Goal: Task Accomplishment & Management: Use online tool/utility

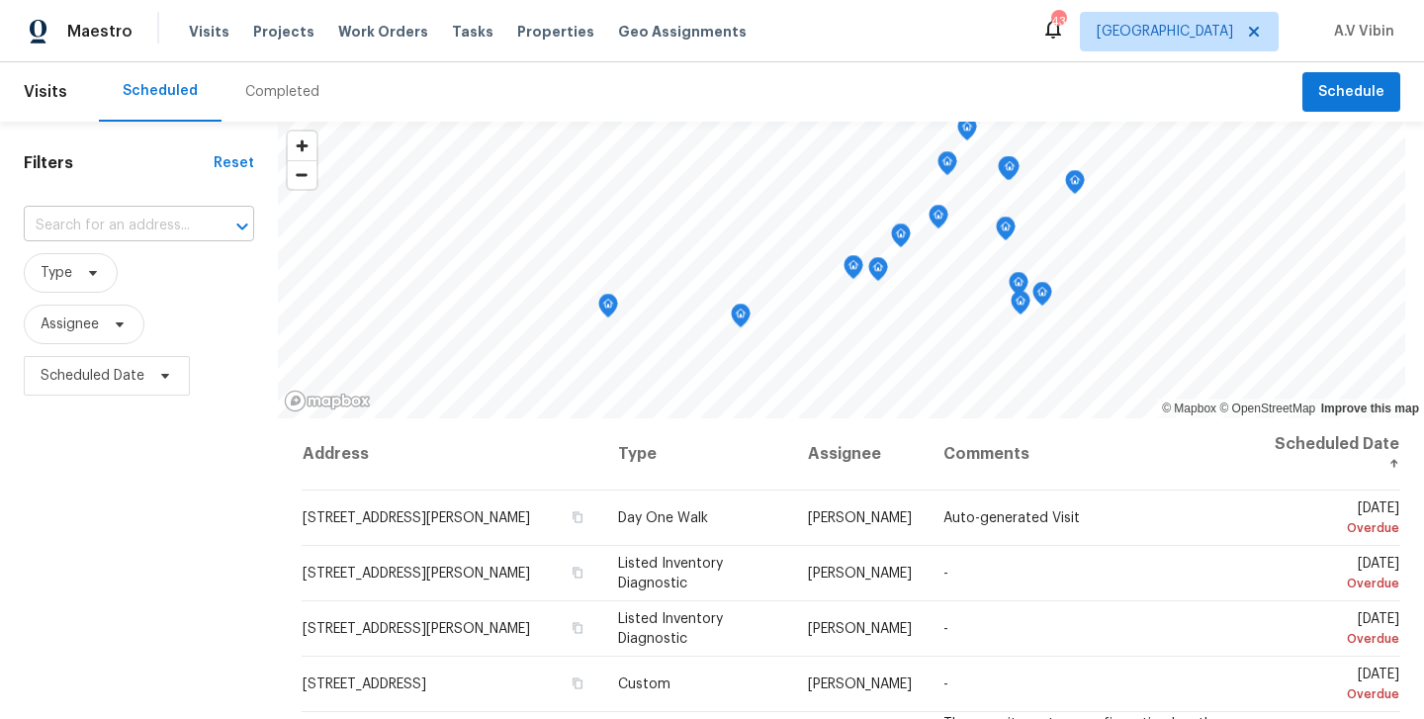
click at [51, 224] on input "text" at bounding box center [111, 226] width 175 height 31
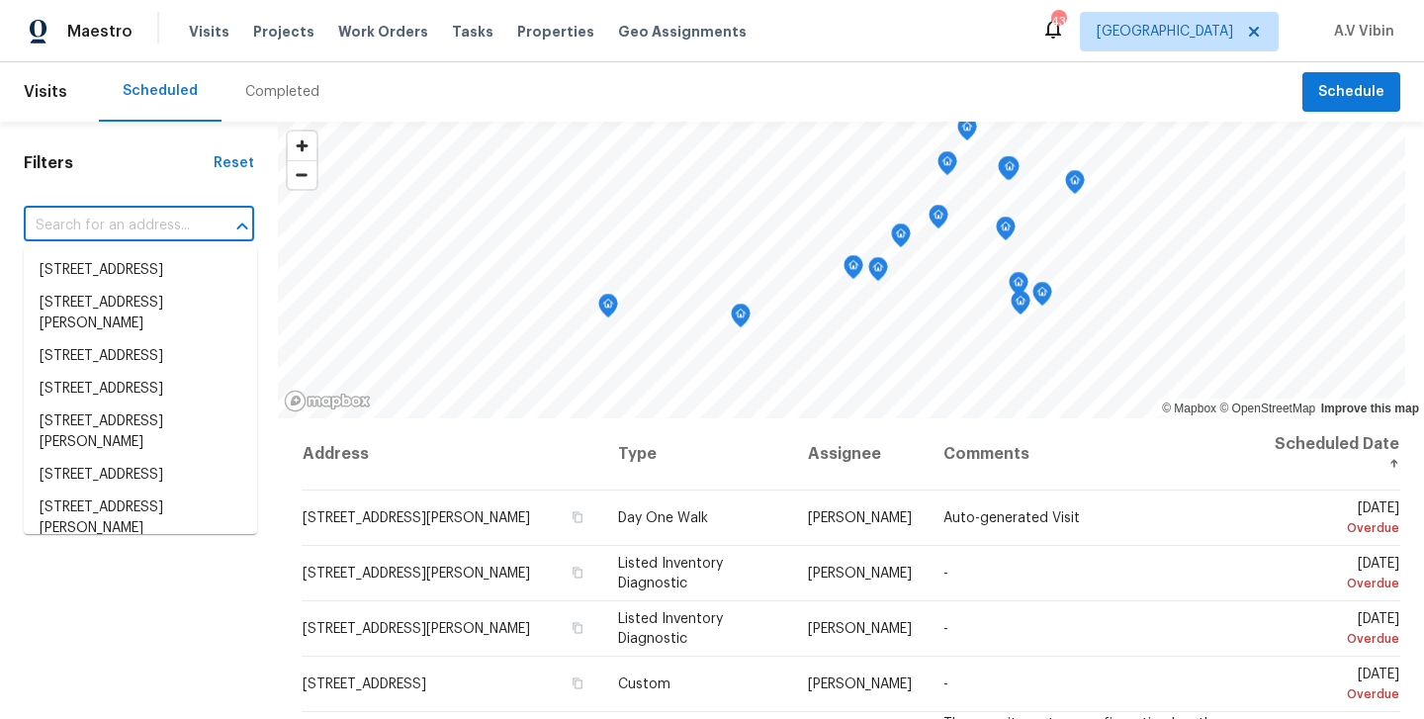
paste input "5300 Bellis Dr Fort Worth, TX, 76244"
type input "5300 Bellis Dr Fort Worth, TX, 76244"
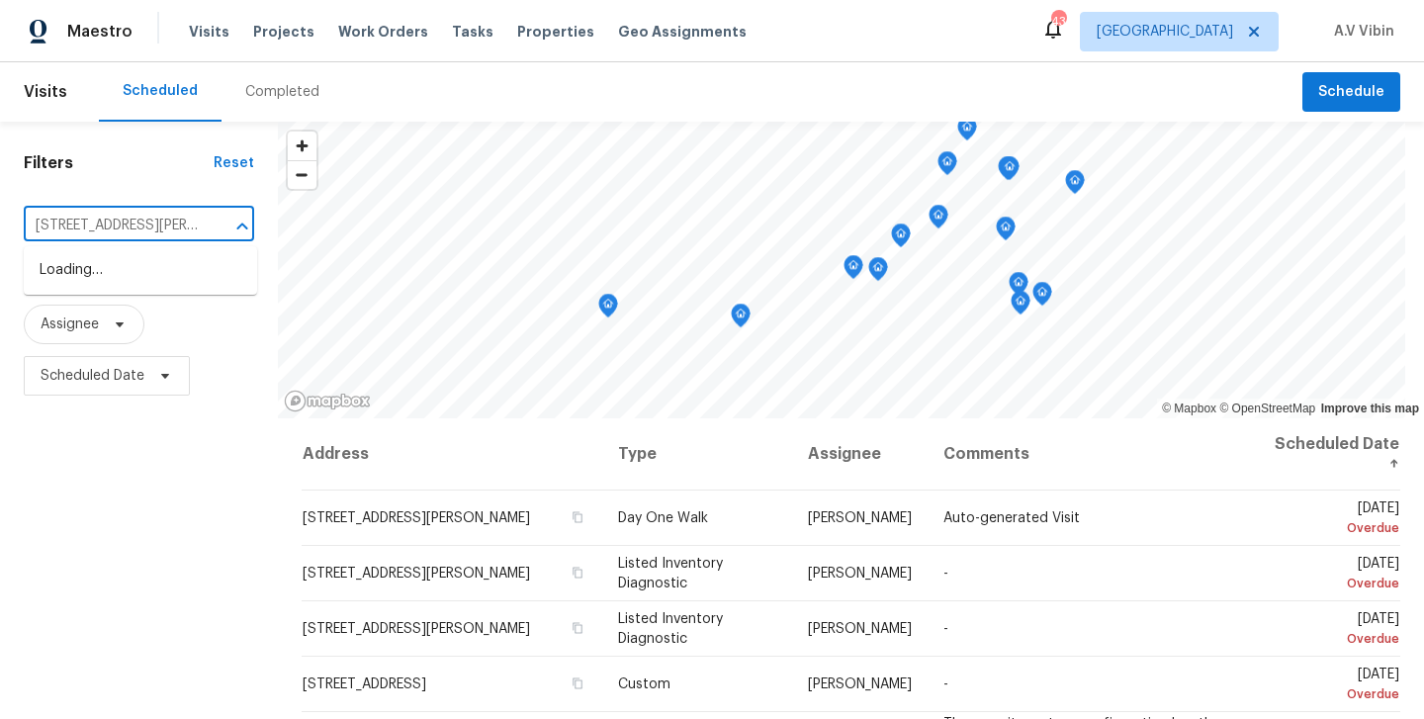
scroll to position [0, 68]
click at [89, 284] on li "[STREET_ADDRESS][PERSON_NAME]" at bounding box center [140, 280] width 233 height 53
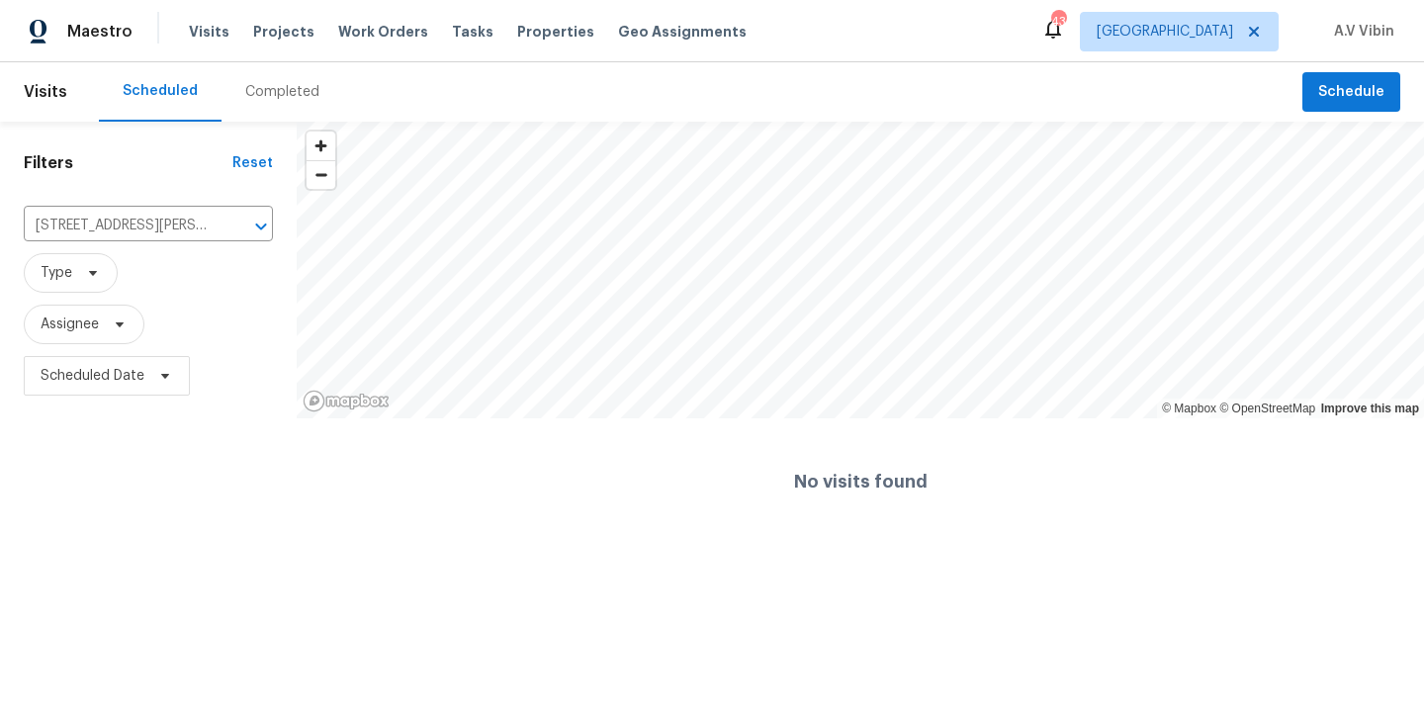
click at [269, 102] on div "Completed" at bounding box center [282, 91] width 122 height 59
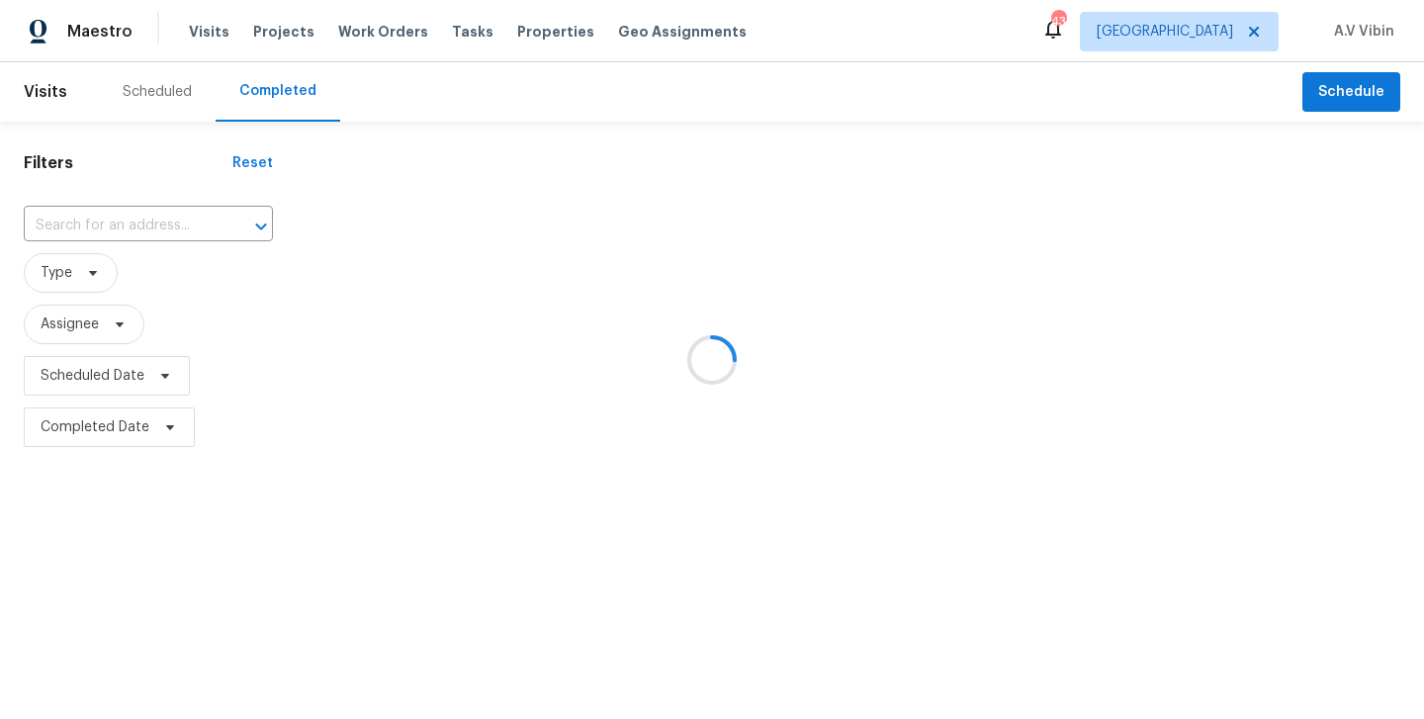
click at [120, 216] on div at bounding box center [712, 359] width 1424 height 719
click at [119, 218] on div at bounding box center [712, 359] width 1424 height 719
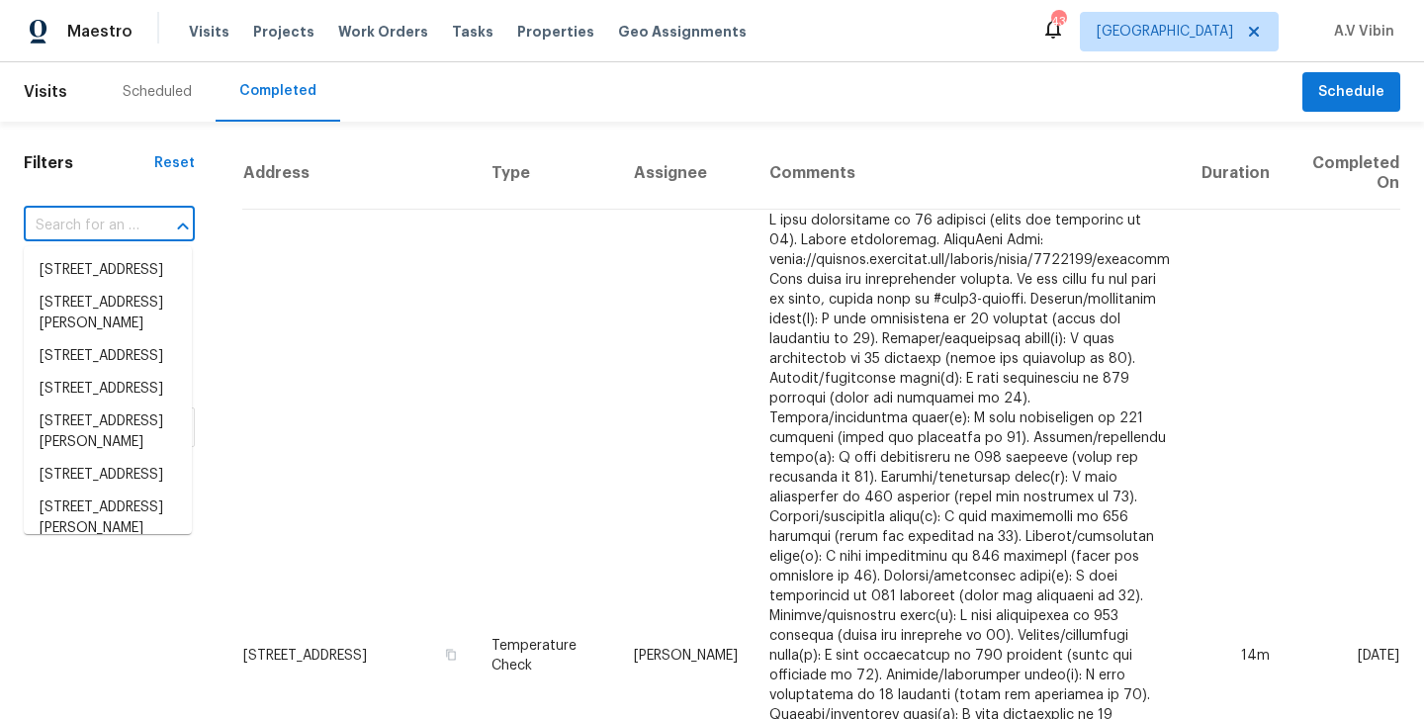
click at [119, 218] on input "text" at bounding box center [82, 226] width 116 height 31
paste input "5300 Bellis Dr Fort Worth, TX, 76244"
type input "5300 Bellis Dr Fort Worth, TX, 76244"
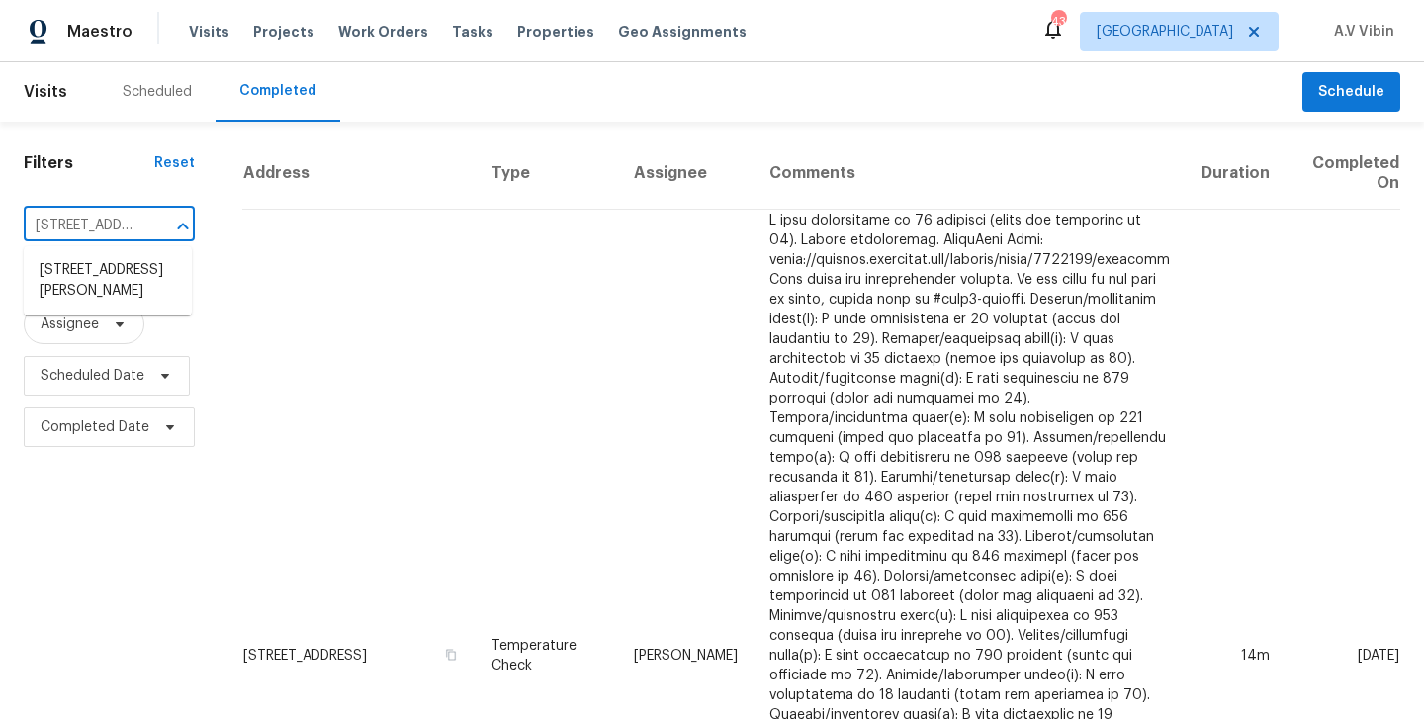
scroll to position [0, 133]
click at [130, 262] on li "5300 Bellis Dr, Fort Worth, TX 76244" at bounding box center [108, 280] width 168 height 53
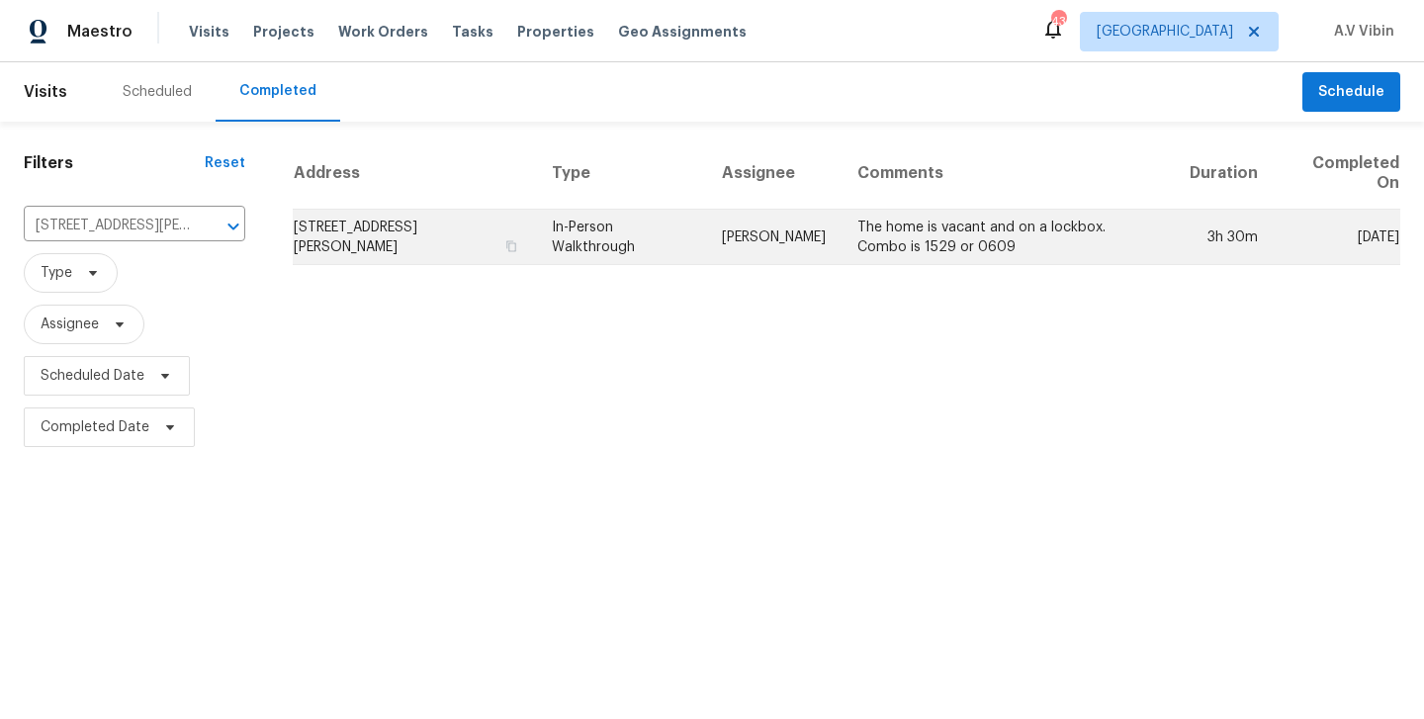
click at [809, 247] on td "[PERSON_NAME]" at bounding box center [773, 237] width 135 height 55
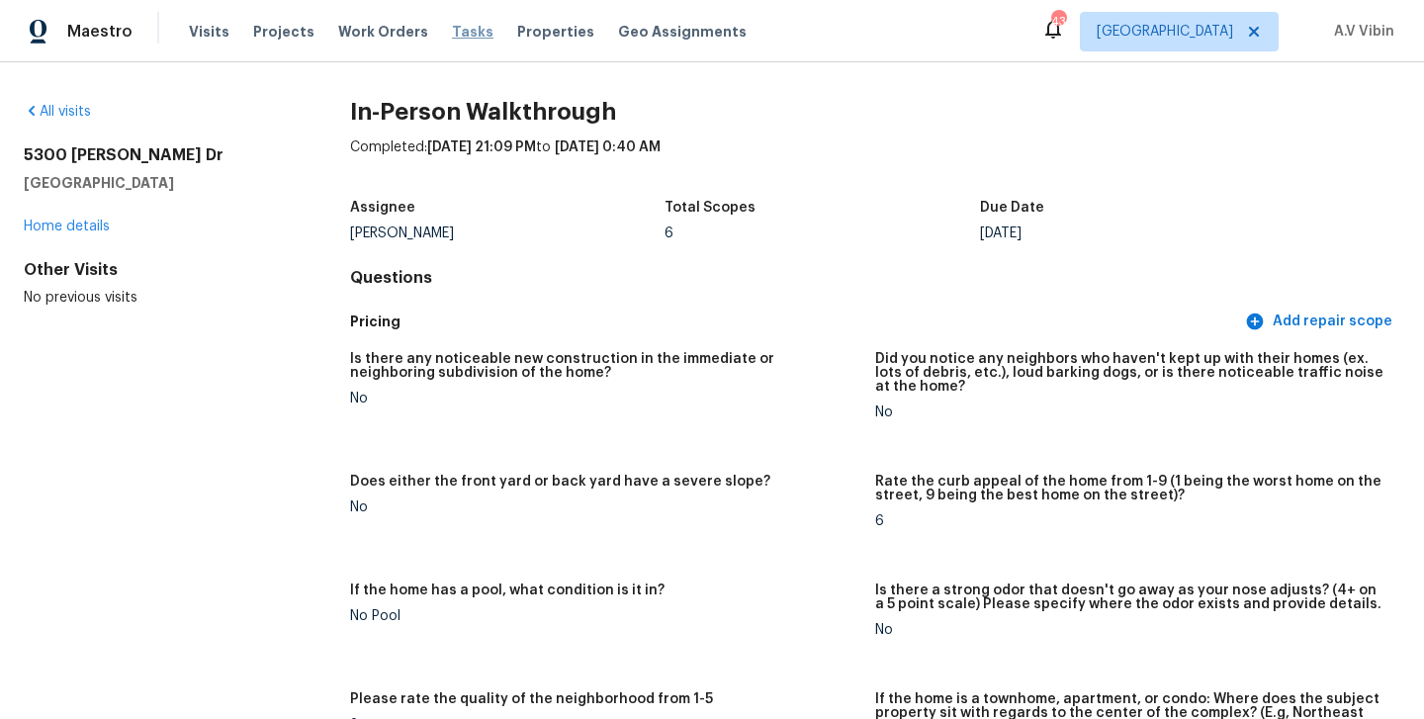
click at [455, 33] on span "Tasks" at bounding box center [473, 32] width 42 height 14
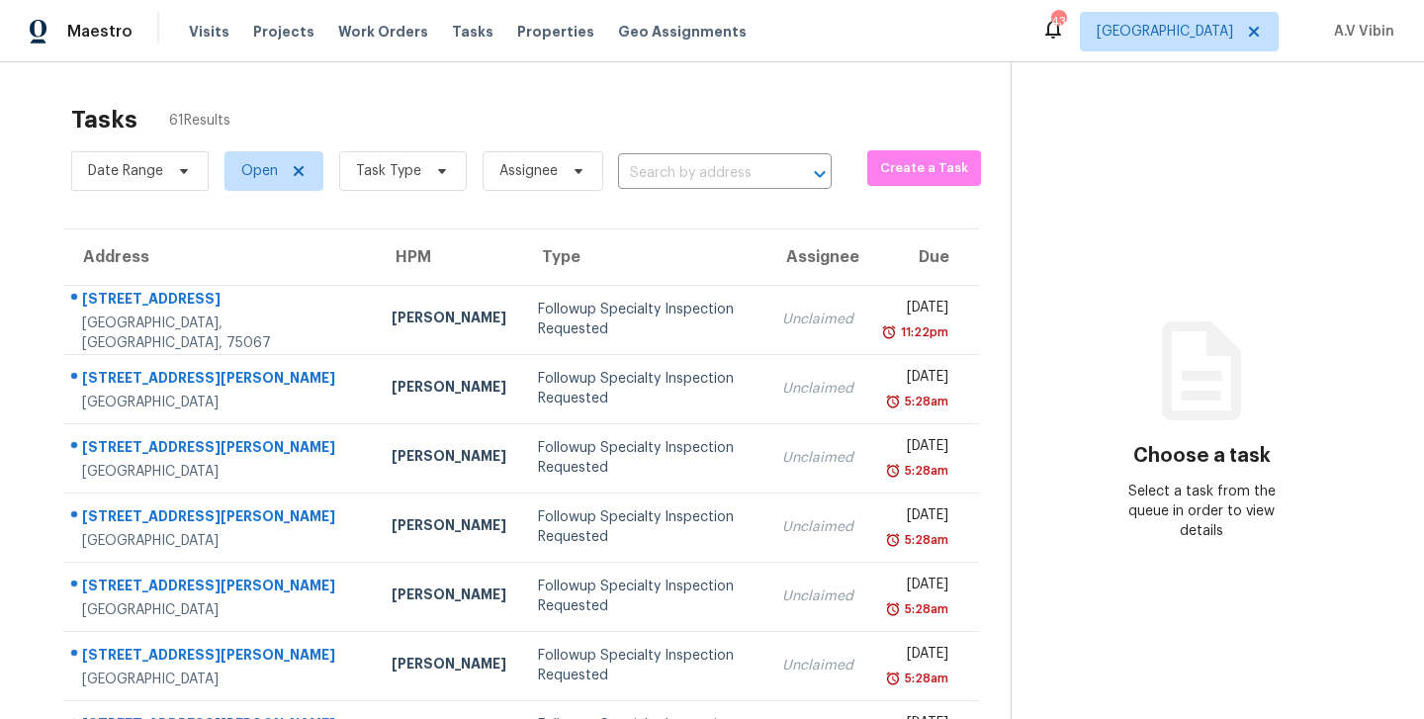
click at [702, 175] on input "text" at bounding box center [697, 173] width 158 height 31
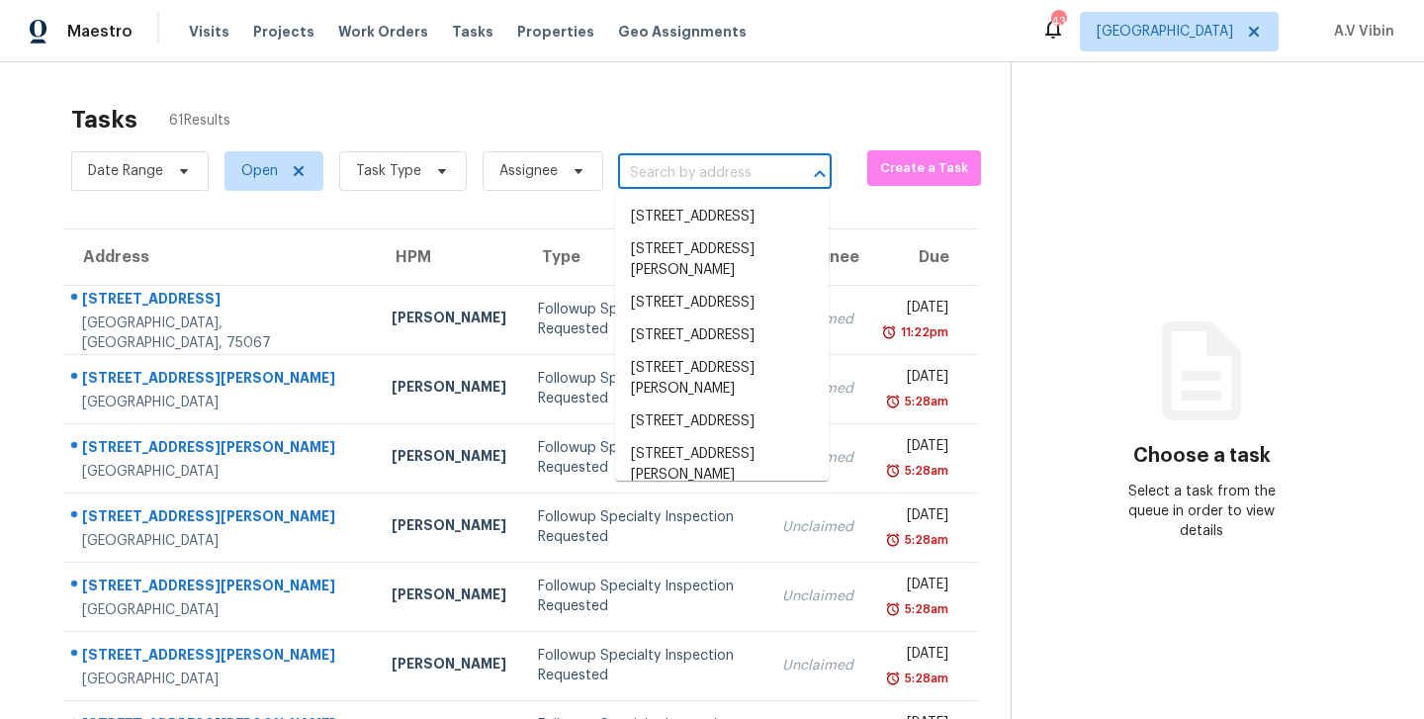
paste input "5300 Bellis Dr Fort Worth, TX, 76244"
type input "5300 Bellis Dr Fort Worth, TX, 76244"
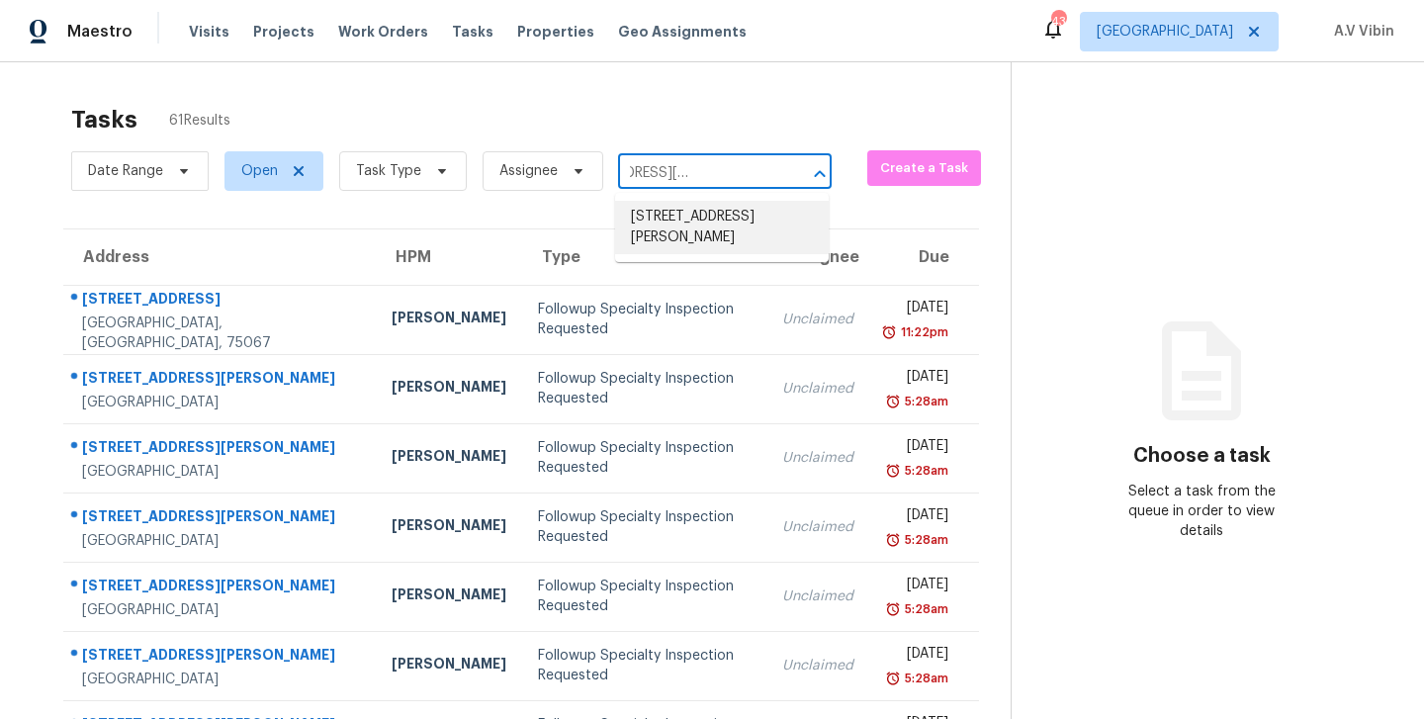
click at [704, 208] on li "5300 Bellis Dr, Fort Worth, TX 76244" at bounding box center [722, 227] width 214 height 53
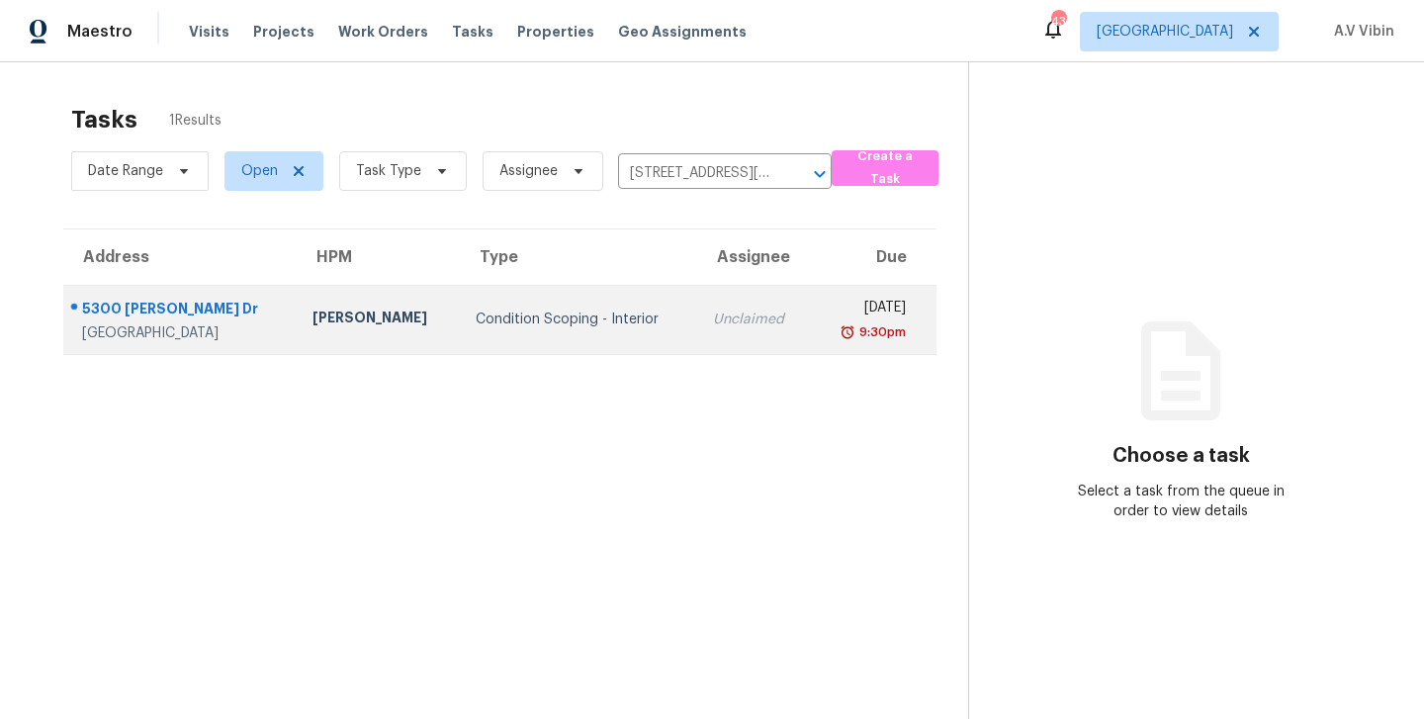
click at [604, 332] on td "Condition Scoping - Interior" at bounding box center [579, 319] width 238 height 69
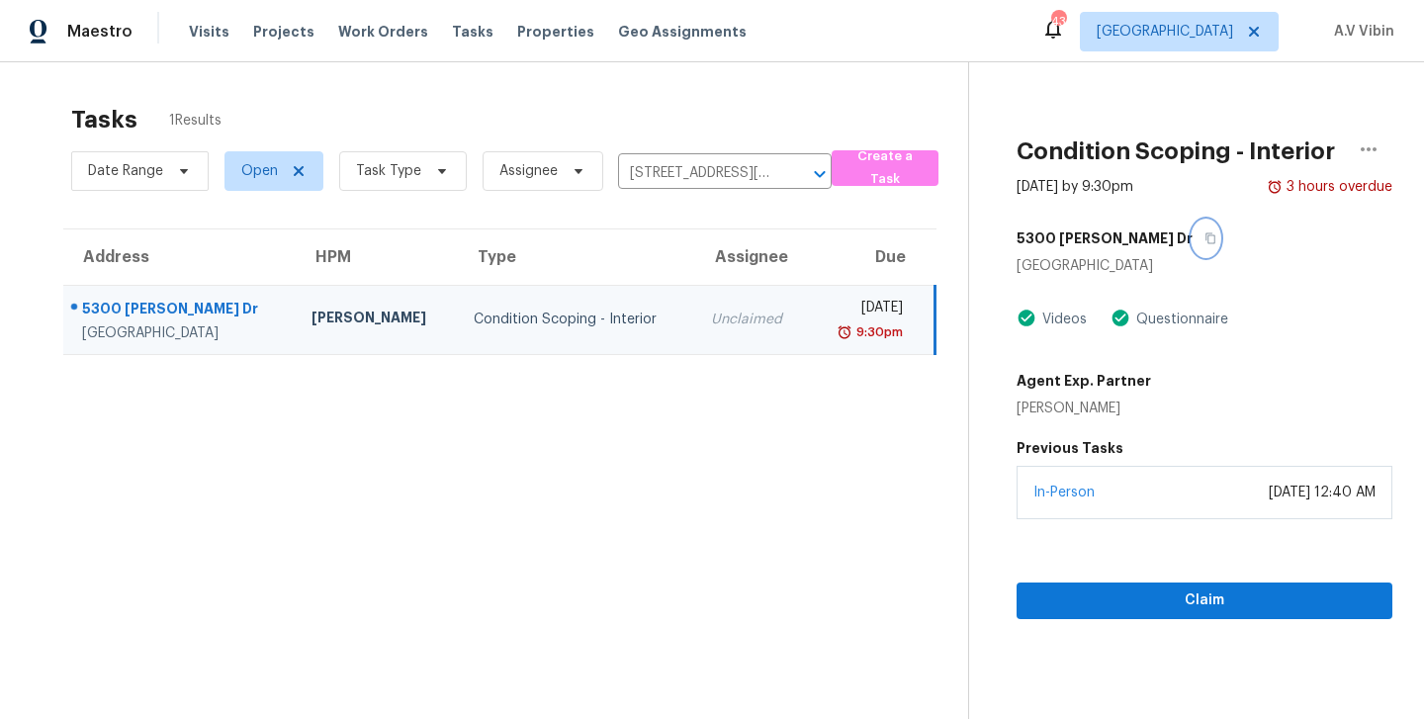
click at [1204, 241] on icon "button" at bounding box center [1210, 238] width 12 height 12
click at [1085, 605] on span "Claim" at bounding box center [1204, 600] width 344 height 25
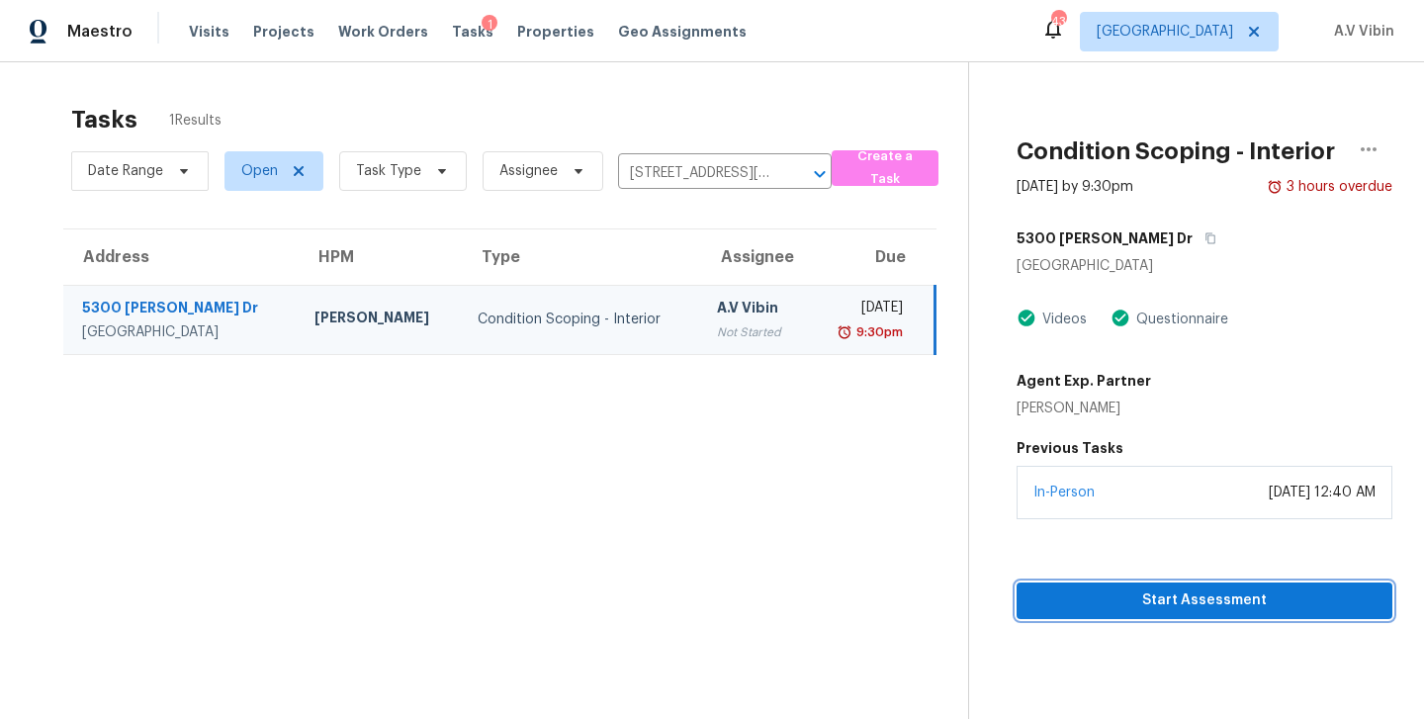
click at [1183, 598] on span "Start Assessment" at bounding box center [1204, 600] width 344 height 25
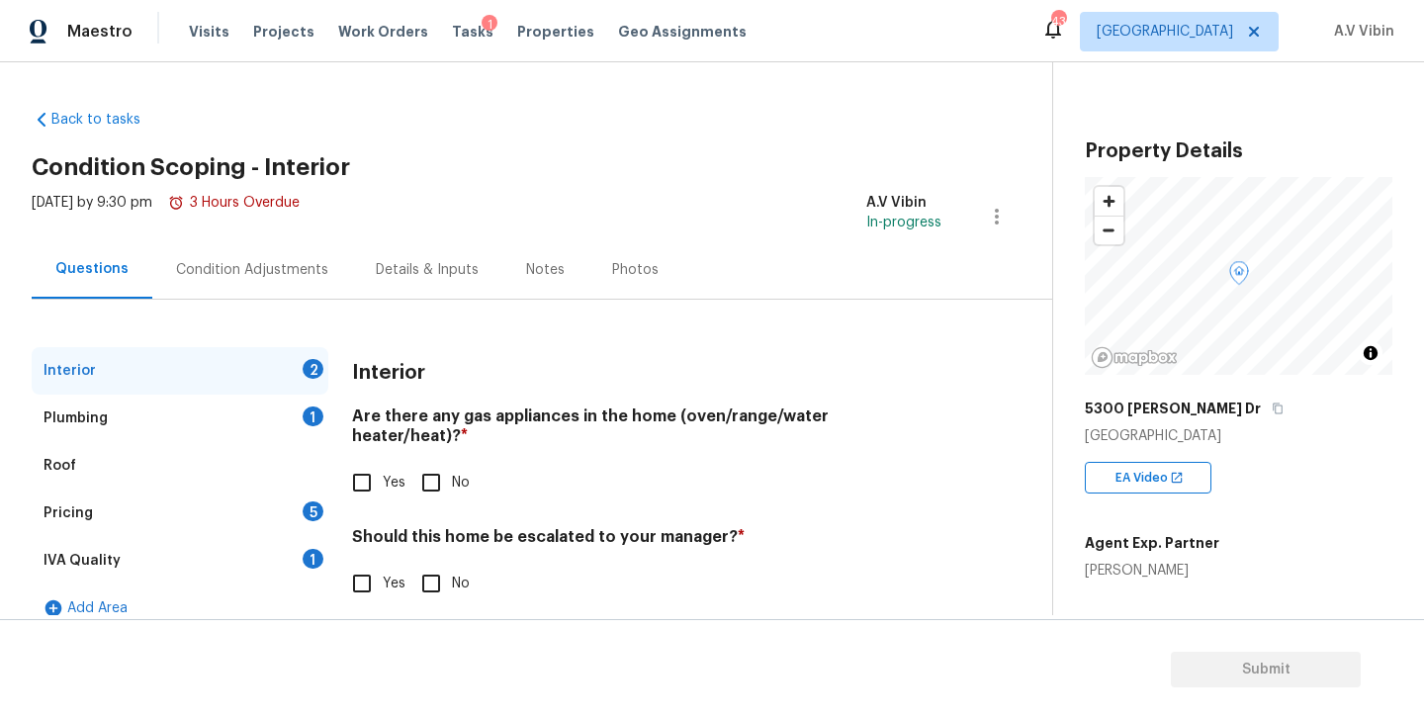
scroll to position [23, 0]
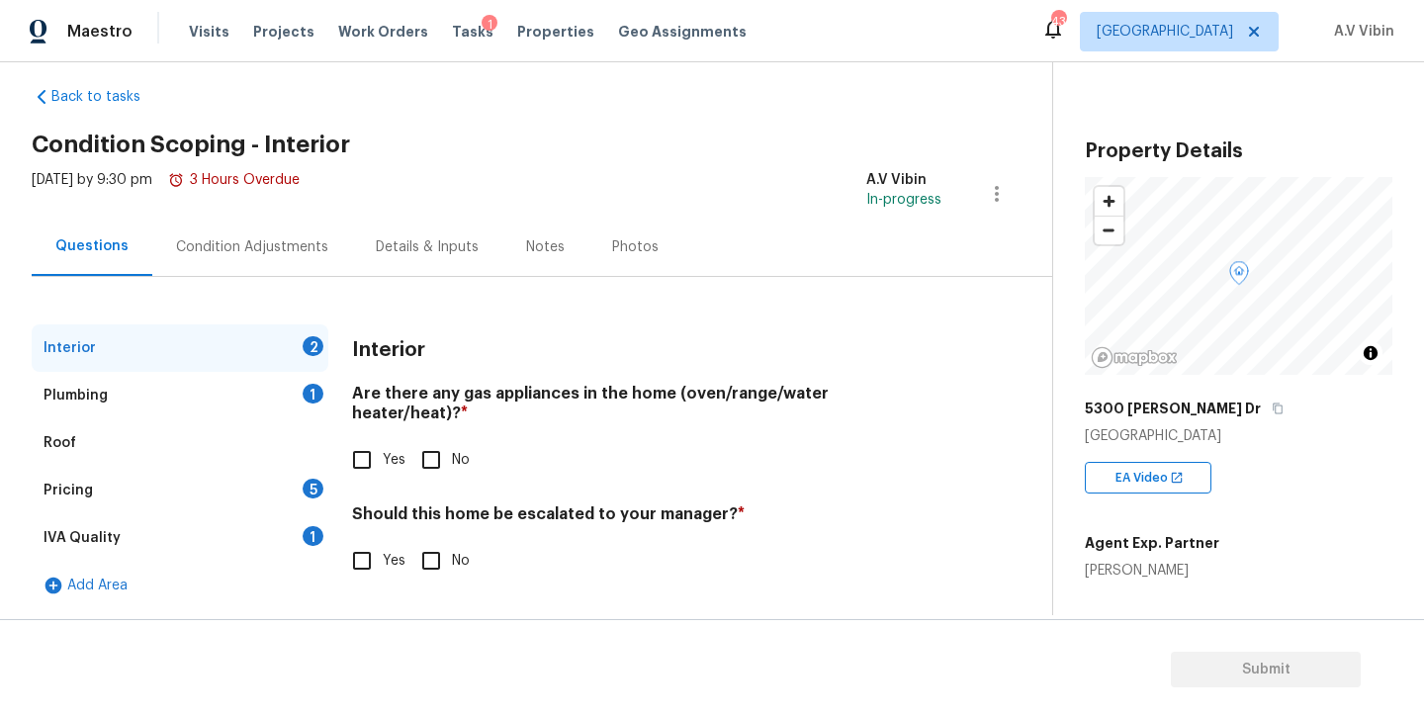
click at [354, 441] on input "Yes" at bounding box center [362, 460] width 42 height 42
checkbox input "true"
click at [425, 545] on input "No" at bounding box center [431, 561] width 42 height 42
checkbox input "true"
click at [236, 242] on div "Condition Adjustments" at bounding box center [252, 247] width 152 height 20
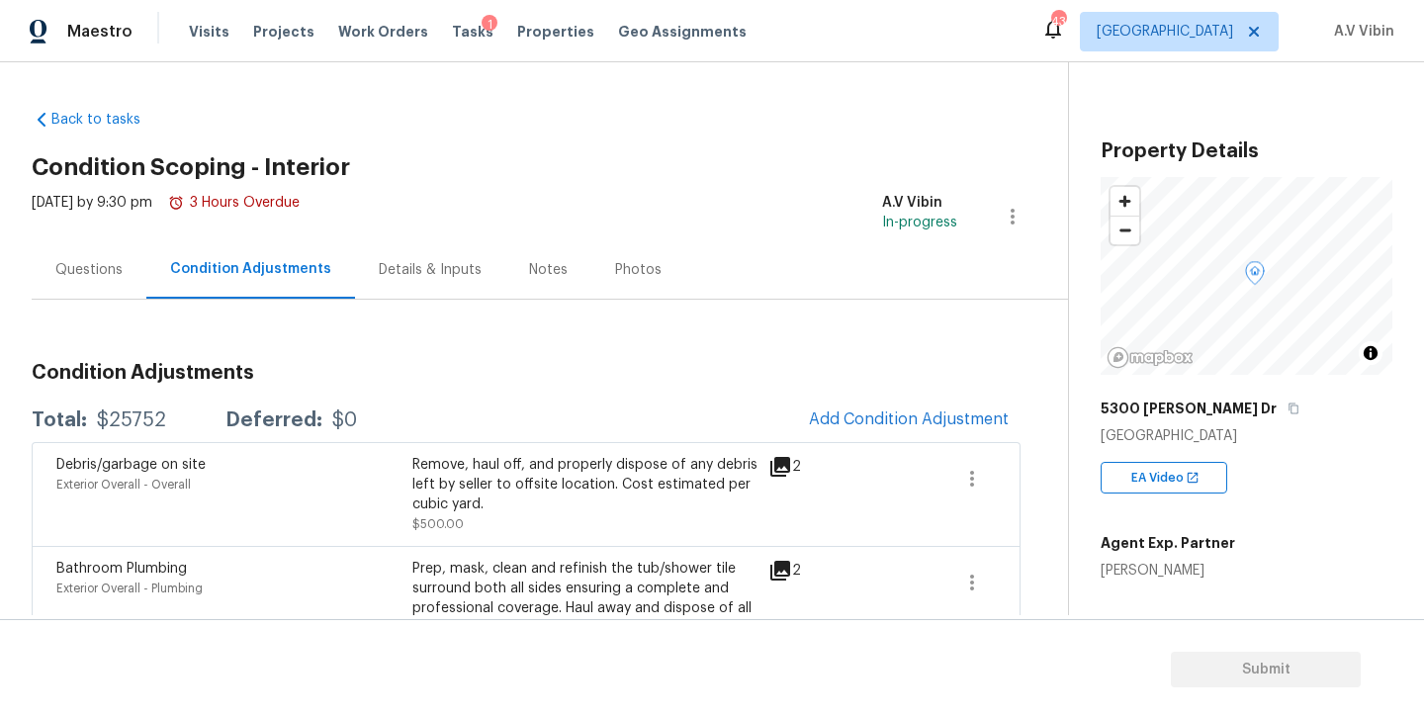
click at [423, 280] on div "Details & Inputs" at bounding box center [430, 269] width 150 height 58
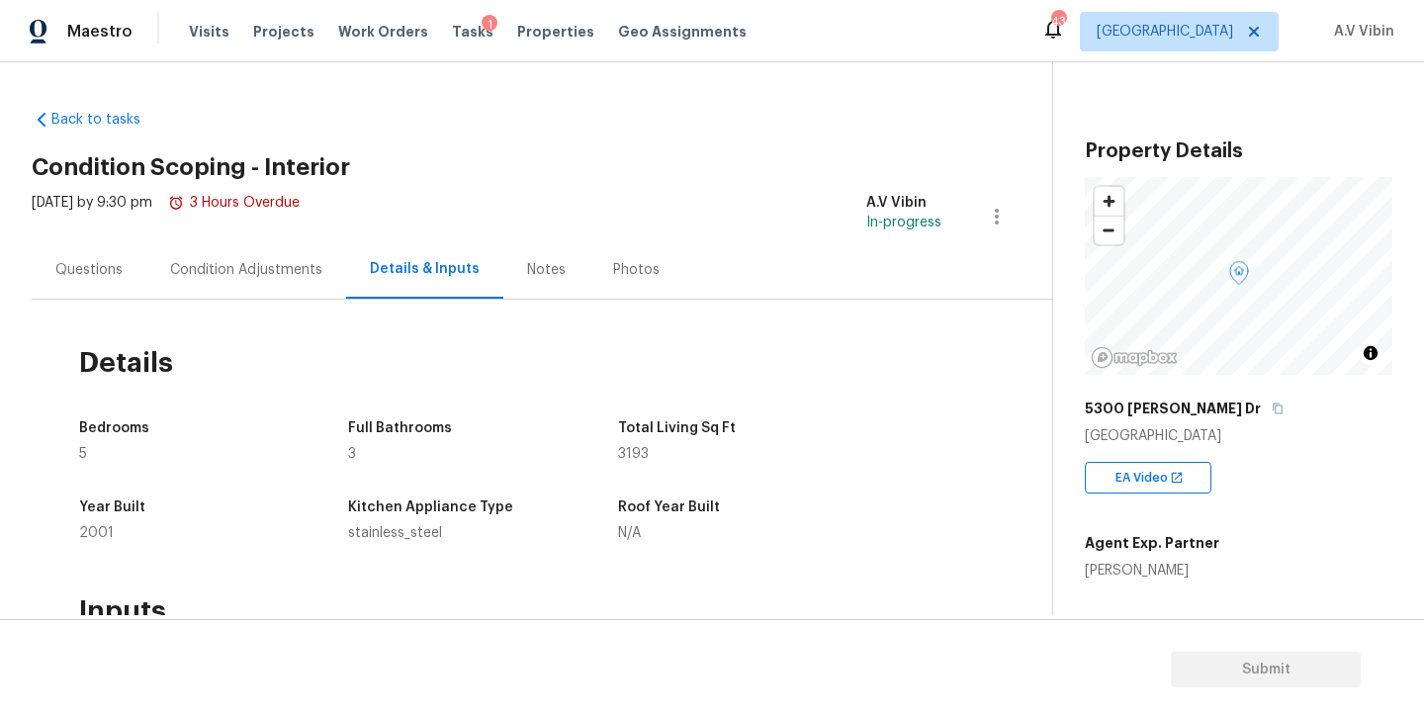
click at [527, 276] on div "Notes" at bounding box center [546, 270] width 39 height 20
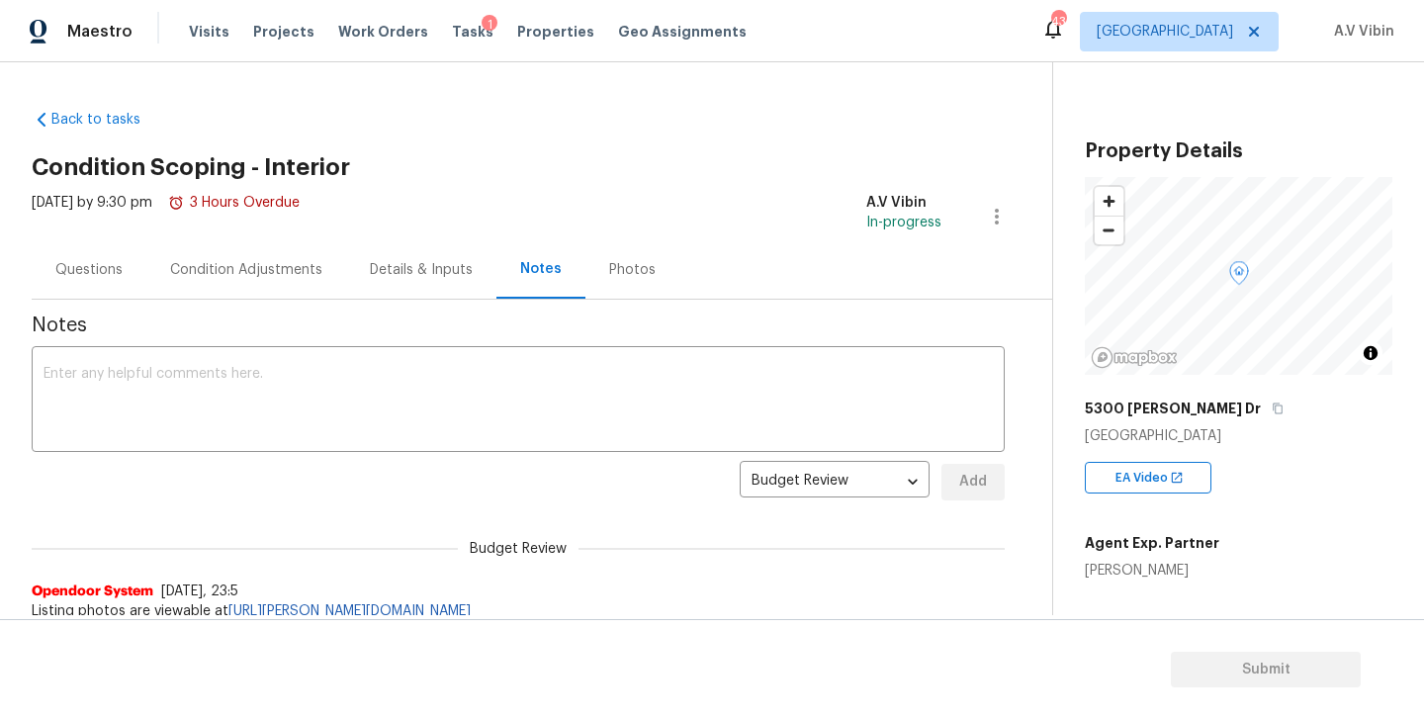
click at [118, 268] on div "Questions" at bounding box center [88, 270] width 67 height 20
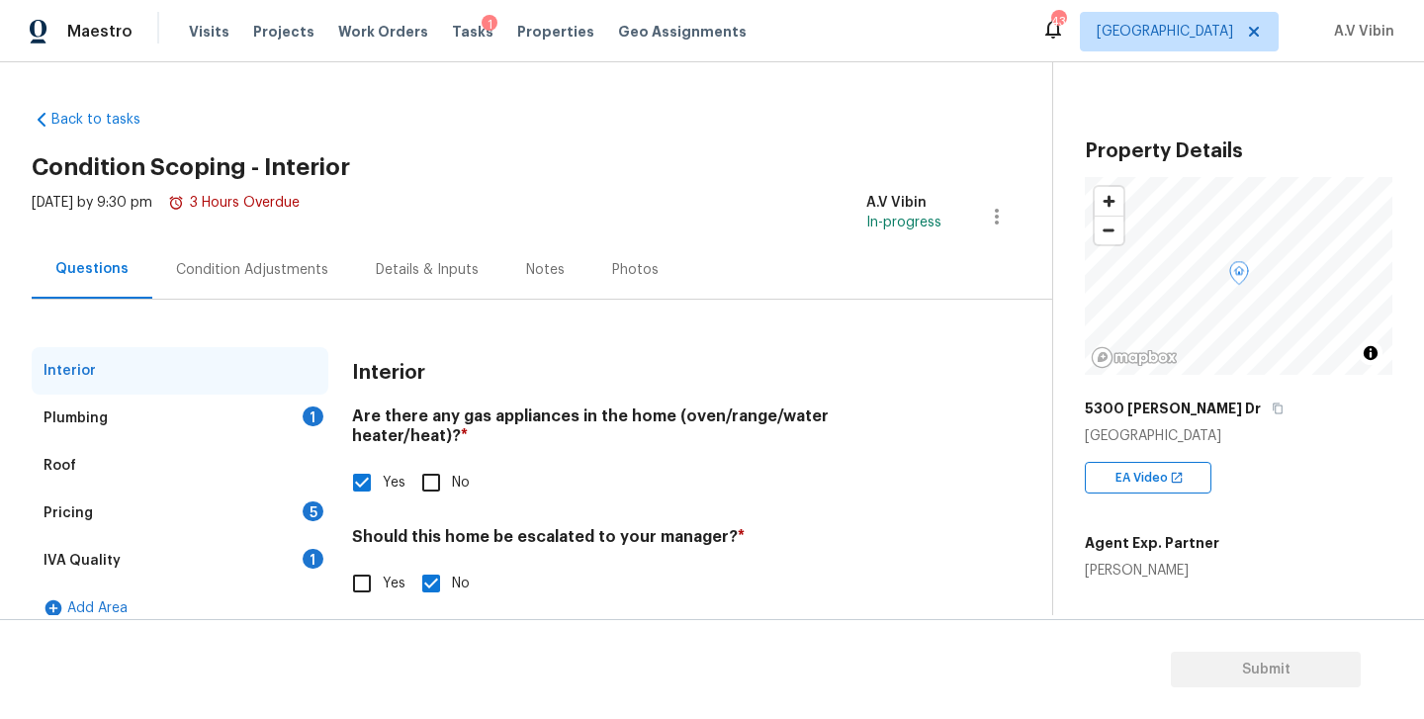
scroll to position [23, 0]
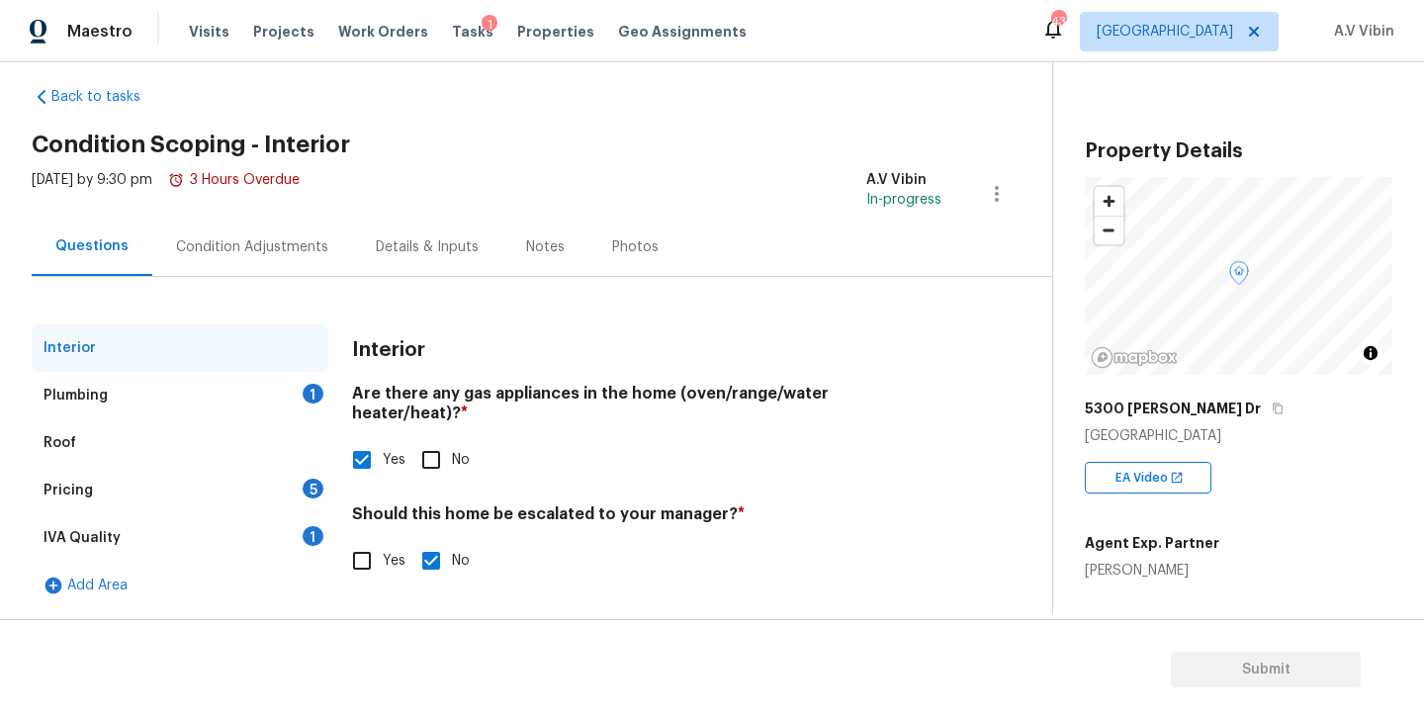
click at [166, 412] on div "Plumbing 1" at bounding box center [180, 395] width 297 height 47
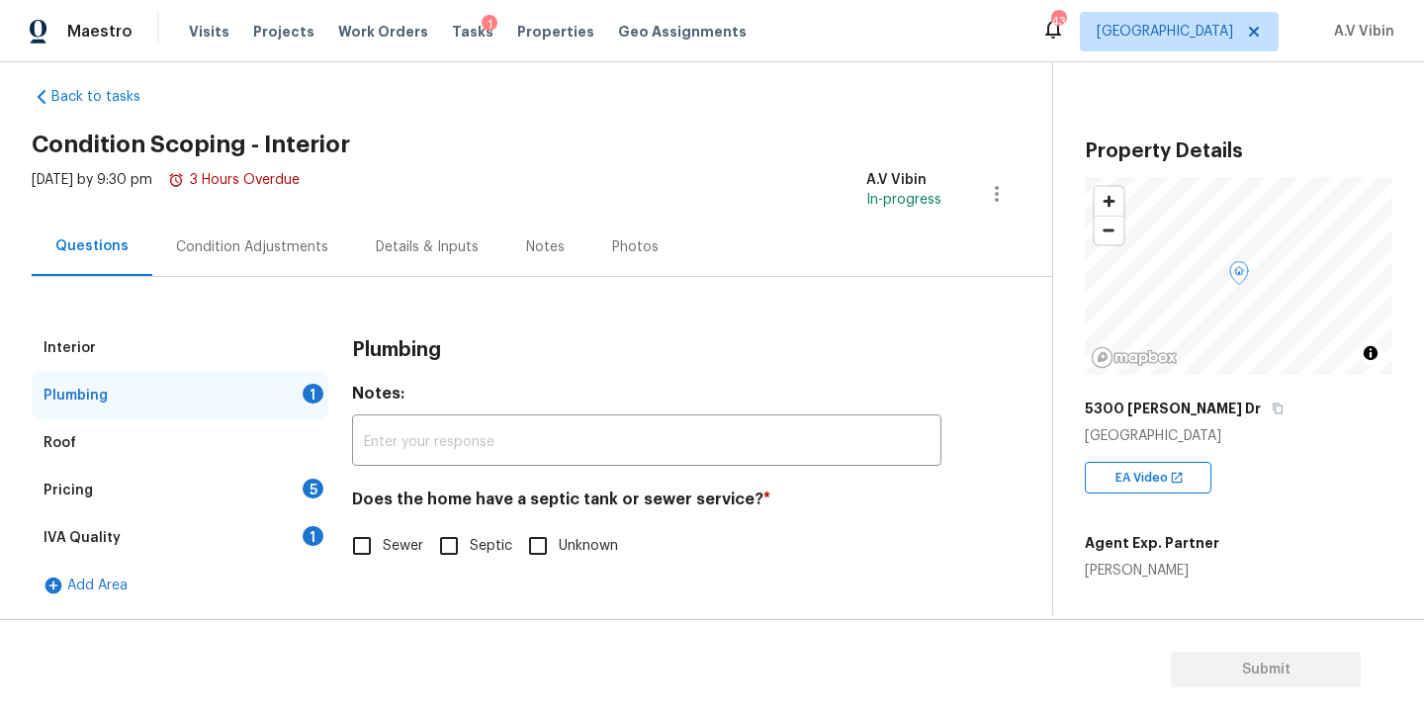
click at [361, 550] on input "Sewer" at bounding box center [362, 546] width 42 height 42
checkbox input "true"
click at [139, 440] on div "Roof" at bounding box center [180, 442] width 297 height 47
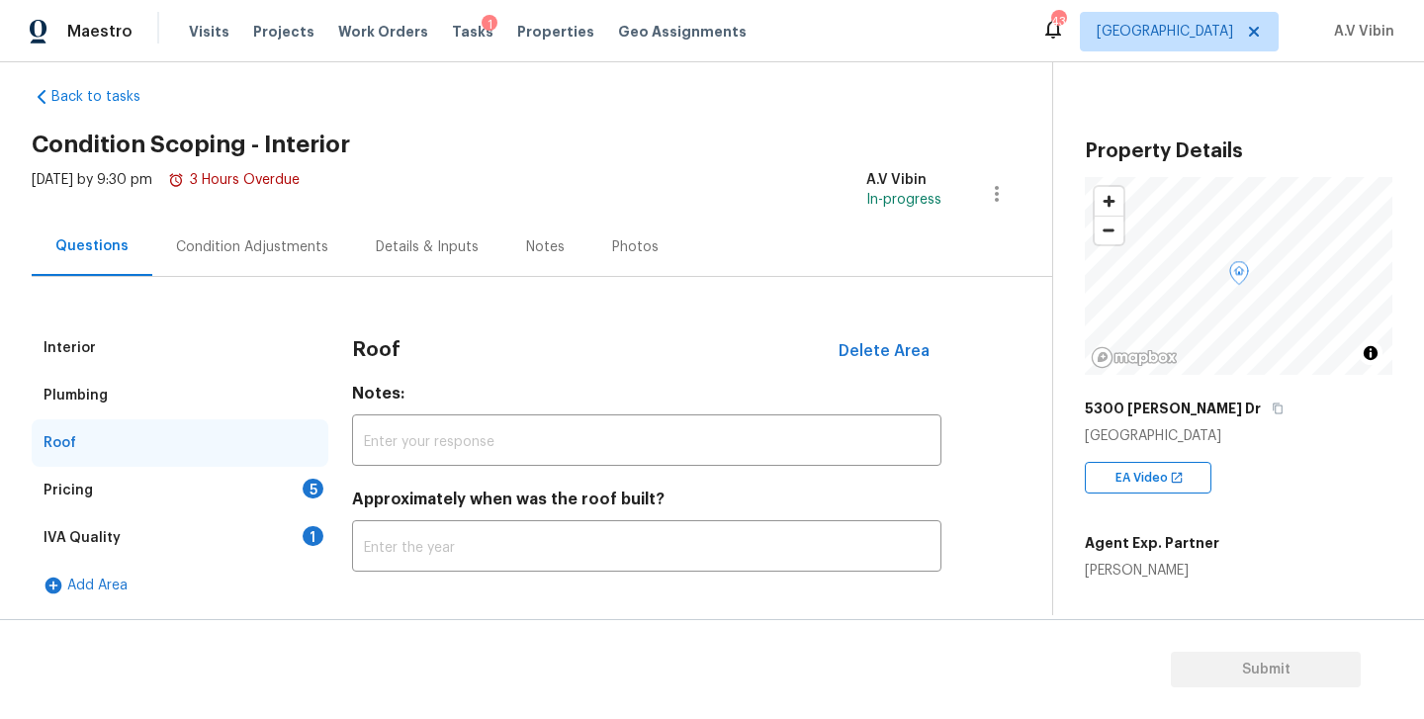
click at [139, 492] on div "Pricing 5" at bounding box center [180, 490] width 297 height 47
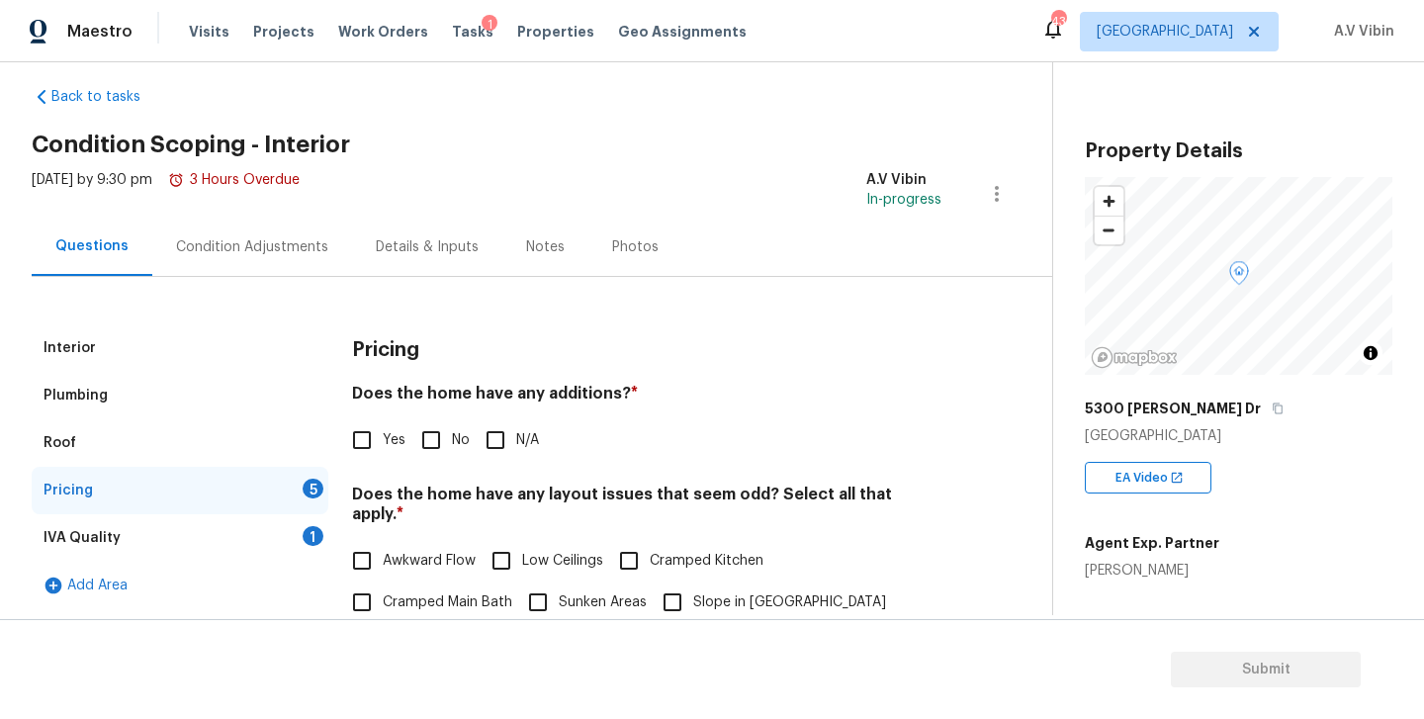
click at [135, 449] on div "Roof" at bounding box center [180, 442] width 297 height 47
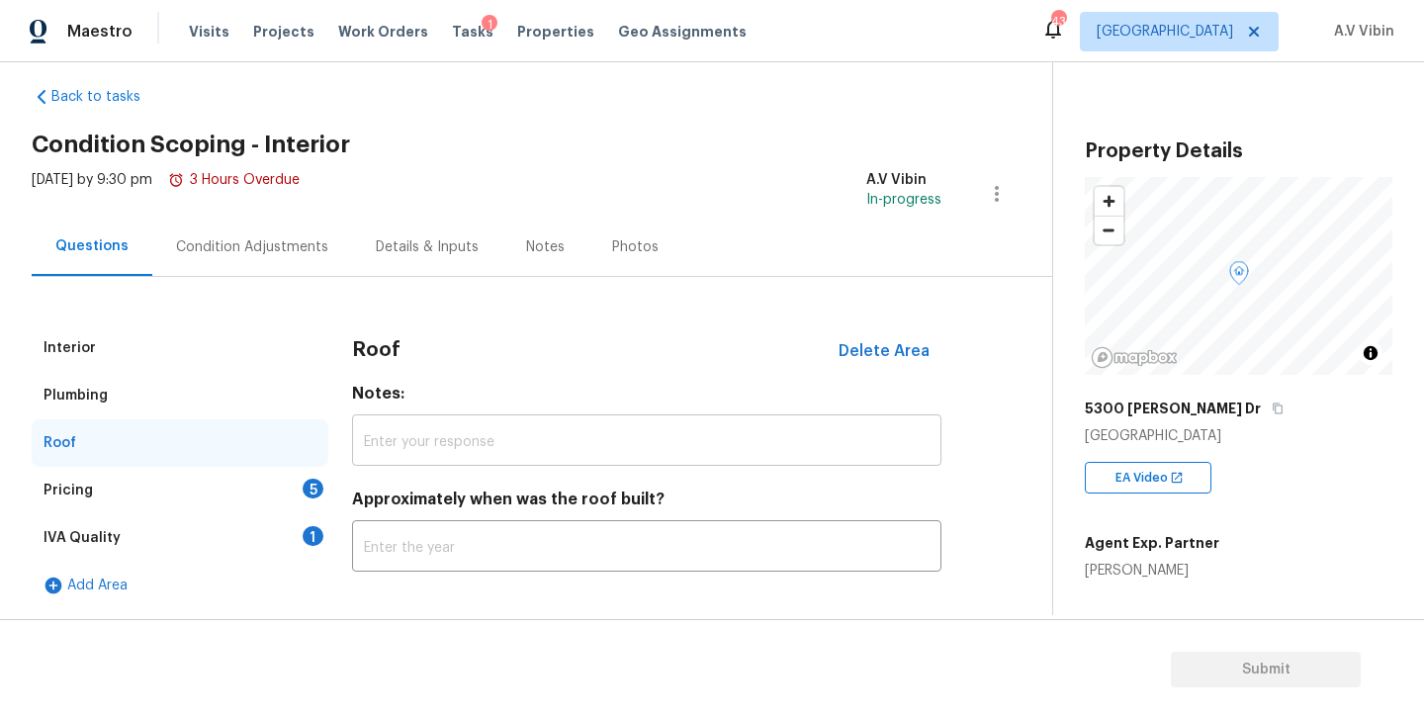
click at [504, 442] on input "text" at bounding box center [646, 442] width 589 height 46
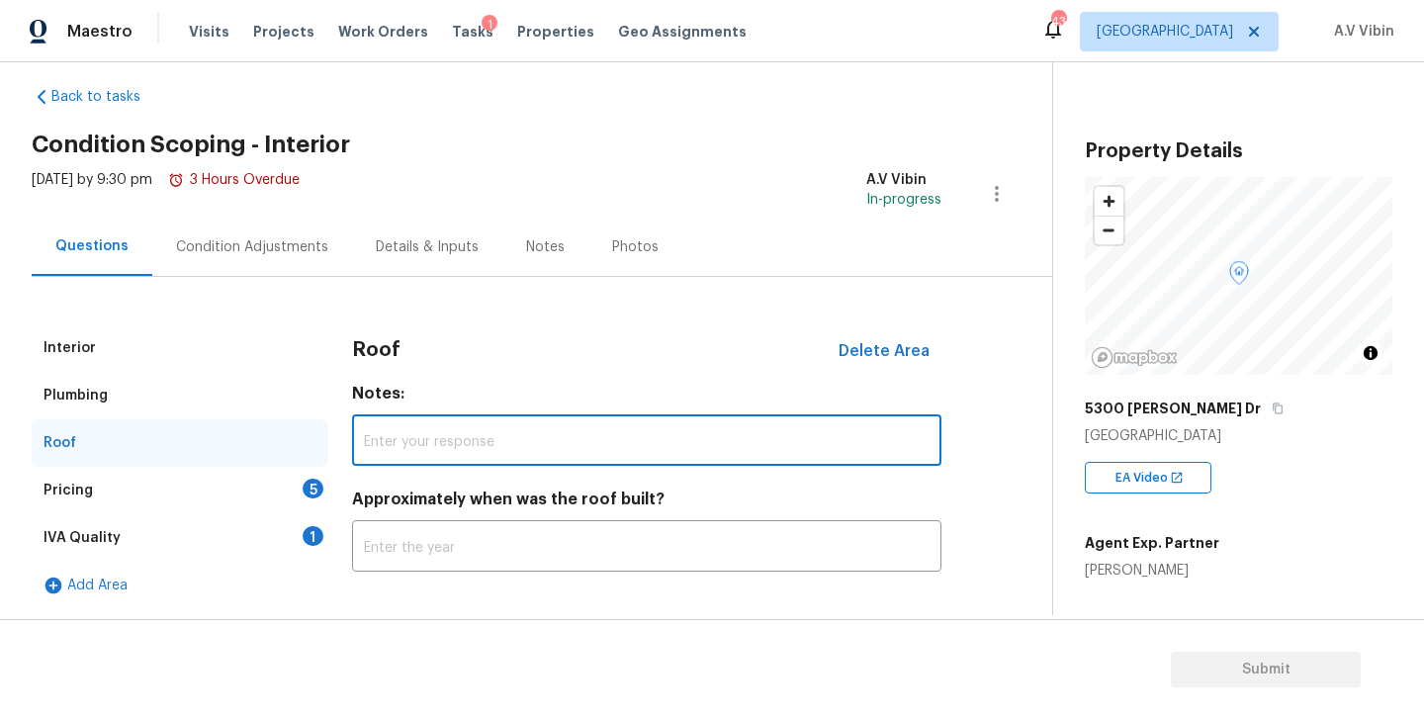
click at [90, 478] on div "Pricing 5" at bounding box center [180, 490] width 297 height 47
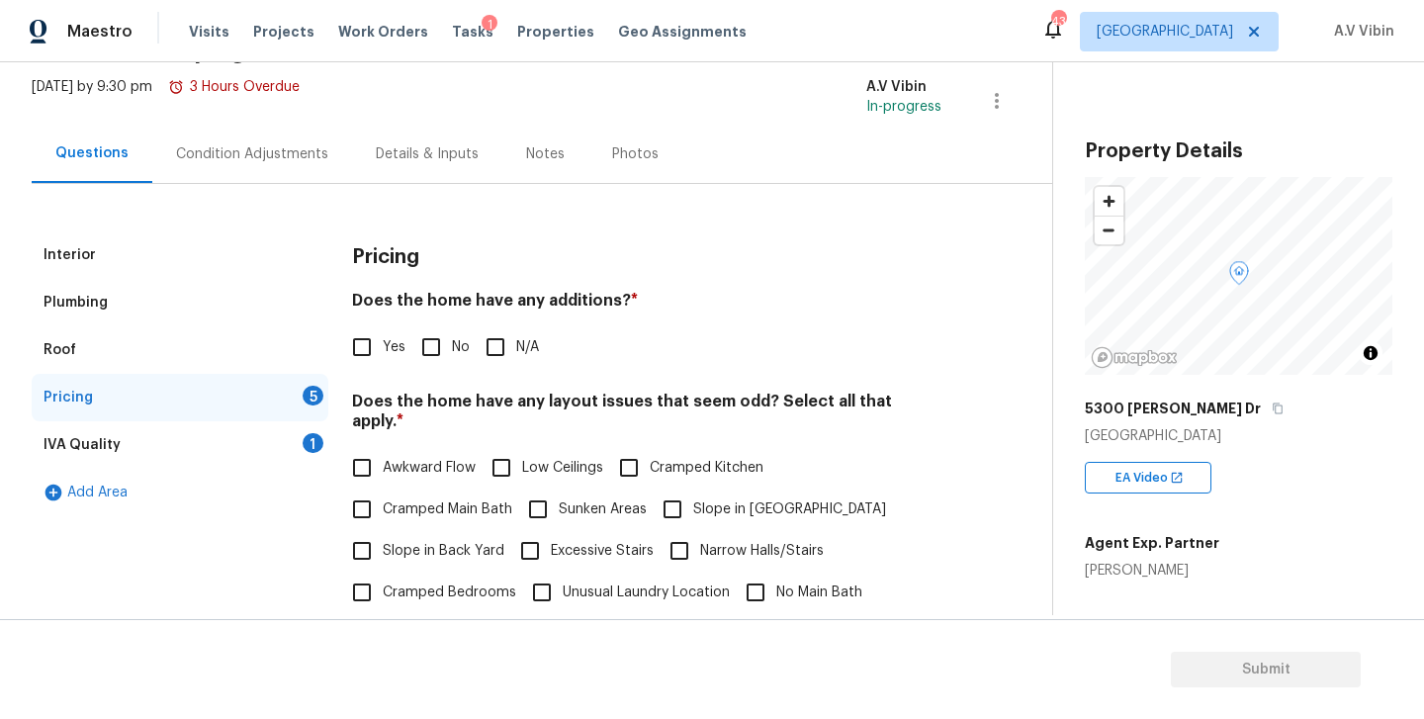
scroll to position [126, 0]
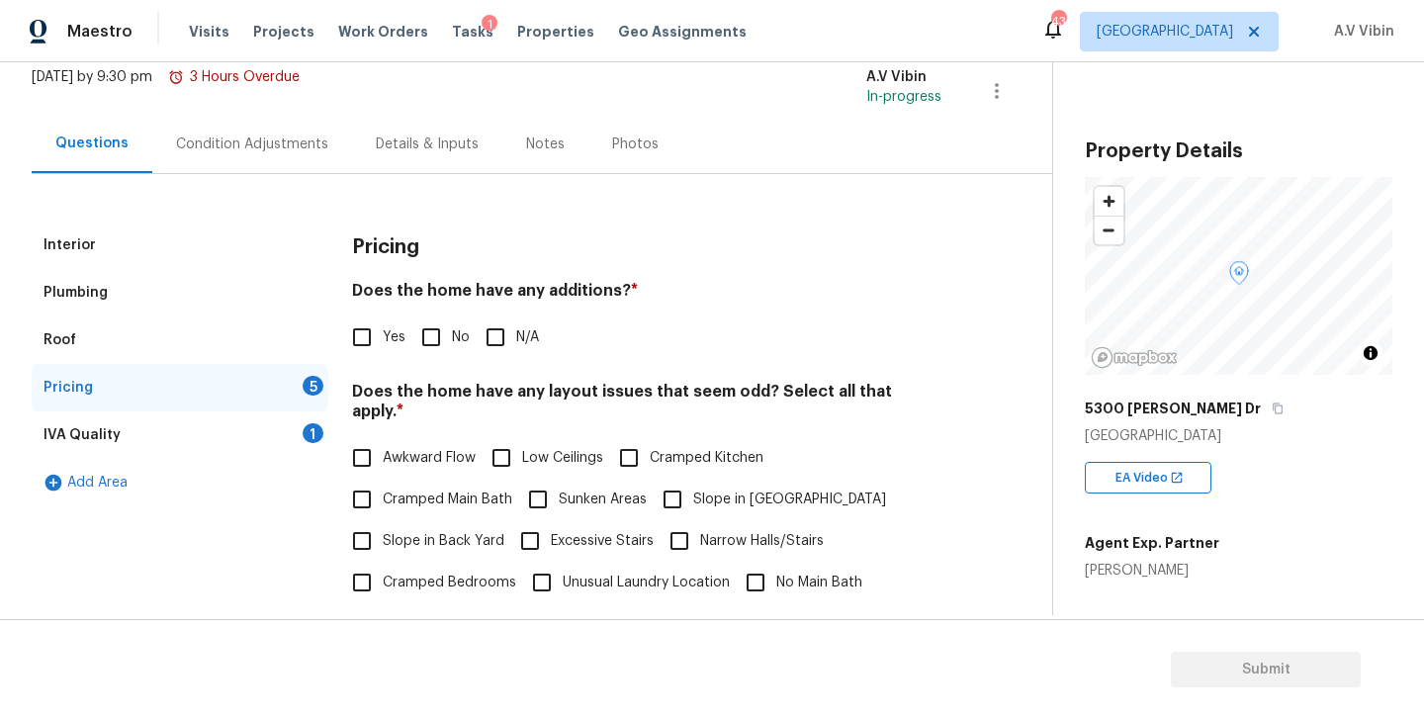
click at [570, 285] on h4 "Does the home have any additions? *" at bounding box center [646, 295] width 589 height 28
copy h4 "additions"
click at [431, 339] on input "No" at bounding box center [431, 337] width 42 height 42
checkbox input "true"
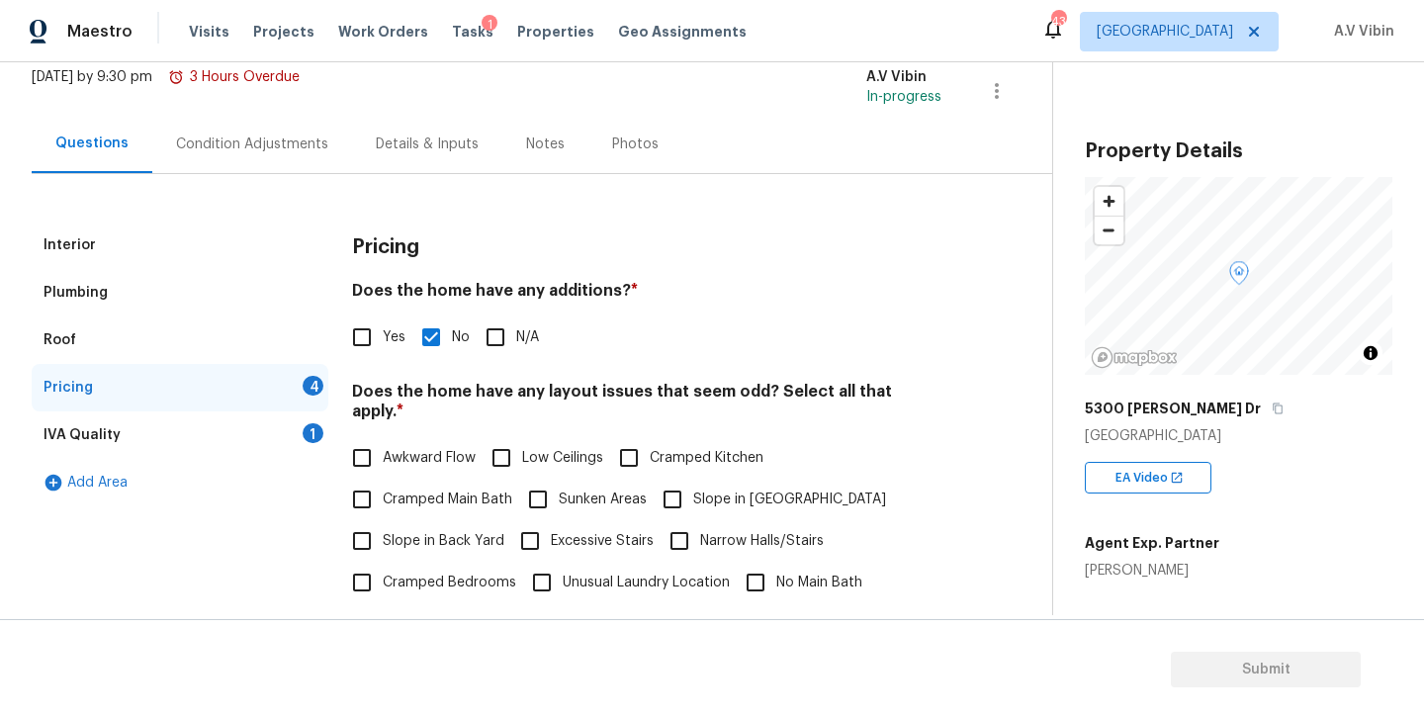
click at [221, 256] on div "Interior" at bounding box center [180, 244] width 297 height 47
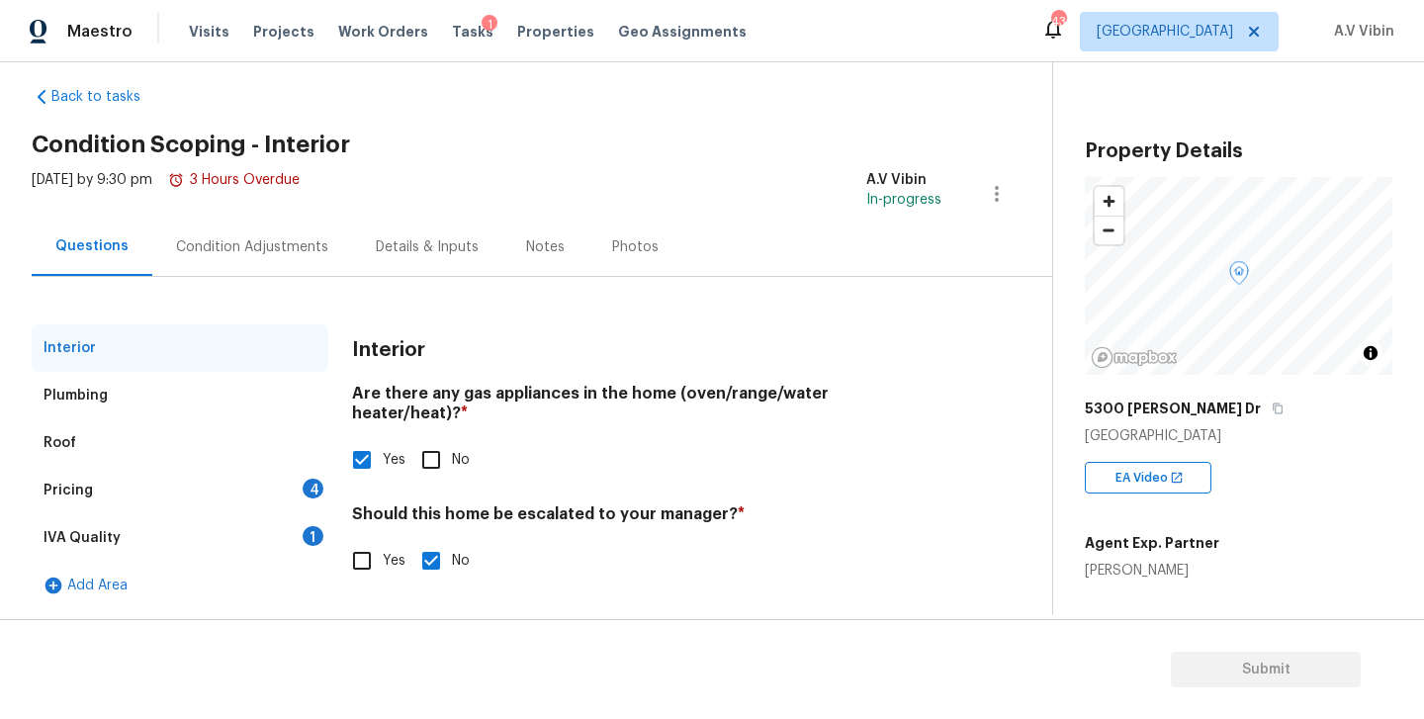
scroll to position [23, 0]
click at [365, 554] on input "Yes" at bounding box center [362, 561] width 42 height 42
checkbox input "true"
checkbox input "false"
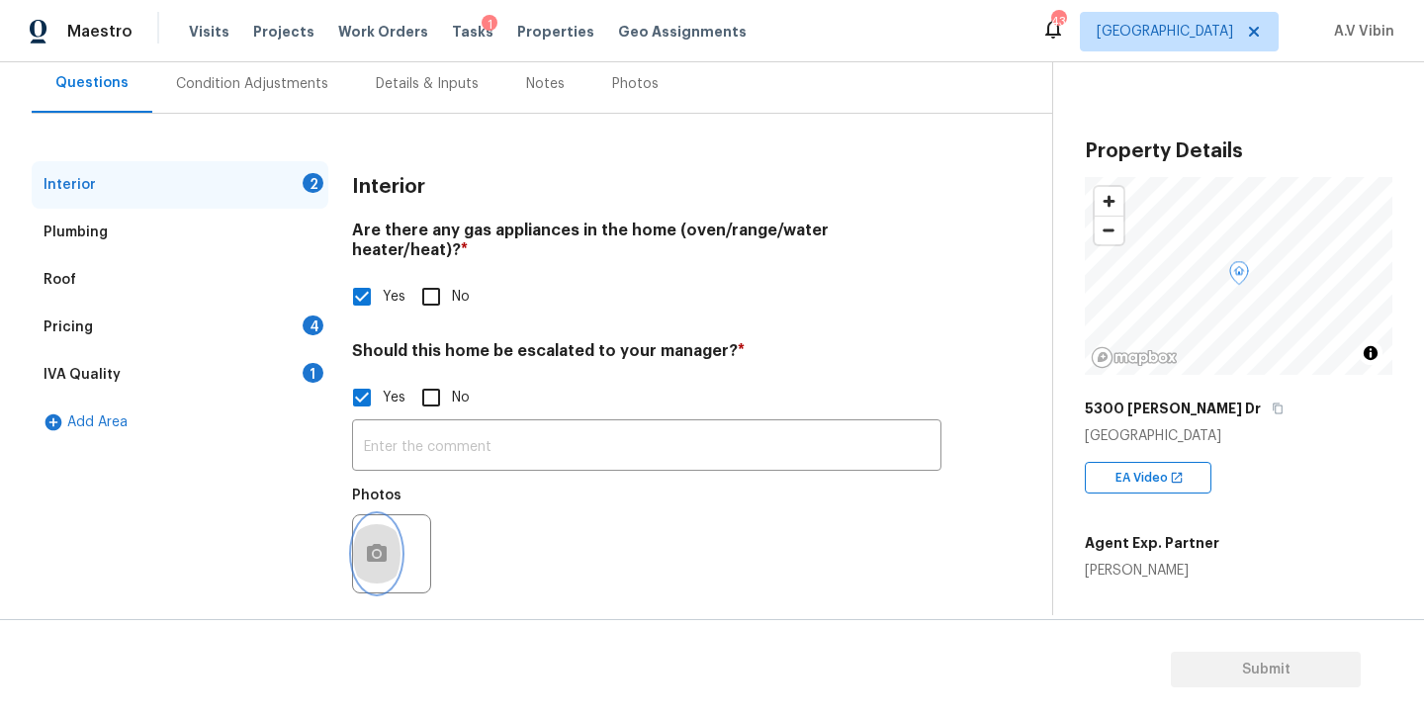
click at [378, 551] on circle "button" at bounding box center [377, 554] width 6 height 6
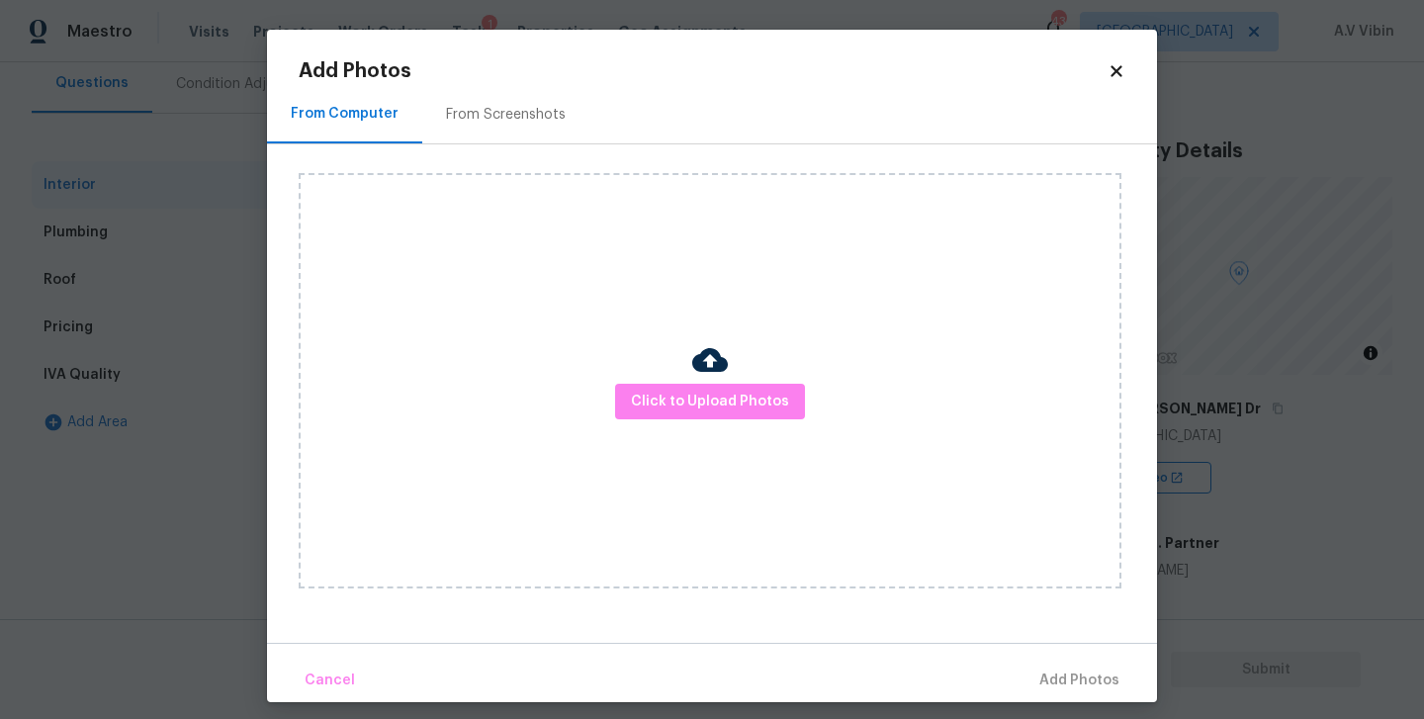
click at [1116, 75] on icon at bounding box center [1116, 71] width 18 height 18
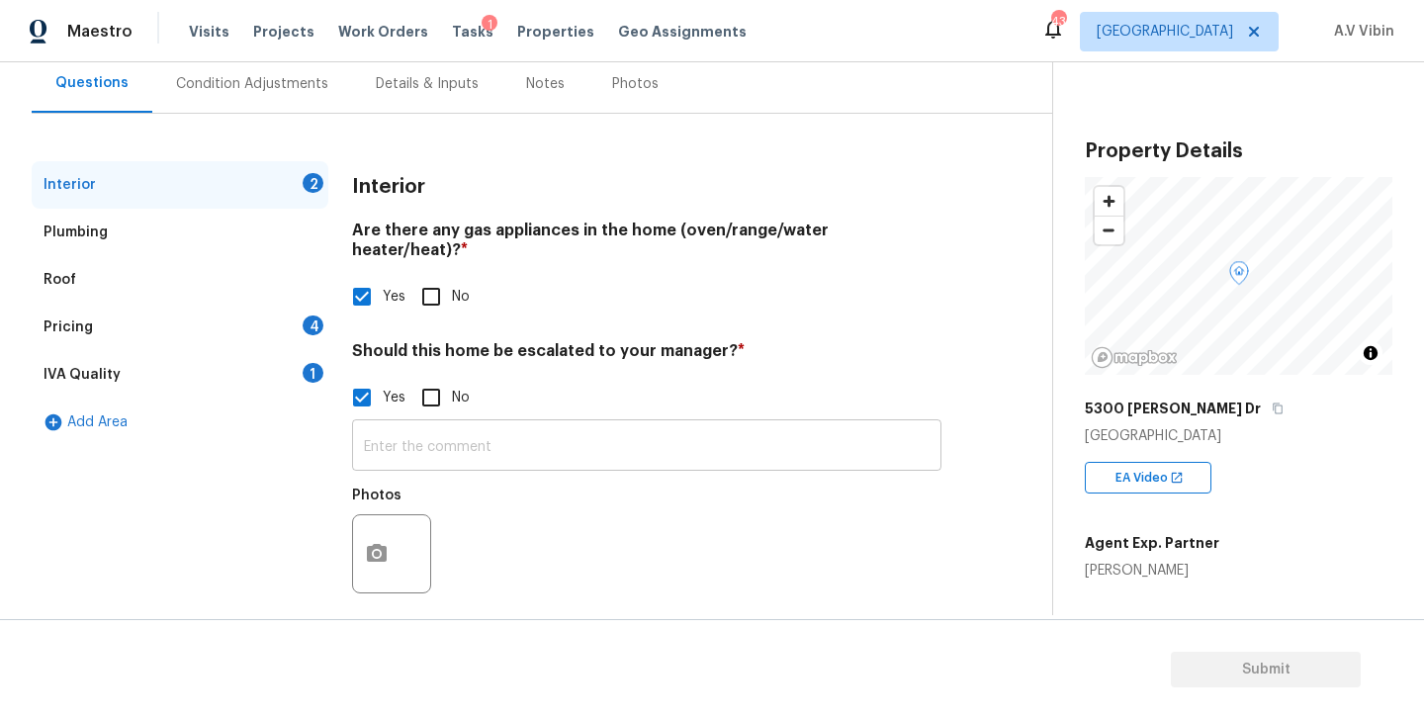
click at [552, 432] on input "text" at bounding box center [646, 447] width 589 height 46
click at [376, 544] on icon "button" at bounding box center [377, 556] width 24 height 24
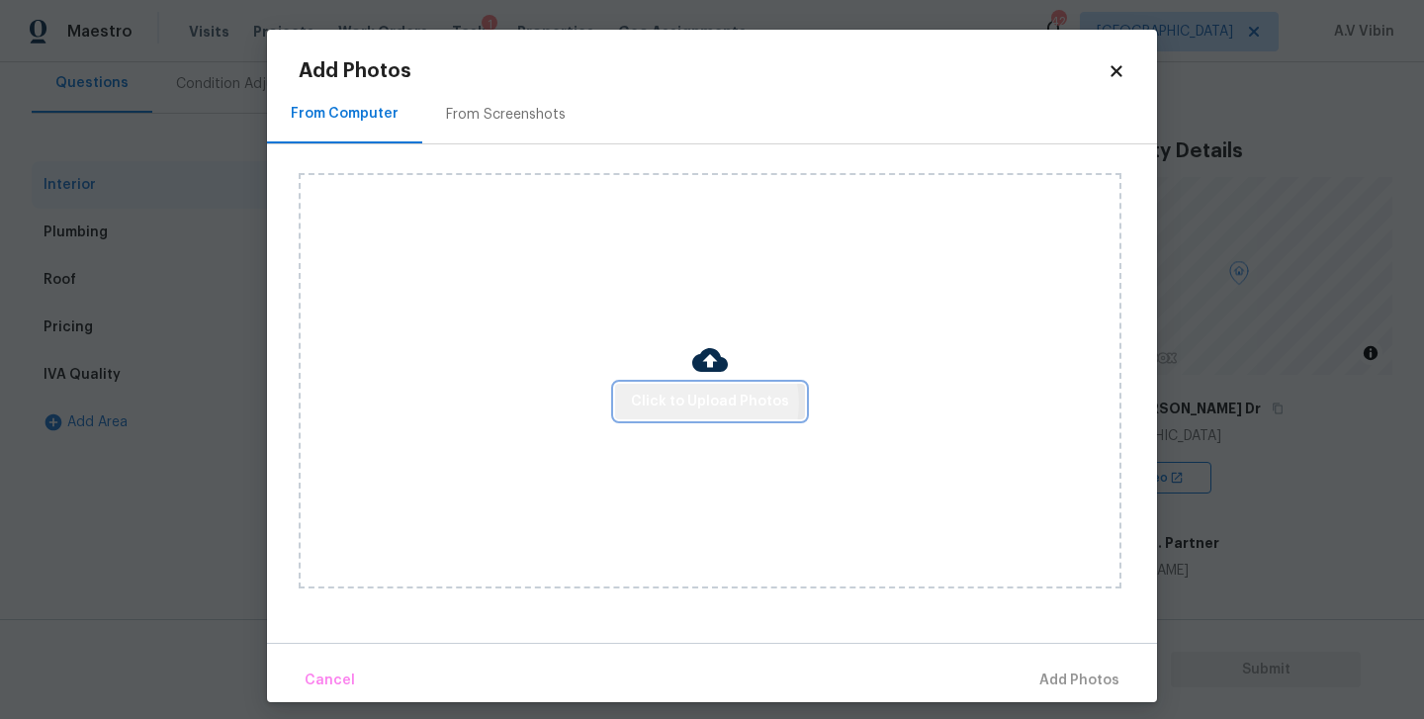
click at [702, 401] on span "Click to Upload Photos" at bounding box center [710, 402] width 158 height 25
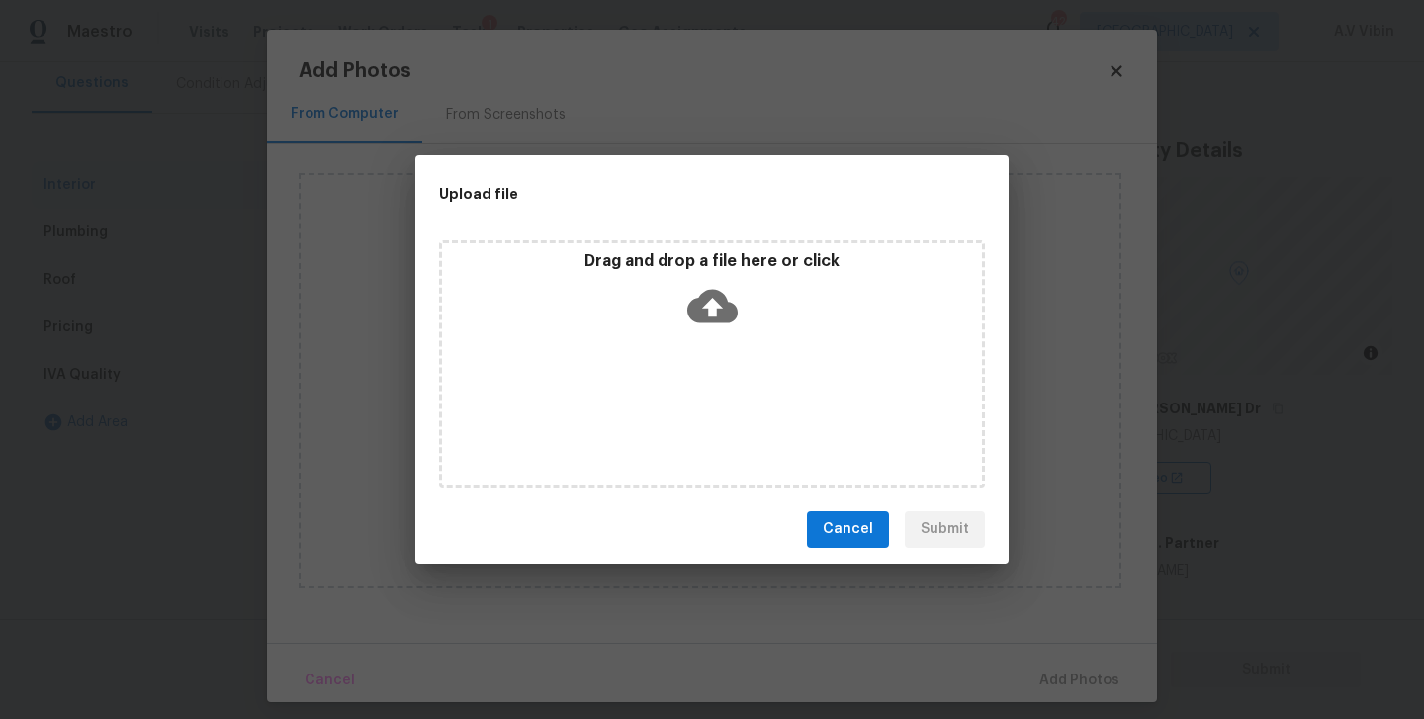
click at [711, 296] on icon at bounding box center [712, 306] width 50 height 34
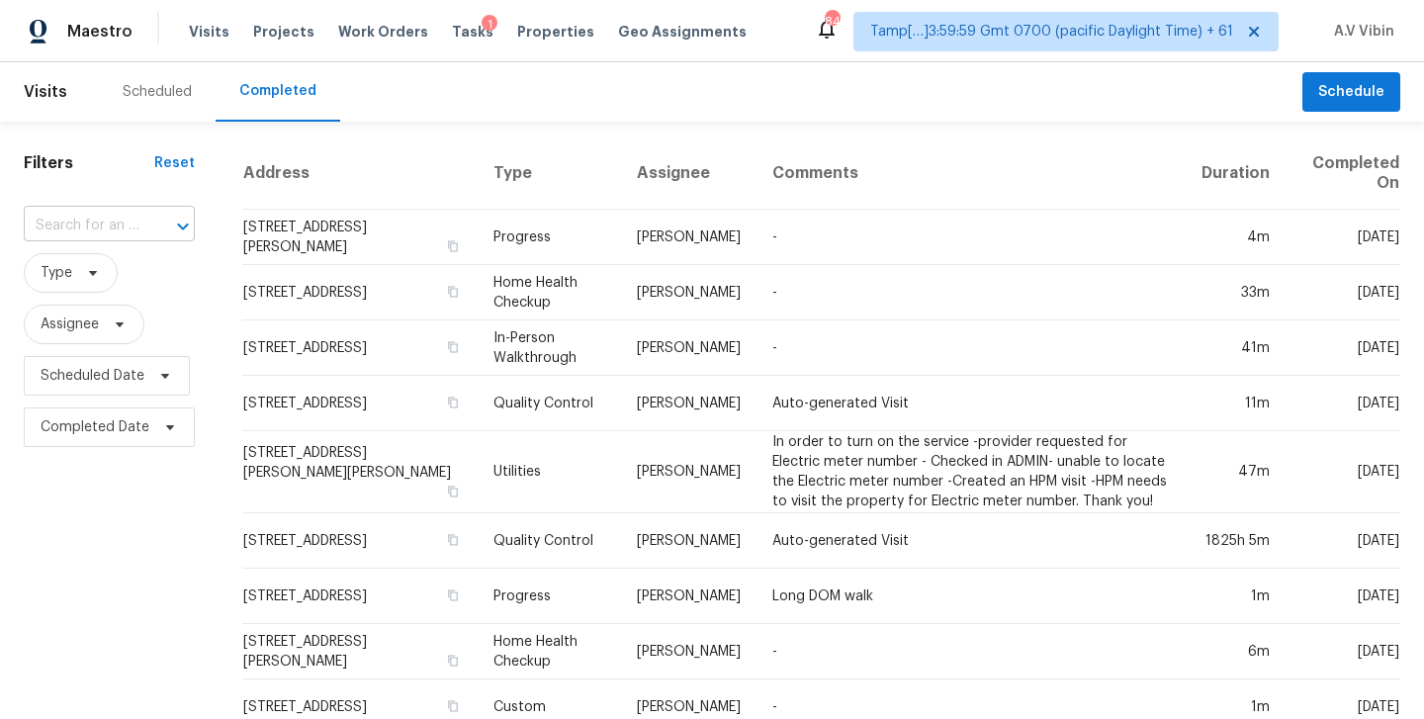
click at [69, 227] on input "text" at bounding box center [82, 226] width 116 height 31
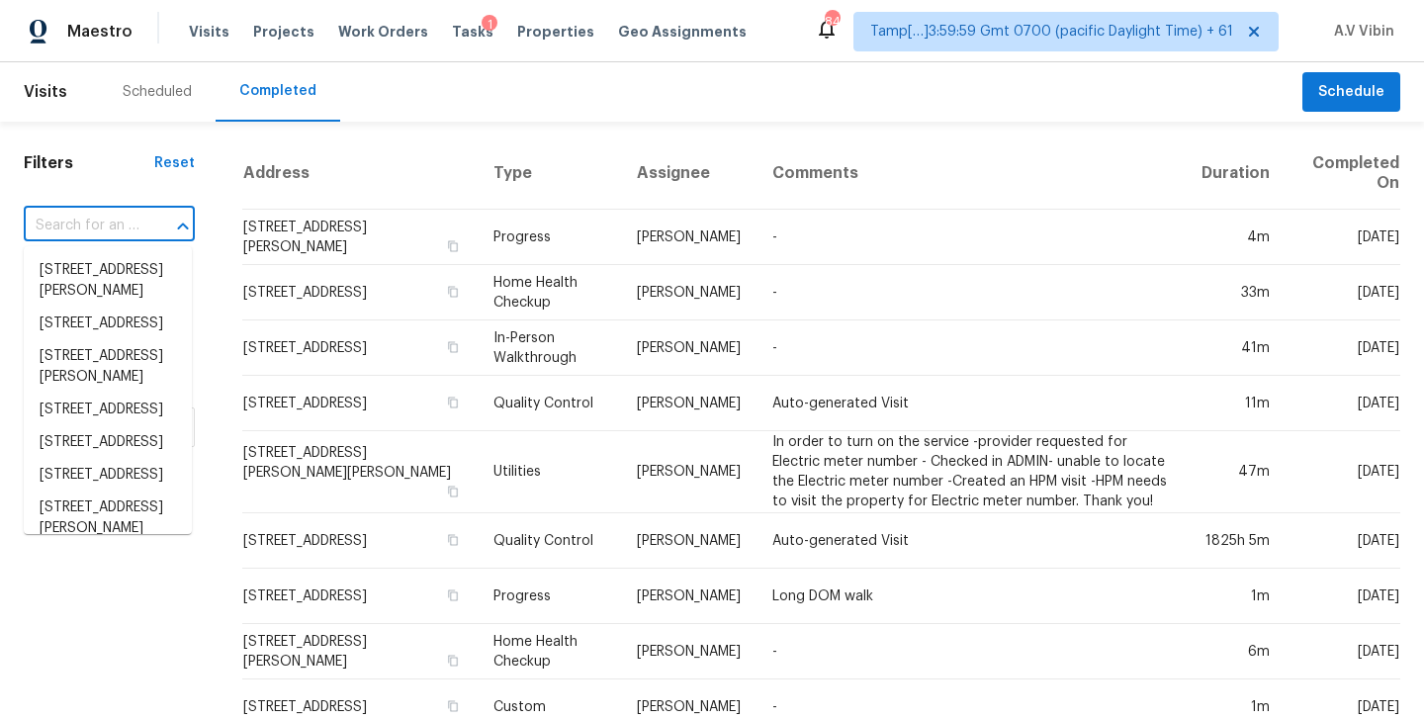
paste input "[STREET_ADDRESS][PERSON_NAME]"
type input "[STREET_ADDRESS][PERSON_NAME]"
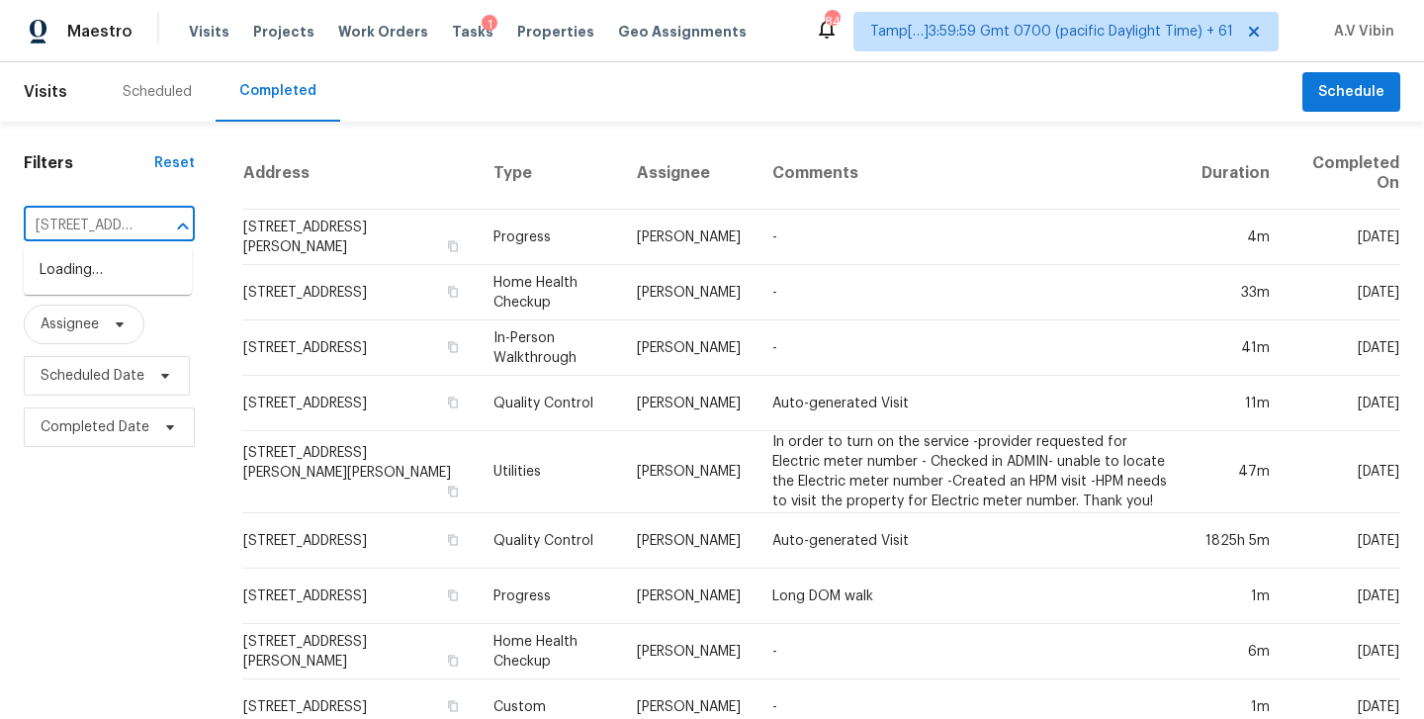
scroll to position [0, 132]
click at [87, 271] on li "[STREET_ADDRESS][PERSON_NAME]" at bounding box center [108, 280] width 168 height 53
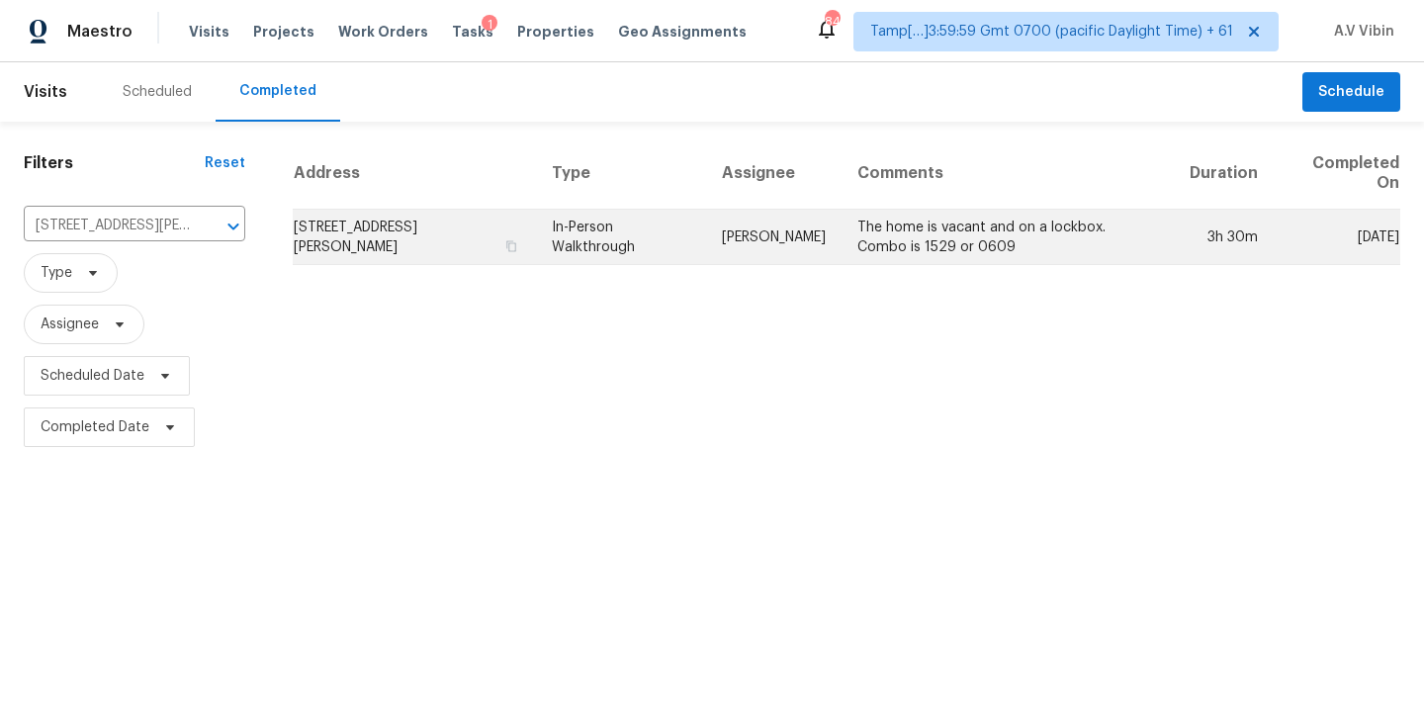
click at [861, 221] on td "The home is vacant and on a lockbox. Combo is 1529 or 0609" at bounding box center [1007, 237] width 332 height 55
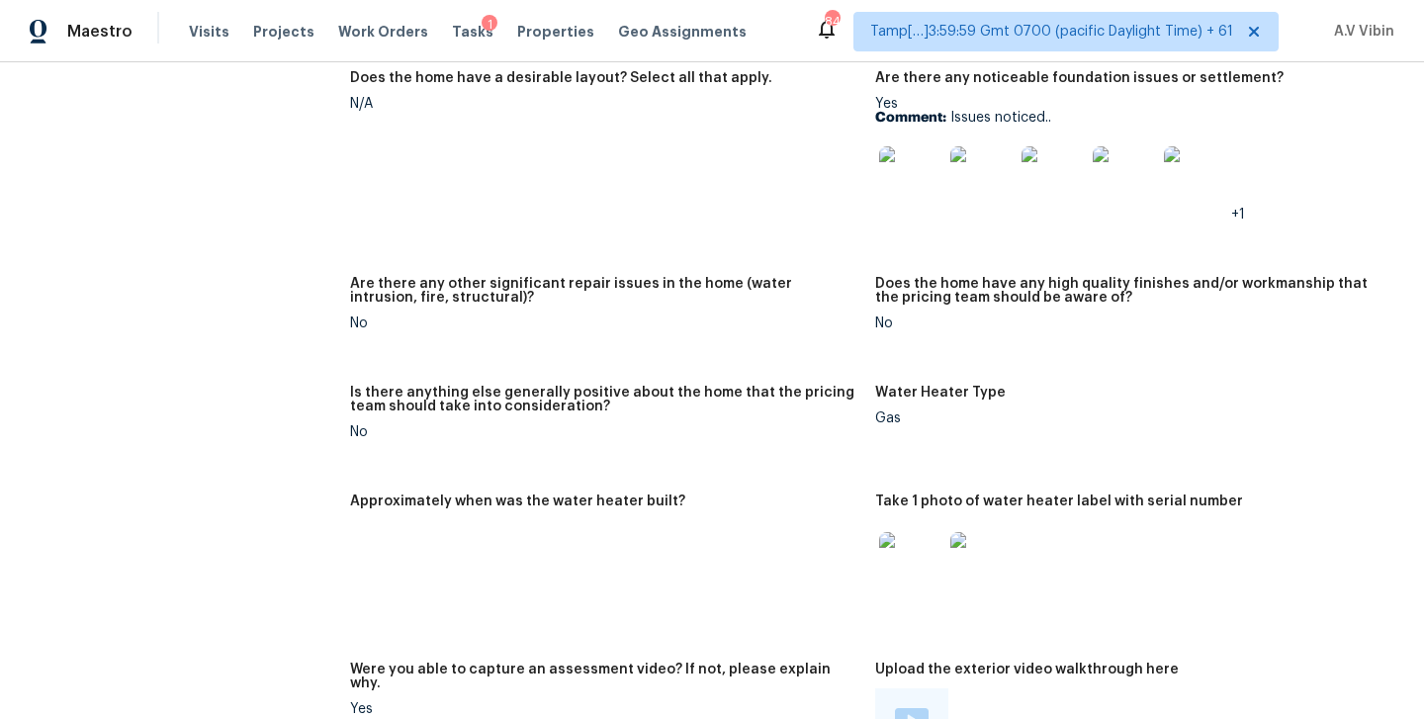
scroll to position [1131, 0]
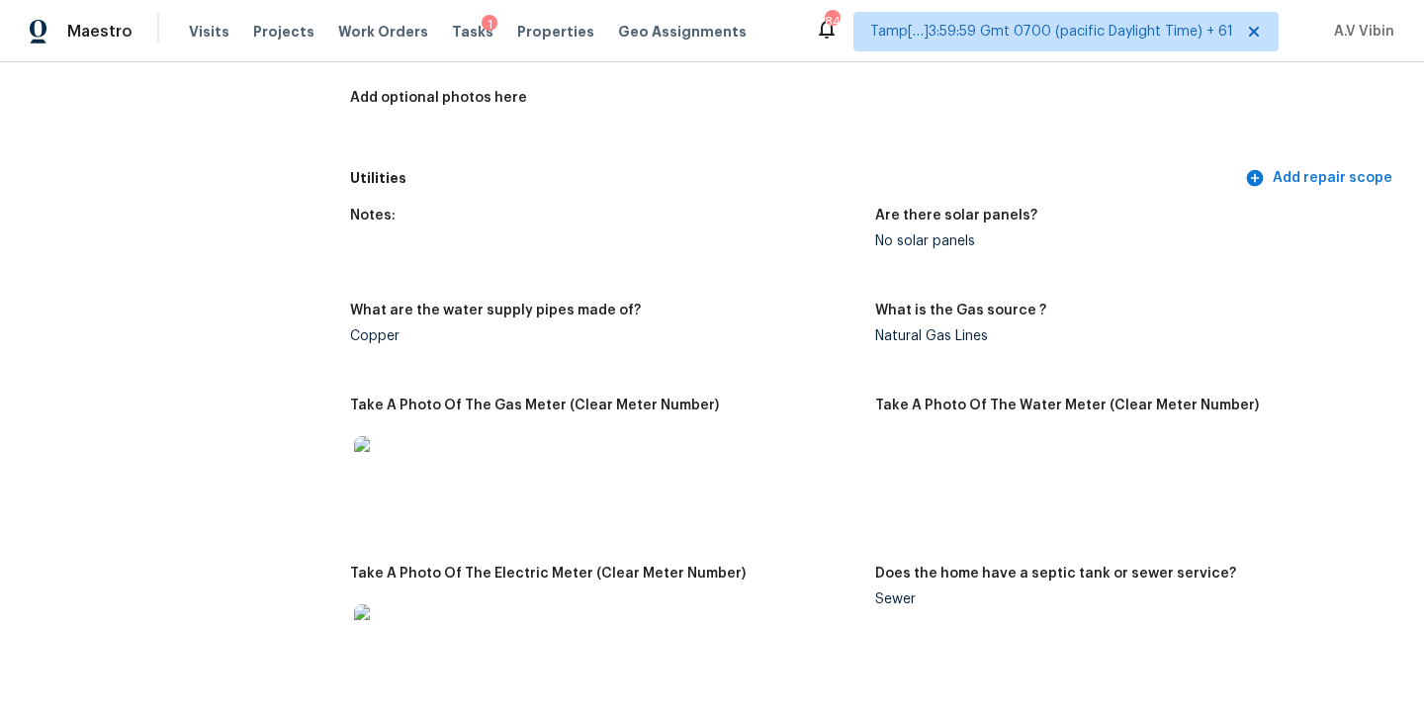
click at [947, 329] on div "Natural Gas Lines" at bounding box center [1129, 336] width 509 height 14
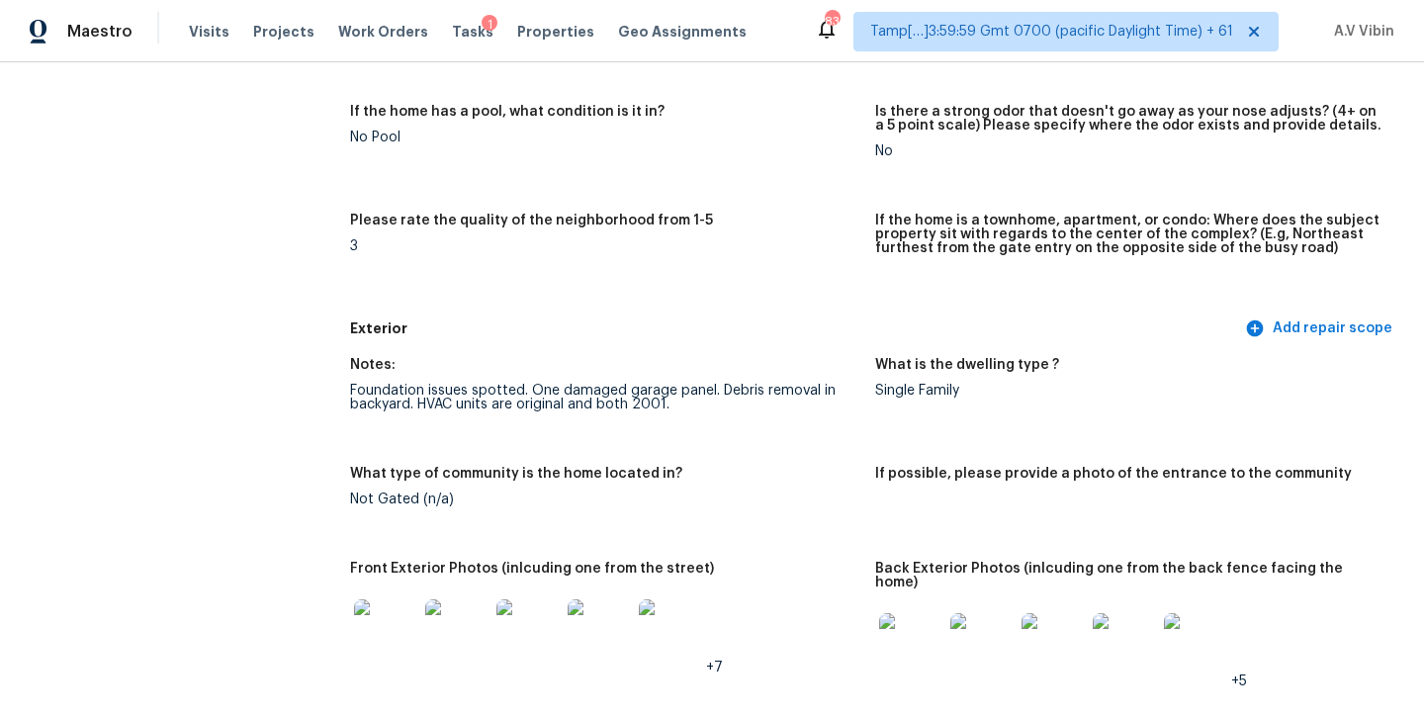
scroll to position [2850, 0]
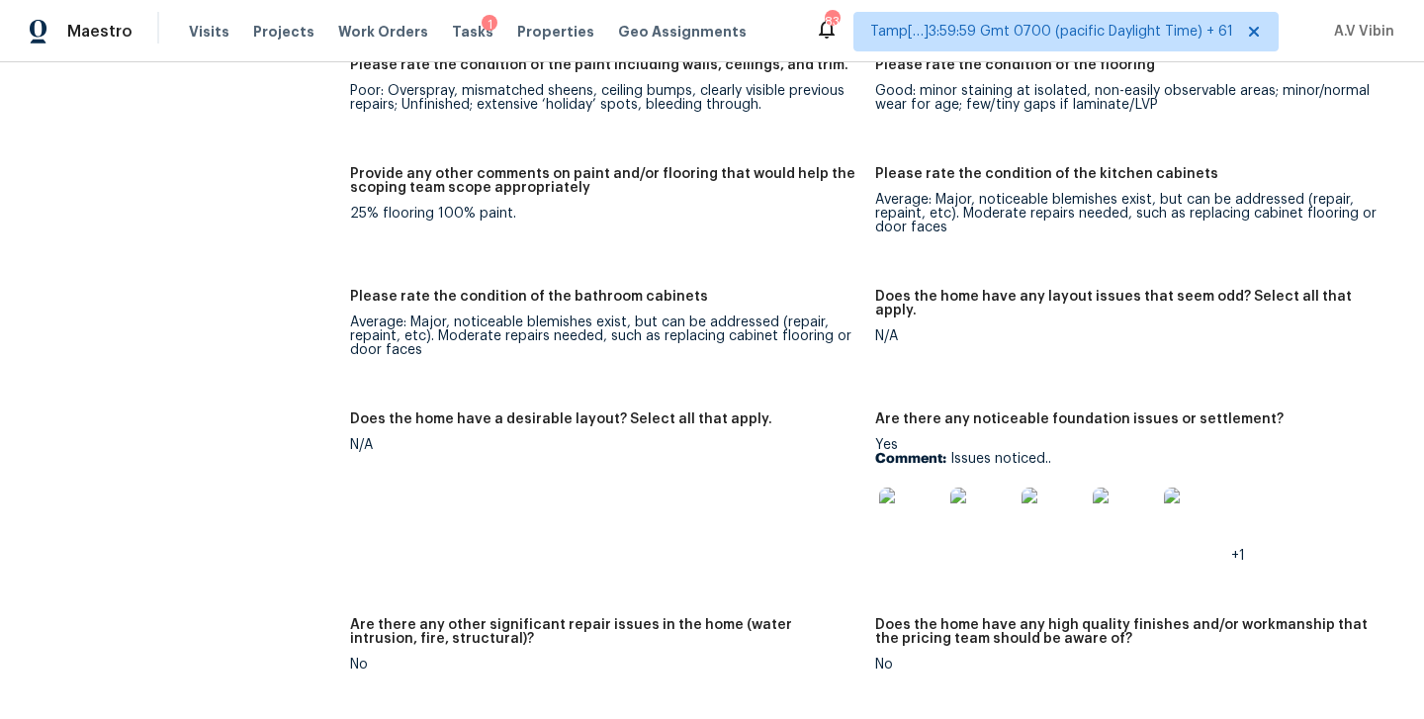
click at [919, 500] on img at bounding box center [910, 518] width 63 height 63
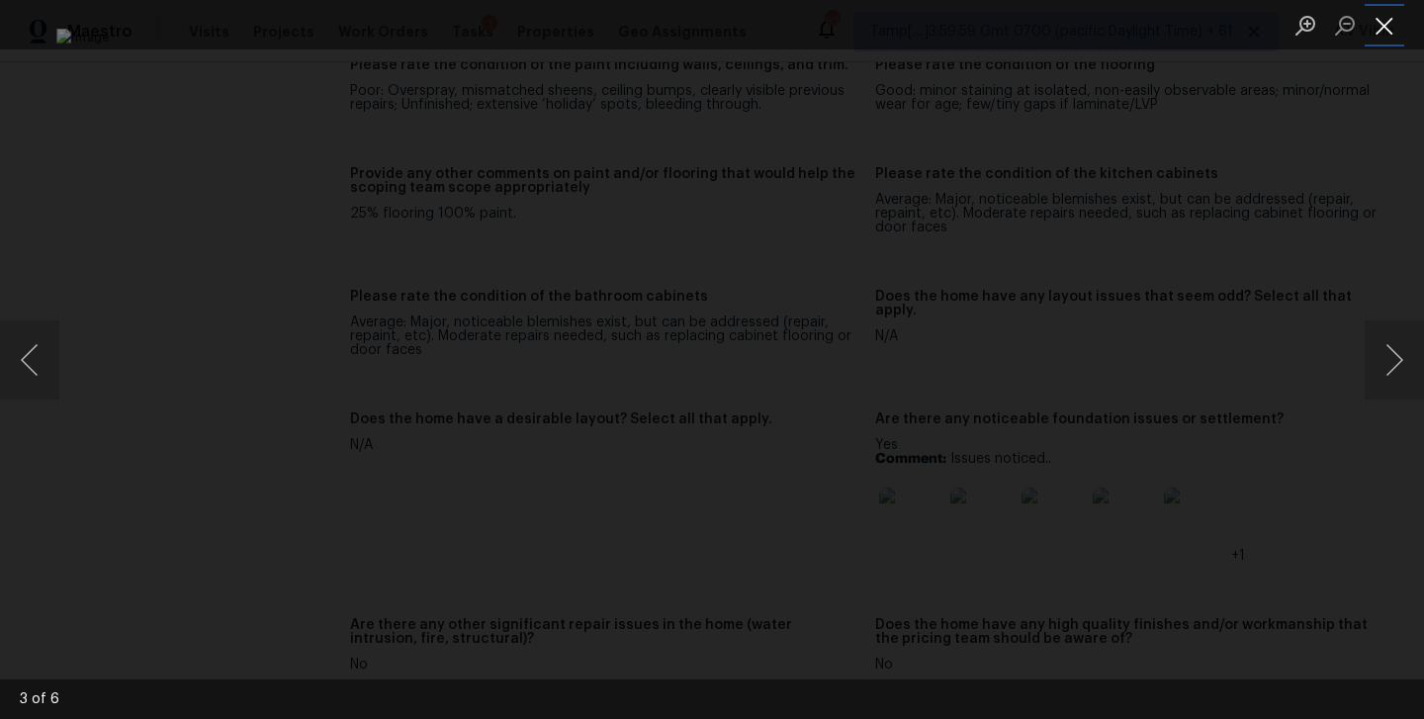
click at [1386, 27] on button "Close lightbox" at bounding box center [1384, 25] width 40 height 35
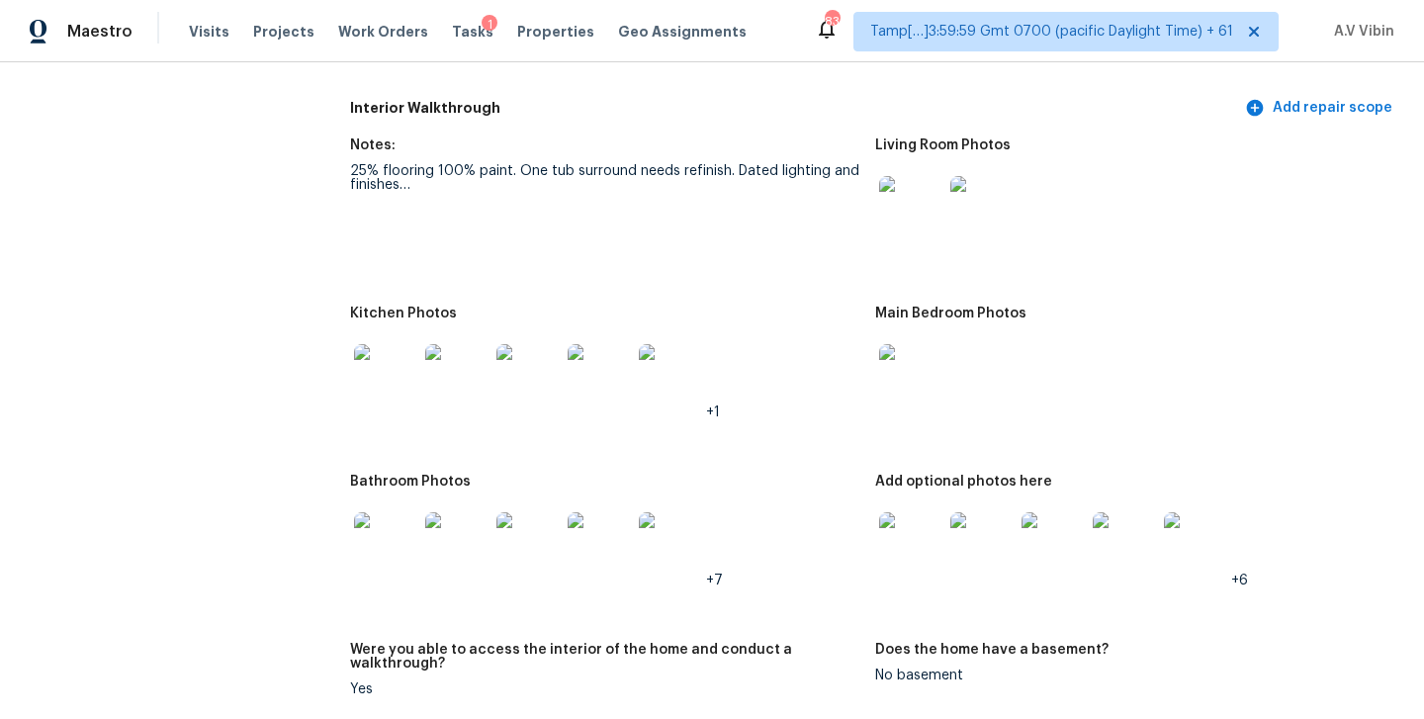
scroll to position [2038, 0]
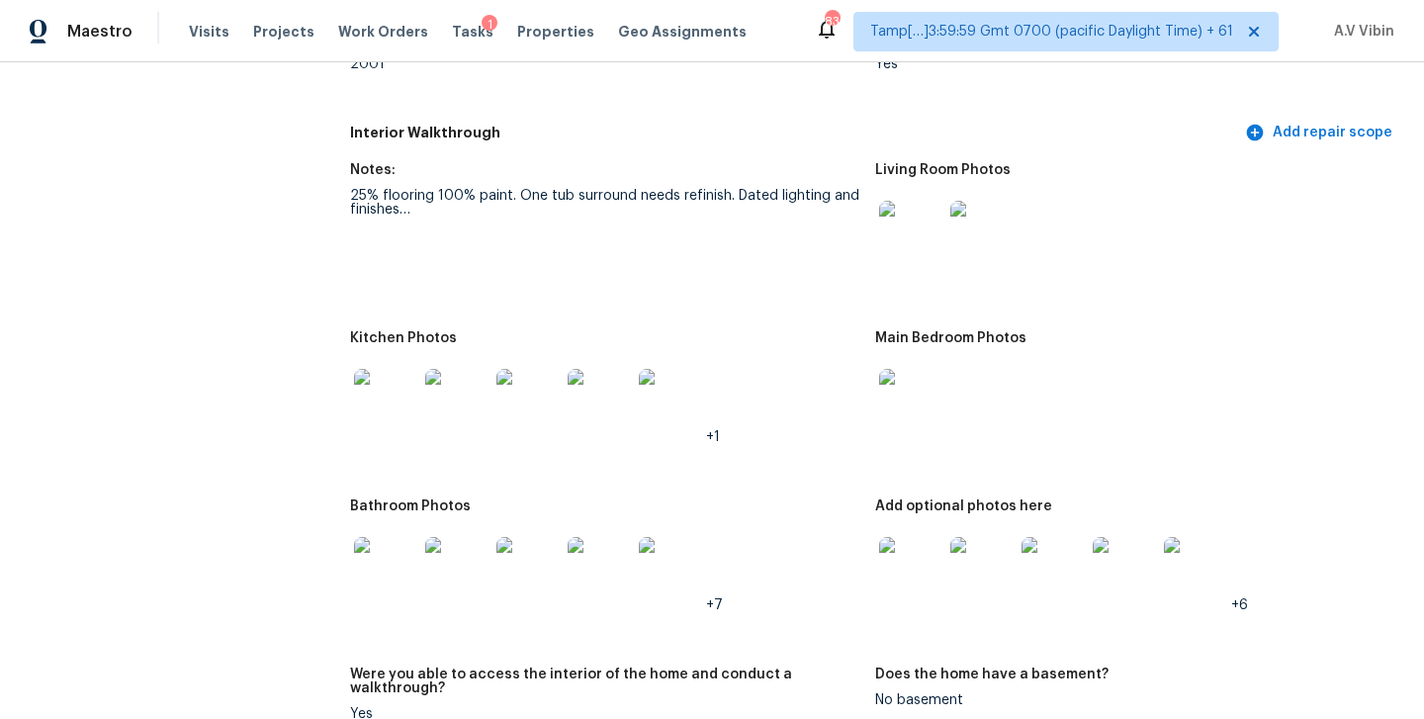
click at [896, 237] on img at bounding box center [910, 232] width 63 height 63
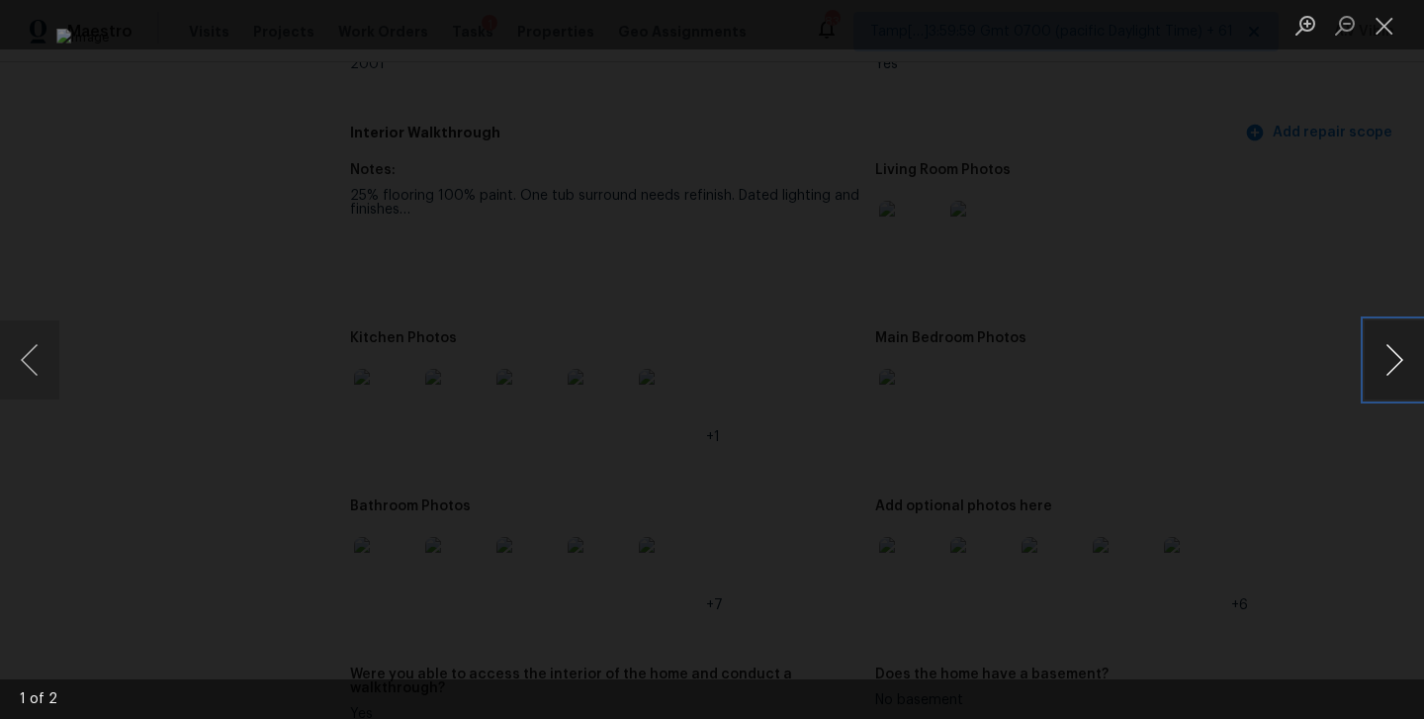
click at [1380, 358] on button "Next image" at bounding box center [1393, 359] width 59 height 79
click at [1398, 362] on button "Next image" at bounding box center [1393, 359] width 59 height 79
click at [1391, 366] on button "Next image" at bounding box center [1393, 359] width 59 height 79
click at [1390, 381] on button "Next image" at bounding box center [1393, 359] width 59 height 79
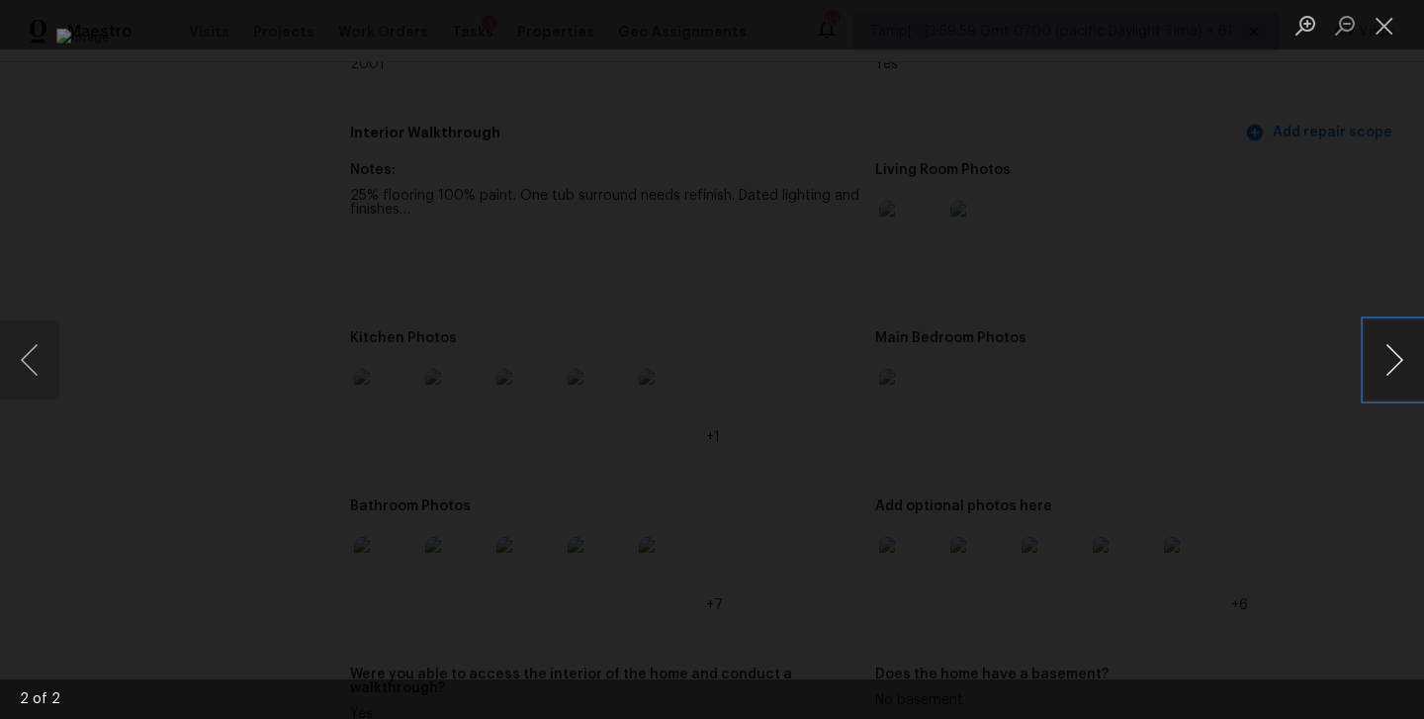
click at [1390, 381] on button "Next image" at bounding box center [1393, 359] width 59 height 79
click at [1386, 32] on button "Close lightbox" at bounding box center [1384, 25] width 40 height 35
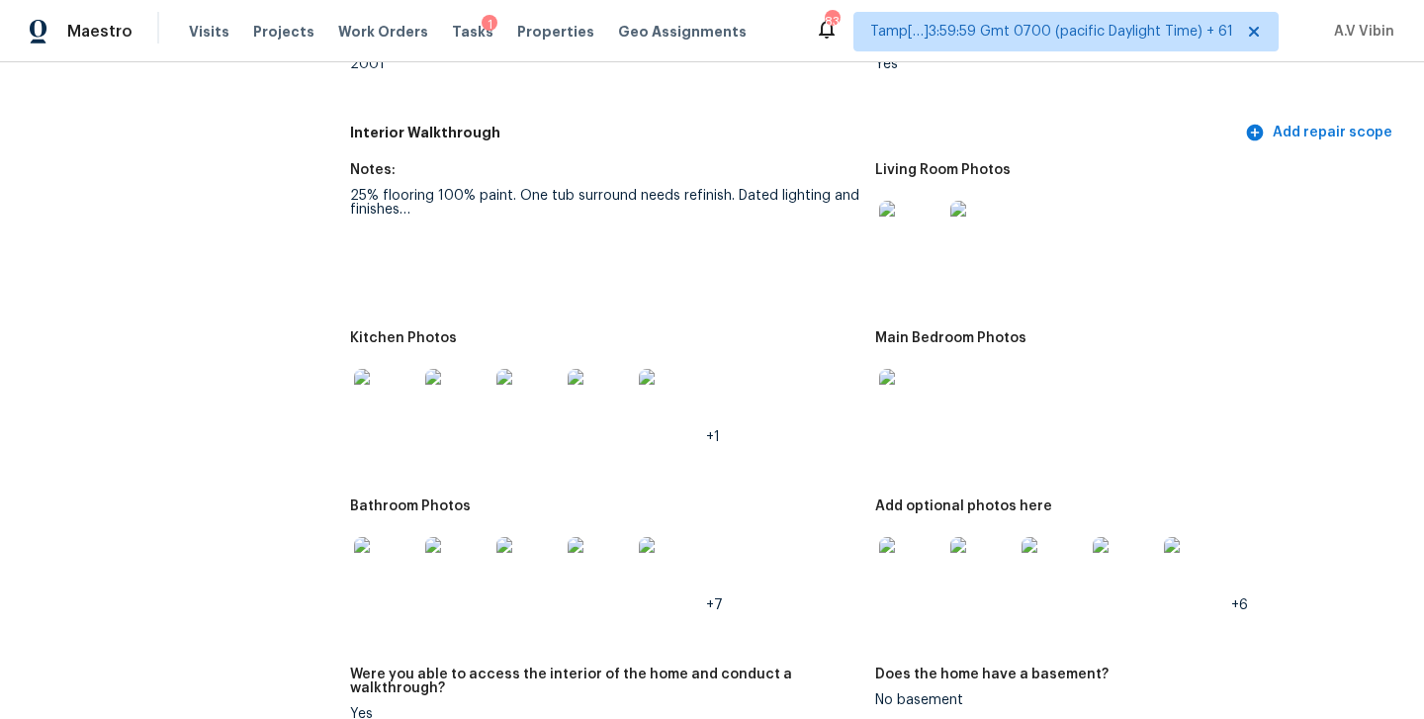
click at [899, 369] on img at bounding box center [910, 400] width 63 height 63
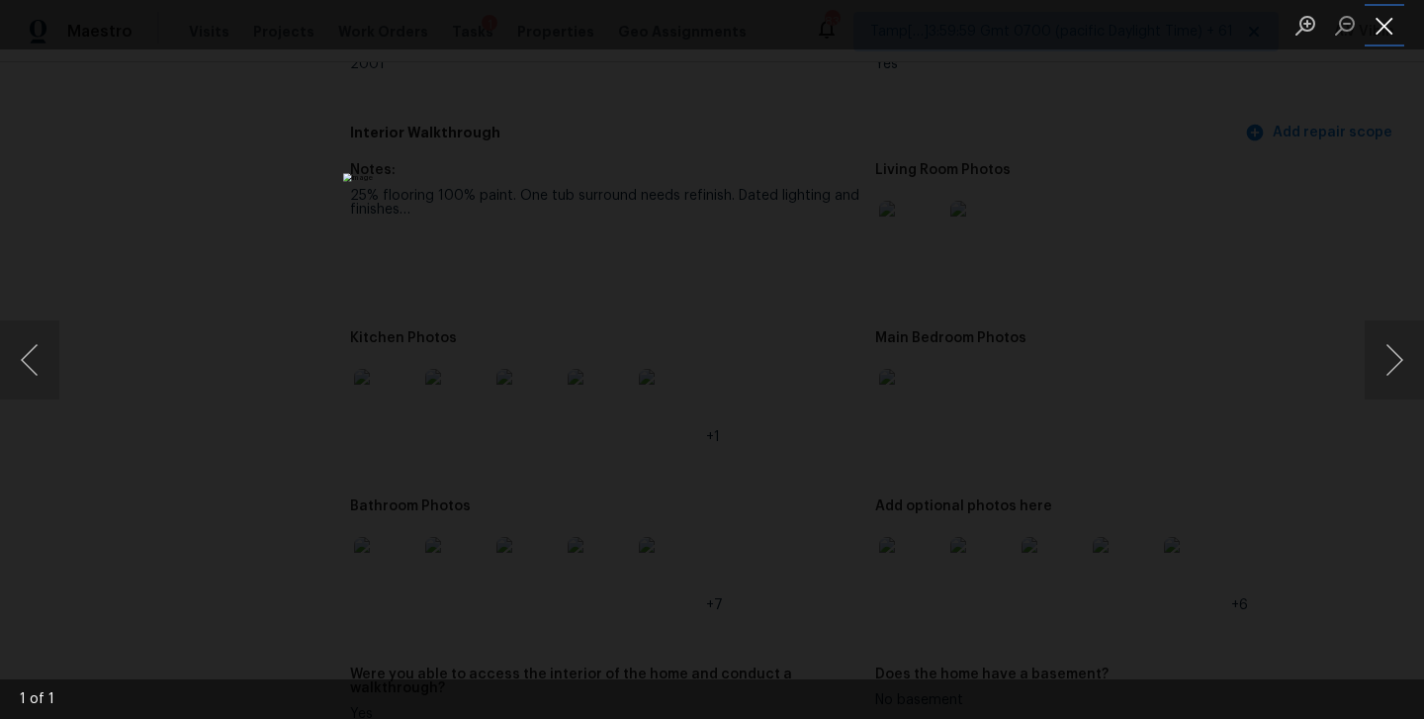
click at [1384, 23] on button "Close lightbox" at bounding box center [1384, 25] width 40 height 35
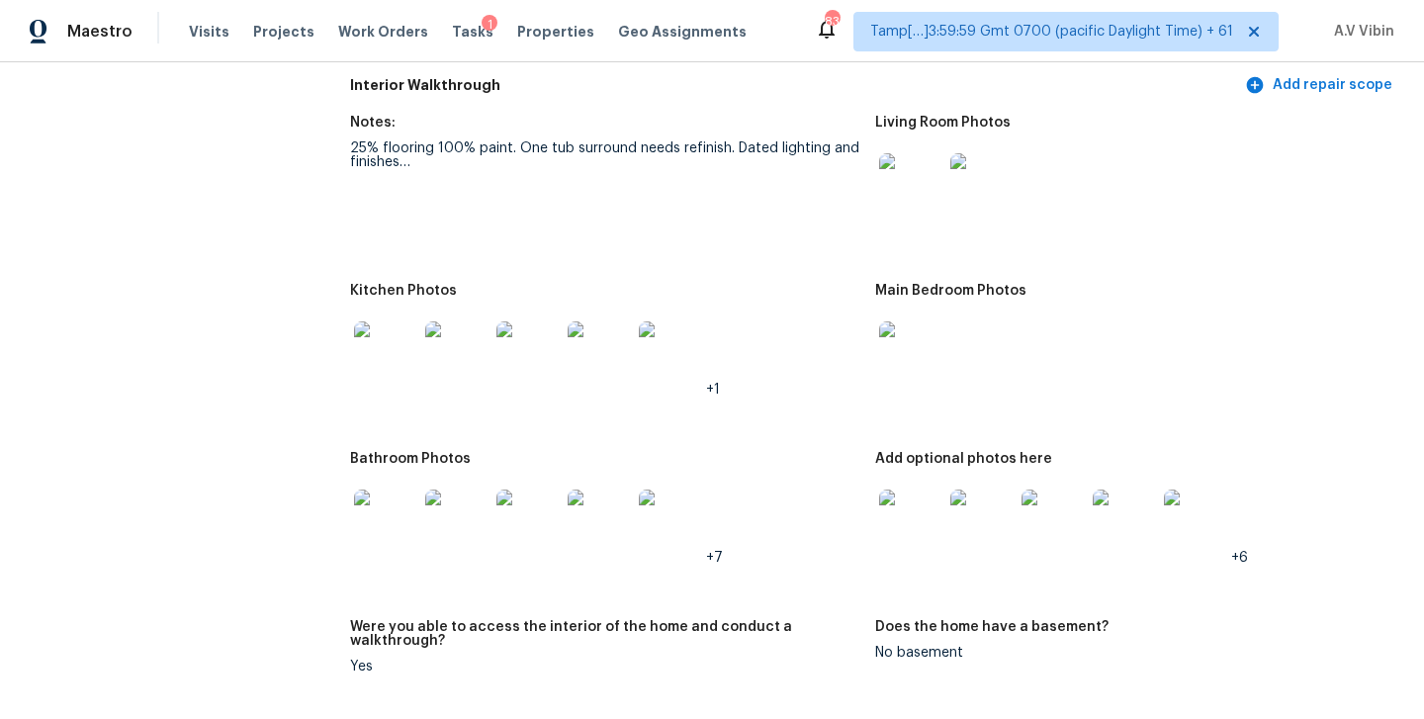
scroll to position [2103, 0]
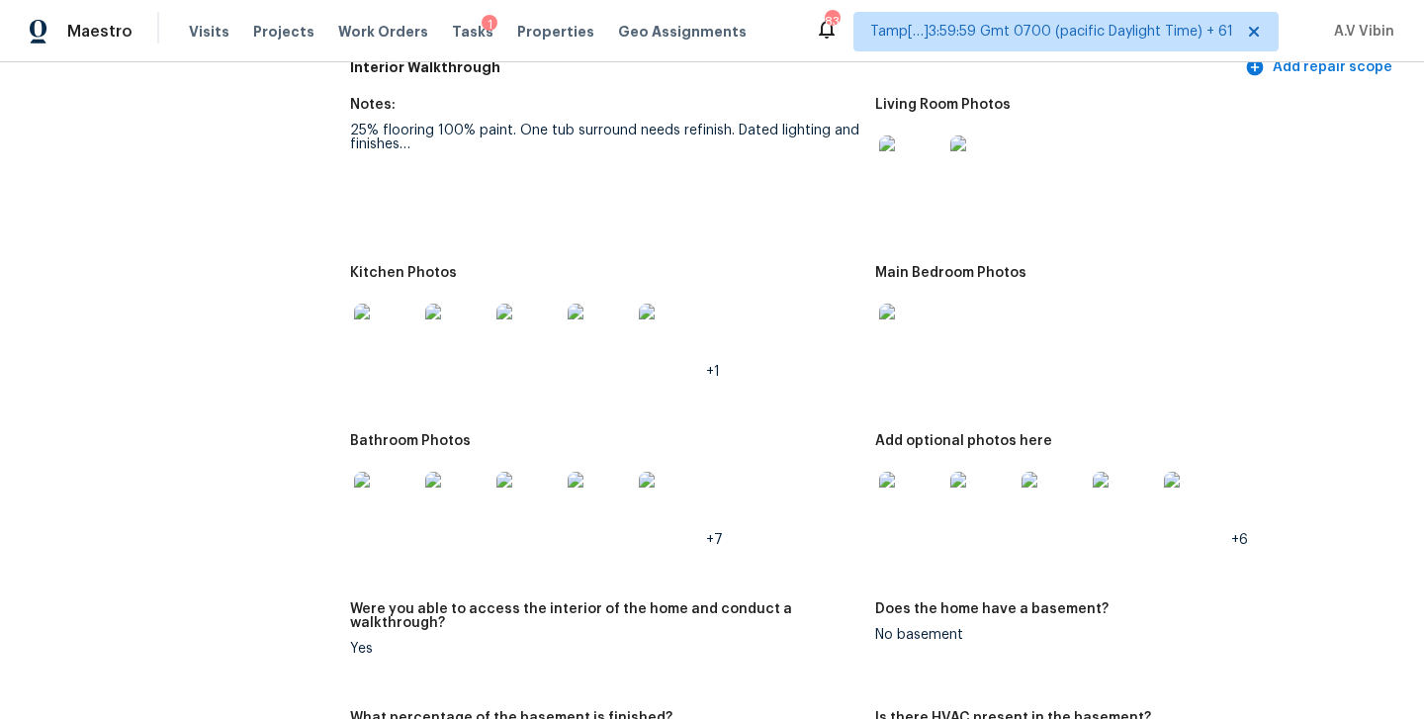
click at [896, 477] on img at bounding box center [910, 503] width 63 height 63
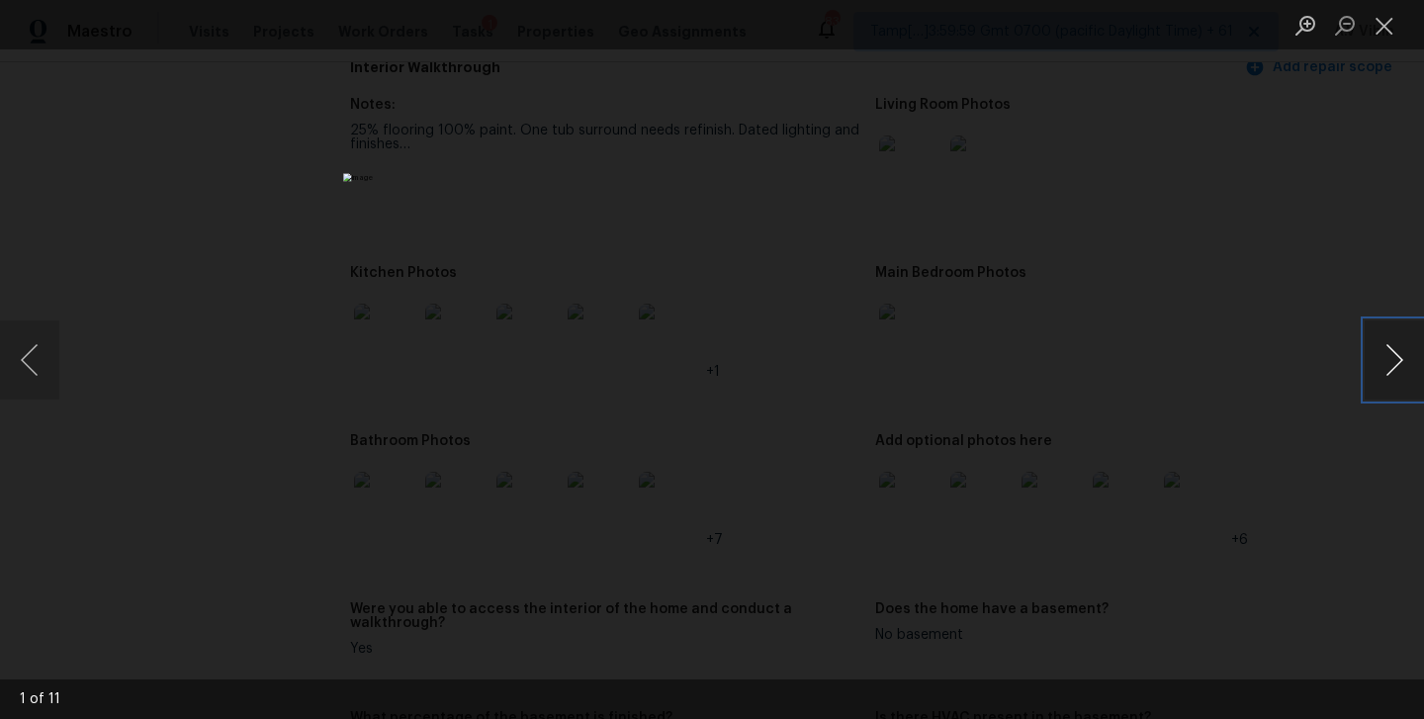
click at [1390, 358] on button "Next image" at bounding box center [1393, 359] width 59 height 79
click at [1369, 360] on button "Next image" at bounding box center [1393, 359] width 59 height 79
click at [1402, 356] on button "Next image" at bounding box center [1393, 359] width 59 height 79
click at [1390, 368] on button "Next image" at bounding box center [1393, 359] width 59 height 79
click at [1407, 369] on button "Next image" at bounding box center [1393, 359] width 59 height 79
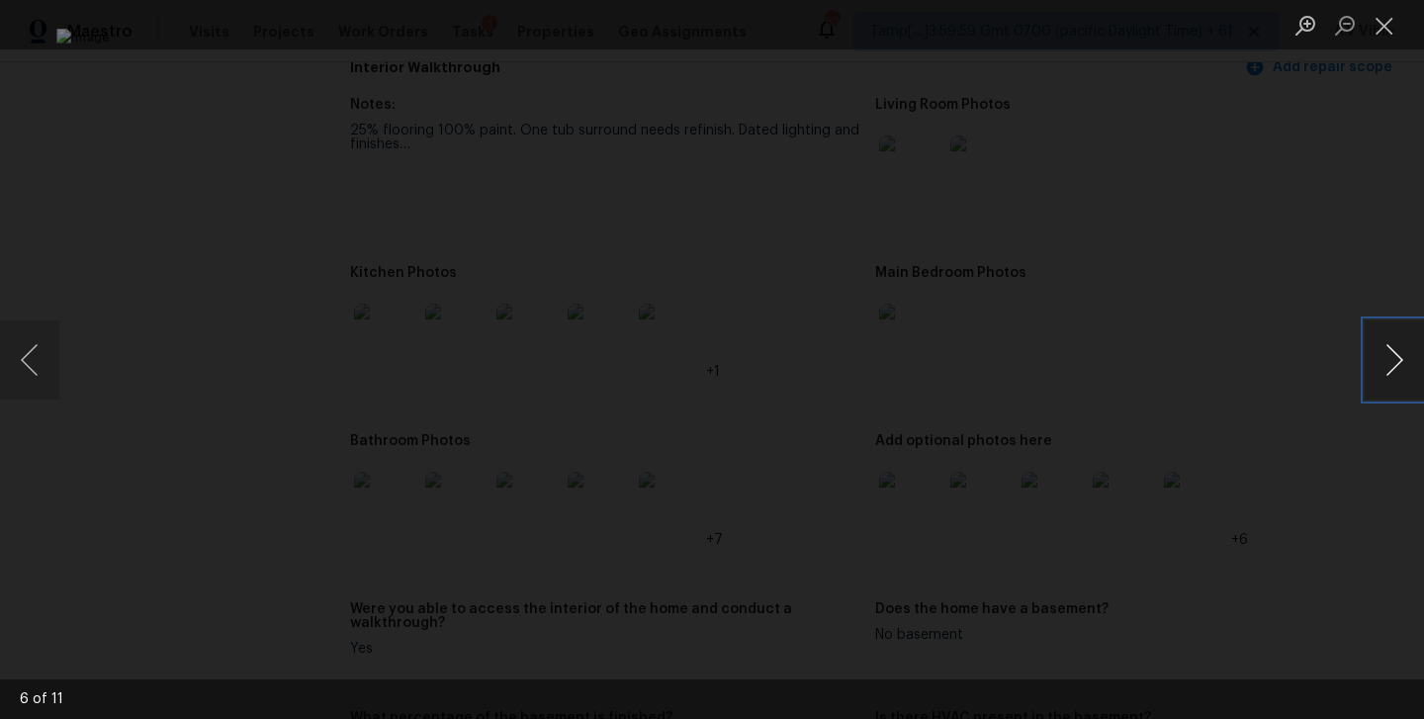
click at [1387, 331] on button "Next image" at bounding box center [1393, 359] width 59 height 79
click at [1383, 360] on button "Next image" at bounding box center [1393, 359] width 59 height 79
click at [1384, 351] on button "Next image" at bounding box center [1393, 359] width 59 height 79
click at [1392, 377] on button "Next image" at bounding box center [1393, 359] width 59 height 79
click at [1388, 354] on button "Next image" at bounding box center [1393, 359] width 59 height 79
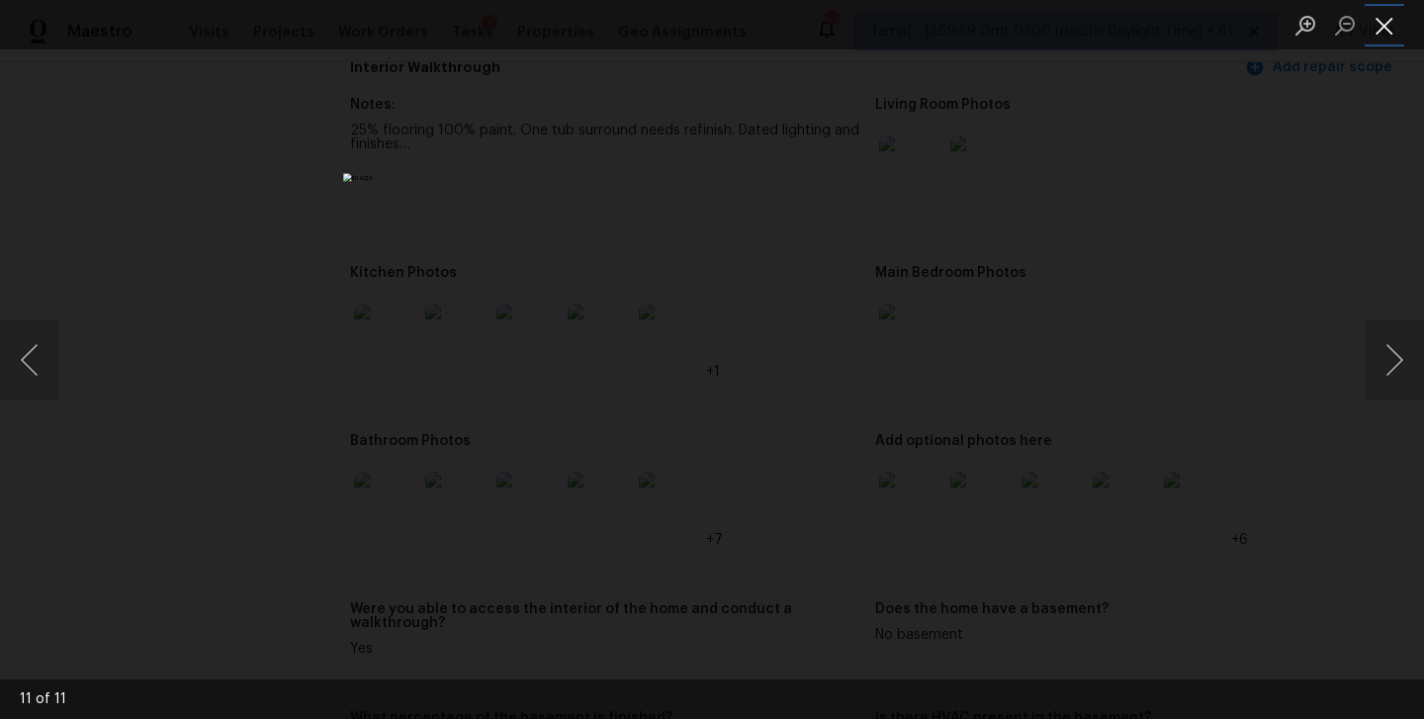
click at [1389, 27] on button "Close lightbox" at bounding box center [1384, 25] width 40 height 35
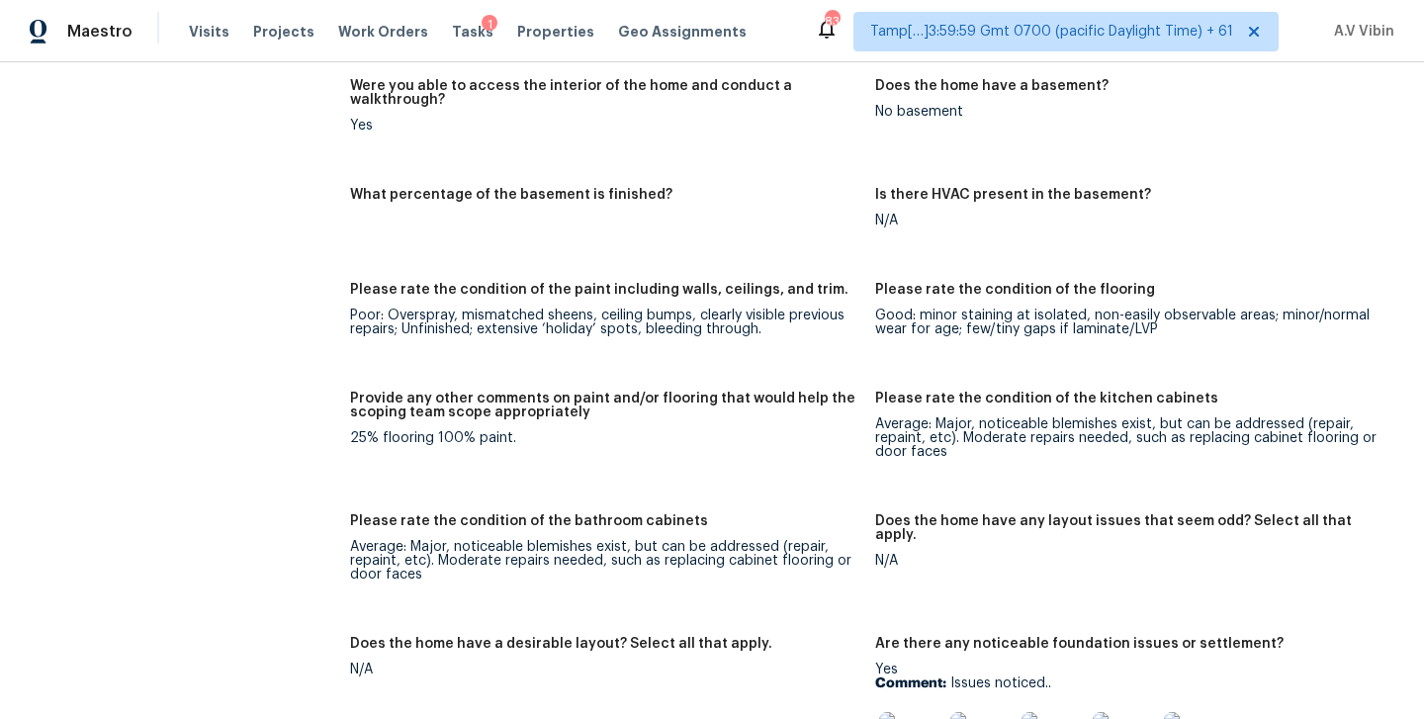
scroll to position [2345, 0]
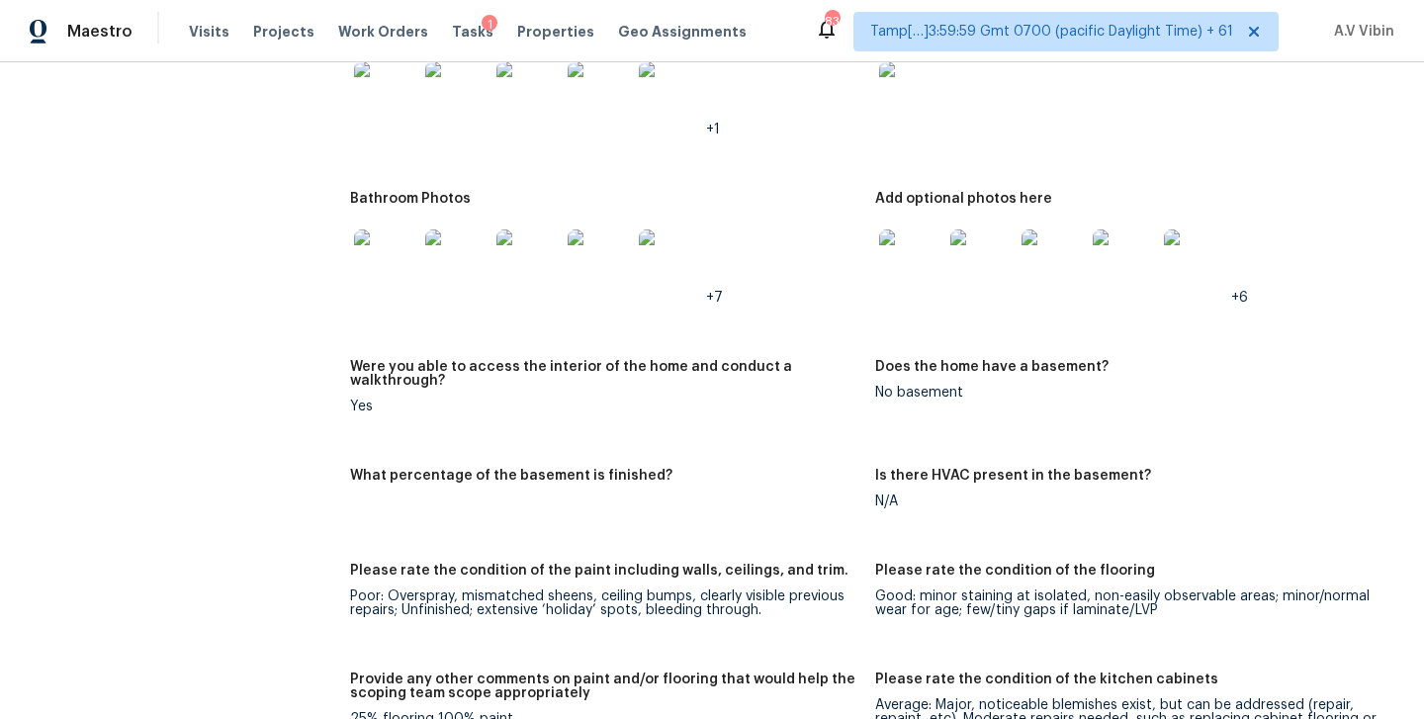
click at [387, 253] on img at bounding box center [385, 260] width 63 height 63
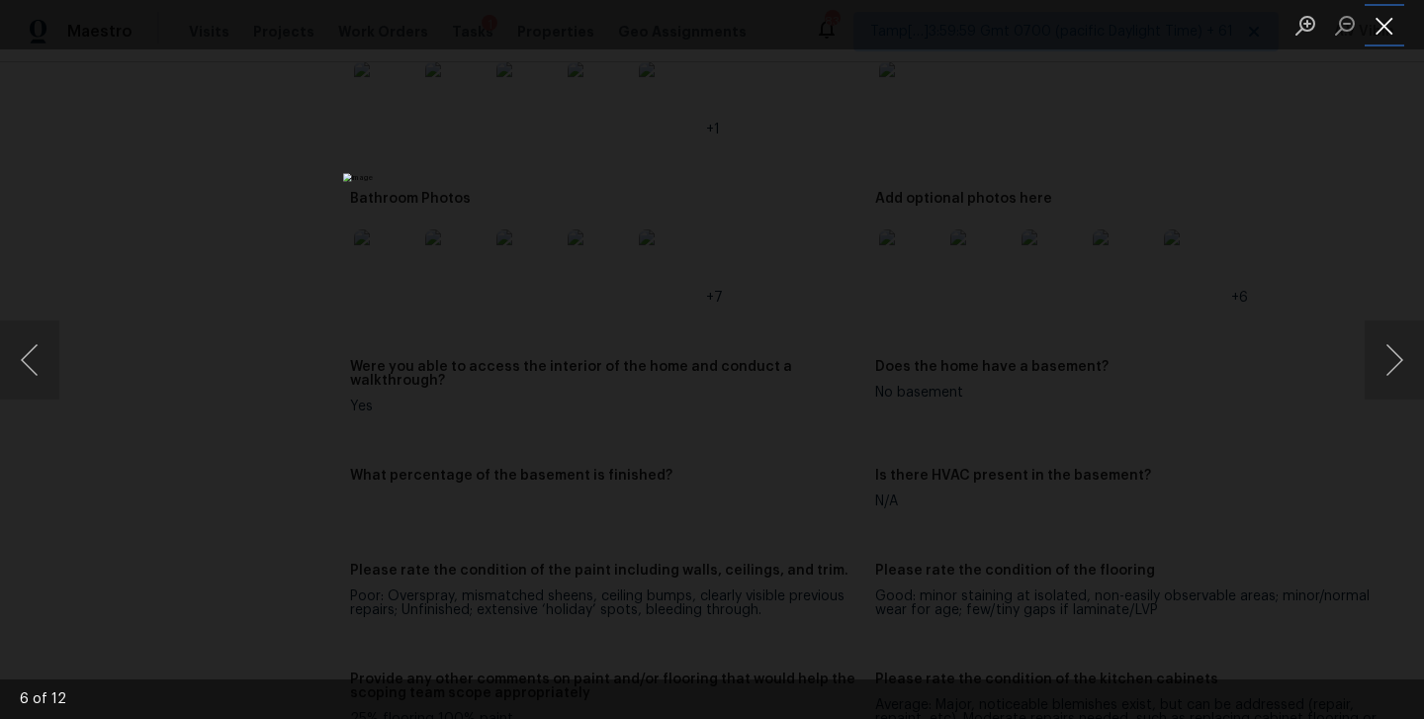
click at [1380, 22] on button "Close lightbox" at bounding box center [1384, 25] width 40 height 35
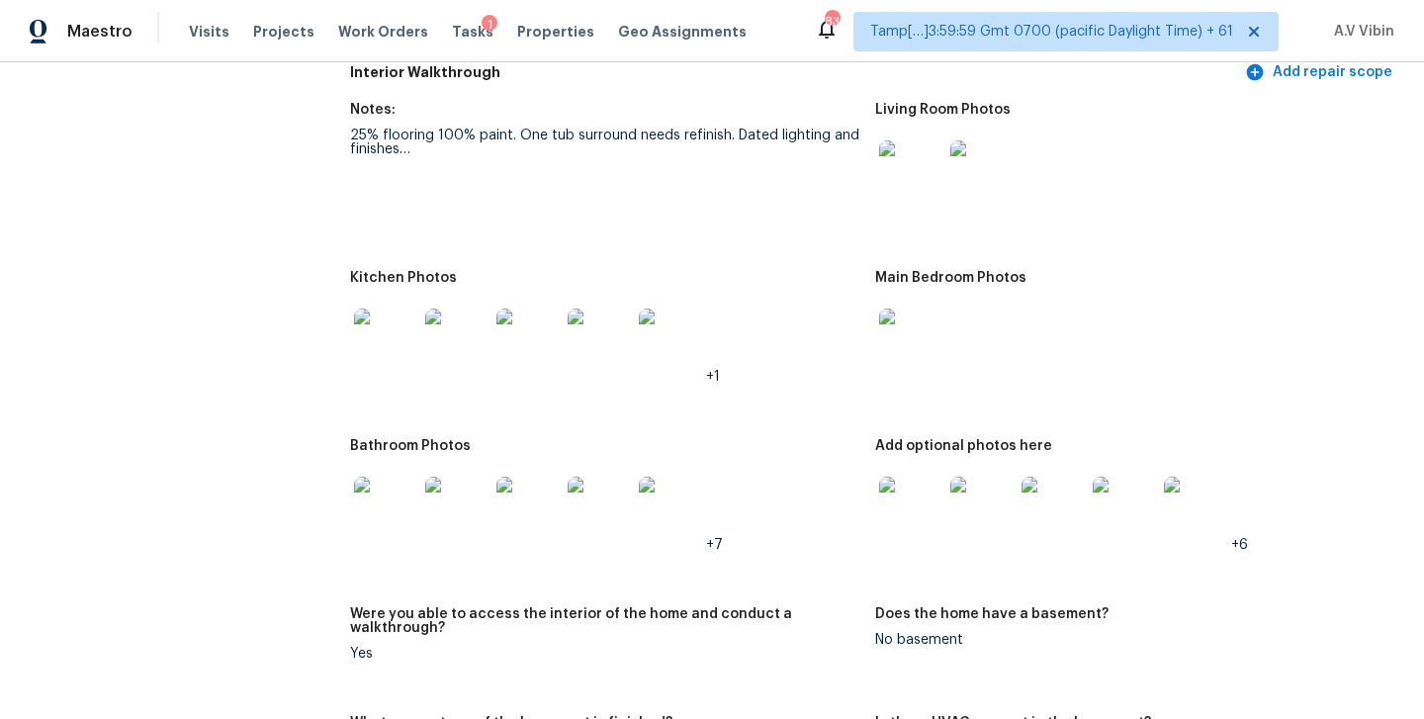
scroll to position [2093, 0]
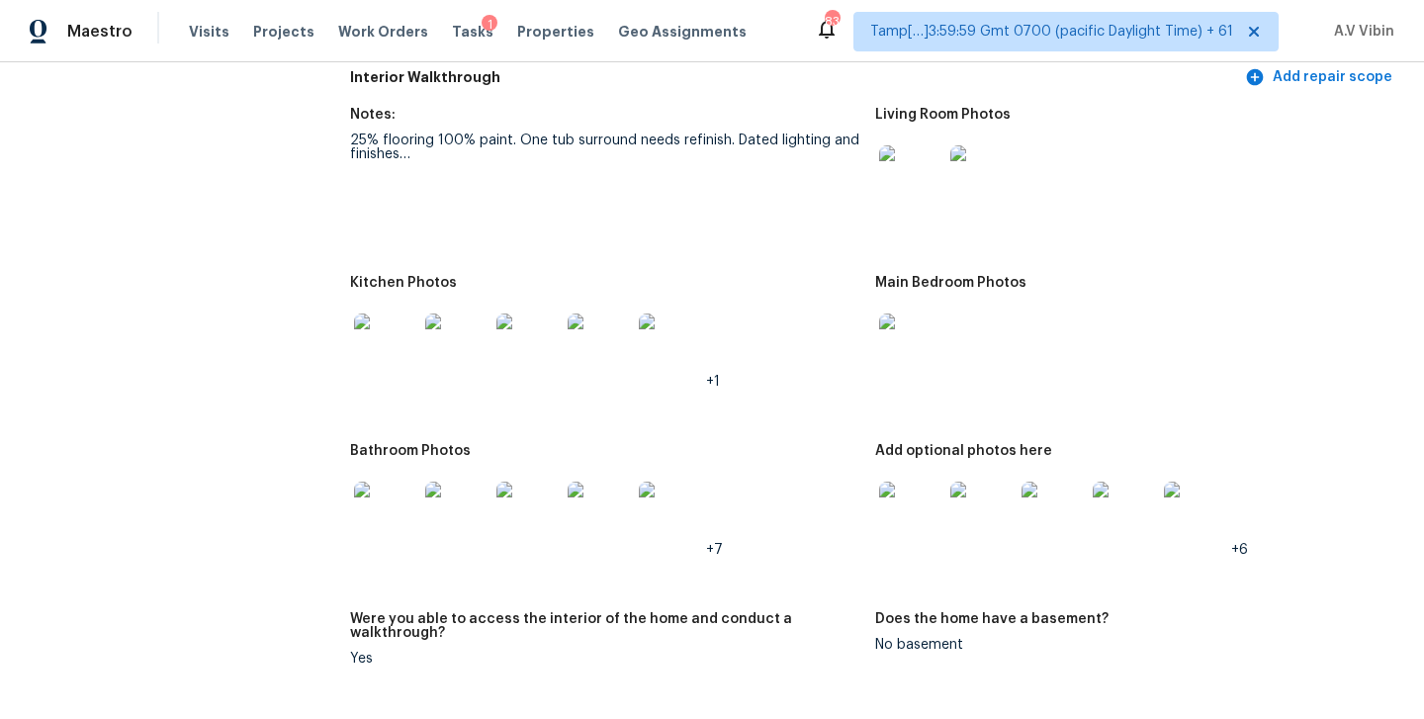
click at [905, 506] on img at bounding box center [910, 513] width 63 height 63
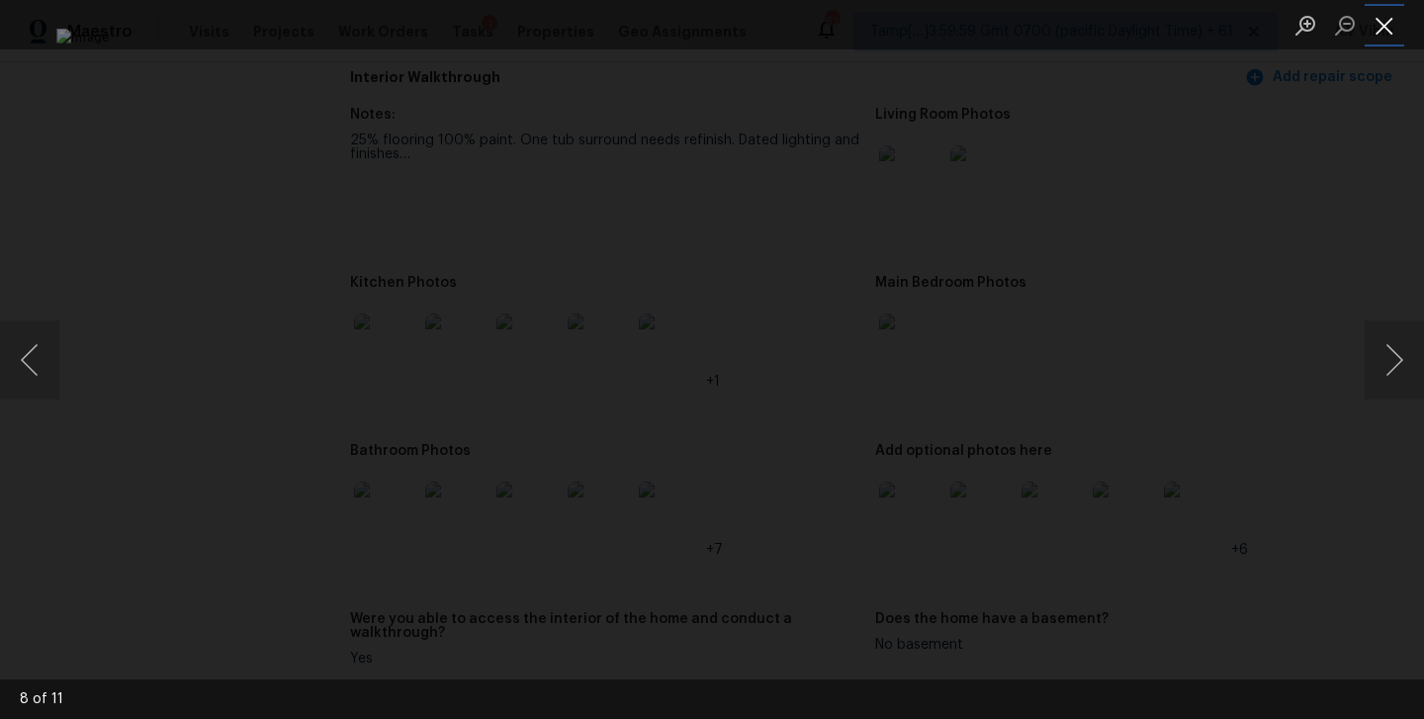
click at [1386, 17] on button "Close lightbox" at bounding box center [1384, 25] width 40 height 35
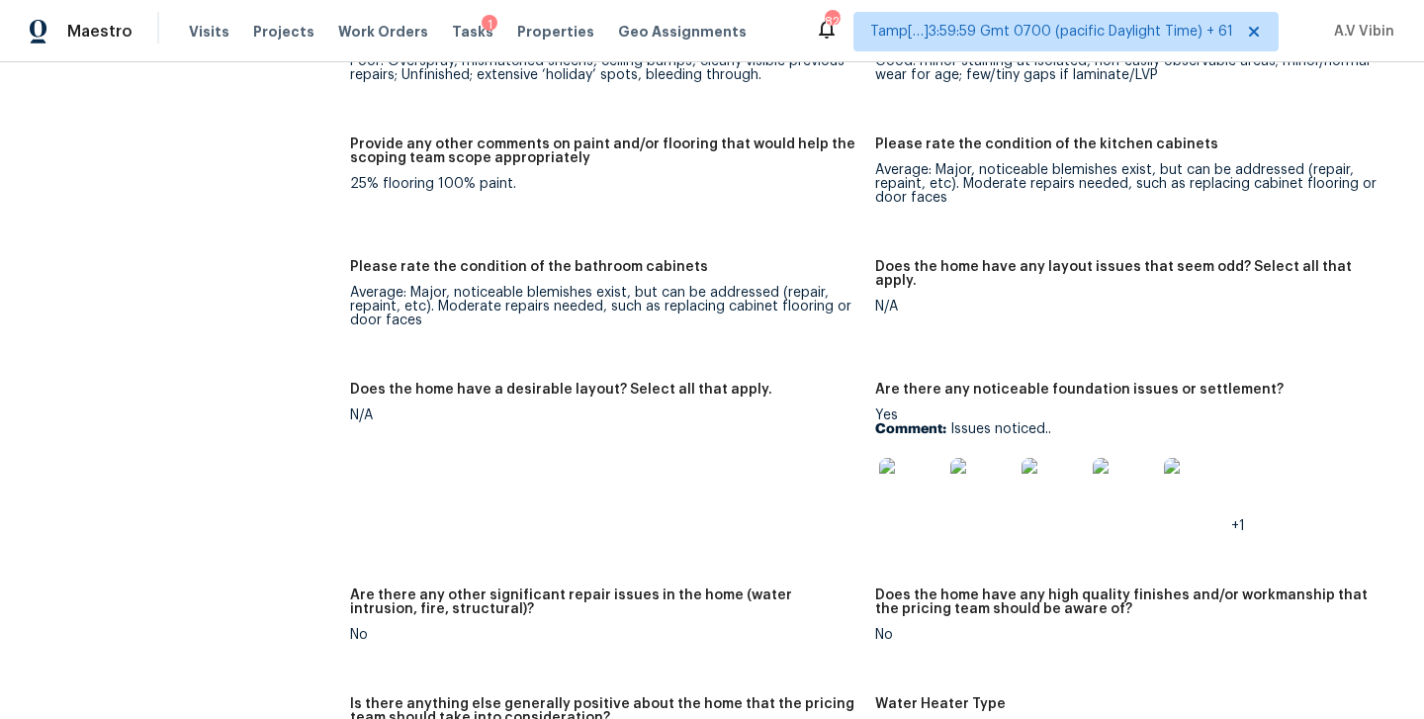
scroll to position [2964, 0]
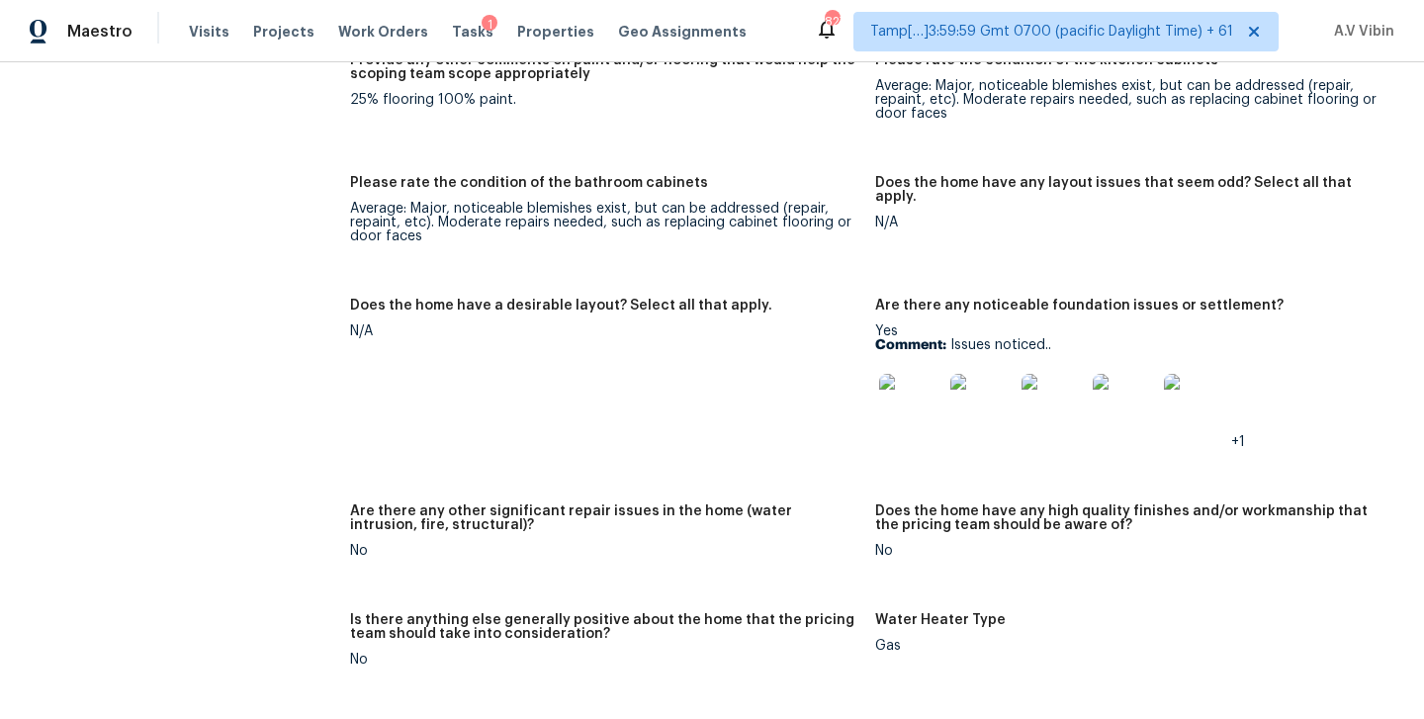
click at [913, 382] on img at bounding box center [910, 405] width 63 height 63
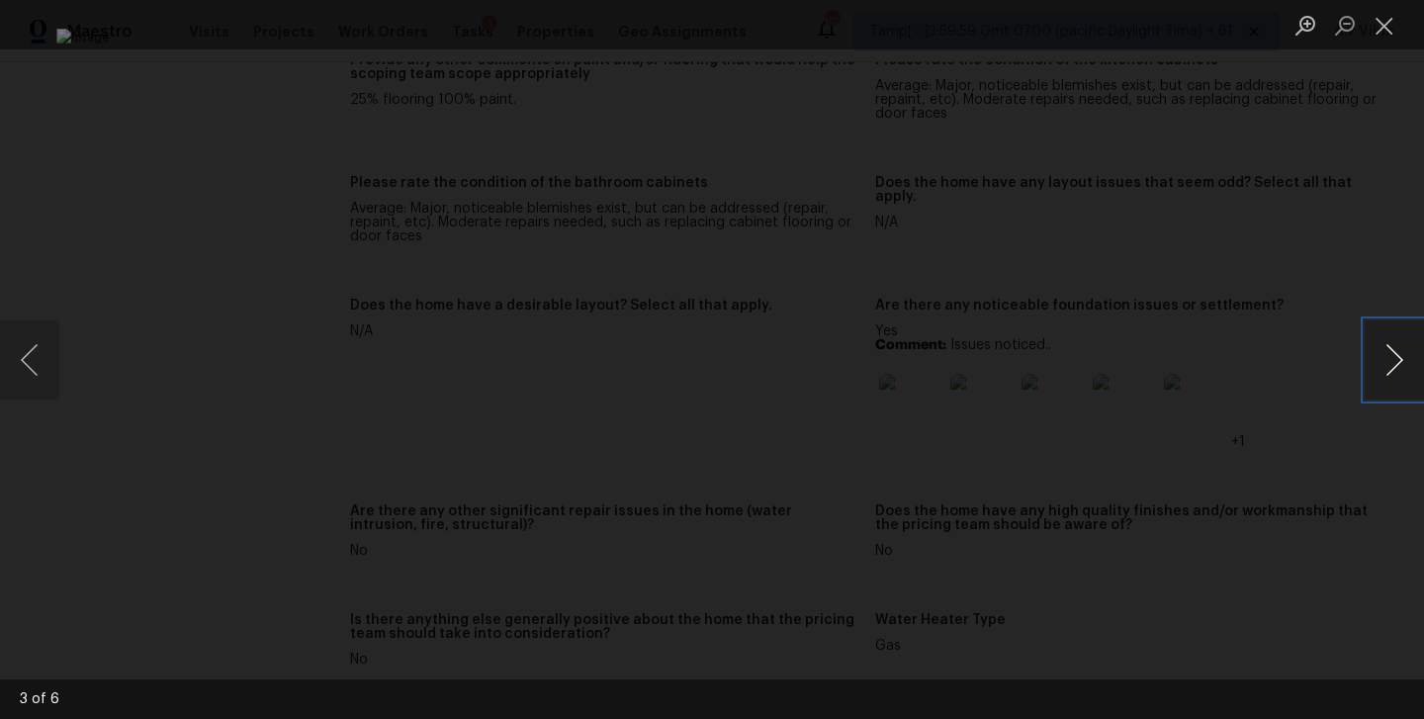
click at [1405, 364] on button "Next image" at bounding box center [1393, 359] width 59 height 79
click at [1378, 332] on button "Next image" at bounding box center [1393, 359] width 59 height 79
click at [1377, 355] on button "Next image" at bounding box center [1393, 359] width 59 height 79
click at [1390, 366] on button "Next image" at bounding box center [1393, 359] width 59 height 79
click at [1396, 362] on button "Next image" at bounding box center [1393, 359] width 59 height 79
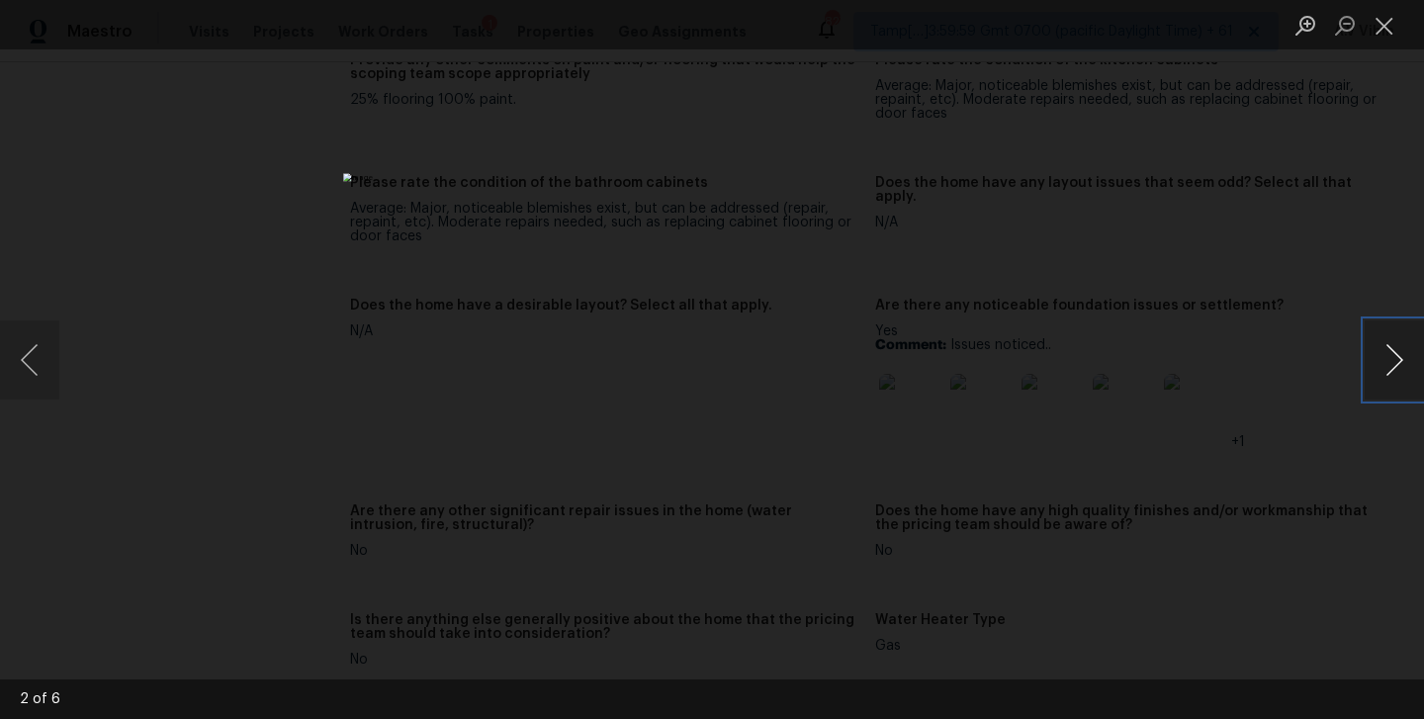
click at [1392, 369] on button "Next image" at bounding box center [1393, 359] width 59 height 79
click at [1388, 361] on button "Next image" at bounding box center [1393, 359] width 59 height 79
click at [1385, 353] on button "Next image" at bounding box center [1393, 359] width 59 height 79
click at [1380, 361] on button "Next image" at bounding box center [1393, 359] width 59 height 79
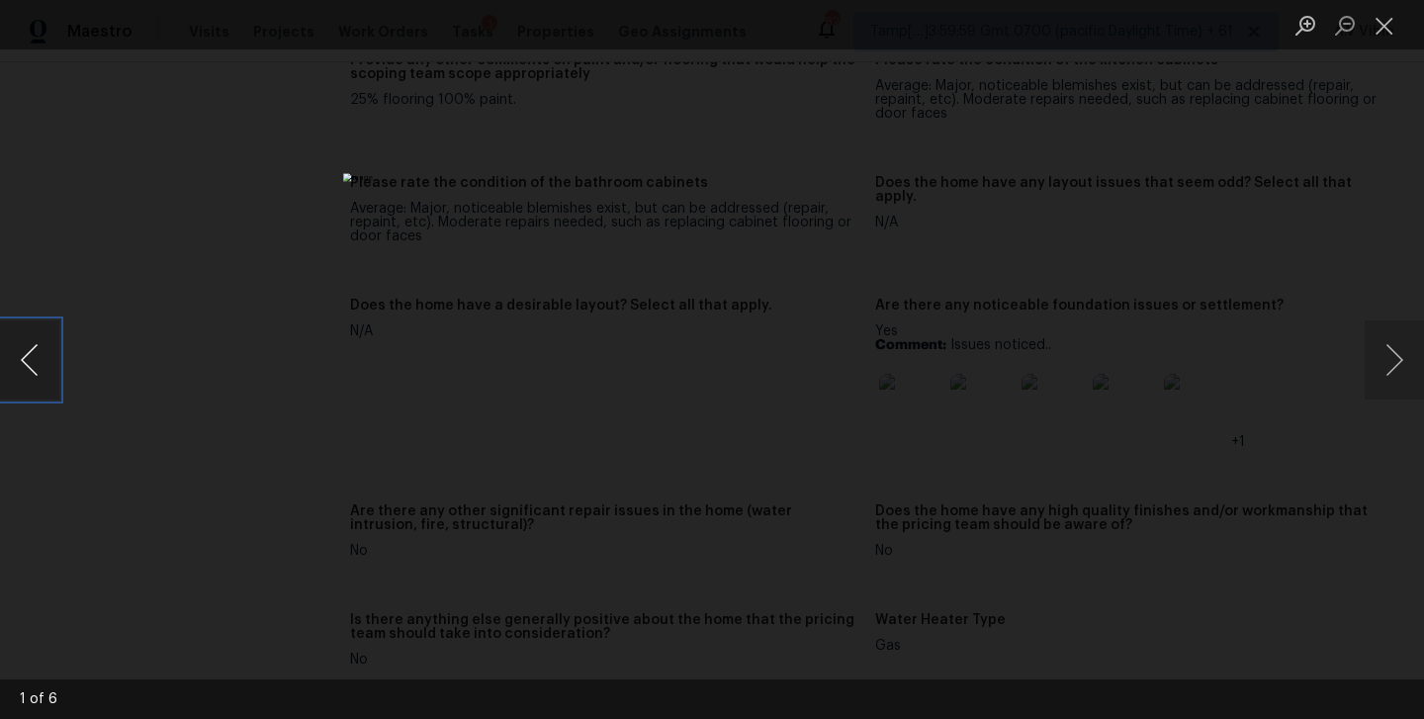
click at [26, 351] on button "Previous image" at bounding box center [29, 359] width 59 height 79
click at [1384, 30] on button "Close lightbox" at bounding box center [1384, 25] width 40 height 35
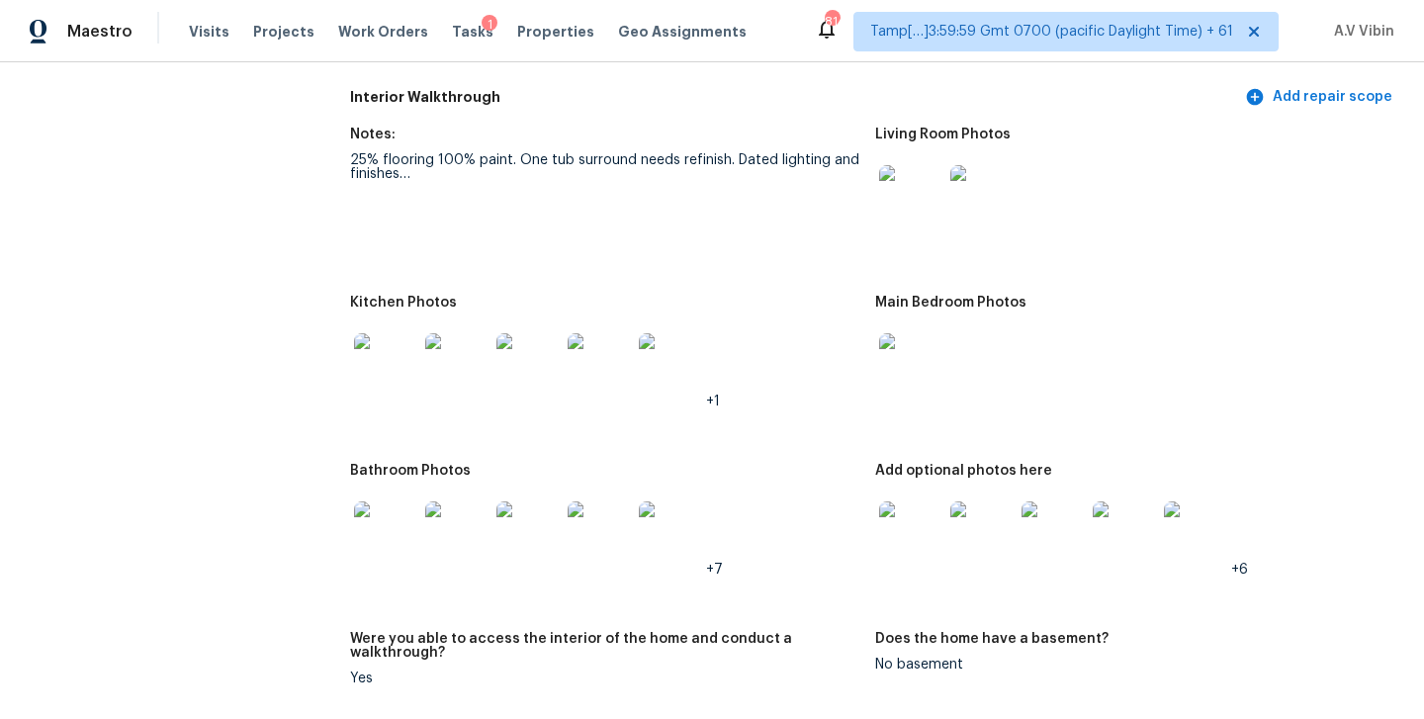
scroll to position [2068, 0]
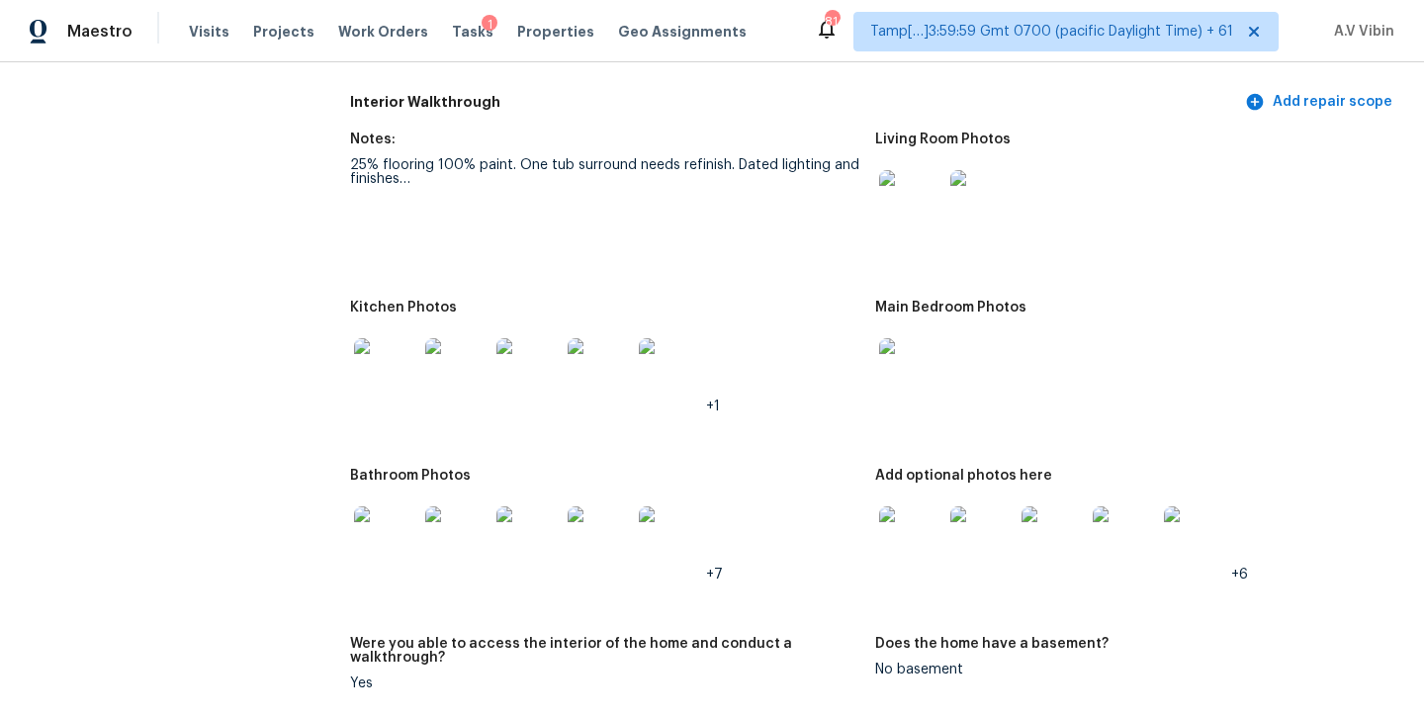
click at [379, 527] on img at bounding box center [385, 537] width 63 height 63
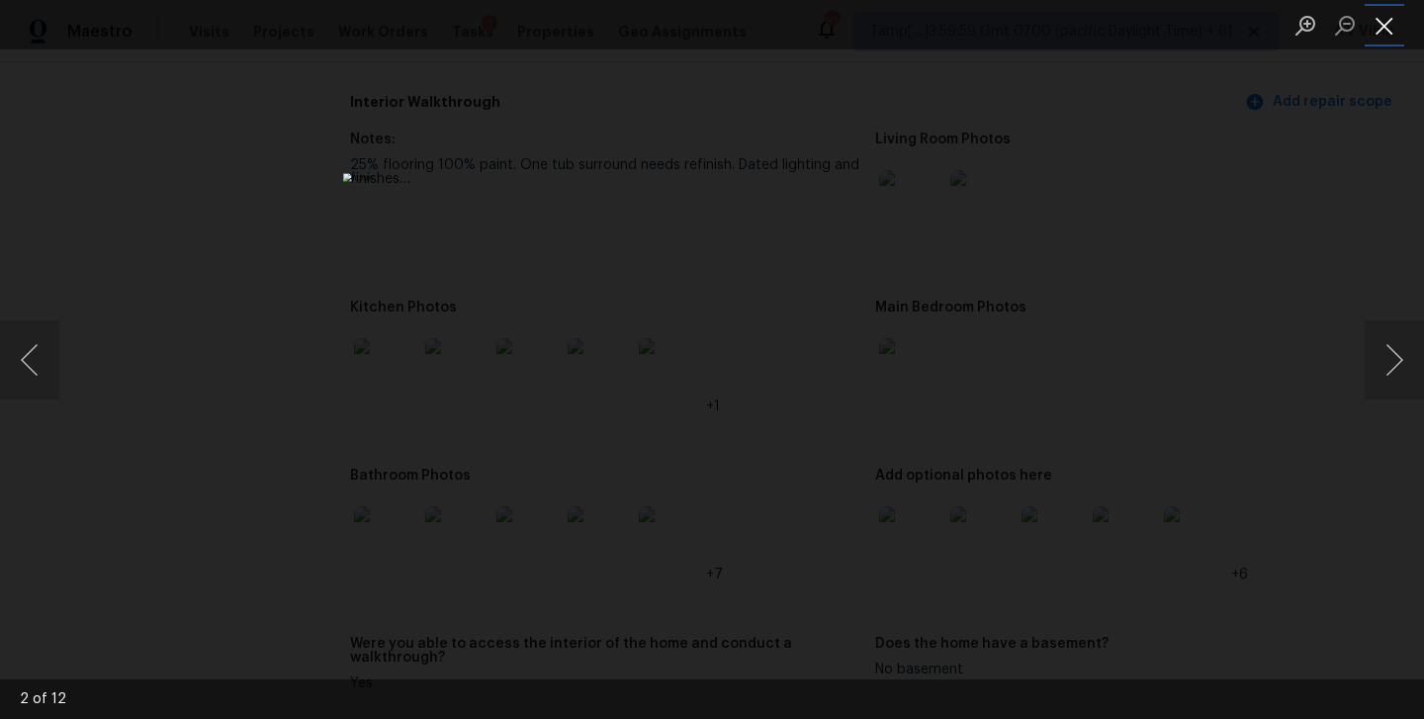
click at [1387, 22] on button "Close lightbox" at bounding box center [1384, 25] width 40 height 35
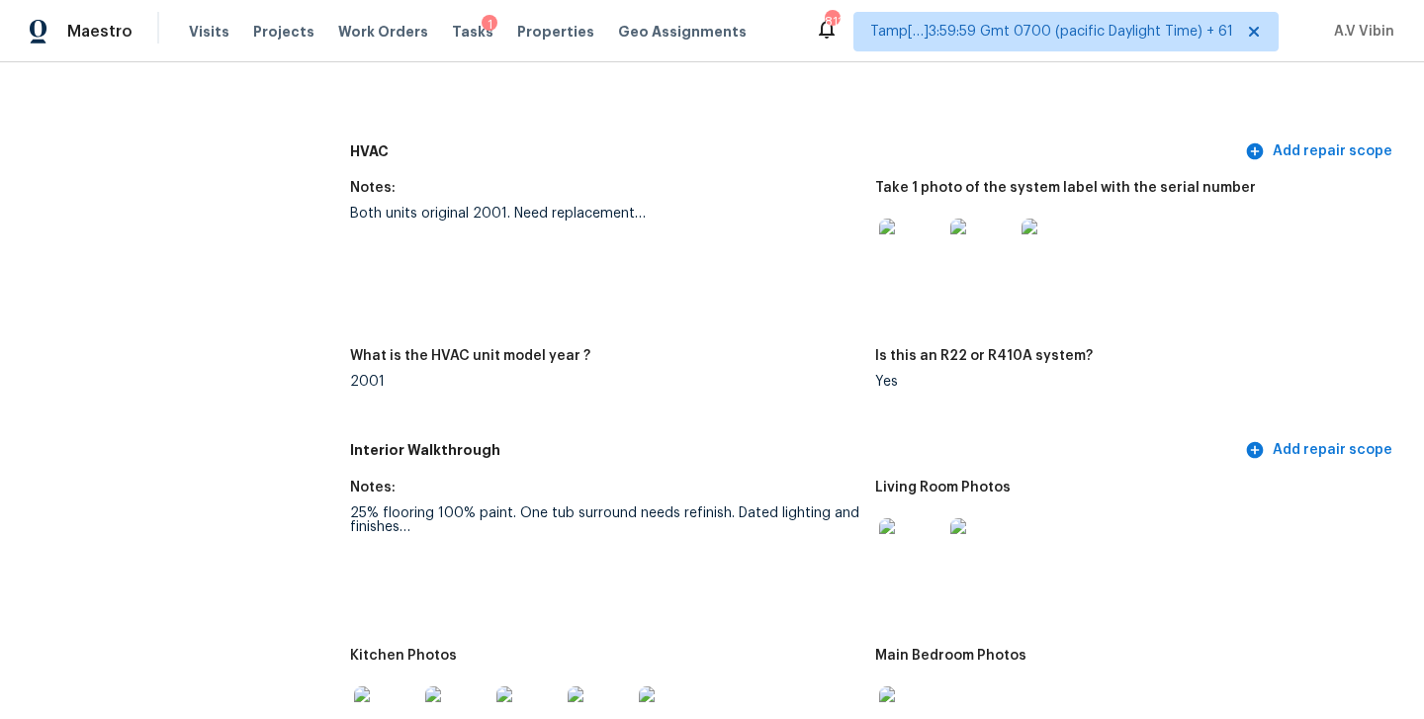
scroll to position [1756, 0]
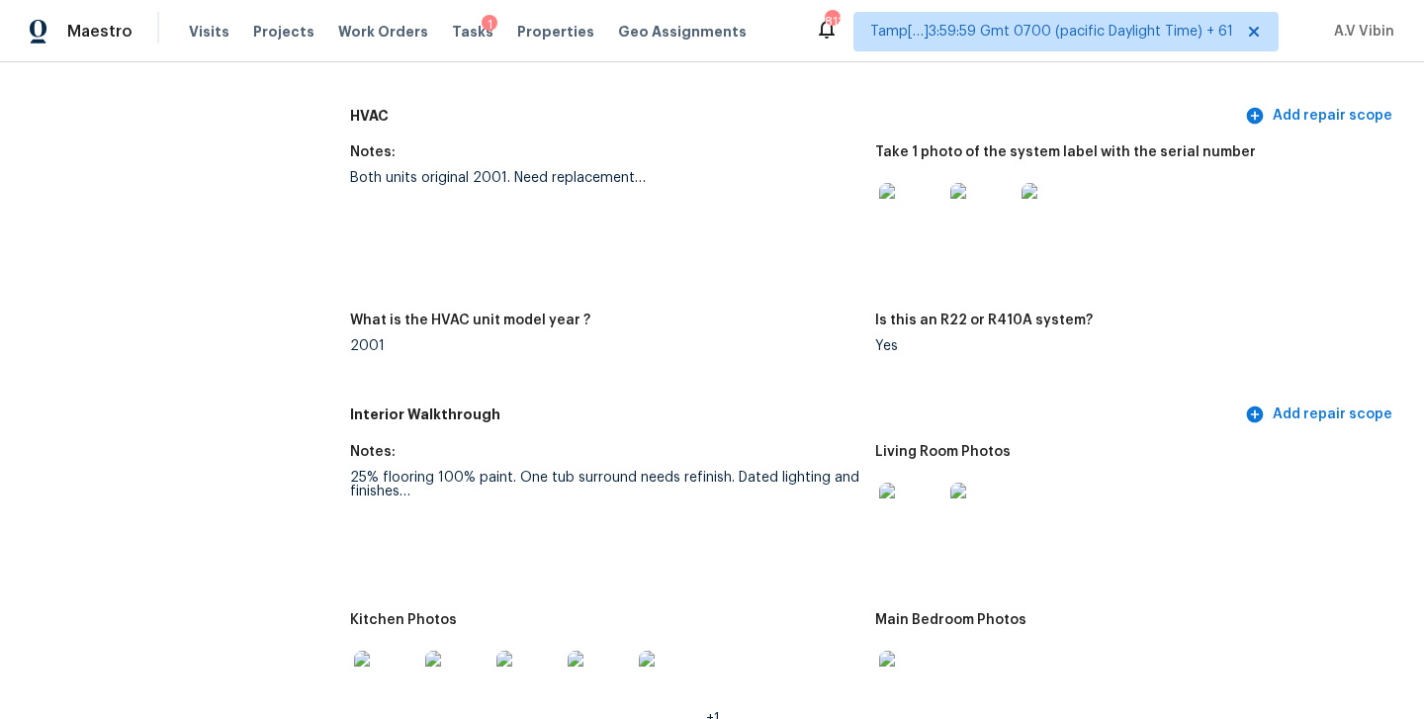
drag, startPoint x: 415, startPoint y: 471, endPoint x: 540, endPoint y: 479, distance: 124.8
click at [540, 479] on div "25% flooring 100% paint. One tub surround needs refinish. Dated lighting and fi…" at bounding box center [604, 485] width 509 height 28
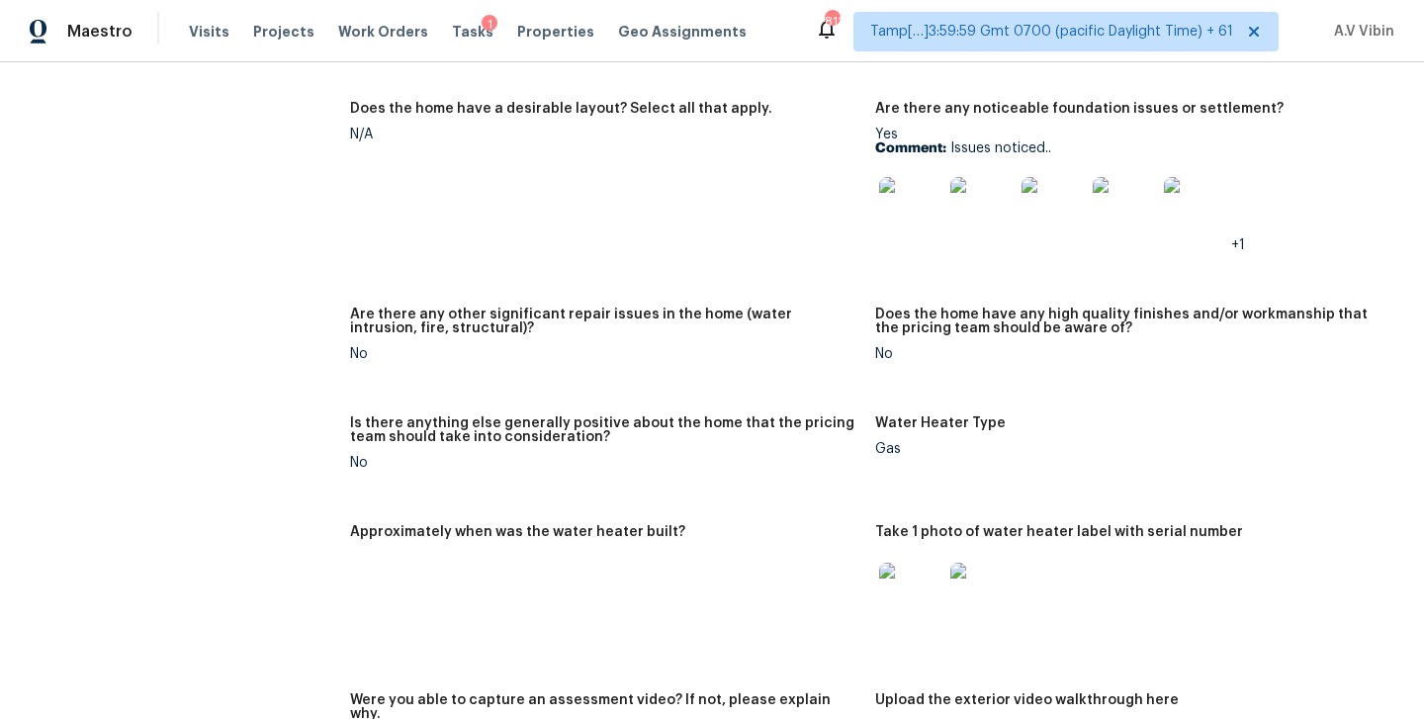
scroll to position [3162, 0]
click at [895, 188] on img at bounding box center [910, 207] width 63 height 63
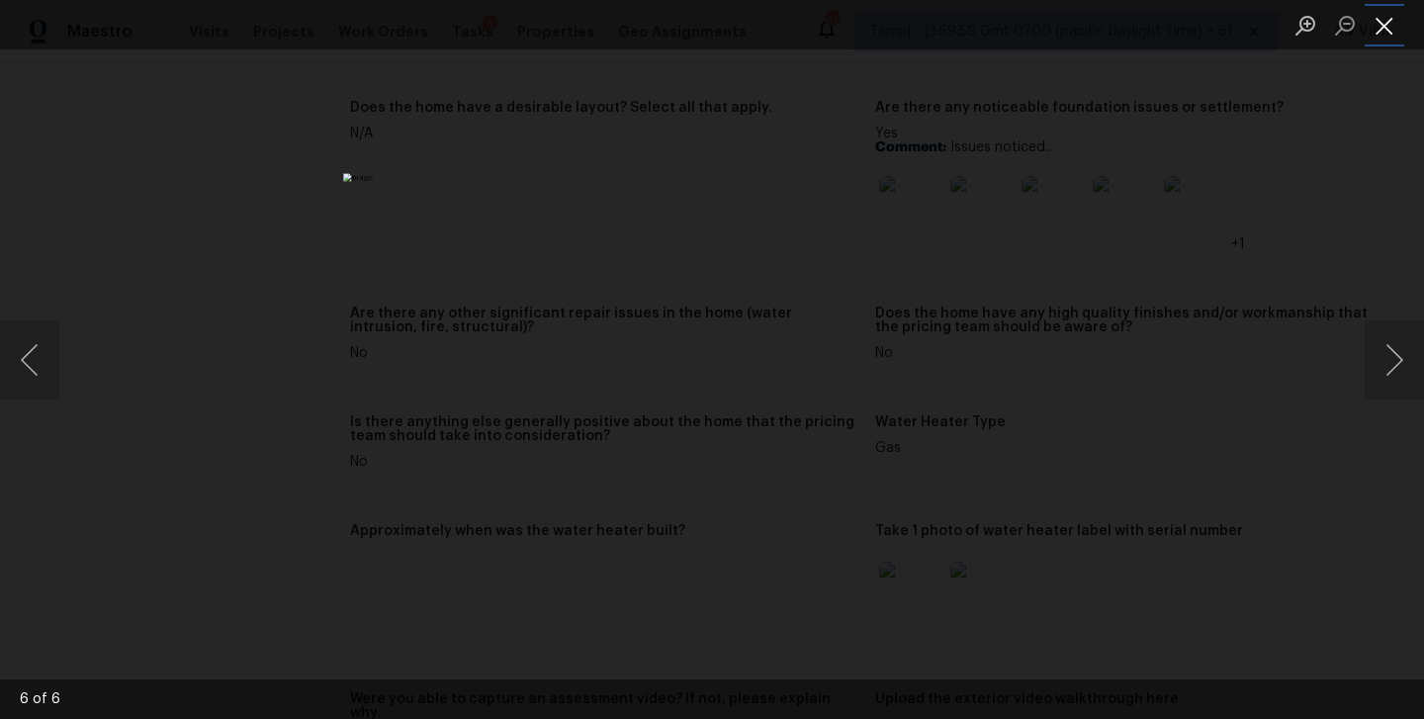
click at [1382, 30] on button "Close lightbox" at bounding box center [1384, 25] width 40 height 35
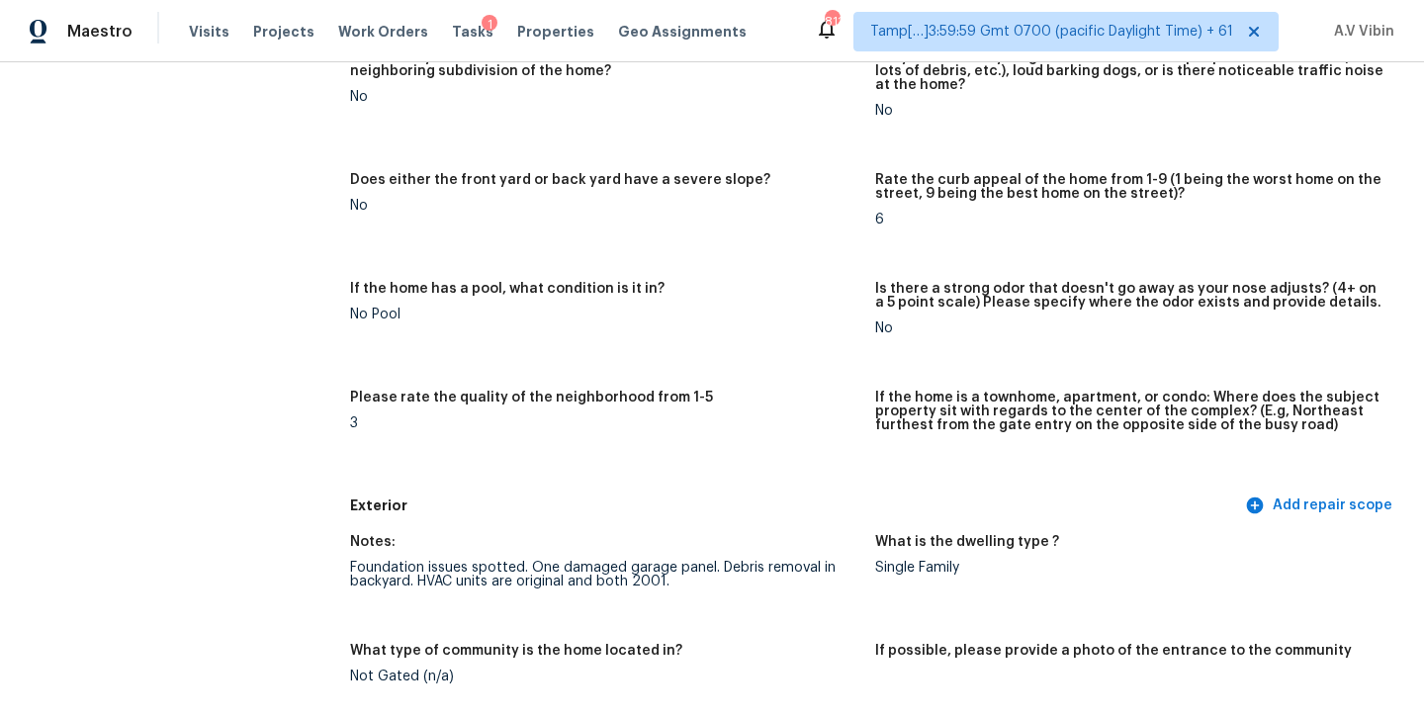
scroll to position [0, 0]
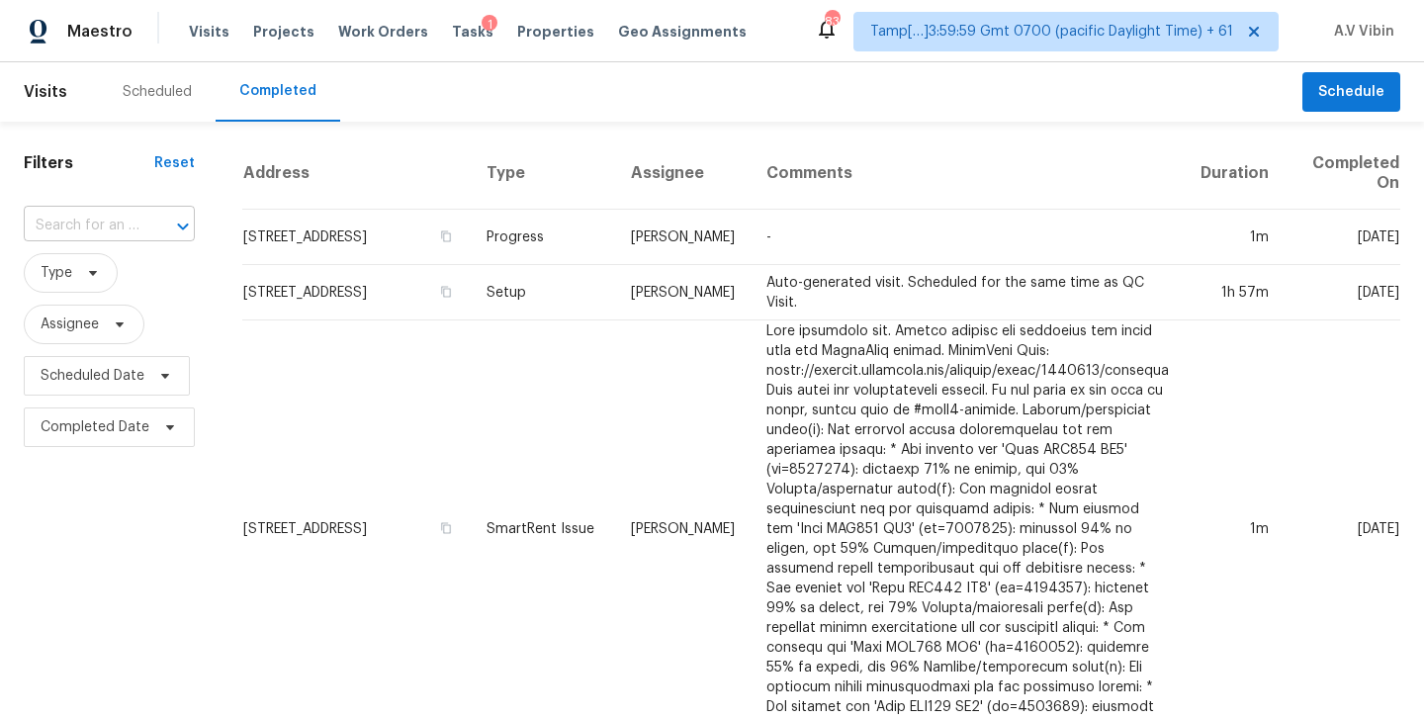
click at [49, 223] on input "text" at bounding box center [82, 226] width 116 height 31
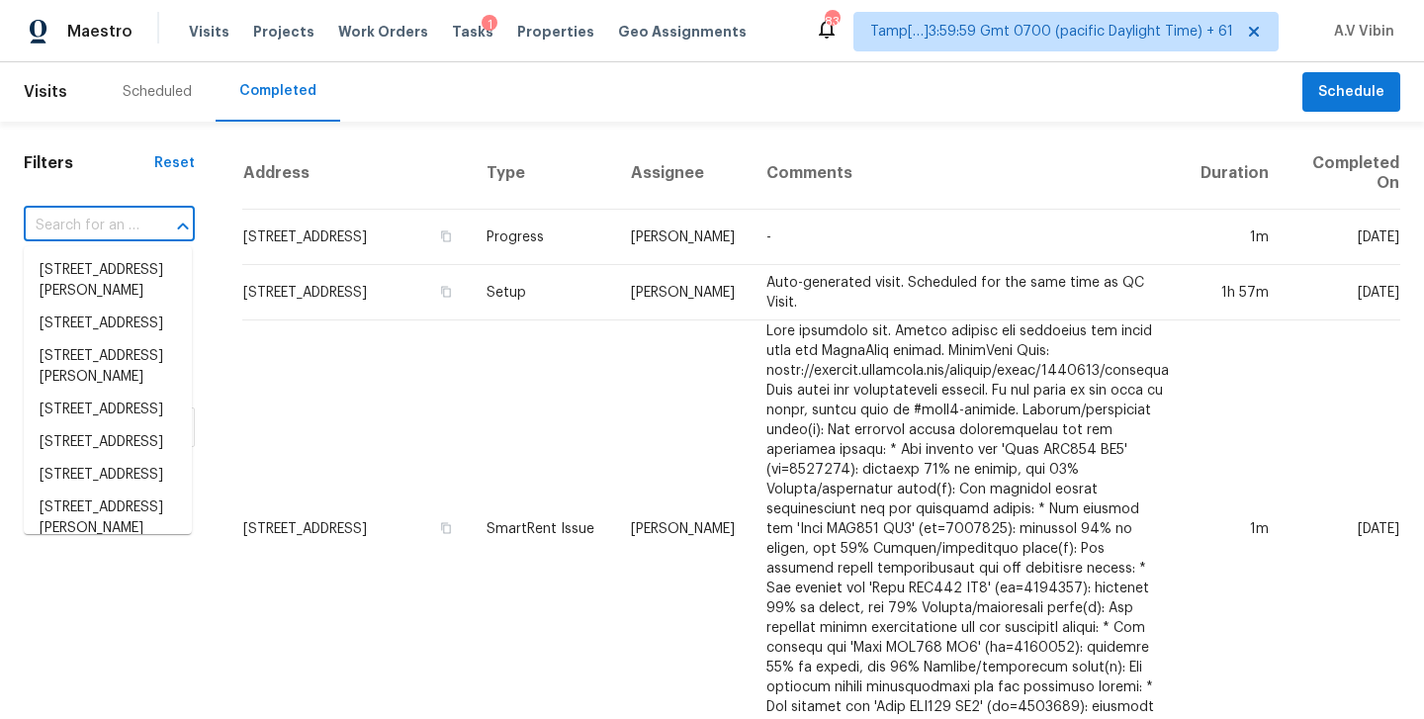
paste input "410 Ballard Rd, Seagoville, TX 75159"
type input "410 Ballard Rd, Seagoville, TX 75159"
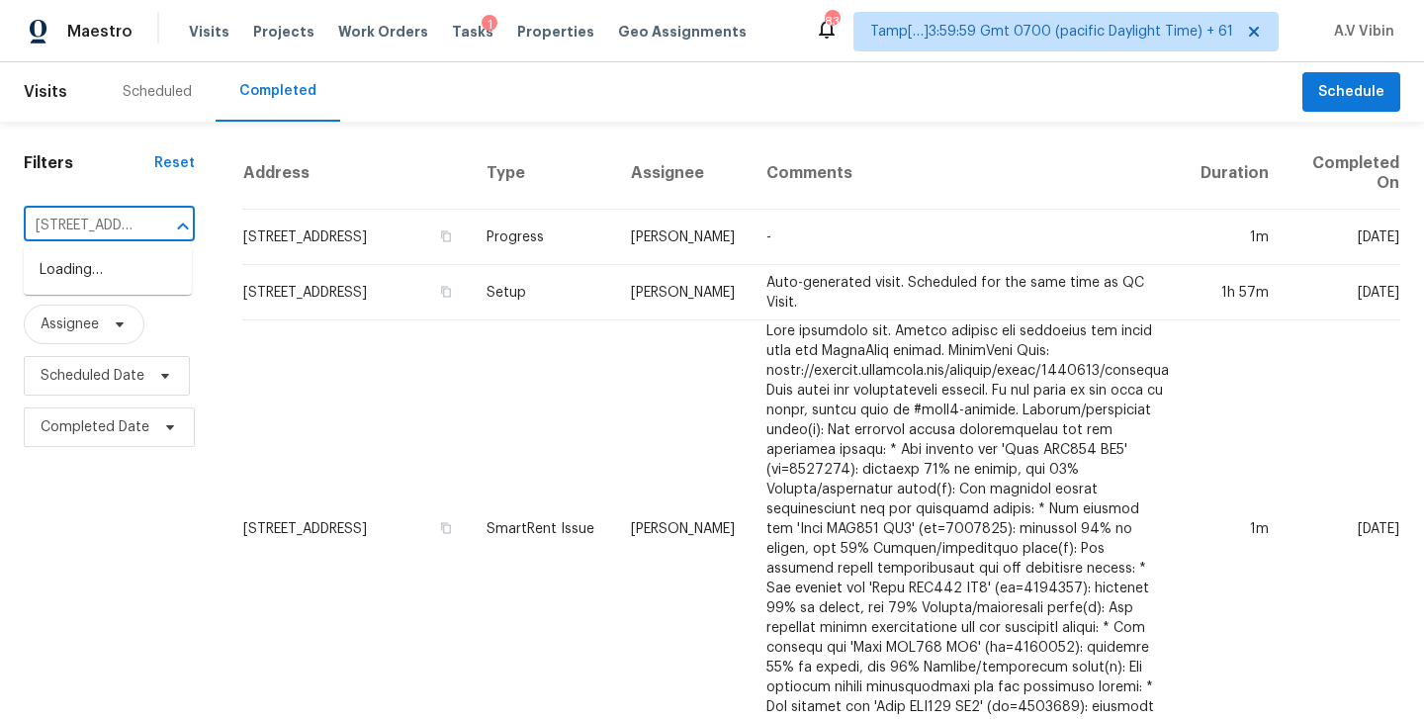
scroll to position [0, 131]
click at [68, 263] on li "410 Ballard Rd, Seagoville, TX 75159" at bounding box center [108, 280] width 168 height 53
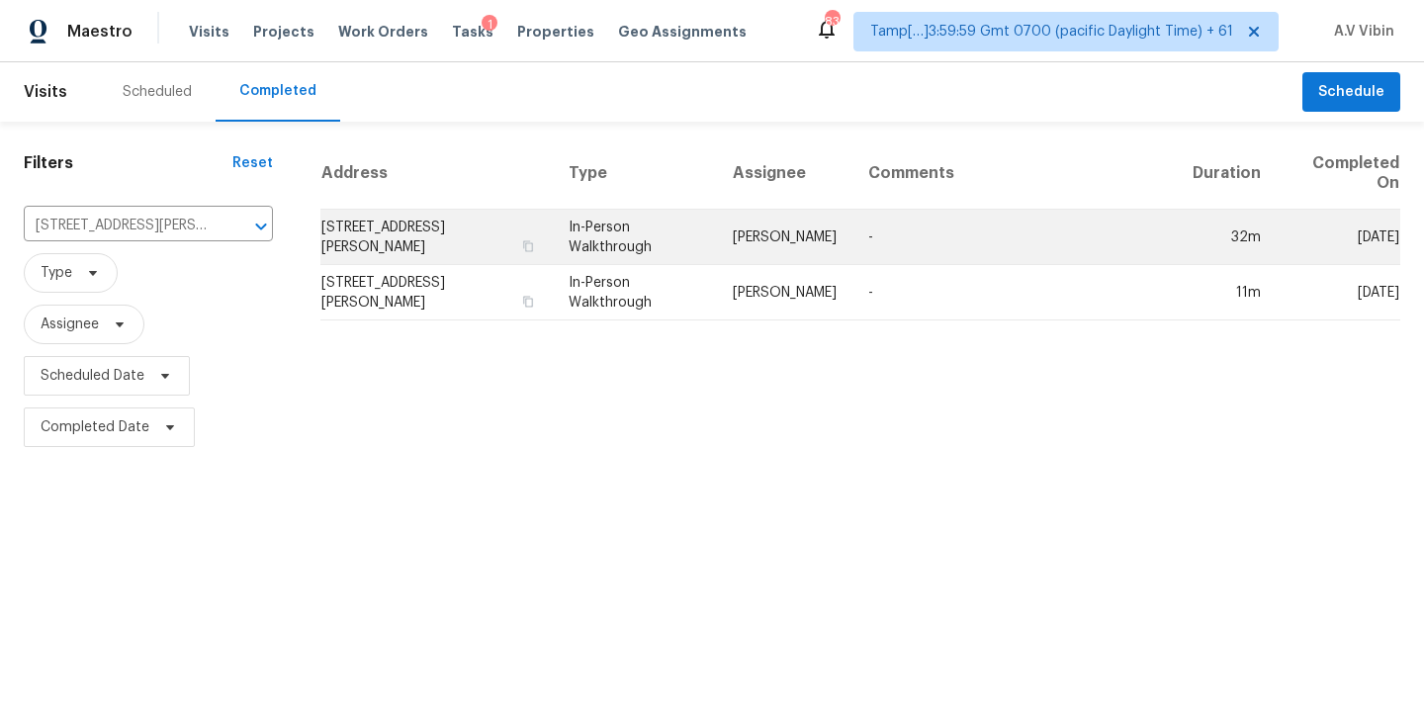
click at [507, 248] on td "410 Ballard Rd, Seagoville, TX 75159" at bounding box center [436, 237] width 232 height 55
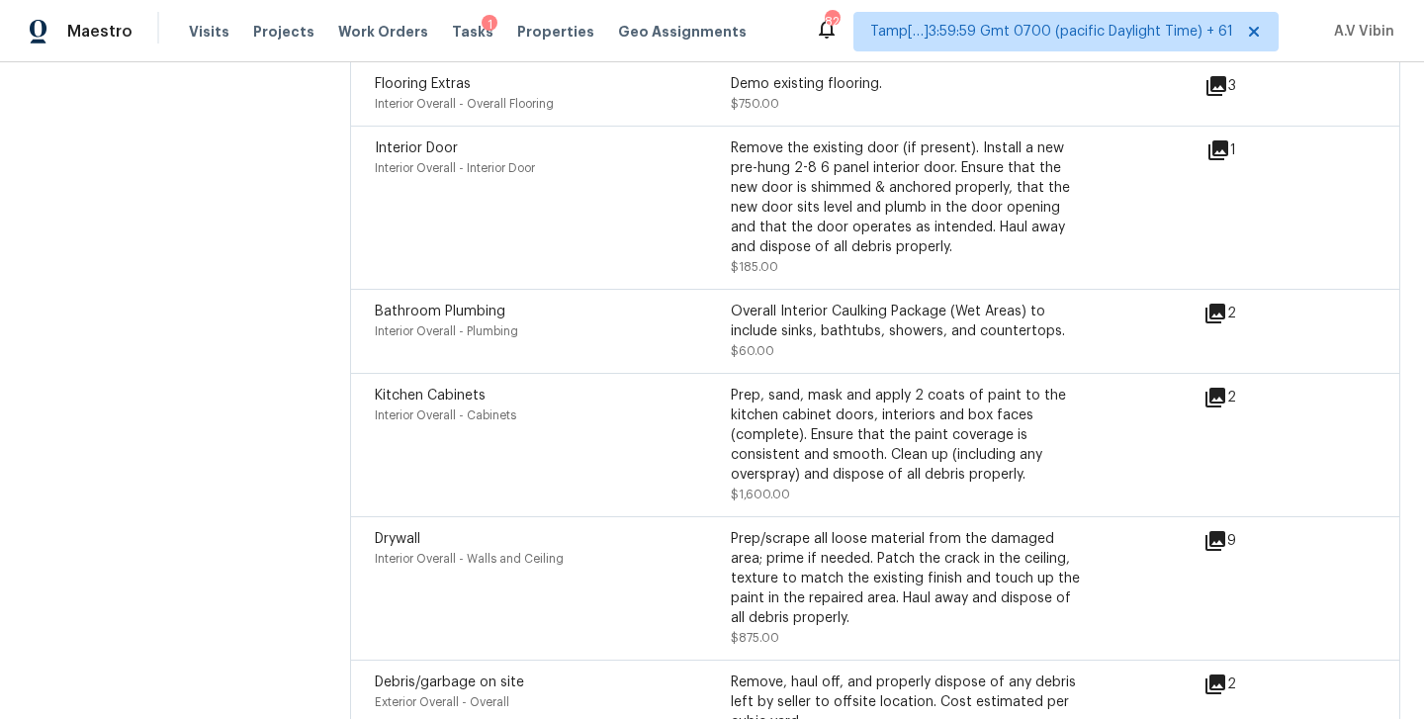
scroll to position [3190, 0]
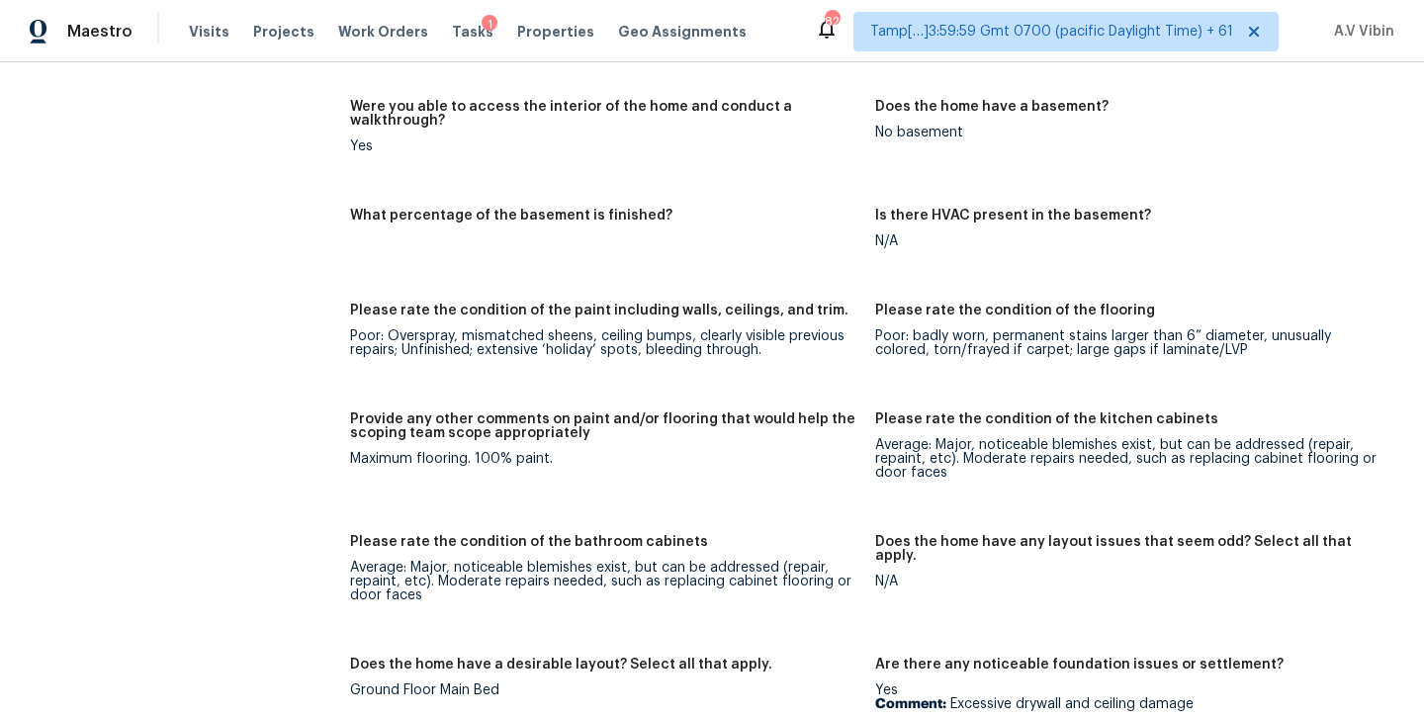
click at [414, 452] on div "Maximum flooring. 100% paint." at bounding box center [604, 459] width 509 height 14
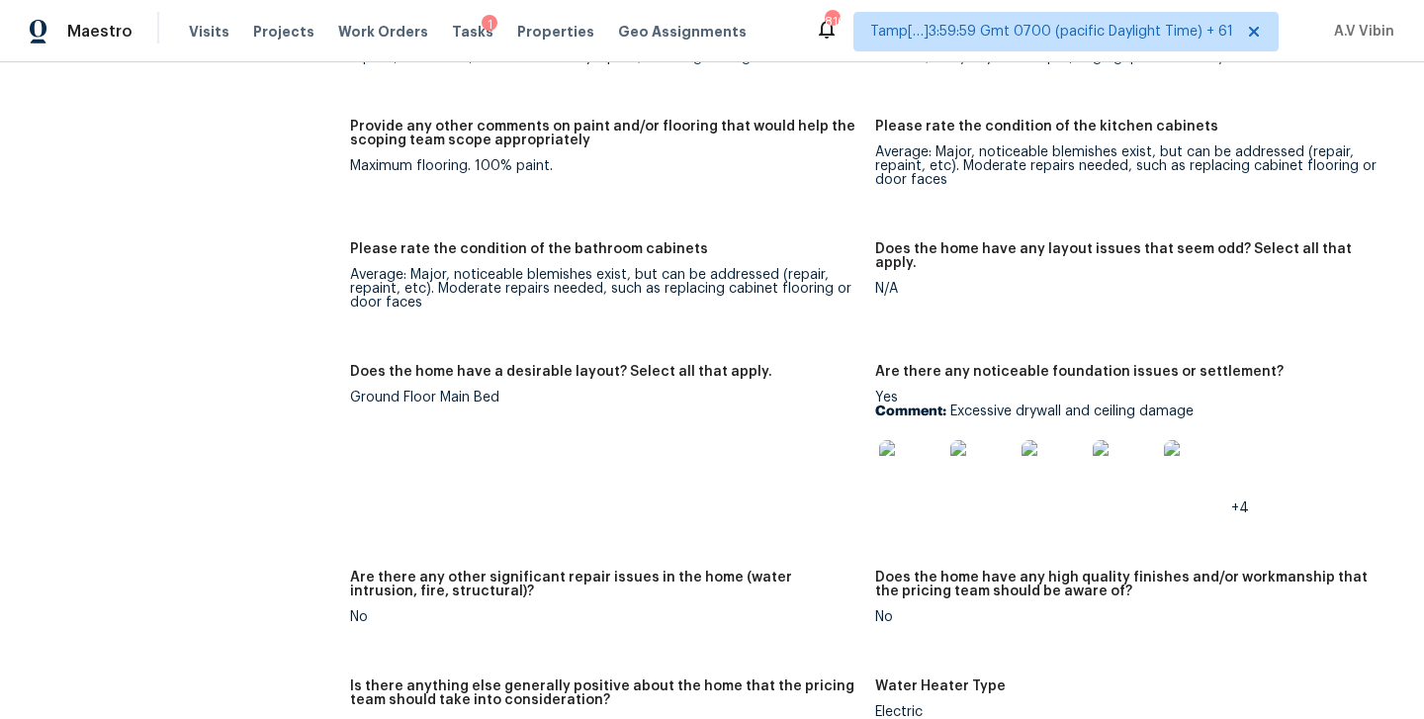
scroll to position [3528, 0]
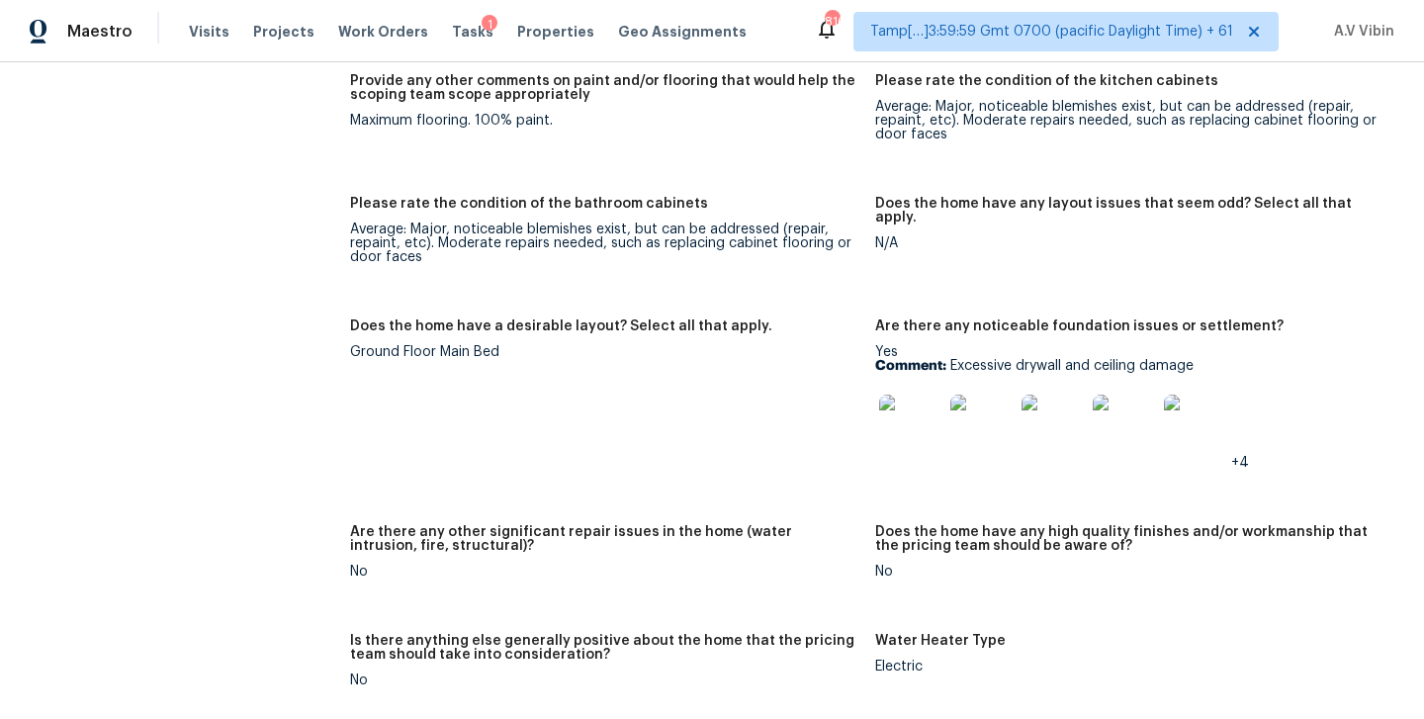
click at [931, 410] on img at bounding box center [910, 425] width 63 height 63
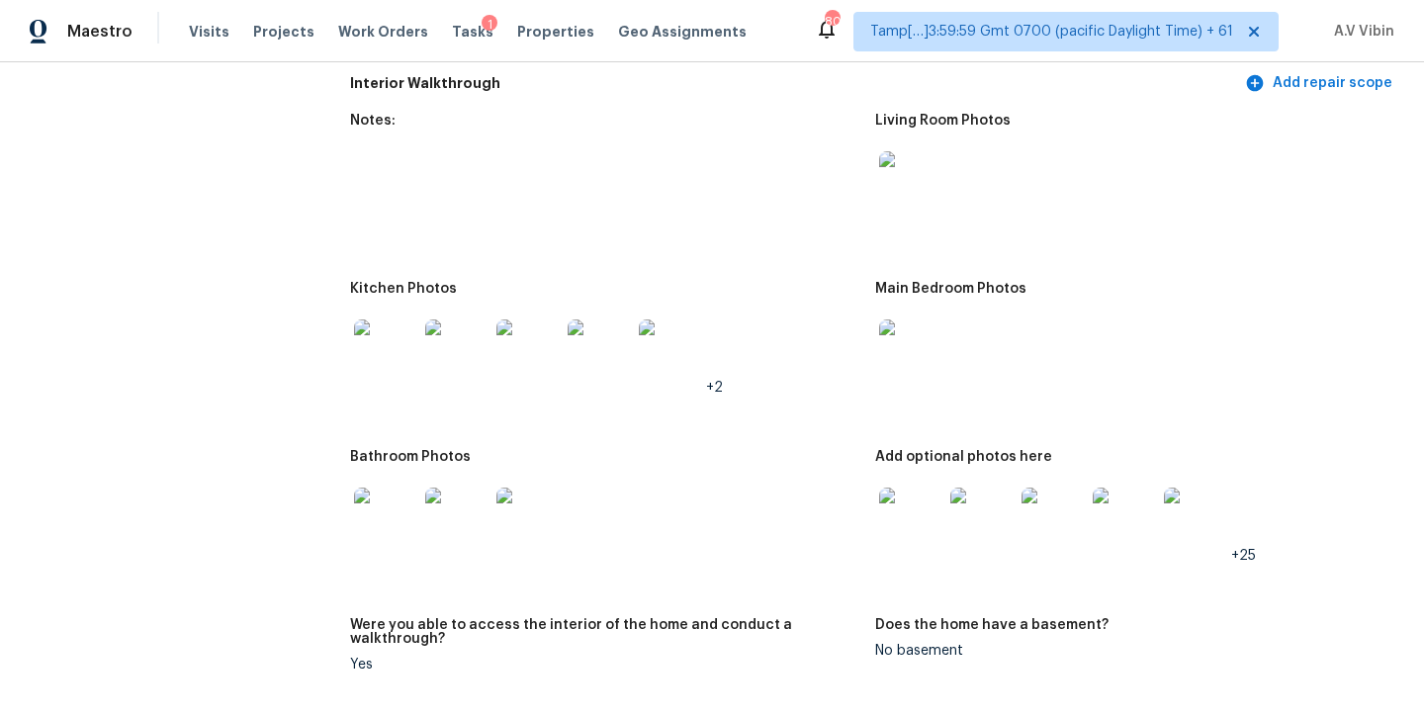
scroll to position [2704, 0]
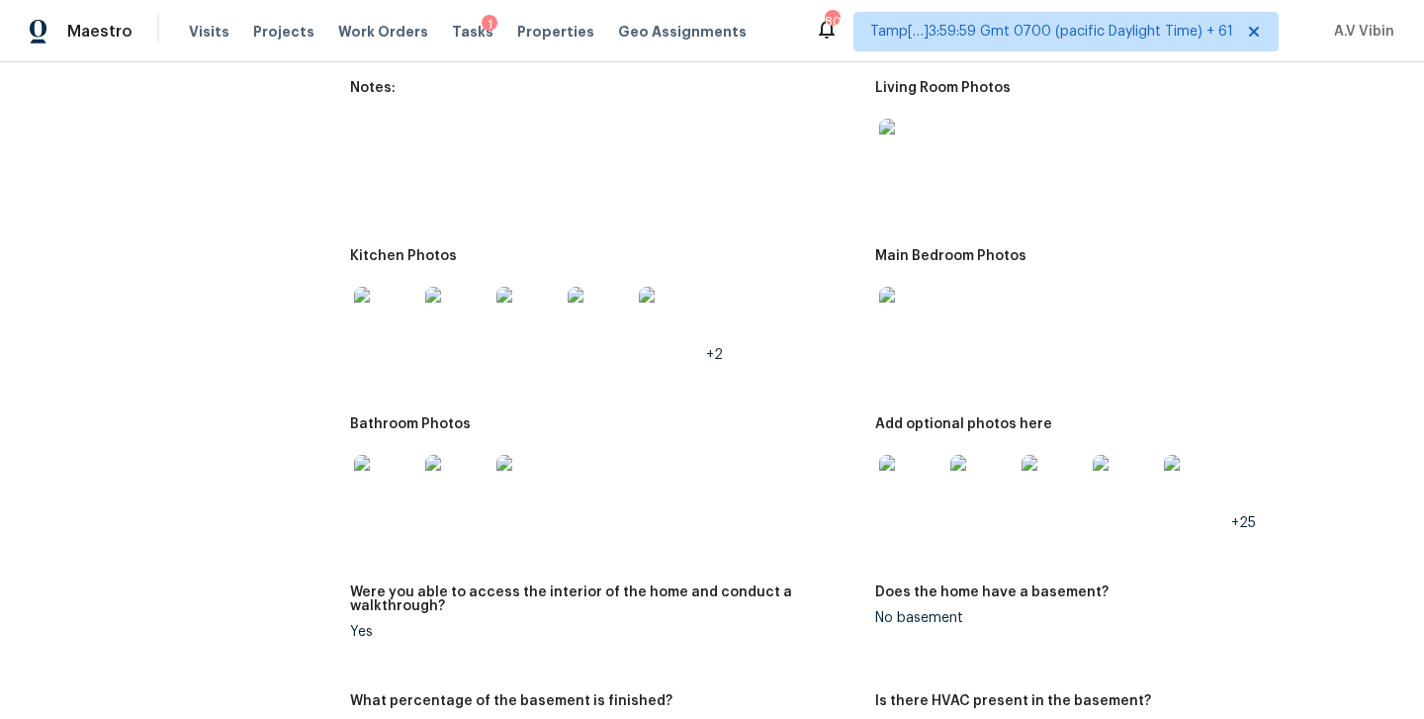
click at [900, 138] on img at bounding box center [910, 150] width 63 height 63
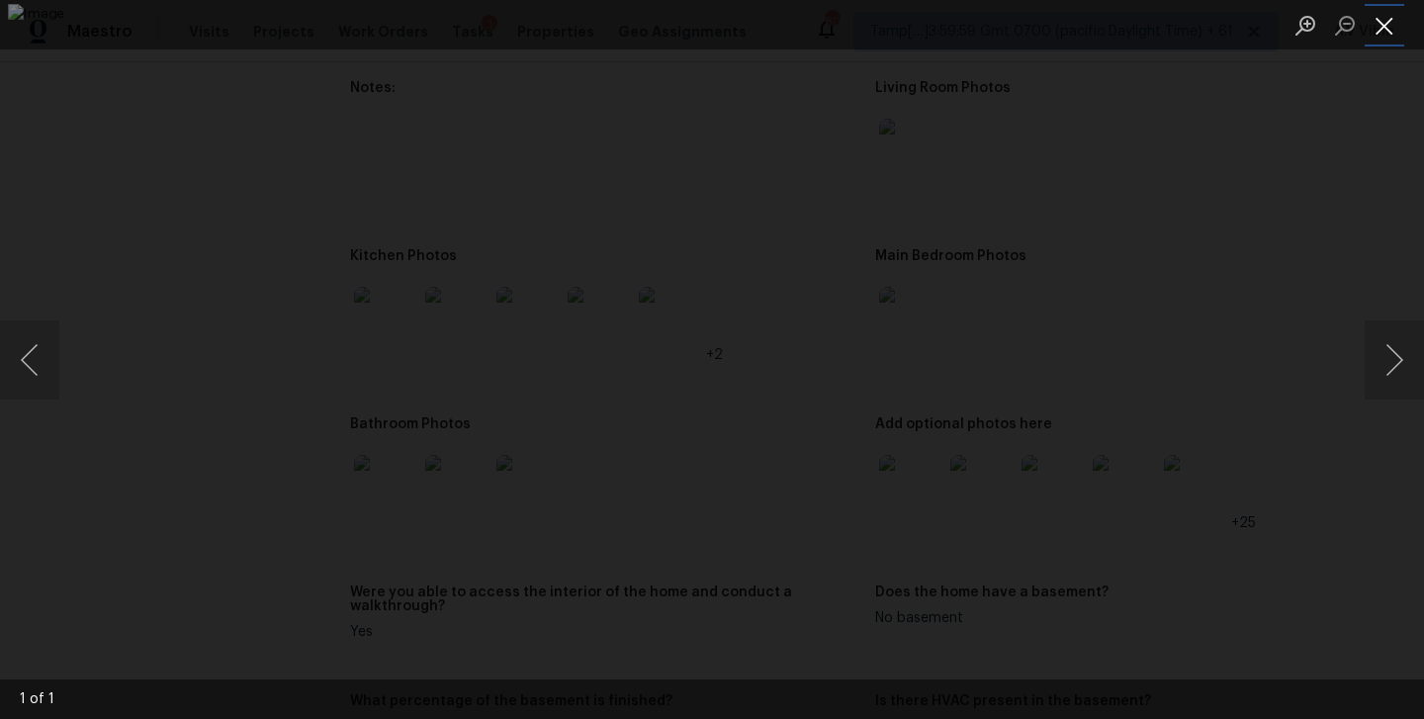
click at [1389, 25] on button "Close lightbox" at bounding box center [1384, 25] width 40 height 35
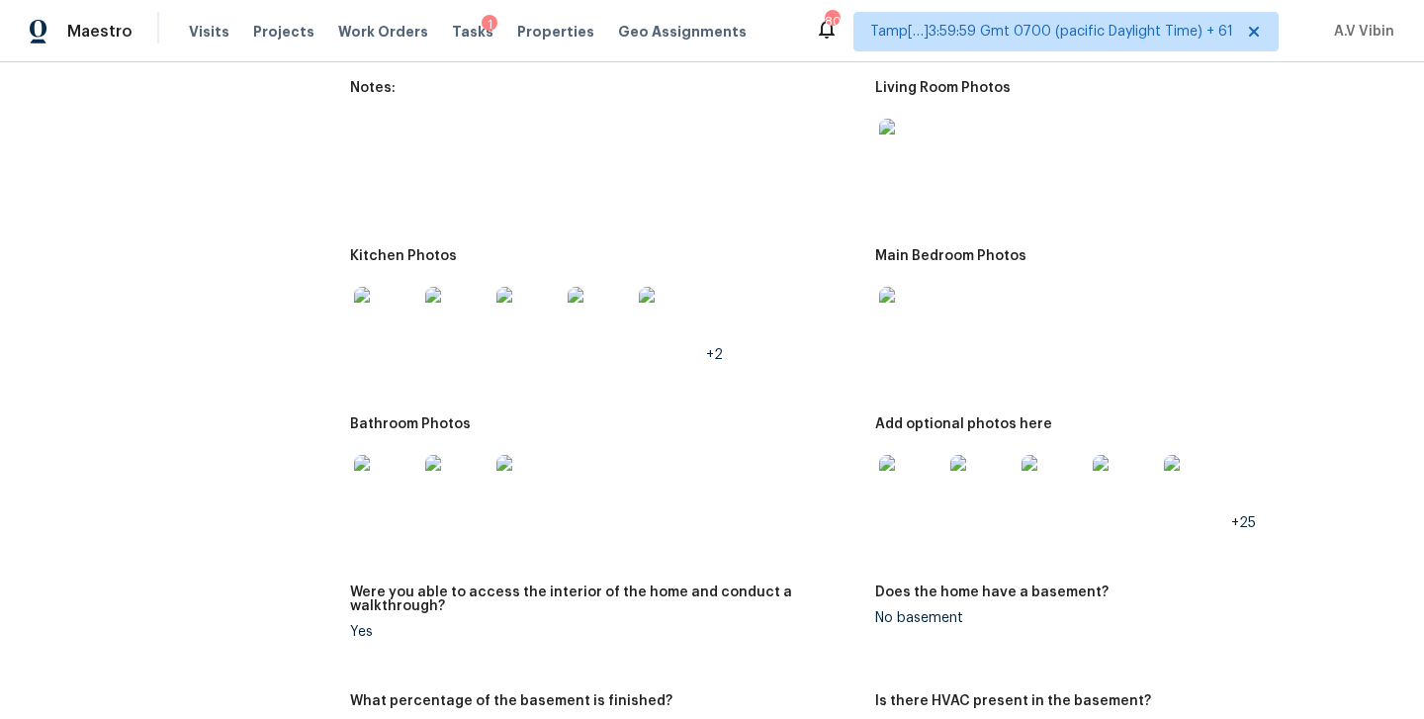
click at [415, 300] on img at bounding box center [385, 318] width 63 height 63
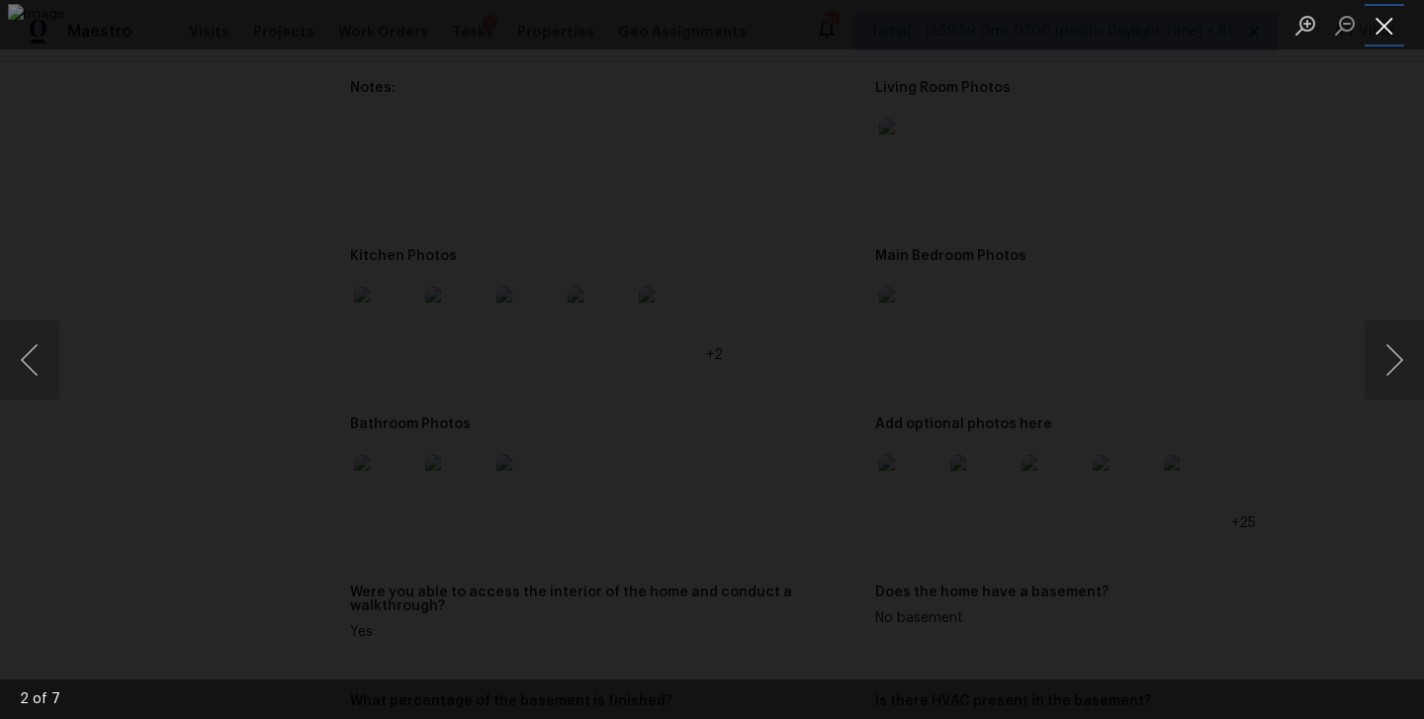
click at [1392, 28] on button "Close lightbox" at bounding box center [1384, 25] width 40 height 35
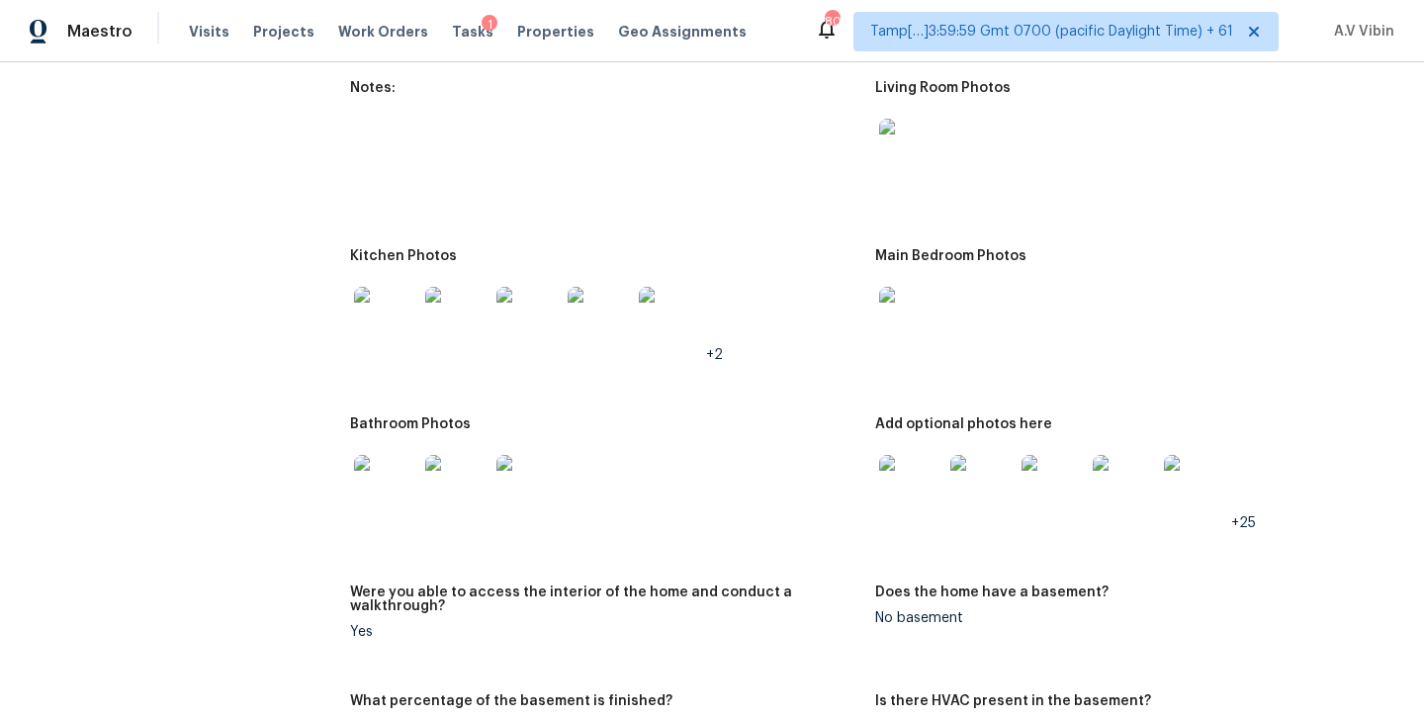
click at [907, 459] on img at bounding box center [910, 486] width 63 height 63
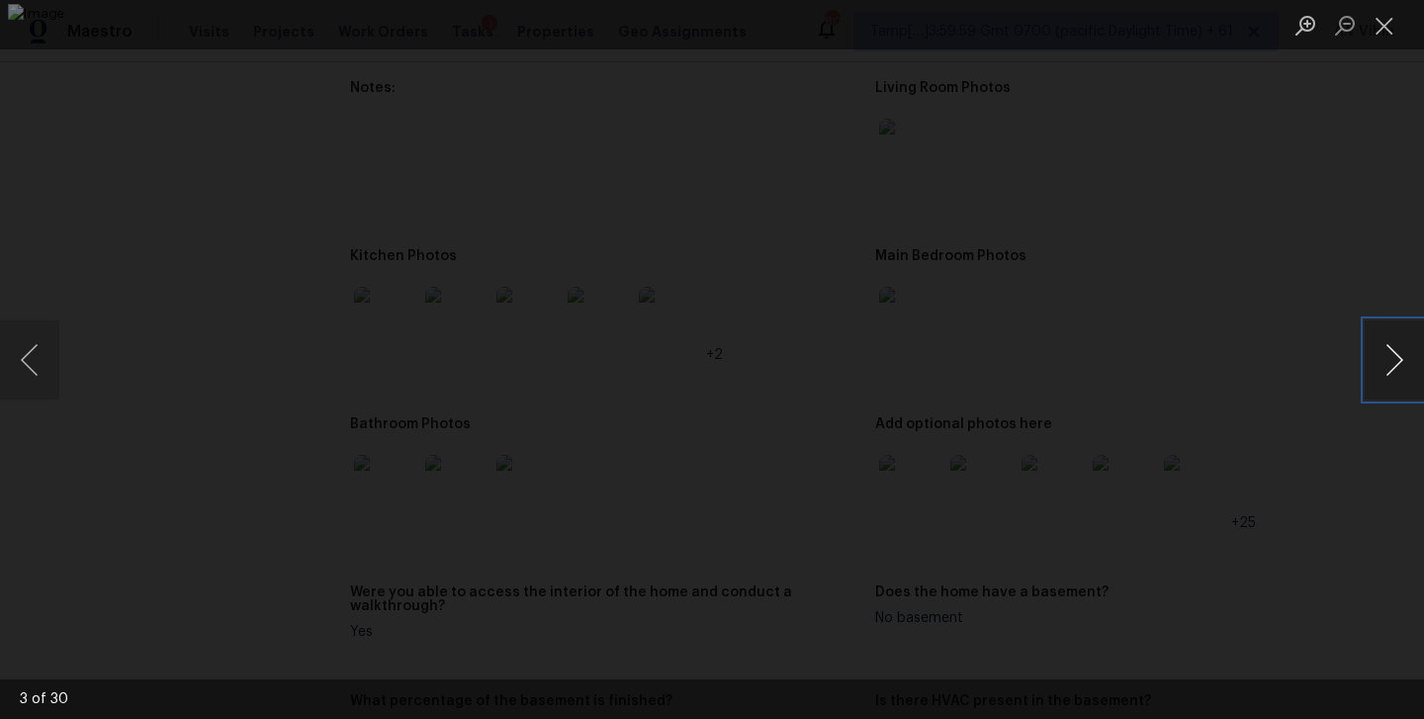
click at [1401, 361] on button "Next image" at bounding box center [1393, 359] width 59 height 79
click at [1390, 37] on button "Close lightbox" at bounding box center [1384, 25] width 40 height 35
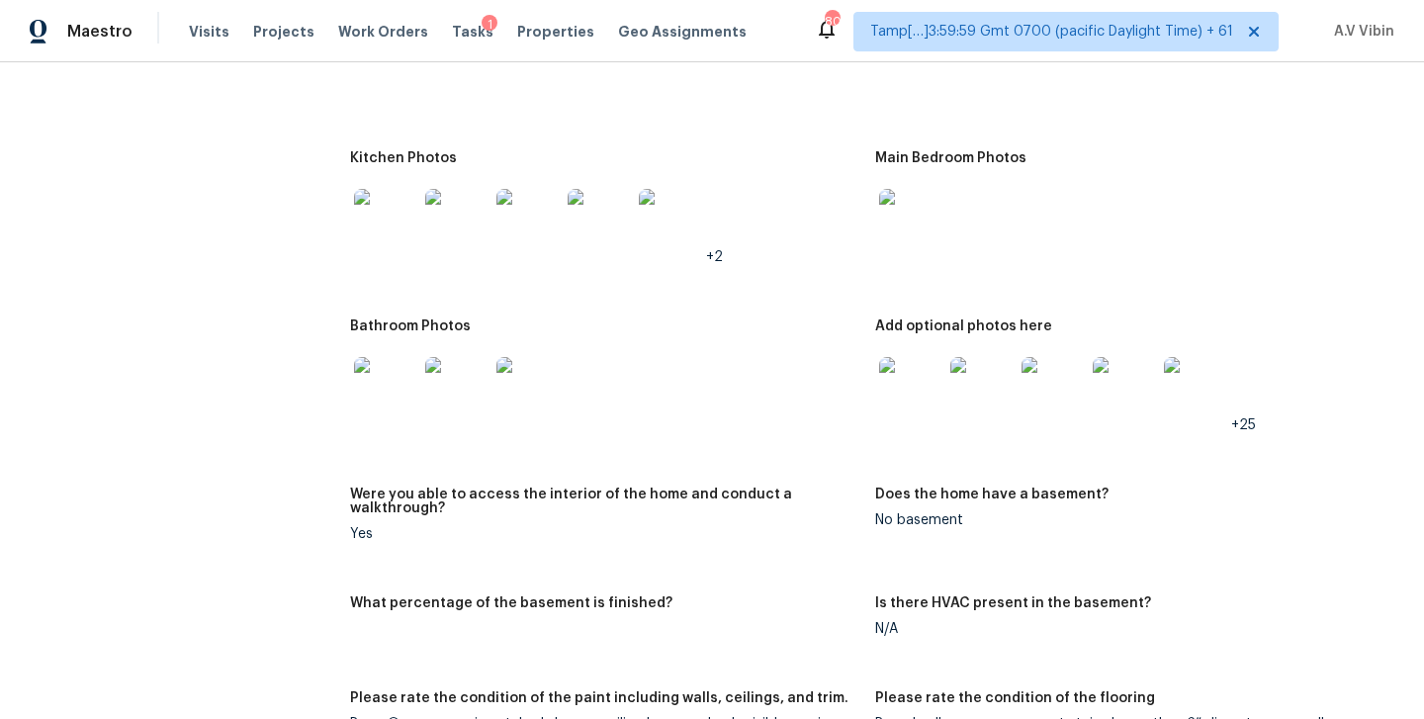
scroll to position [2929, 0]
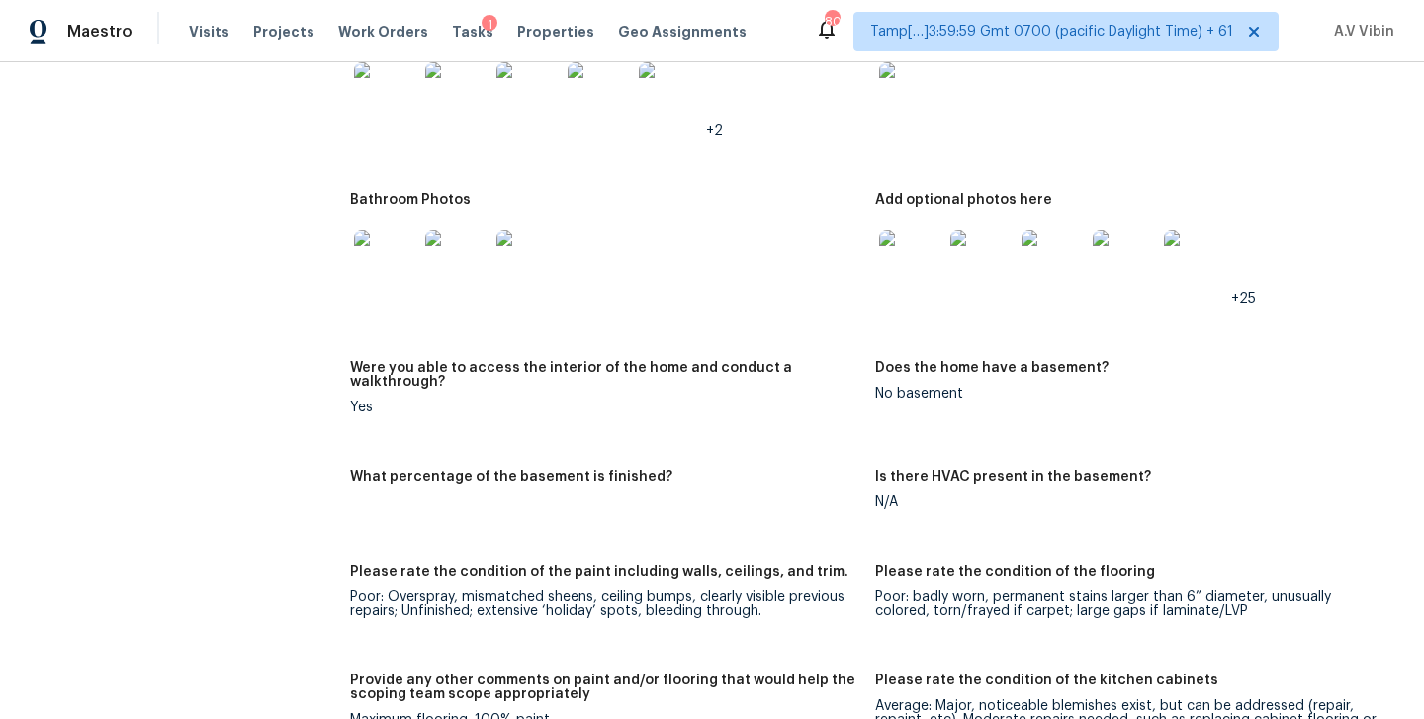
click at [389, 244] on img at bounding box center [385, 261] width 63 height 63
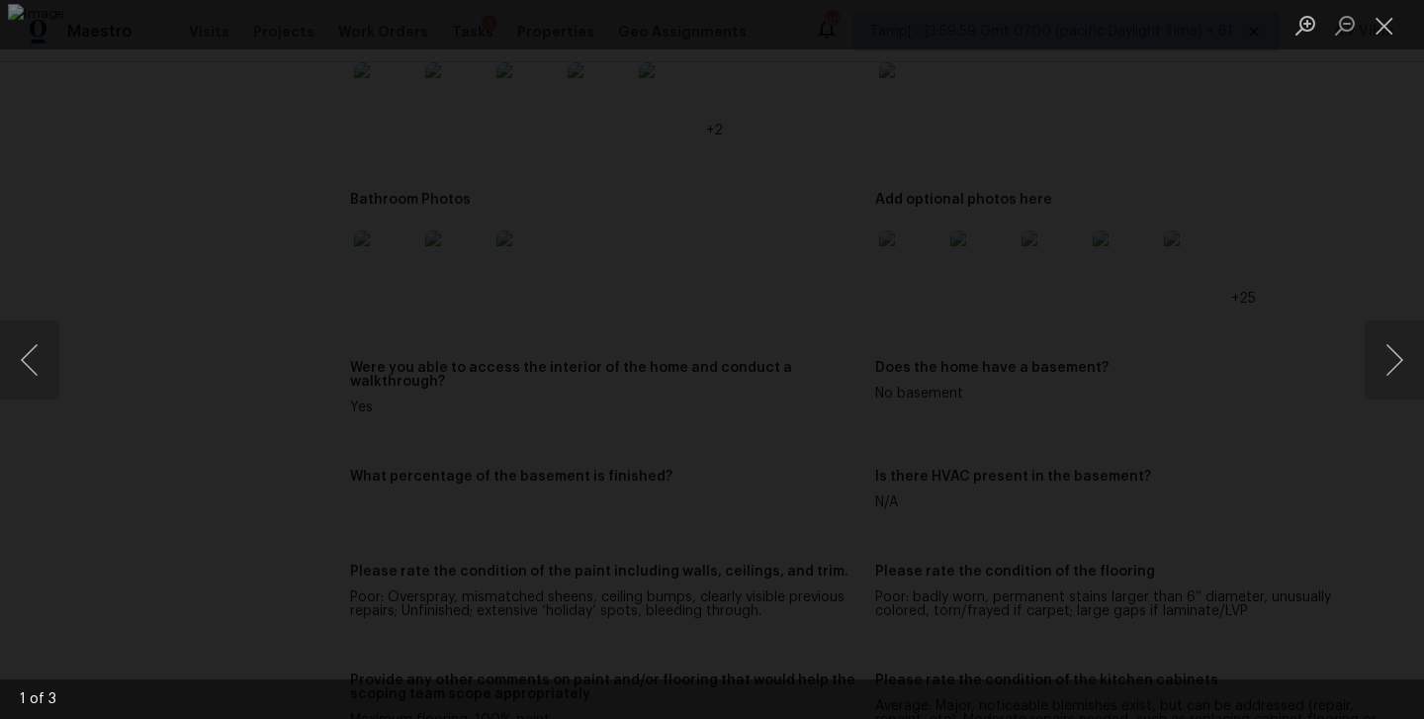
click at [1351, 354] on div "Lightbox" at bounding box center [712, 359] width 1424 height 719
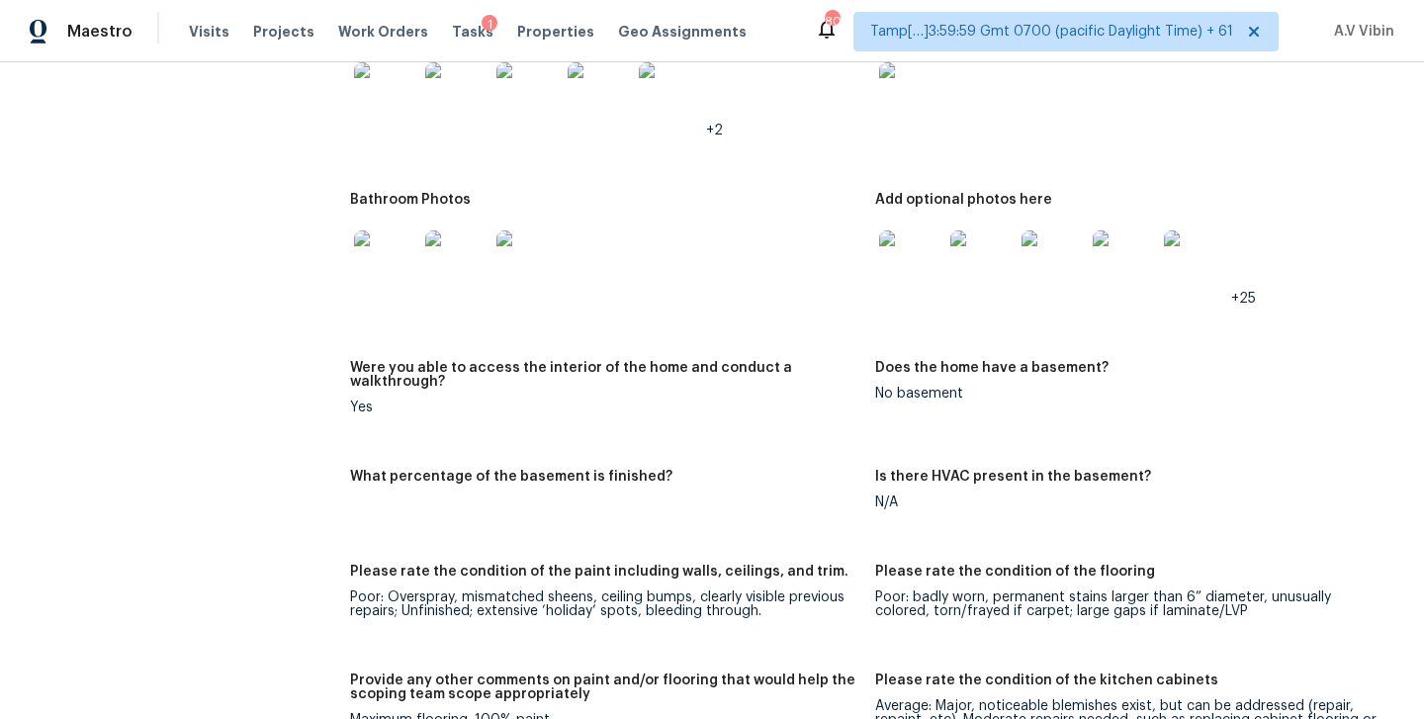
click at [919, 236] on img at bounding box center [910, 261] width 63 height 63
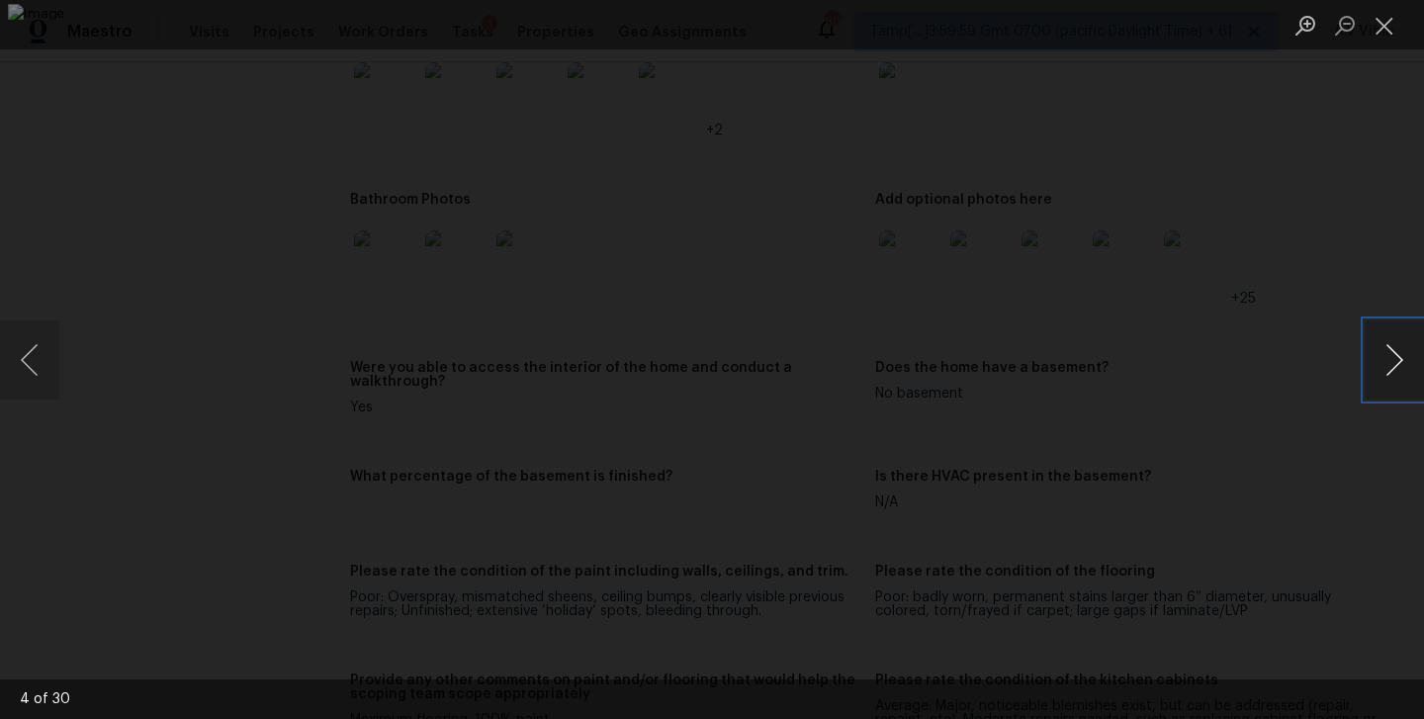
click at [1395, 363] on button "Next image" at bounding box center [1393, 359] width 59 height 79
click at [35, 360] on button "Previous image" at bounding box center [29, 359] width 59 height 79
click at [1409, 359] on button "Next image" at bounding box center [1393, 359] width 59 height 79
click at [1403, 360] on button "Next image" at bounding box center [1393, 359] width 59 height 79
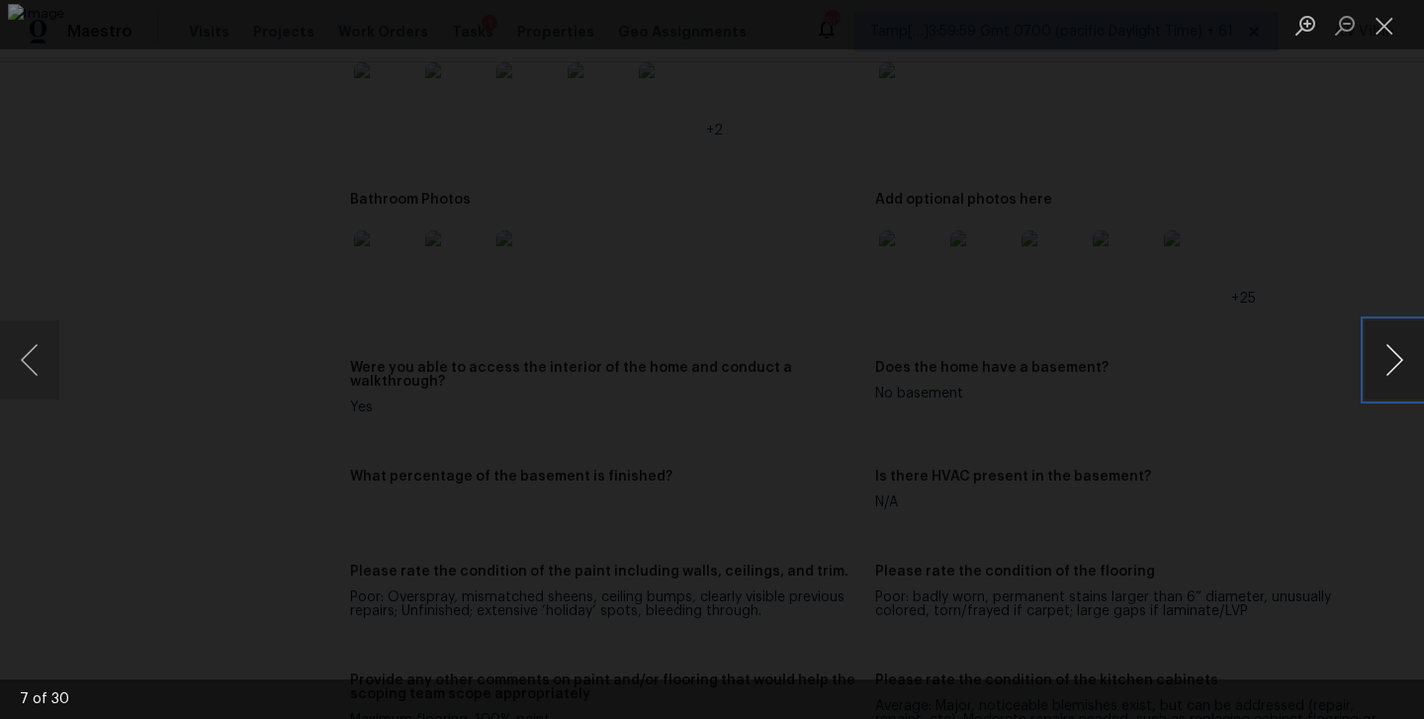
click at [1403, 360] on button "Next image" at bounding box center [1393, 359] width 59 height 79
click at [1387, 27] on button "Close lightbox" at bounding box center [1384, 25] width 40 height 35
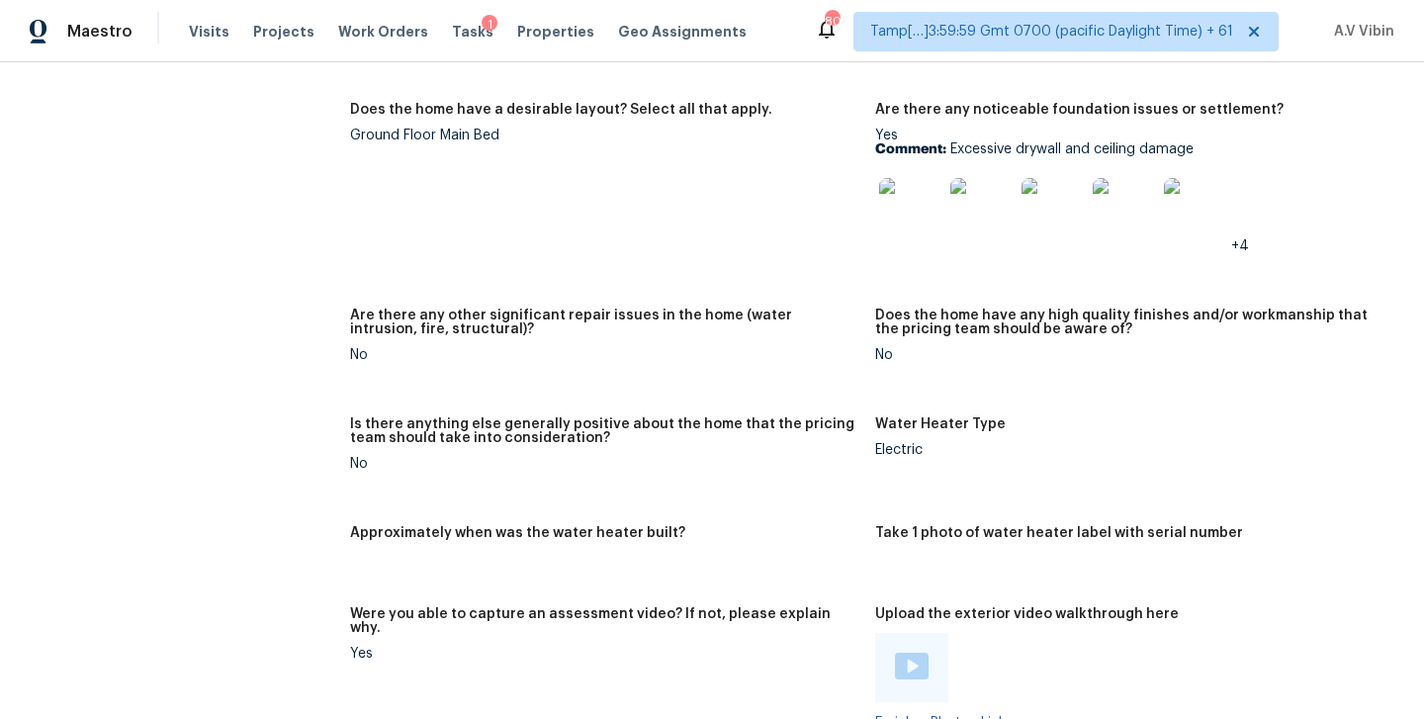
scroll to position [3654, 0]
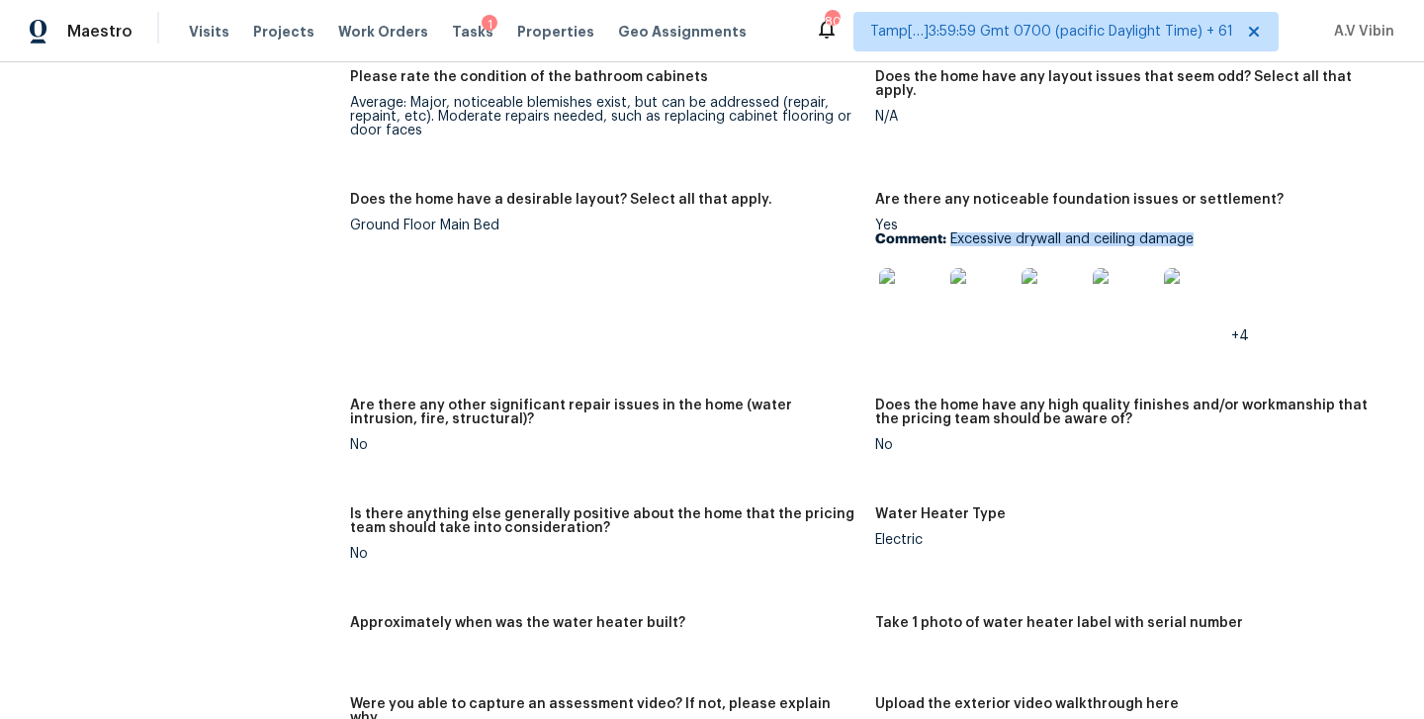
drag, startPoint x: 953, startPoint y: 208, endPoint x: 1199, endPoint y: 209, distance: 246.2
click at [1199, 232] on p "Comment: Excessive drywall and ceiling damage" at bounding box center [1129, 239] width 509 height 14
copy p "Excessive drywall and ceiling damage"
click at [895, 268] on img at bounding box center [910, 299] width 63 height 63
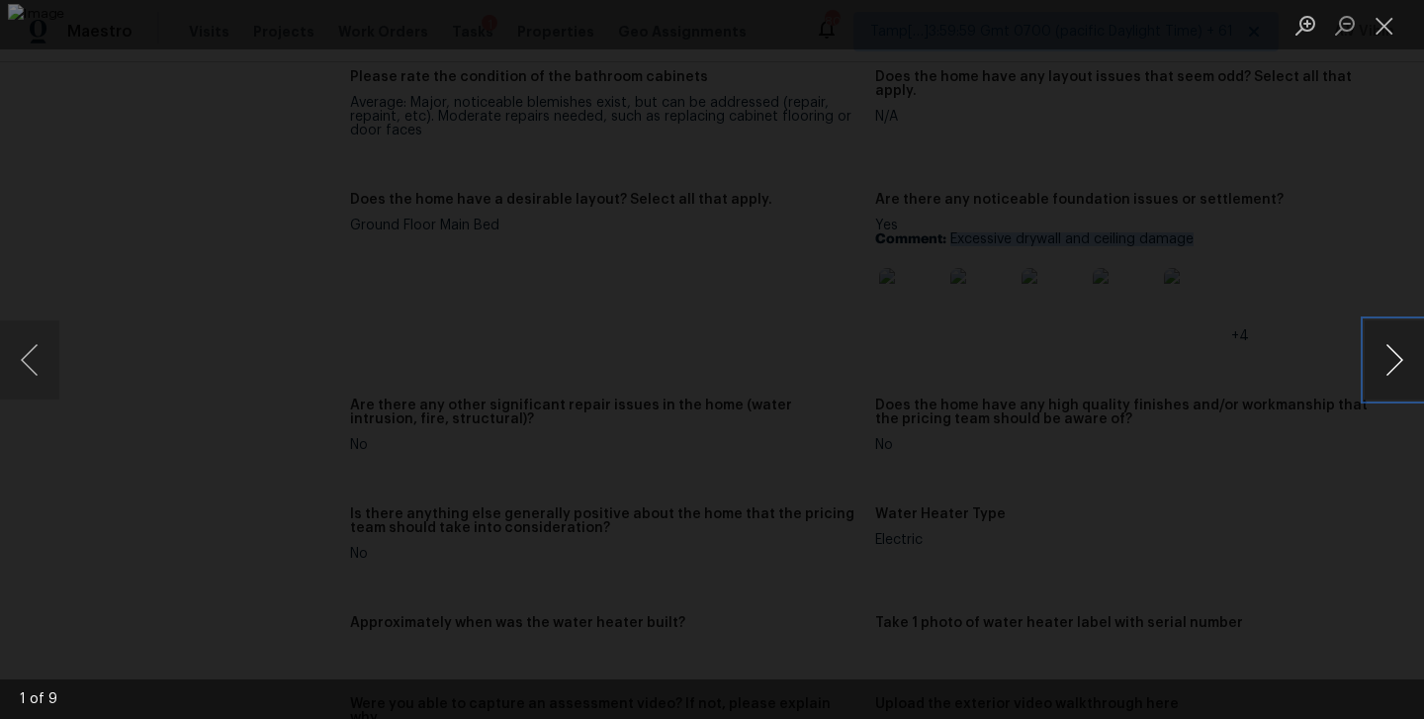
click at [1385, 377] on button "Next image" at bounding box center [1393, 359] width 59 height 79
click at [1379, 353] on button "Next image" at bounding box center [1393, 359] width 59 height 79
click at [1396, 368] on button "Next image" at bounding box center [1393, 359] width 59 height 79
click at [1396, 21] on button "Close lightbox" at bounding box center [1384, 25] width 40 height 35
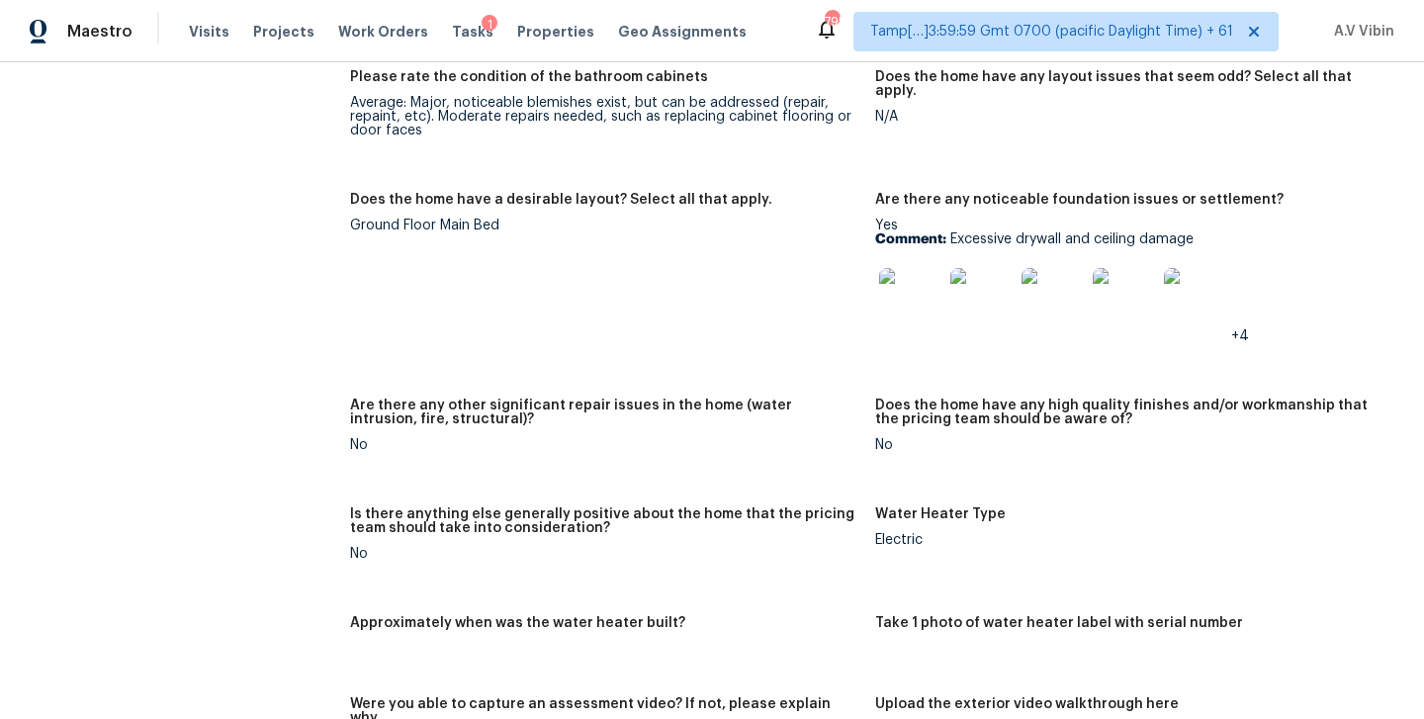
click at [807, 131] on figure "Please rate the condition of the bathroom cabinets Average: Major, noticeable b…" at bounding box center [612, 119] width 525 height 99
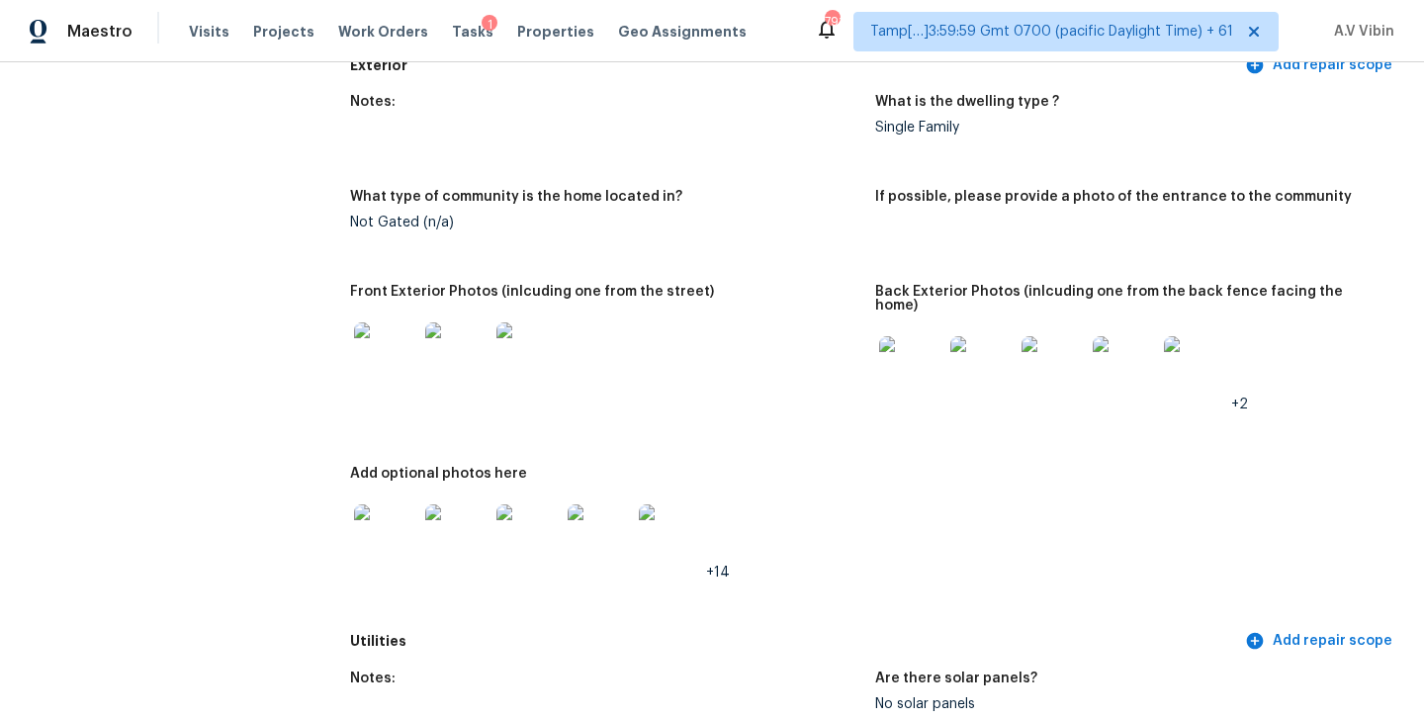
scroll to position [0, 0]
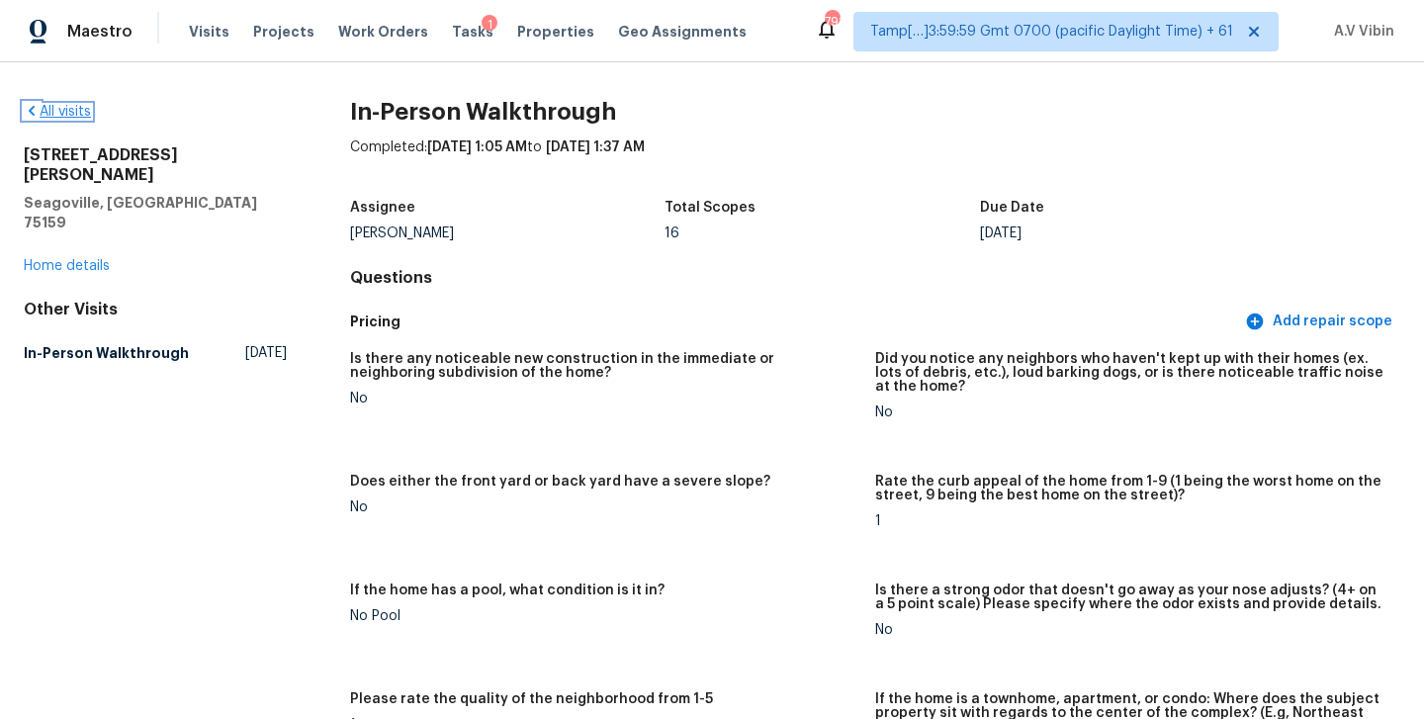
click at [72, 113] on link "All visits" at bounding box center [57, 112] width 67 height 14
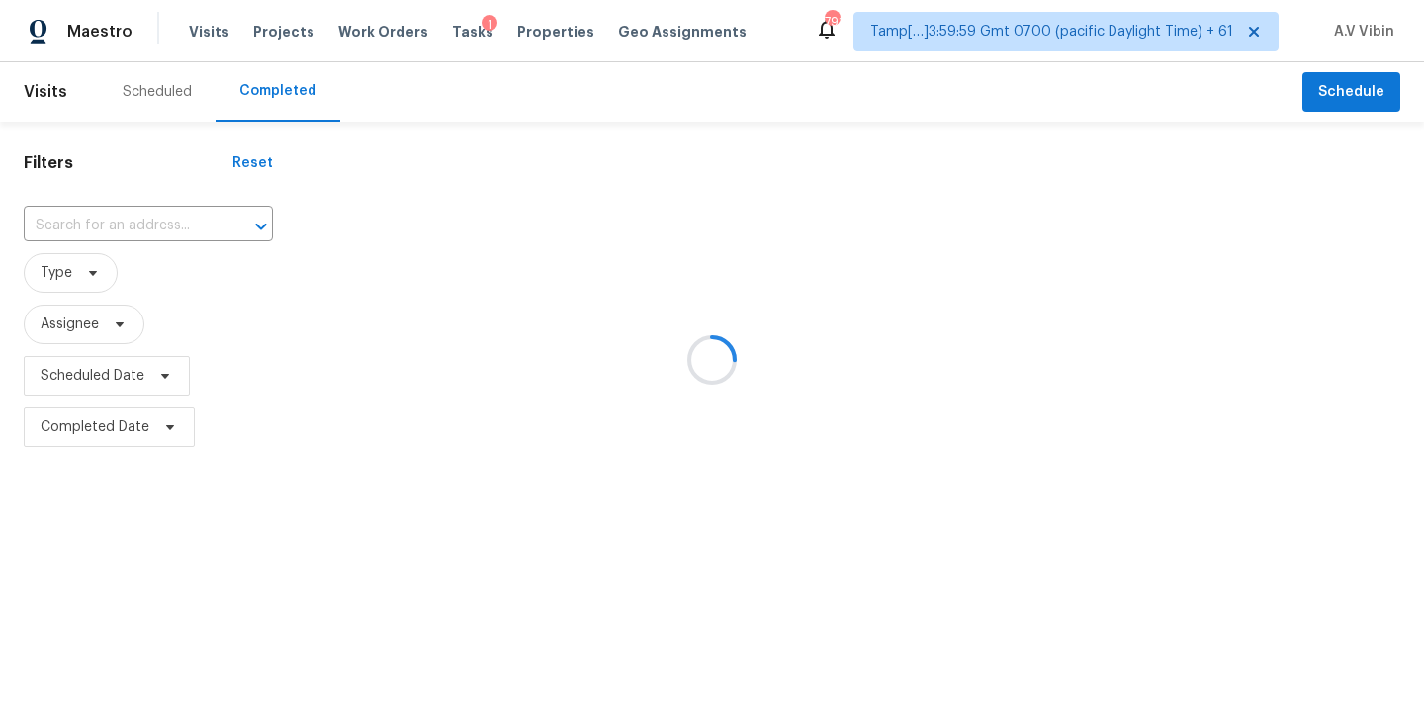
click at [113, 226] on div at bounding box center [712, 359] width 1424 height 719
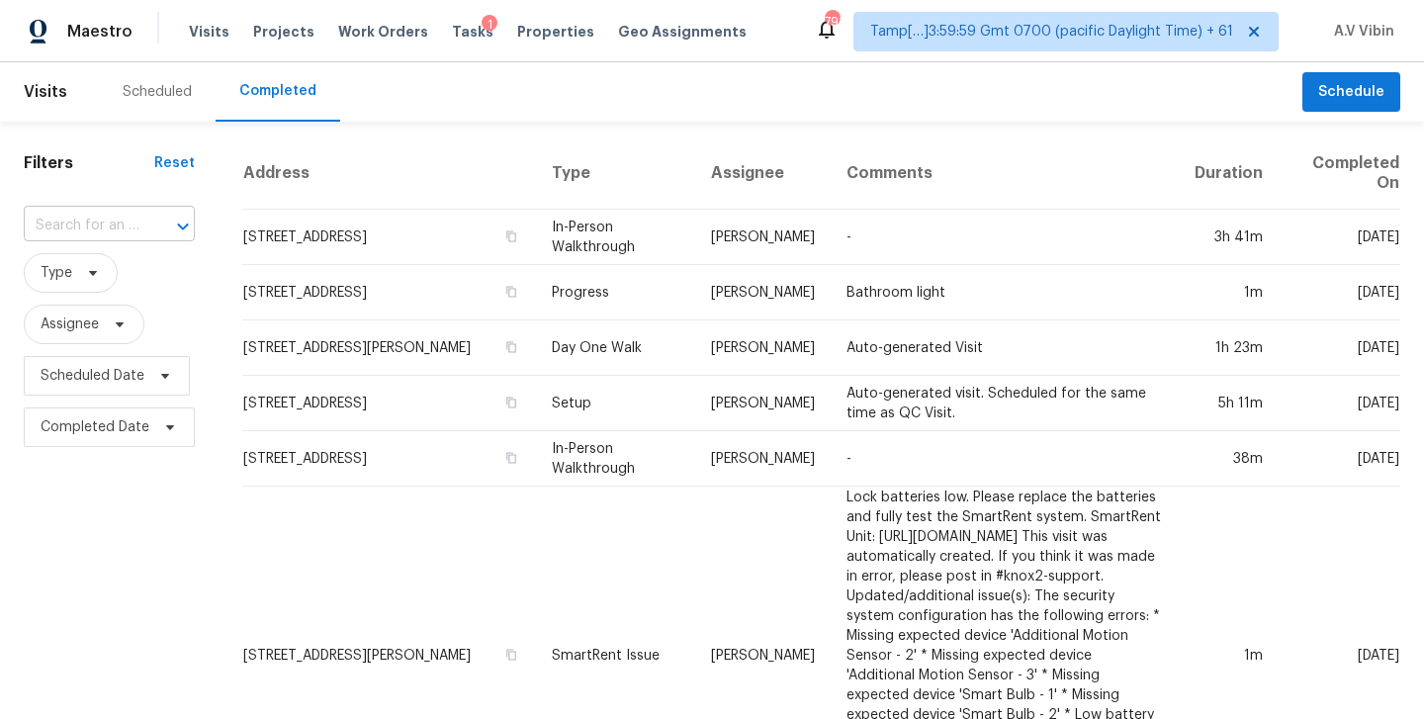
click at [130, 230] on input "text" at bounding box center [82, 226] width 116 height 31
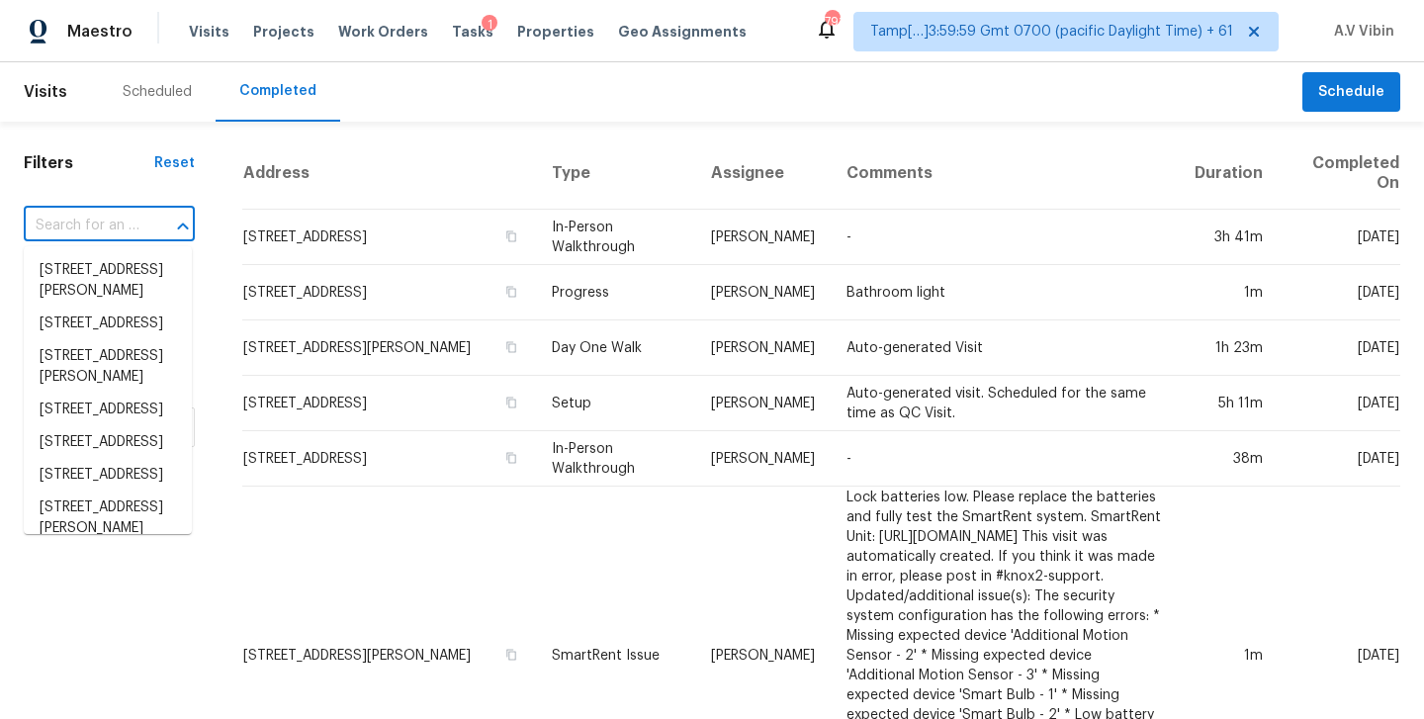
paste input "3812 Longmeadow Way Fort Worth, TX, 76133"
type input "3812 Longmeadow Way Fort Worth, TX, 76133"
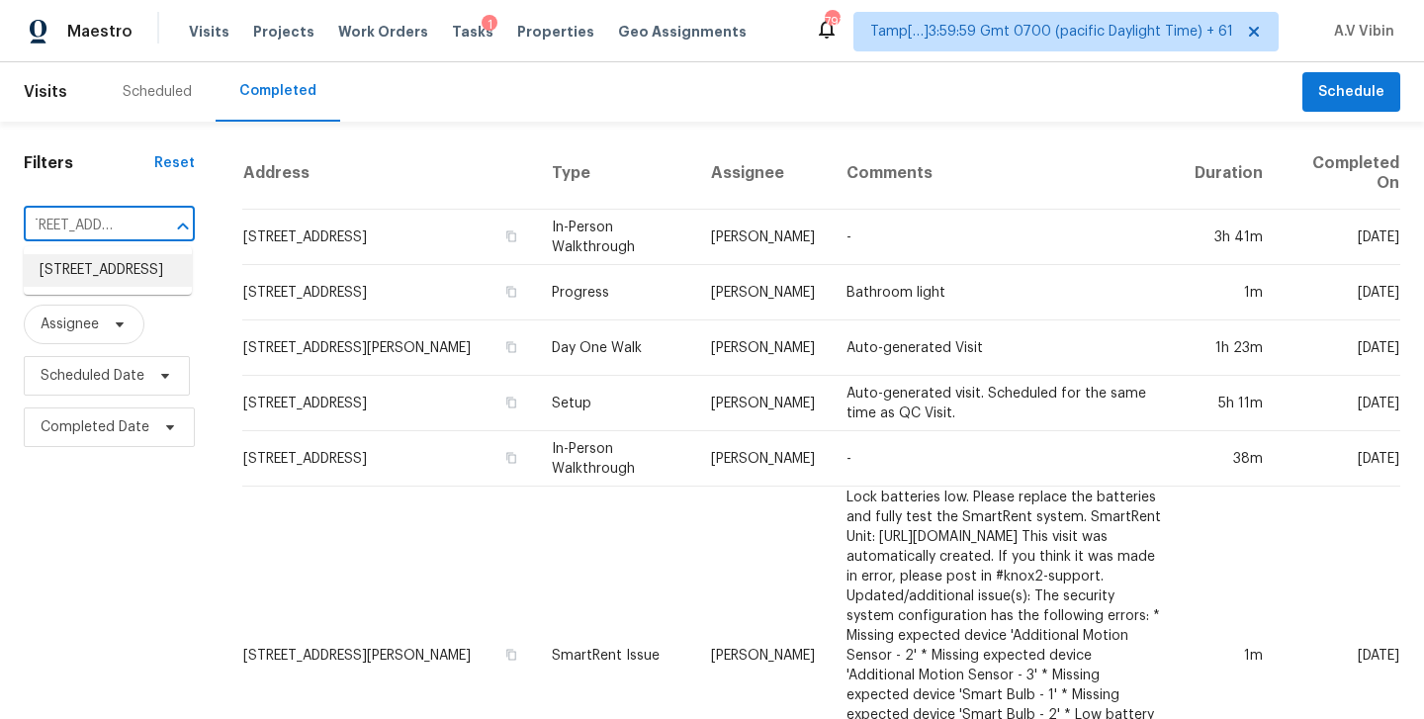
click at [131, 271] on li "3812 Longmeadow Way, Fort Worth, TX 76133" at bounding box center [108, 270] width 168 height 33
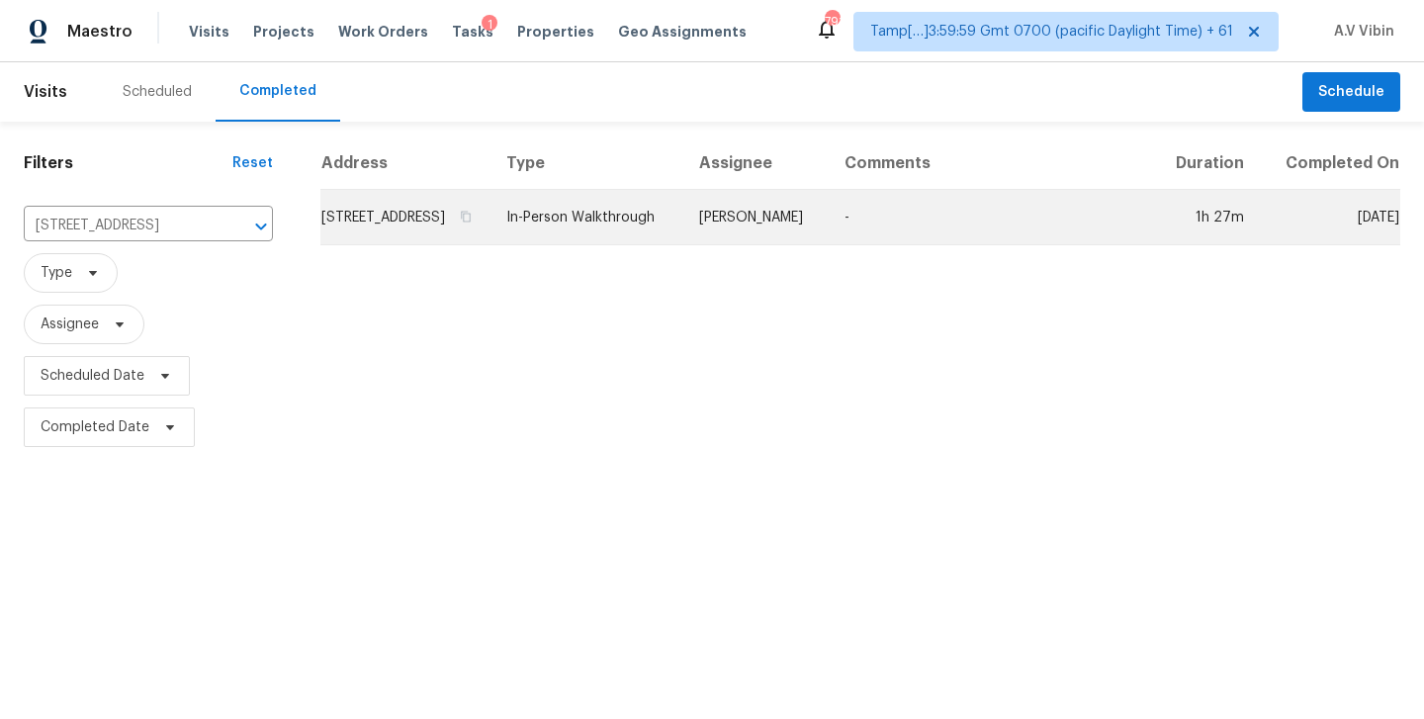
click at [490, 228] on td "3812 Longmeadow Way, Fort Worth, TX 76133" at bounding box center [405, 217] width 170 height 55
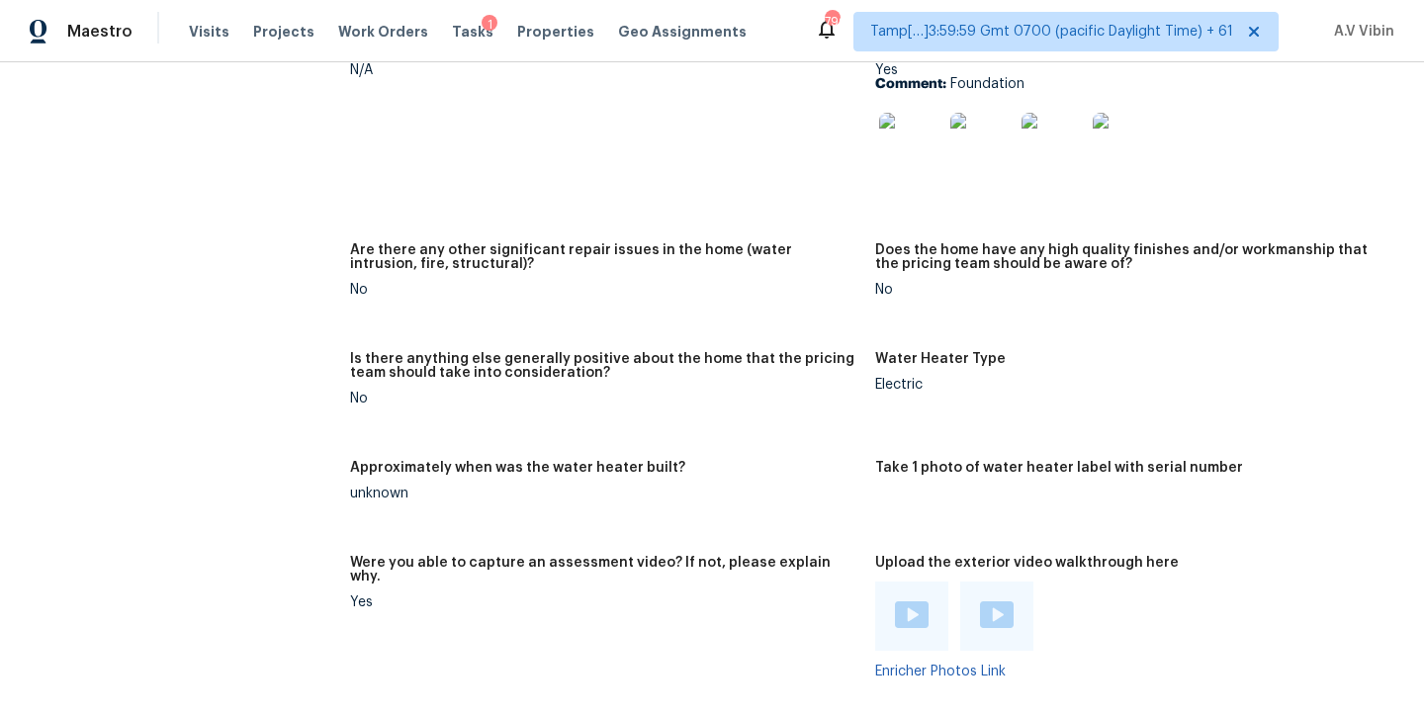
scroll to position [3002, 0]
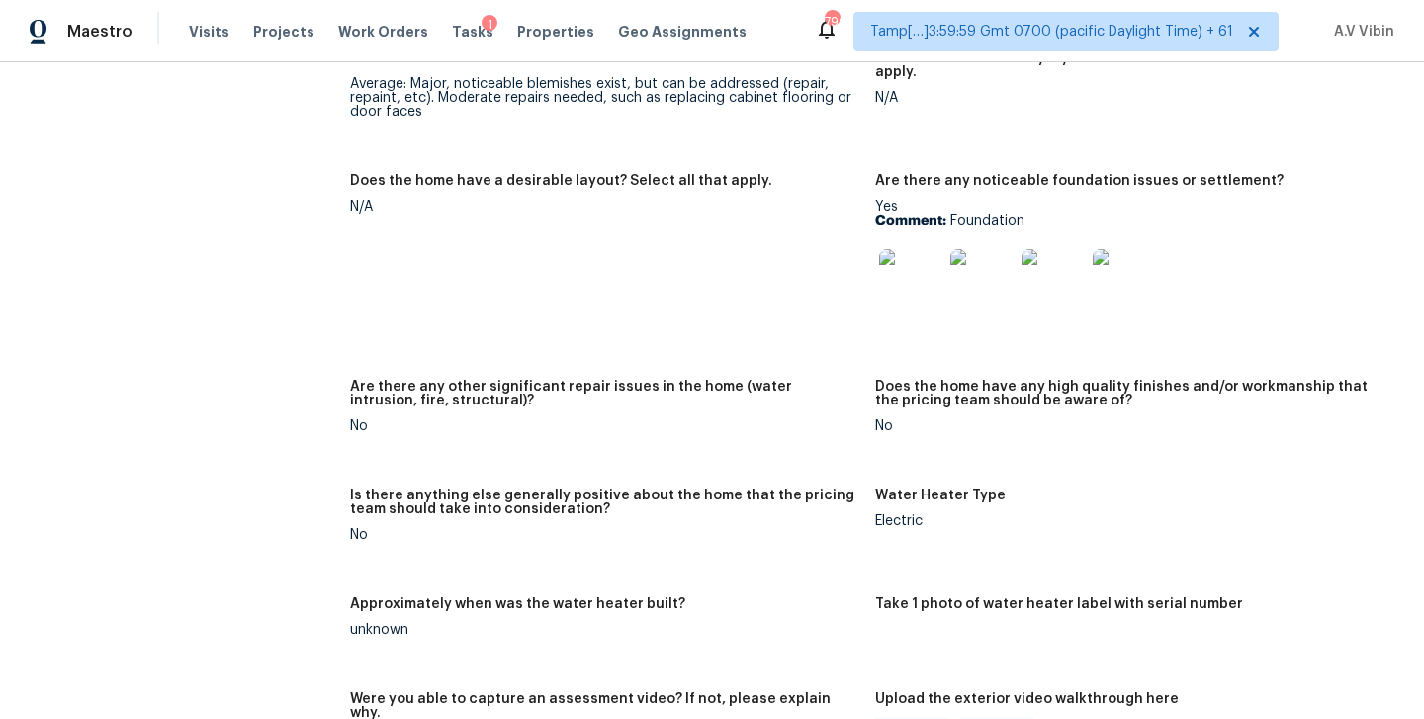
click at [982, 214] on p "Comment: Foundation" at bounding box center [1129, 221] width 509 height 14
copy p "Foundation"
click at [921, 256] on img at bounding box center [910, 280] width 63 height 63
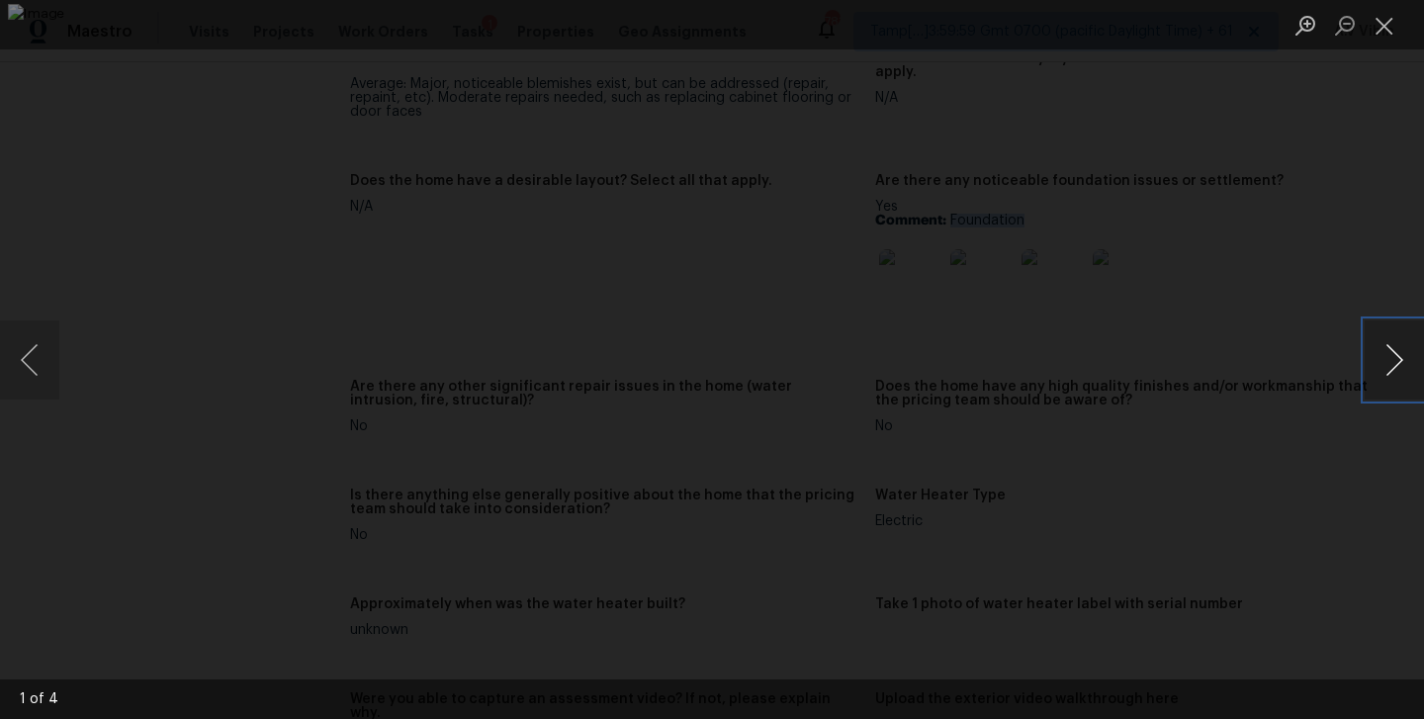
click at [1396, 355] on button "Next image" at bounding box center [1393, 359] width 59 height 79
click at [1382, 350] on button "Next image" at bounding box center [1393, 359] width 59 height 79
click at [1374, 360] on button "Next image" at bounding box center [1393, 359] width 59 height 79
click at [1376, 17] on button "Close lightbox" at bounding box center [1384, 25] width 40 height 35
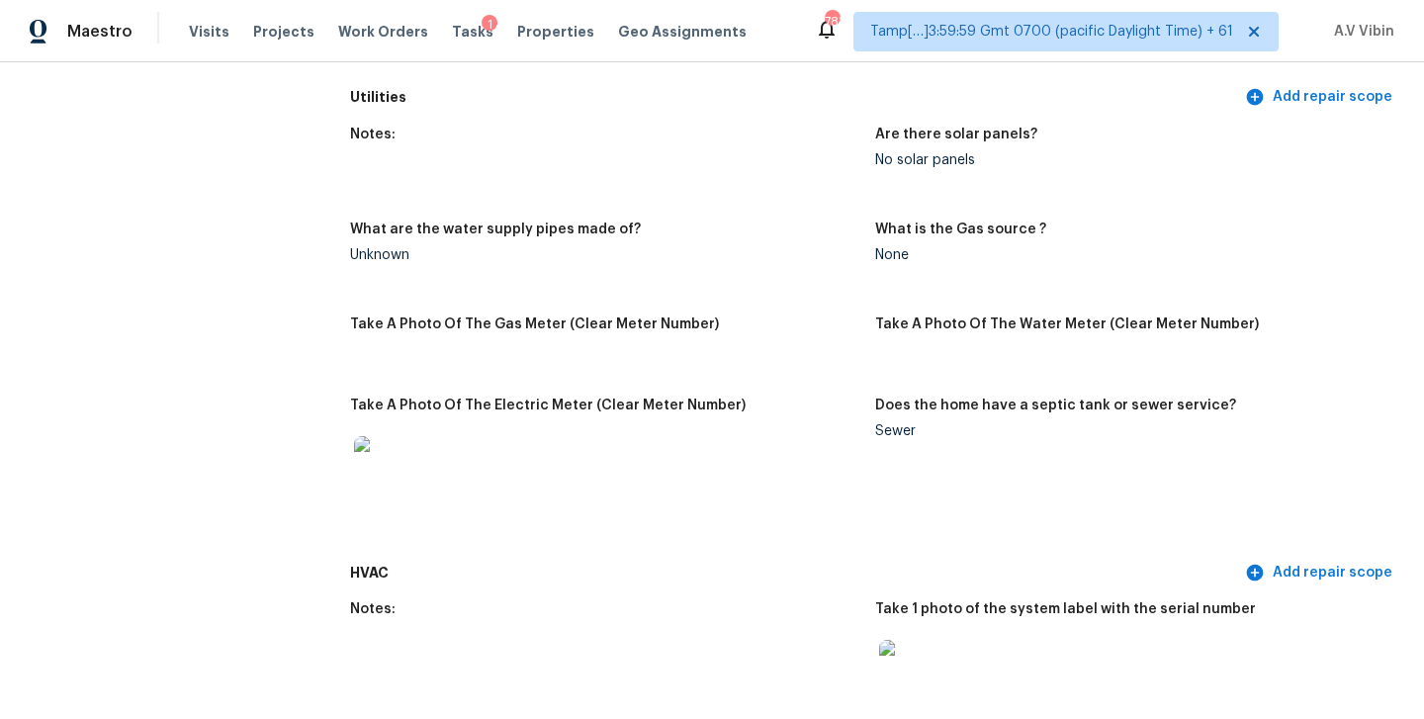
scroll to position [3637, 0]
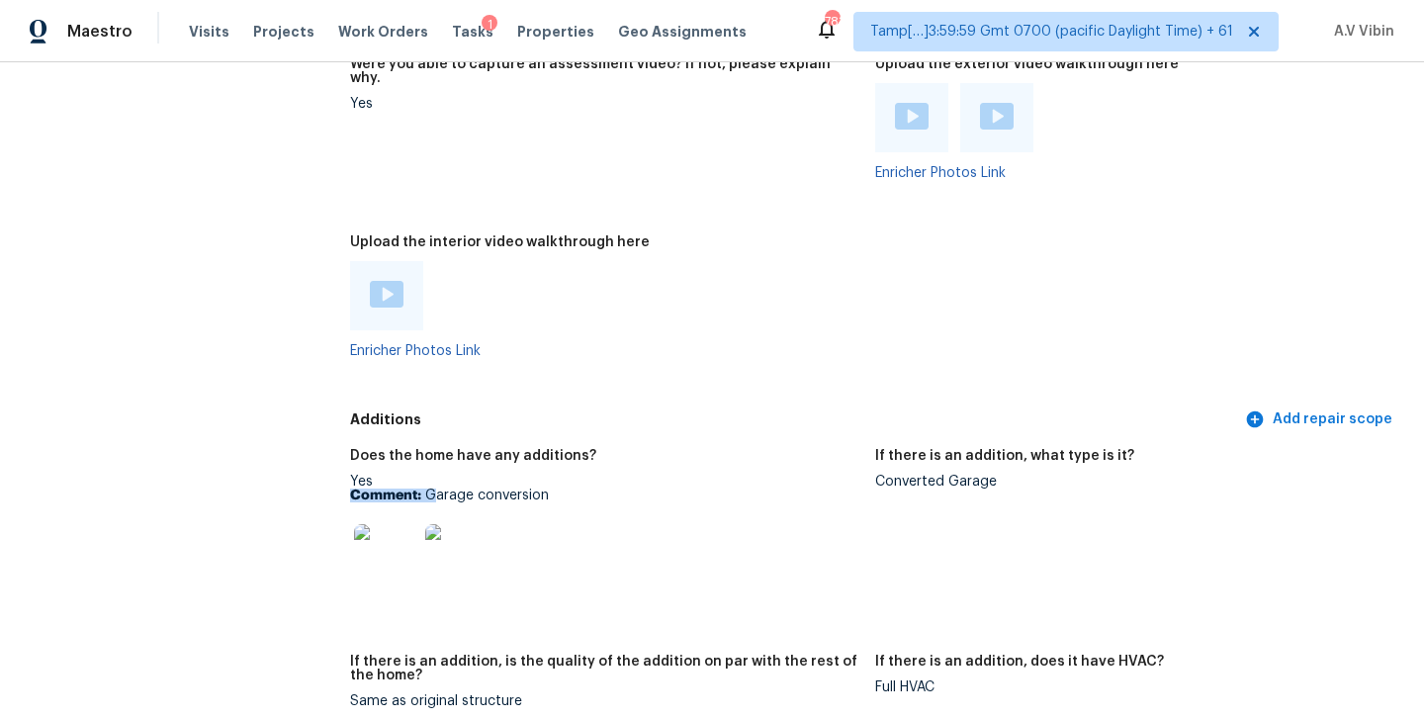
drag, startPoint x: 430, startPoint y: 471, endPoint x: 524, endPoint y: 459, distance: 94.7
click at [524, 475] on div "Yes Comment: Garage conversion" at bounding box center [604, 537] width 509 height 125
click at [435, 488] on p "Comment: Garage conversion" at bounding box center [604, 495] width 509 height 14
drag, startPoint x: 425, startPoint y: 464, endPoint x: 582, endPoint y: 463, distance: 157.2
click at [582, 488] on p "Comment: Garage conversion" at bounding box center [604, 495] width 509 height 14
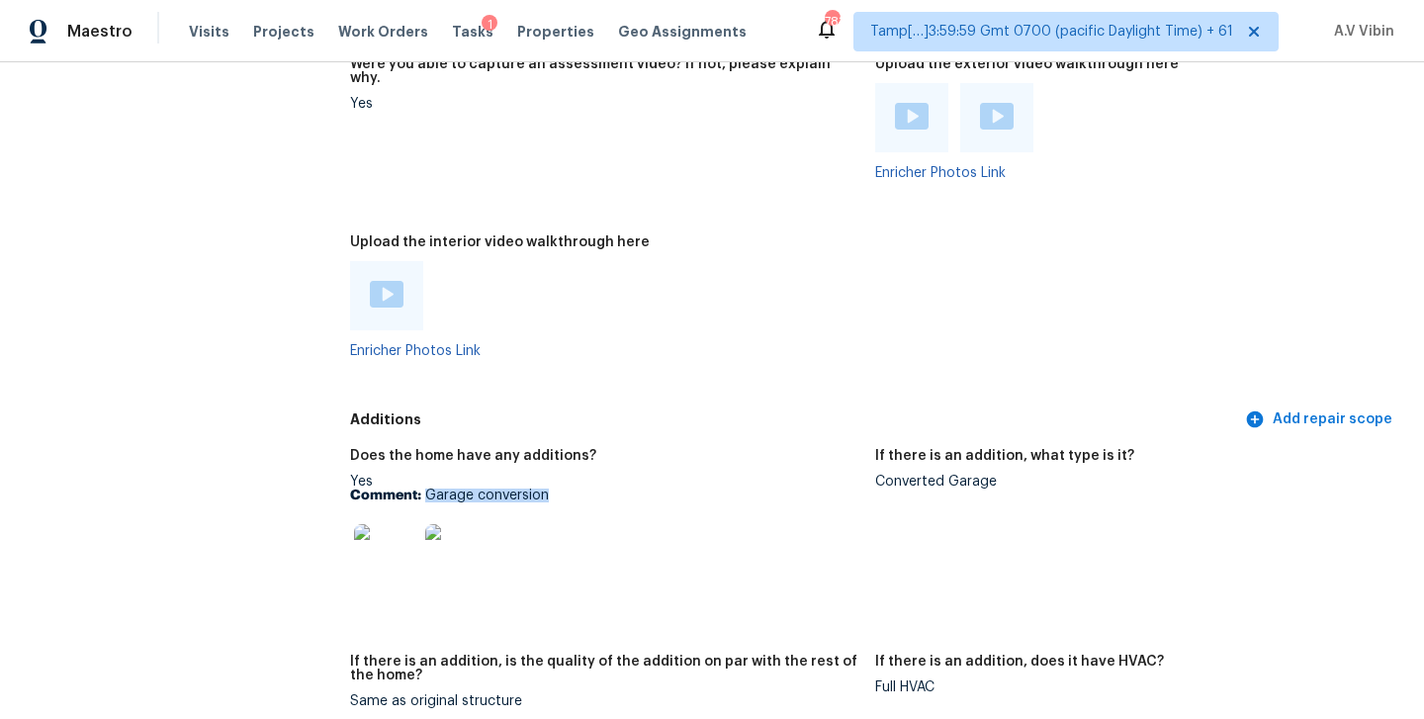
copy p "Garage conversion"
click at [393, 524] on img at bounding box center [385, 555] width 63 height 63
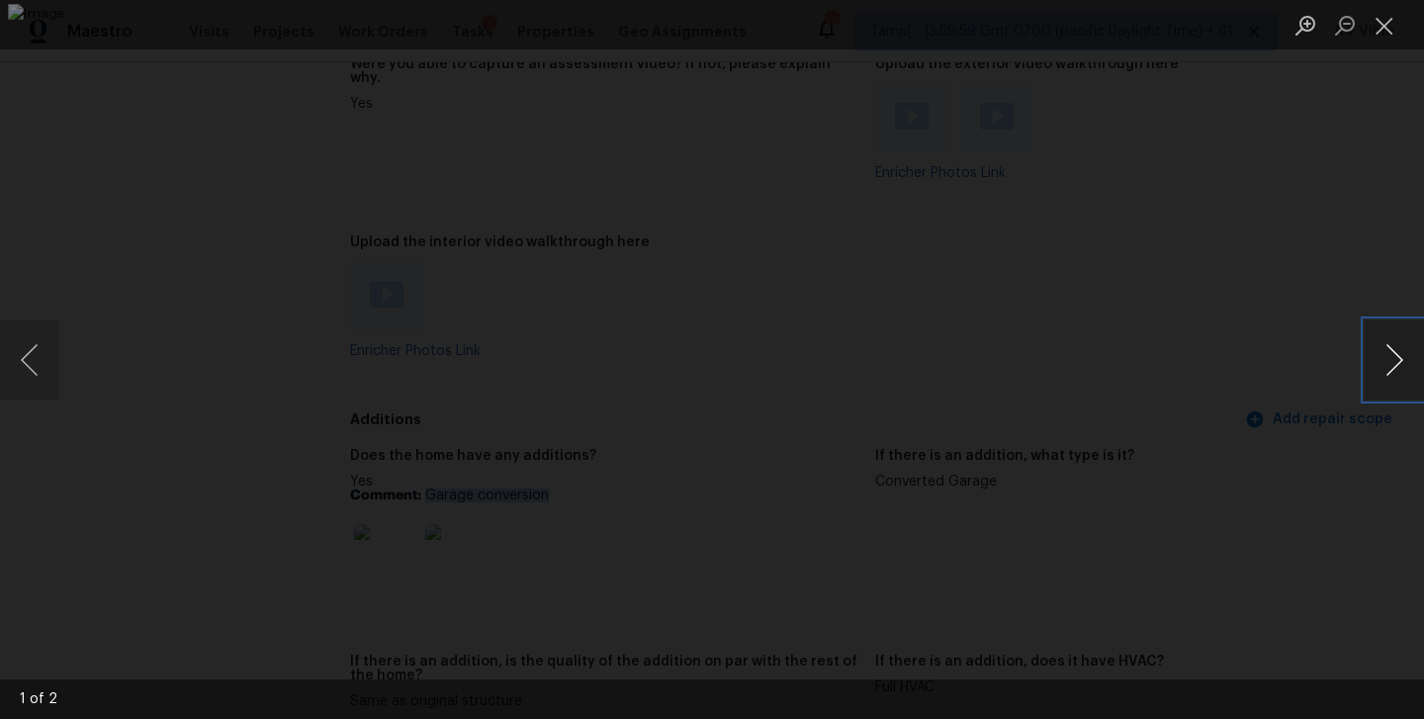
click at [1374, 356] on button "Next image" at bounding box center [1393, 359] width 59 height 79
click at [1371, 351] on button "Next image" at bounding box center [1393, 359] width 59 height 79
click at [1381, 17] on button "Close lightbox" at bounding box center [1384, 25] width 40 height 35
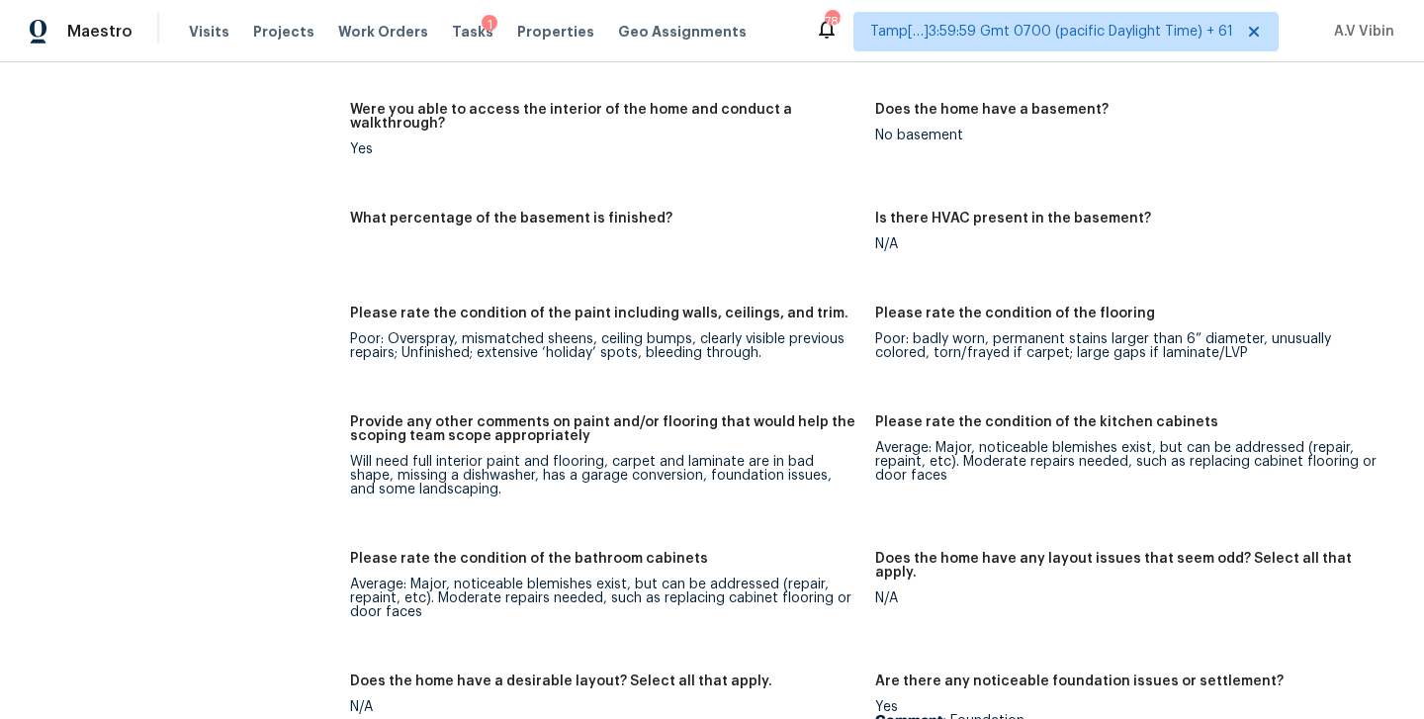
scroll to position [2604, 0]
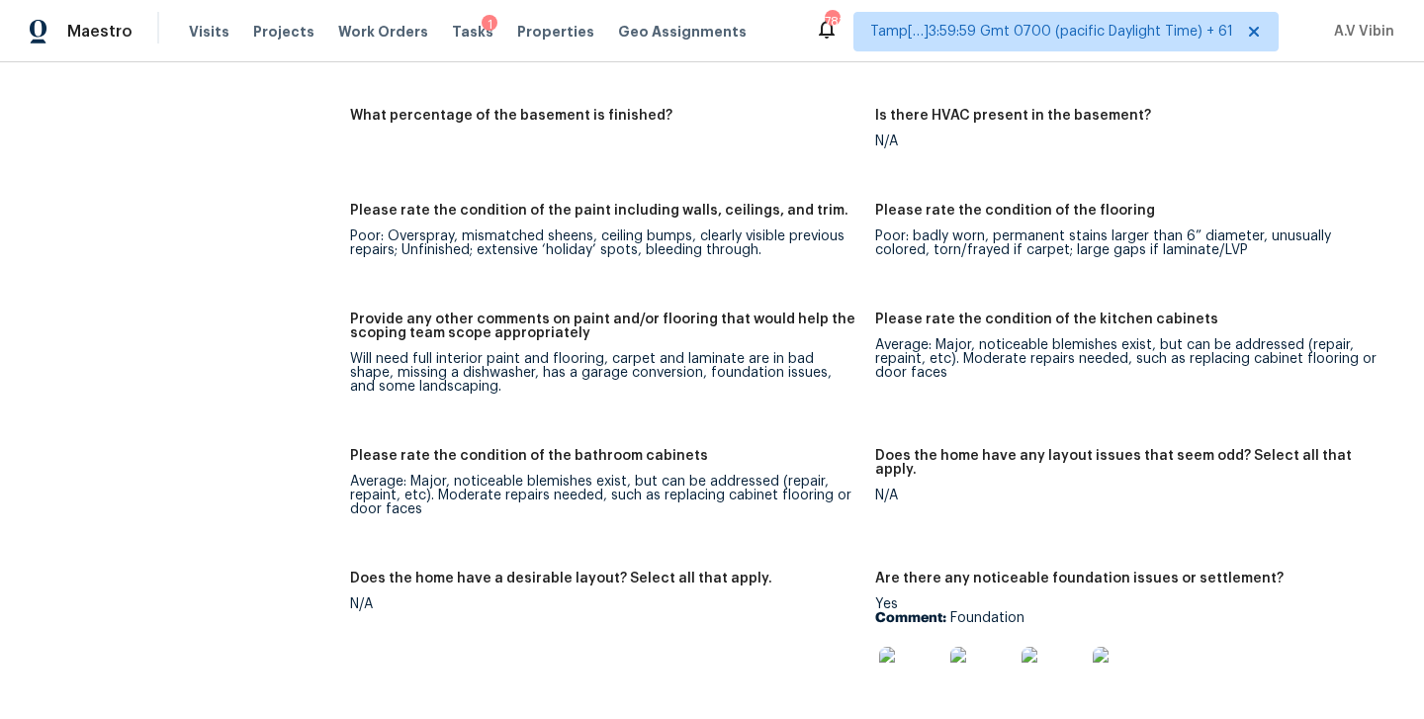
click at [457, 229] on figure "Please rate the condition of the paint including walls, ceilings, and trim. Poo…" at bounding box center [612, 246] width 525 height 85
drag, startPoint x: 907, startPoint y: 204, endPoint x: 949, endPoint y: 204, distance: 42.5
click at [943, 229] on div "Poor: badly worn, permanent stains larger than 6” diameter, unusually colored, …" at bounding box center [1129, 243] width 509 height 28
drag, startPoint x: 447, startPoint y: 337, endPoint x: 663, endPoint y: 336, distance: 216.5
click at [663, 352] on div "Will need full interior paint and flooring, carpet and laminate are in bad shap…" at bounding box center [604, 373] width 509 height 42
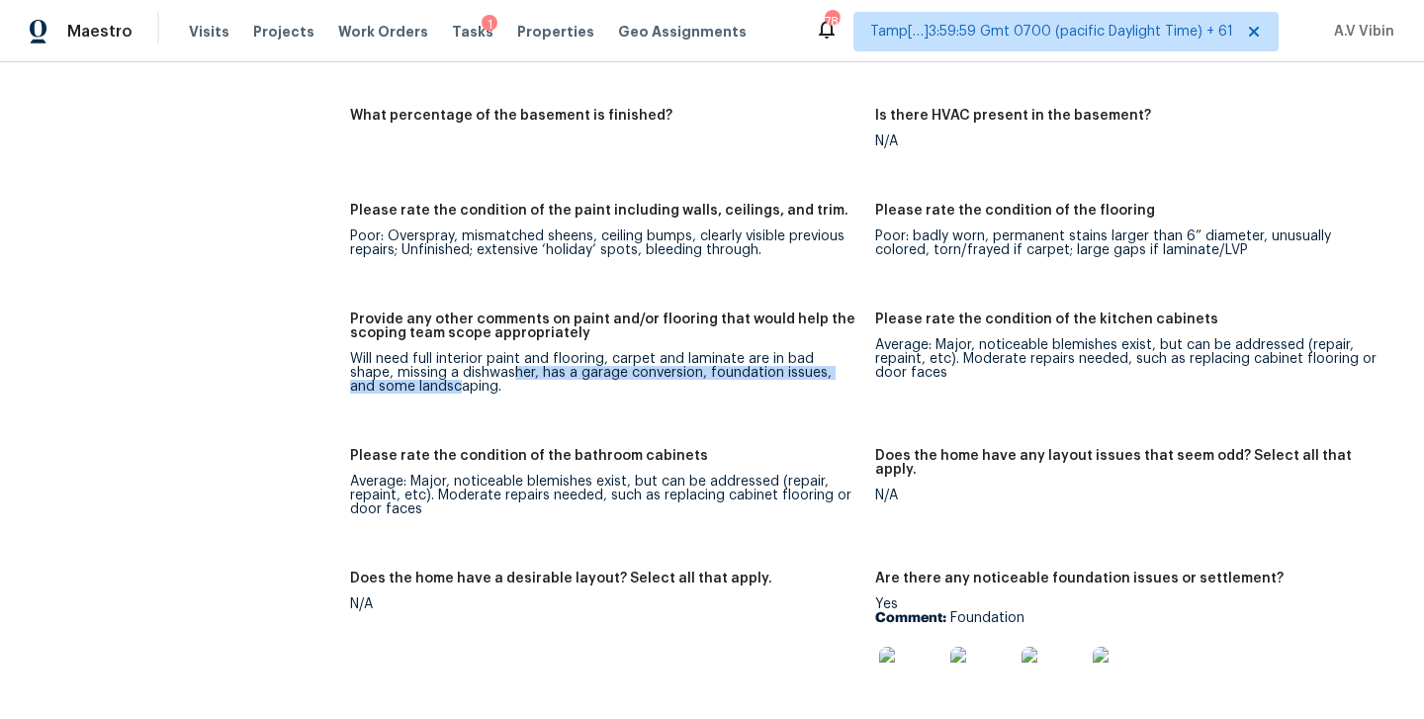
drag, startPoint x: 389, startPoint y: 357, endPoint x: 464, endPoint y: 345, distance: 76.1
click at [464, 352] on div "Will need full interior paint and flooring, carpet and laminate are in bad shap…" at bounding box center [604, 373] width 509 height 42
drag, startPoint x: 530, startPoint y: 348, endPoint x: 662, endPoint y: 356, distance: 132.7
click at [662, 356] on div "Will need full interior paint and flooring, carpet and laminate are in bad shap…" at bounding box center [604, 373] width 509 height 42
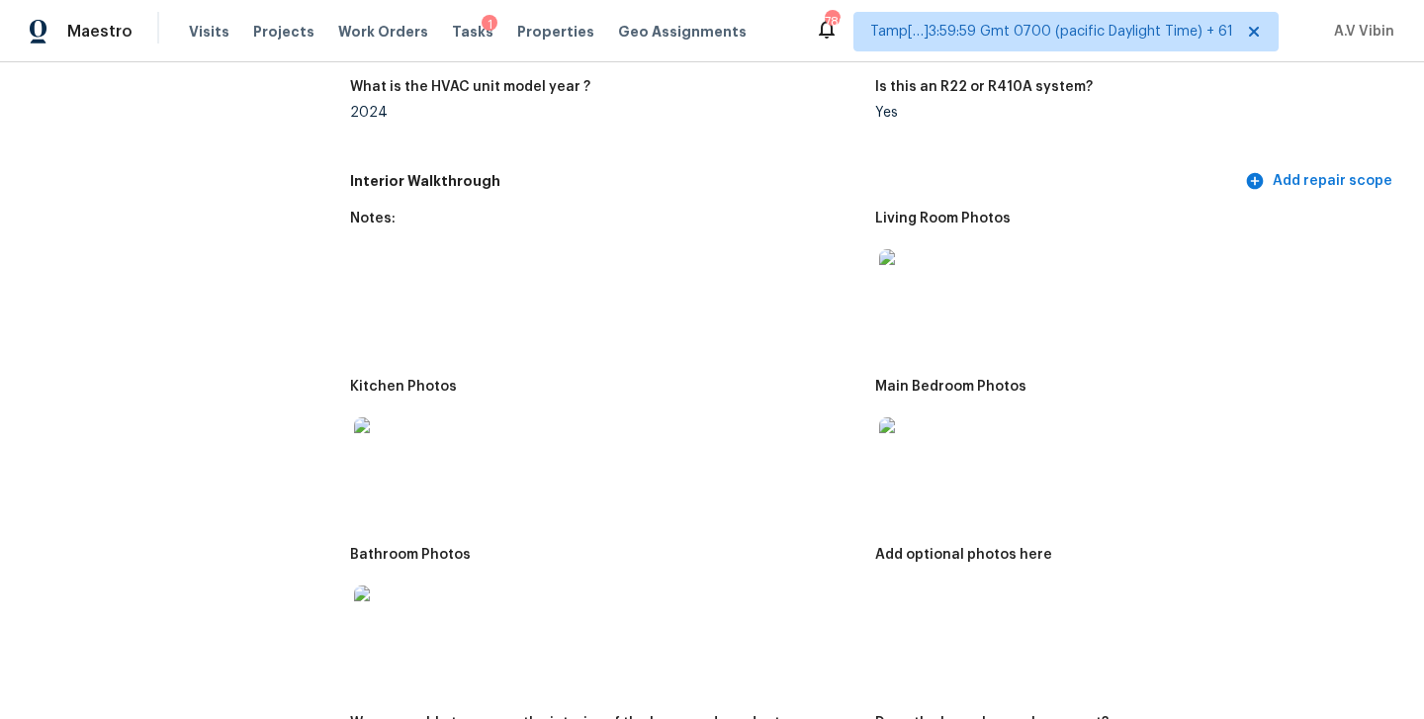
scroll to position [1897, 0]
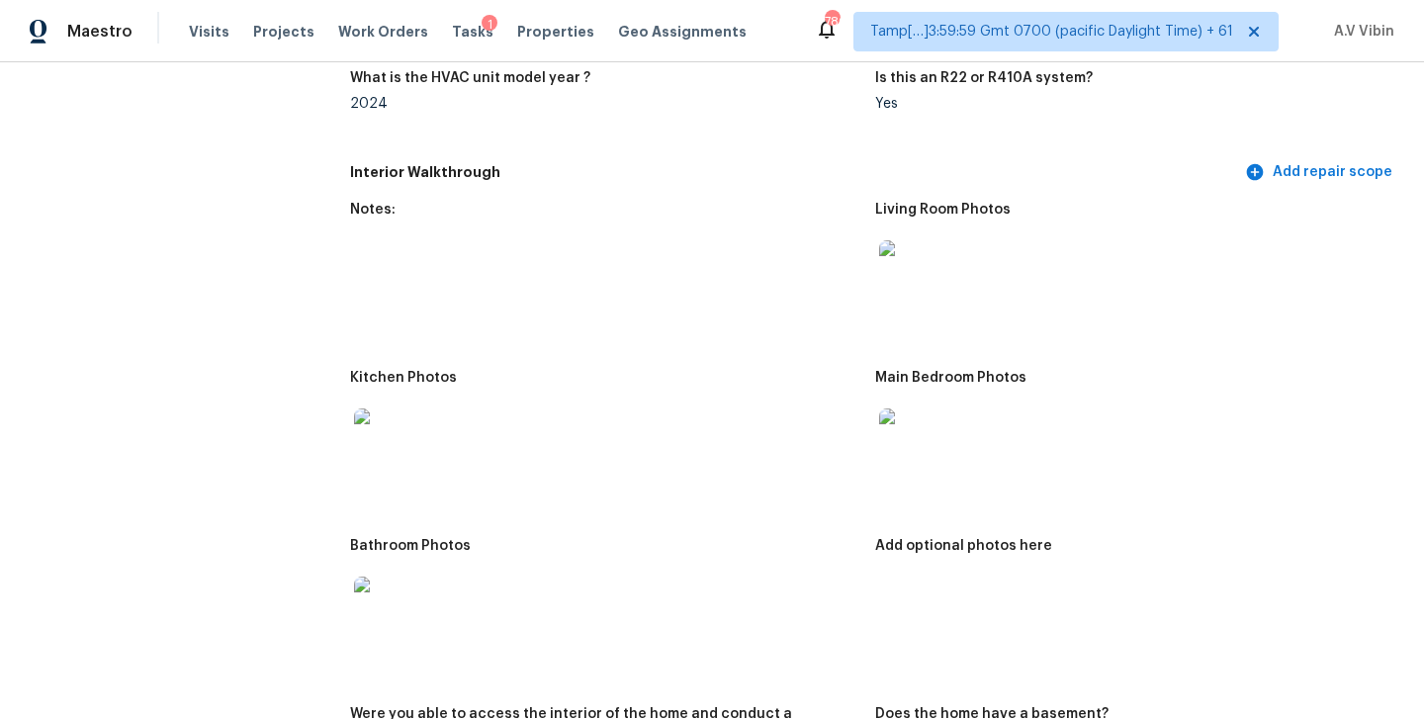
click at [921, 420] on img at bounding box center [910, 439] width 63 height 63
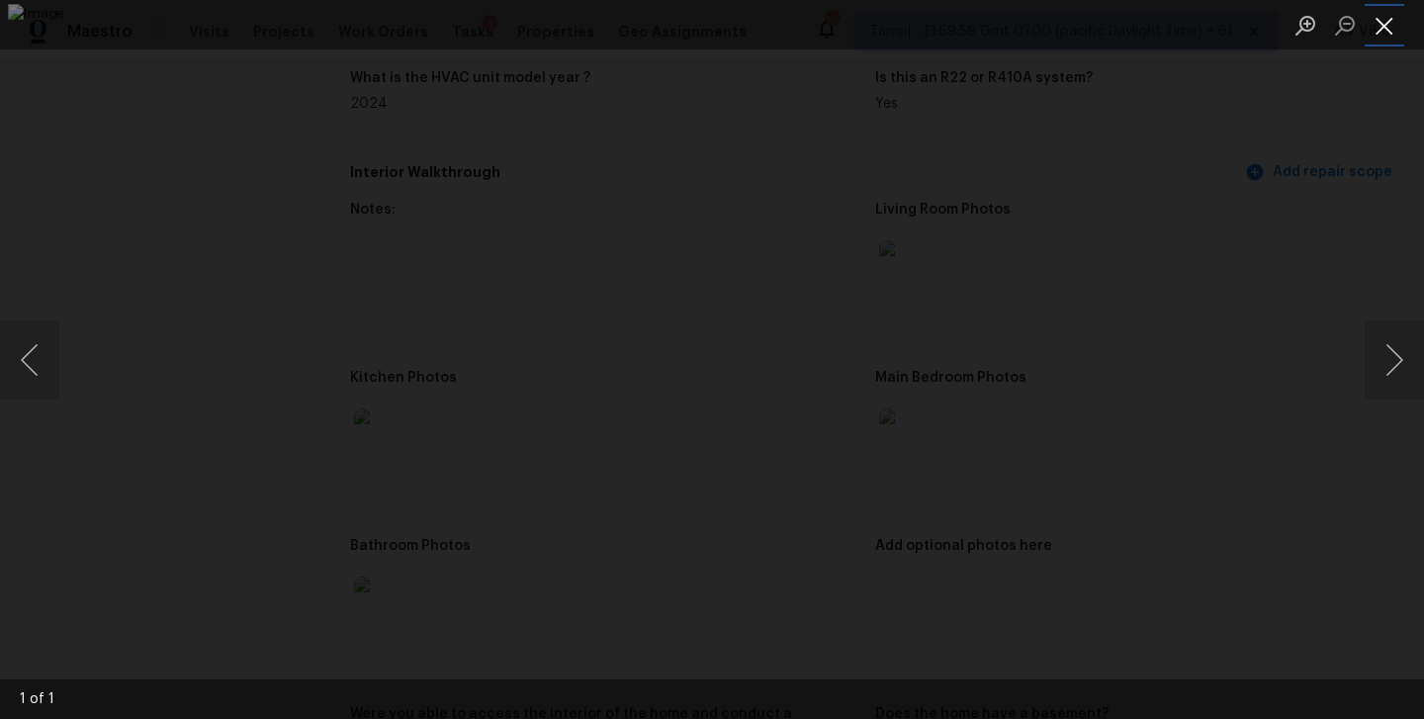
click at [1398, 31] on button "Close lightbox" at bounding box center [1384, 25] width 40 height 35
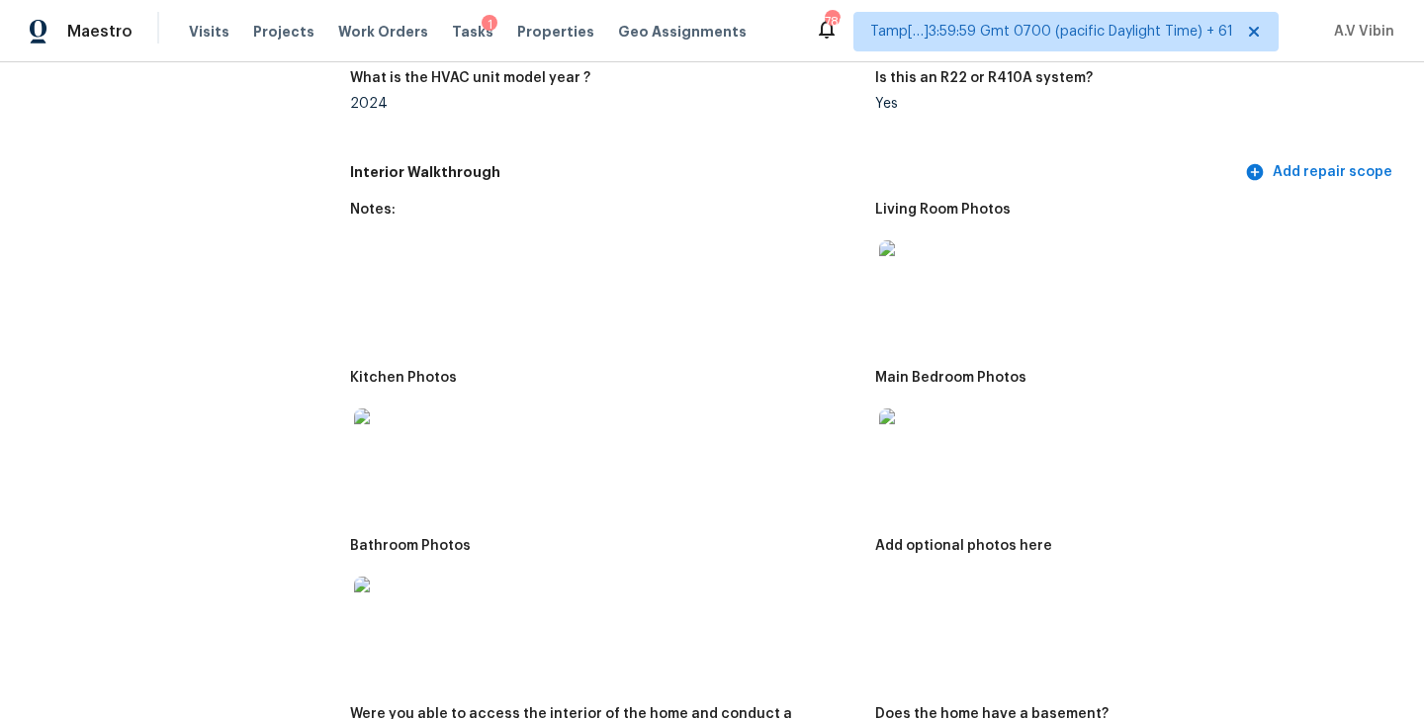
click at [941, 241] on img at bounding box center [910, 271] width 63 height 63
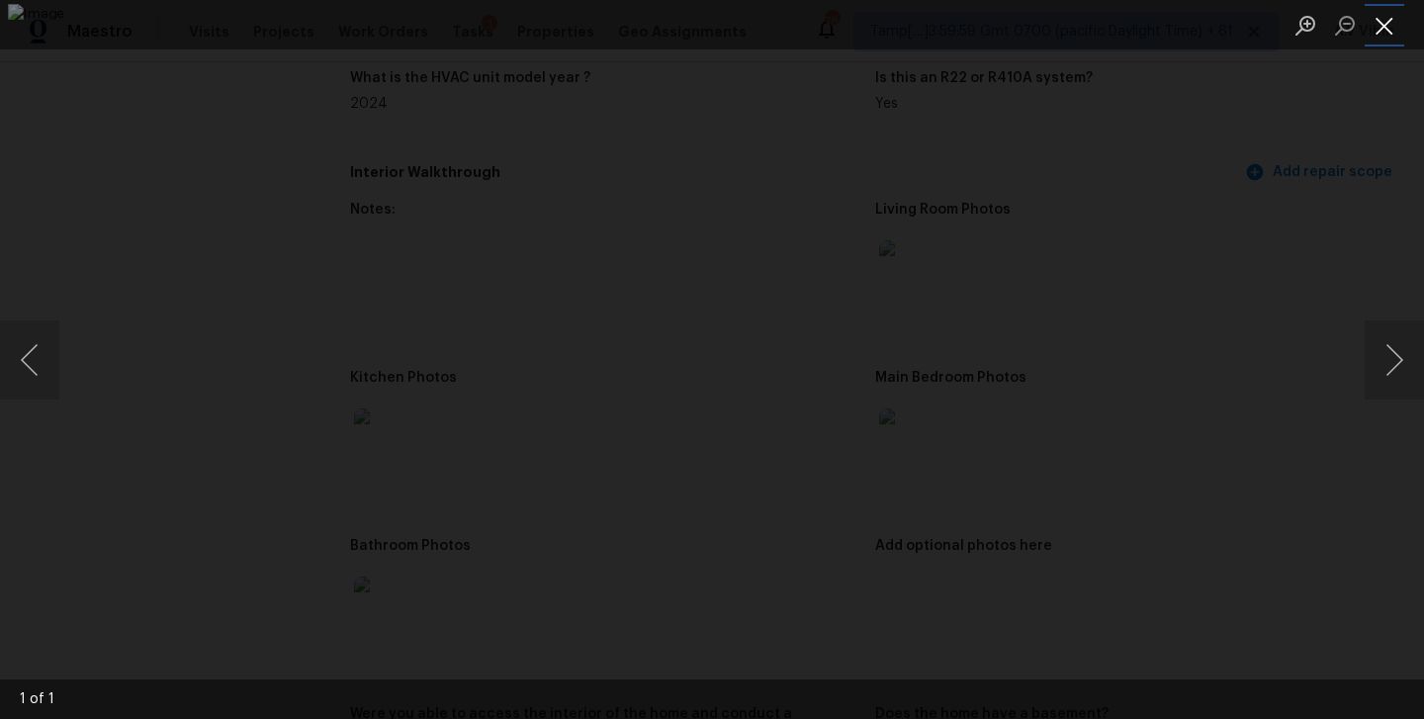
click at [1384, 29] on button "Close lightbox" at bounding box center [1384, 25] width 40 height 35
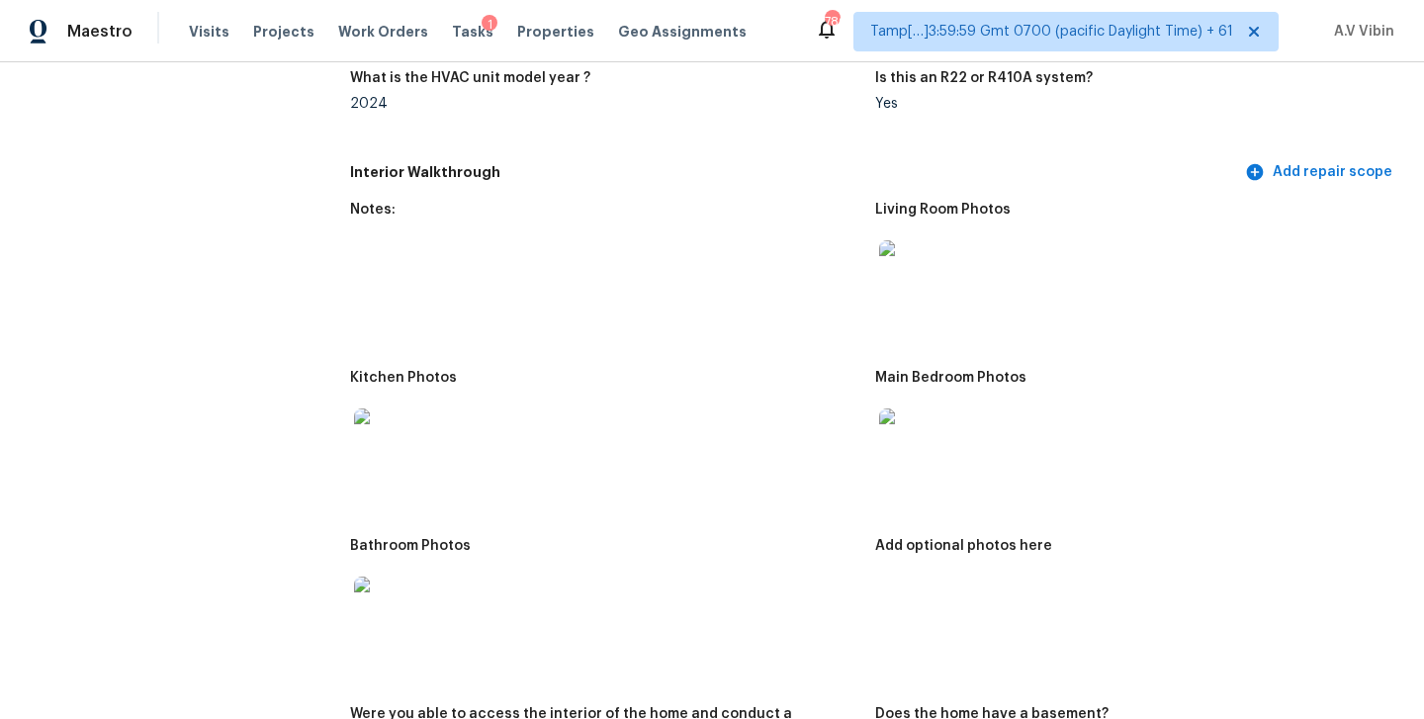
scroll to position [2029, 0]
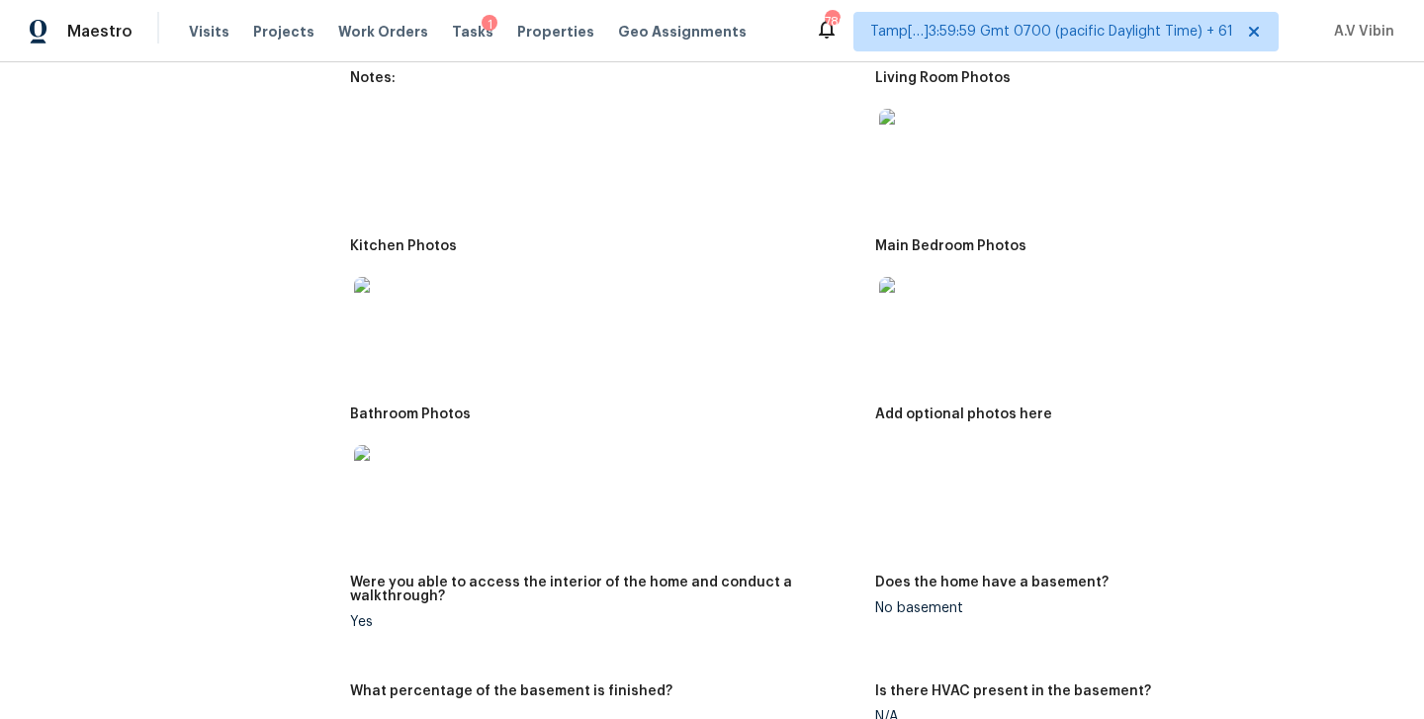
click at [909, 282] on img at bounding box center [910, 308] width 63 height 63
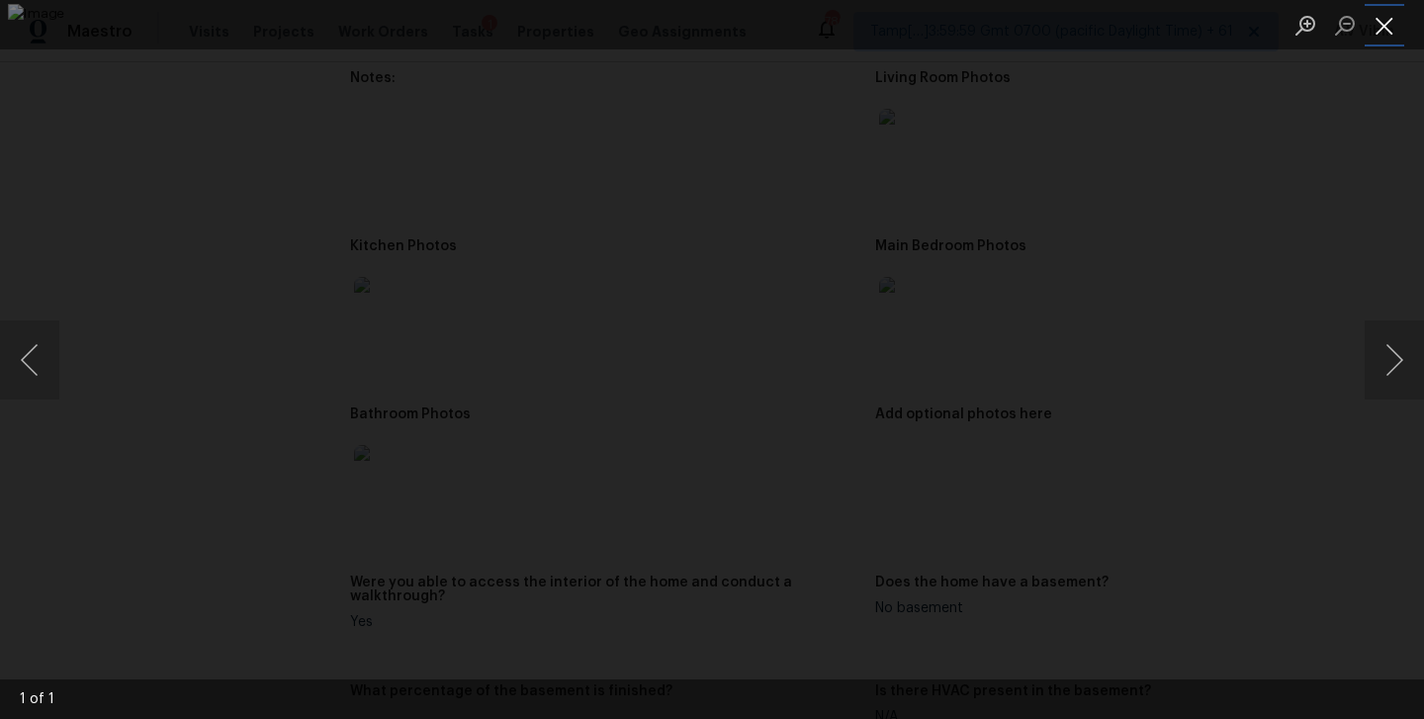
click at [1385, 33] on button "Close lightbox" at bounding box center [1384, 25] width 40 height 35
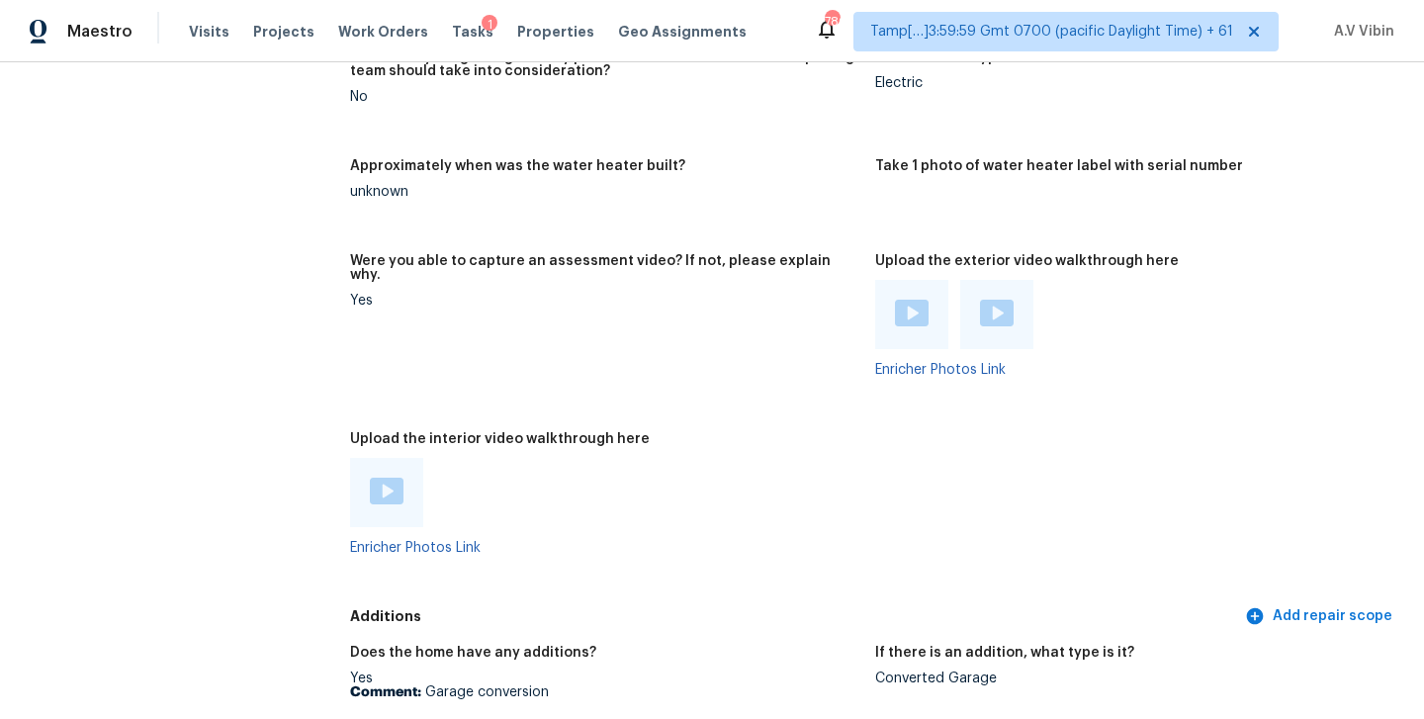
scroll to position [3464, 0]
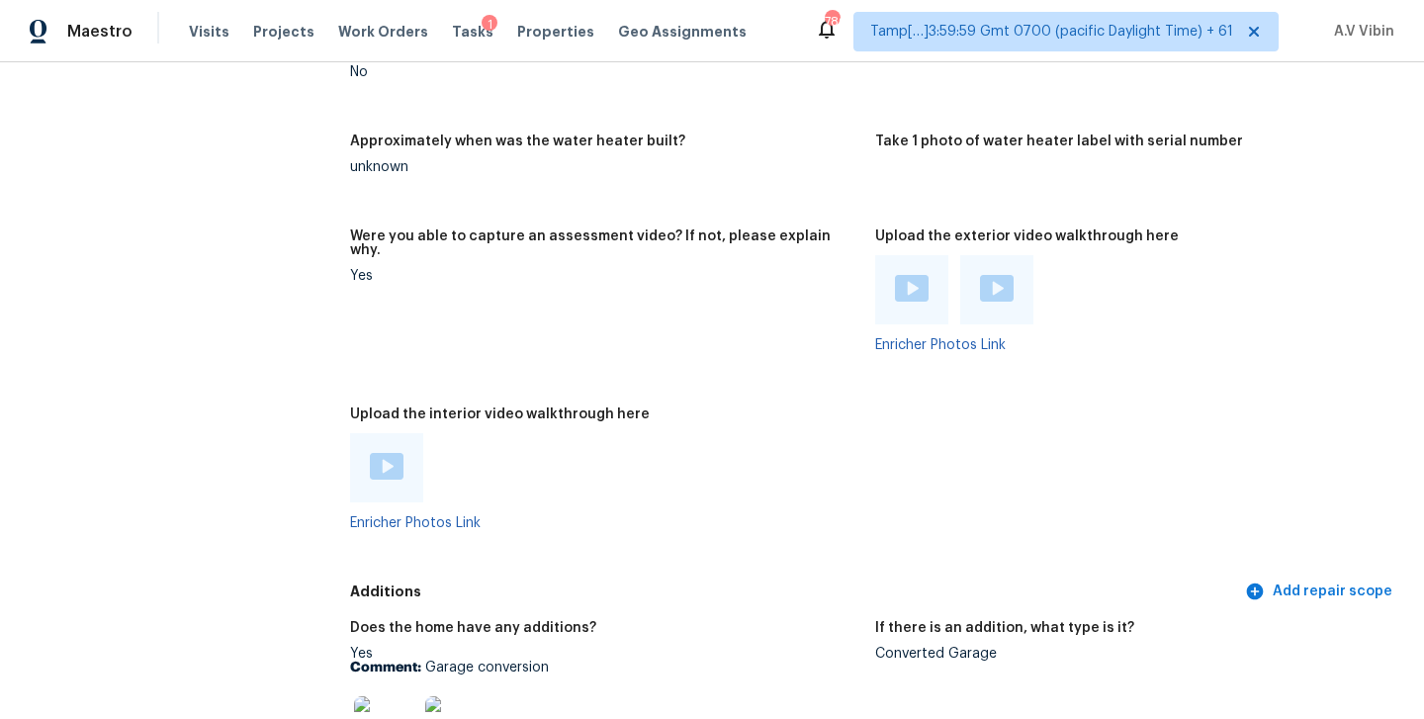
click at [385, 453] on img at bounding box center [387, 466] width 34 height 27
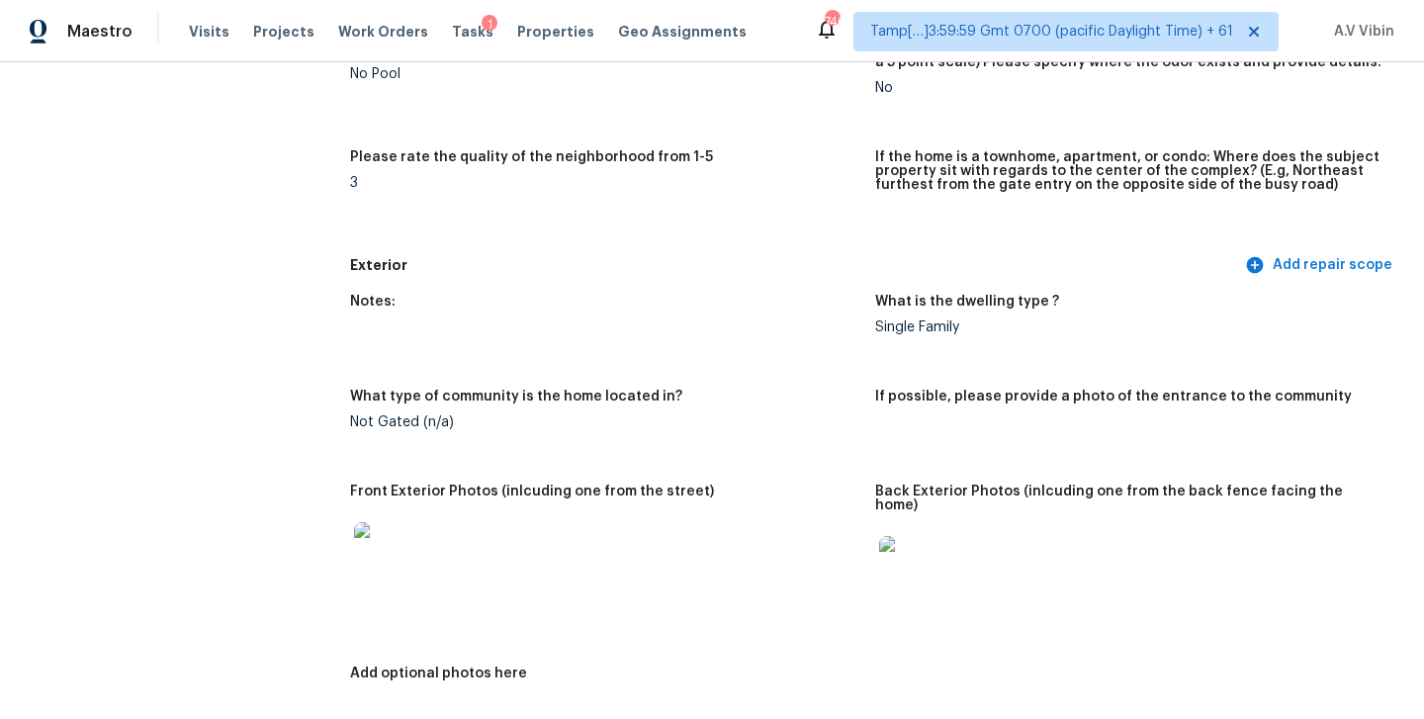
scroll to position [0, 0]
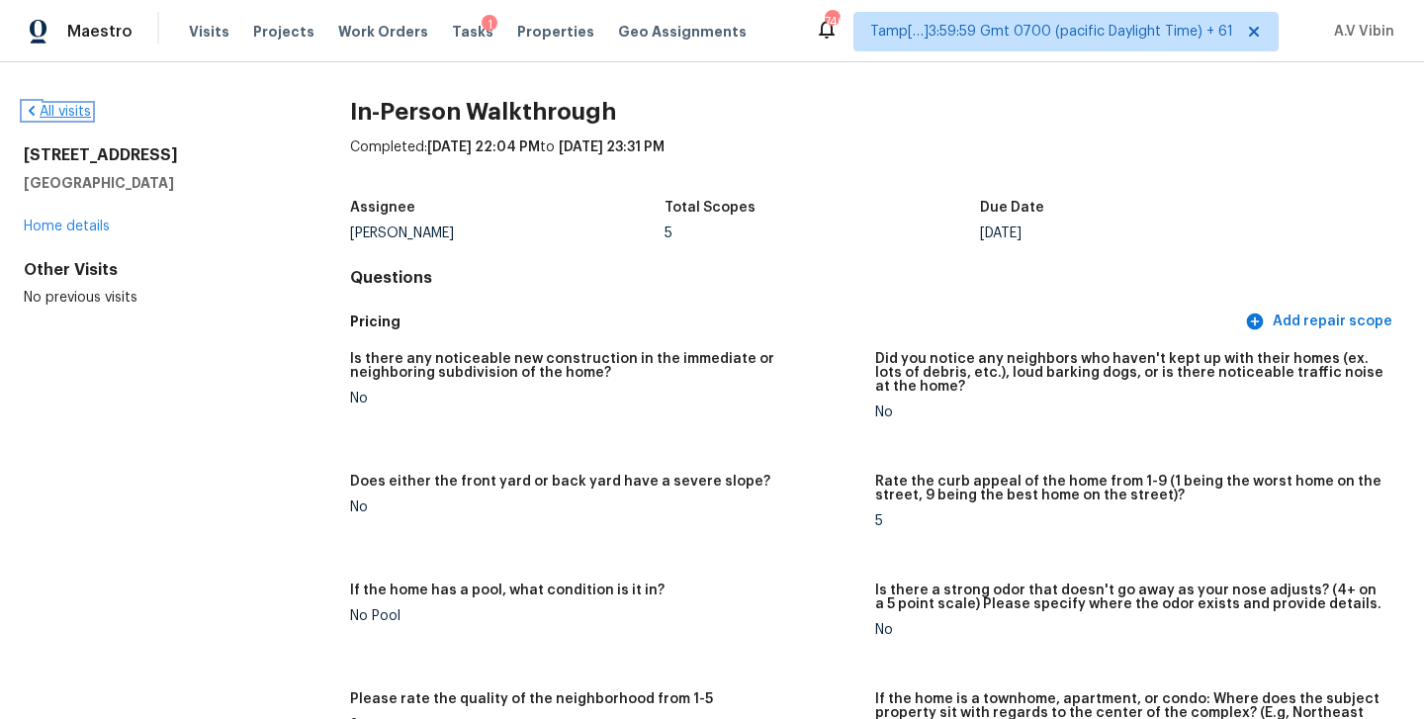
click at [70, 112] on link "All visits" at bounding box center [57, 112] width 67 height 14
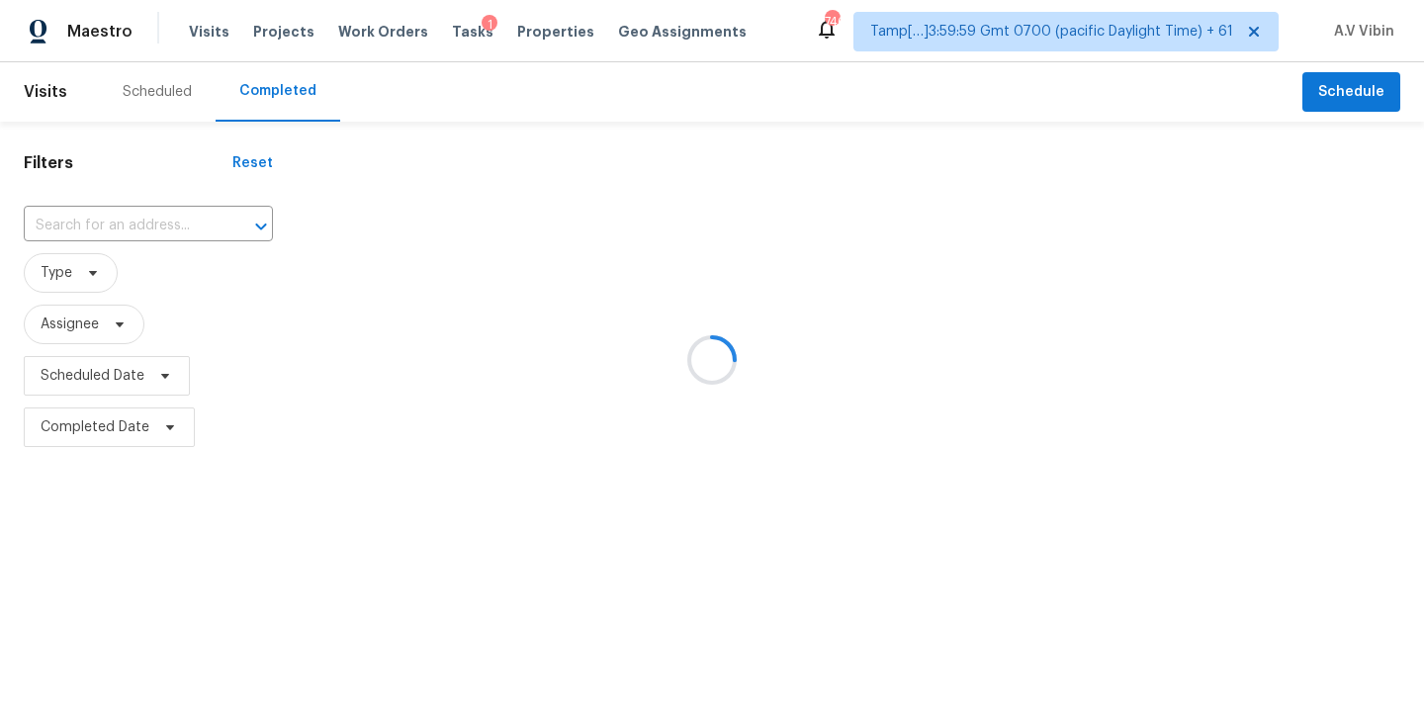
click at [150, 219] on div at bounding box center [712, 359] width 1424 height 719
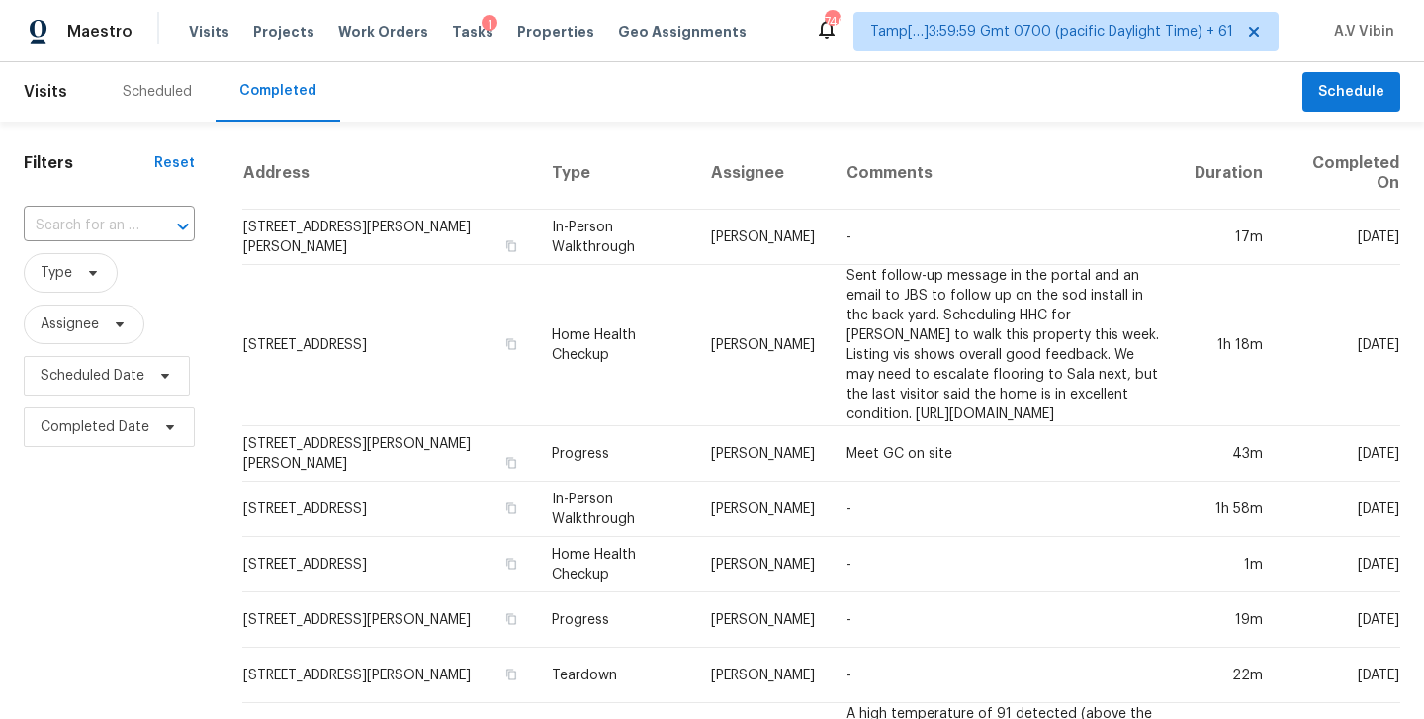
click at [150, 219] on div at bounding box center [168, 227] width 51 height 28
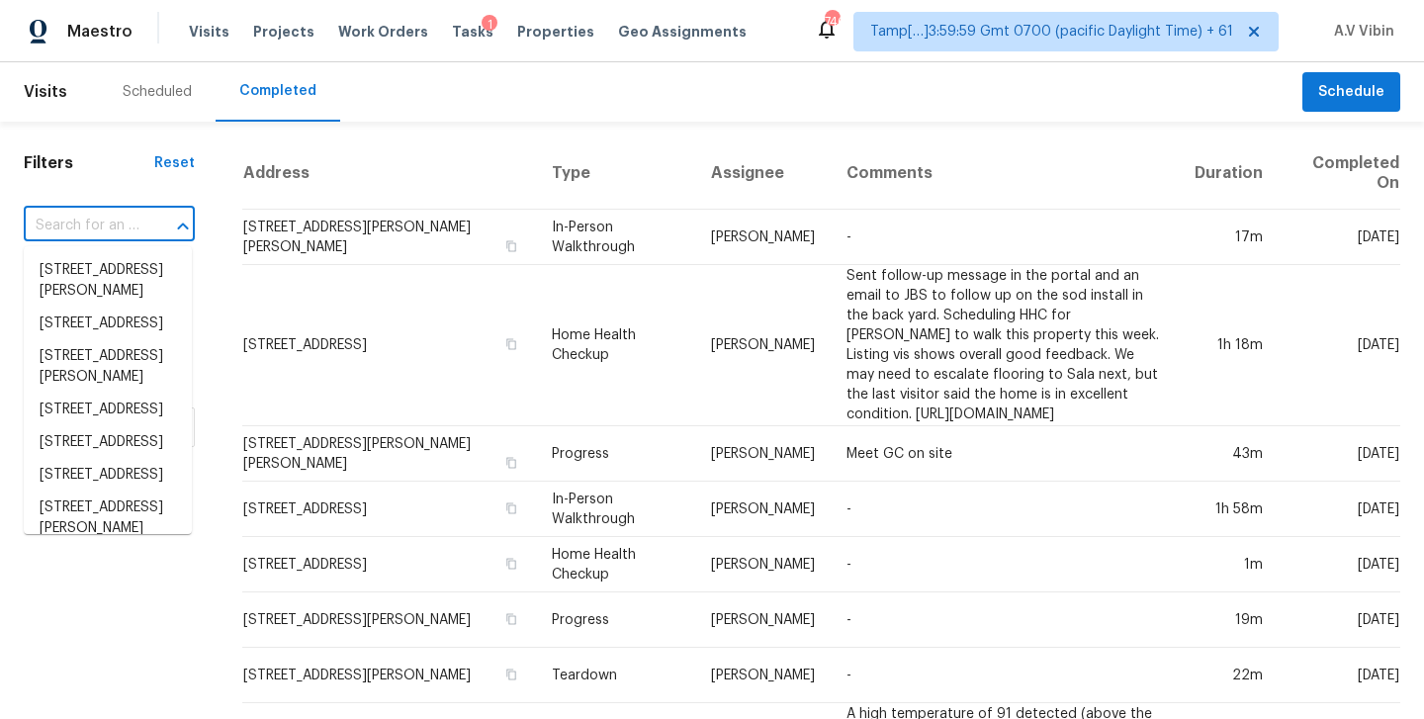
paste input "[STREET_ADDRESS]"
type input "[STREET_ADDRESS]"
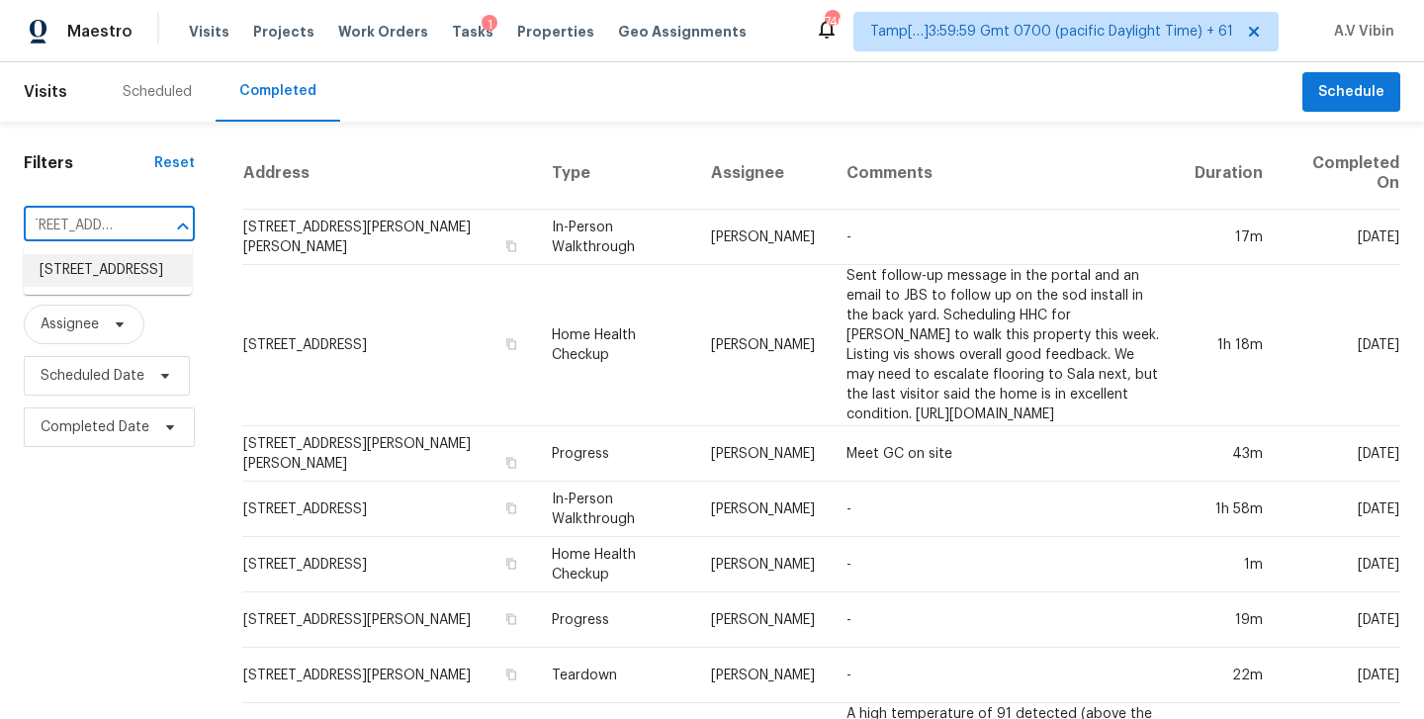
click at [128, 271] on li "[STREET_ADDRESS]" at bounding box center [108, 270] width 168 height 33
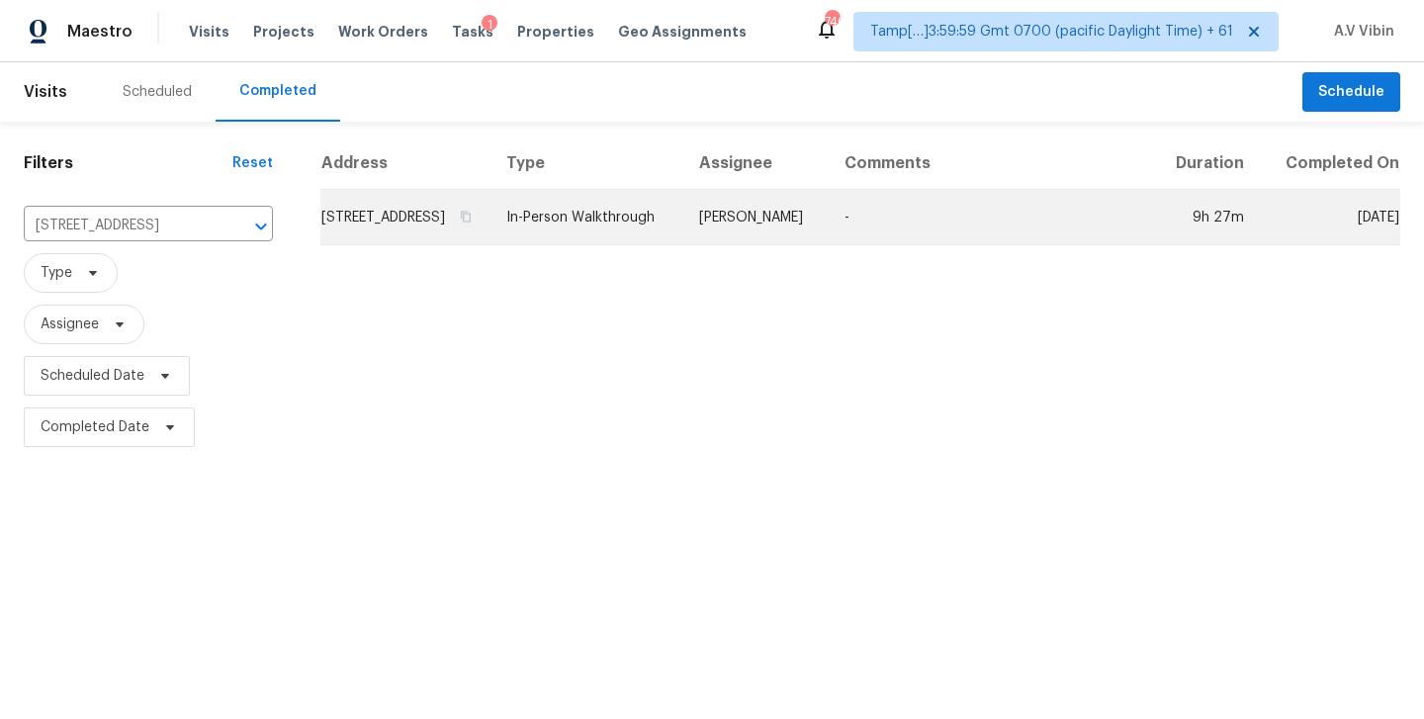
click at [490, 219] on td "[STREET_ADDRESS]" at bounding box center [405, 217] width 170 height 55
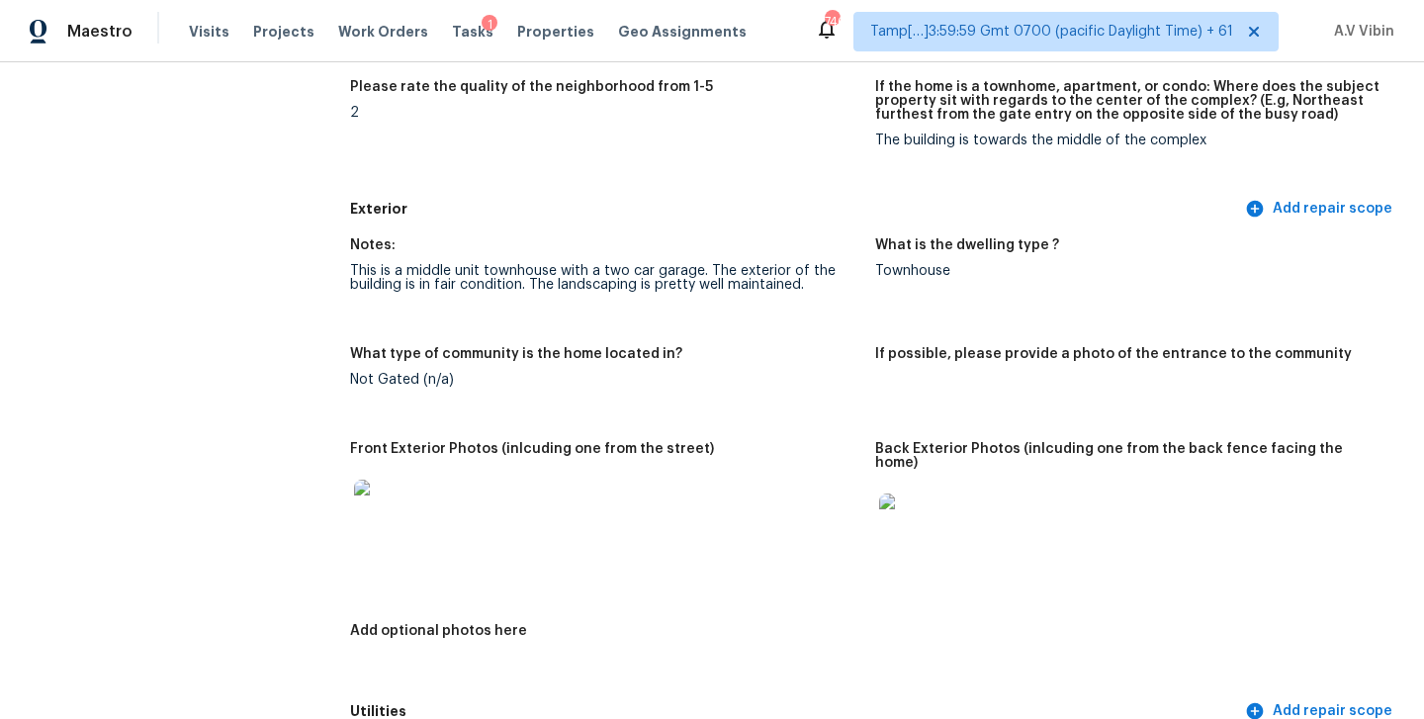
scroll to position [1062, 0]
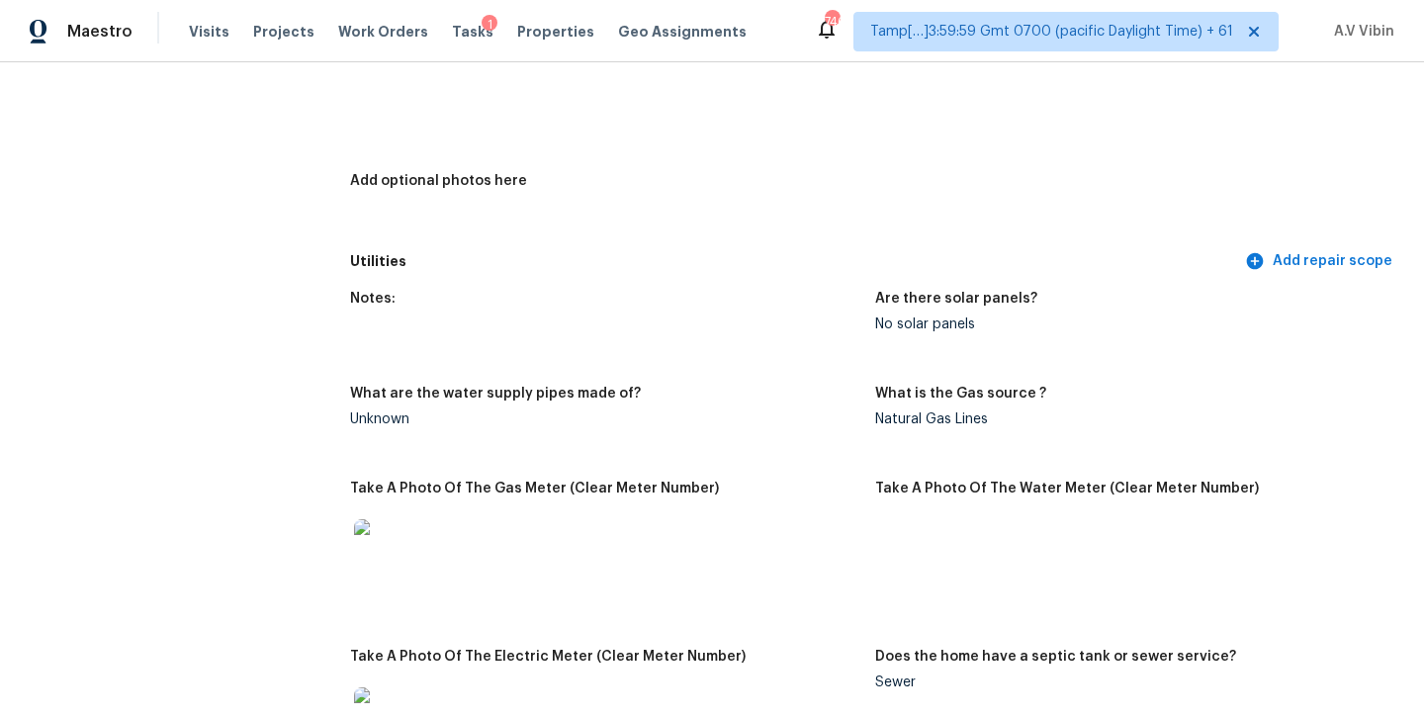
click at [983, 147] on div "Notes: This is a middle unit townhouse with a two car garage. The exterior of t…" at bounding box center [875, 10] width 1050 height 467
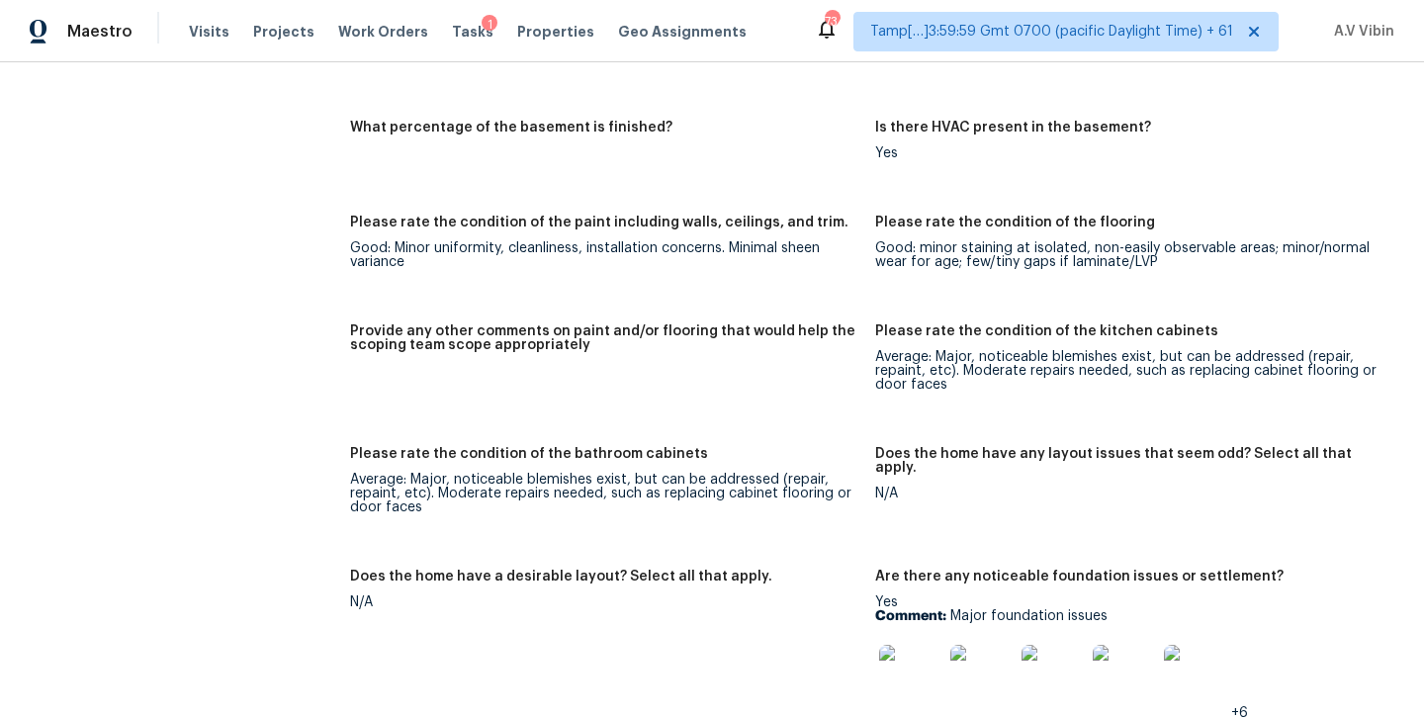
scroll to position [3612, 0]
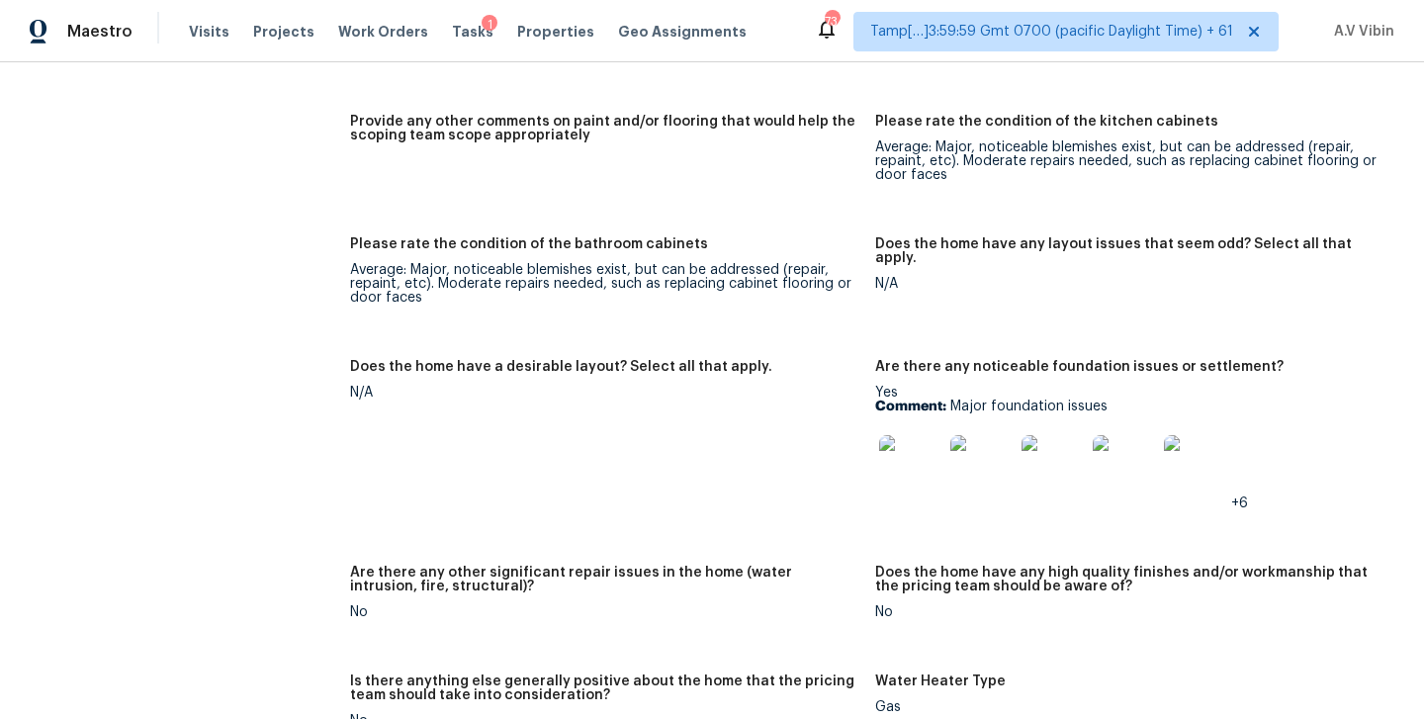
click at [932, 451] on img at bounding box center [910, 466] width 63 height 63
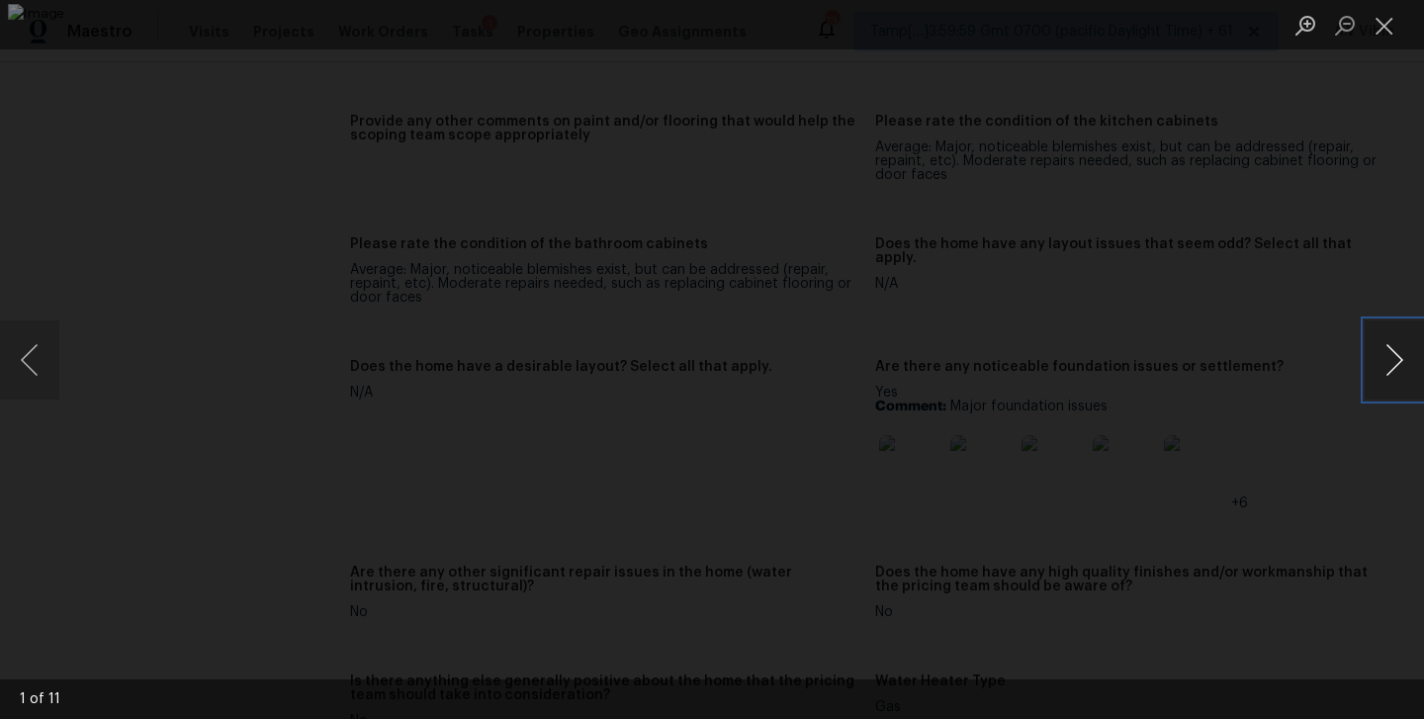
click at [1391, 361] on button "Next image" at bounding box center [1393, 359] width 59 height 79
click at [1385, 29] on button "Close lightbox" at bounding box center [1384, 25] width 40 height 35
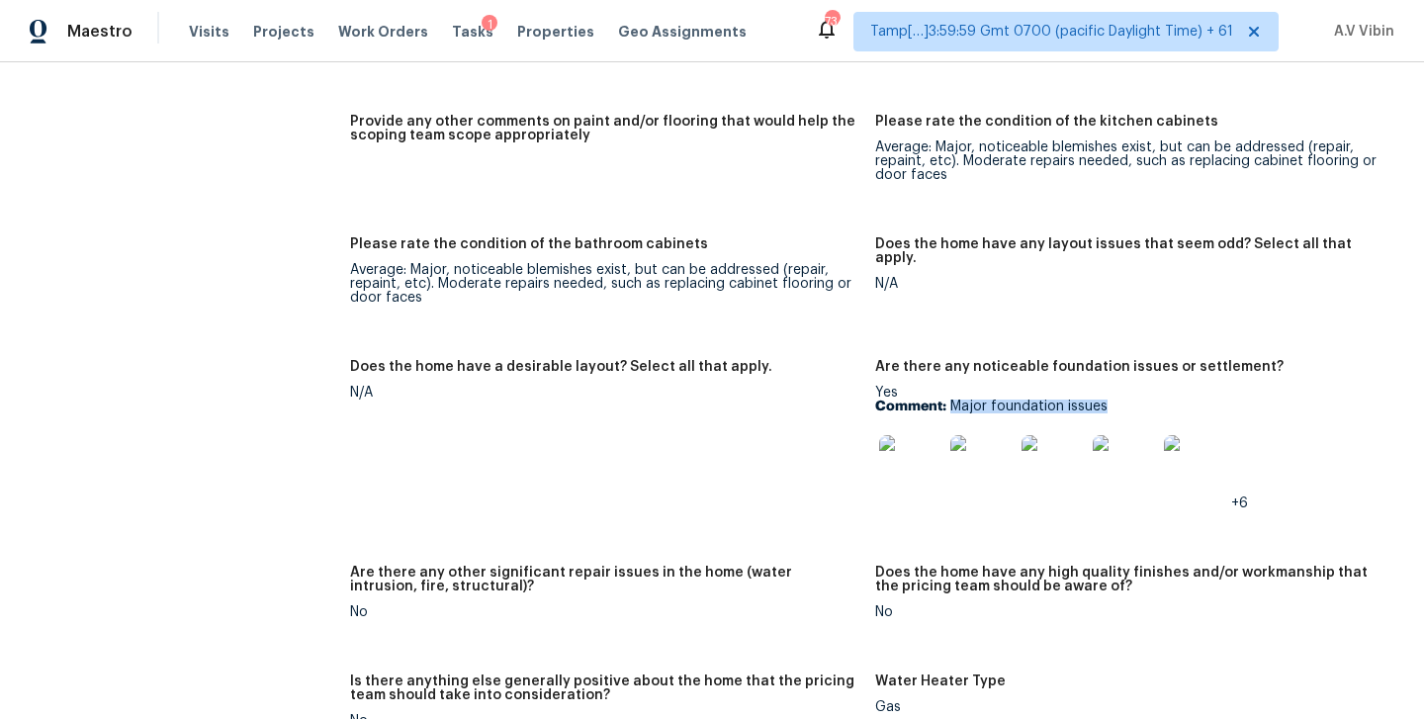
drag, startPoint x: 952, startPoint y: 394, endPoint x: 1109, endPoint y: 386, distance: 157.5
click at [1109, 399] on p "Comment: Major foundation issues" at bounding box center [1129, 406] width 509 height 14
copy p "Major foundation issues"
click at [934, 444] on img at bounding box center [910, 466] width 63 height 63
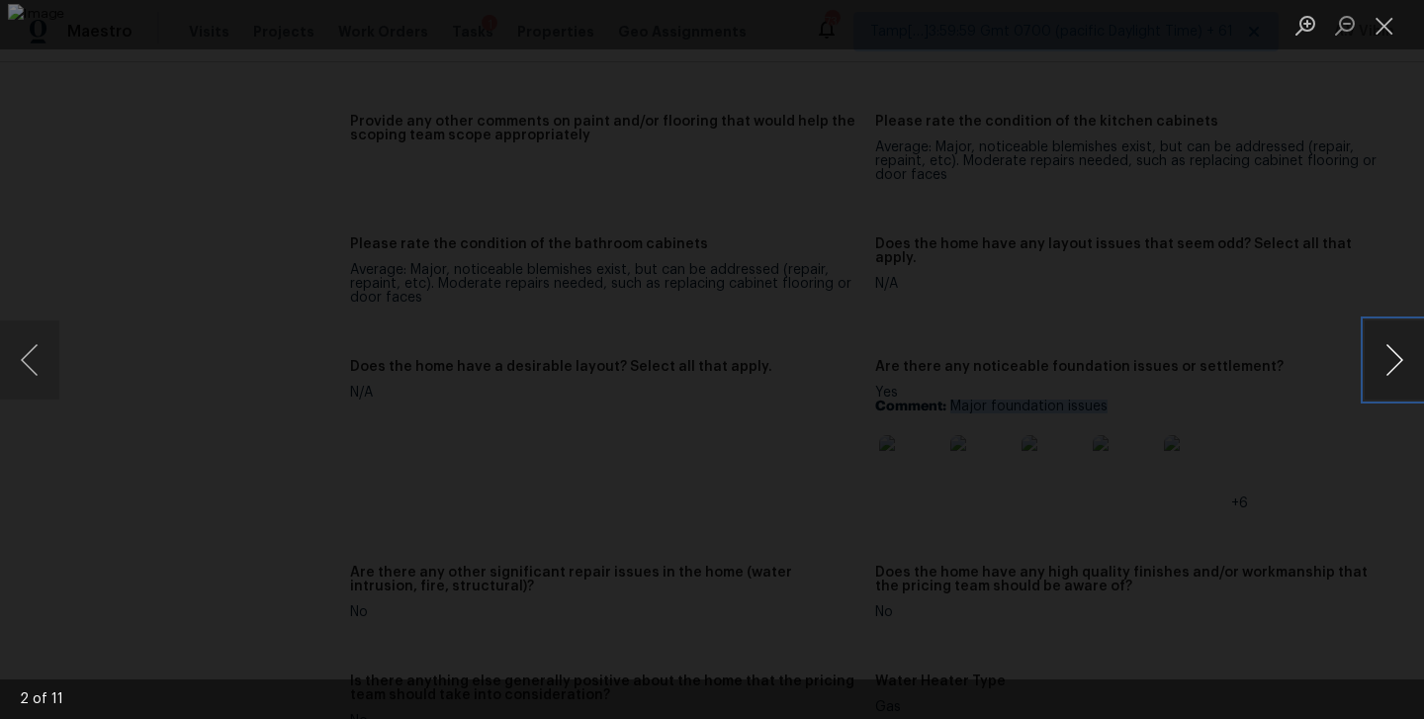
click at [1397, 379] on button "Next image" at bounding box center [1393, 359] width 59 height 79
click at [1369, 365] on button "Next image" at bounding box center [1393, 359] width 59 height 79
click at [1372, 359] on button "Next image" at bounding box center [1393, 359] width 59 height 79
click at [1371, 32] on button "Close lightbox" at bounding box center [1384, 25] width 40 height 35
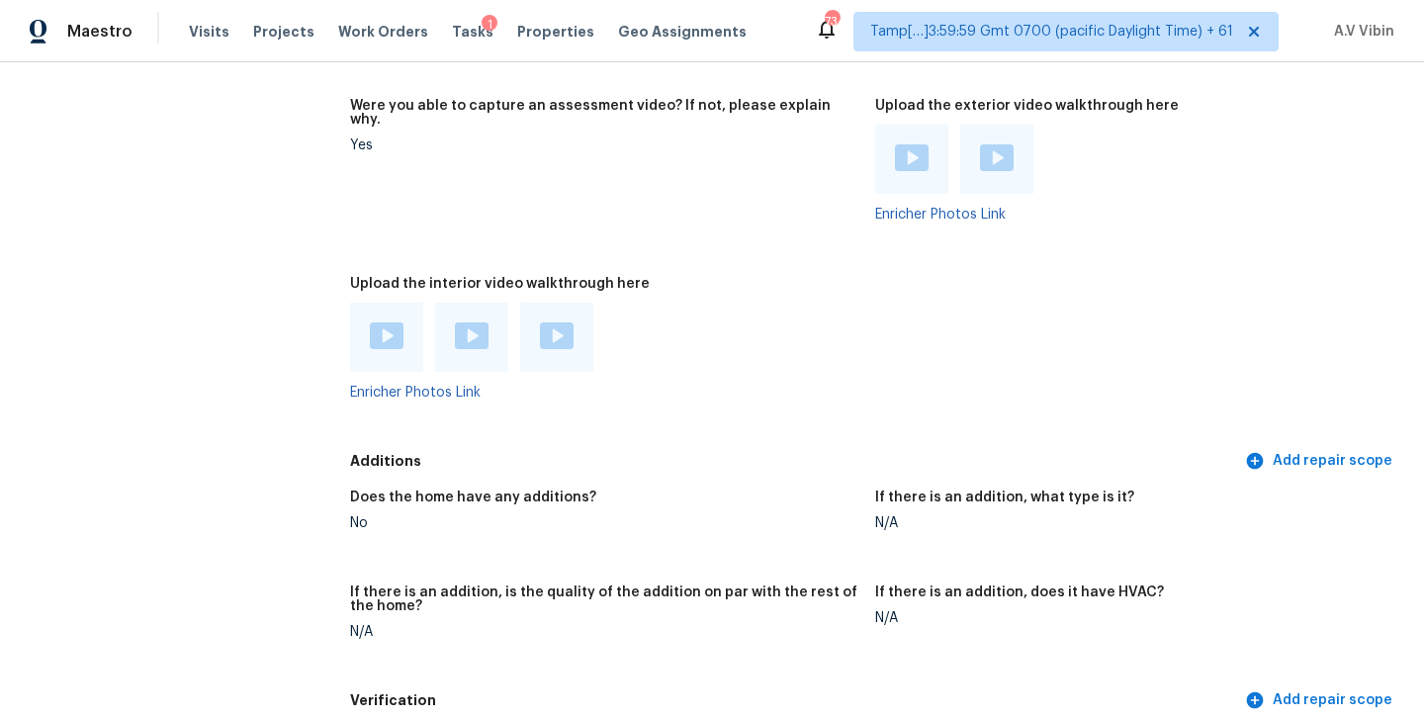
scroll to position [4308, 0]
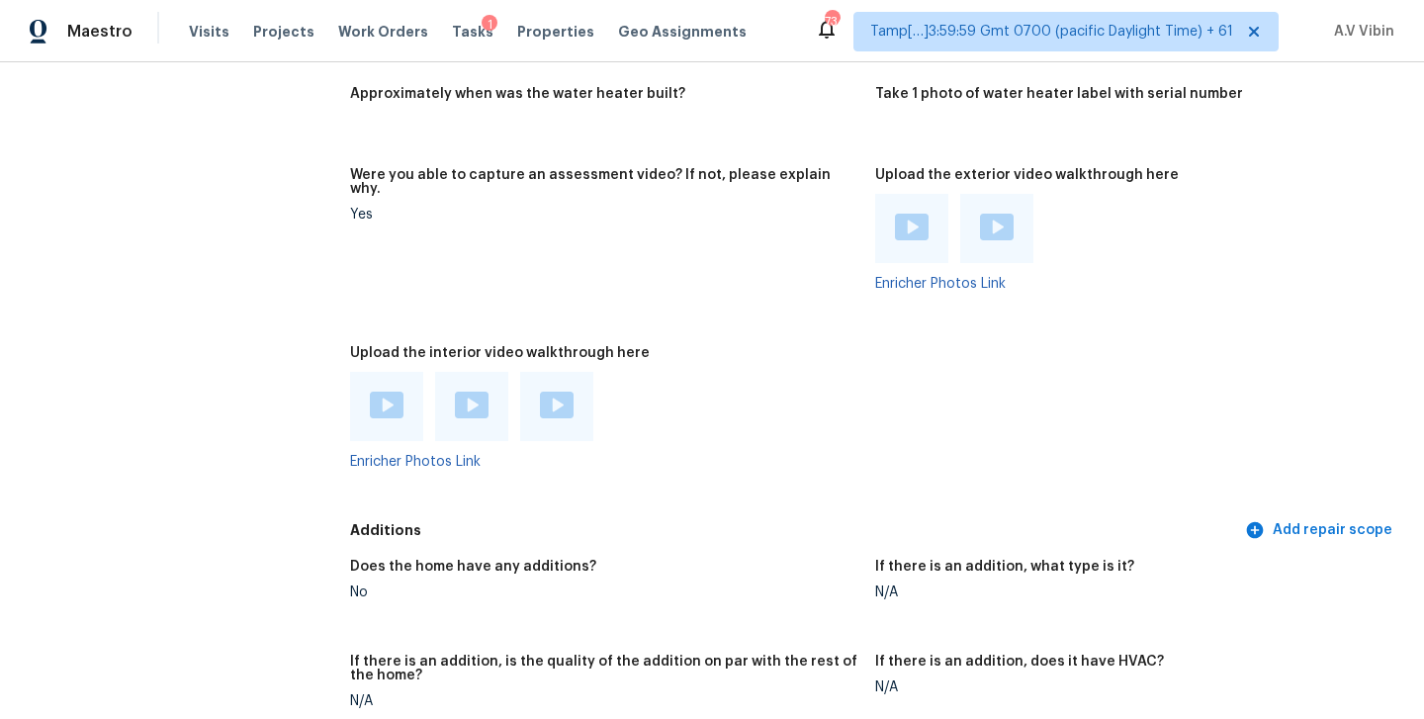
click at [394, 392] on img at bounding box center [387, 405] width 34 height 27
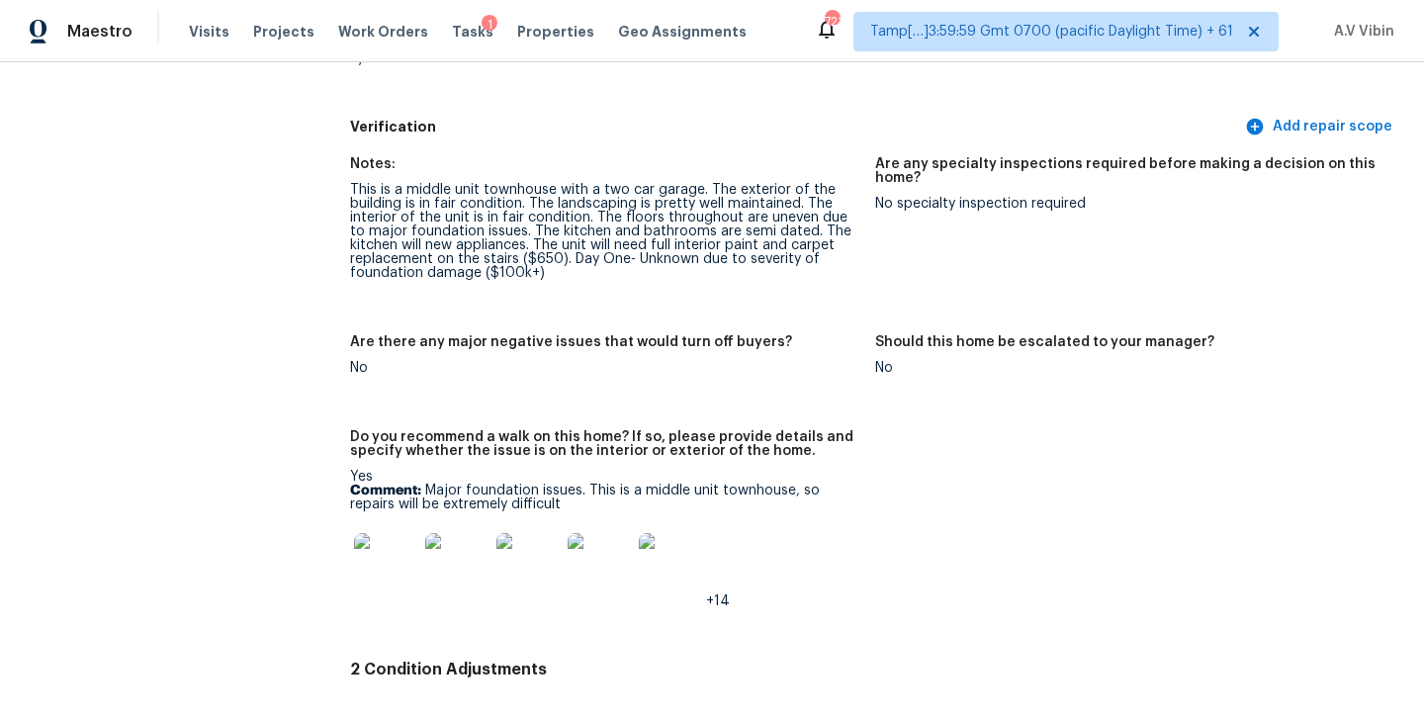
scroll to position [4953, 0]
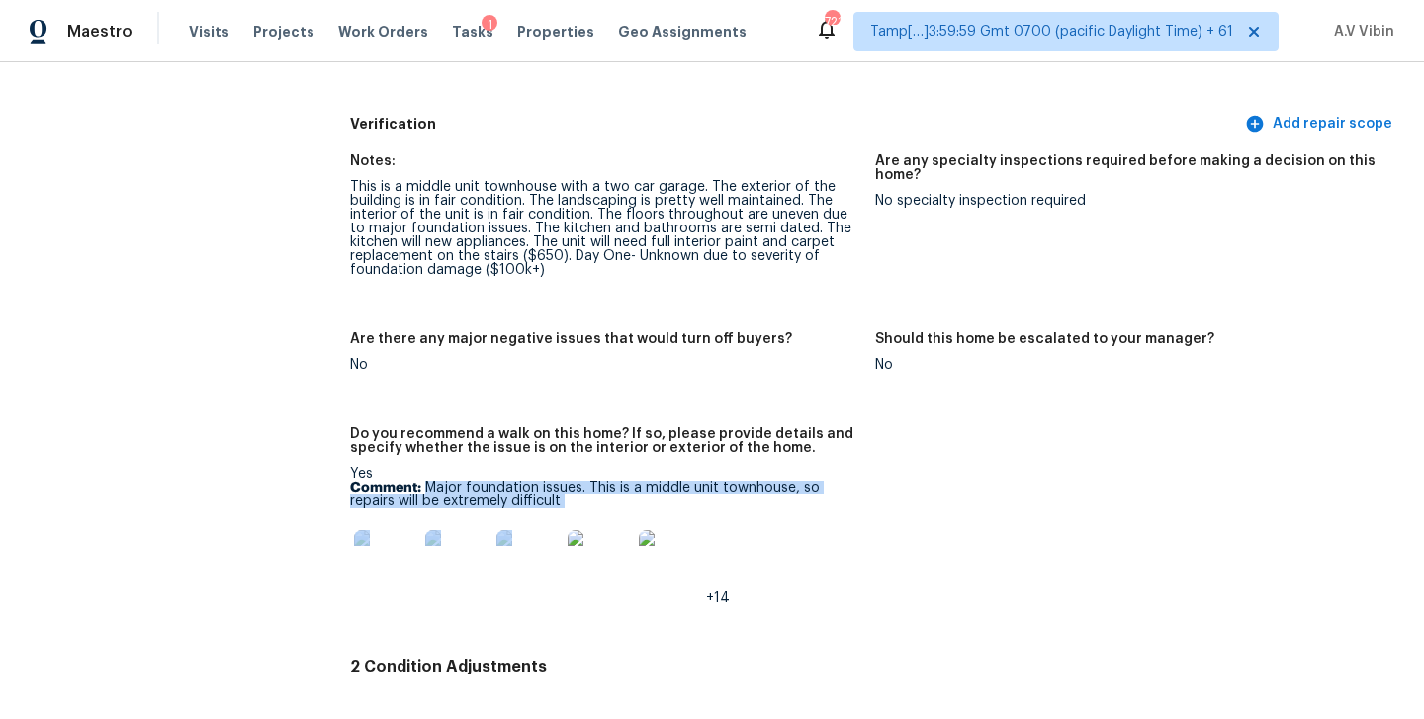
drag, startPoint x: 427, startPoint y: 473, endPoint x: 582, endPoint y: 499, distance: 157.5
click at [582, 499] on div "Yes Comment: Major foundation issues. This is a middle unit townhouse, so repai…" at bounding box center [604, 536] width 509 height 138
click at [438, 467] on div "Yes Comment: Major foundation issues. This is a middle unit townhouse, so repai…" at bounding box center [604, 536] width 509 height 138
drag, startPoint x: 426, startPoint y: 469, endPoint x: 574, endPoint y: 490, distance: 149.9
click at [574, 490] on p "Comment: Major foundation issues. This is a middle unit townhouse, so repairs w…" at bounding box center [604, 495] width 509 height 28
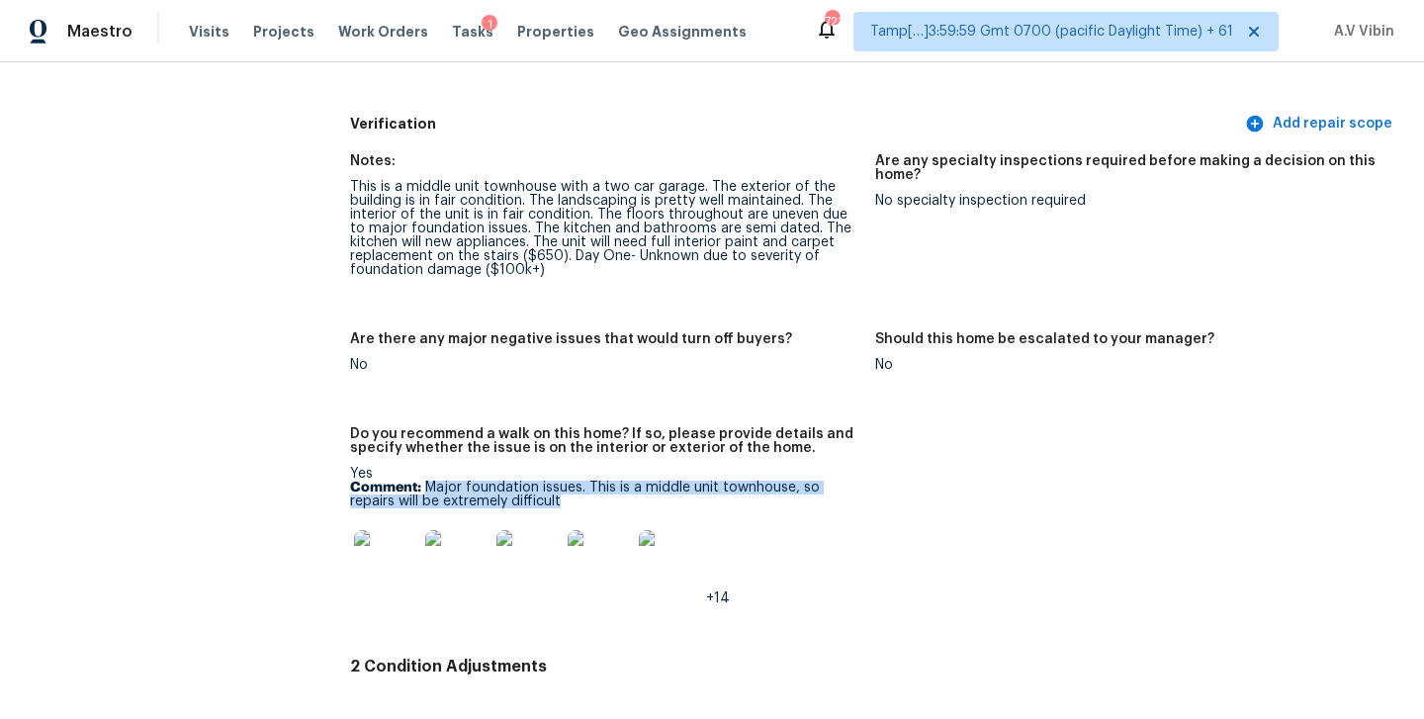
copy p "Major foundation issues. This is a middle unit townhouse, so repairs will be ex…"
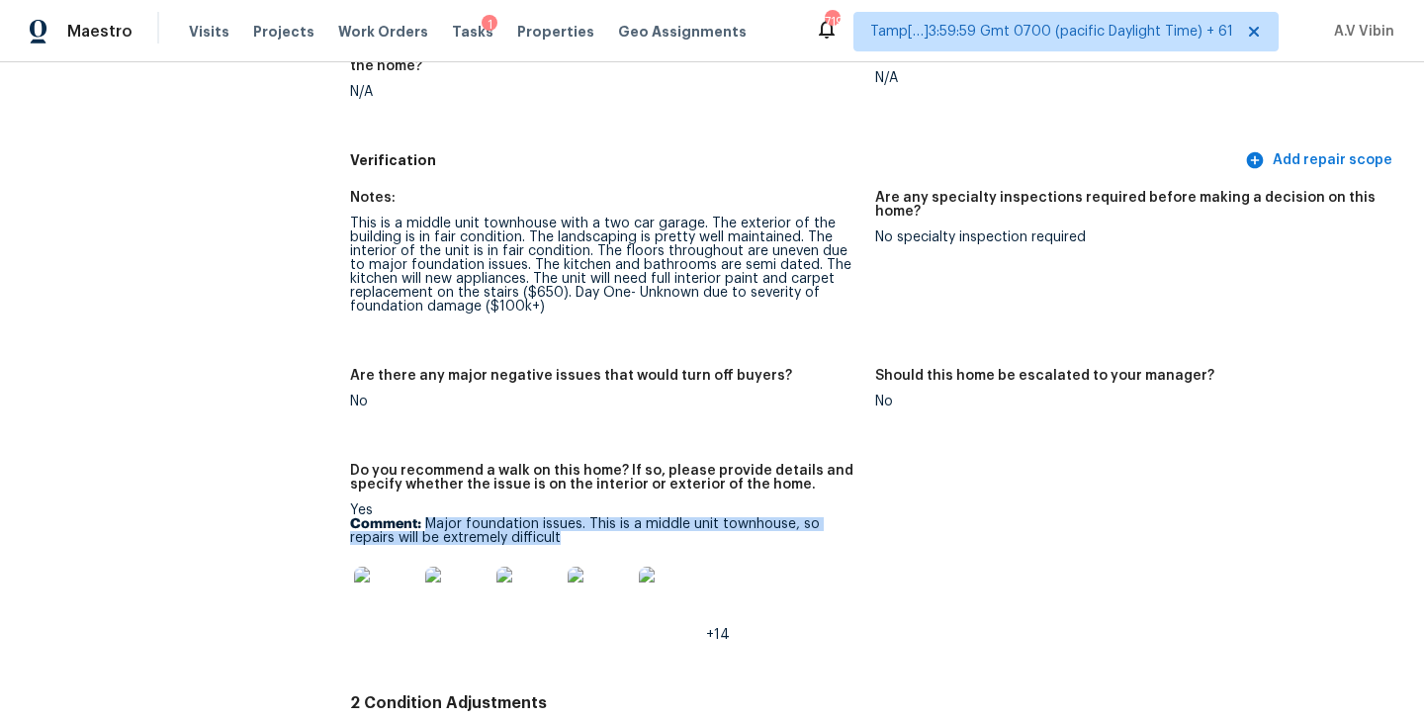
scroll to position [4972, 0]
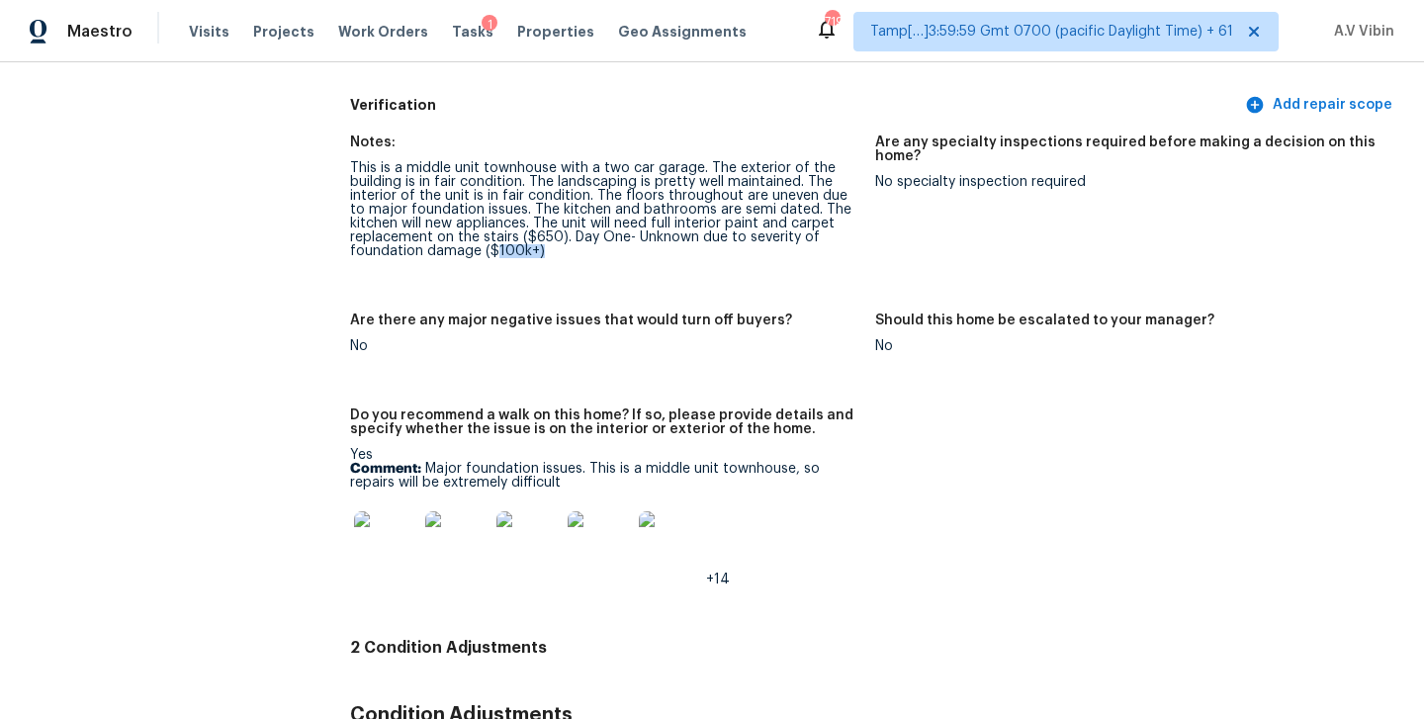
drag, startPoint x: 489, startPoint y: 241, endPoint x: 550, endPoint y: 233, distance: 60.8
click at [550, 233] on div "This is a middle unit townhouse with a two car garage. The exterior of the buil…" at bounding box center [604, 209] width 509 height 97
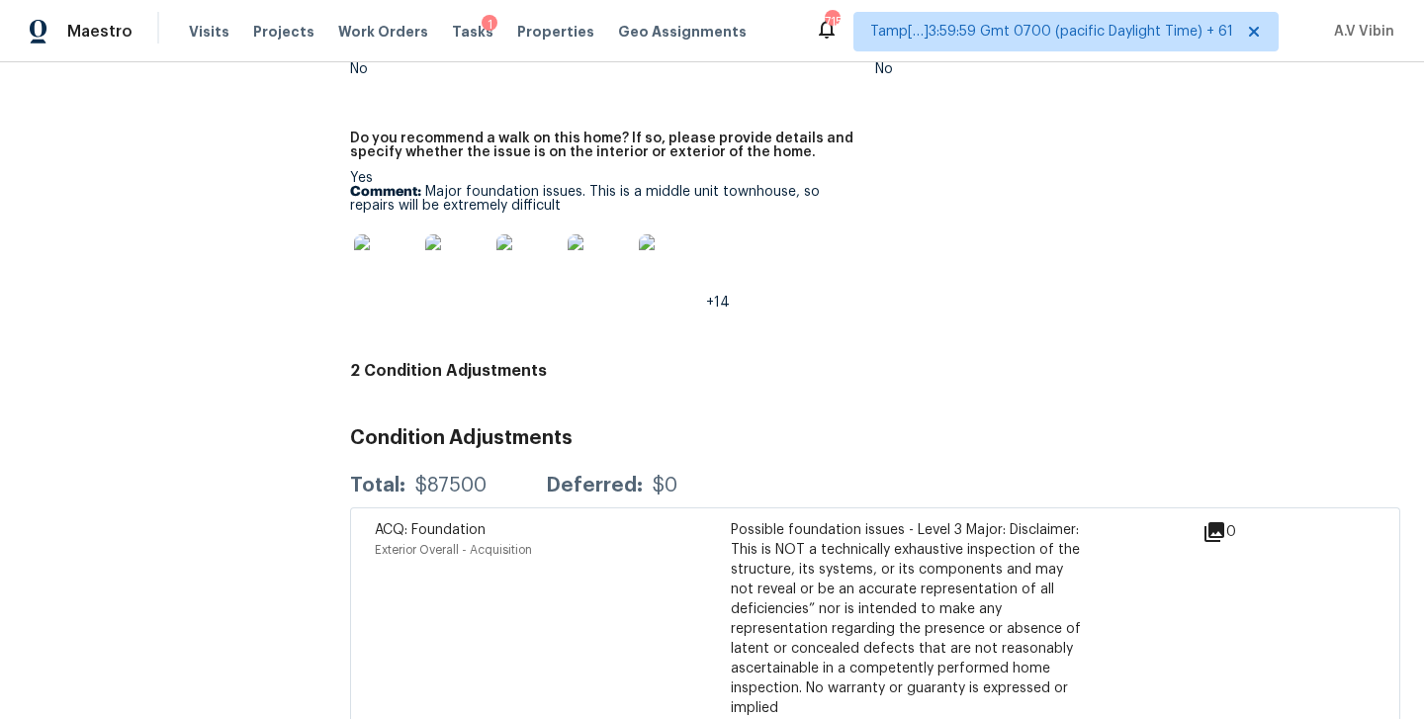
scroll to position [5244, 0]
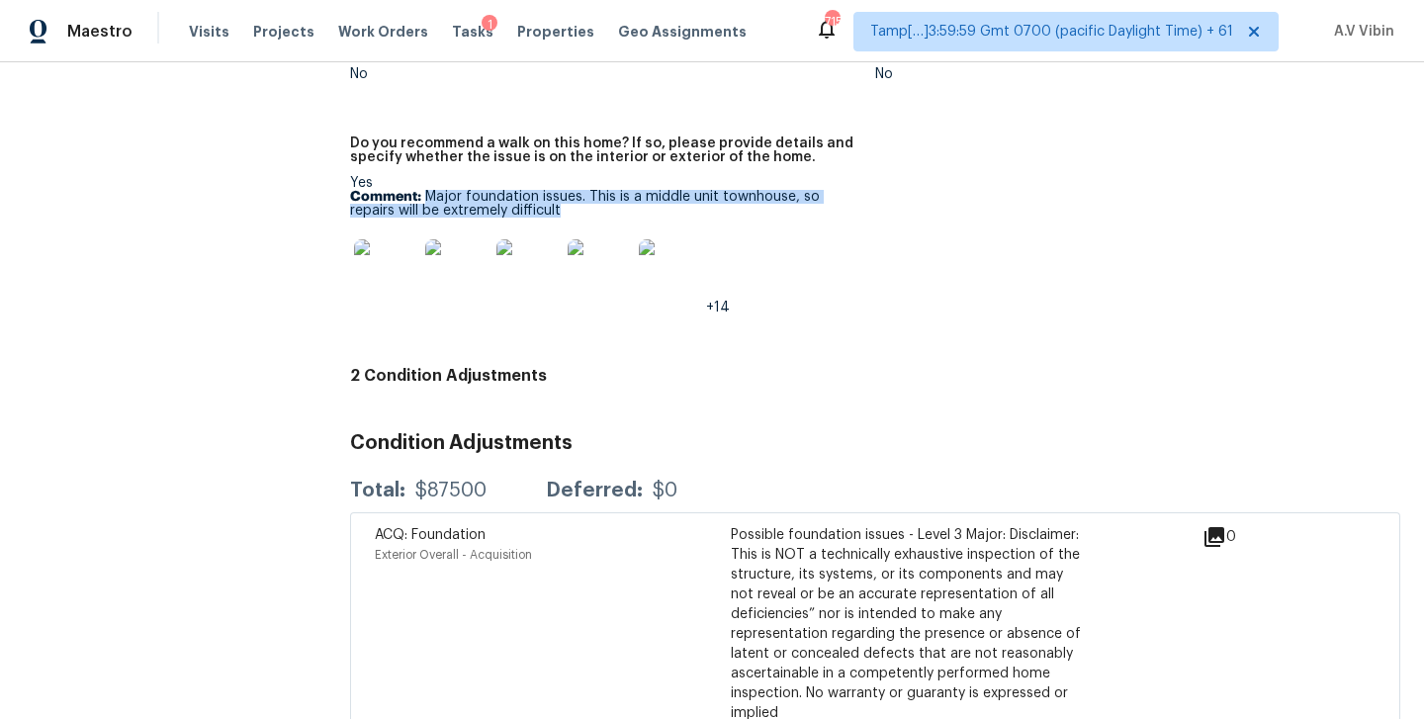
drag, startPoint x: 426, startPoint y: 183, endPoint x: 582, endPoint y: 197, distance: 156.8
click at [583, 197] on p "Comment: Major foundation issues. This is a middle unit townhouse, so repairs w…" at bounding box center [604, 204] width 509 height 28
copy p "Major foundation issues. This is a middle unit townhouse, so repairs will be ex…"
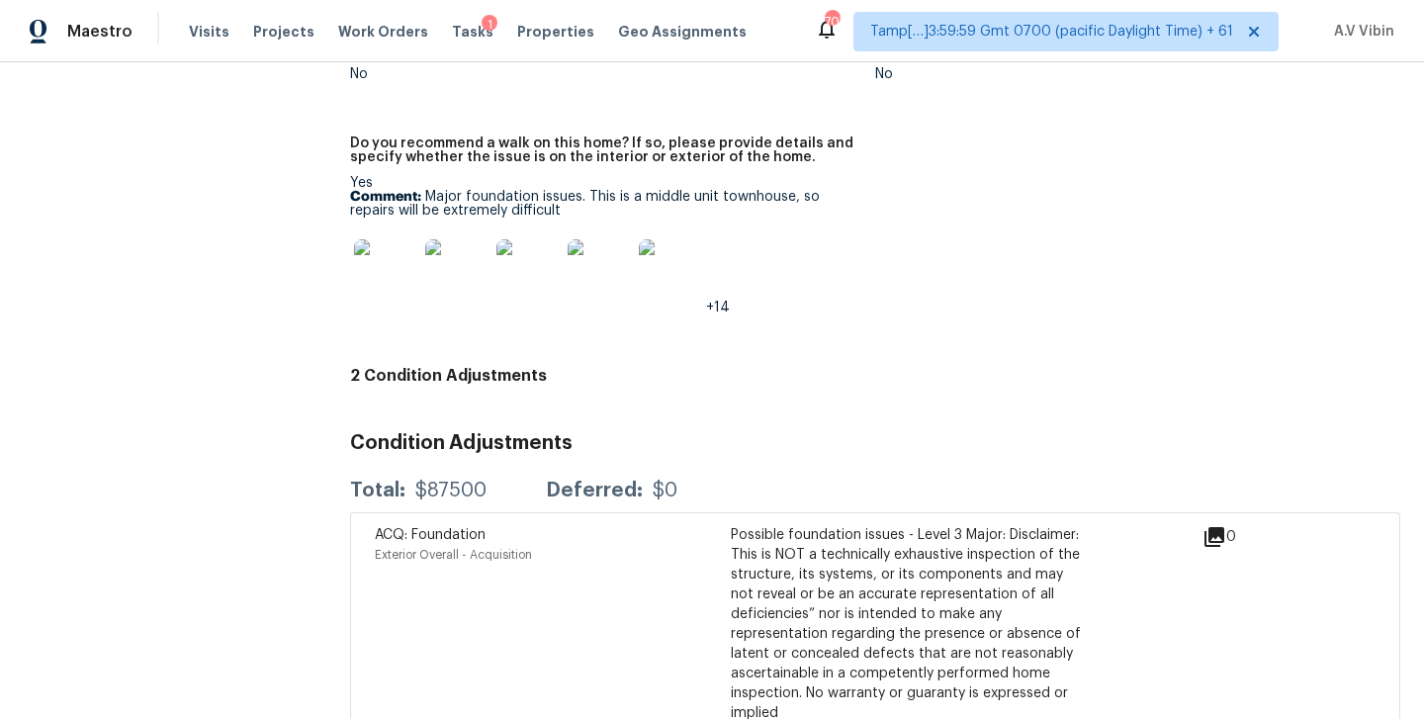
click at [886, 278] on div "Notes: This is a middle unit townhouse with a two car garage. The exterior of t…" at bounding box center [875, 105] width 1050 height 506
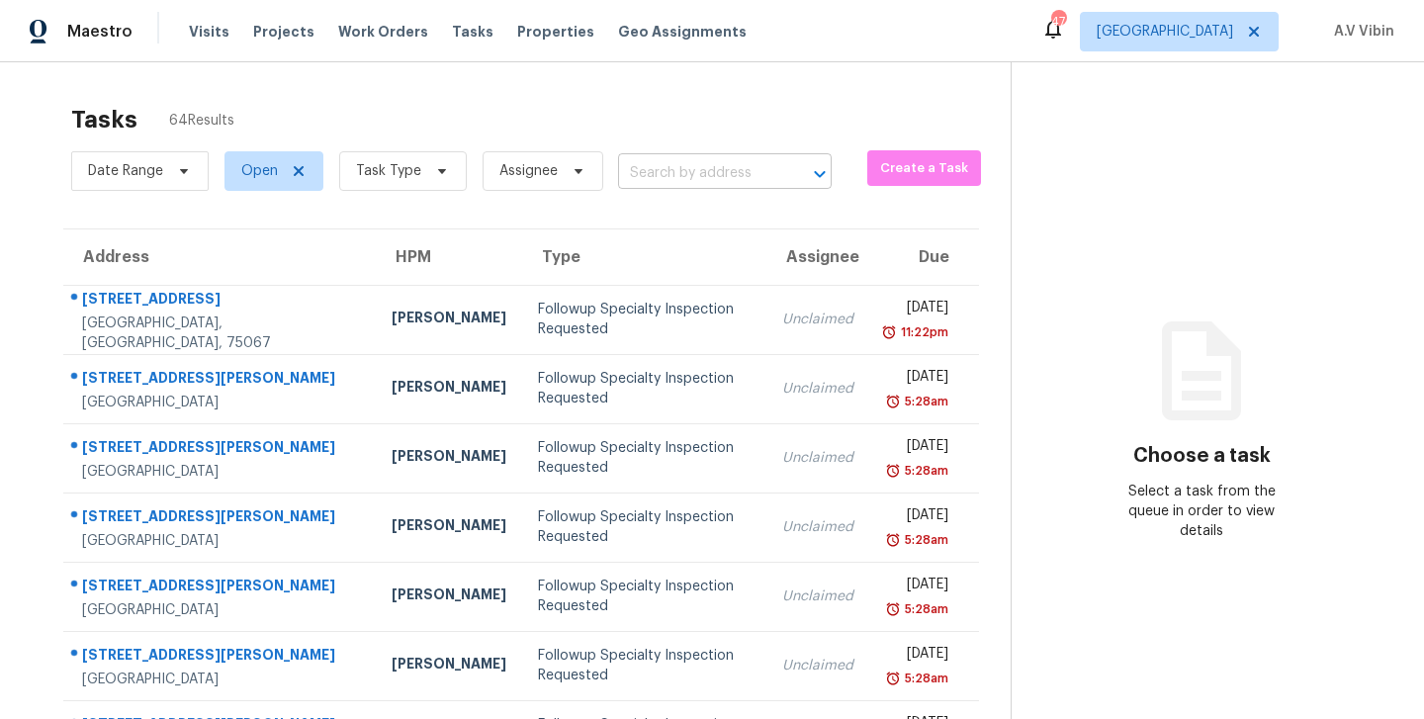
click at [657, 163] on input "text" at bounding box center [697, 173] width 158 height 31
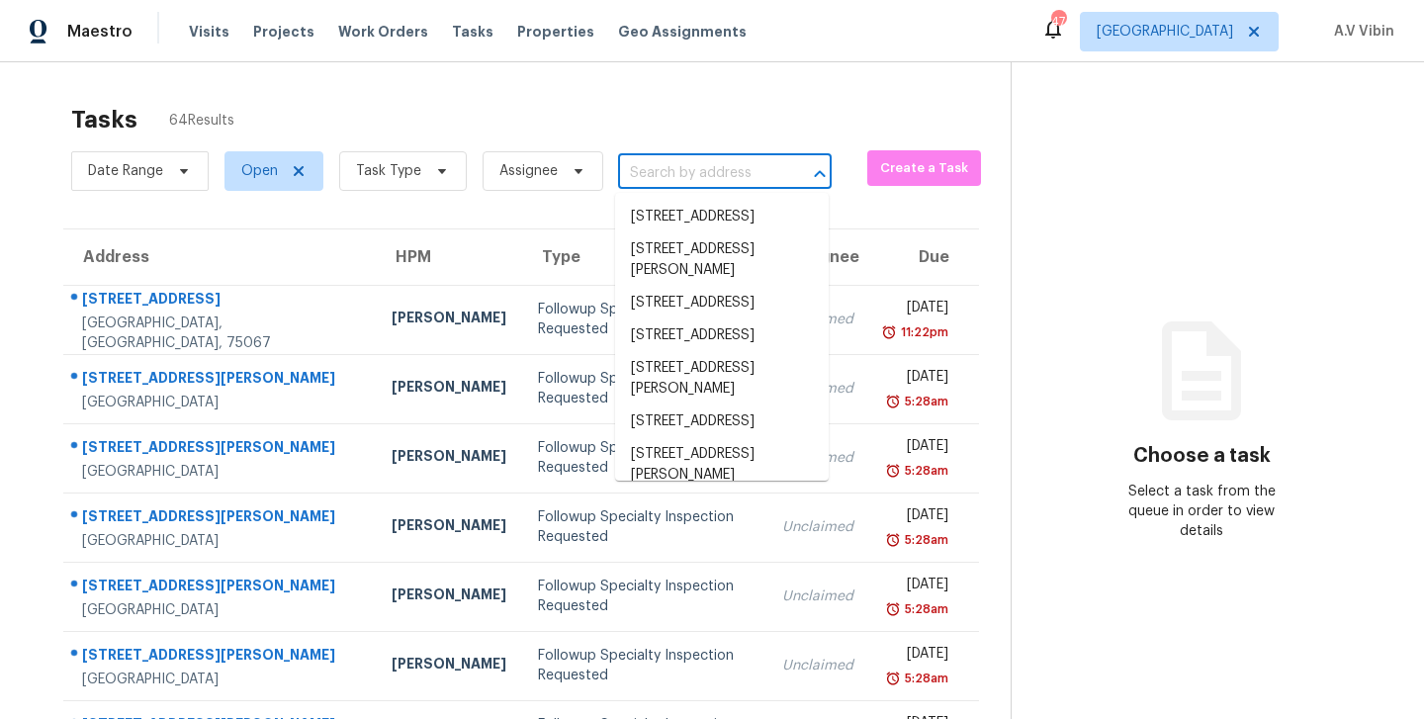
paste input "[STREET_ADDRESS]"
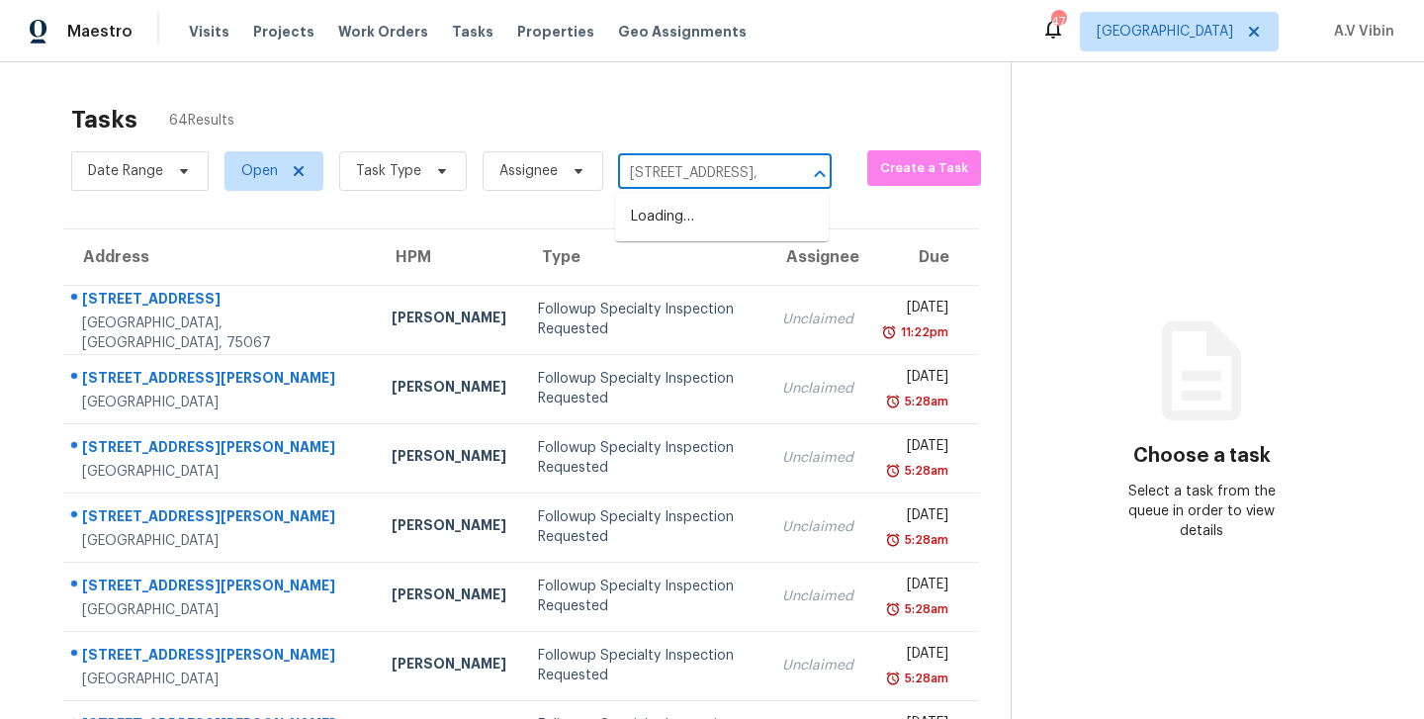
scroll to position [0, 14]
type input "[STREET_ADDRESS],"
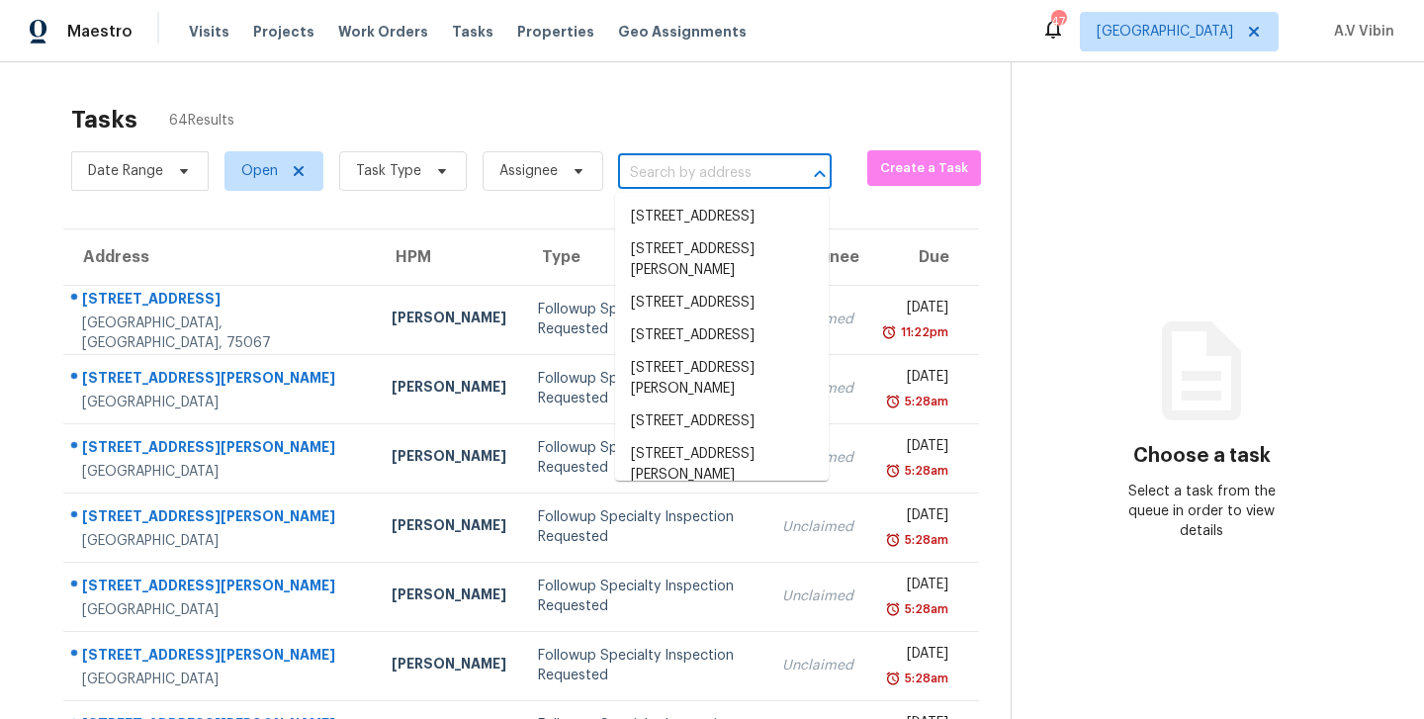
scroll to position [0, 0]
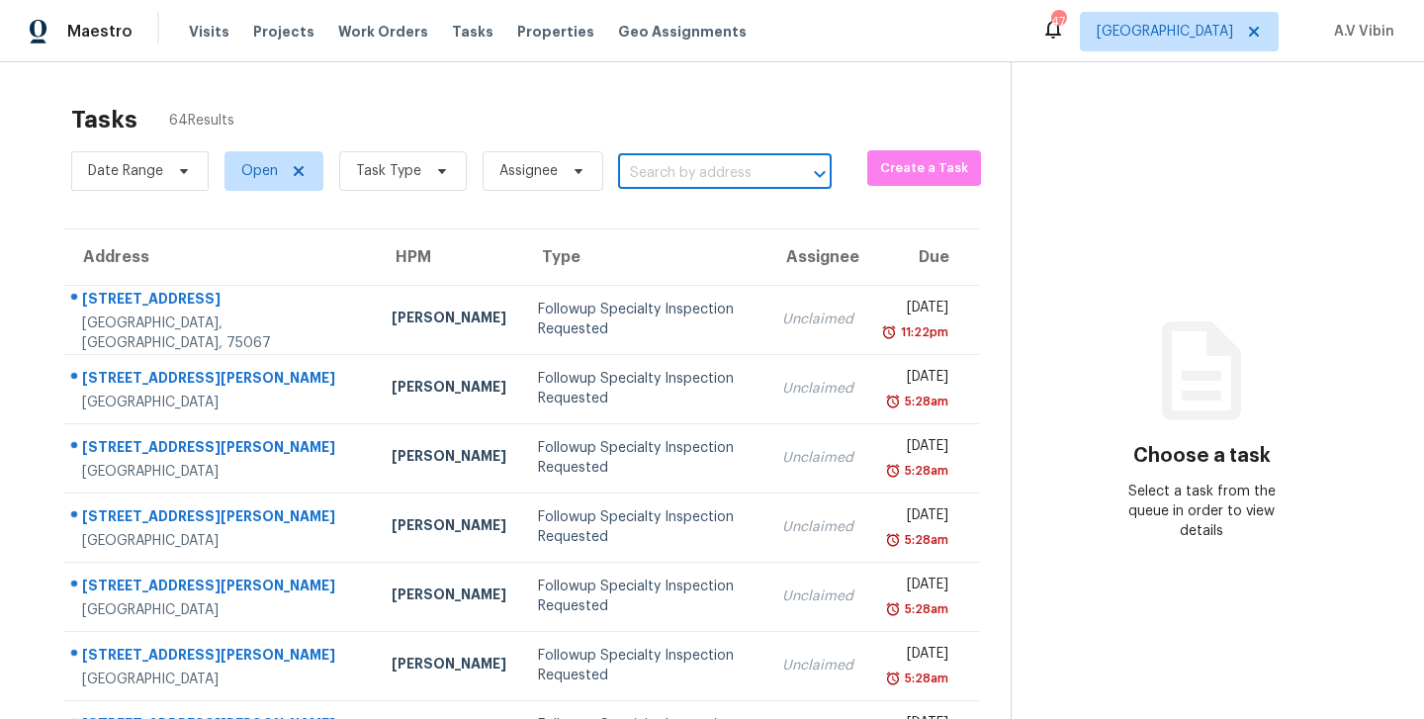
click at [669, 177] on input "text" at bounding box center [697, 173] width 158 height 31
paste input "[STREET_ADDRESS]"
type input "178 Paris Cir"
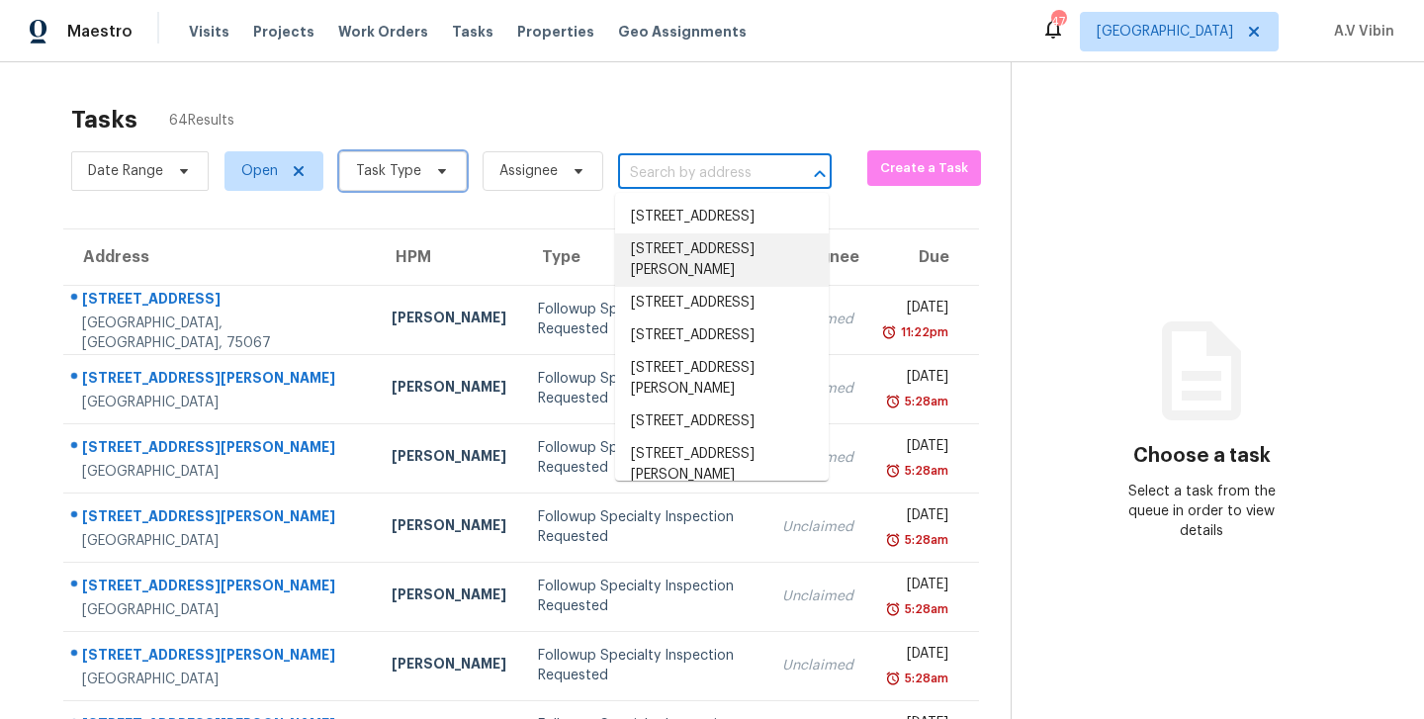
click at [434, 166] on icon at bounding box center [442, 171] width 16 height 16
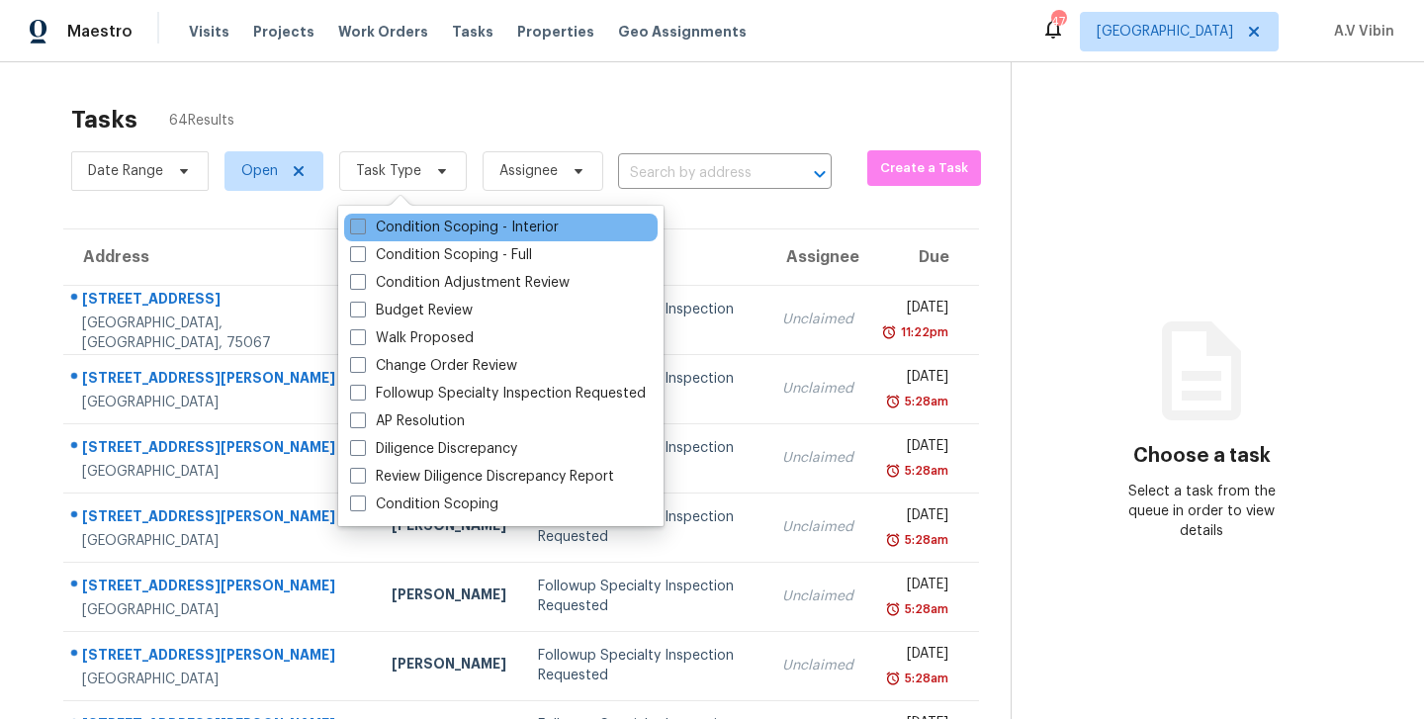
click at [493, 219] on label "Condition Scoping - Interior" at bounding box center [454, 228] width 209 height 20
click at [363, 219] on input "Condition Scoping - Interior" at bounding box center [356, 224] width 13 height 13
checkbox input "true"
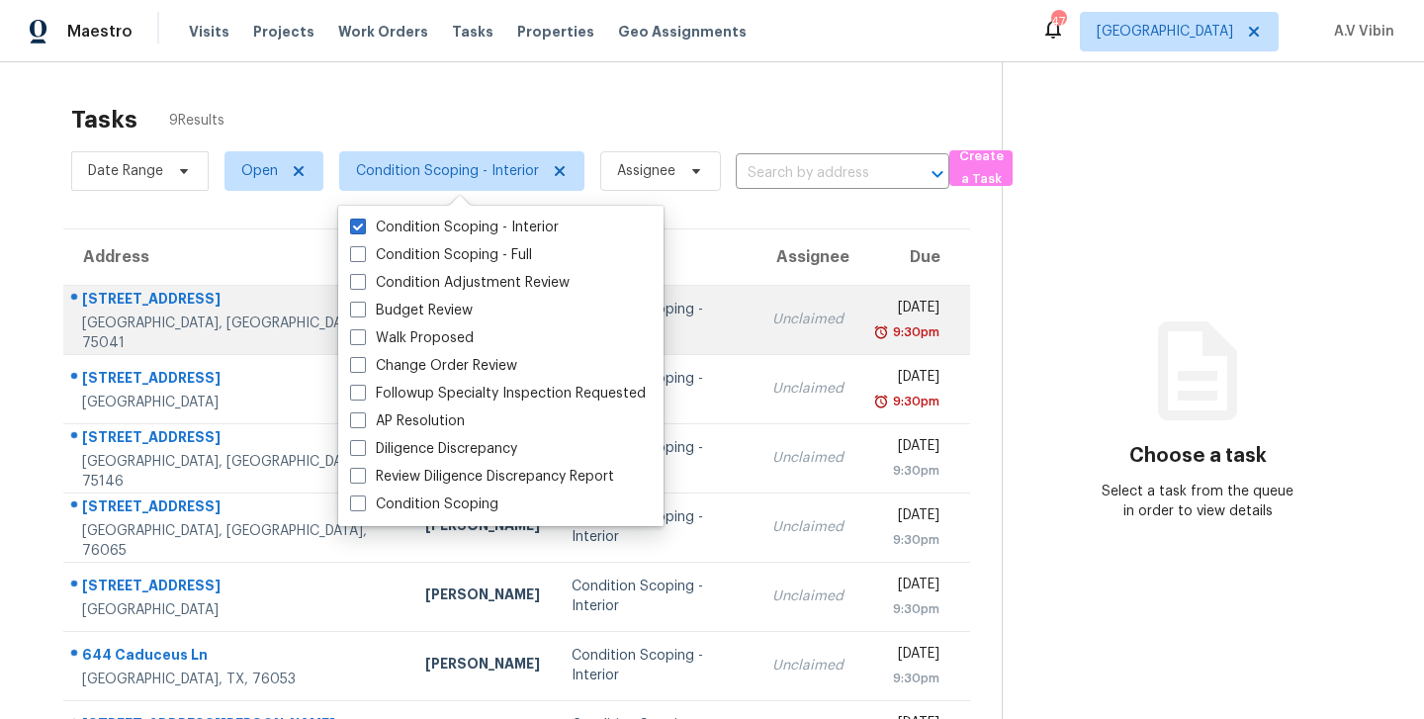
click at [770, 347] on td "Unclaimed" at bounding box center [807, 319] width 103 height 69
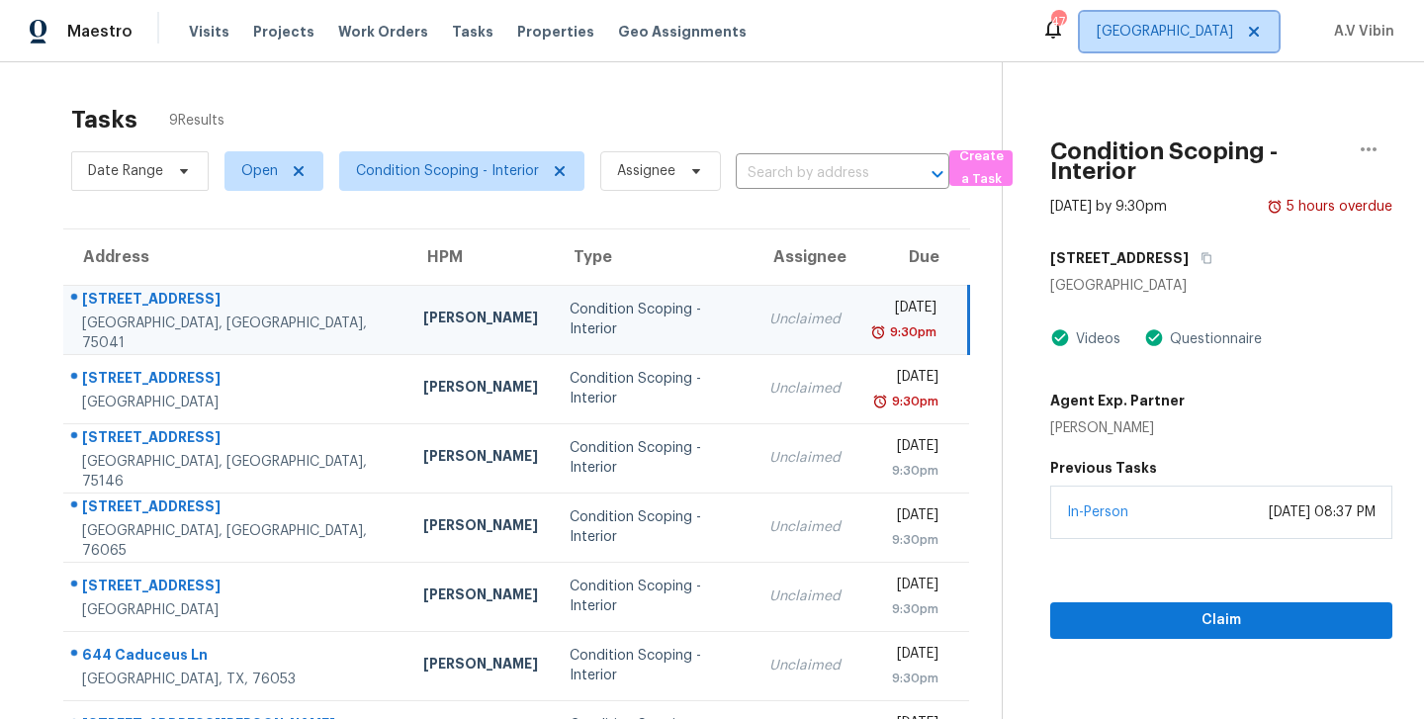
click at [1216, 27] on span "[GEOGRAPHIC_DATA]" at bounding box center [1164, 32] width 136 height 20
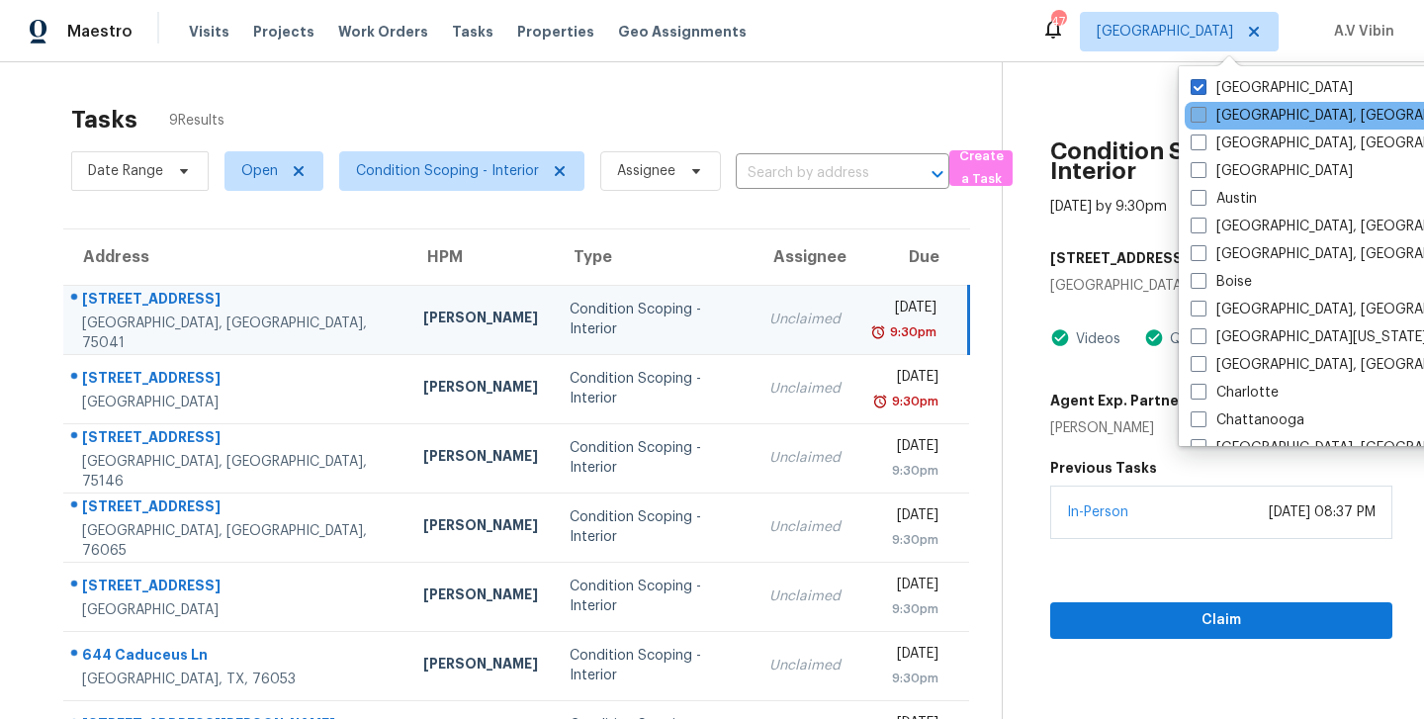
click at [1193, 124] on label "[GEOGRAPHIC_DATA], [GEOGRAPHIC_DATA]" at bounding box center [1343, 116] width 307 height 20
click at [1193, 119] on input "[GEOGRAPHIC_DATA], [GEOGRAPHIC_DATA]" at bounding box center [1196, 112] width 13 height 13
checkbox input "true"
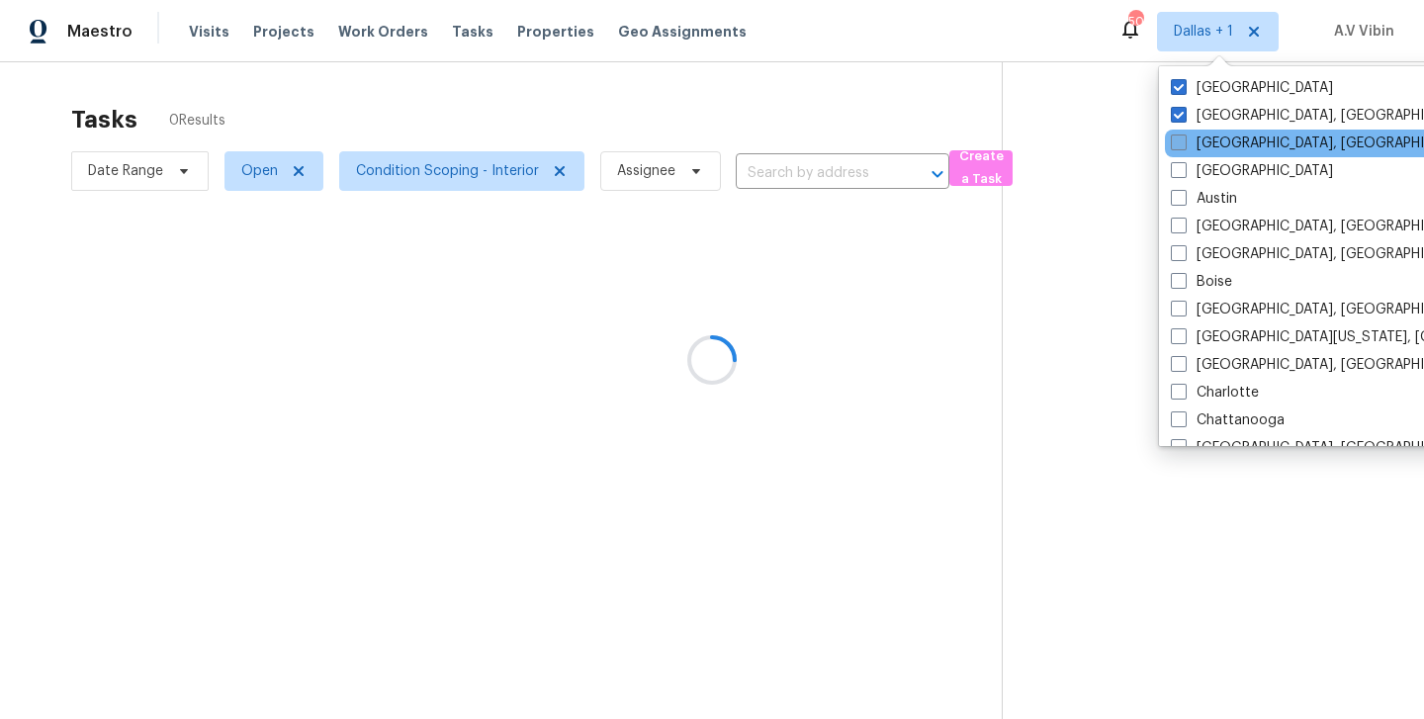
click at [1183, 139] on span at bounding box center [1179, 142] width 16 height 16
click at [1183, 139] on input "[GEOGRAPHIC_DATA], [GEOGRAPHIC_DATA]" at bounding box center [1177, 139] width 13 height 13
checkbox input "true"
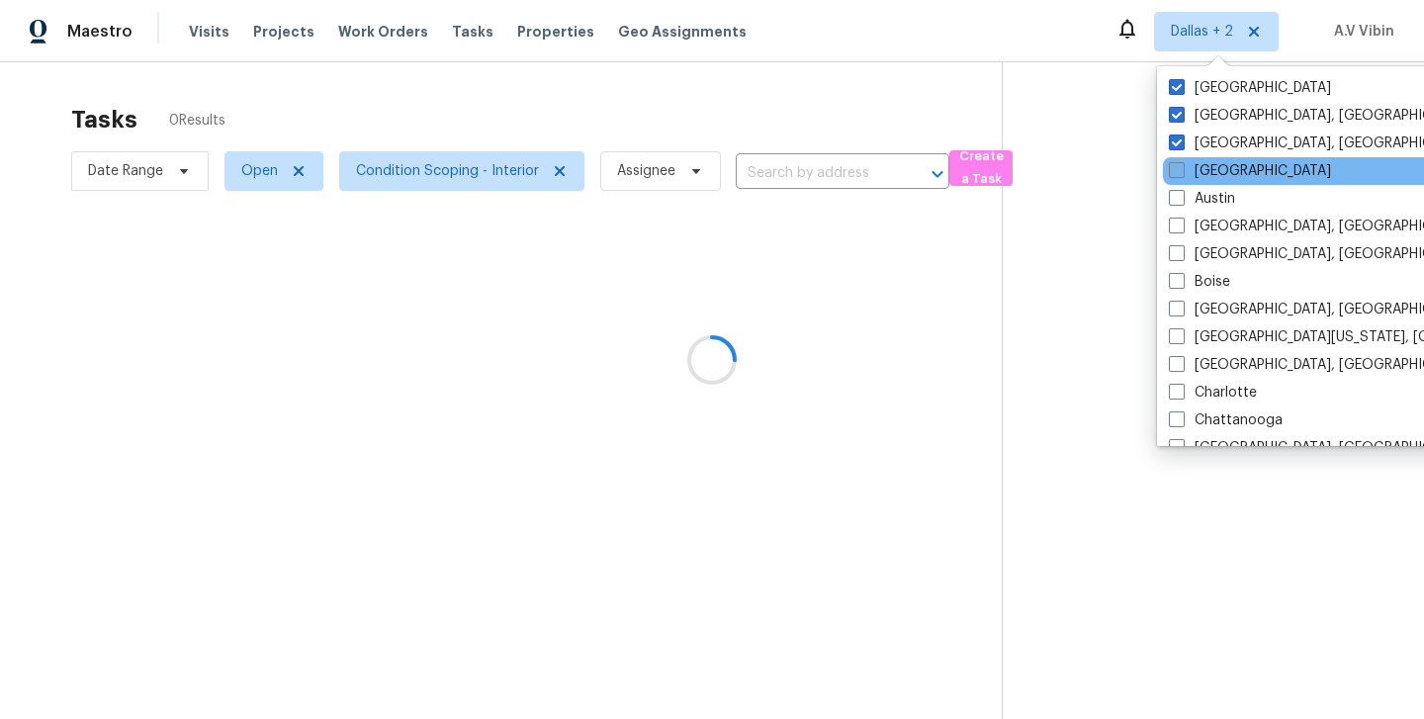
click at [1179, 170] on span at bounding box center [1177, 170] width 16 height 16
click at [1179, 170] on input "[GEOGRAPHIC_DATA]" at bounding box center [1175, 167] width 13 height 13
checkbox input "true"
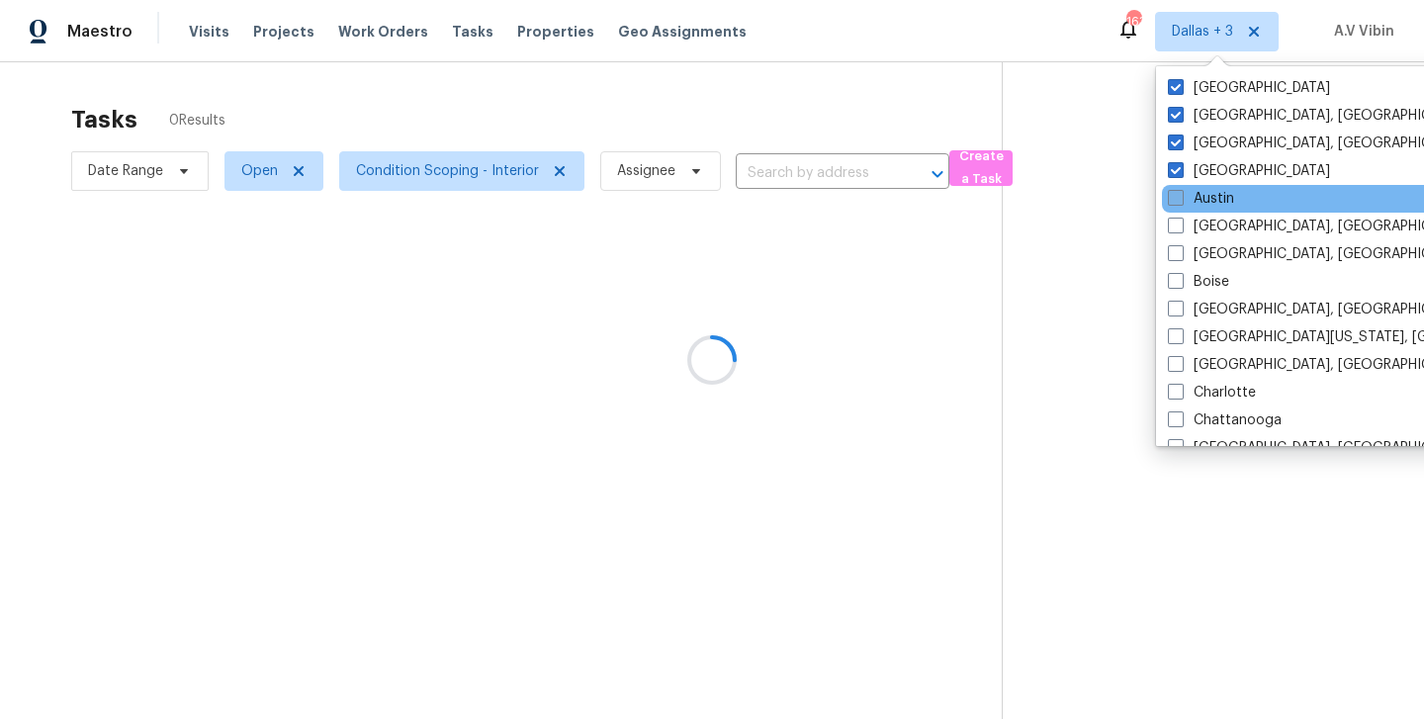
click at [1177, 191] on span at bounding box center [1176, 198] width 16 height 16
click at [1177, 191] on input "Austin" at bounding box center [1174, 195] width 13 height 13
checkbox input "true"
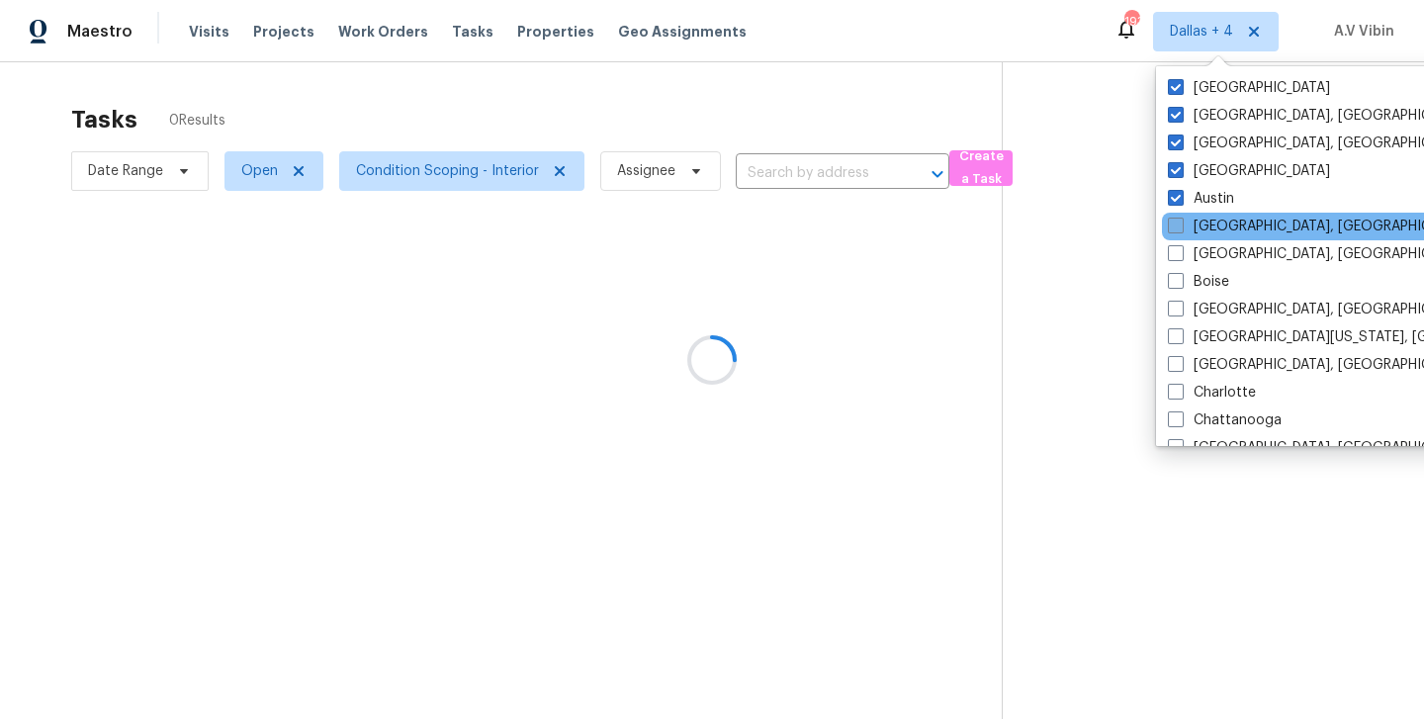
click at [1176, 217] on label "[GEOGRAPHIC_DATA], [GEOGRAPHIC_DATA]" at bounding box center [1321, 227] width 307 height 20
click at [1176, 217] on input "[GEOGRAPHIC_DATA], [GEOGRAPHIC_DATA]" at bounding box center [1174, 223] width 13 height 13
checkbox input "true"
click at [1174, 239] on div "[GEOGRAPHIC_DATA], [GEOGRAPHIC_DATA]" at bounding box center [1362, 227] width 398 height 28
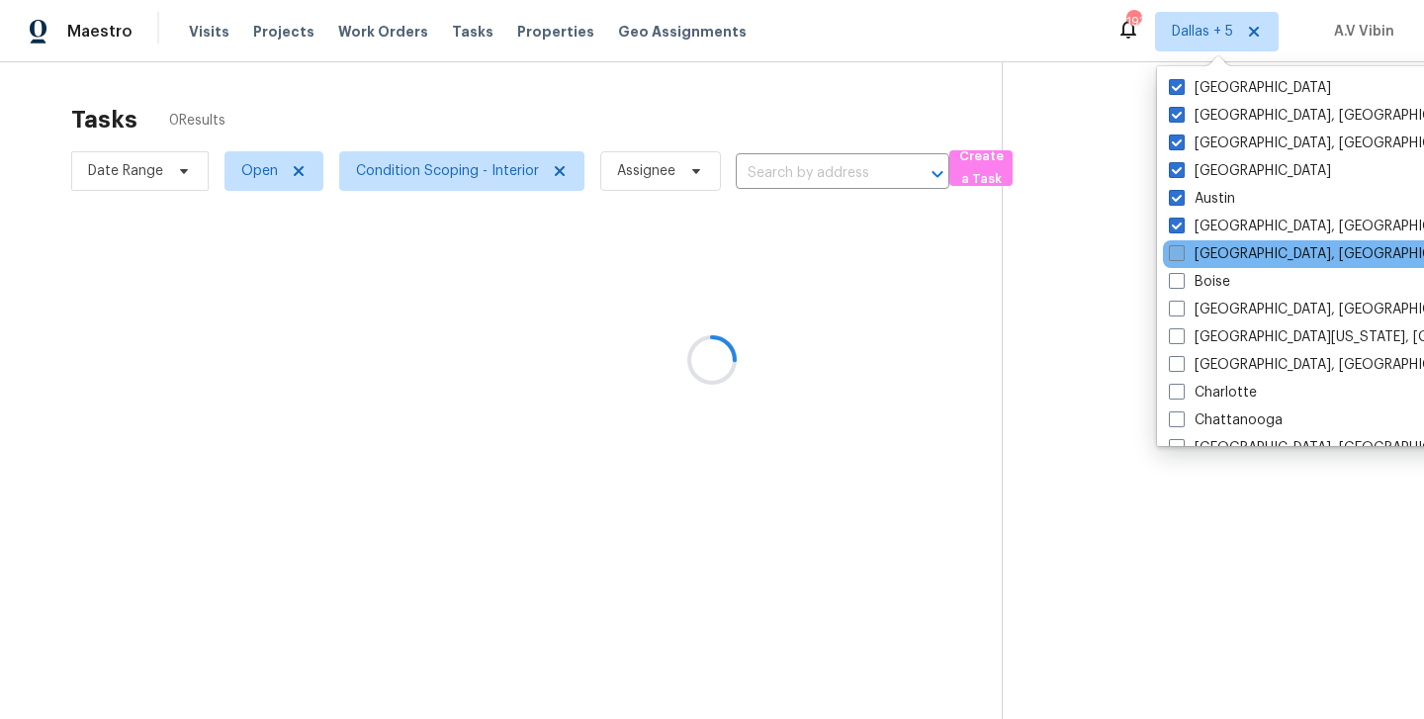
click at [1174, 259] on span at bounding box center [1177, 253] width 16 height 16
click at [1174, 257] on input "[GEOGRAPHIC_DATA], [GEOGRAPHIC_DATA]" at bounding box center [1175, 250] width 13 height 13
checkbox input "true"
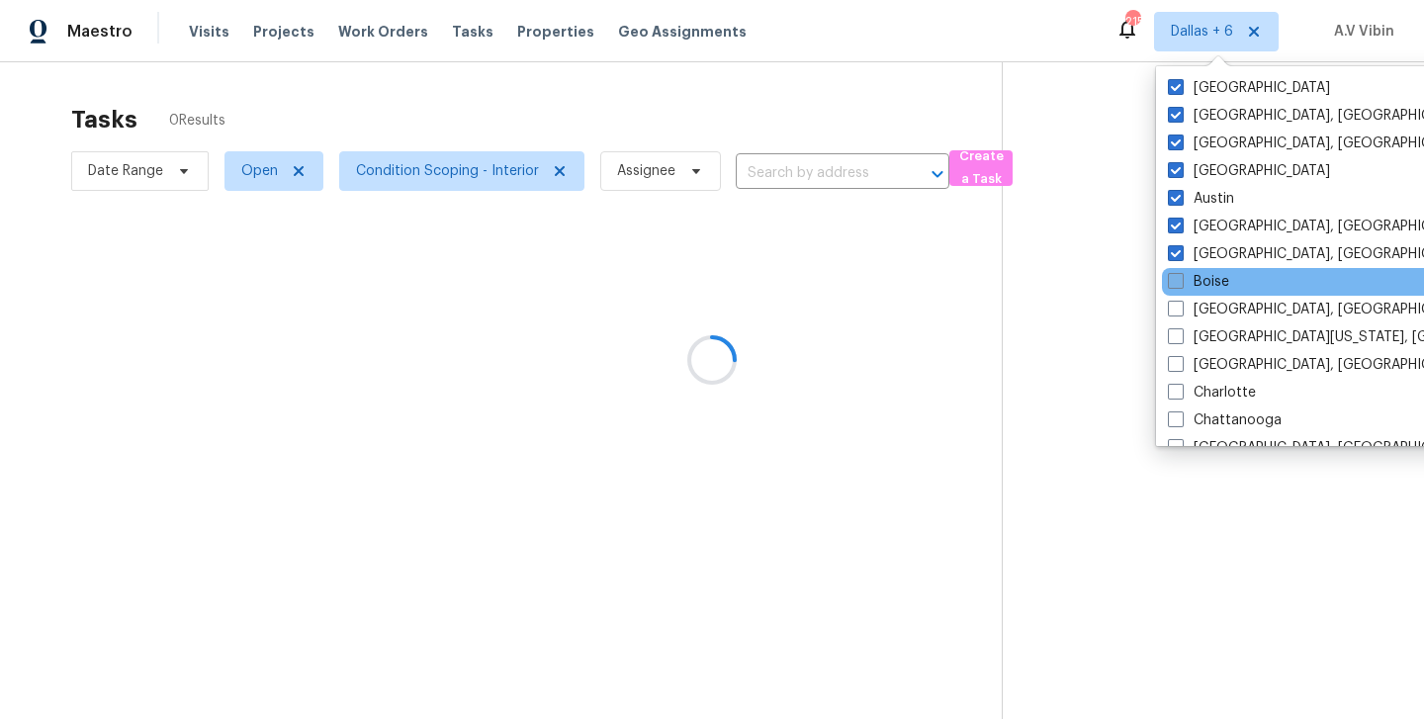
click at [1175, 285] on span at bounding box center [1176, 281] width 16 height 16
click at [1175, 285] on input "Boise" at bounding box center [1174, 278] width 13 height 13
checkbox input "true"
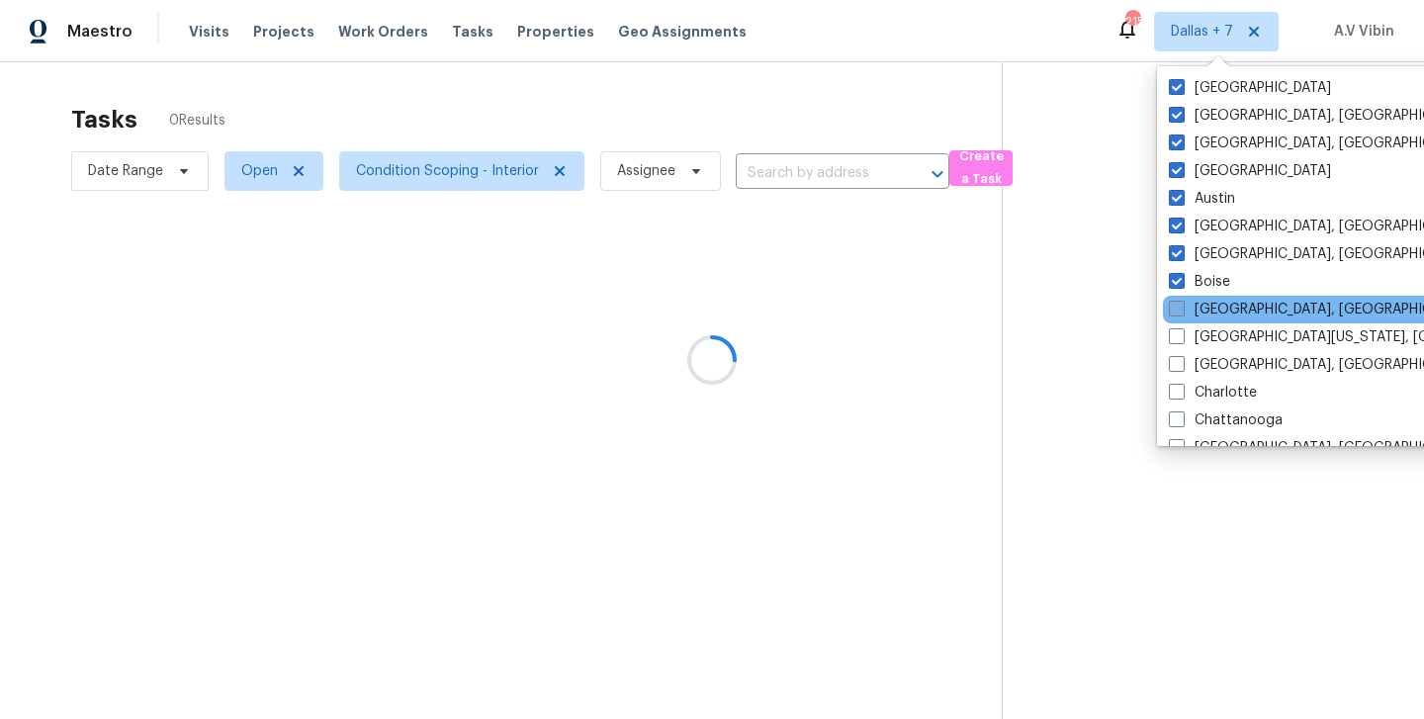
click at [1175, 306] on span at bounding box center [1177, 309] width 16 height 16
click at [1175, 306] on input "[GEOGRAPHIC_DATA], [GEOGRAPHIC_DATA]" at bounding box center [1175, 306] width 13 height 13
checkbox input "true"
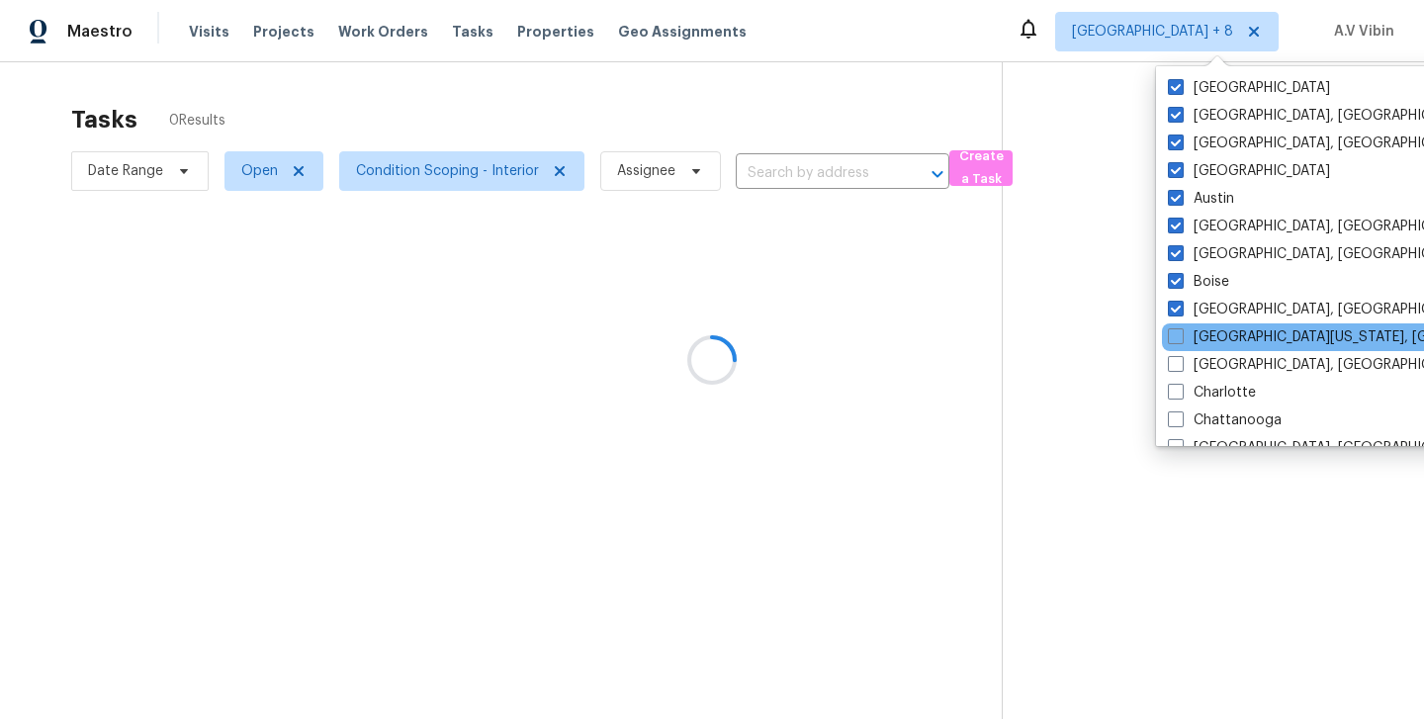
click at [1175, 325] on div "[GEOGRAPHIC_DATA][US_STATE], [GEOGRAPHIC_DATA]" at bounding box center [1361, 337] width 398 height 28
click at [1175, 334] on span at bounding box center [1176, 336] width 16 height 16
click at [1175, 334] on input "[GEOGRAPHIC_DATA][US_STATE], [GEOGRAPHIC_DATA]" at bounding box center [1174, 333] width 13 height 13
checkbox input "true"
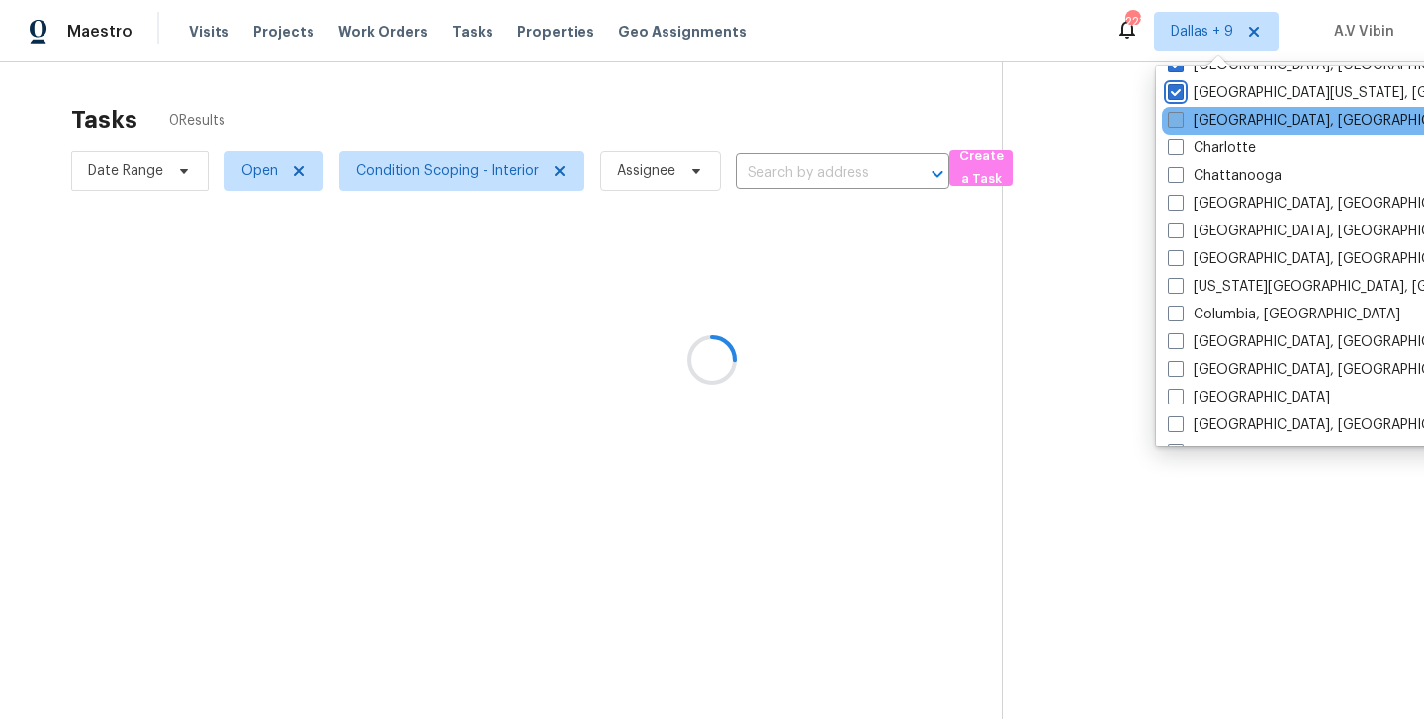
scroll to position [117, 0]
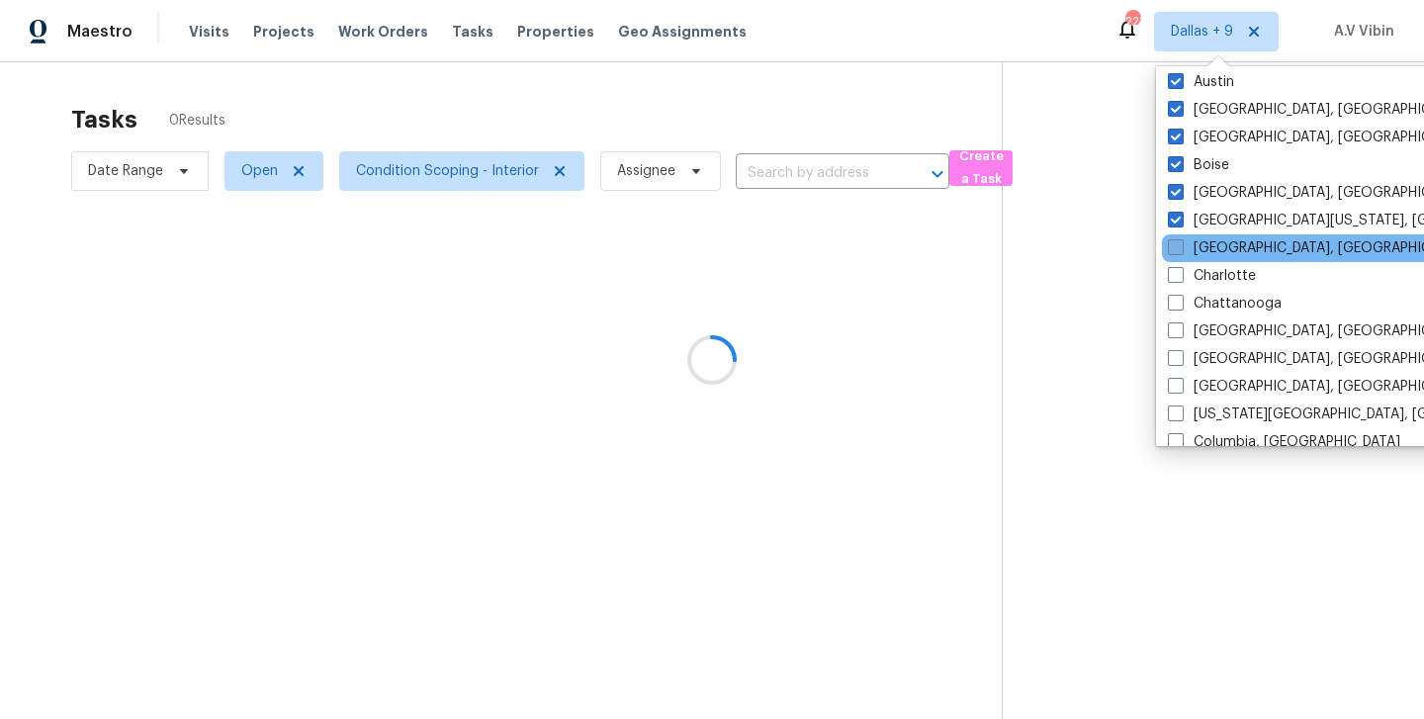
click at [1175, 251] on span at bounding box center [1176, 247] width 16 height 16
click at [1175, 251] on input "[GEOGRAPHIC_DATA], [GEOGRAPHIC_DATA]" at bounding box center [1174, 244] width 13 height 13
checkbox input "true"
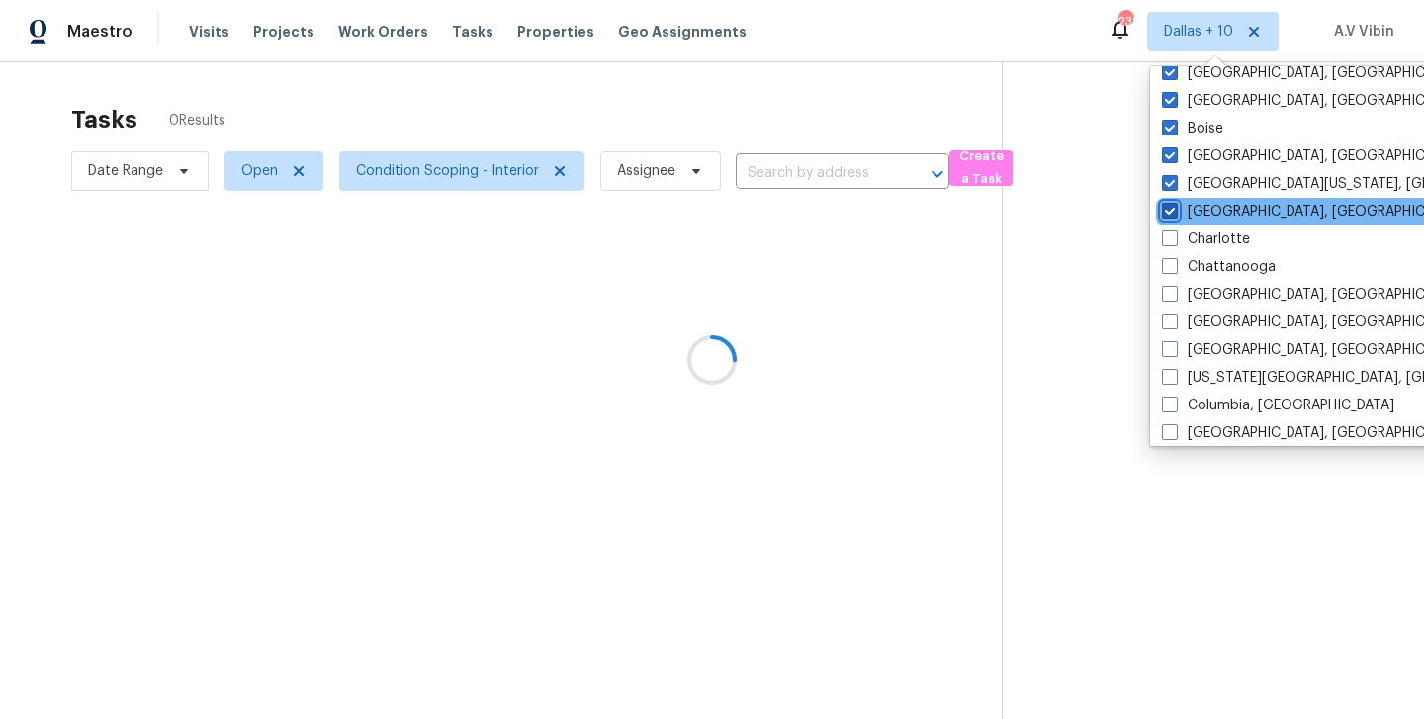
scroll to position [156, 0]
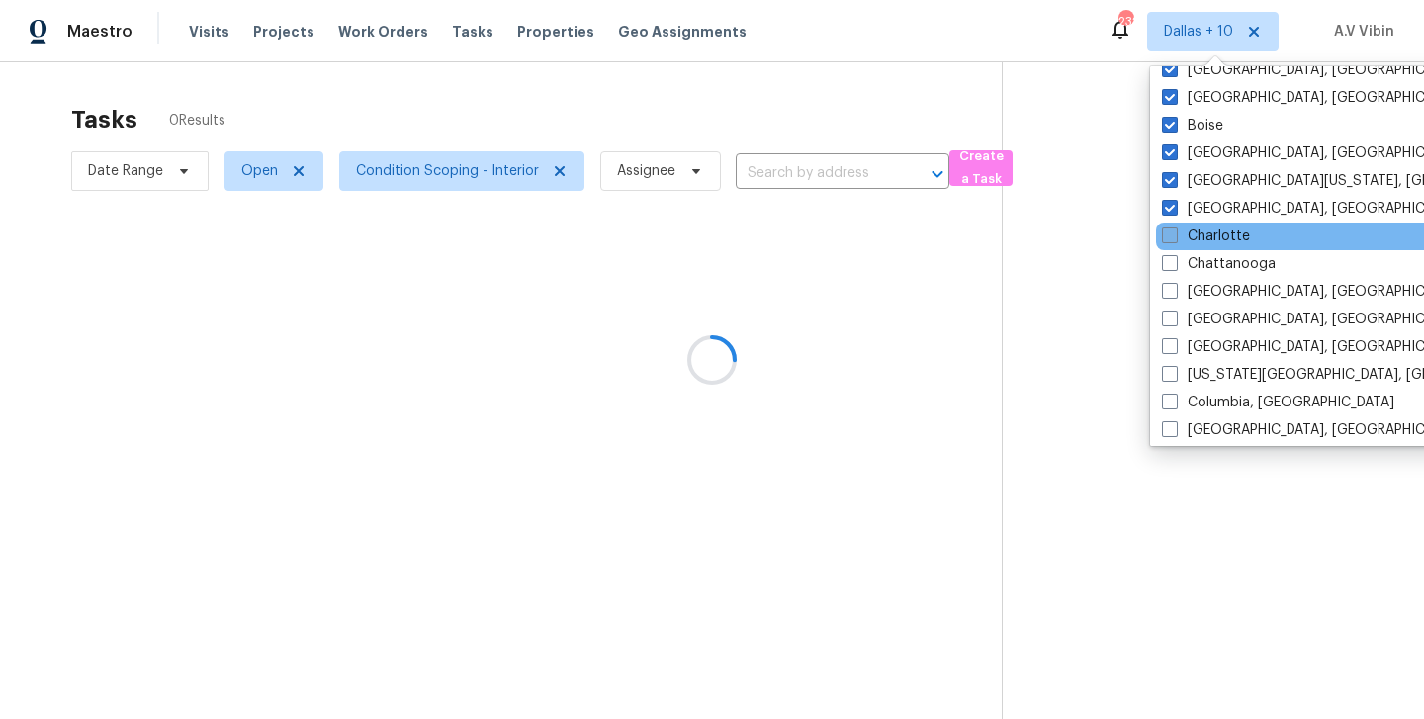
click at [1167, 238] on span at bounding box center [1170, 235] width 16 height 16
click at [1167, 238] on input "Charlotte" at bounding box center [1168, 232] width 13 height 13
checkbox input "true"
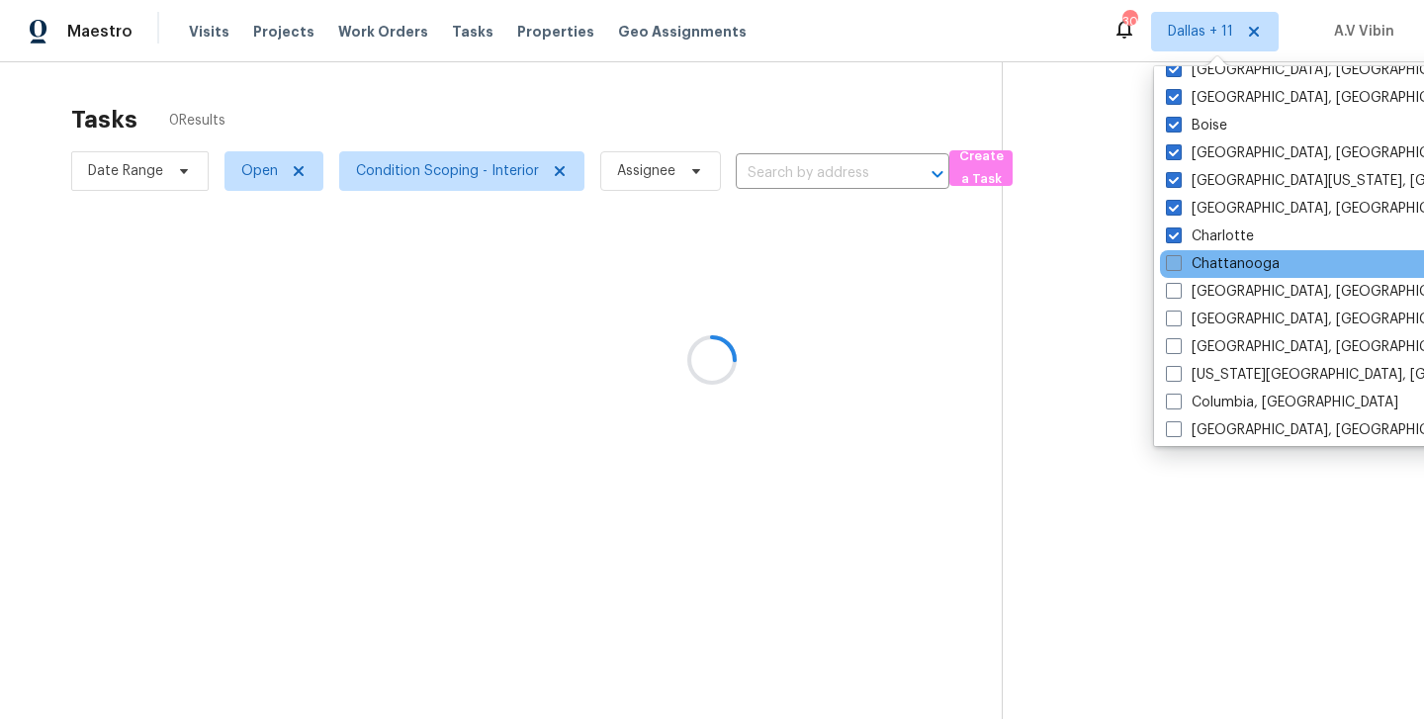
click at [1167, 266] on span at bounding box center [1174, 263] width 16 height 16
click at [1167, 266] on input "Chattanooga" at bounding box center [1172, 260] width 13 height 13
checkbox input "true"
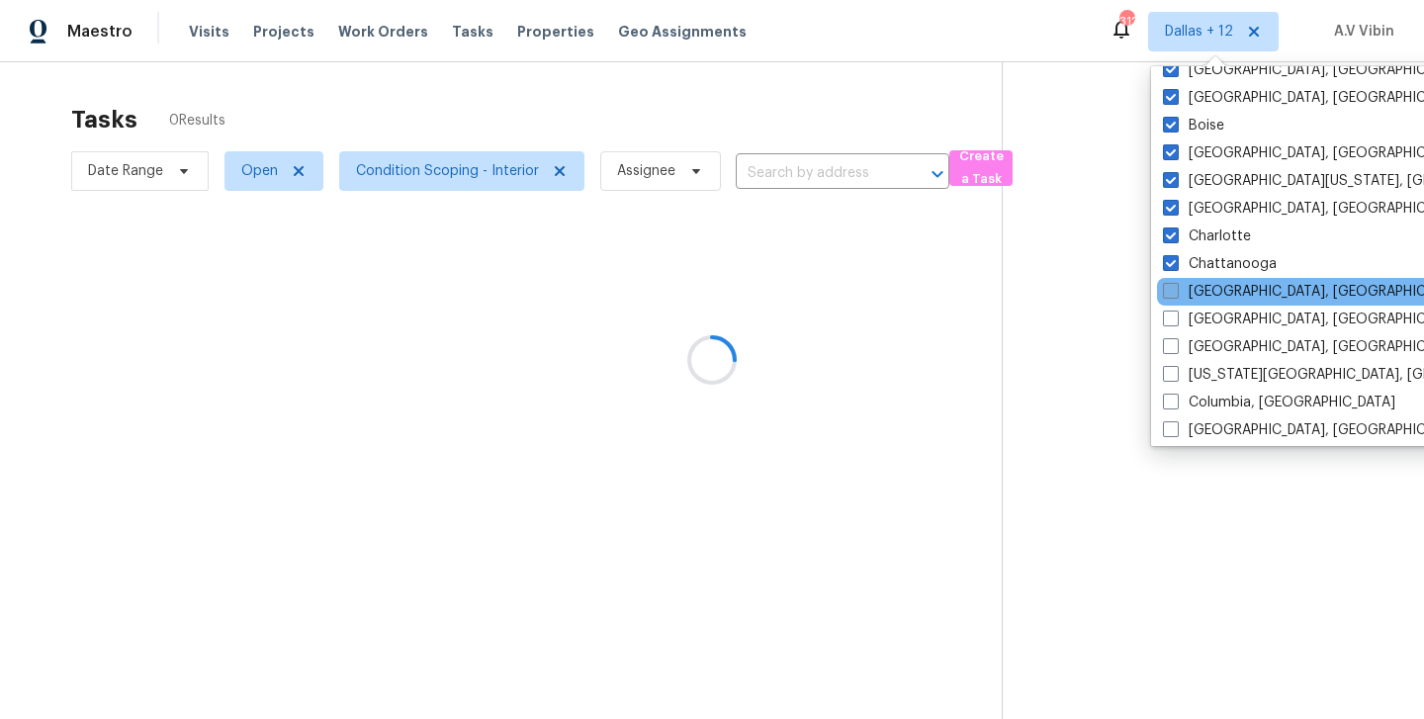
click at [1168, 286] on span at bounding box center [1171, 291] width 16 height 16
click at [1168, 286] on input "[GEOGRAPHIC_DATA], [GEOGRAPHIC_DATA]" at bounding box center [1169, 288] width 13 height 13
checkbox input "true"
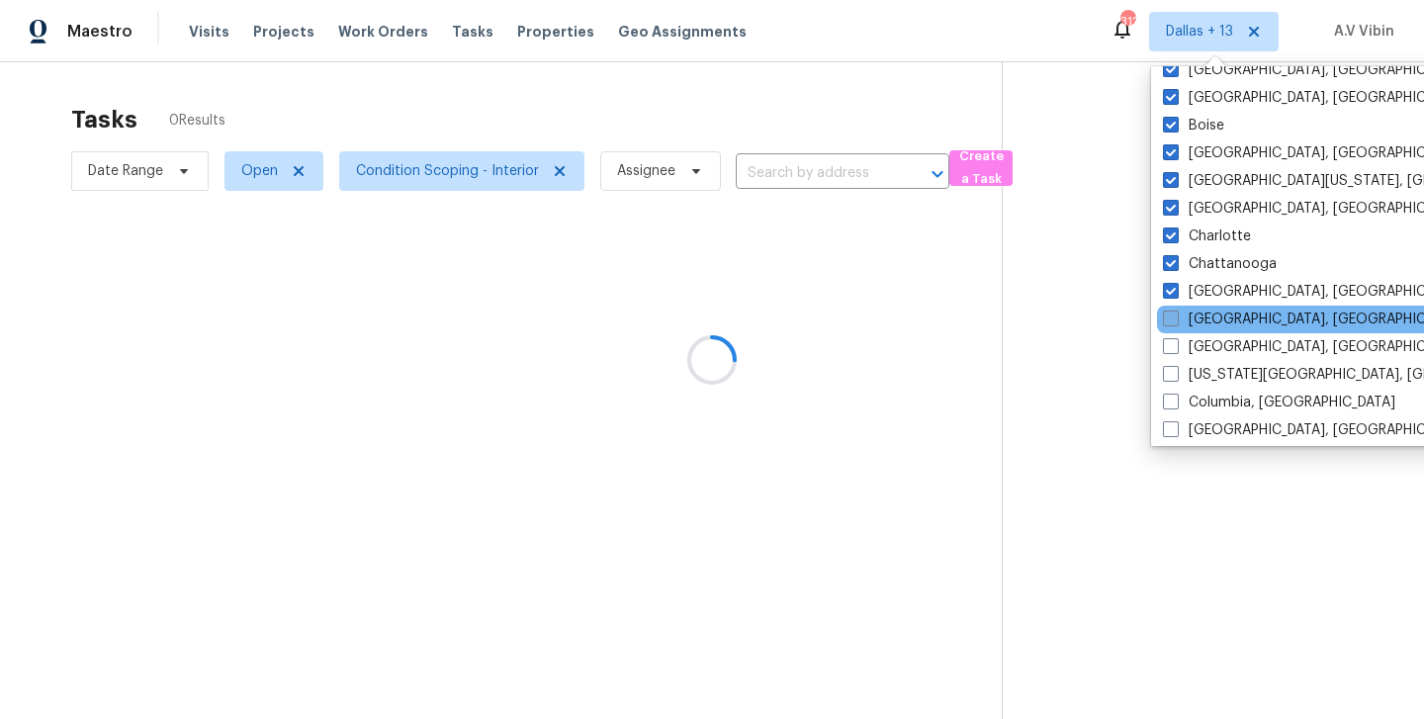
click at [1166, 311] on span at bounding box center [1171, 318] width 16 height 16
click at [1166, 311] on input "[GEOGRAPHIC_DATA], [GEOGRAPHIC_DATA]" at bounding box center [1169, 315] width 13 height 13
checkbox input "true"
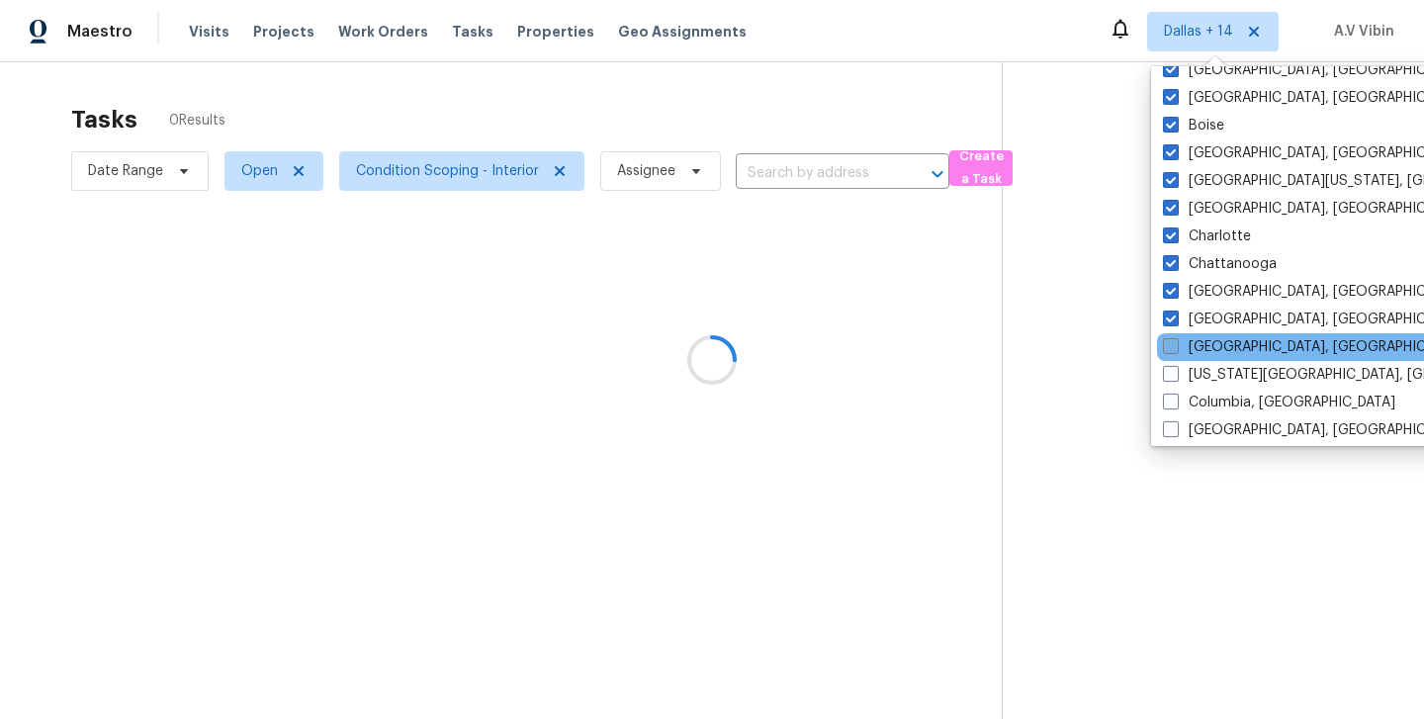
click at [1166, 344] on span at bounding box center [1171, 346] width 16 height 16
click at [1166, 344] on input "[GEOGRAPHIC_DATA], [GEOGRAPHIC_DATA]" at bounding box center [1169, 343] width 13 height 13
checkbox input "true"
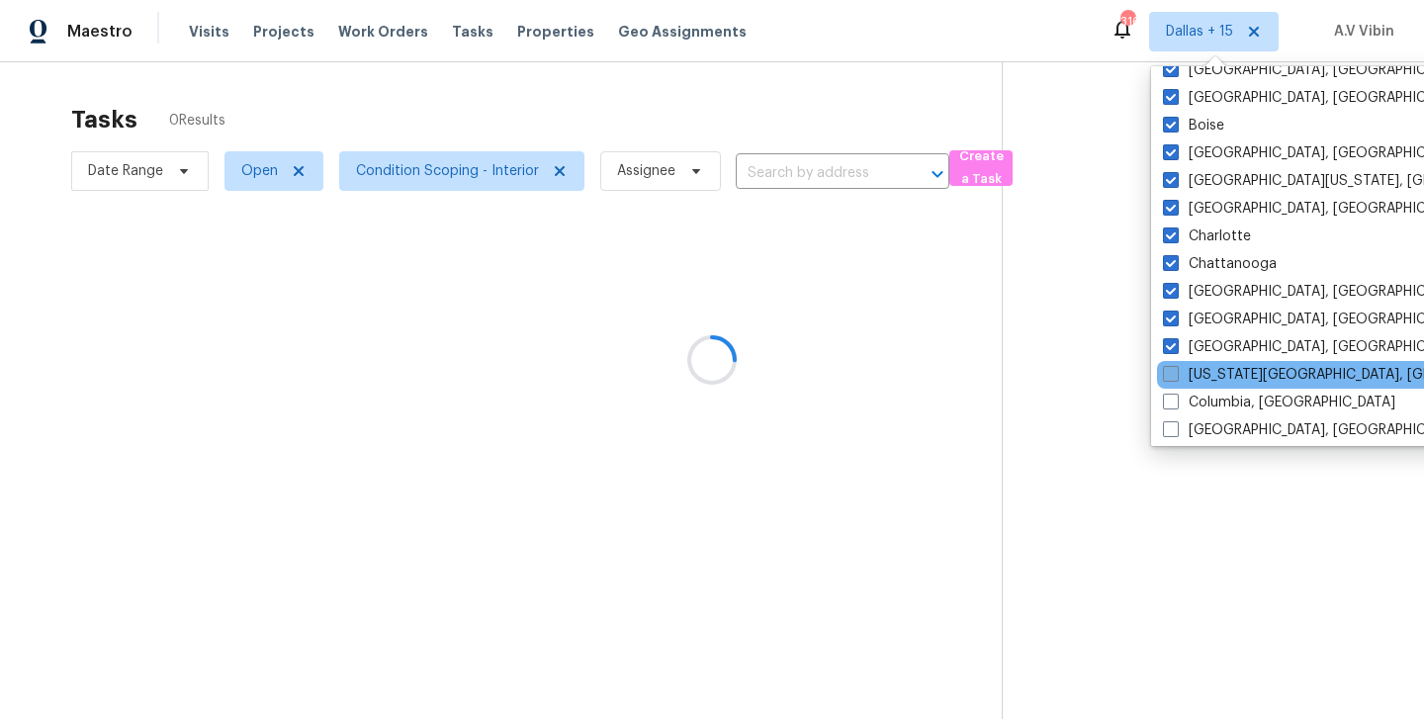
click at [1166, 375] on span at bounding box center [1171, 374] width 16 height 16
click at [1166, 375] on input "[US_STATE][GEOGRAPHIC_DATA], [GEOGRAPHIC_DATA]" at bounding box center [1169, 371] width 13 height 13
checkbox input "true"
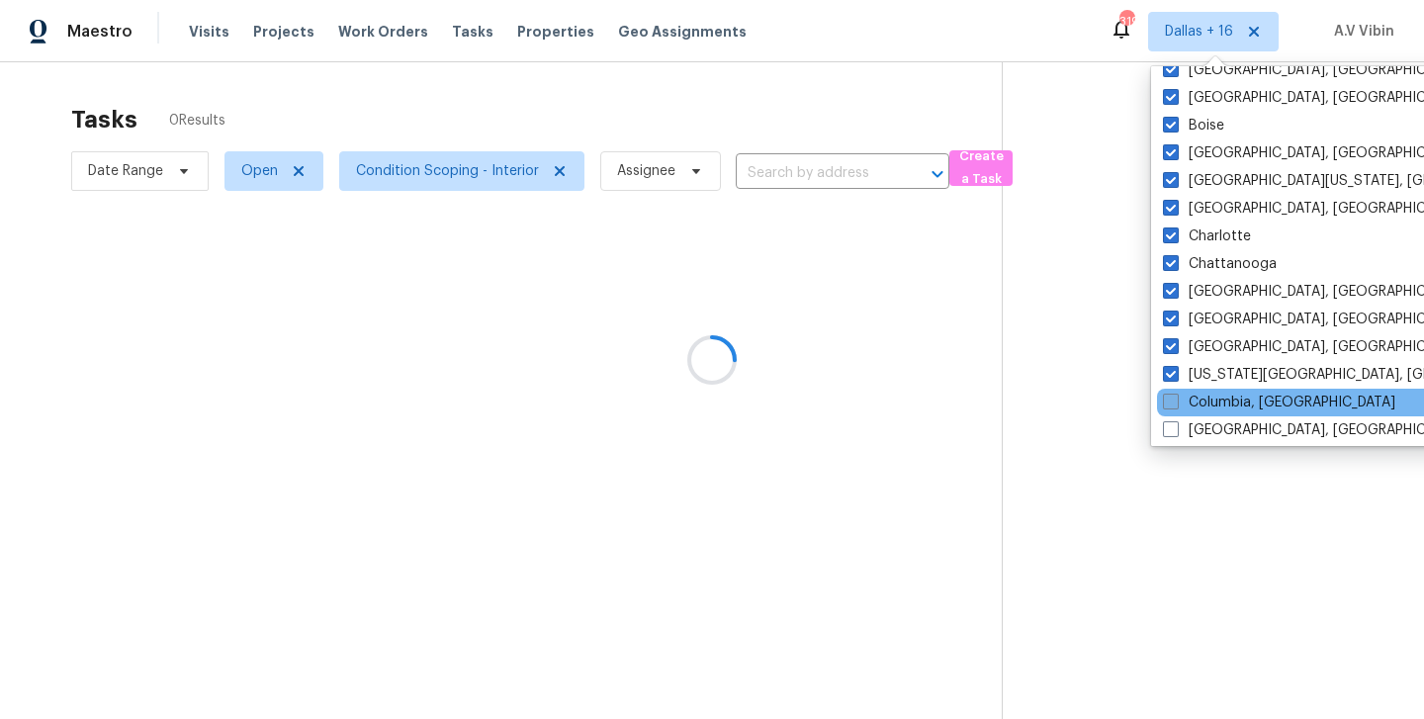
click at [1166, 402] on span at bounding box center [1171, 402] width 16 height 16
click at [1166, 402] on input "Columbia, [GEOGRAPHIC_DATA]" at bounding box center [1169, 399] width 13 height 13
checkbox input "true"
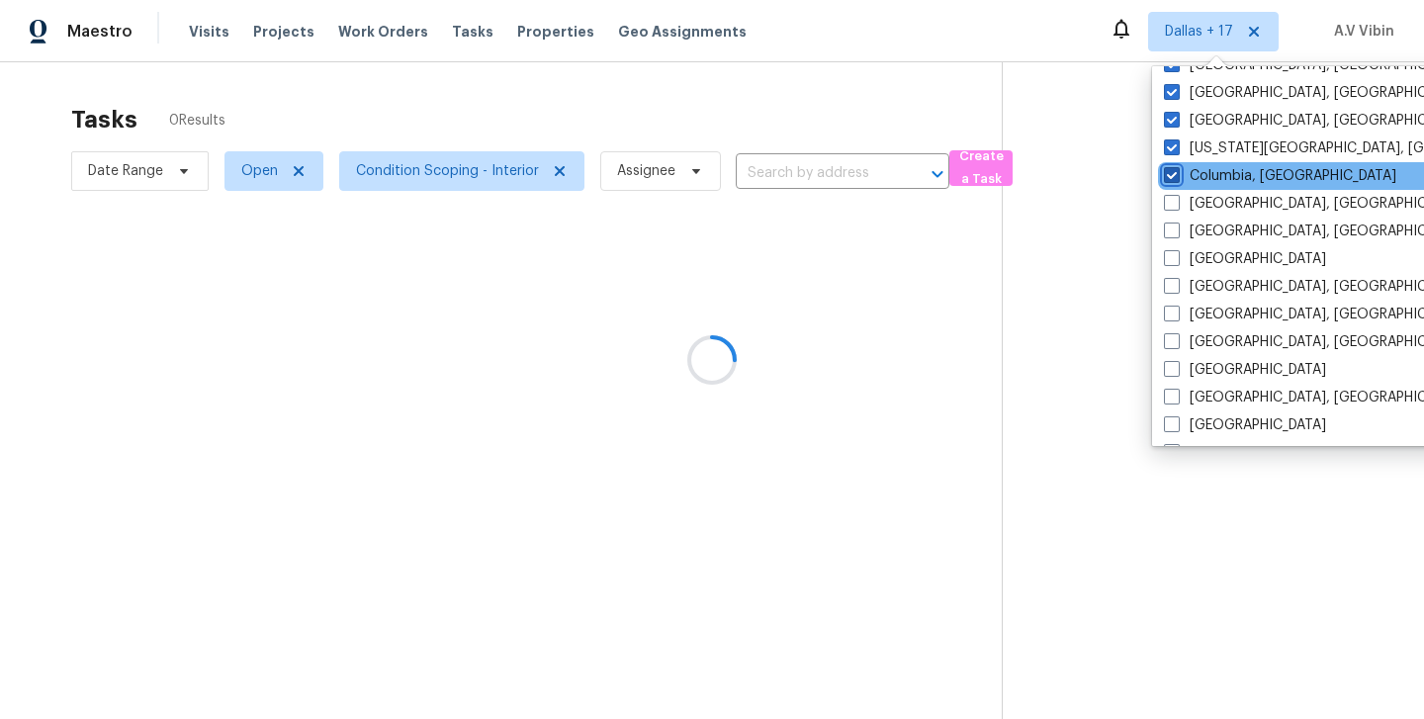
scroll to position [468, 0]
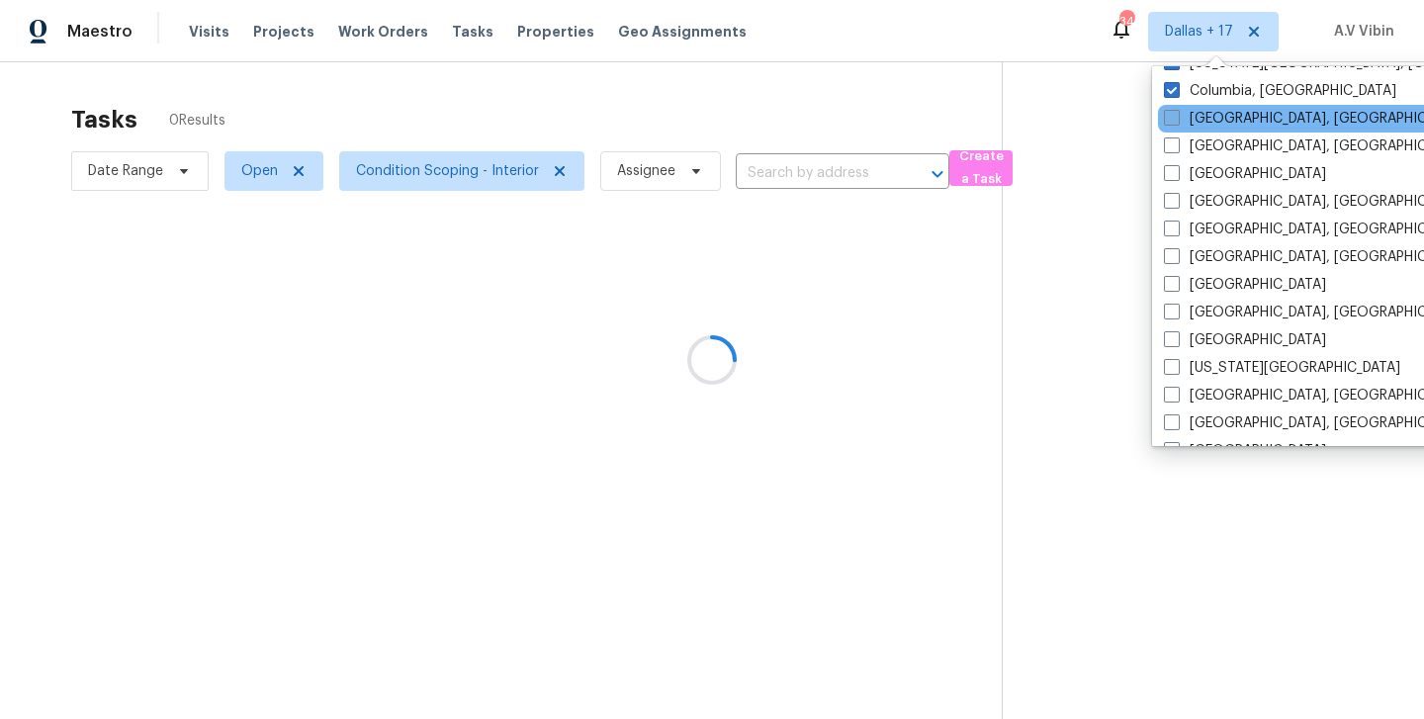
click at [1172, 119] on span at bounding box center [1172, 118] width 16 height 16
click at [1172, 119] on input "[GEOGRAPHIC_DATA], [GEOGRAPHIC_DATA]" at bounding box center [1170, 115] width 13 height 13
checkbox input "true"
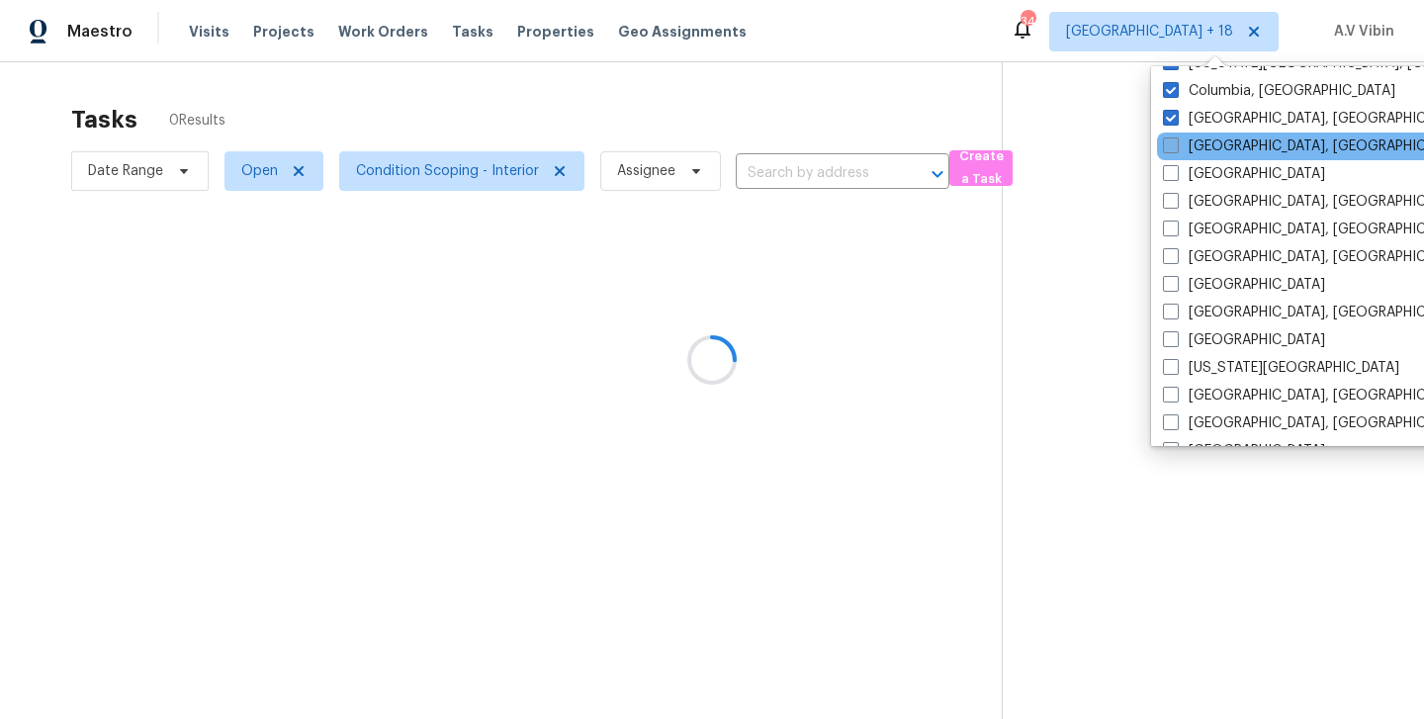
click at [1170, 146] on span at bounding box center [1171, 145] width 16 height 16
click at [1170, 146] on input "[GEOGRAPHIC_DATA], [GEOGRAPHIC_DATA]" at bounding box center [1169, 142] width 13 height 13
checkbox input "true"
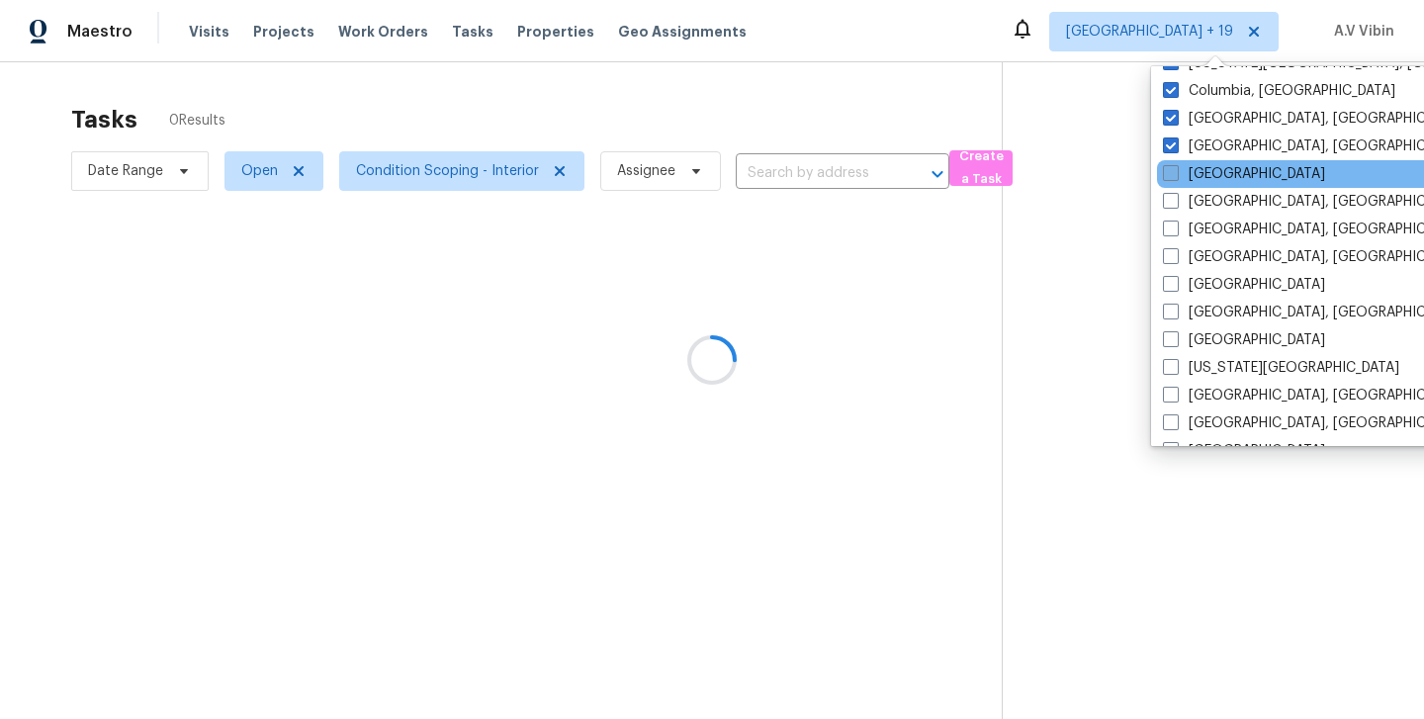
click at [1170, 173] on span at bounding box center [1171, 173] width 16 height 16
click at [1170, 173] on input "[GEOGRAPHIC_DATA]" at bounding box center [1169, 170] width 13 height 13
checkbox input "true"
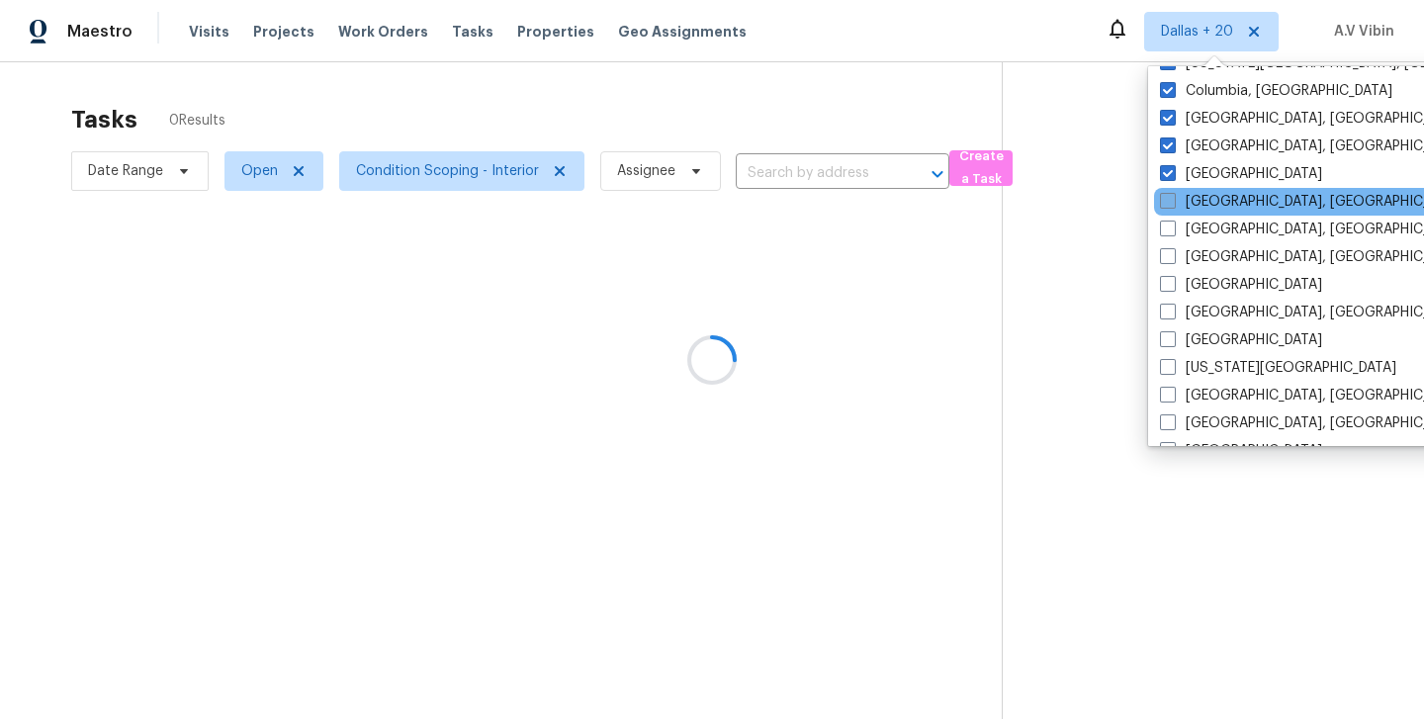
click at [1170, 206] on span at bounding box center [1168, 201] width 16 height 16
click at [1170, 205] on input "[GEOGRAPHIC_DATA], [GEOGRAPHIC_DATA]" at bounding box center [1166, 198] width 13 height 13
checkbox input "true"
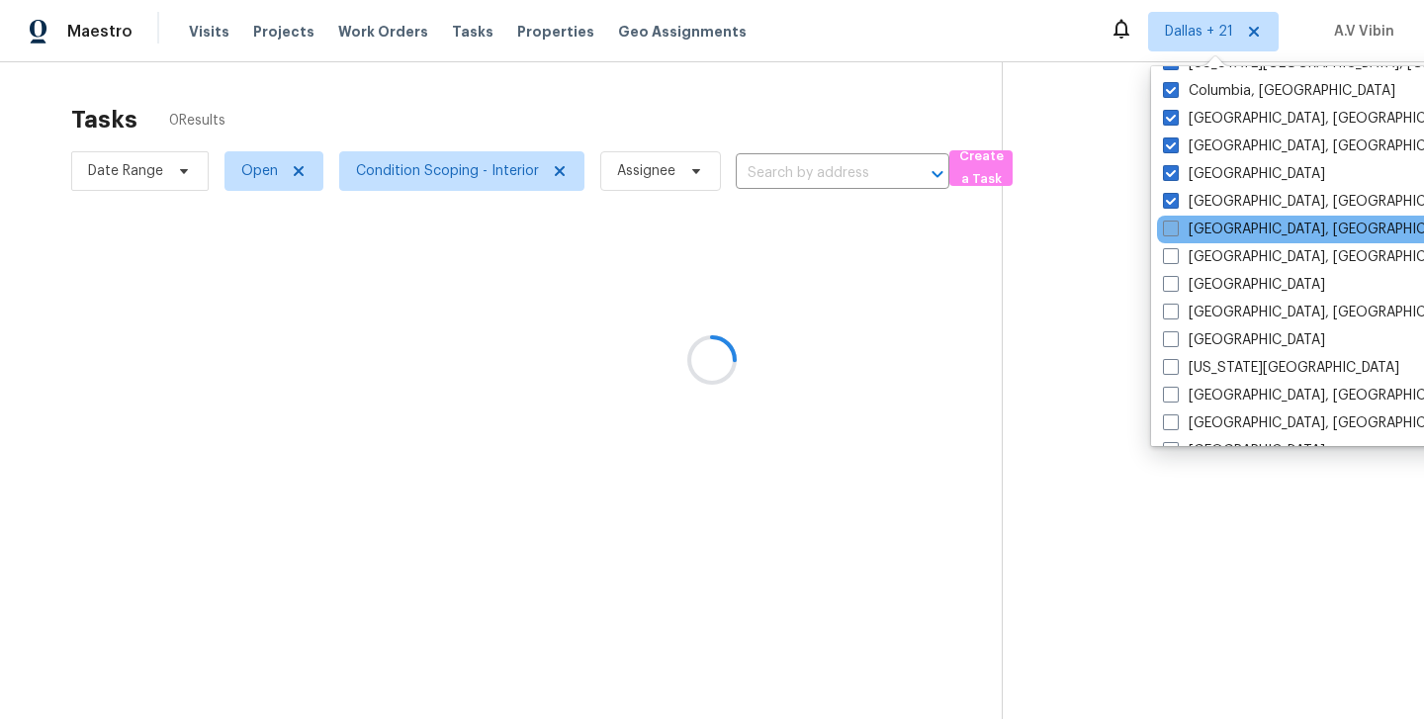
click at [1170, 219] on label "[GEOGRAPHIC_DATA], [GEOGRAPHIC_DATA]" at bounding box center [1316, 229] width 307 height 20
click at [1170, 219] on input "[GEOGRAPHIC_DATA], [GEOGRAPHIC_DATA]" at bounding box center [1169, 225] width 13 height 13
checkbox input "true"
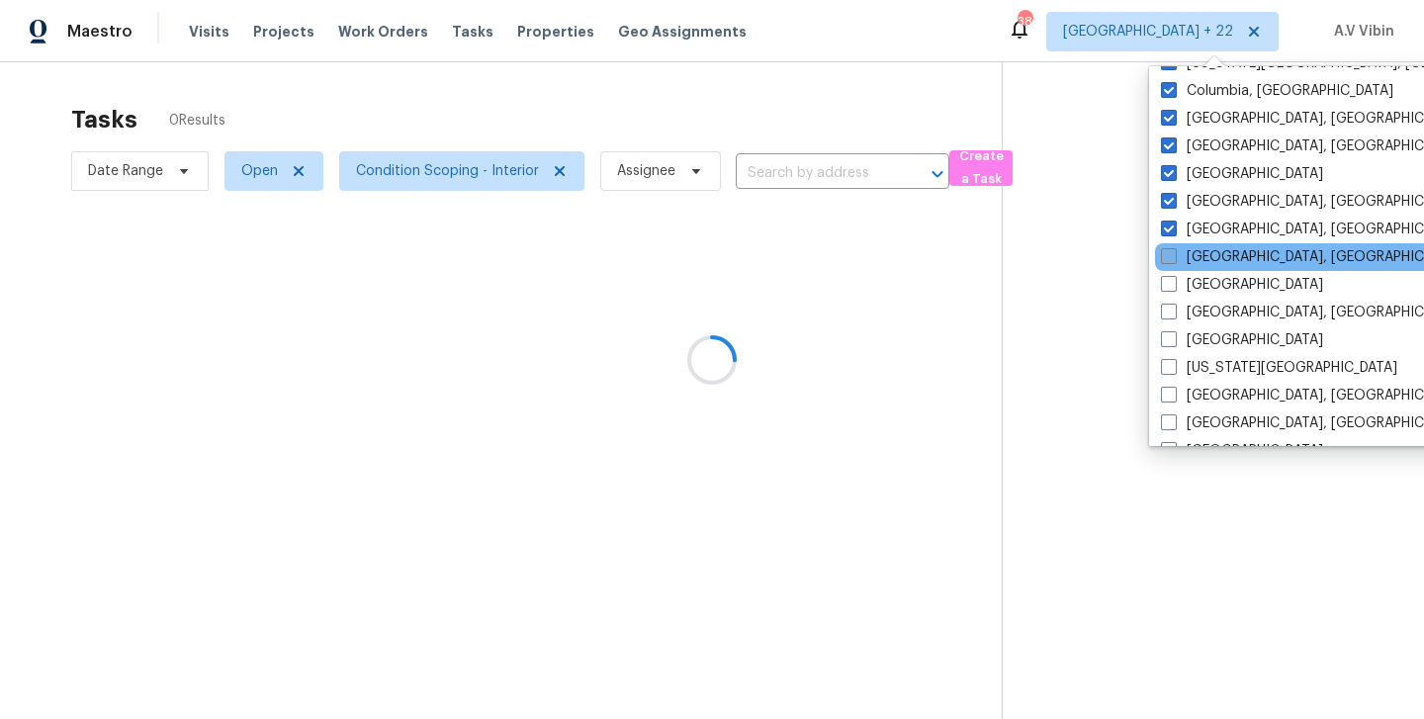
click at [1170, 264] on label "[GEOGRAPHIC_DATA], [GEOGRAPHIC_DATA]" at bounding box center [1314, 257] width 307 height 20
click at [1170, 260] on input "[GEOGRAPHIC_DATA], [GEOGRAPHIC_DATA]" at bounding box center [1167, 253] width 13 height 13
checkbox input "true"
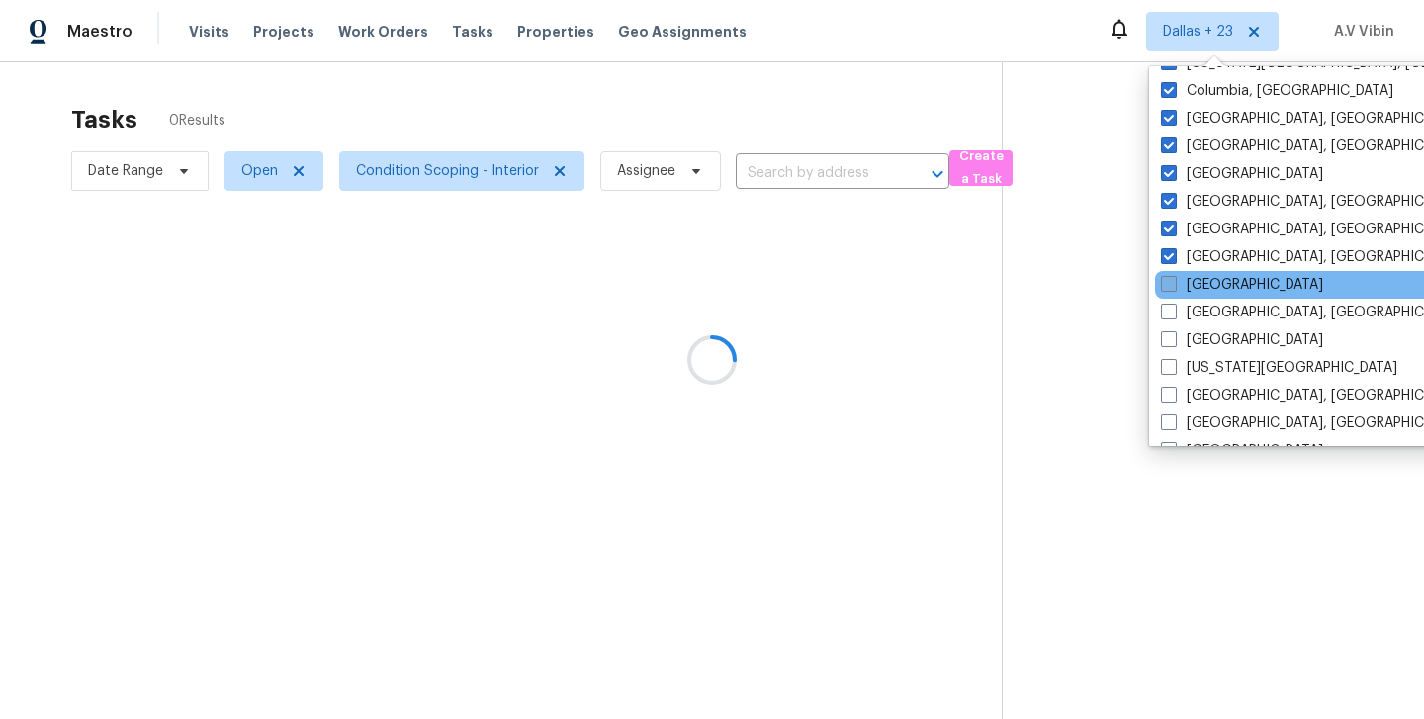
click at [1166, 281] on span at bounding box center [1169, 284] width 16 height 16
click at [1166, 281] on input "[GEOGRAPHIC_DATA]" at bounding box center [1167, 281] width 13 height 13
checkbox input "true"
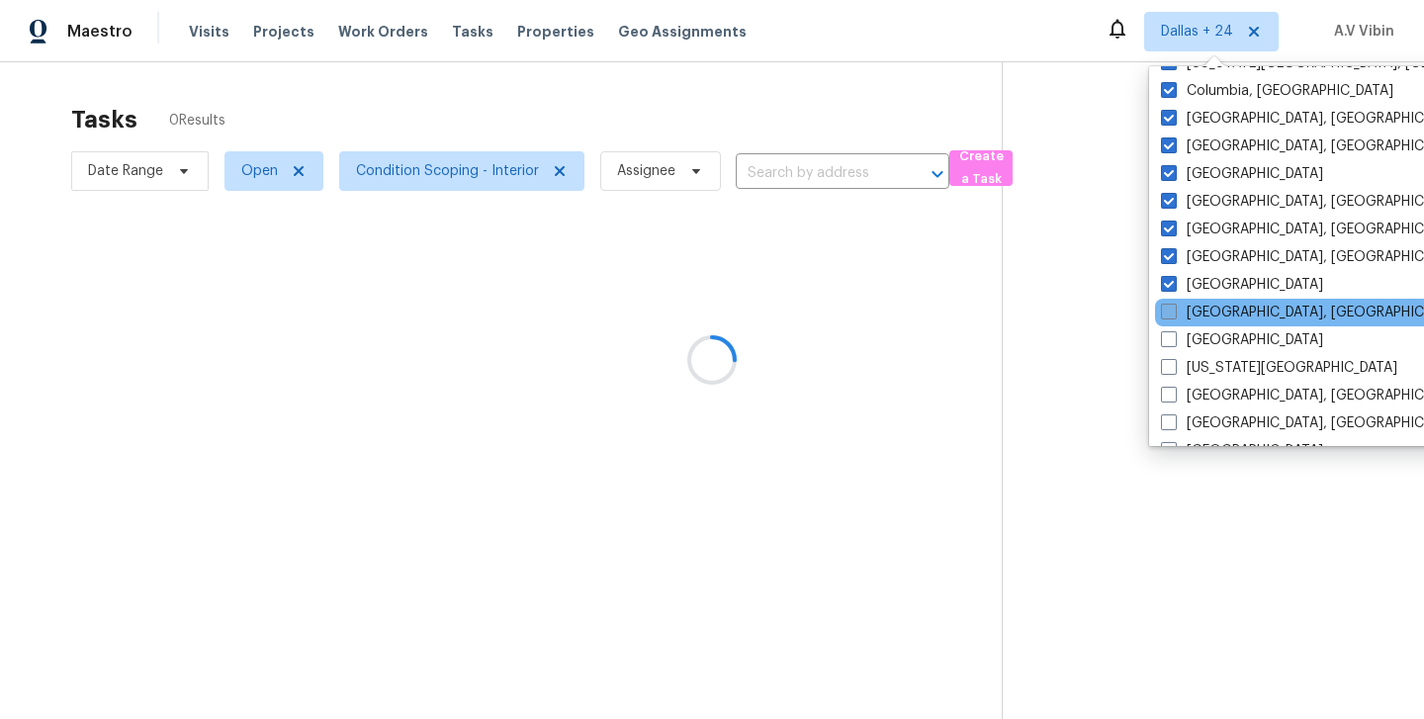
click at [1165, 313] on span at bounding box center [1169, 312] width 16 height 16
click at [1165, 313] on input "[GEOGRAPHIC_DATA], [GEOGRAPHIC_DATA]" at bounding box center [1167, 309] width 13 height 13
checkbox input "true"
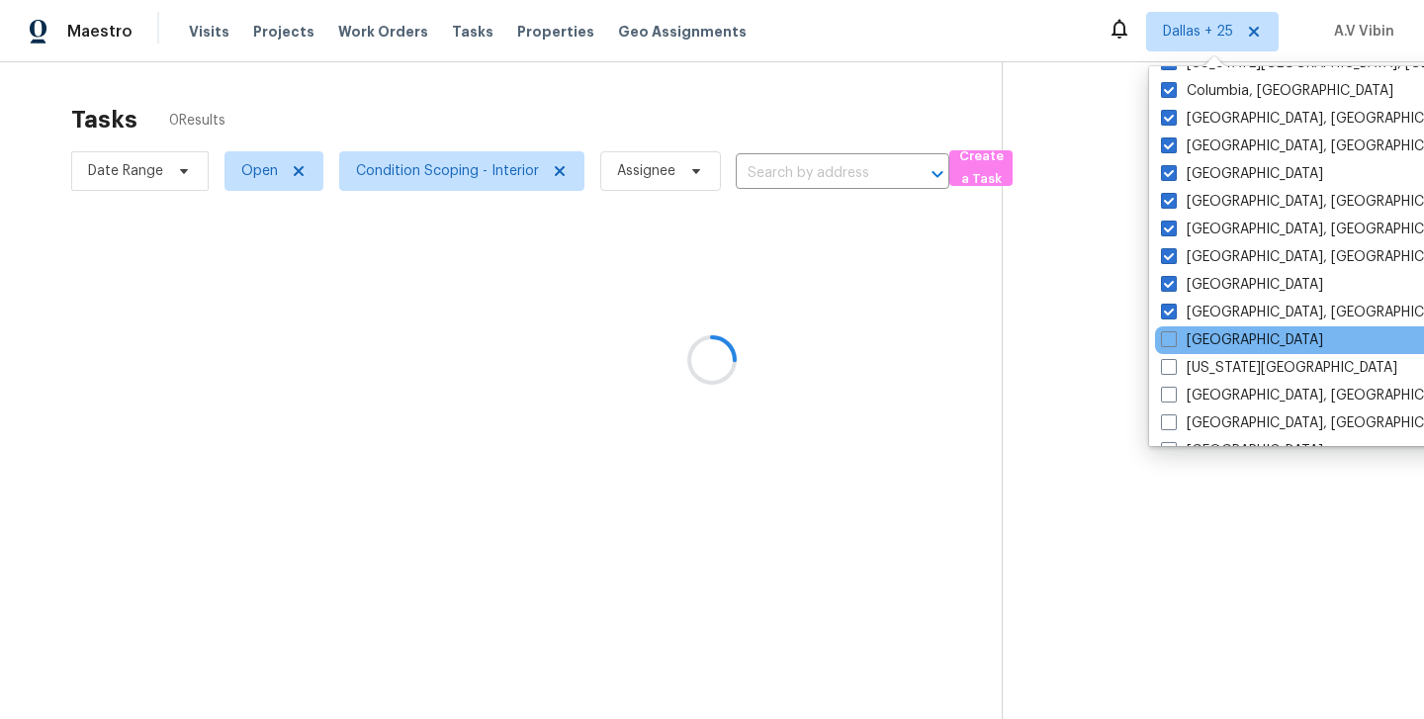
click at [1165, 351] on div "[GEOGRAPHIC_DATA]" at bounding box center [1354, 340] width 398 height 28
click at [1170, 352] on div "[GEOGRAPHIC_DATA]" at bounding box center [1354, 340] width 398 height 28
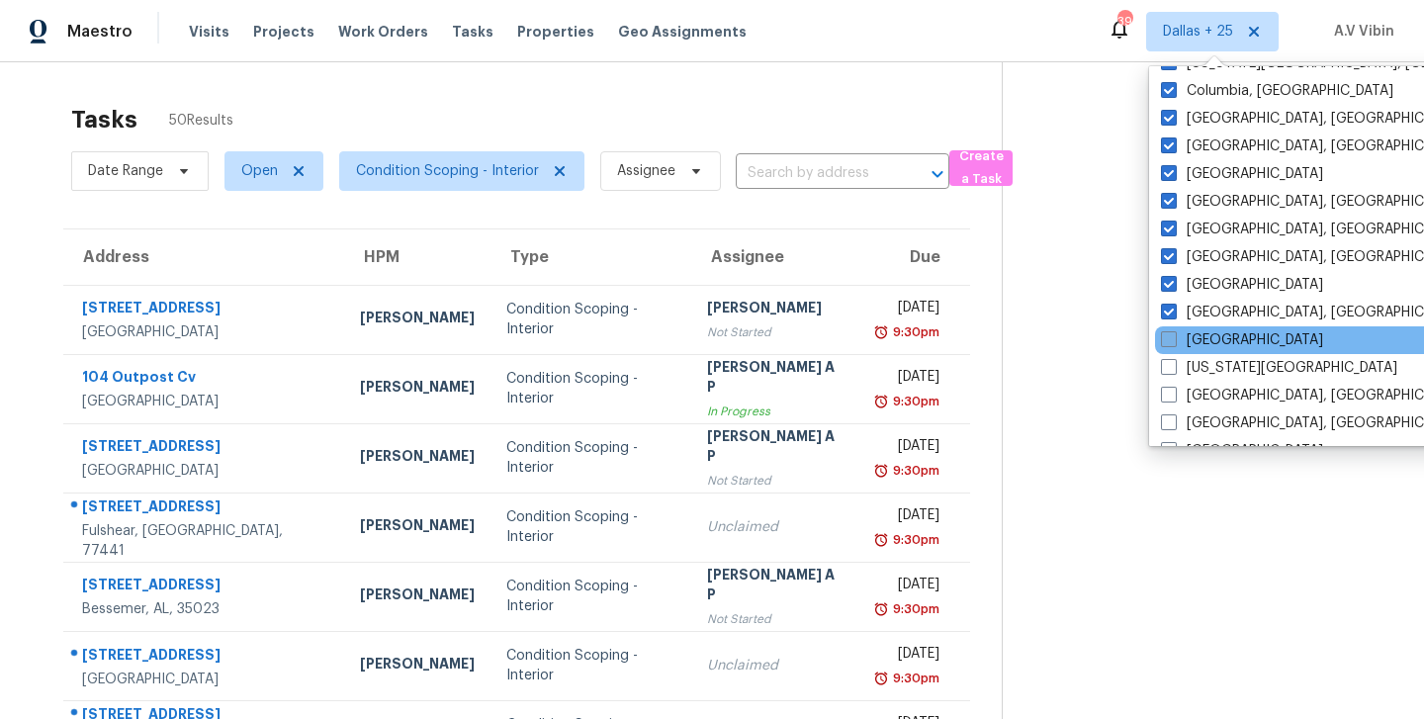
click at [1171, 344] on span at bounding box center [1169, 339] width 16 height 16
click at [1171, 343] on input "[GEOGRAPHIC_DATA]" at bounding box center [1167, 336] width 13 height 13
checkbox input "true"
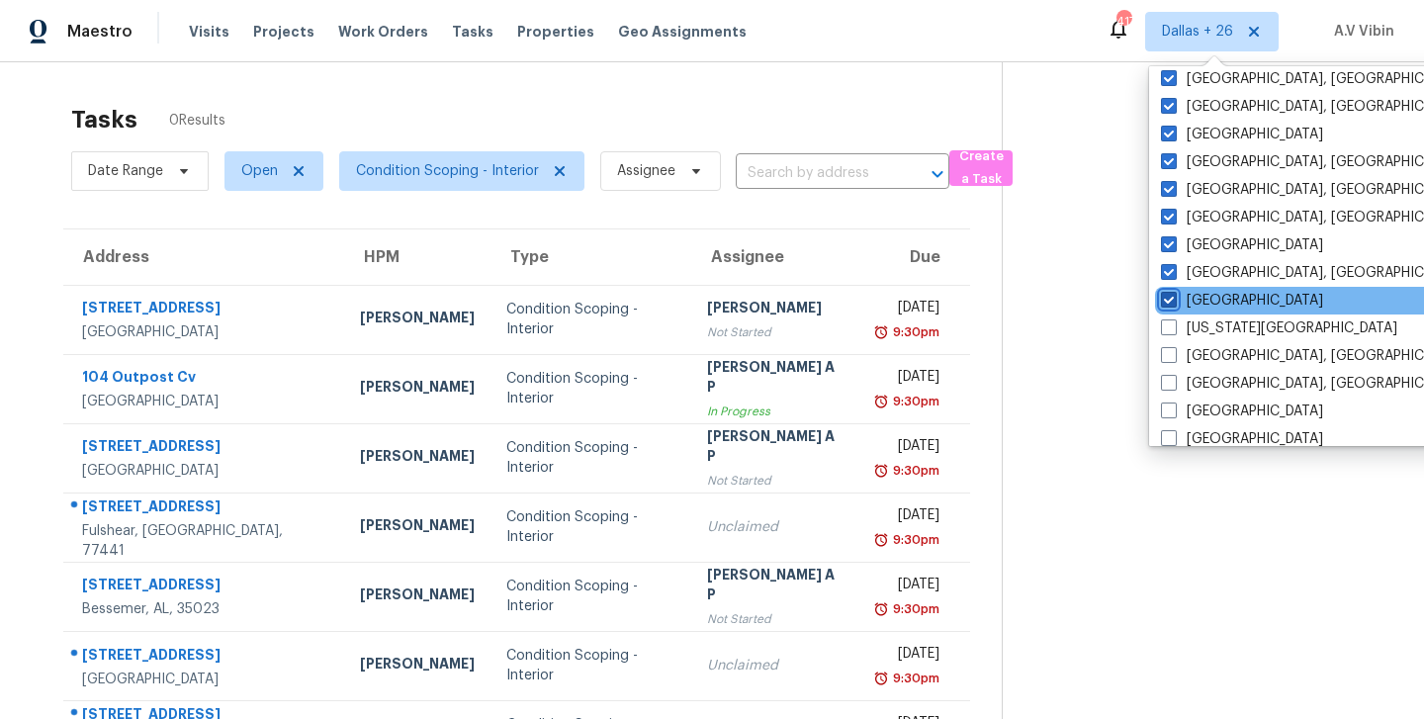
scroll to position [468, 0]
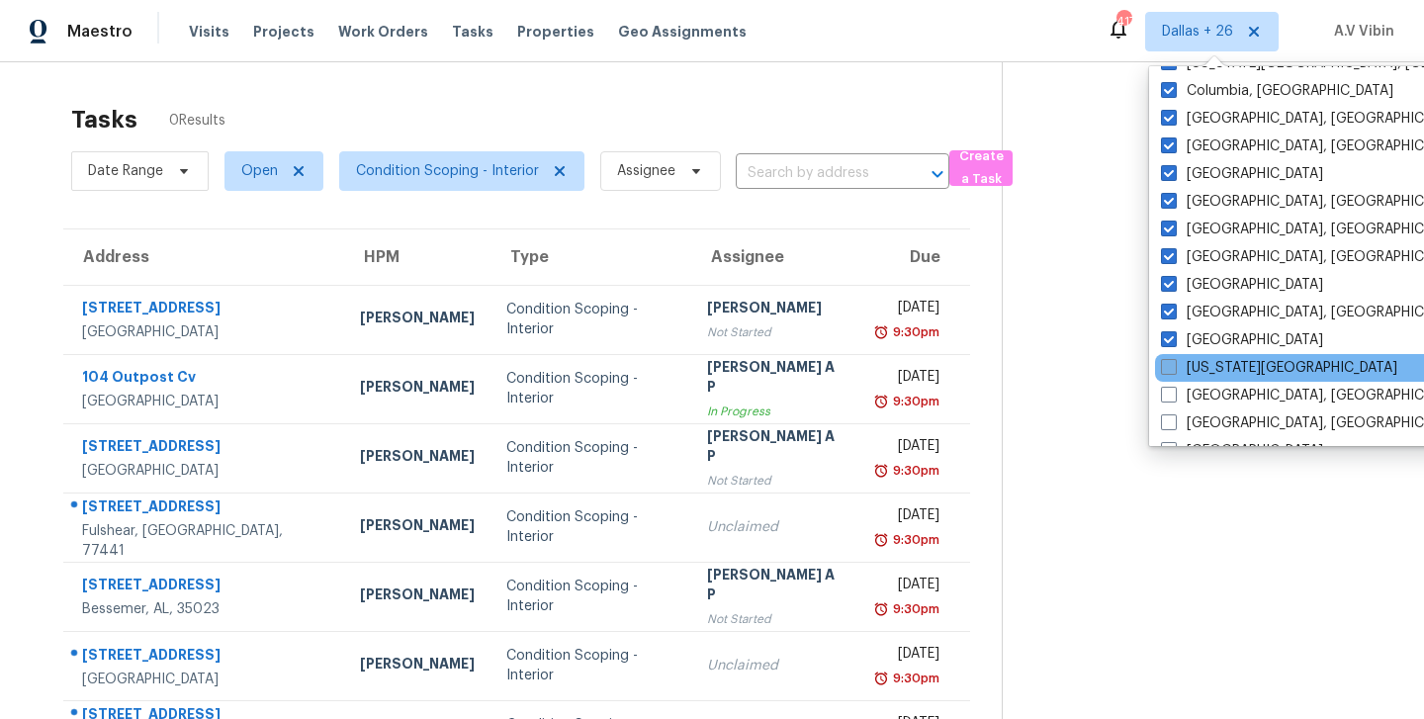
click at [1169, 362] on span at bounding box center [1169, 367] width 16 height 16
click at [1169, 362] on input "[US_STATE][GEOGRAPHIC_DATA]" at bounding box center [1167, 364] width 13 height 13
checkbox input "true"
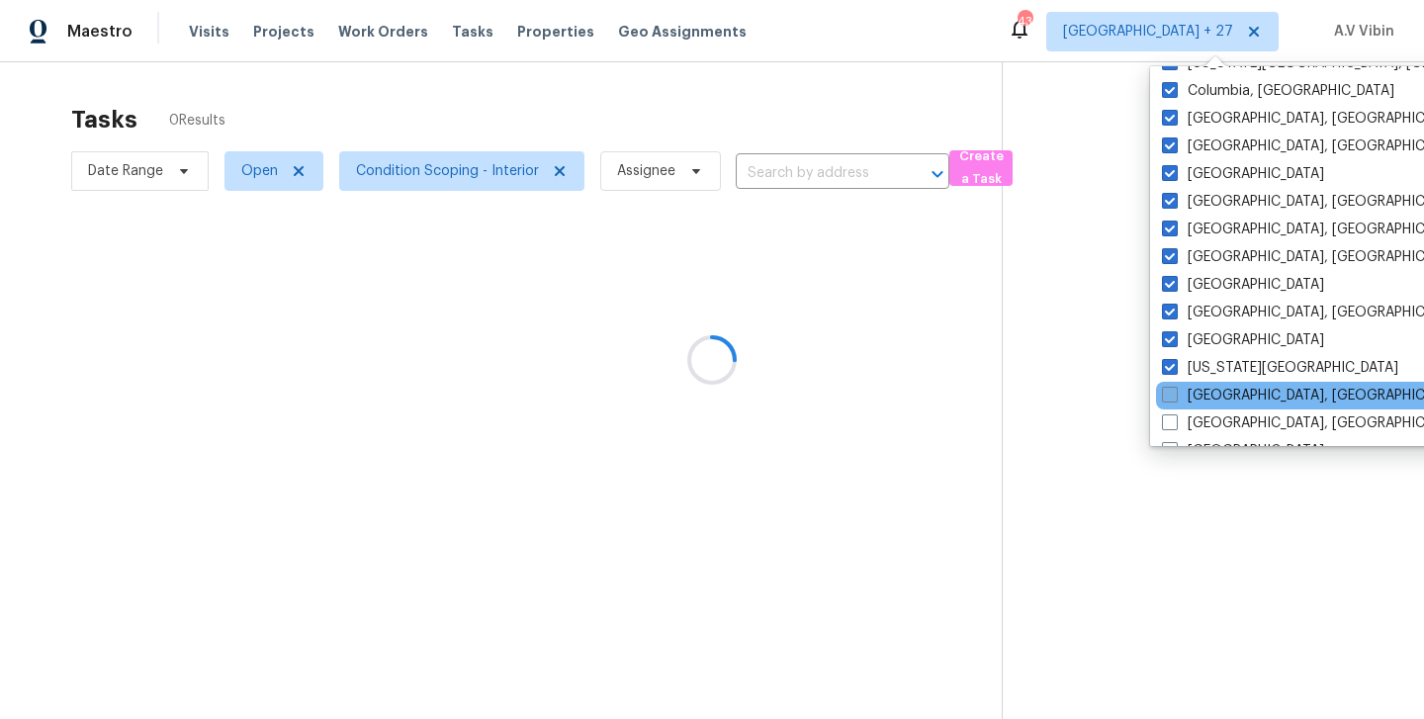
click at [1163, 392] on span at bounding box center [1170, 395] width 16 height 16
click at [1163, 392] on input "[GEOGRAPHIC_DATA], [GEOGRAPHIC_DATA]" at bounding box center [1168, 392] width 13 height 13
checkbox input "true"
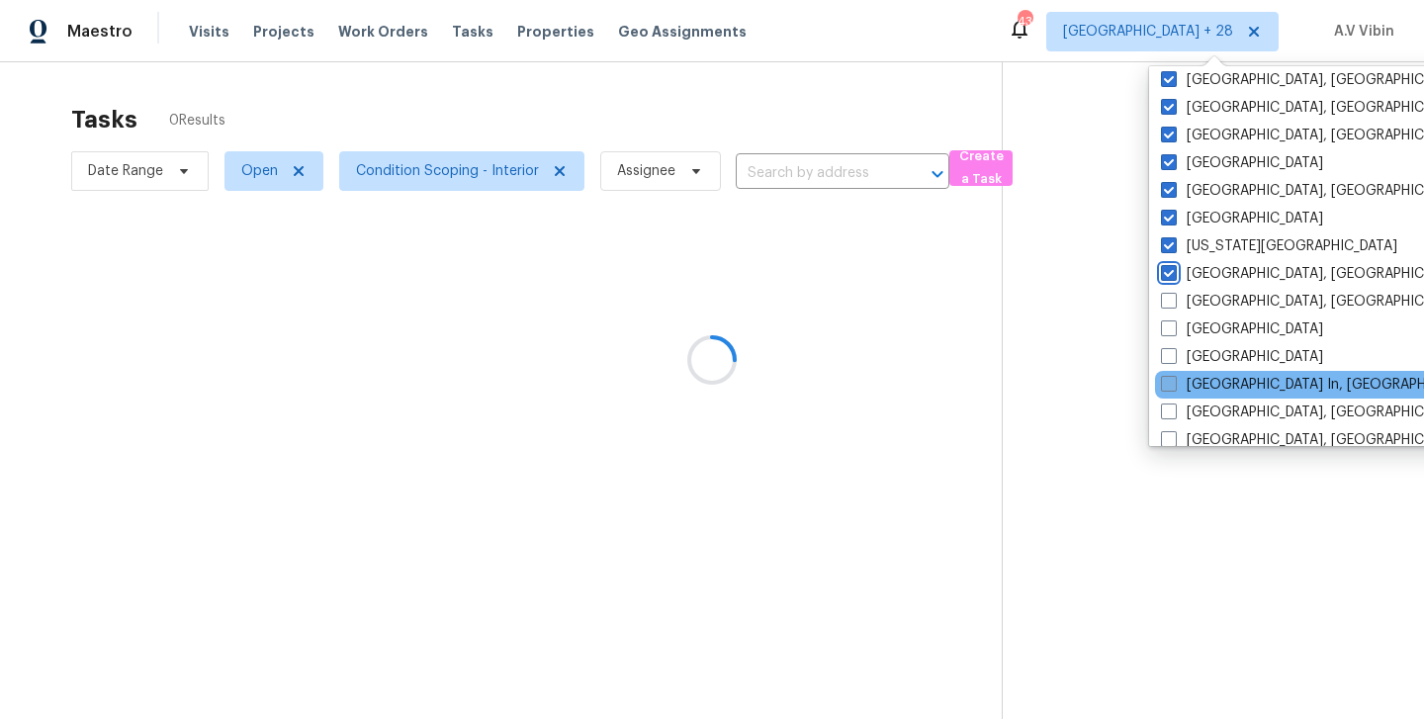
scroll to position [597, 0]
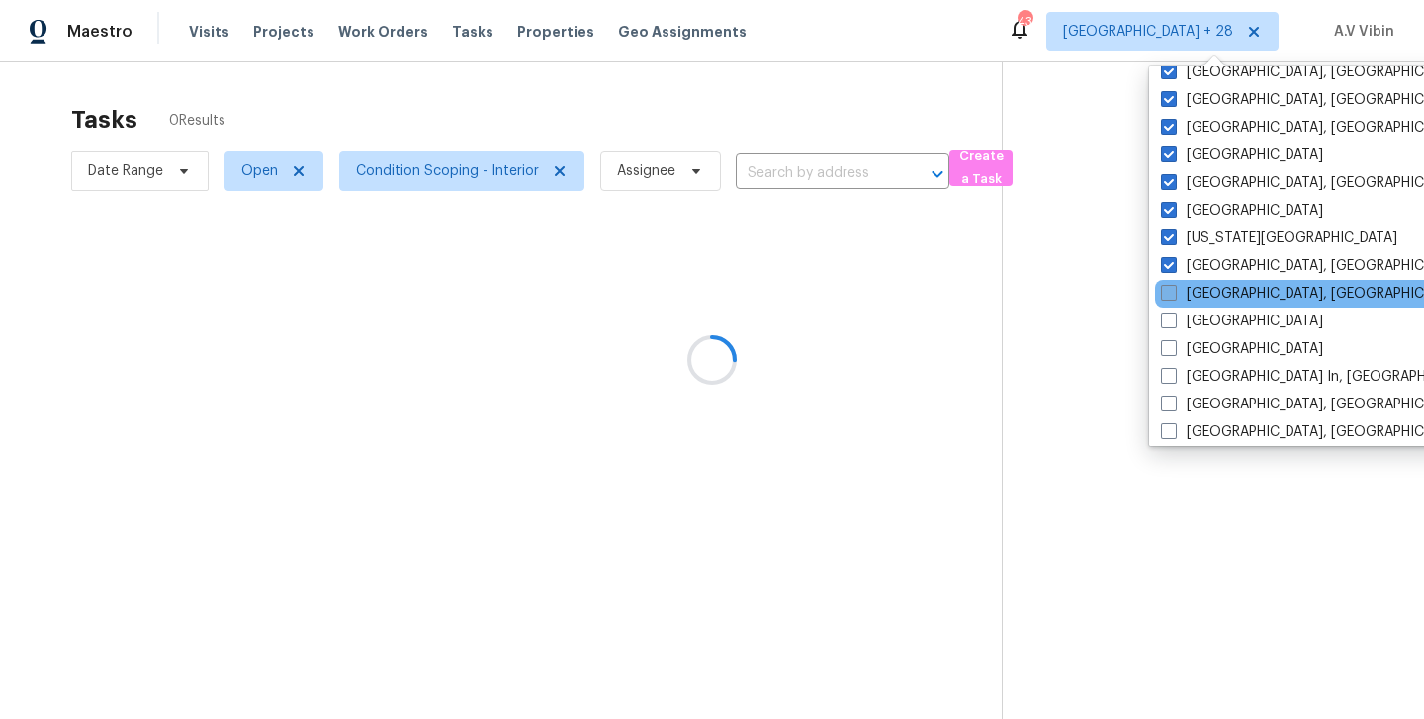
click at [1179, 302] on label "[GEOGRAPHIC_DATA], [GEOGRAPHIC_DATA]" at bounding box center [1314, 294] width 307 height 20
click at [1174, 297] on input "[GEOGRAPHIC_DATA], [GEOGRAPHIC_DATA]" at bounding box center [1167, 290] width 13 height 13
checkbox input "true"
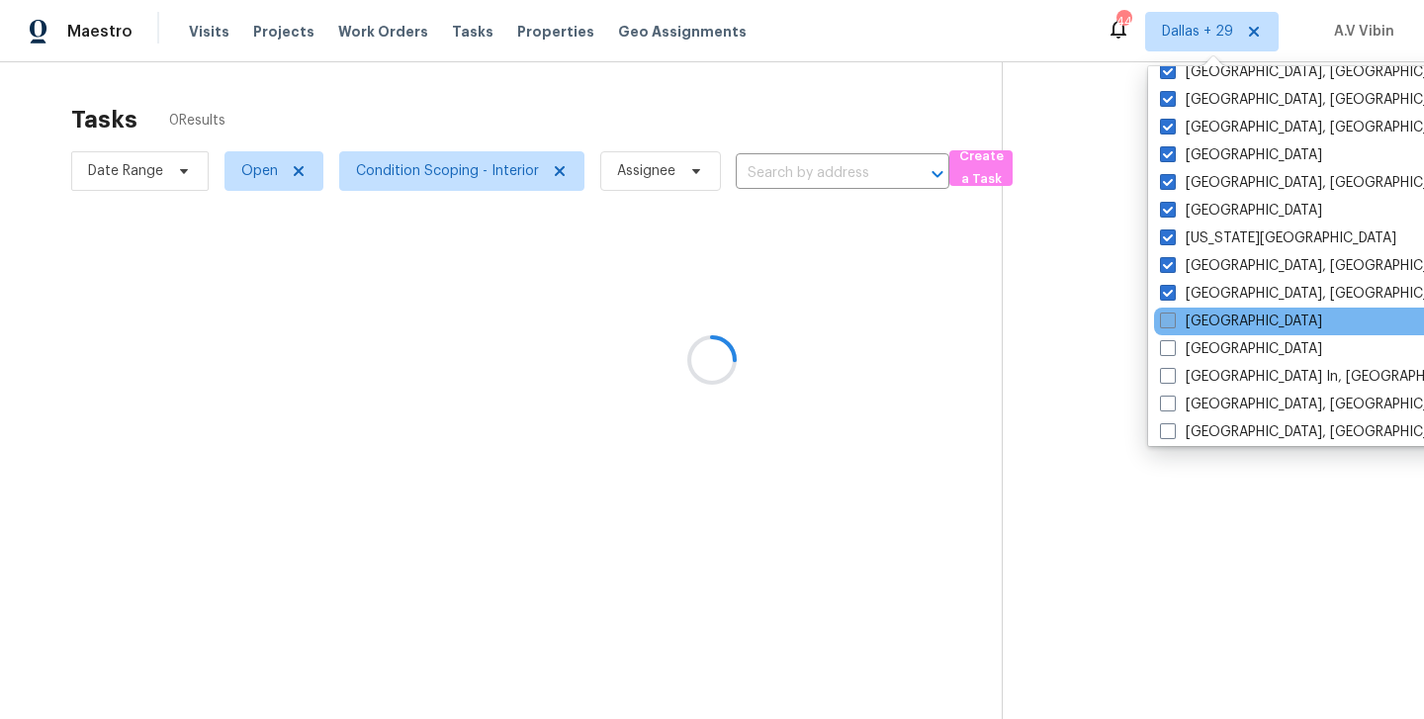
click at [1173, 317] on span at bounding box center [1168, 320] width 16 height 16
click at [1173, 317] on input "[GEOGRAPHIC_DATA]" at bounding box center [1166, 317] width 13 height 13
checkbox input "true"
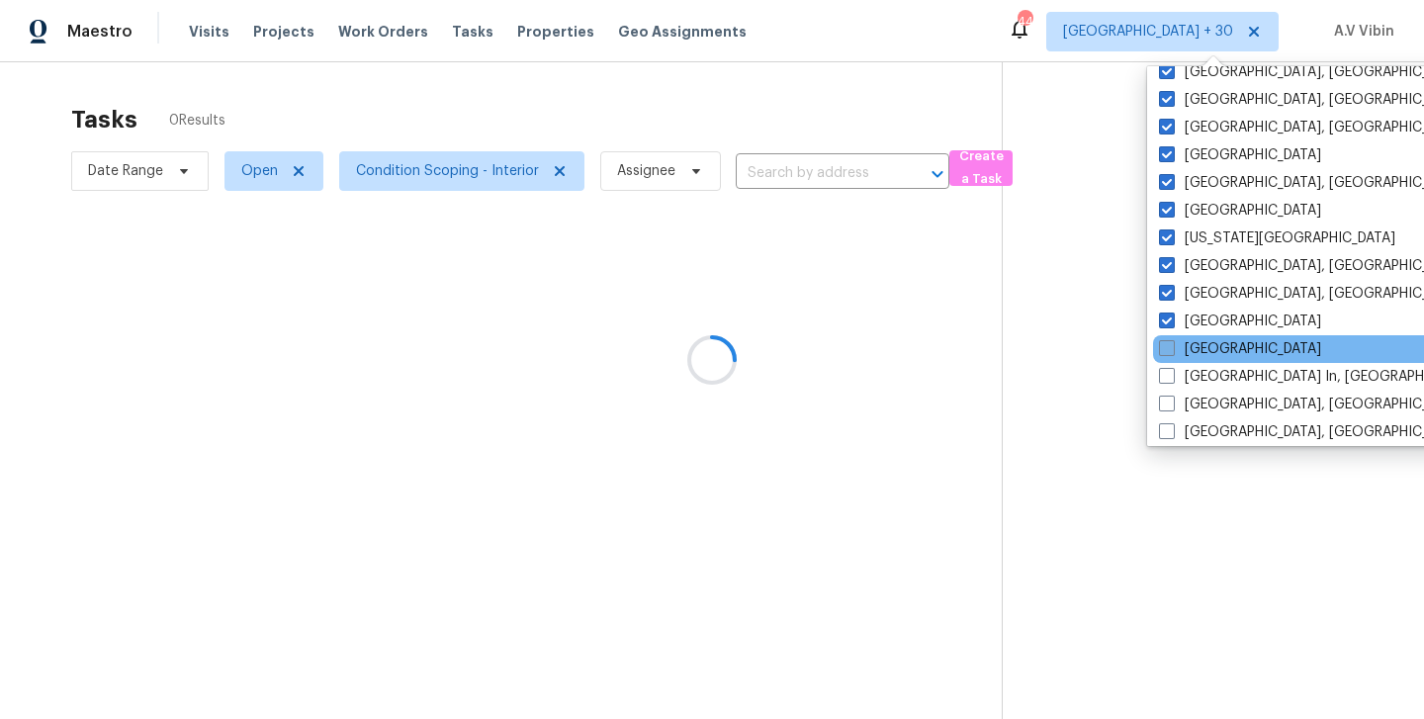
click at [1163, 342] on span at bounding box center [1167, 348] width 16 height 16
click at [1163, 342] on input "[GEOGRAPHIC_DATA]" at bounding box center [1165, 345] width 13 height 13
checkbox input "true"
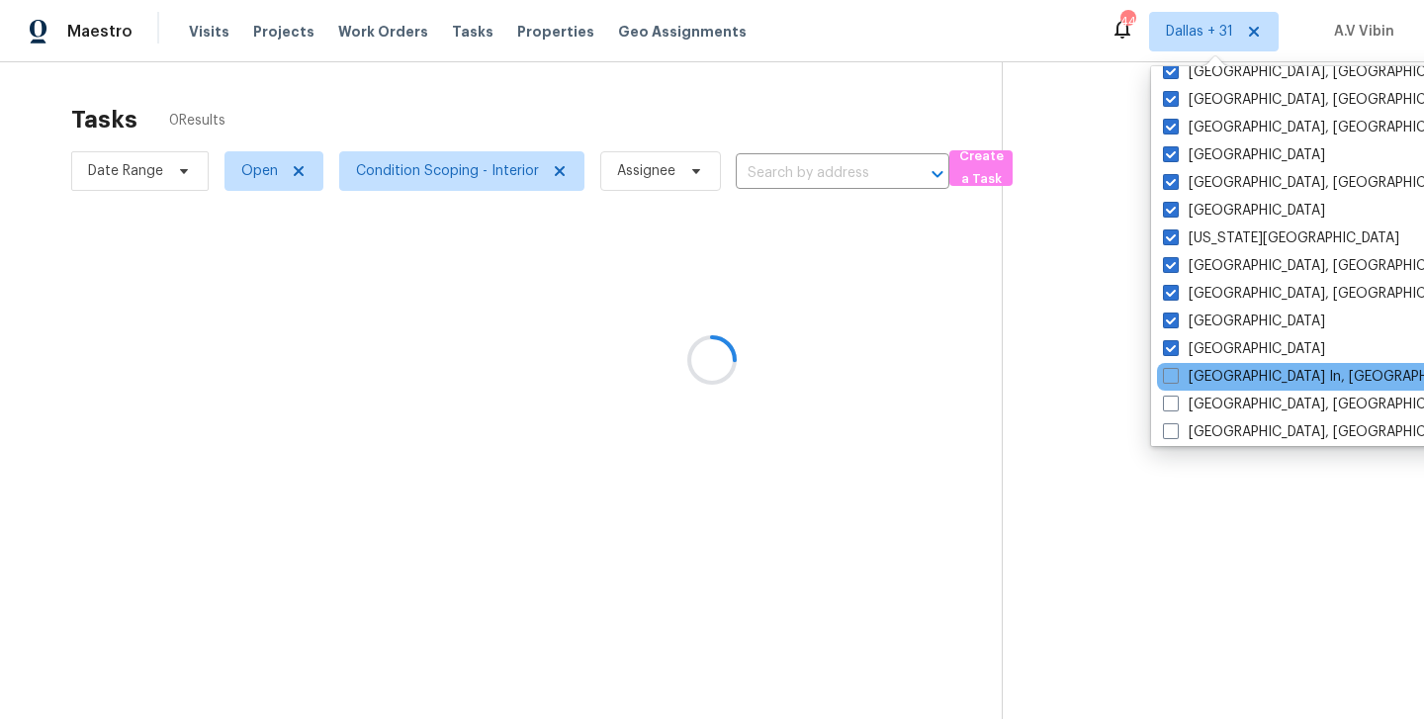
click at [1162, 387] on div "[GEOGRAPHIC_DATA] In, [GEOGRAPHIC_DATA]" at bounding box center [1356, 377] width 398 height 28
click at [1165, 382] on span at bounding box center [1171, 376] width 16 height 16
click at [1165, 380] on input "[GEOGRAPHIC_DATA] In, [GEOGRAPHIC_DATA]" at bounding box center [1169, 373] width 13 height 13
checkbox input "true"
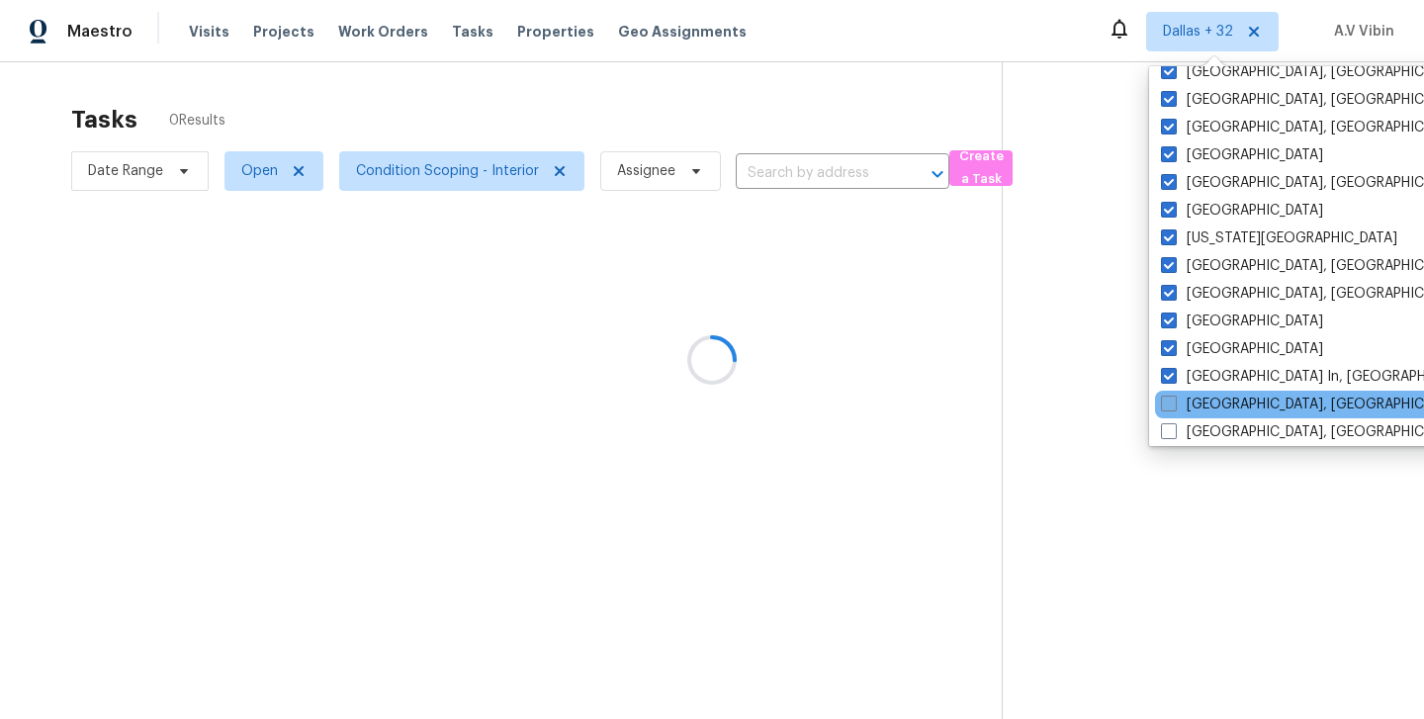
click at [1170, 401] on span at bounding box center [1169, 403] width 16 height 16
click at [1170, 401] on input "[GEOGRAPHIC_DATA], [GEOGRAPHIC_DATA]" at bounding box center [1167, 400] width 13 height 13
checkbox input "true"
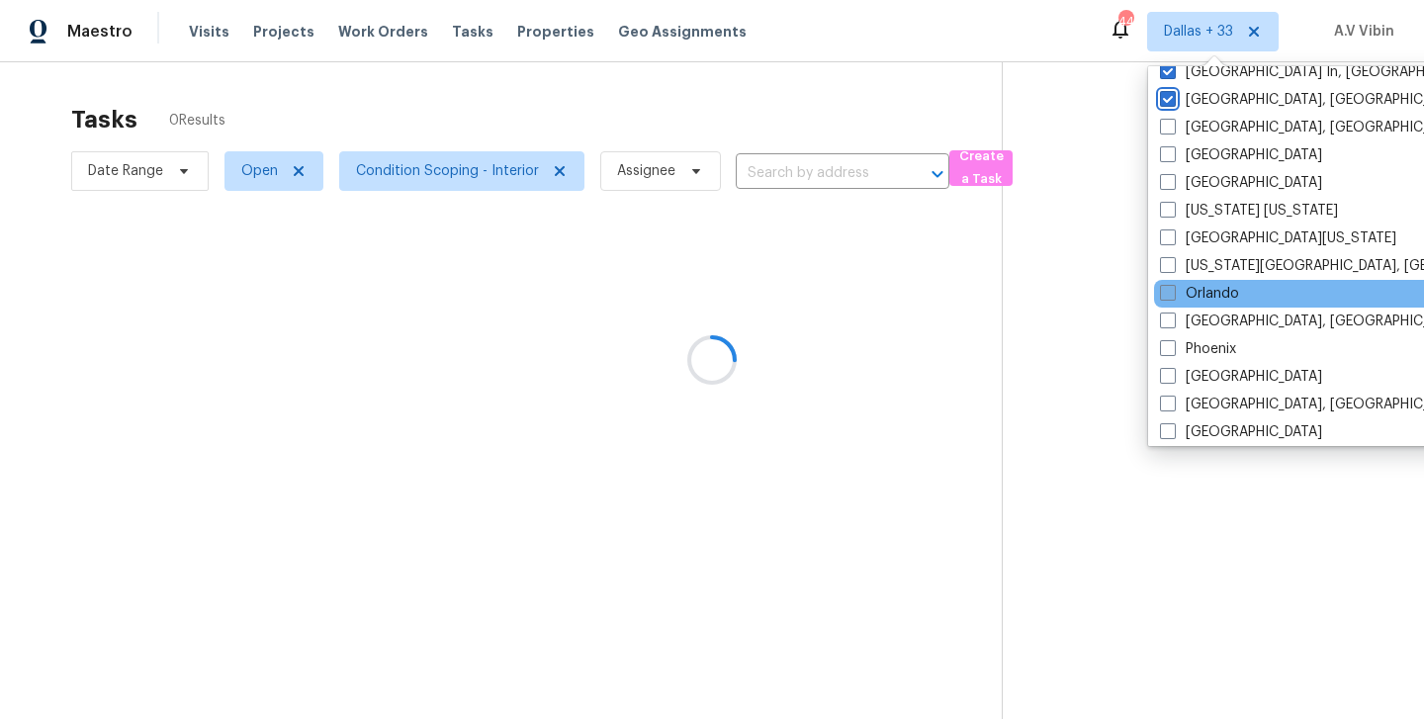
scroll to position [883, 0]
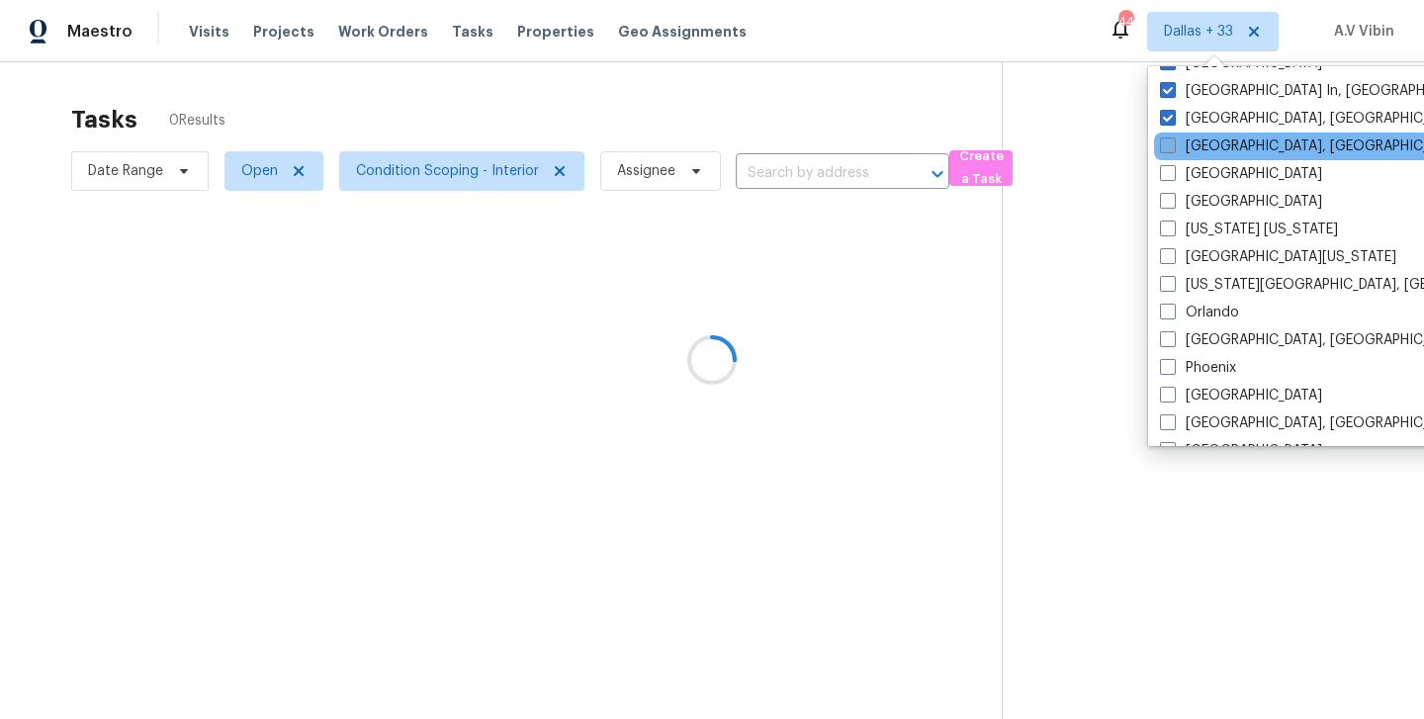
click at [1174, 147] on span at bounding box center [1168, 145] width 16 height 16
click at [1173, 147] on input "[GEOGRAPHIC_DATA], [GEOGRAPHIC_DATA]" at bounding box center [1166, 142] width 13 height 13
checkbox input "true"
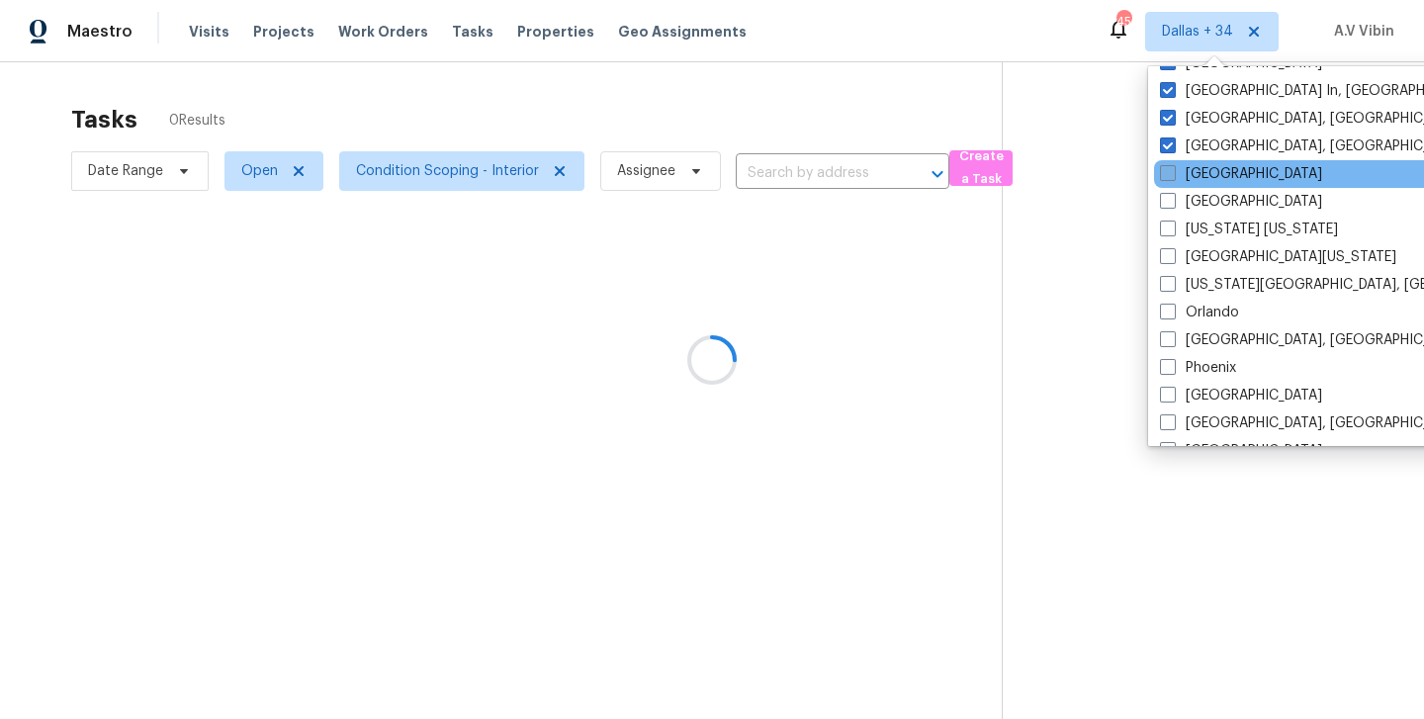
click at [1169, 173] on span at bounding box center [1168, 173] width 16 height 16
click at [1169, 173] on input "[GEOGRAPHIC_DATA]" at bounding box center [1166, 170] width 13 height 13
checkbox input "true"
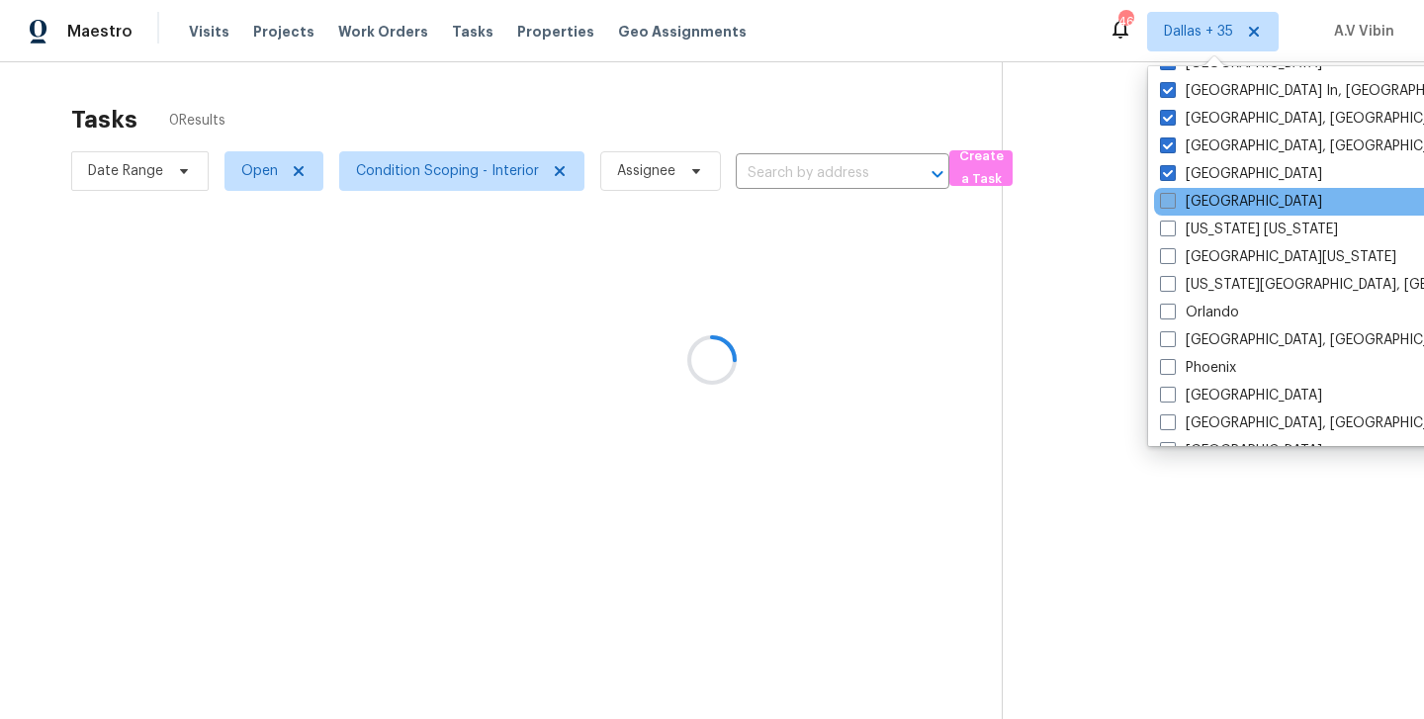
click at [1169, 193] on span at bounding box center [1168, 201] width 16 height 16
click at [1169, 193] on input "[GEOGRAPHIC_DATA]" at bounding box center [1166, 198] width 13 height 13
checkbox input "true"
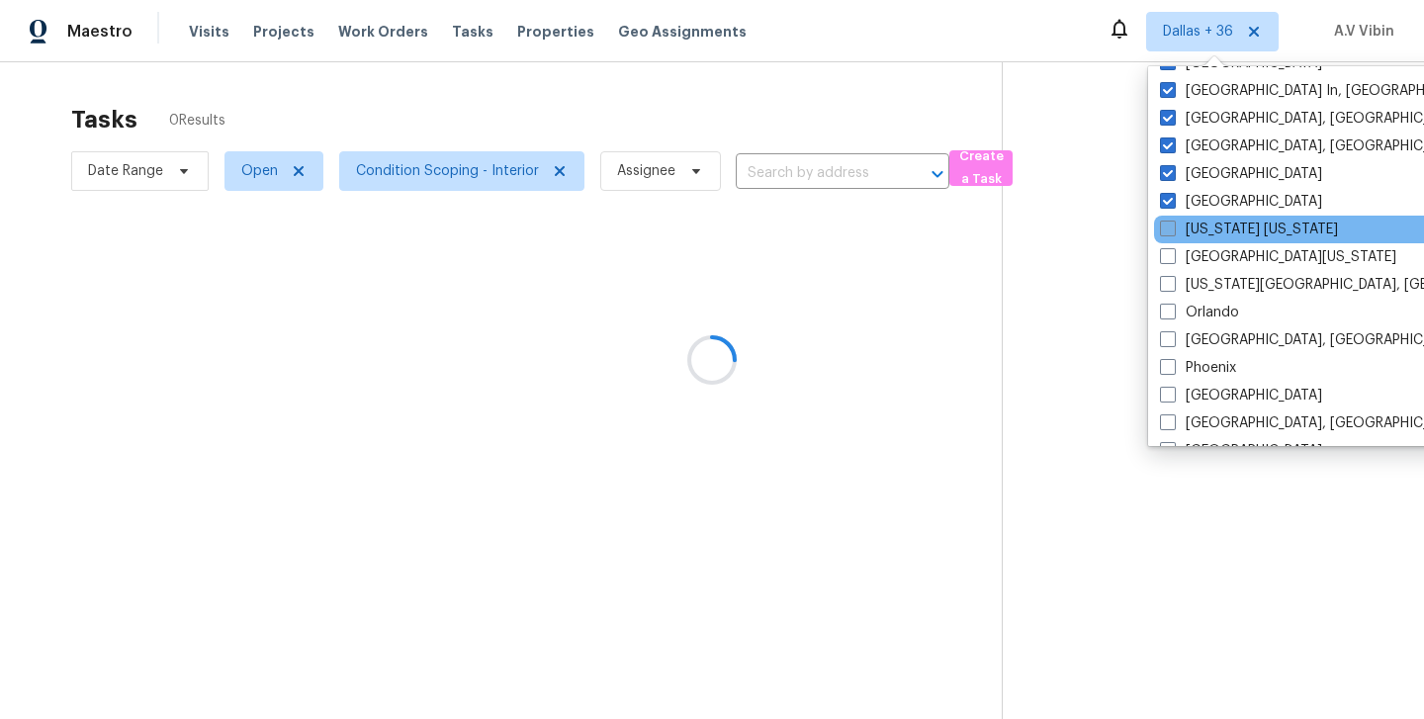
click at [1169, 231] on span at bounding box center [1168, 228] width 16 height 16
click at [1169, 231] on input "[US_STATE] [US_STATE]" at bounding box center [1166, 225] width 13 height 13
checkbox input "true"
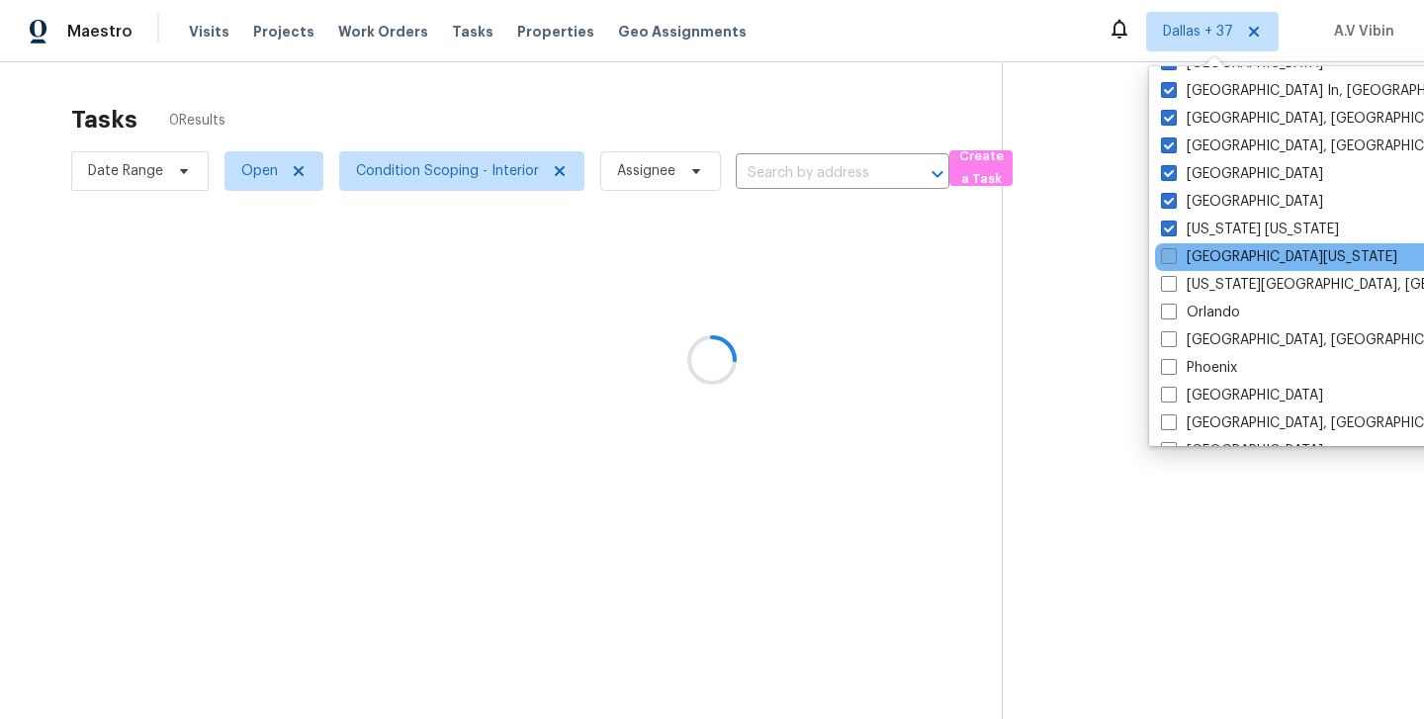
click at [1168, 264] on span at bounding box center [1169, 256] width 16 height 16
click at [1168, 260] on input "[GEOGRAPHIC_DATA][US_STATE]" at bounding box center [1167, 253] width 13 height 13
checkbox input "true"
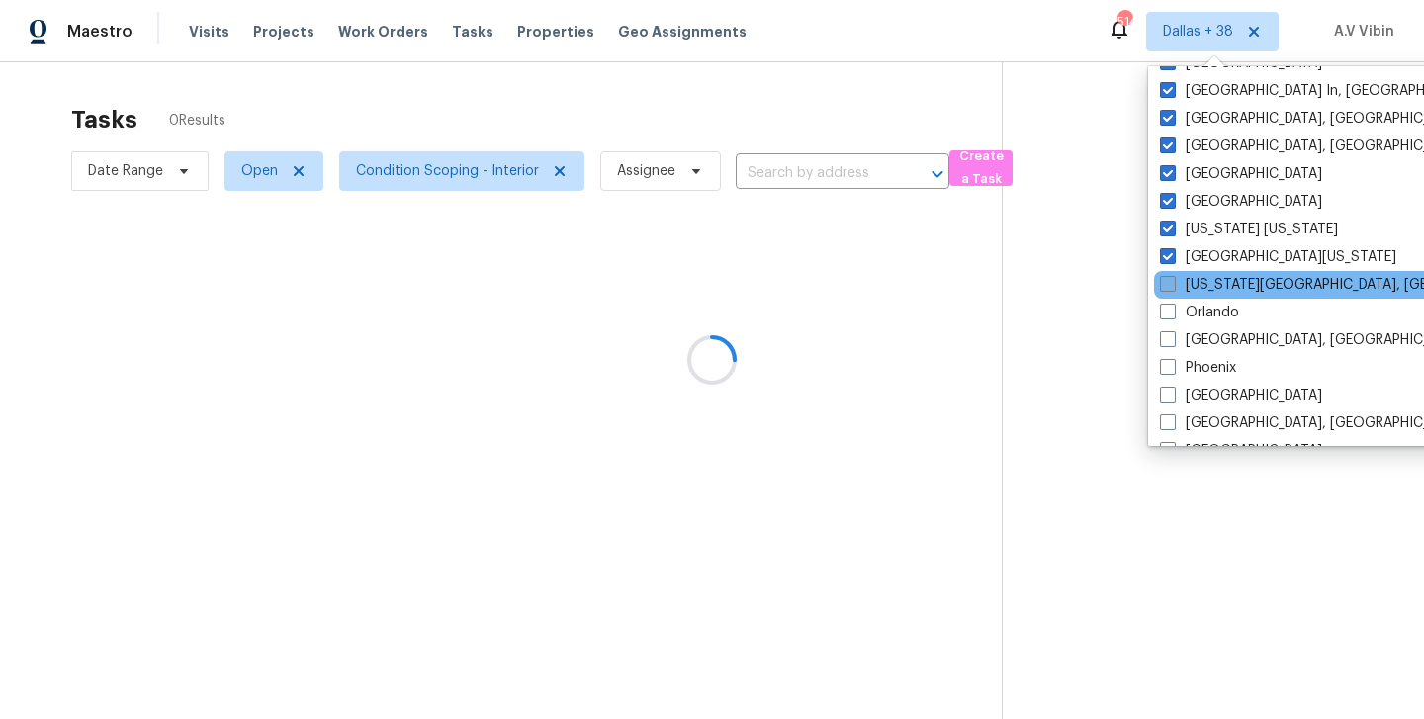
click at [1165, 290] on span at bounding box center [1168, 284] width 16 height 16
click at [1165, 288] on input "[US_STATE][GEOGRAPHIC_DATA], [GEOGRAPHIC_DATA]" at bounding box center [1166, 281] width 13 height 13
checkbox input "true"
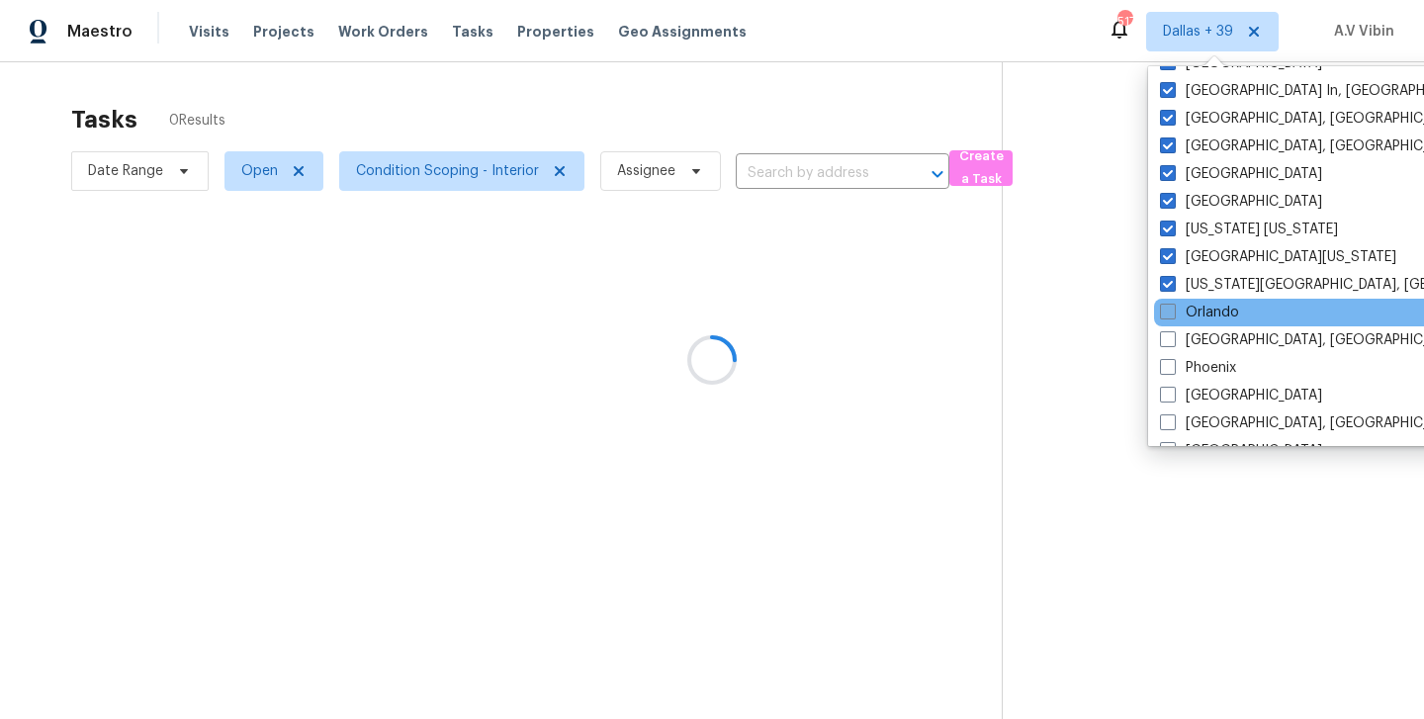
click at [1165, 316] on span at bounding box center [1168, 312] width 16 height 16
click at [1165, 315] on input "Orlando" at bounding box center [1166, 309] width 13 height 13
checkbox input "true"
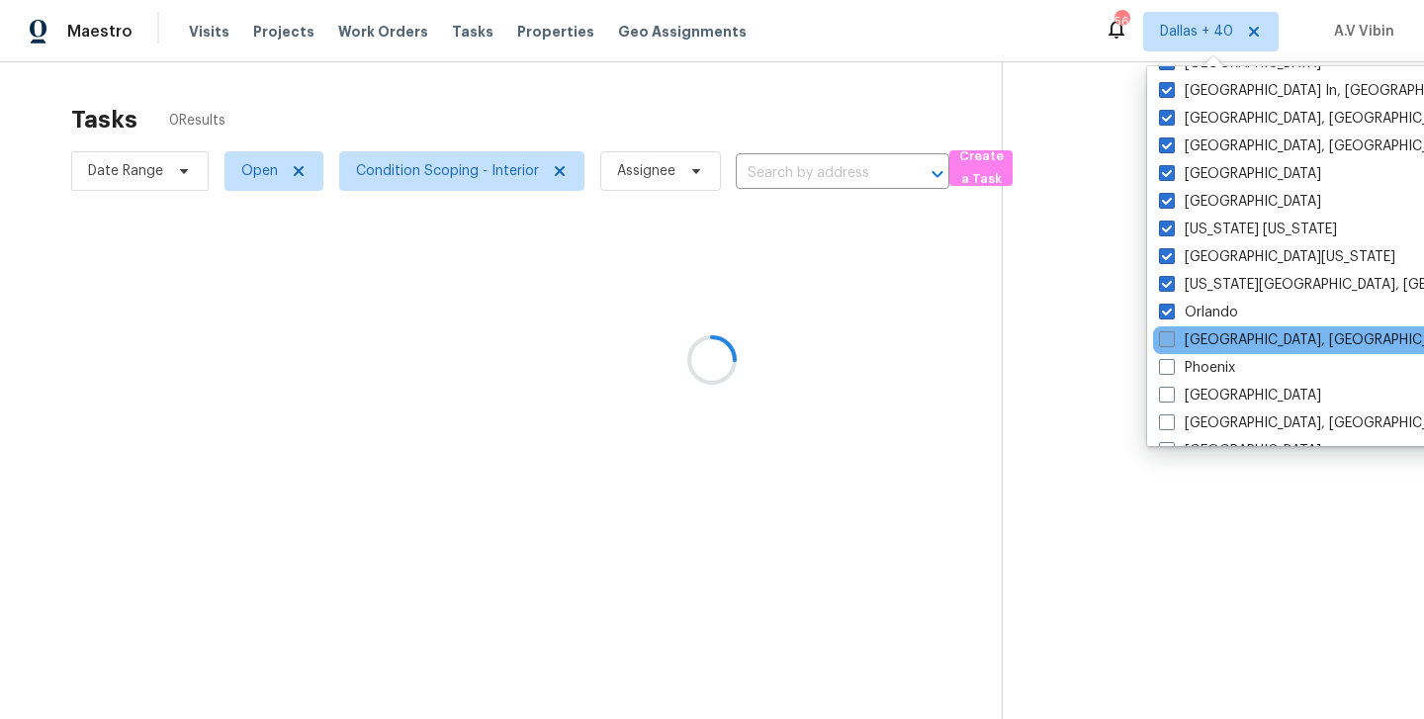
click at [1170, 349] on label "[GEOGRAPHIC_DATA], [GEOGRAPHIC_DATA]" at bounding box center [1312, 340] width 307 height 20
click at [1170, 343] on input "[GEOGRAPHIC_DATA], [GEOGRAPHIC_DATA]" at bounding box center [1165, 336] width 13 height 13
checkbox input "true"
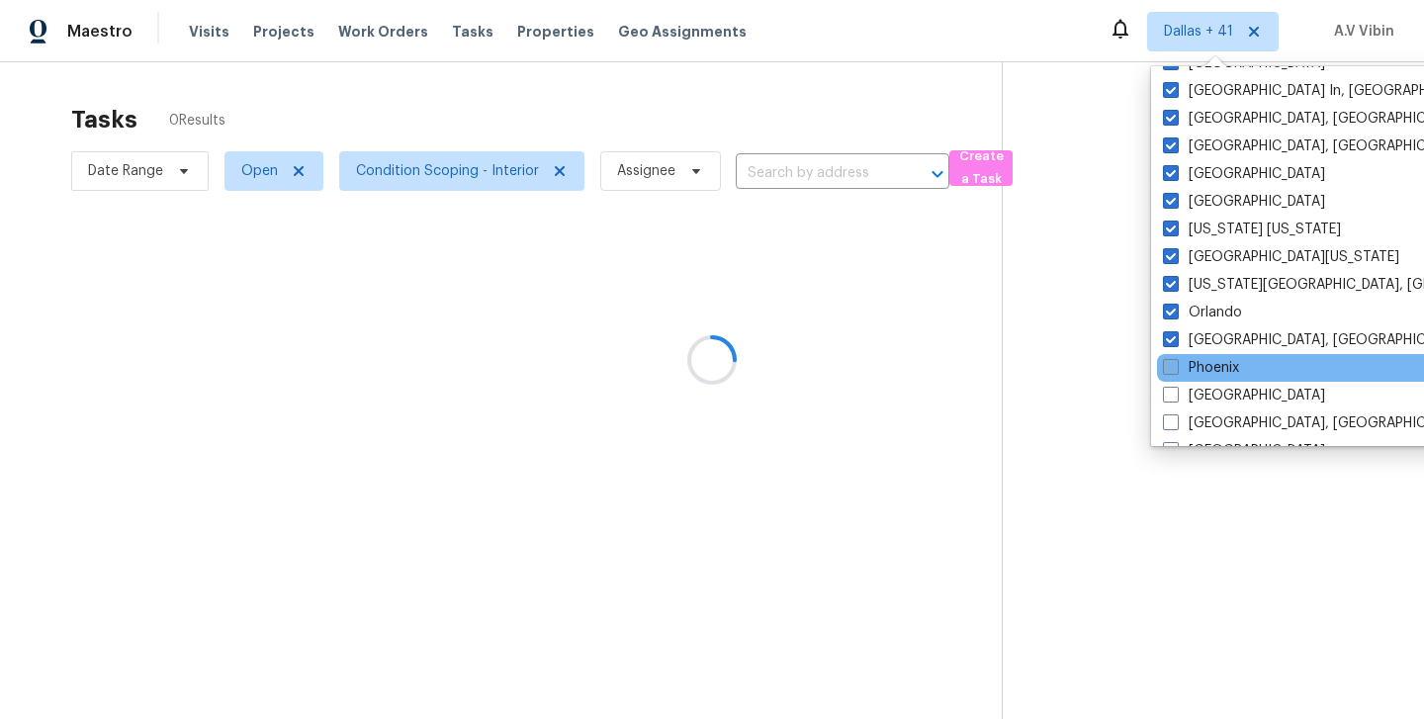
click at [1167, 363] on span at bounding box center [1171, 367] width 16 height 16
click at [1167, 363] on input "Phoenix" at bounding box center [1169, 364] width 13 height 13
click at [1167, 373] on span at bounding box center [1168, 367] width 16 height 16
click at [1167, 371] on input "Phoenix" at bounding box center [1166, 364] width 13 height 13
checkbox input "false"
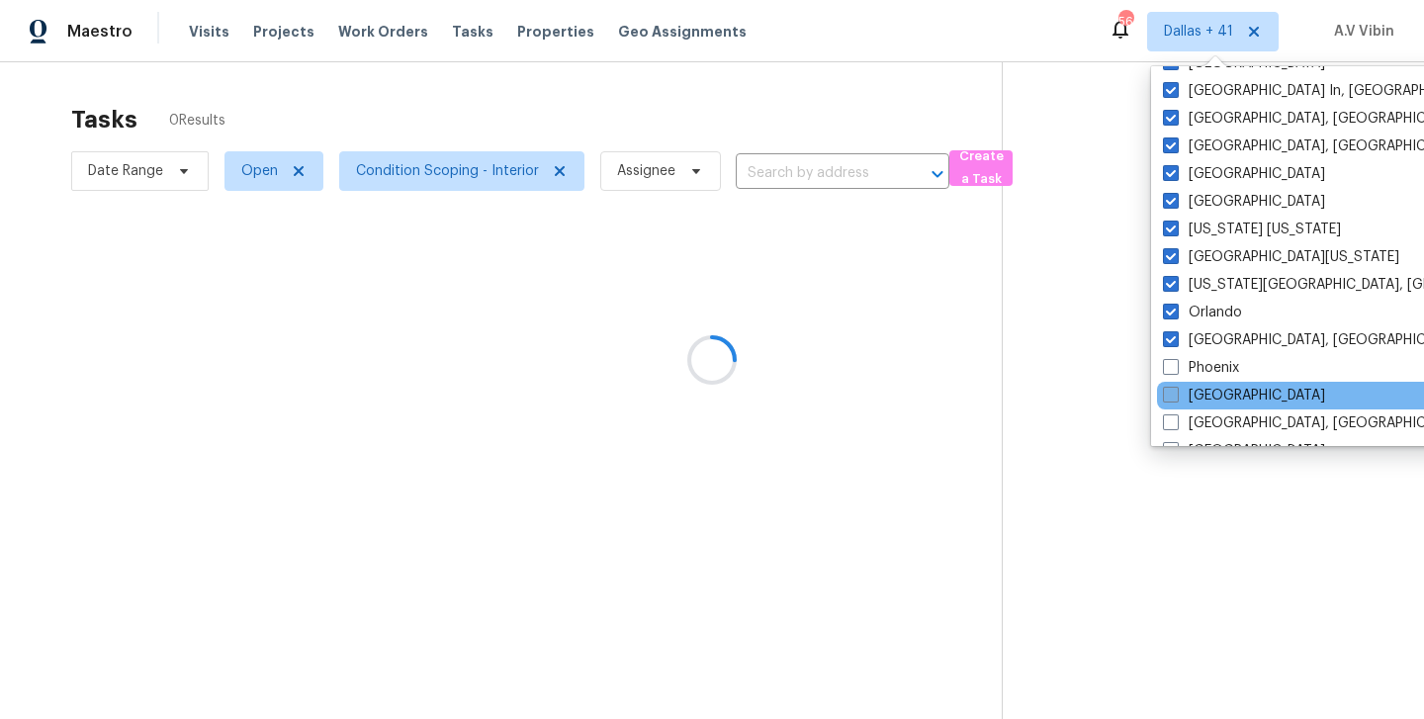
click at [1170, 398] on span at bounding box center [1171, 395] width 16 height 16
click at [1170, 398] on input "[GEOGRAPHIC_DATA]" at bounding box center [1169, 392] width 13 height 13
checkbox input "true"
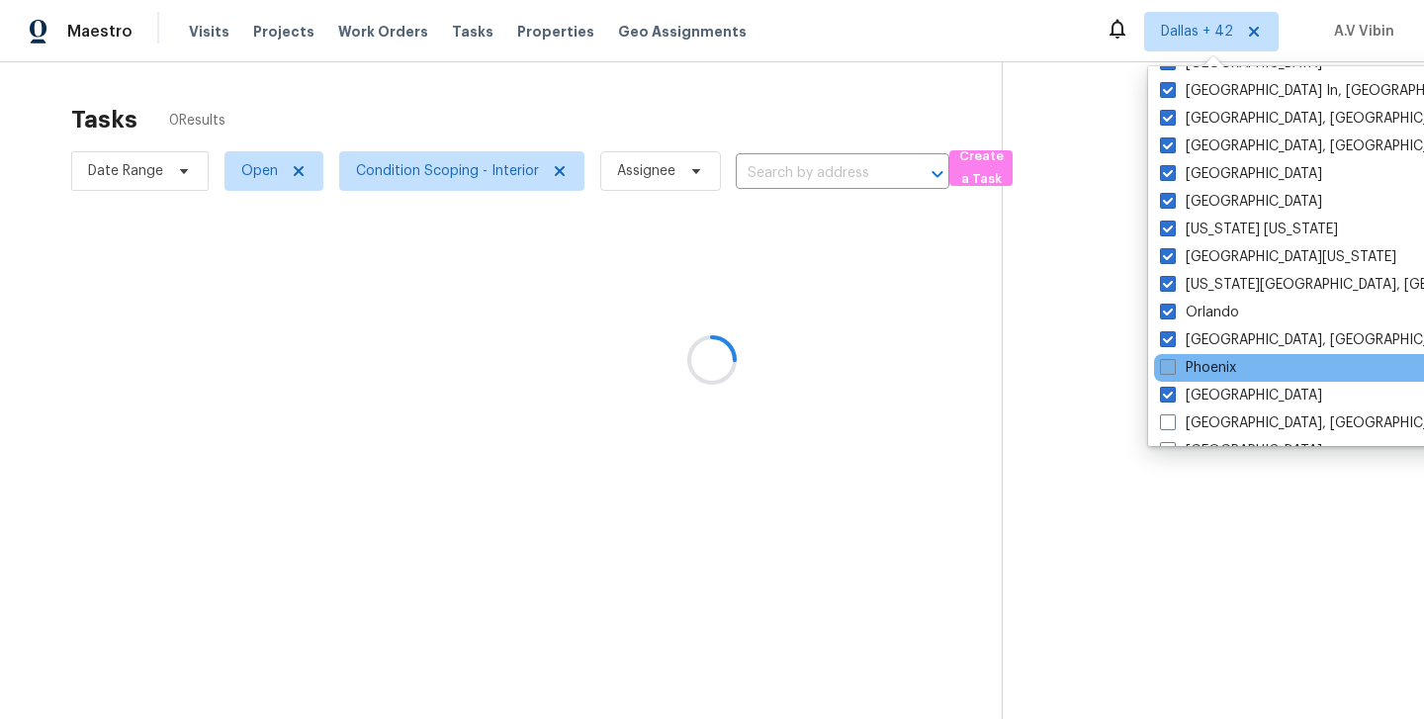
click at [1170, 366] on span at bounding box center [1168, 367] width 16 height 16
click at [1170, 366] on input "Phoenix" at bounding box center [1166, 364] width 13 height 13
checkbox input "true"
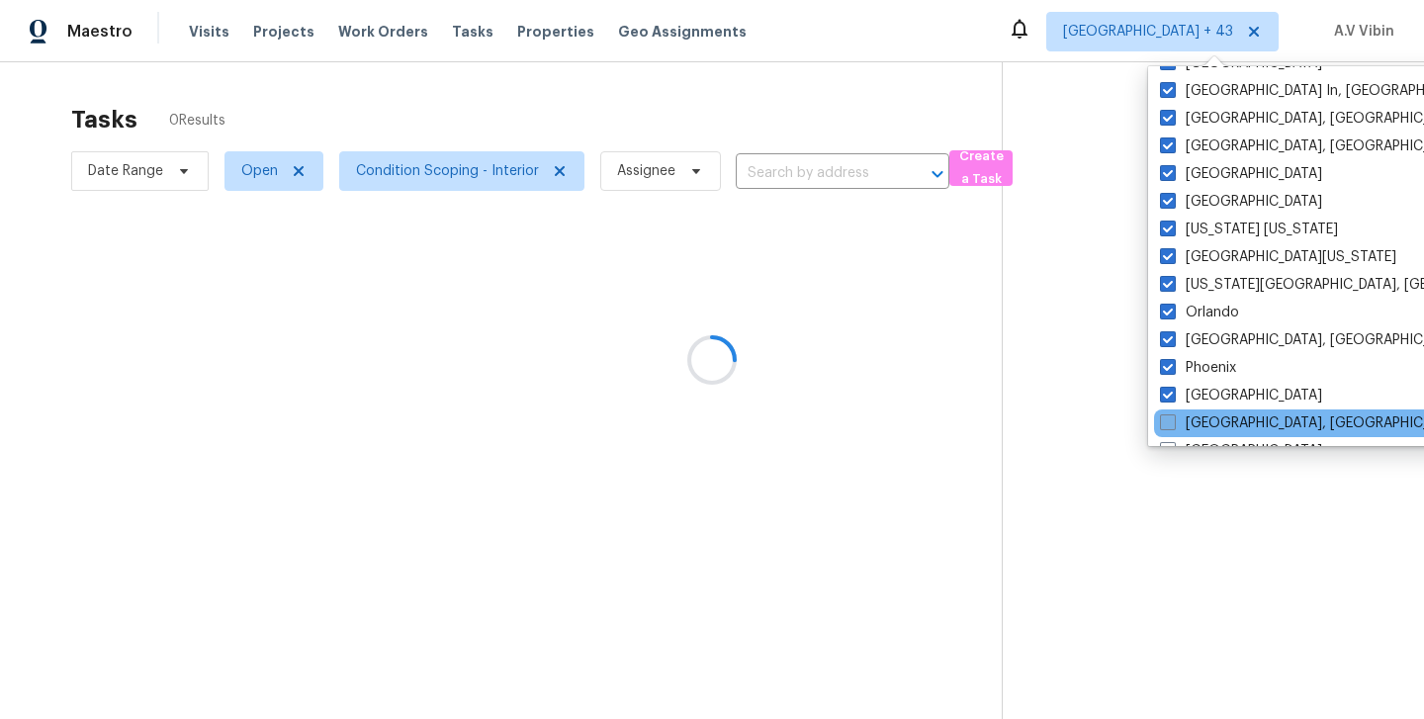
click at [1170, 431] on label "[GEOGRAPHIC_DATA], [GEOGRAPHIC_DATA]" at bounding box center [1313, 423] width 307 height 20
click at [1170, 426] on input "[GEOGRAPHIC_DATA], [GEOGRAPHIC_DATA]" at bounding box center [1166, 419] width 13 height 13
checkbox input "true"
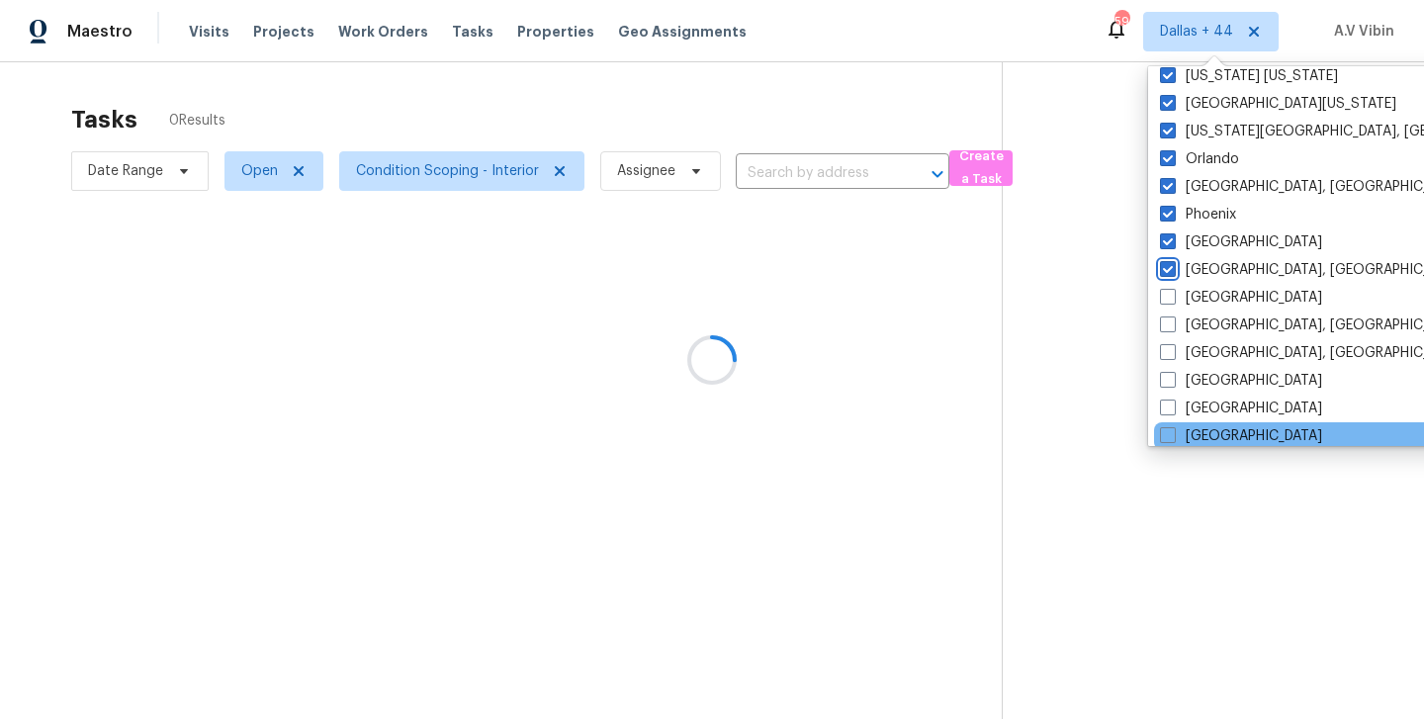
scroll to position [1048, 0]
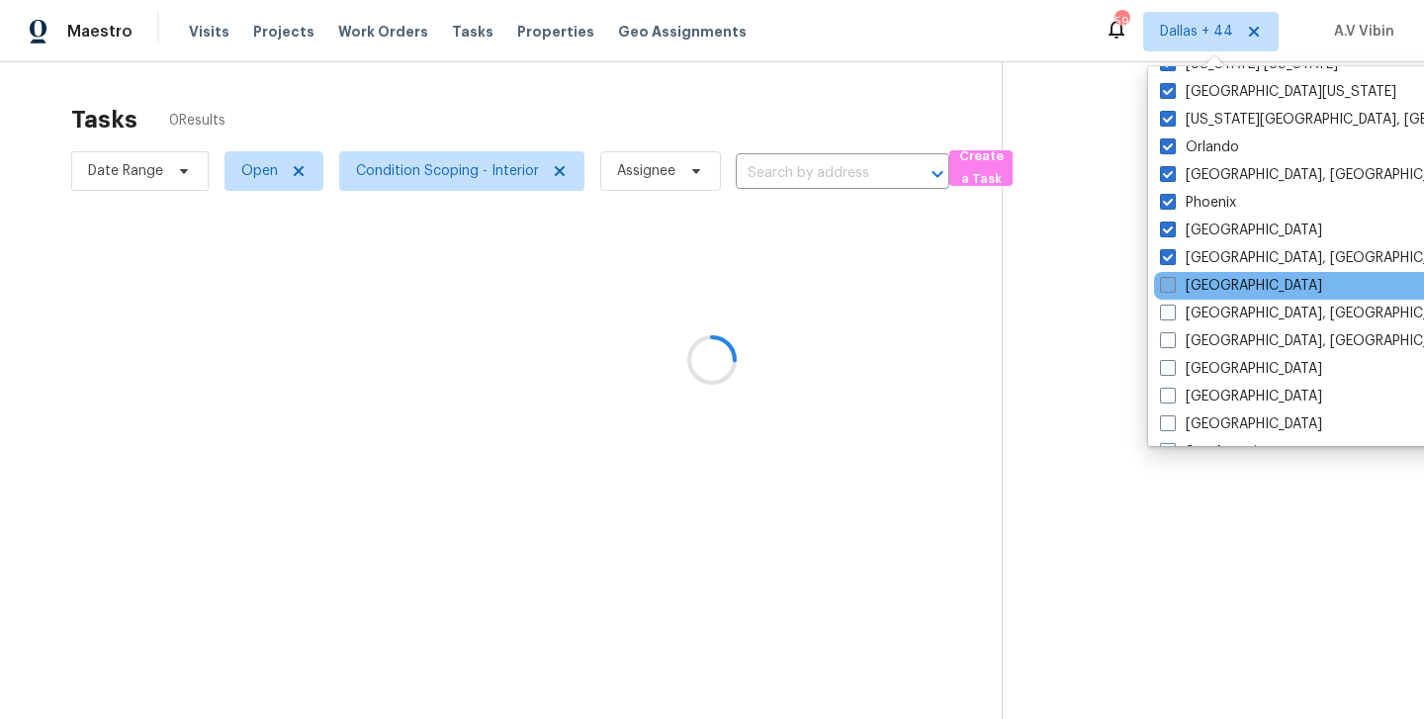
click at [1168, 287] on span at bounding box center [1168, 285] width 16 height 16
click at [1168, 287] on input "[GEOGRAPHIC_DATA]" at bounding box center [1166, 282] width 13 height 13
checkbox input "true"
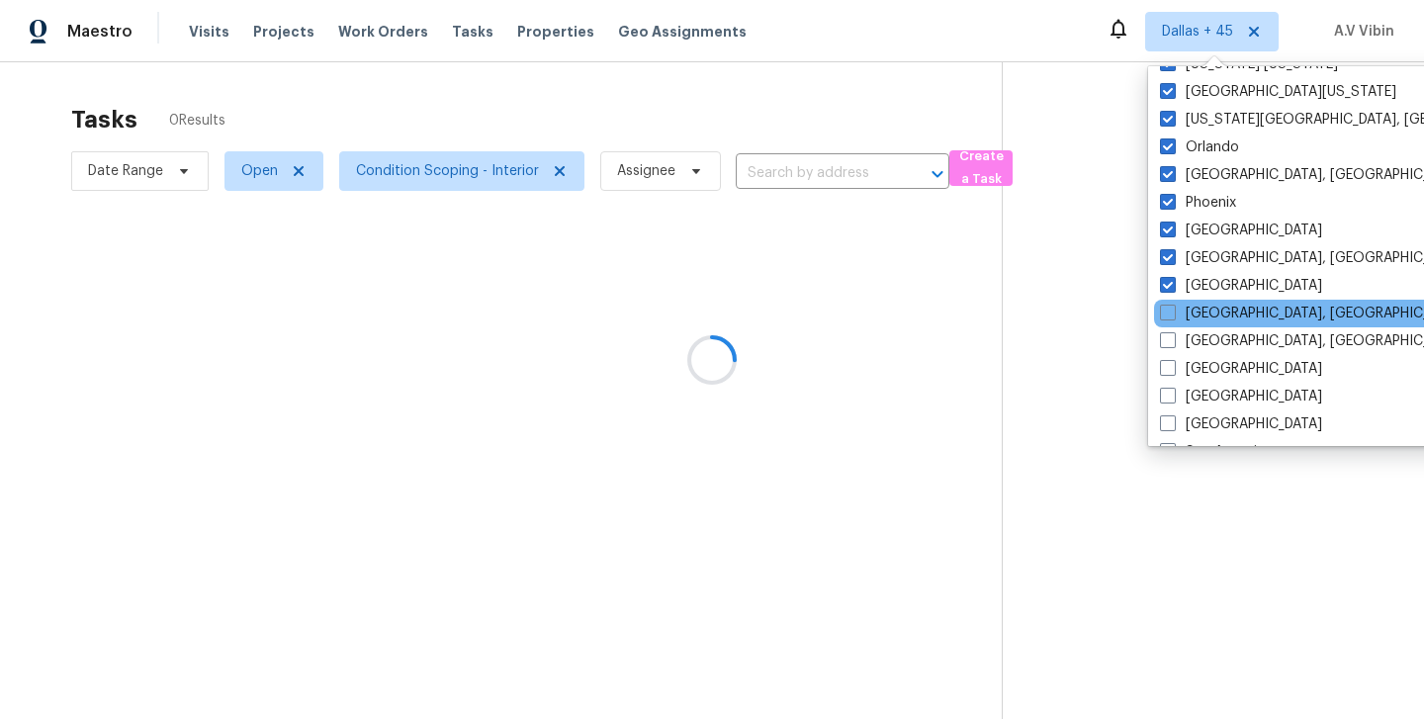
click at [1168, 324] on div "[GEOGRAPHIC_DATA], [GEOGRAPHIC_DATA]" at bounding box center [1353, 314] width 398 height 28
click at [1168, 322] on label "[GEOGRAPHIC_DATA], [GEOGRAPHIC_DATA]" at bounding box center [1313, 314] width 307 height 20
click at [1168, 316] on input "[GEOGRAPHIC_DATA], [GEOGRAPHIC_DATA]" at bounding box center [1166, 310] width 13 height 13
checkbox input "true"
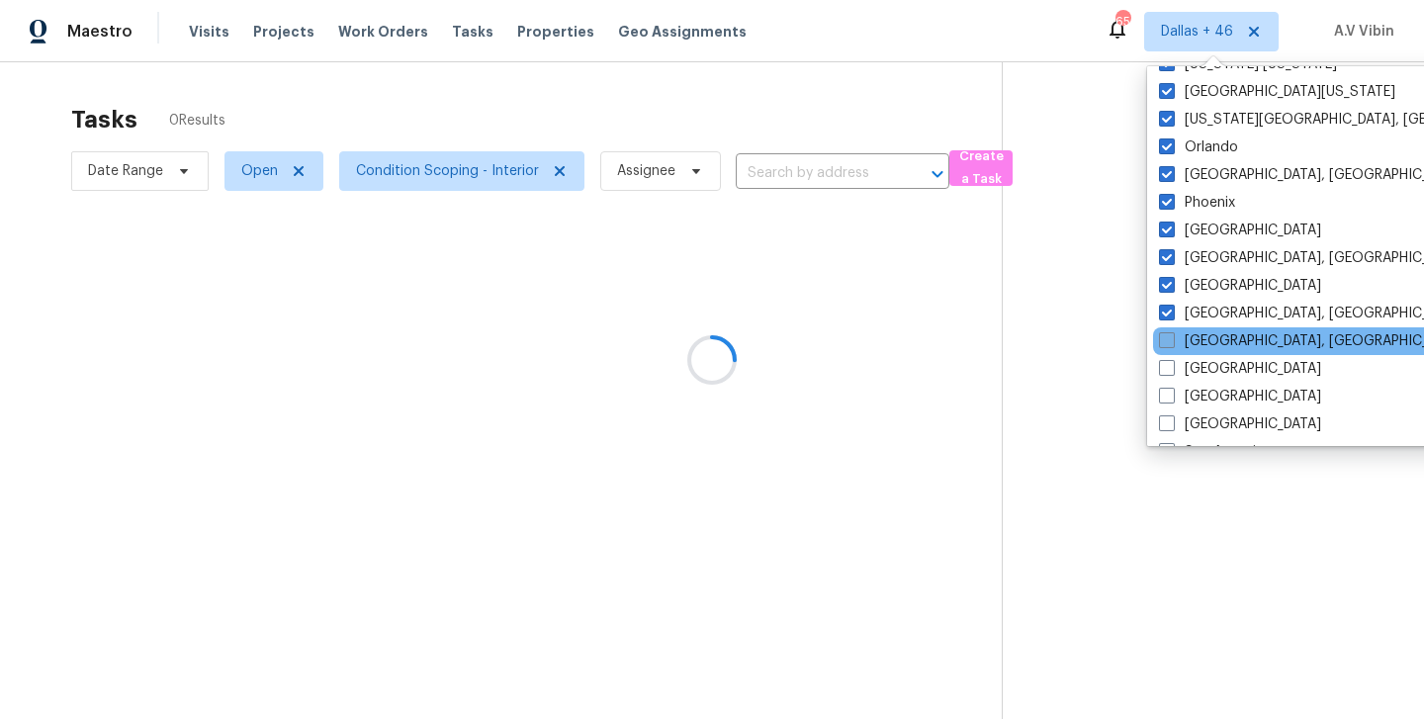
click at [1171, 342] on span at bounding box center [1167, 340] width 16 height 16
click at [1171, 342] on input "[GEOGRAPHIC_DATA], [GEOGRAPHIC_DATA]" at bounding box center [1165, 337] width 13 height 13
checkbox input "true"
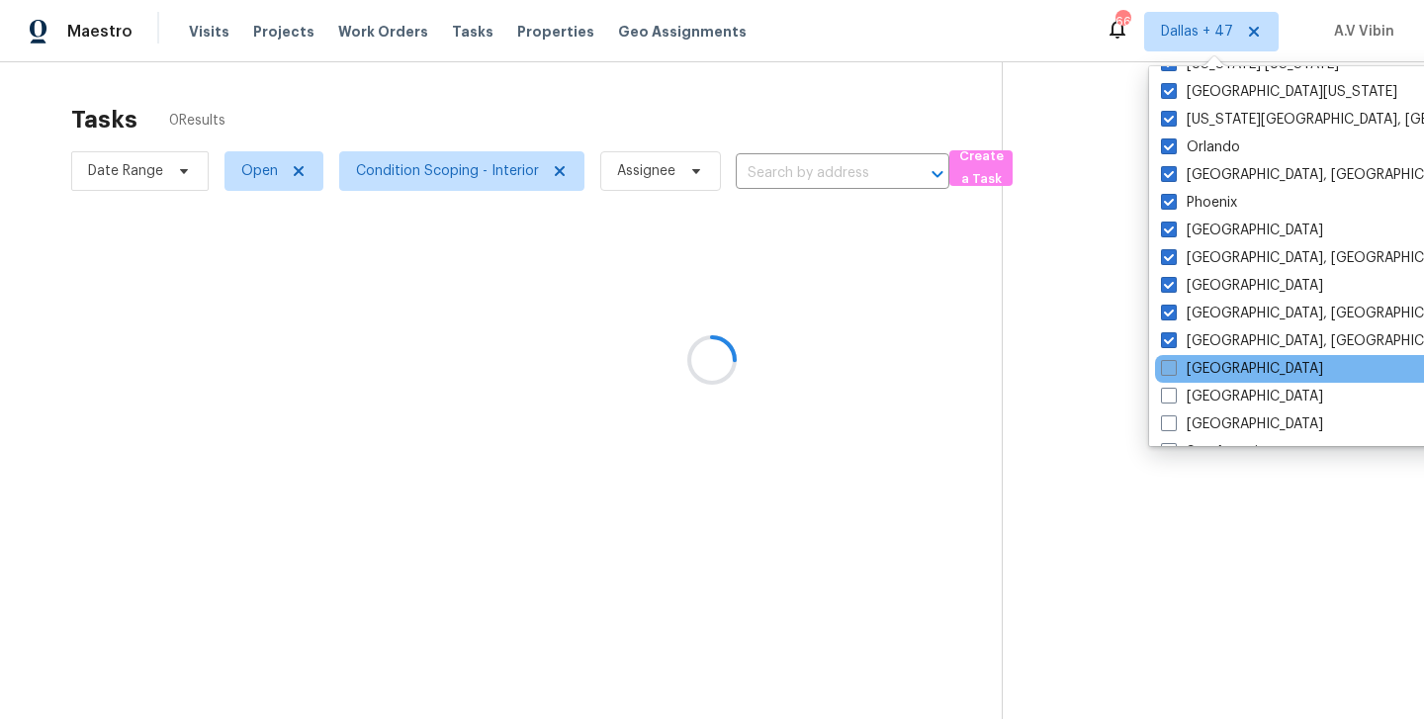
click at [1163, 367] on span at bounding box center [1169, 368] width 16 height 16
click at [1163, 367] on input "[GEOGRAPHIC_DATA]" at bounding box center [1167, 365] width 13 height 13
checkbox input "true"
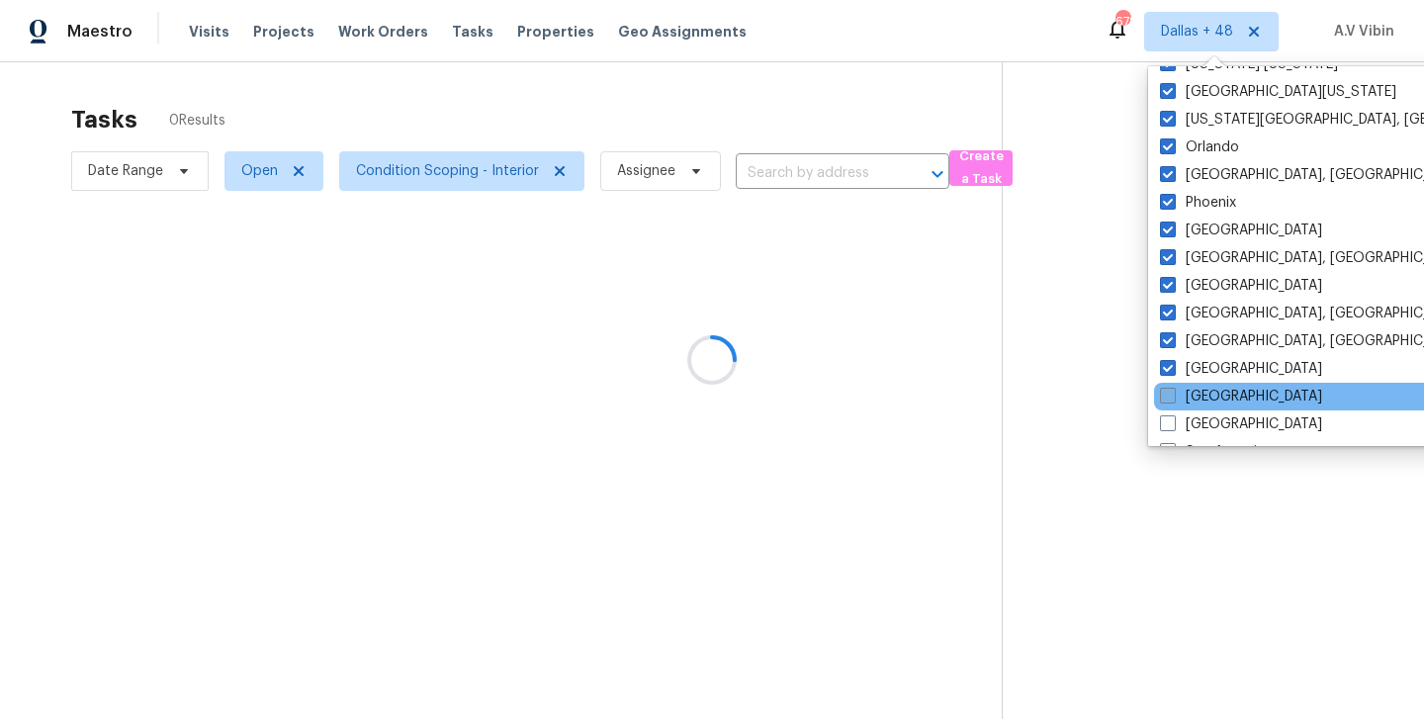
click at [1165, 397] on span at bounding box center [1168, 396] width 16 height 16
click at [1165, 397] on input "[GEOGRAPHIC_DATA]" at bounding box center [1166, 393] width 13 height 13
checkbox input "true"
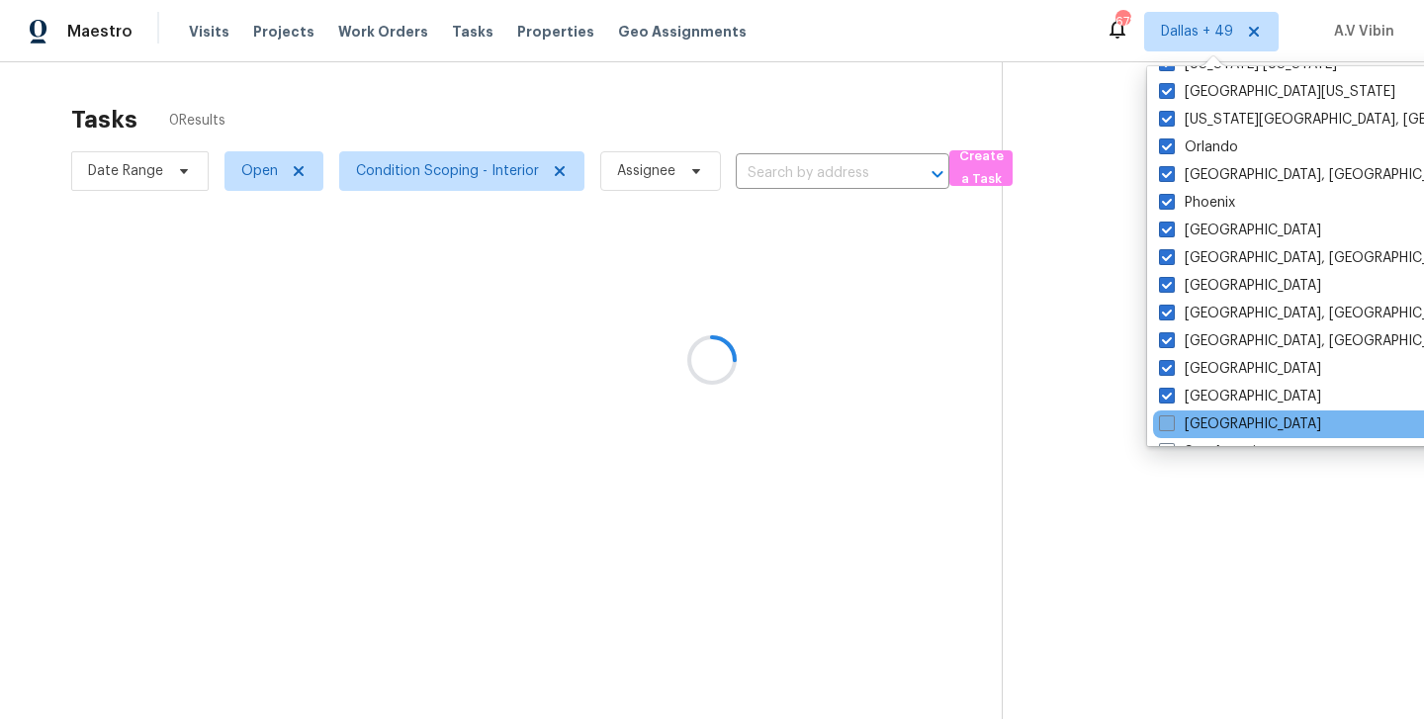
click at [1168, 427] on span at bounding box center [1167, 423] width 16 height 16
click at [1168, 427] on input "[GEOGRAPHIC_DATA]" at bounding box center [1165, 420] width 13 height 13
checkbox input "true"
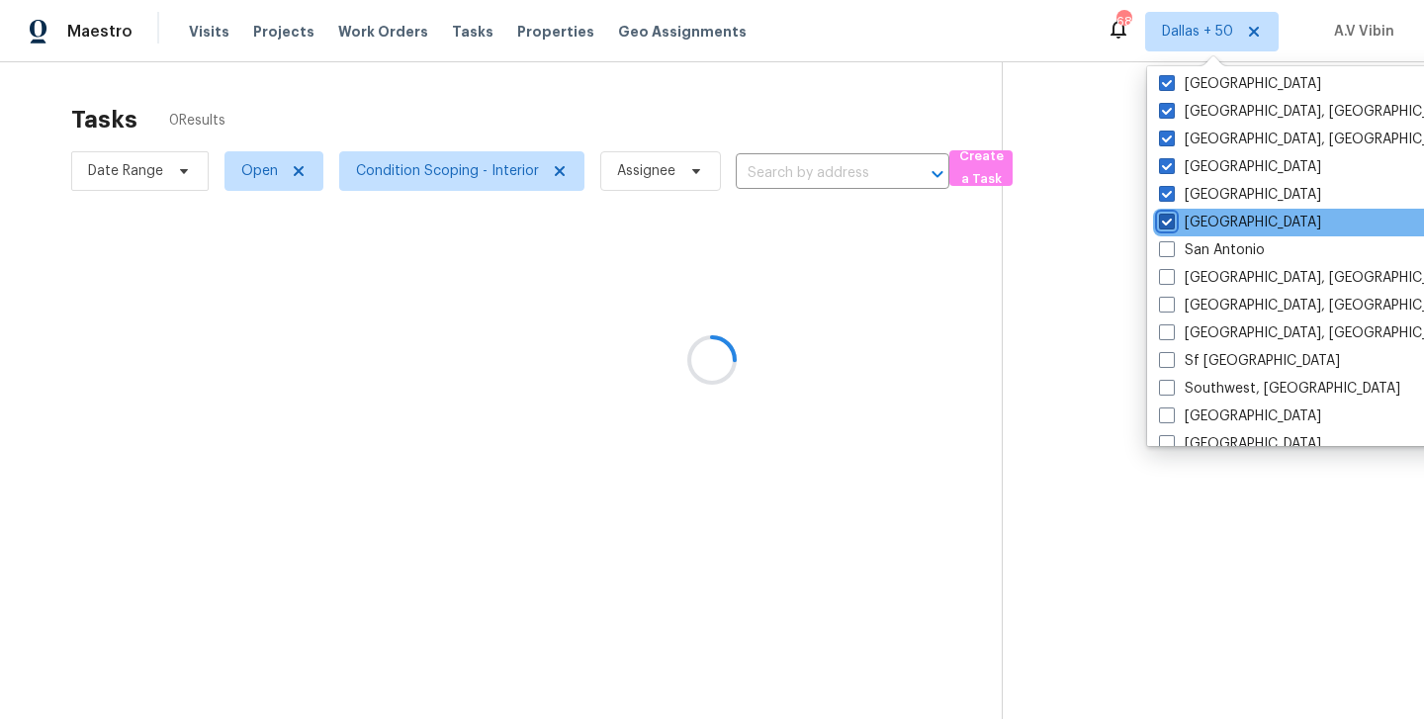
scroll to position [1325, 0]
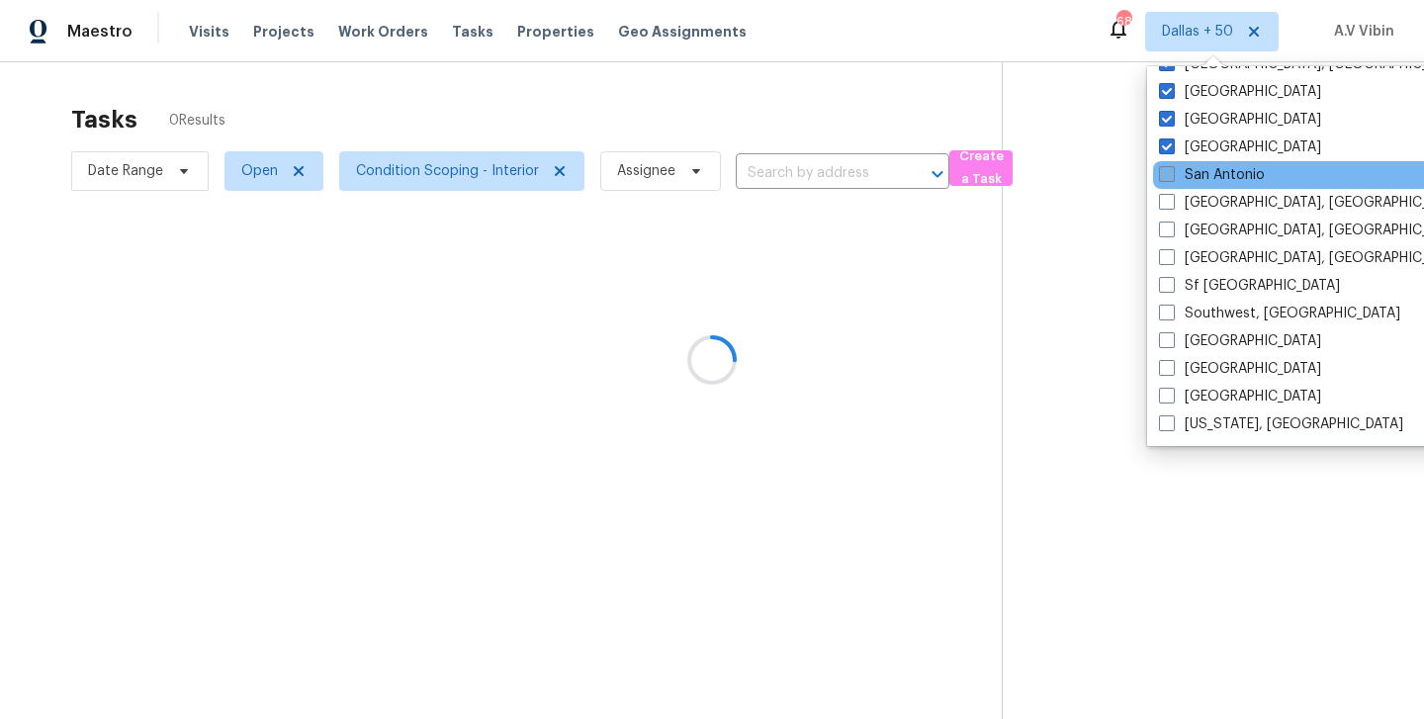
click at [1167, 168] on span at bounding box center [1167, 174] width 16 height 16
click at [1167, 168] on input "San Antonio" at bounding box center [1165, 171] width 13 height 13
checkbox input "true"
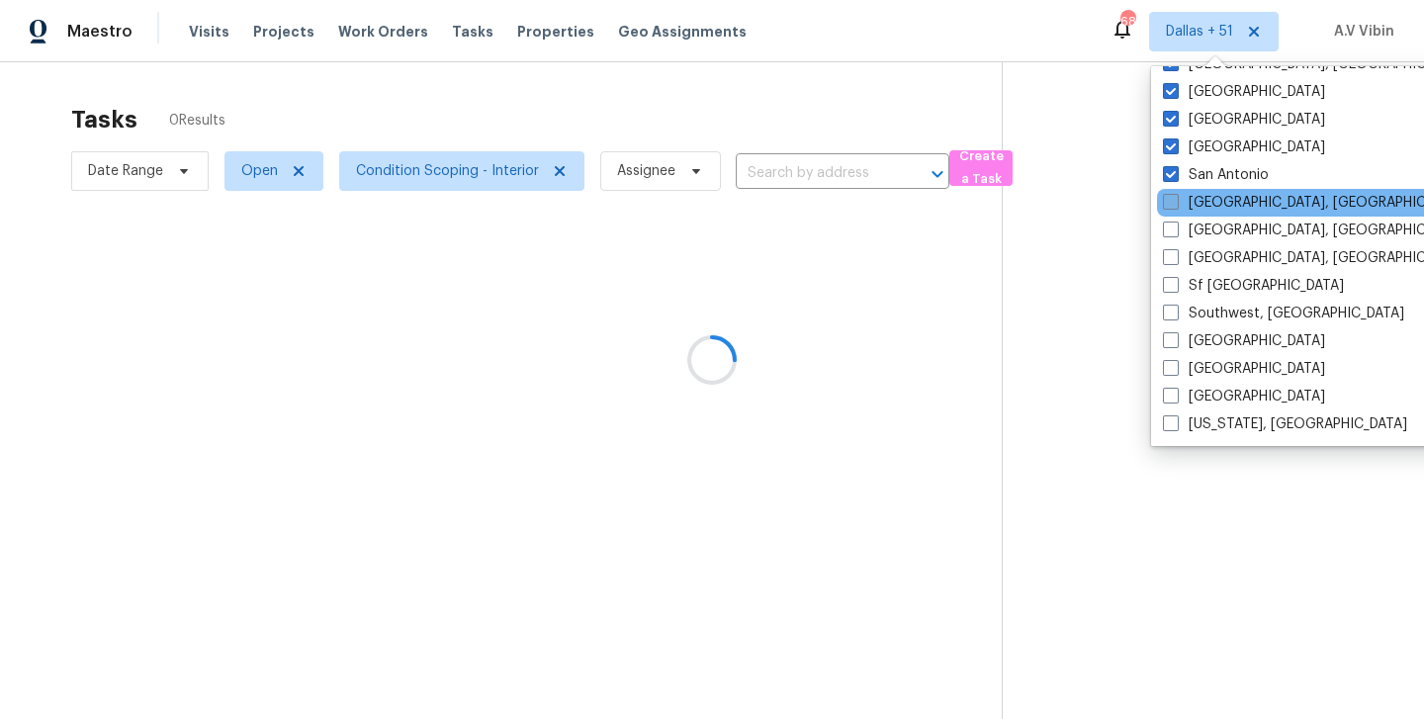
click at [1166, 199] on span at bounding box center [1171, 202] width 16 height 16
click at [1166, 199] on input "[GEOGRAPHIC_DATA], [GEOGRAPHIC_DATA]" at bounding box center [1169, 199] width 13 height 13
checkbox input "true"
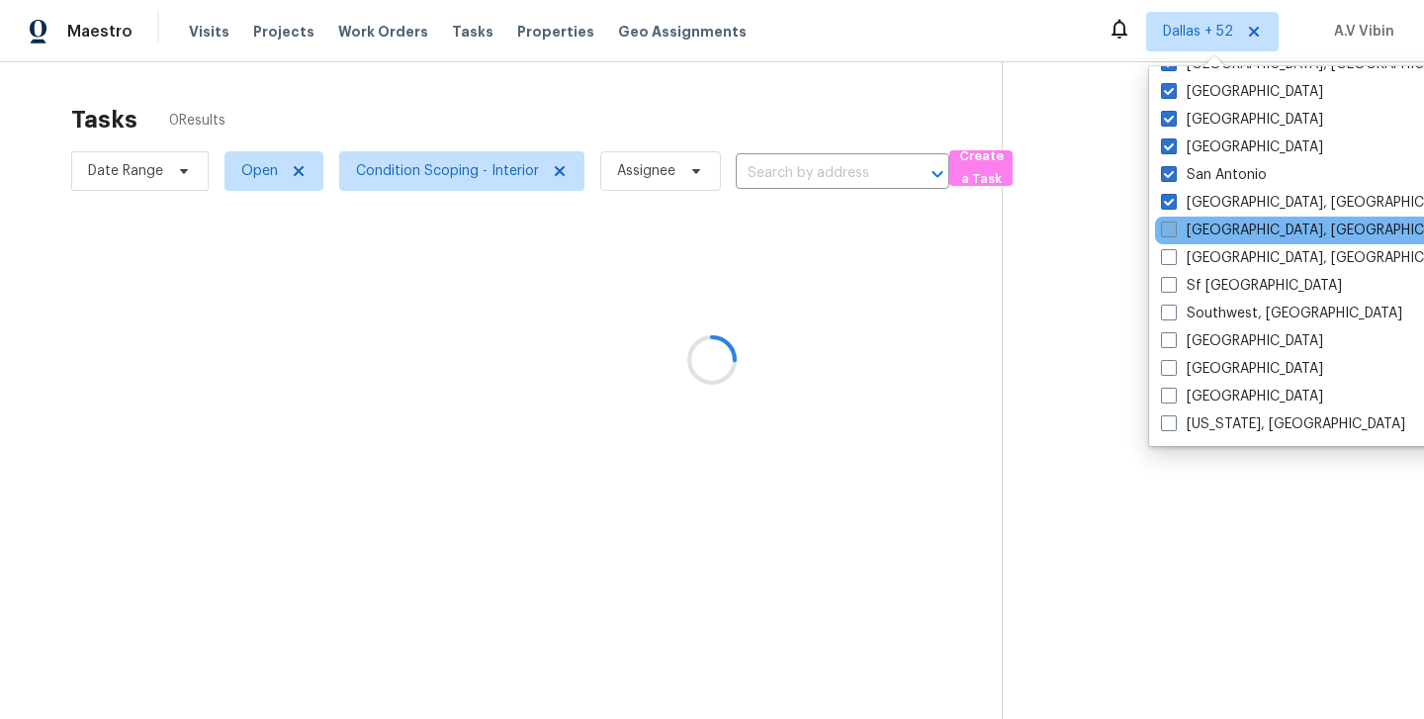
click at [1172, 230] on span at bounding box center [1169, 229] width 16 height 16
click at [1172, 230] on input "[GEOGRAPHIC_DATA], [GEOGRAPHIC_DATA]" at bounding box center [1167, 226] width 13 height 13
checkbox input "true"
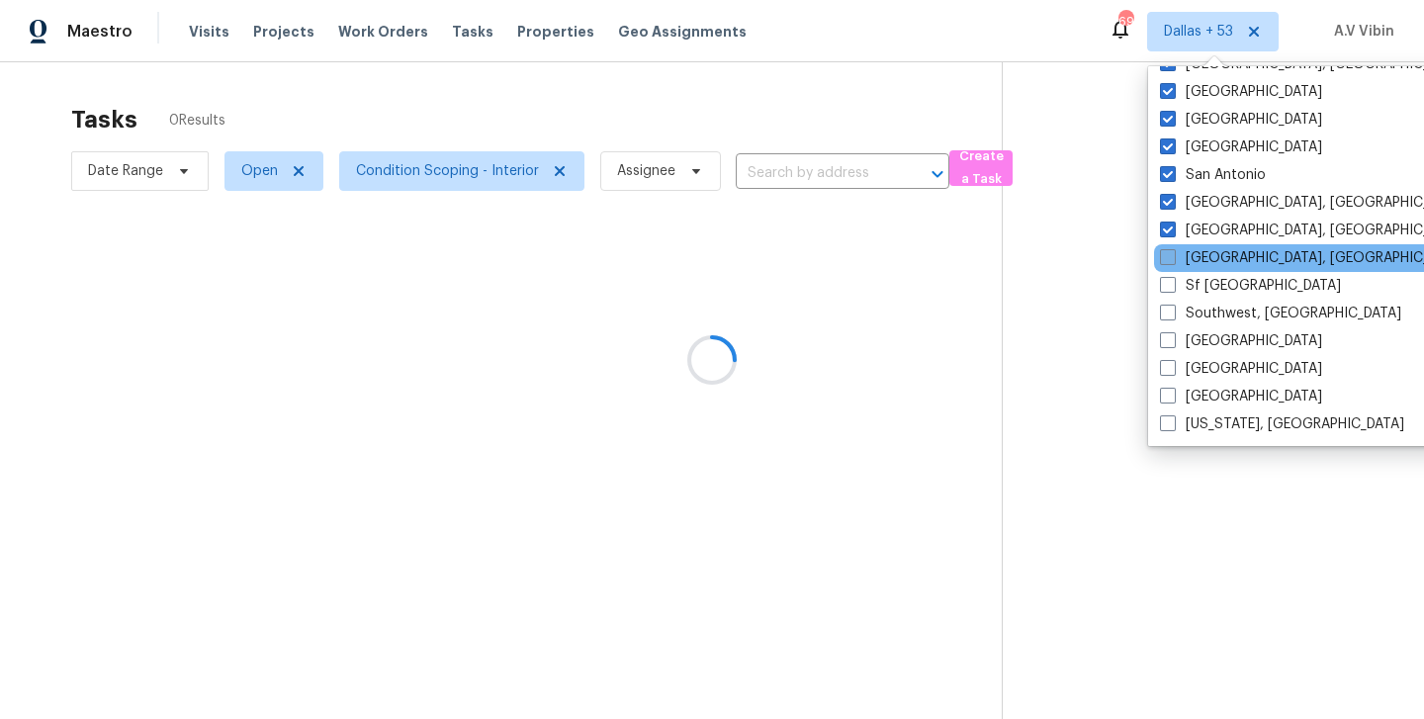
click at [1170, 261] on span at bounding box center [1168, 257] width 16 height 16
click at [1170, 261] on input "[GEOGRAPHIC_DATA], [GEOGRAPHIC_DATA]" at bounding box center [1166, 254] width 13 height 13
checkbox input "true"
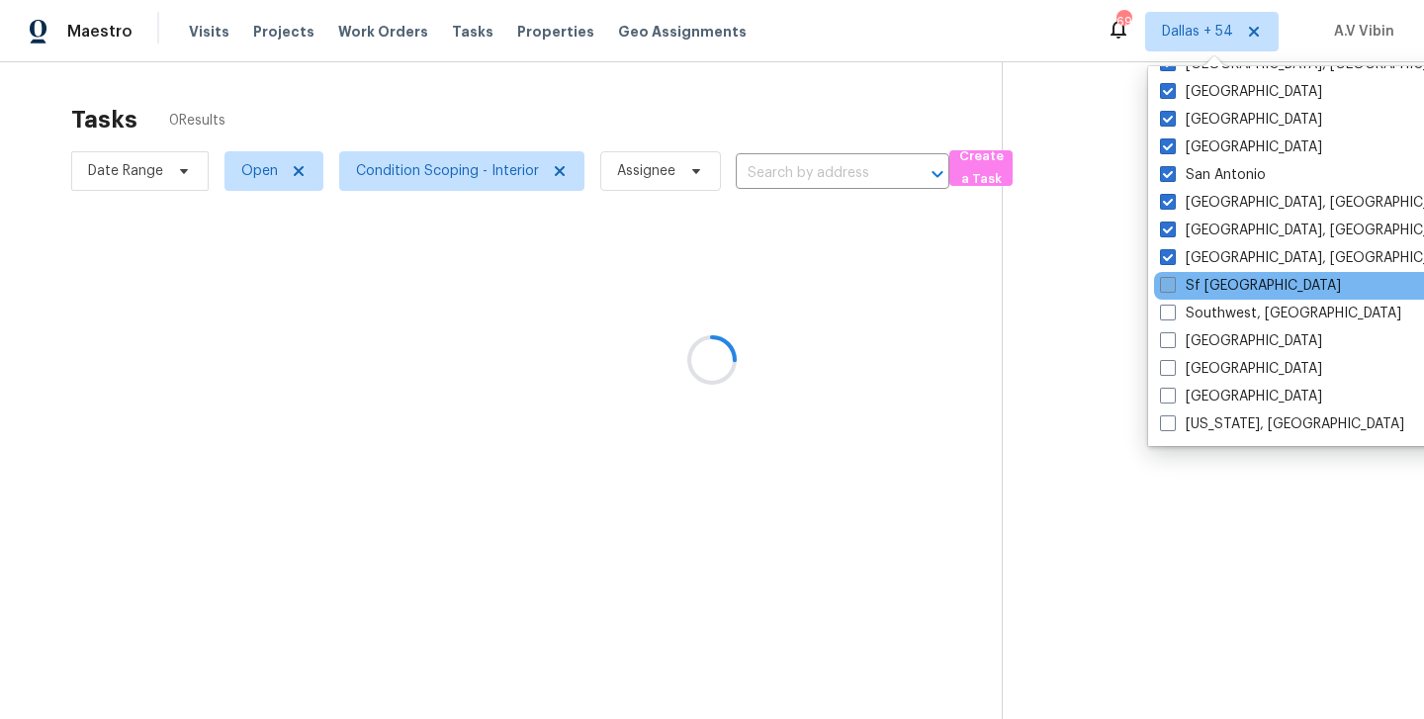
click at [1169, 295] on label "Sf [GEOGRAPHIC_DATA]" at bounding box center [1250, 286] width 181 height 20
click at [1169, 289] on input "Sf [GEOGRAPHIC_DATA]" at bounding box center [1166, 282] width 13 height 13
checkbox input "true"
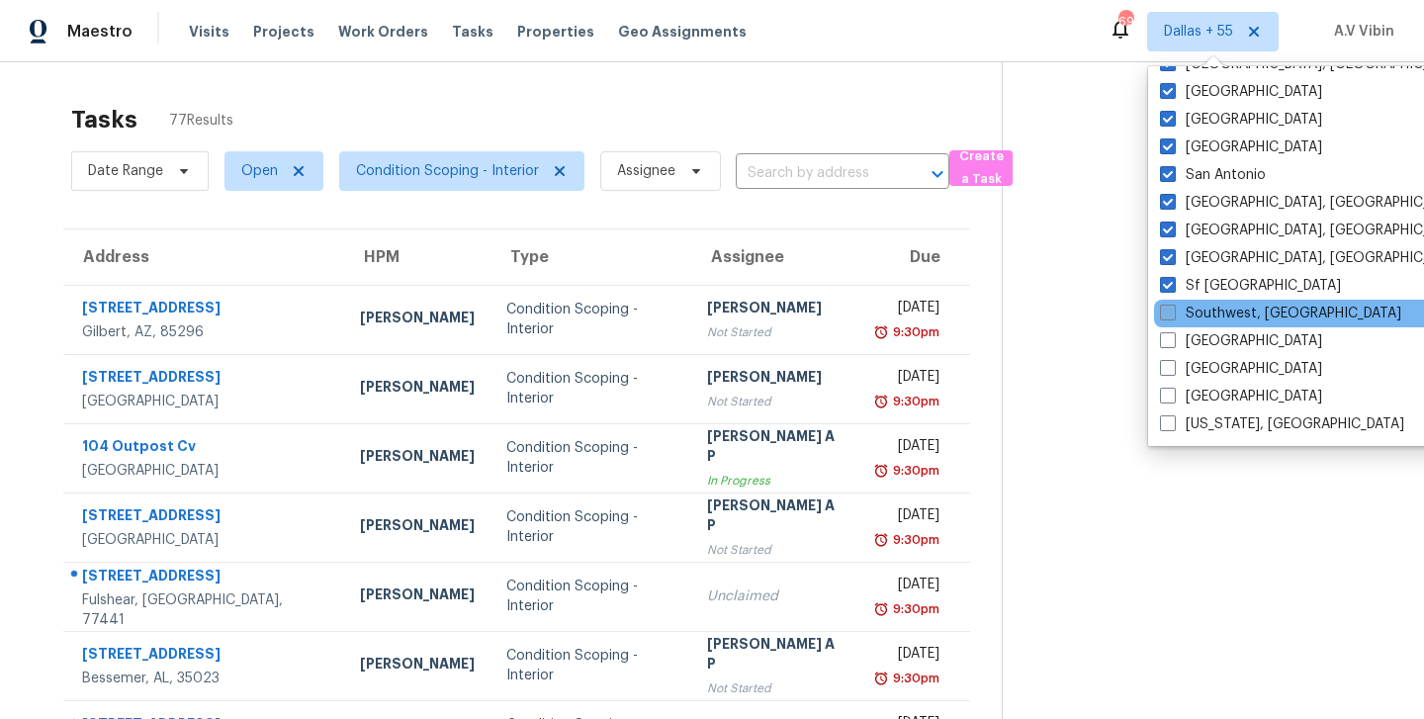
click at [1165, 313] on span at bounding box center [1168, 313] width 16 height 16
click at [1165, 313] on input "Southwest, [GEOGRAPHIC_DATA]" at bounding box center [1166, 310] width 13 height 13
checkbox input "true"
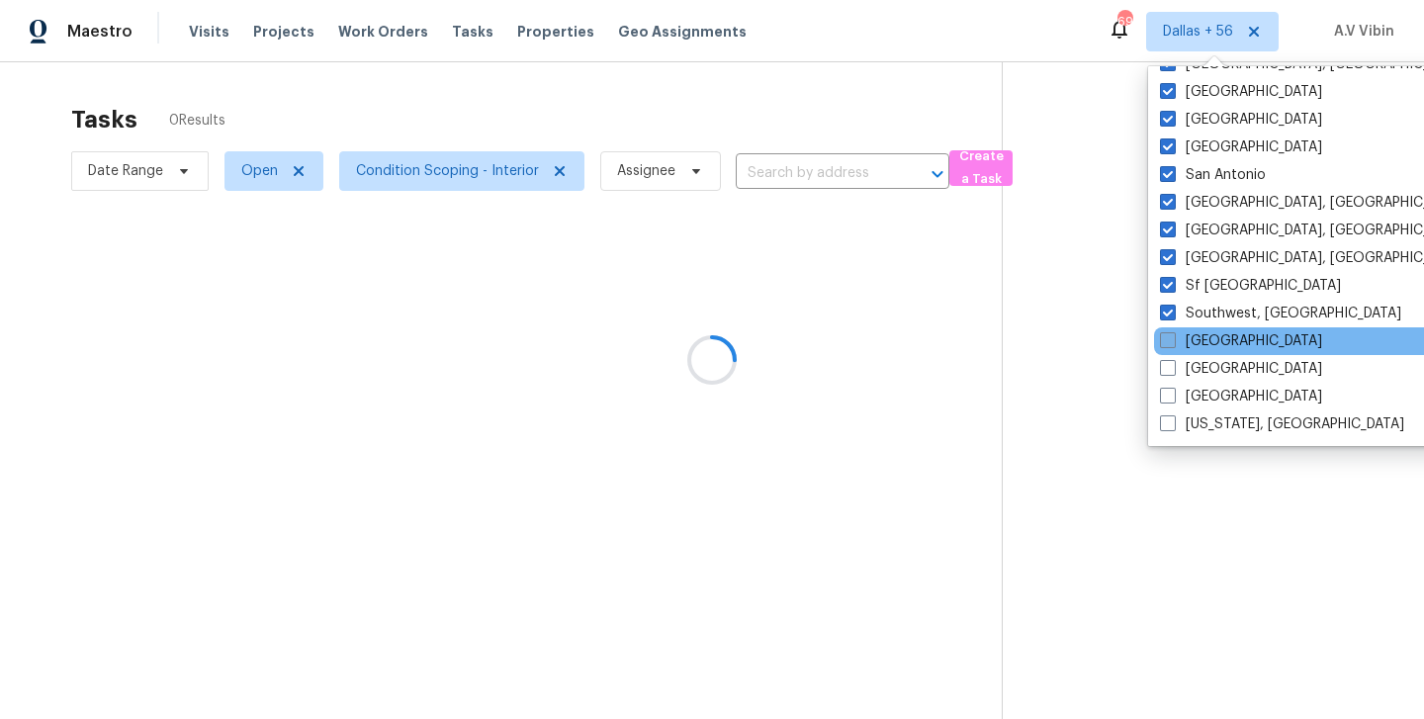
click at [1167, 337] on span at bounding box center [1168, 340] width 16 height 16
click at [1167, 337] on input "[GEOGRAPHIC_DATA]" at bounding box center [1166, 337] width 13 height 13
checkbox input "true"
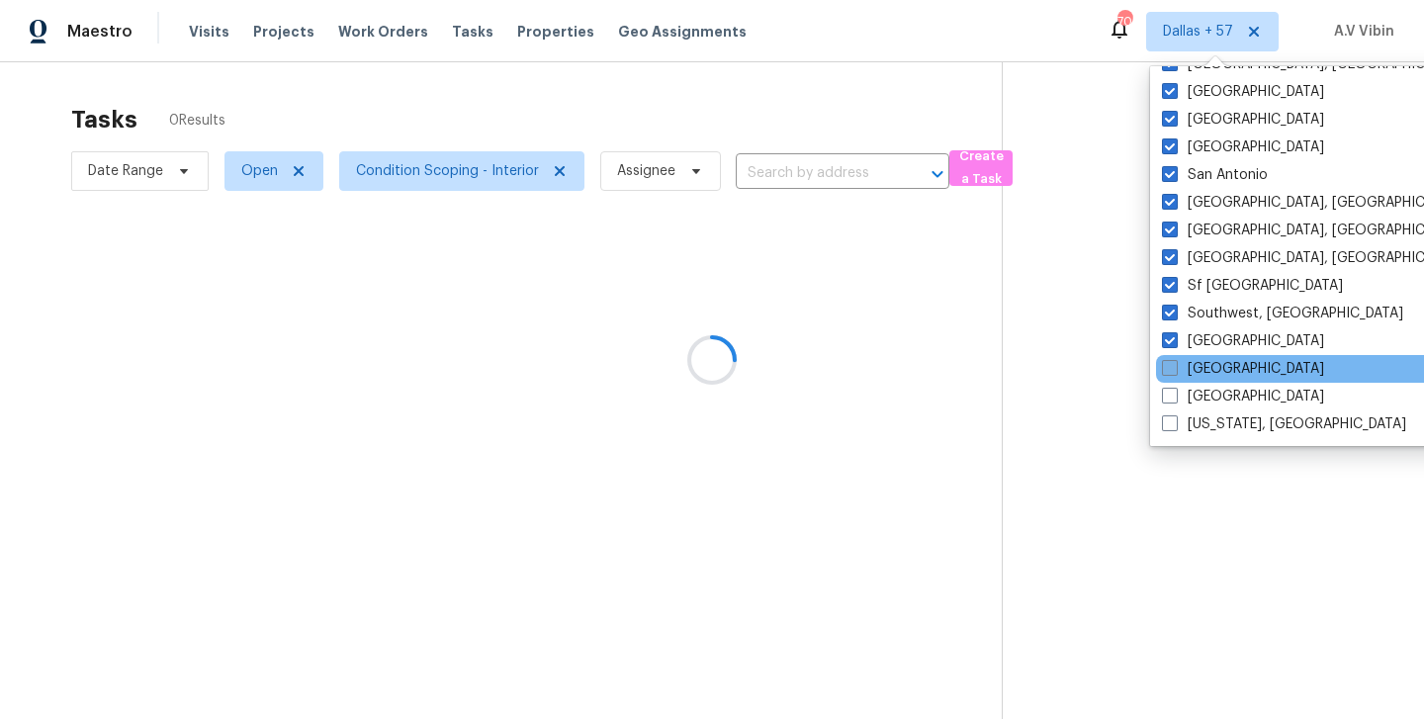
click at [1168, 365] on span at bounding box center [1170, 368] width 16 height 16
click at [1168, 365] on input "[GEOGRAPHIC_DATA]" at bounding box center [1168, 365] width 13 height 13
checkbox input "true"
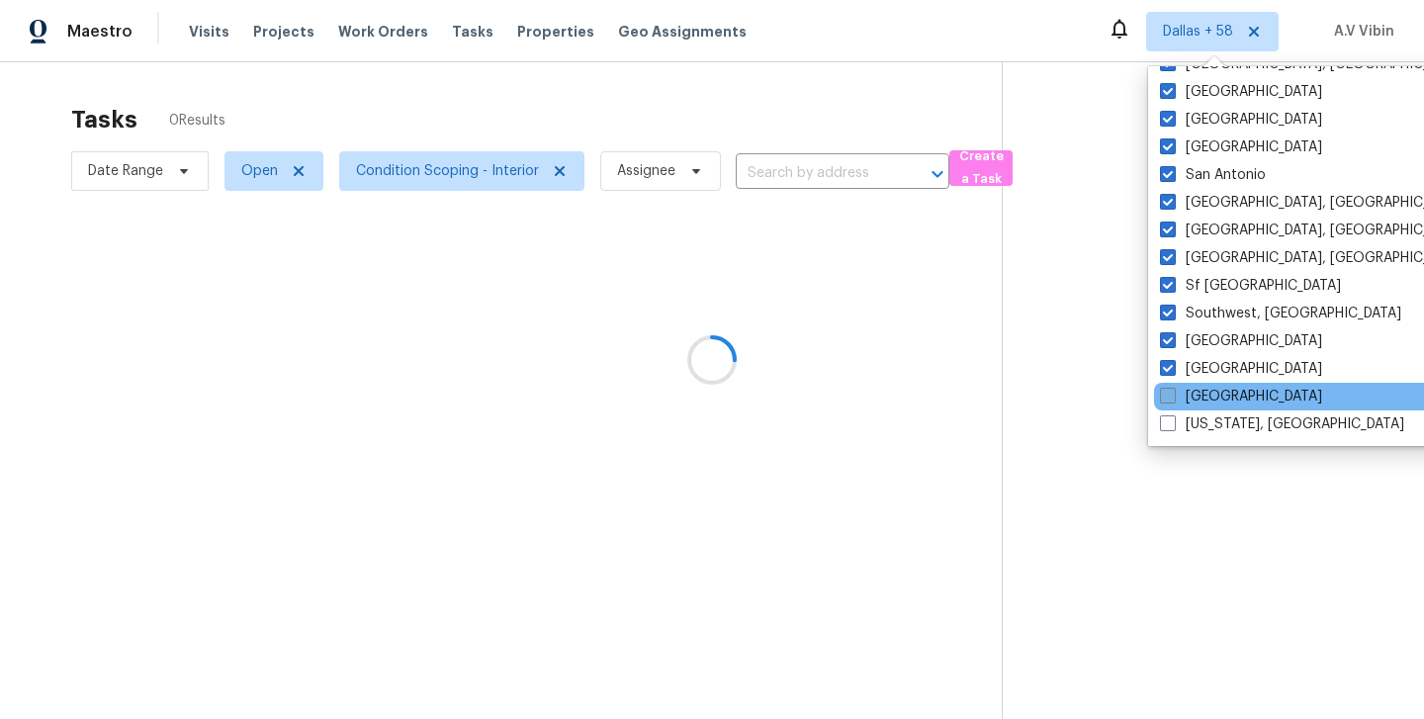
click at [1169, 388] on span at bounding box center [1168, 396] width 16 height 16
click at [1169, 388] on input "[GEOGRAPHIC_DATA]" at bounding box center [1166, 393] width 13 height 13
checkbox input "true"
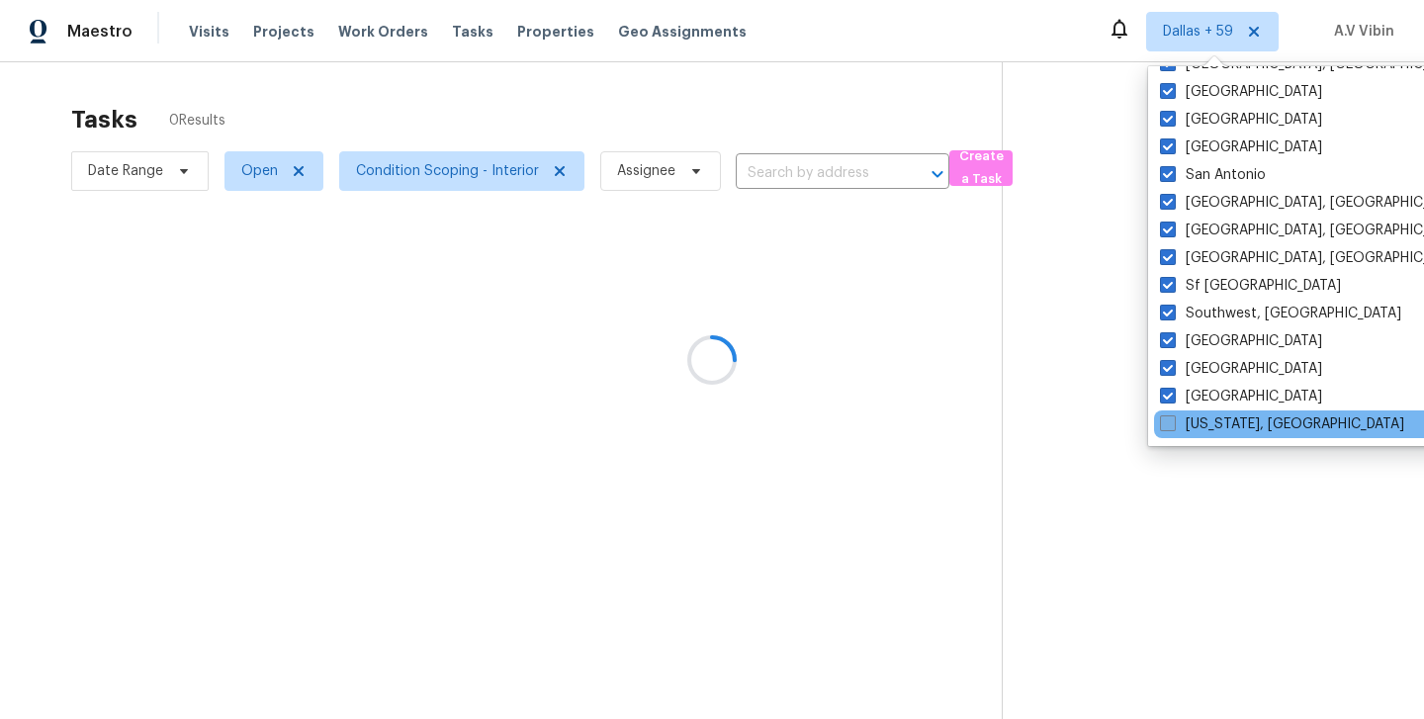
click at [1169, 420] on span at bounding box center [1168, 423] width 16 height 16
click at [1169, 420] on input "[US_STATE], [GEOGRAPHIC_DATA]" at bounding box center [1166, 420] width 13 height 13
checkbox input "true"
click at [790, 180] on div at bounding box center [712, 359] width 1424 height 719
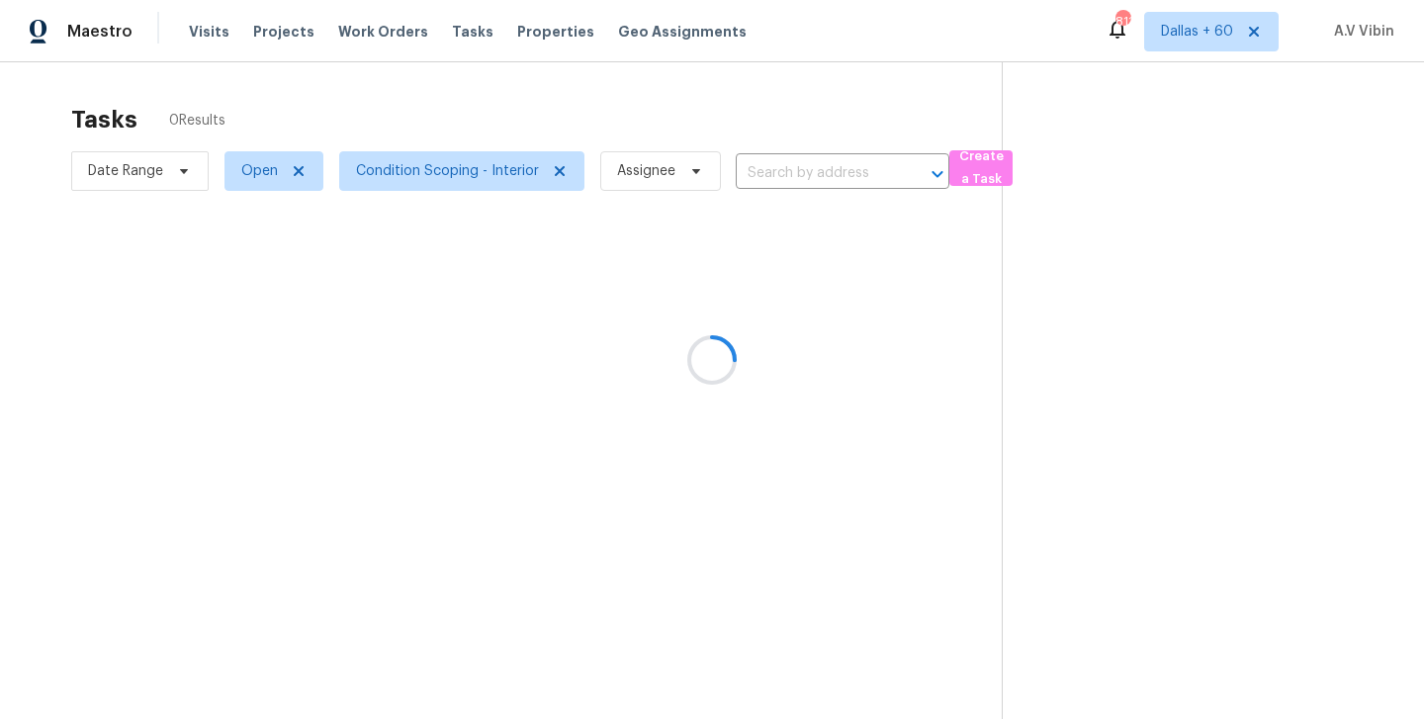
click at [790, 180] on div at bounding box center [712, 359] width 1424 height 719
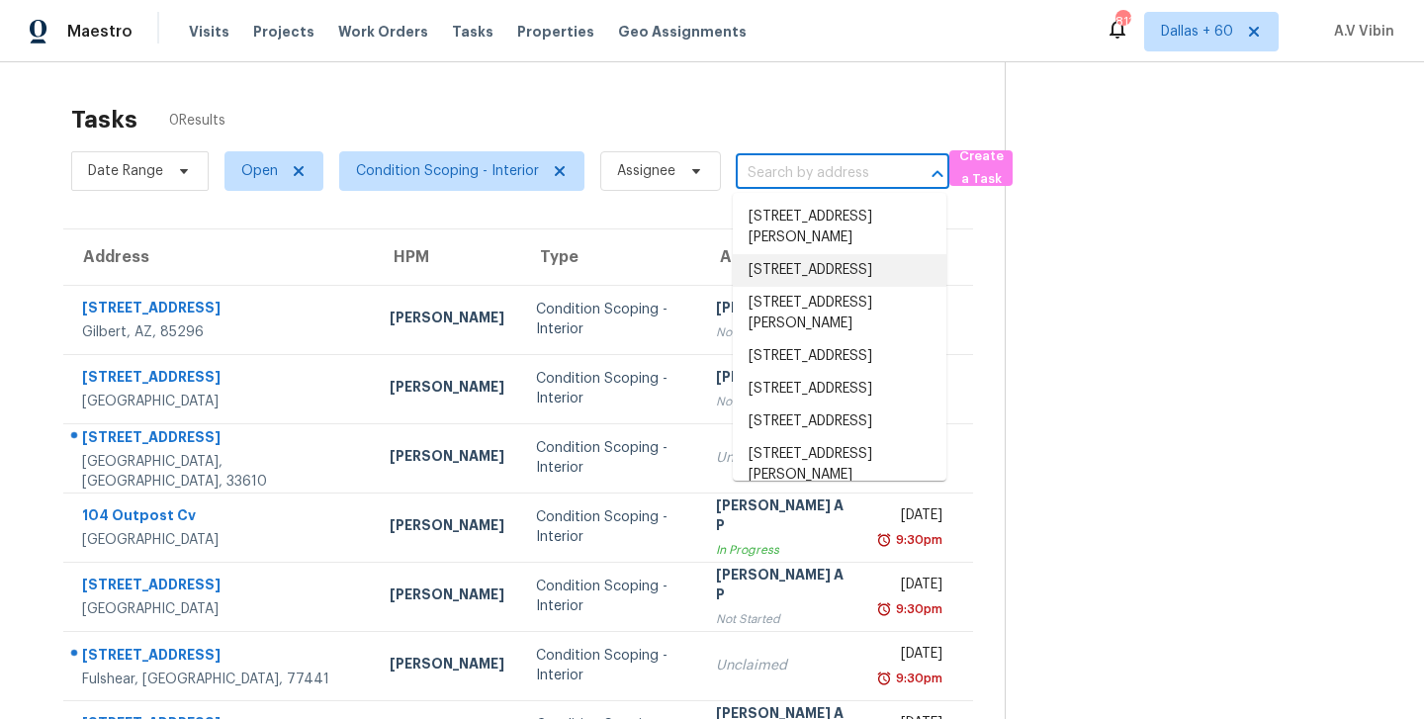
click at [783, 168] on input "text" at bounding box center [815, 173] width 158 height 31
paste input "[STREET_ADDRESS]"
type input "[STREET_ADDRESS]"
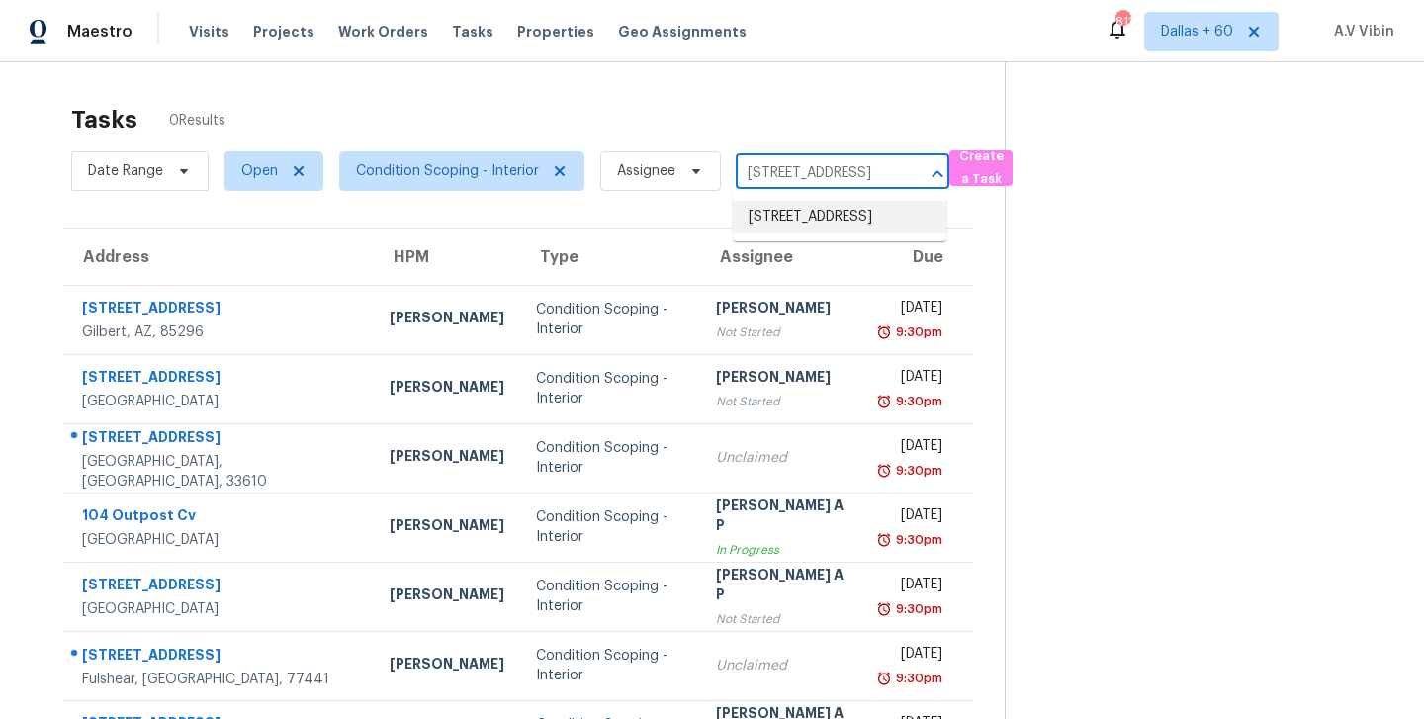
click at [791, 210] on li "[STREET_ADDRESS]" at bounding box center [840, 217] width 214 height 33
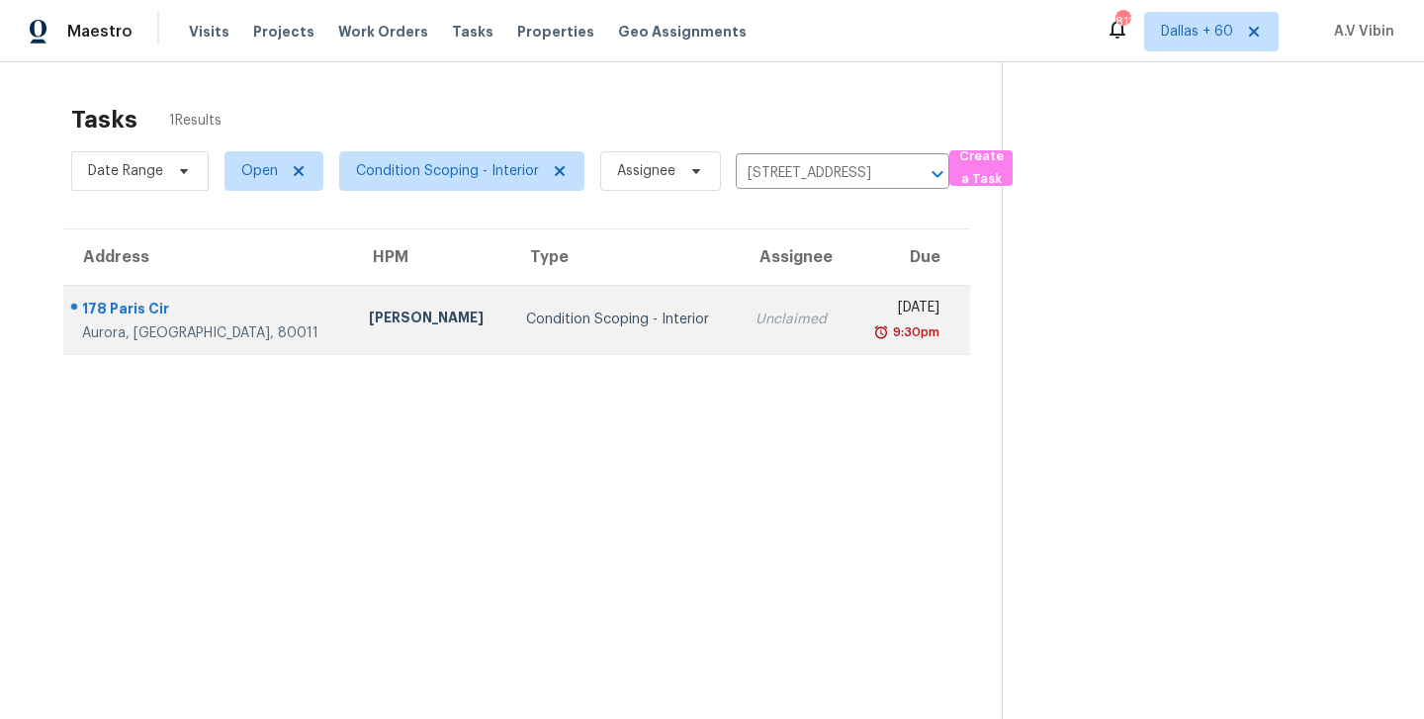
click at [596, 301] on td "Condition Scoping - Interior" at bounding box center [624, 319] width 229 height 69
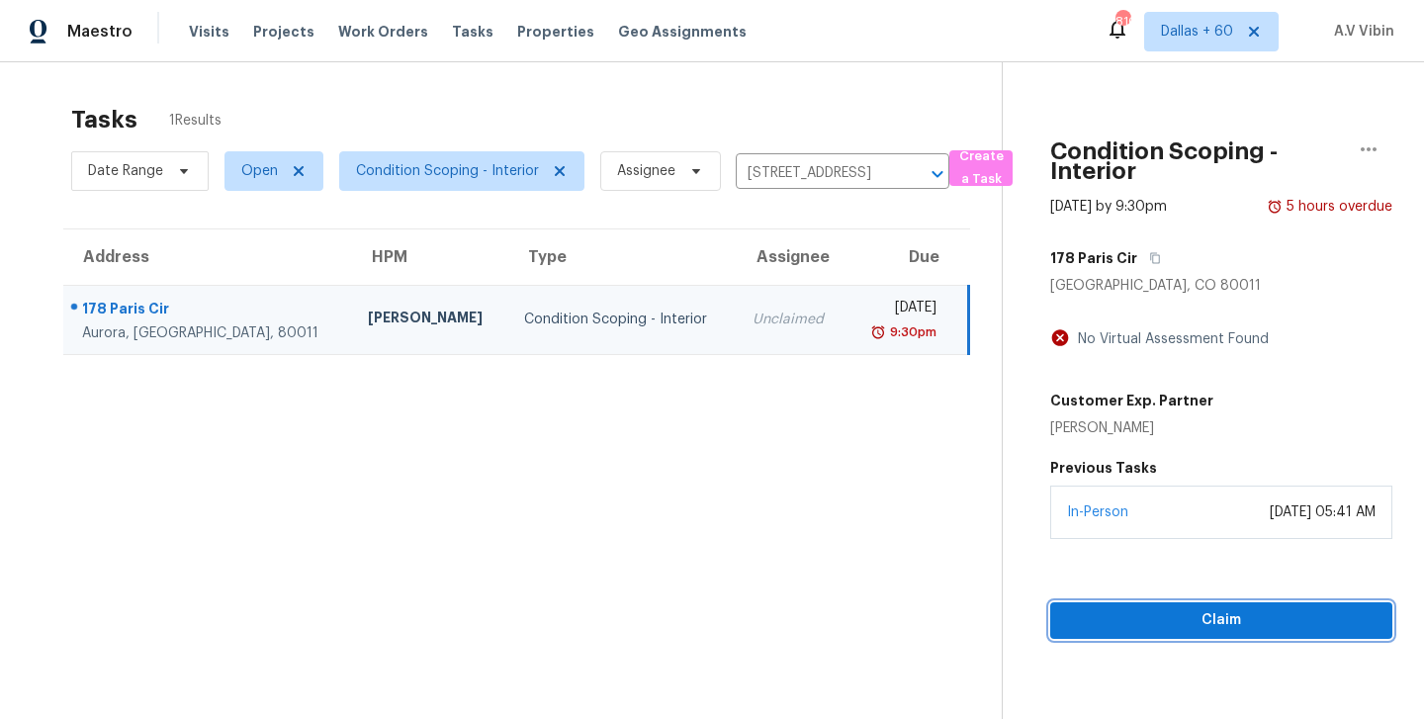
click at [1241, 624] on span "Claim" at bounding box center [1221, 620] width 310 height 25
click at [1176, 625] on span "Start Assessment" at bounding box center [1221, 620] width 310 height 25
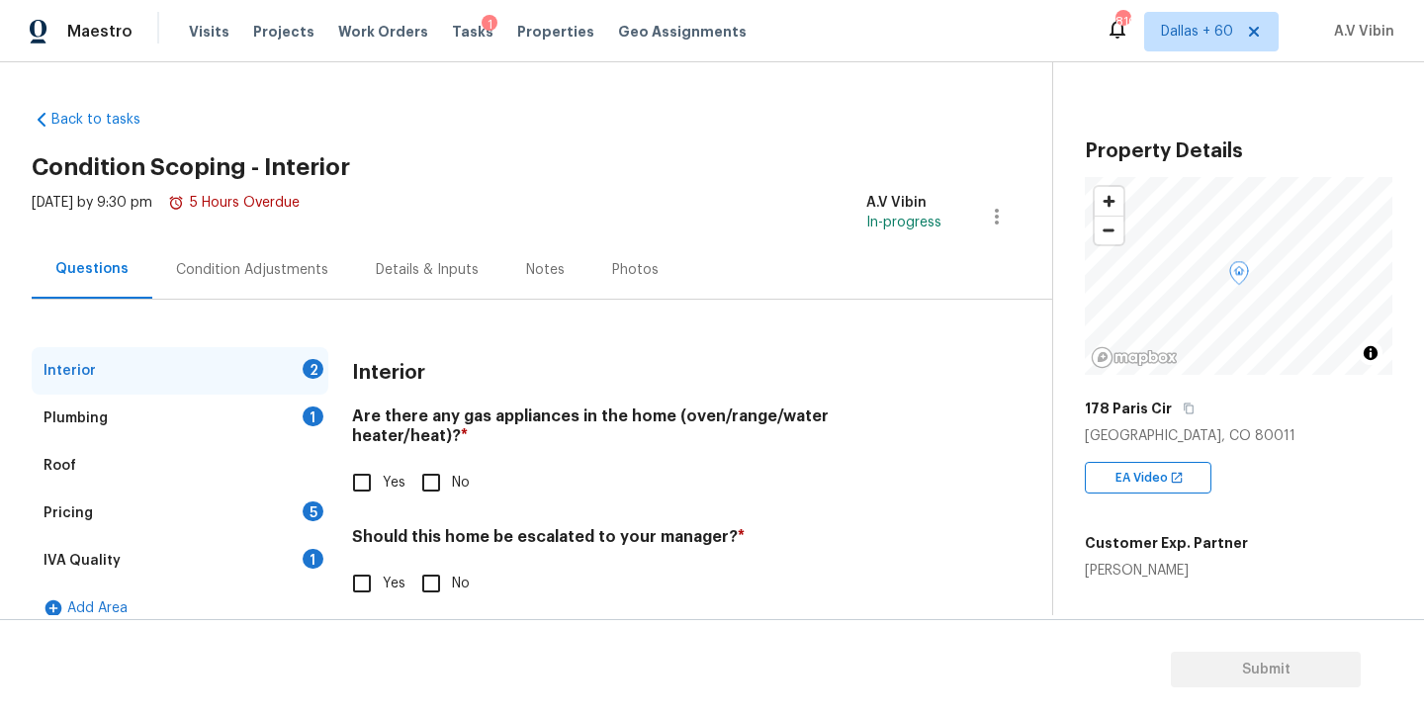
scroll to position [23, 0]
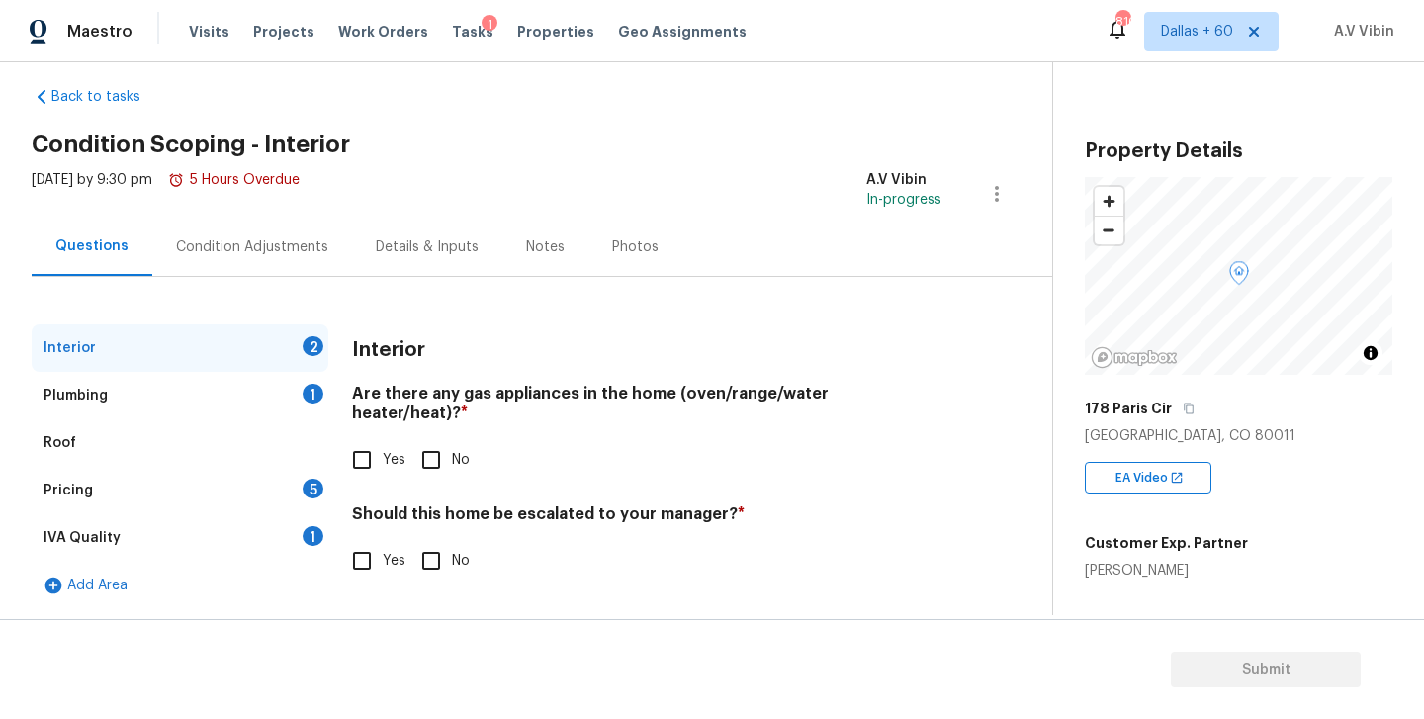
click at [266, 266] on div "Condition Adjustments" at bounding box center [252, 247] width 200 height 58
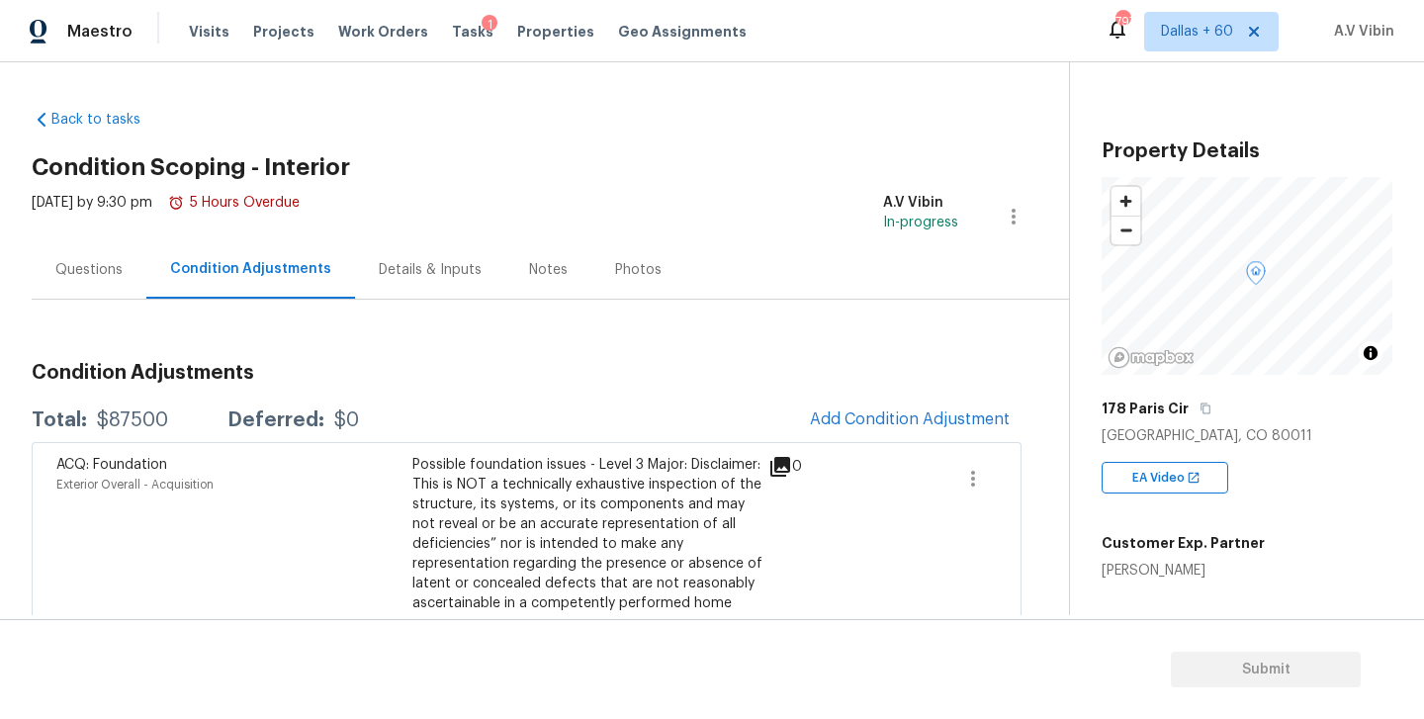
click at [99, 281] on div "Questions" at bounding box center [89, 269] width 115 height 58
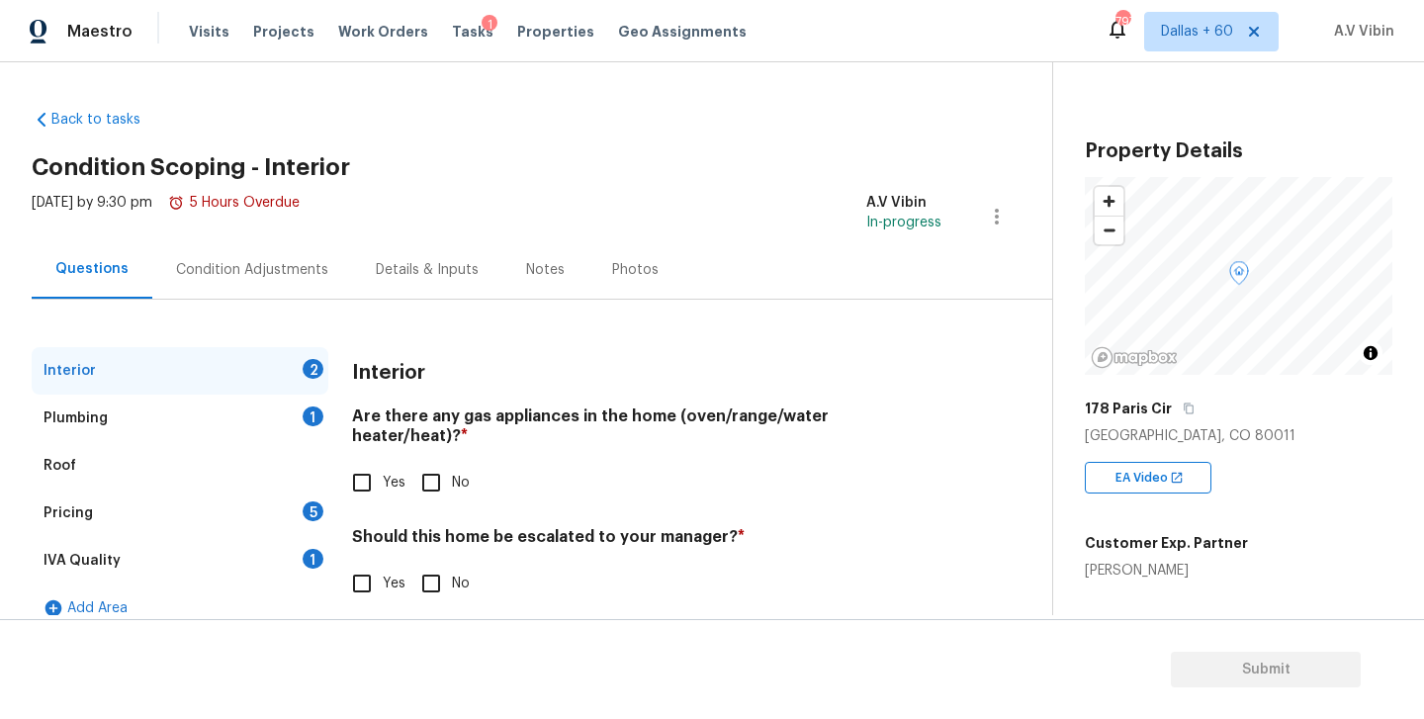
scroll to position [23, 0]
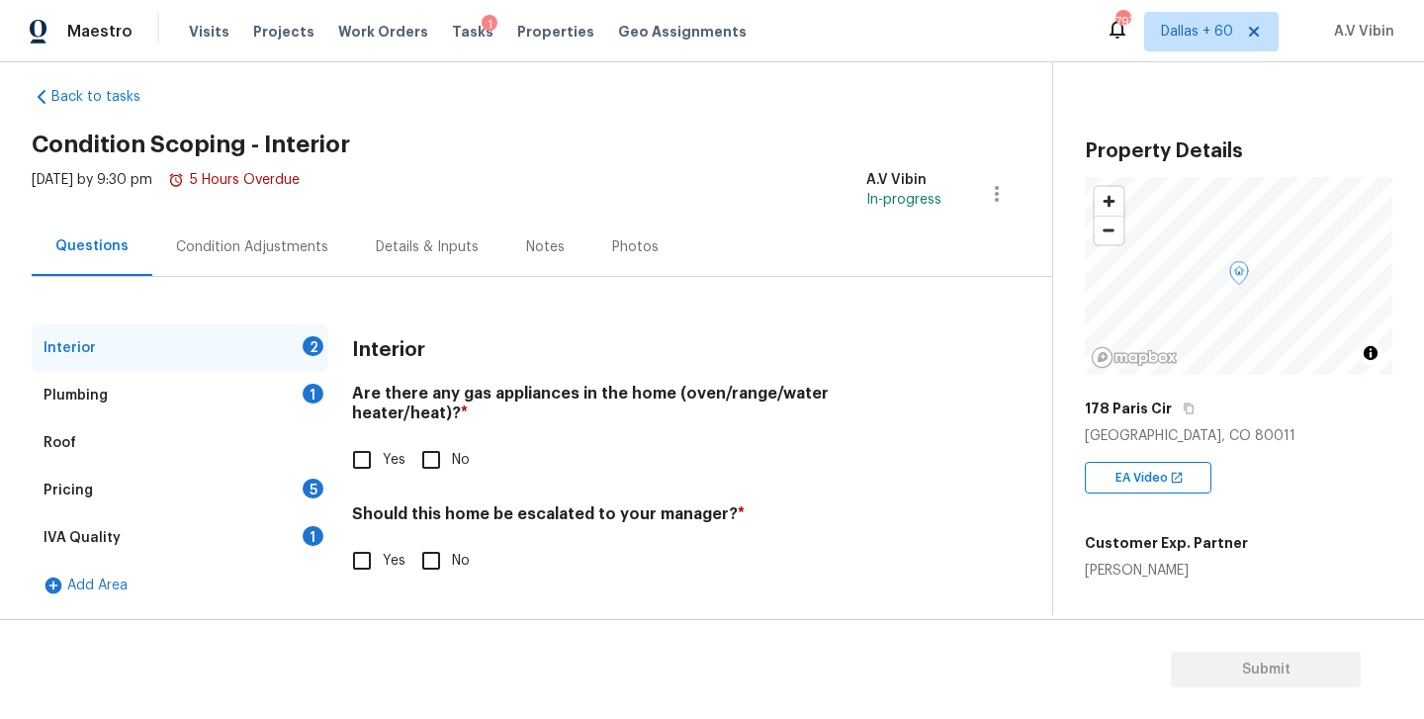
click at [475, 387] on h4 "Are there any gas appliances in the home (oven/range/water heater/heat)? *" at bounding box center [646, 407] width 589 height 47
copy h4 "gas"
click at [364, 442] on input "Yes" at bounding box center [362, 460] width 42 height 42
checkbox input "true"
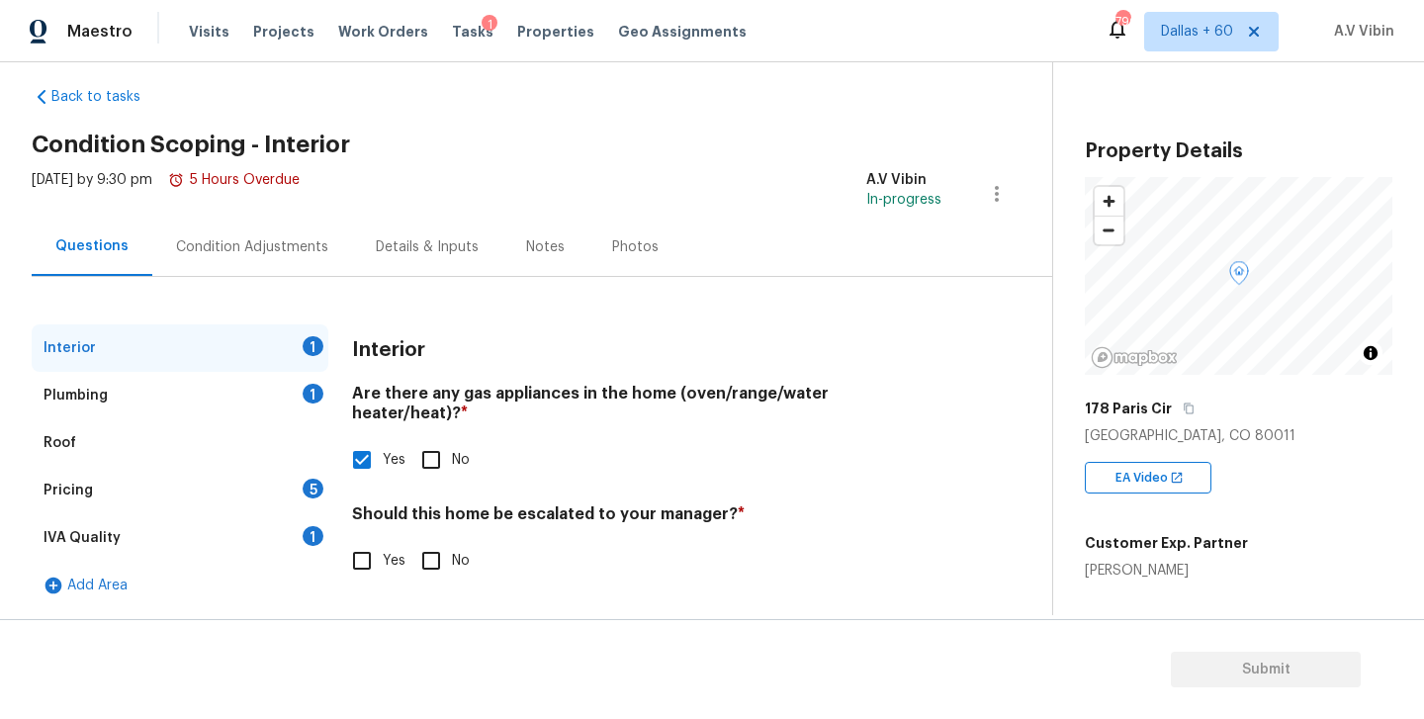
click at [435, 549] on input "No" at bounding box center [431, 561] width 42 height 42
checkbox input "true"
click at [166, 401] on div "Plumbing 1" at bounding box center [180, 395] width 297 height 47
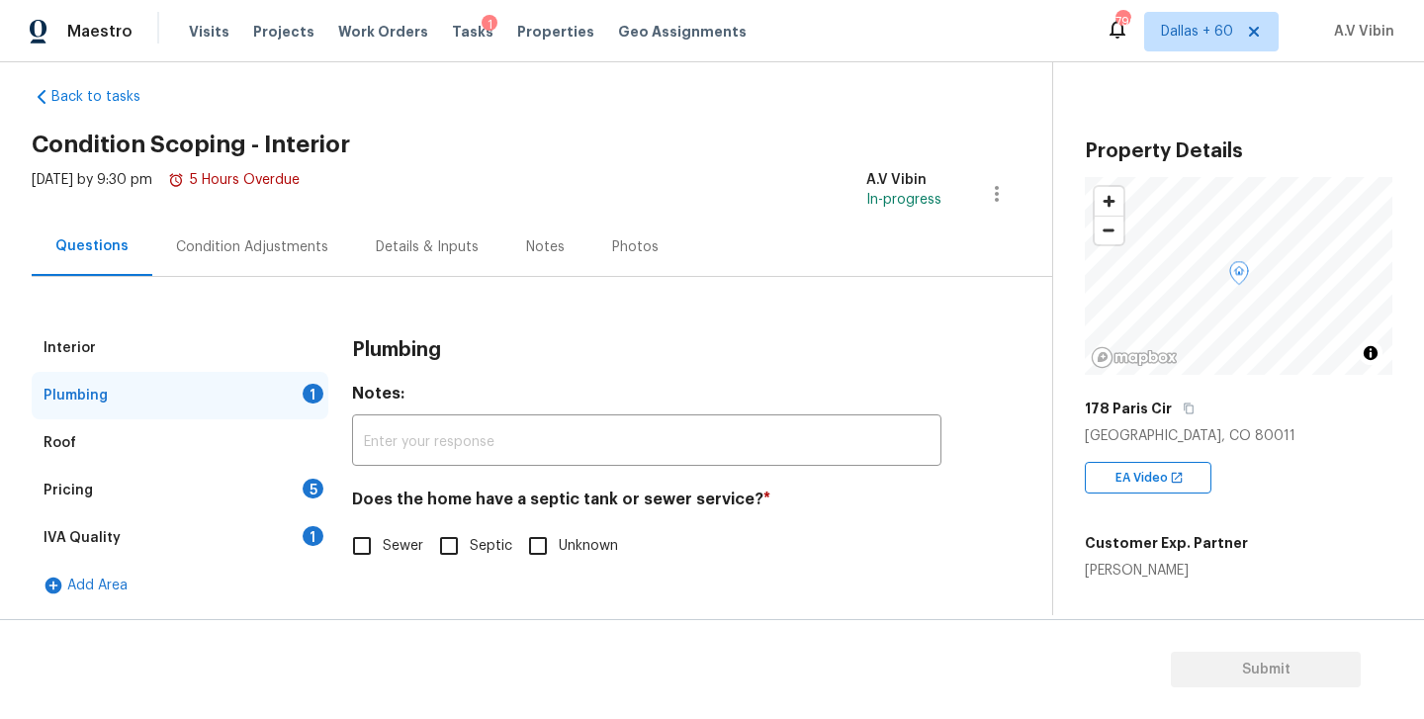
click at [542, 502] on h4 "Does the home have a septic tank or sewer service? *" at bounding box center [646, 503] width 589 height 28
copy h4 "septic"
click at [381, 551] on input "Sewer" at bounding box center [362, 546] width 42 height 42
checkbox input "true"
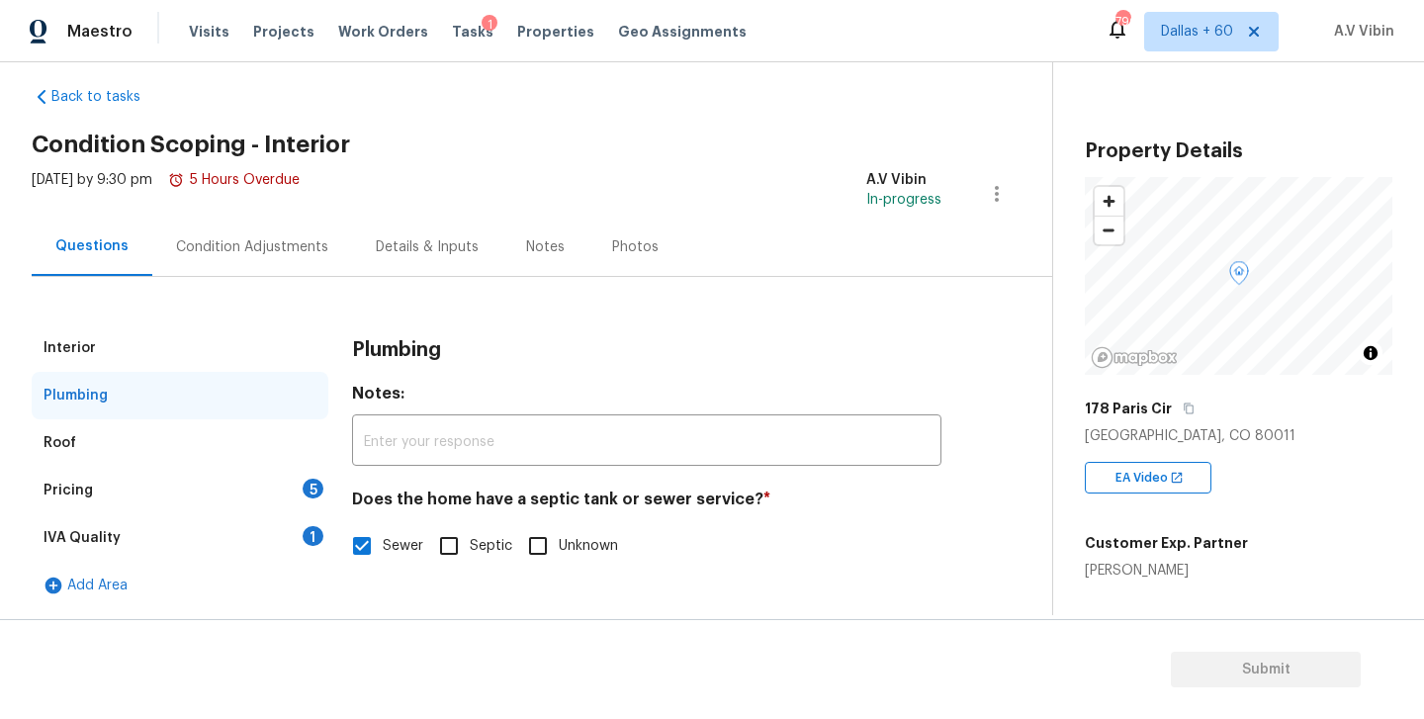
click at [143, 438] on div "Roof" at bounding box center [180, 442] width 297 height 47
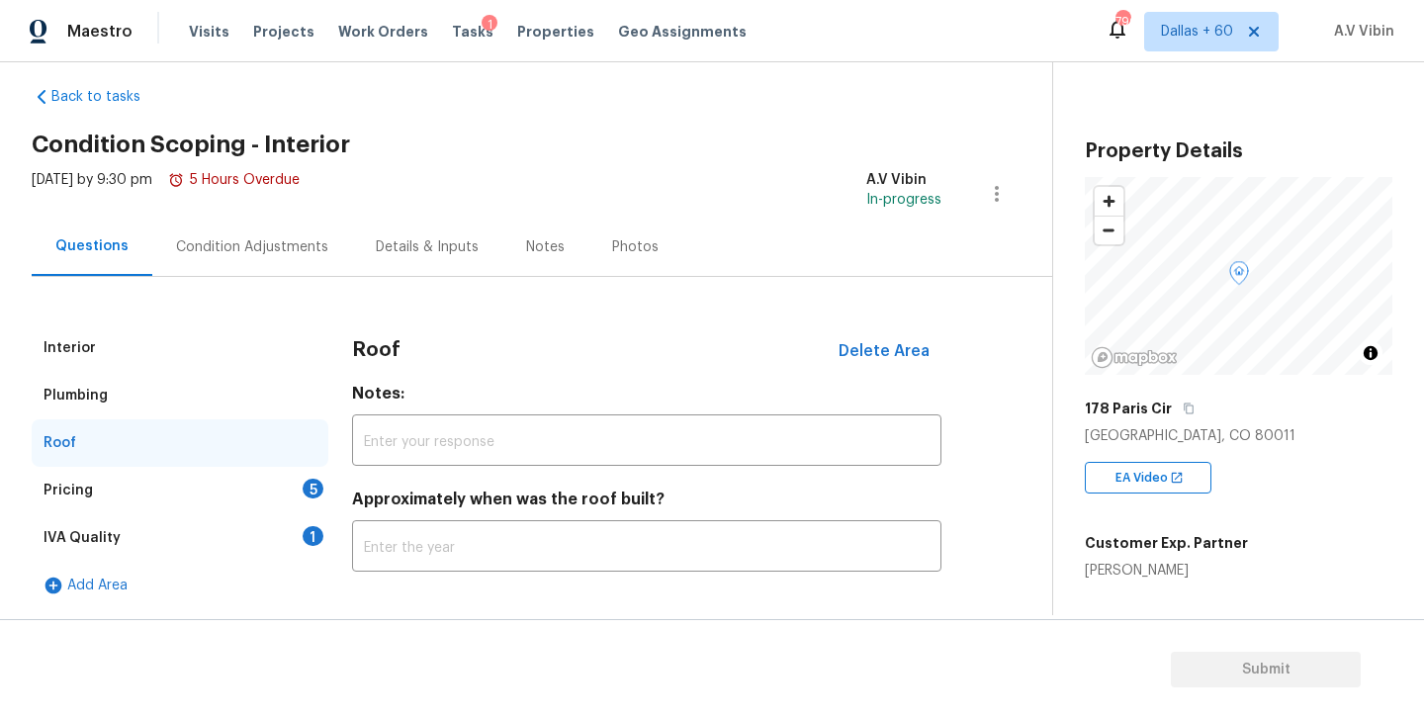
click at [123, 496] on div "Pricing 5" at bounding box center [180, 490] width 297 height 47
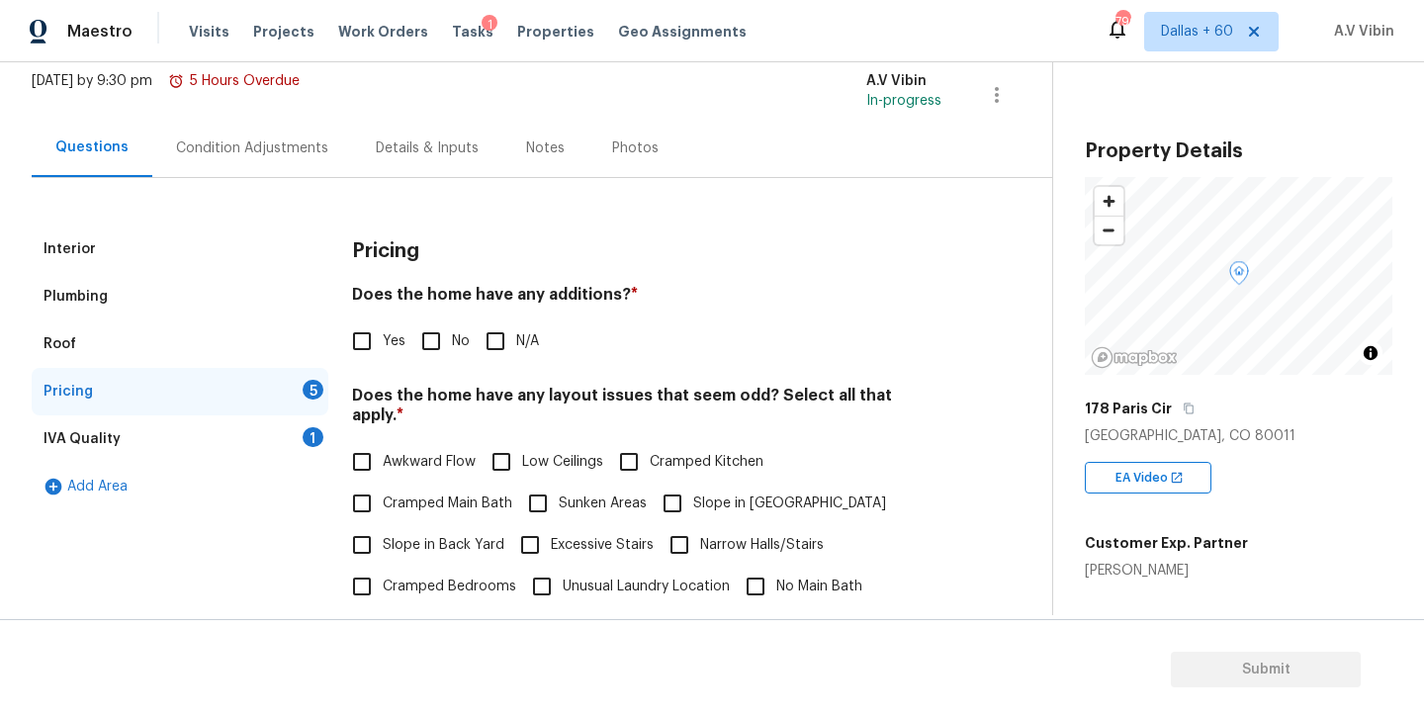
scroll to position [130, 0]
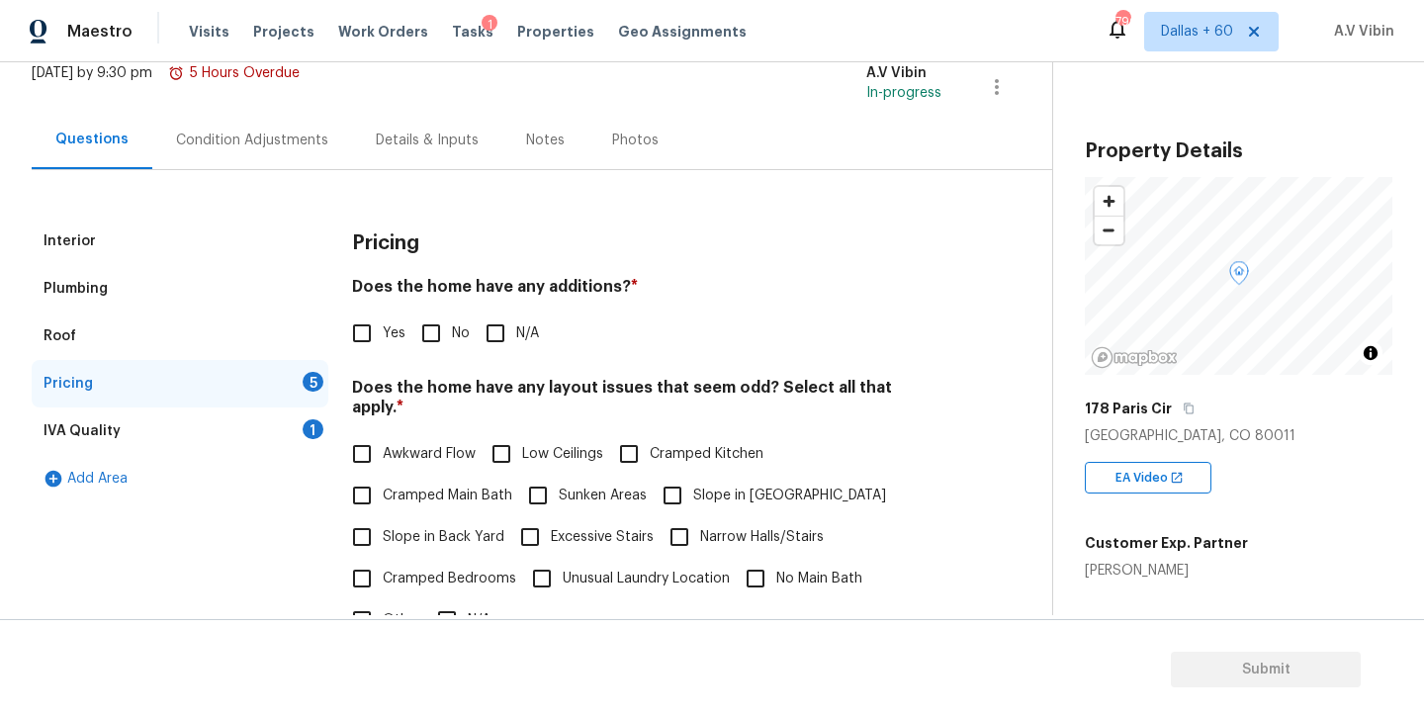
click at [558, 293] on h4 "Does the home have any additions? *" at bounding box center [646, 291] width 589 height 28
copy h4 "additions"
click at [437, 344] on input "No" at bounding box center [431, 333] width 42 height 42
checkbox input "true"
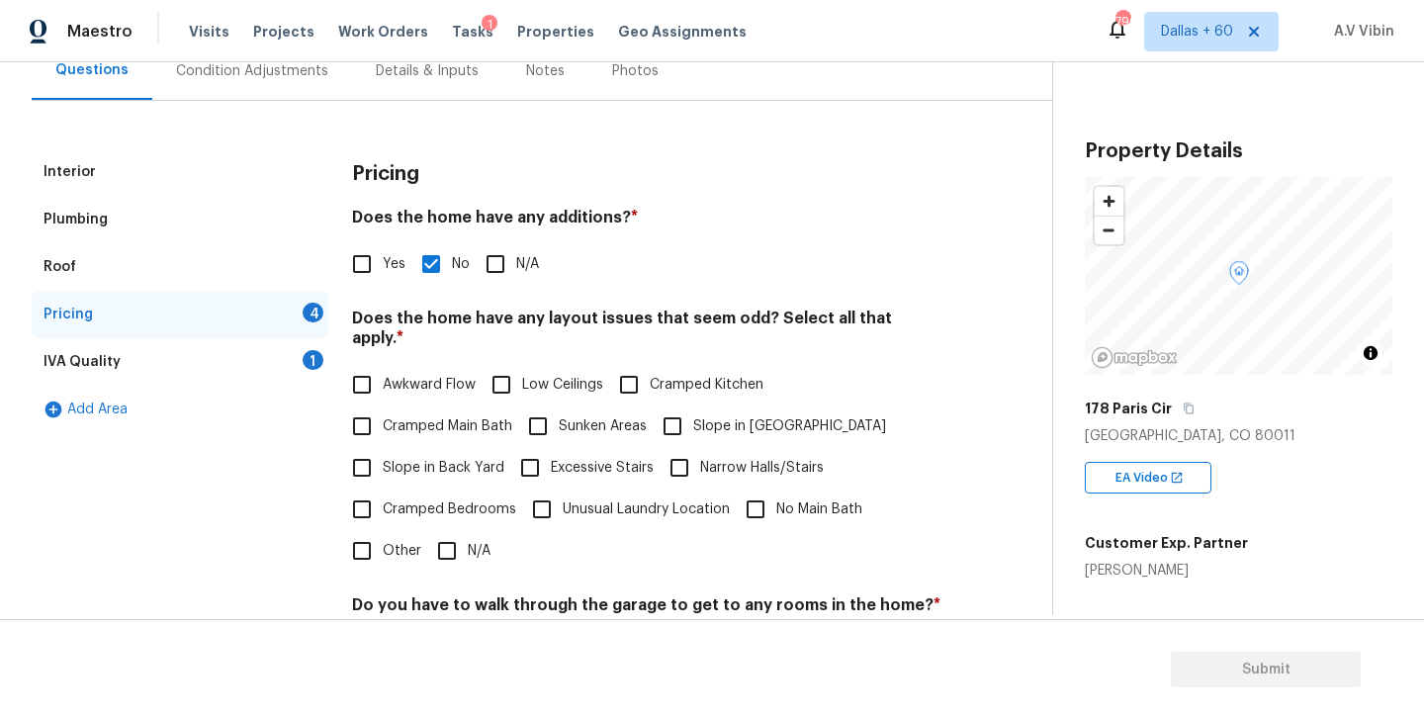
scroll to position [217, 0]
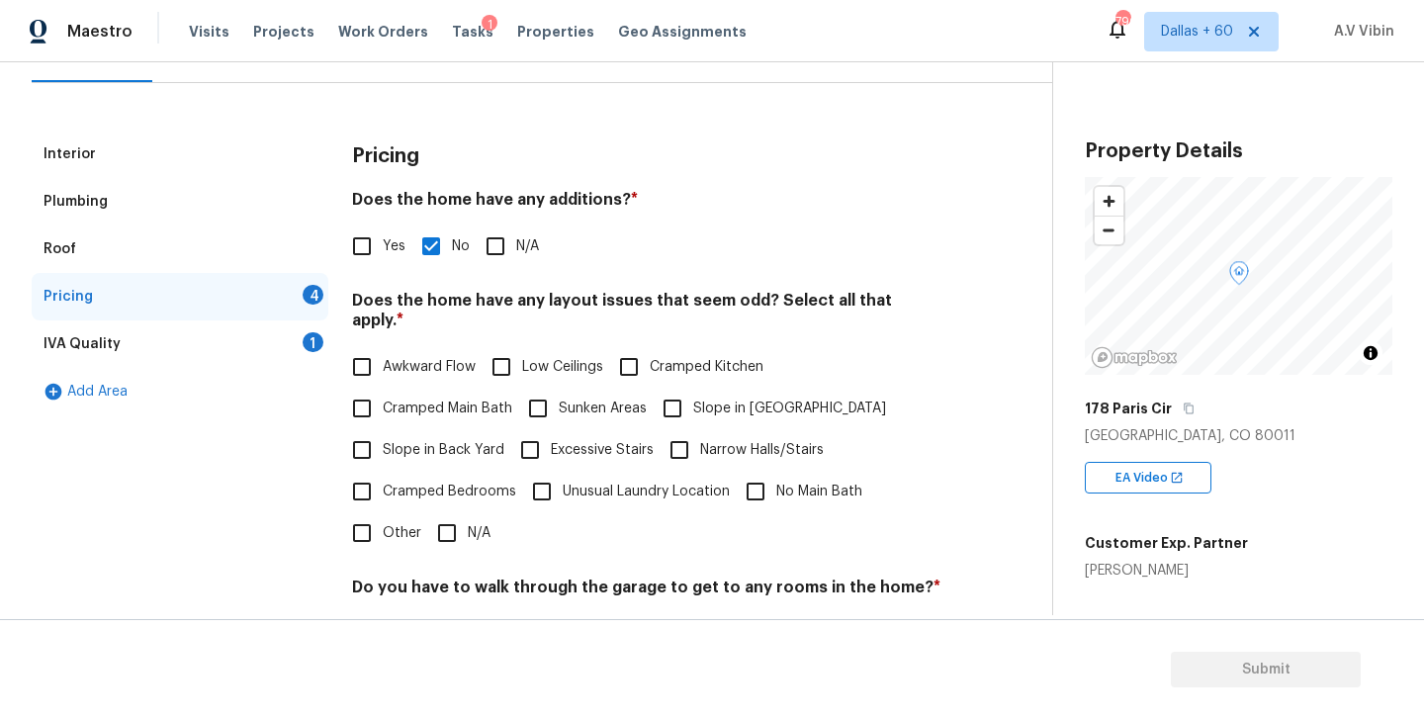
click at [747, 298] on h4 "Does the home have any layout issues that seem odd? Select all that apply. *" at bounding box center [646, 314] width 589 height 47
click at [742, 299] on h4 "Does the home have any layout issues that seem odd? Select all that apply. *" at bounding box center [646, 314] width 589 height 47
copy h4 "odd"
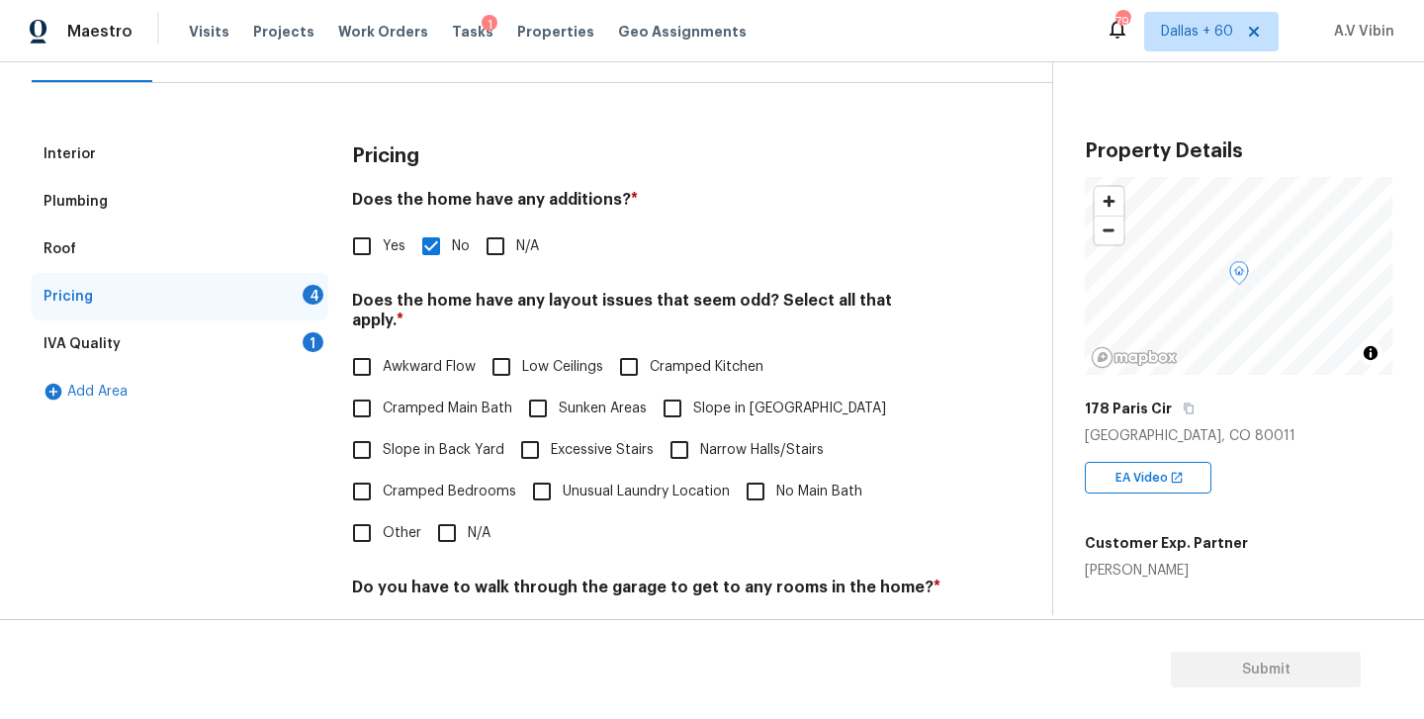
click at [452, 512] on input "N/A" at bounding box center [447, 533] width 42 height 42
checkbox input "true"
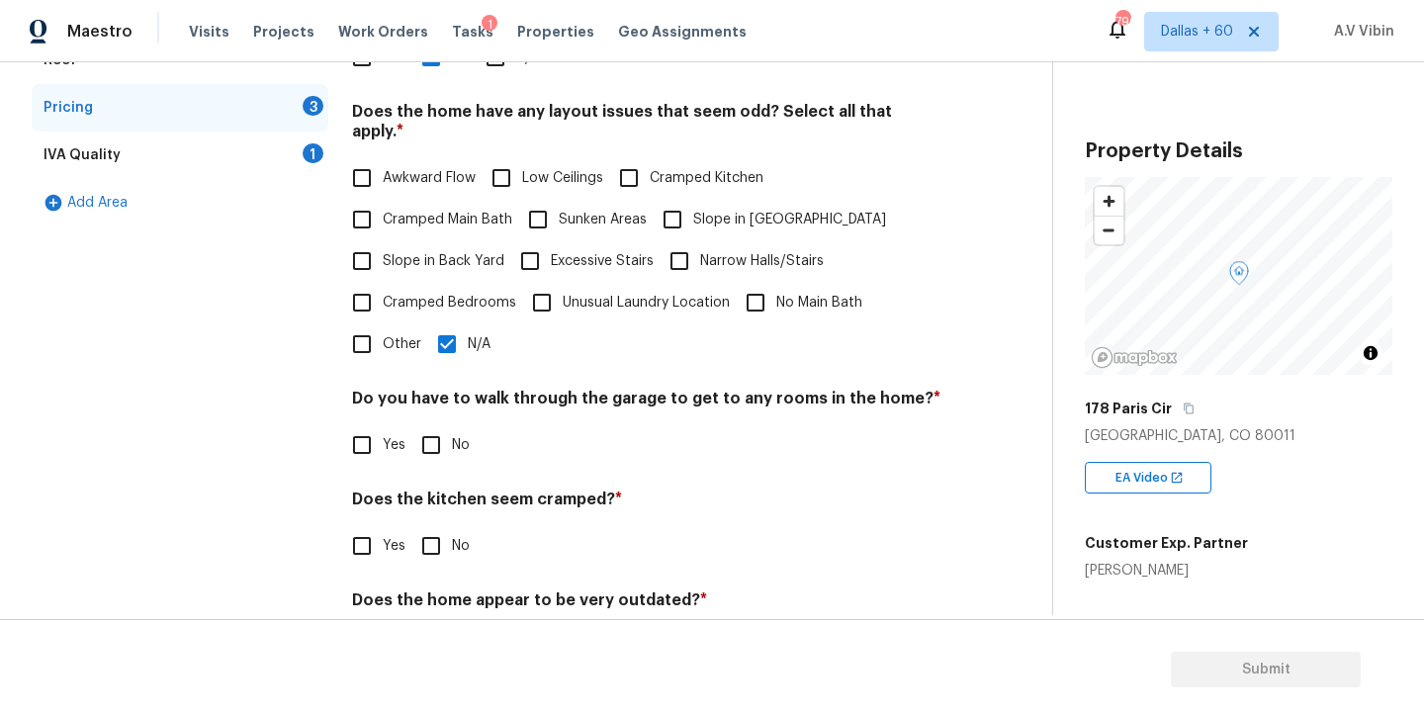
scroll to position [468, 0]
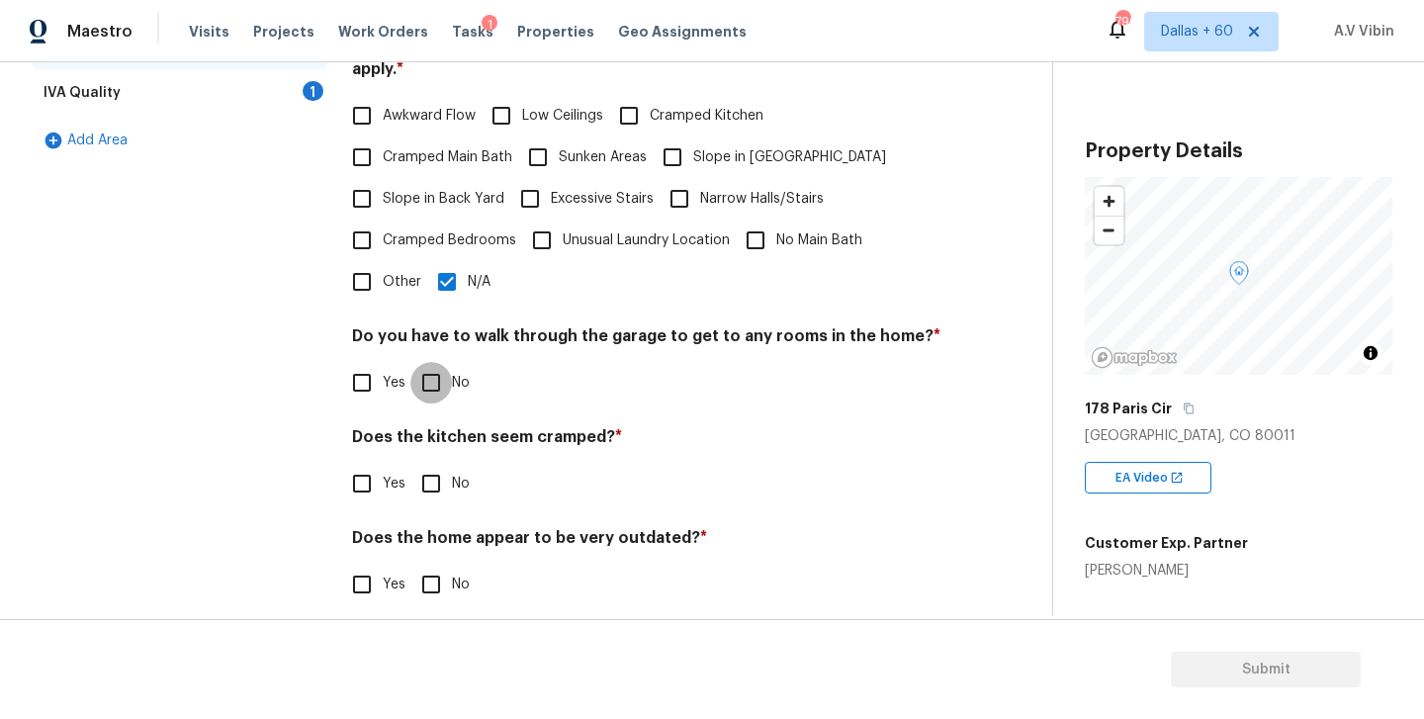
click at [423, 362] on input "No" at bounding box center [431, 383] width 42 height 42
checkbox input "true"
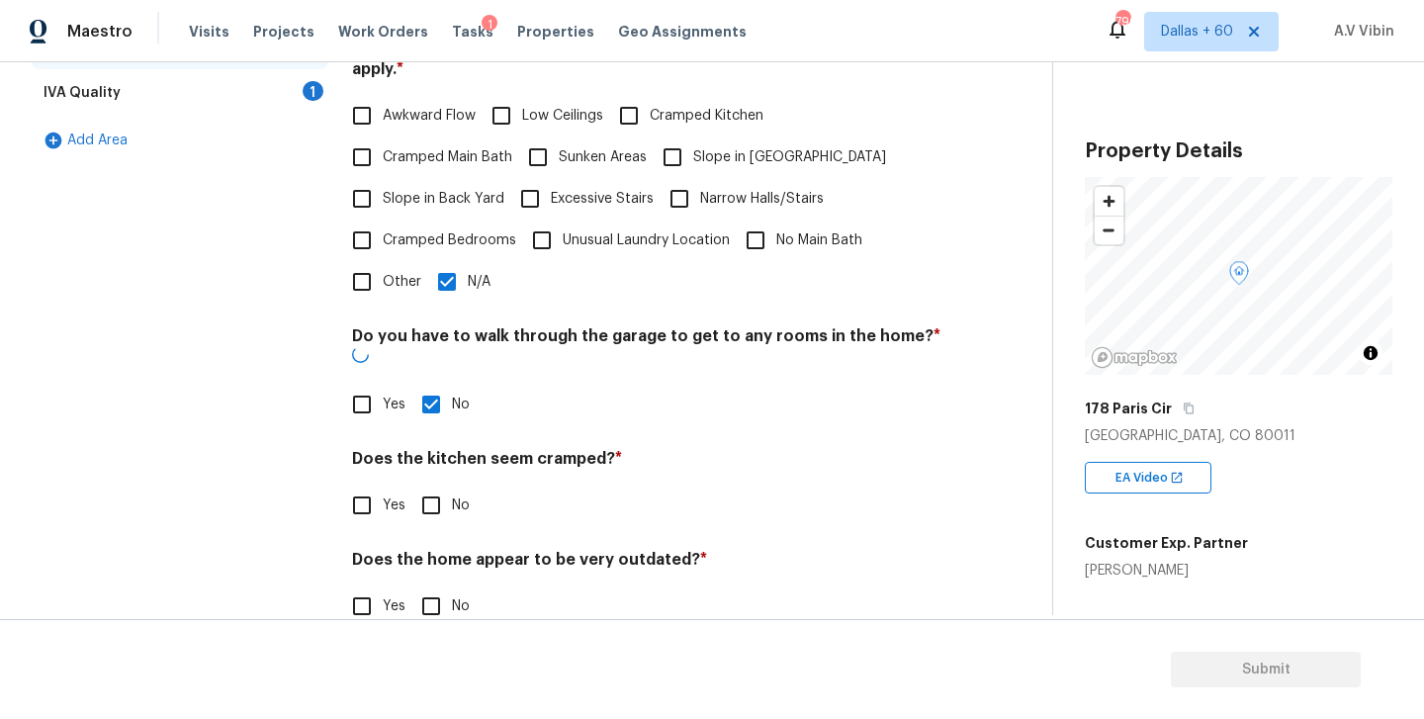
click at [430, 484] on input "No" at bounding box center [431, 505] width 42 height 42
checkbox input "true"
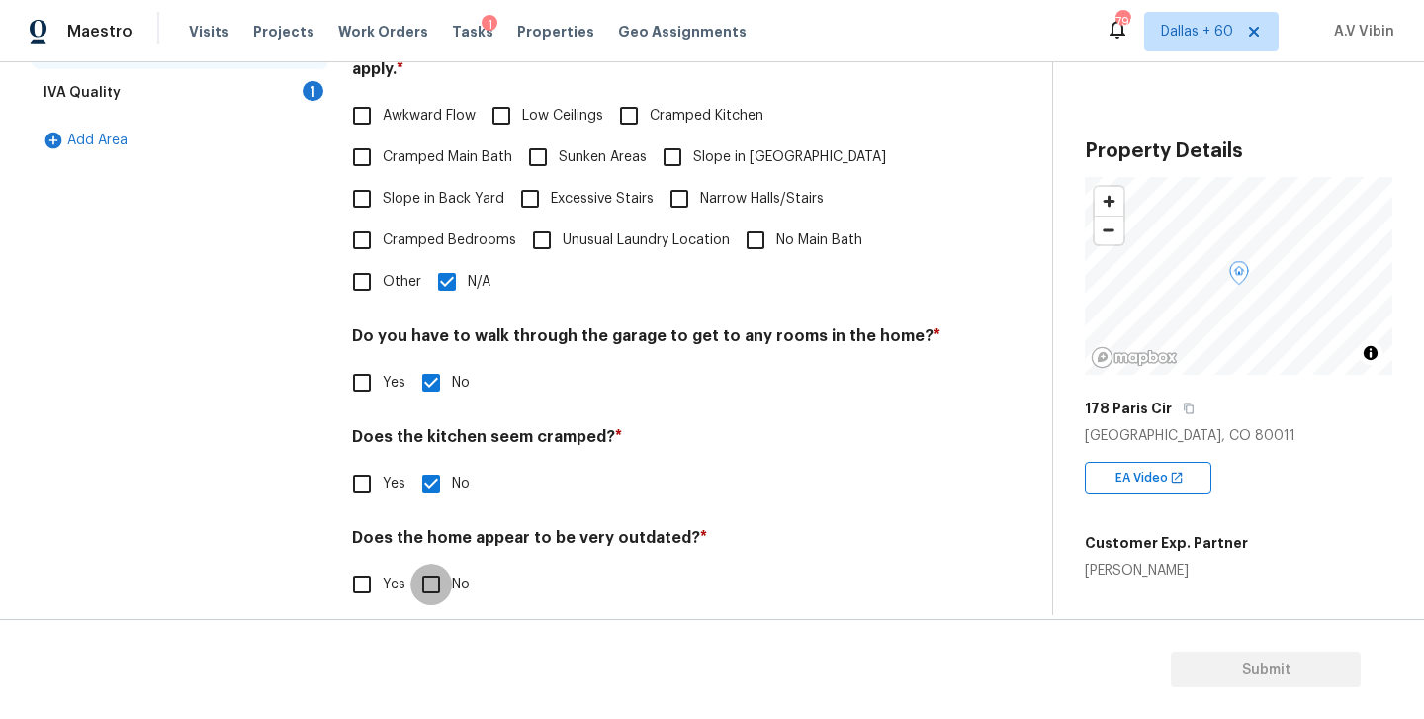
click at [438, 565] on input "No" at bounding box center [431, 585] width 42 height 42
checkbox input "true"
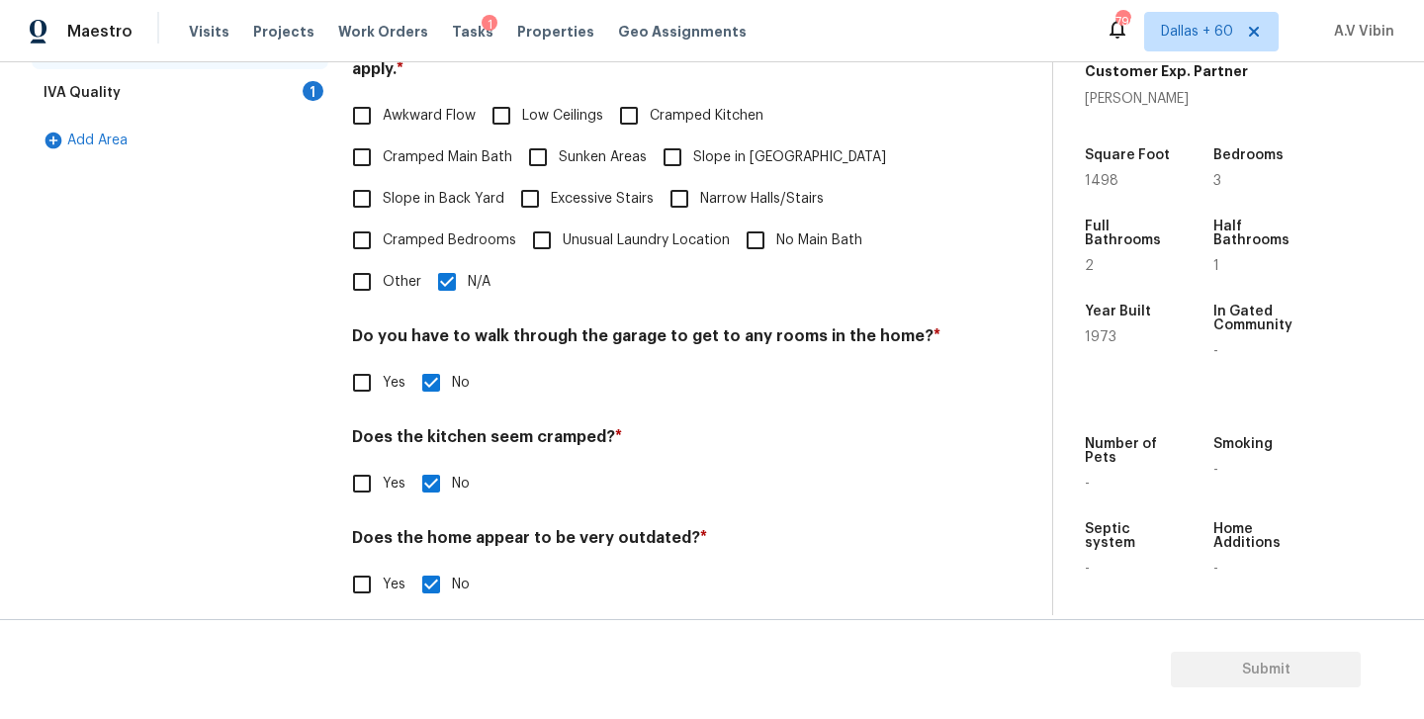
click at [456, 427] on h4 "Does the kitchen seem cramped? *" at bounding box center [646, 441] width 589 height 28
copy h4 "kitchen"
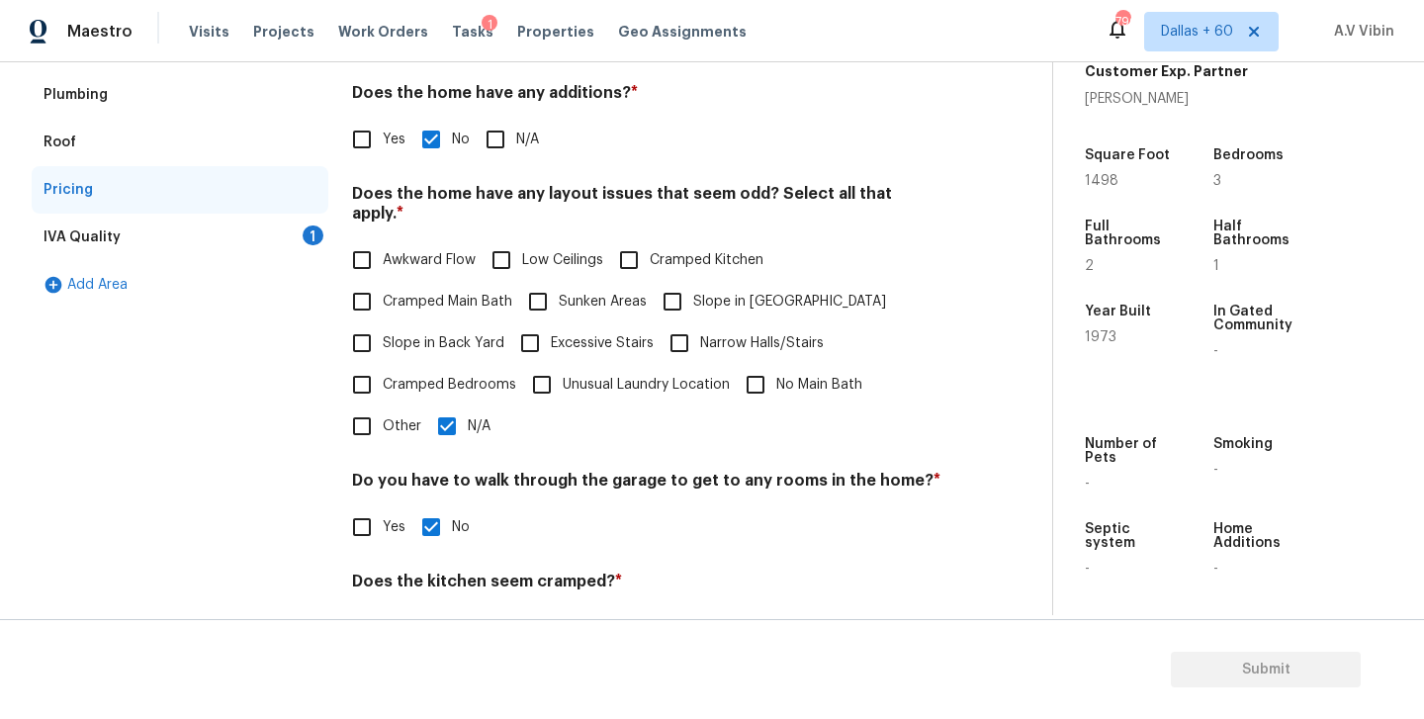
scroll to position [120, 0]
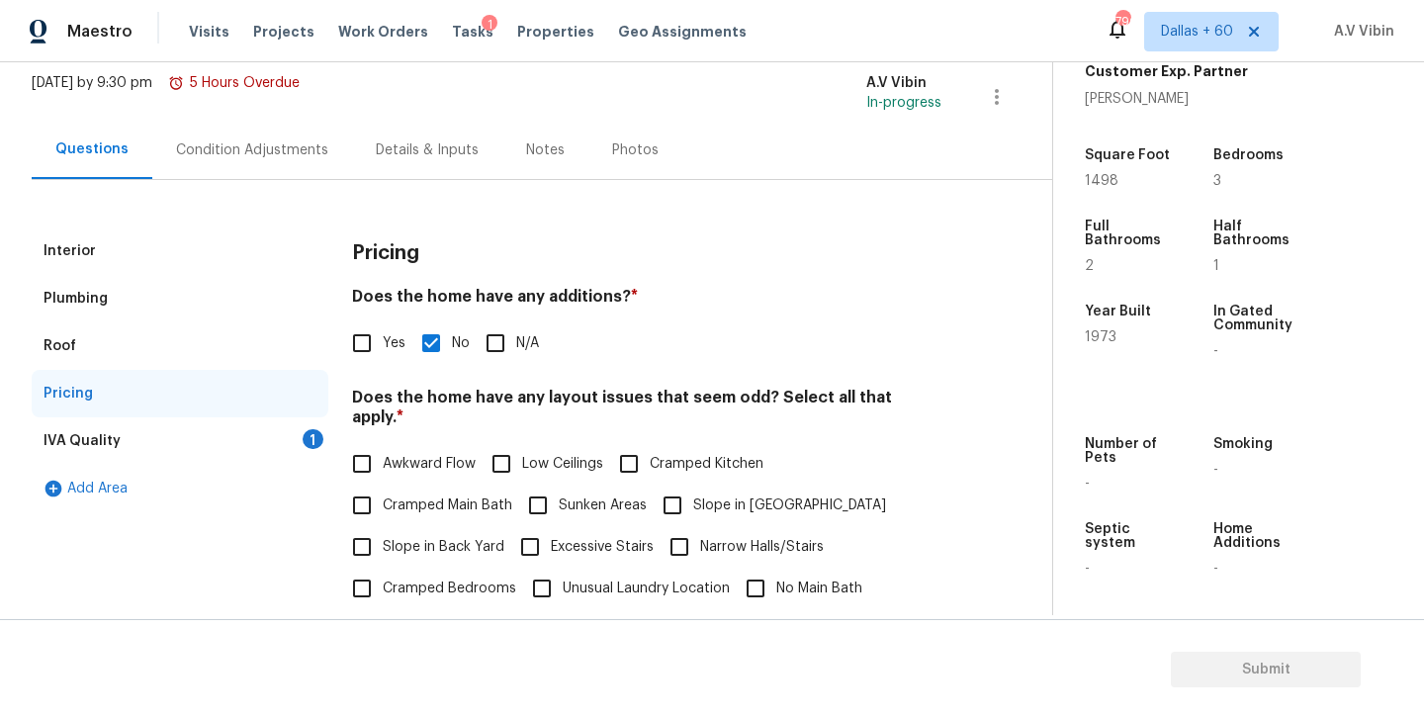
click at [166, 418] on div "IVA Quality 1" at bounding box center [180, 440] width 297 height 47
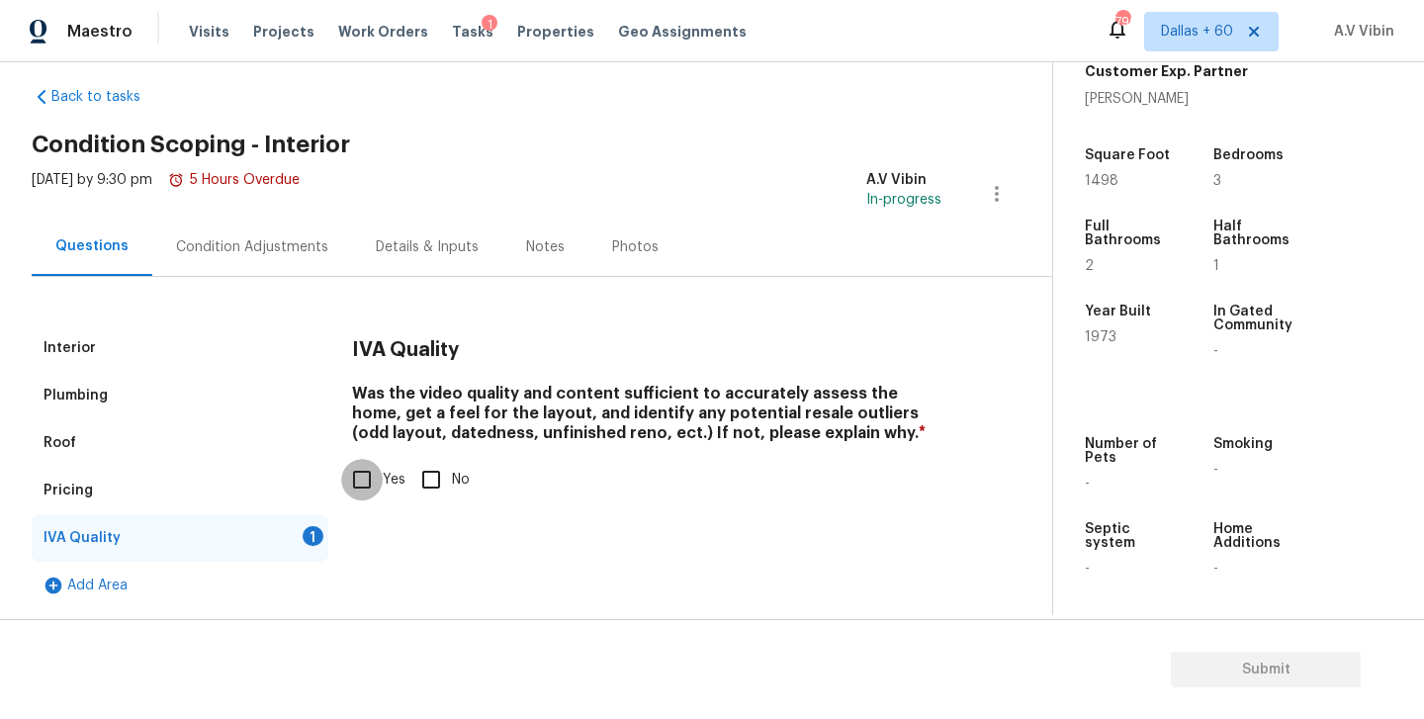
click at [364, 466] on input "Yes" at bounding box center [362, 480] width 42 height 42
checkbox input "true"
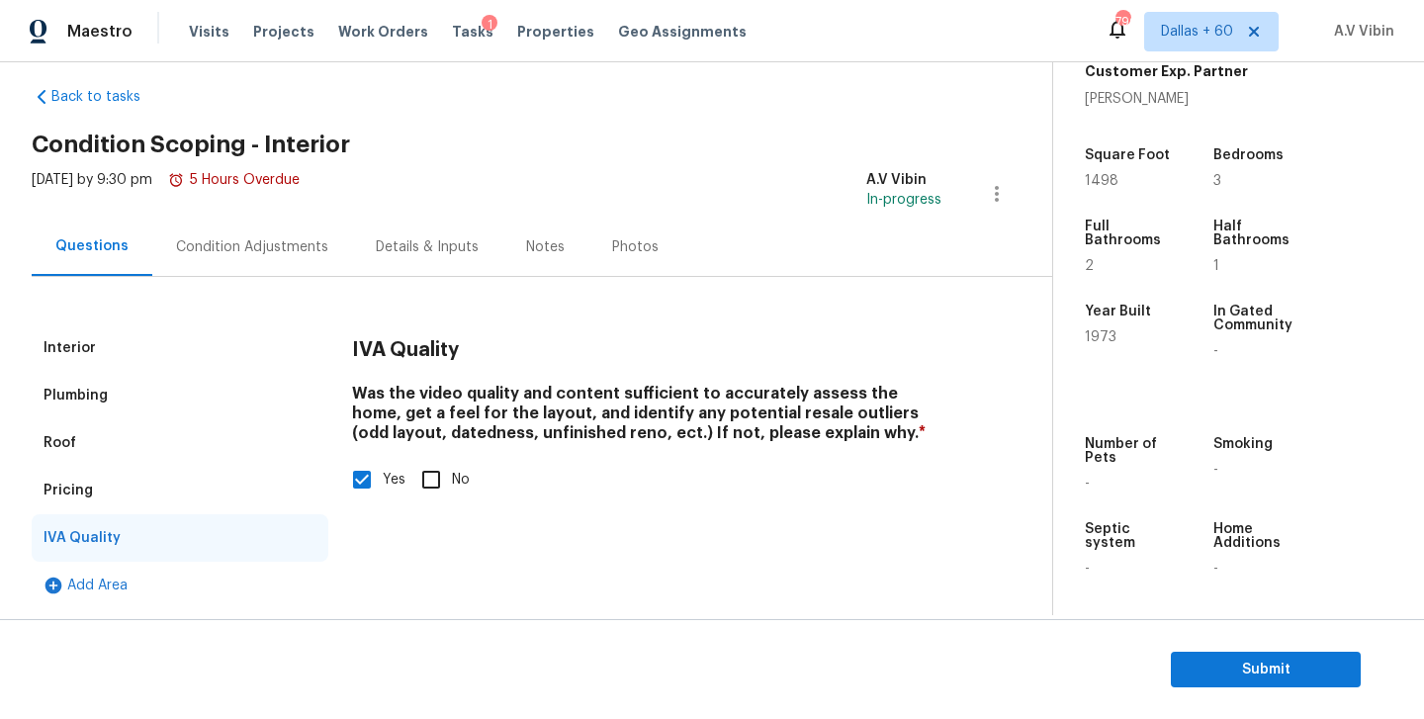
click at [257, 249] on div "Condition Adjustments" at bounding box center [252, 247] width 152 height 20
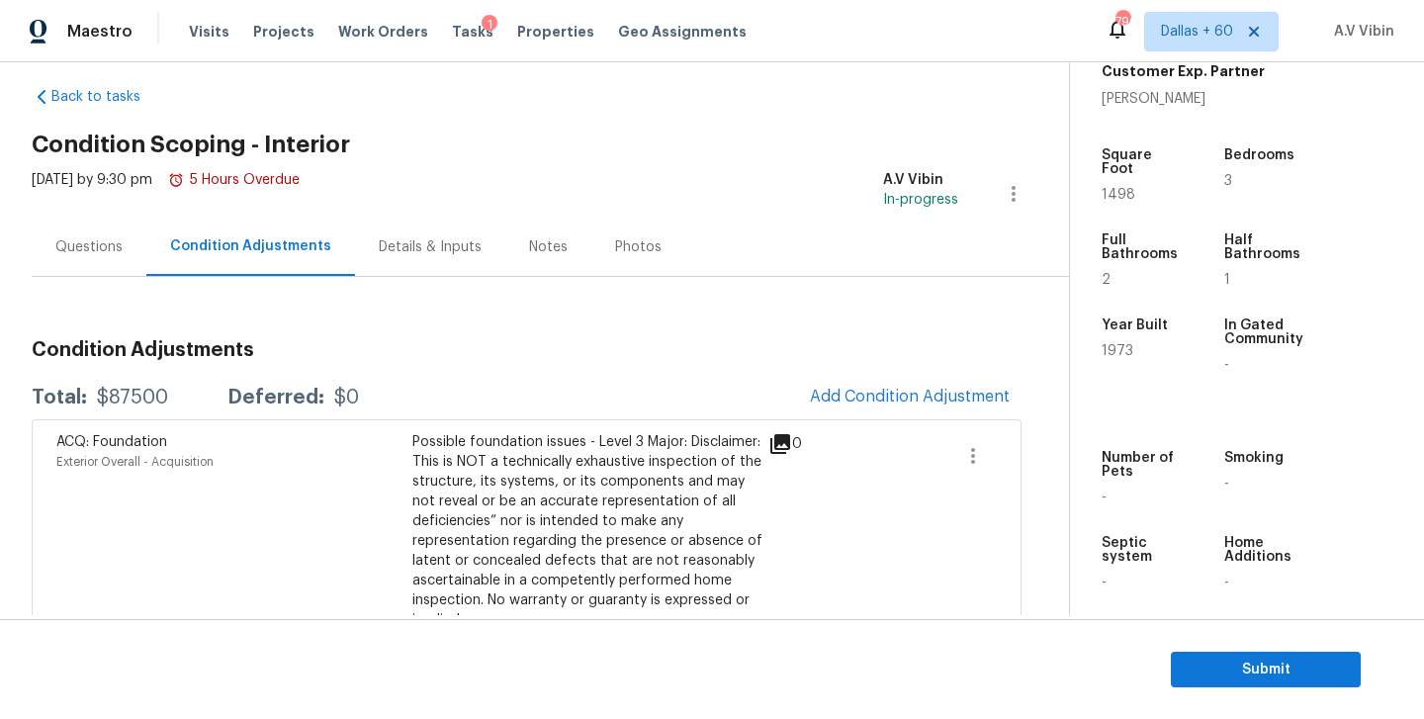
scroll to position [148, 0]
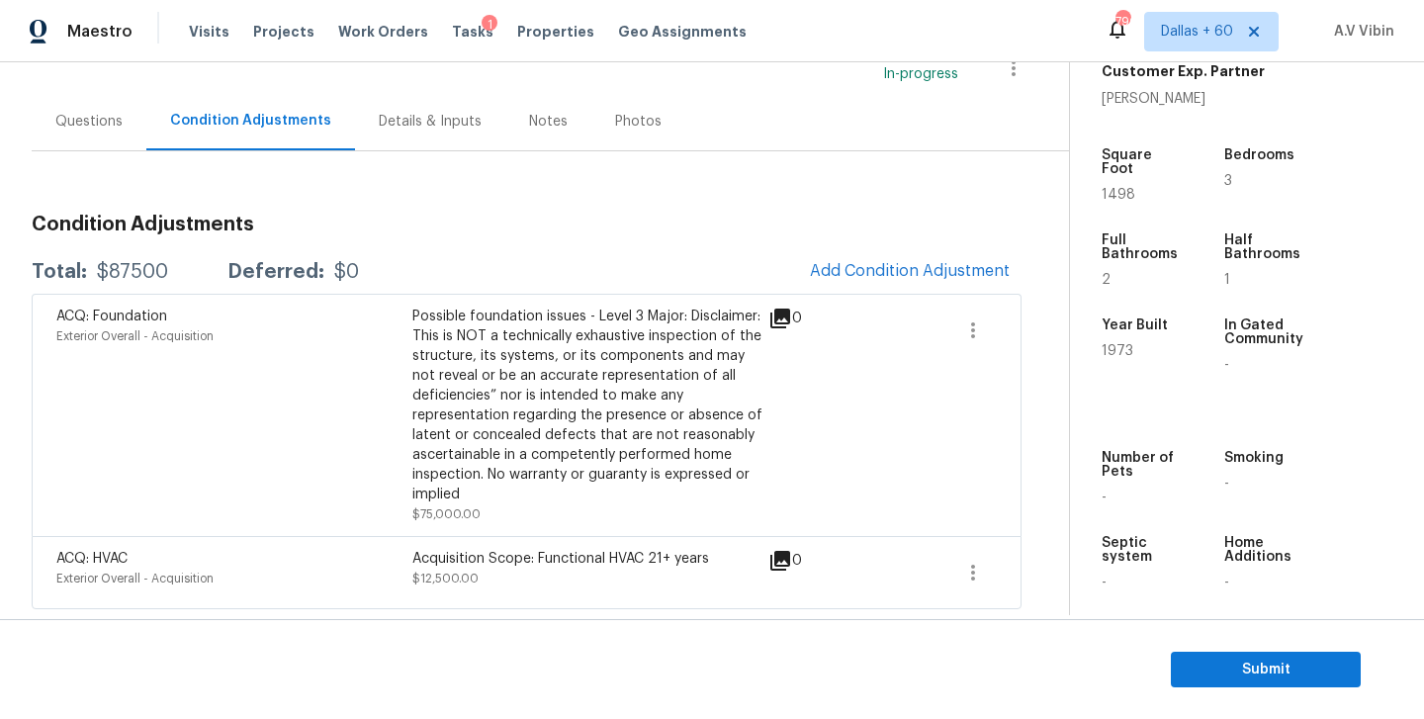
click at [109, 136] on div "Questions" at bounding box center [89, 121] width 115 height 58
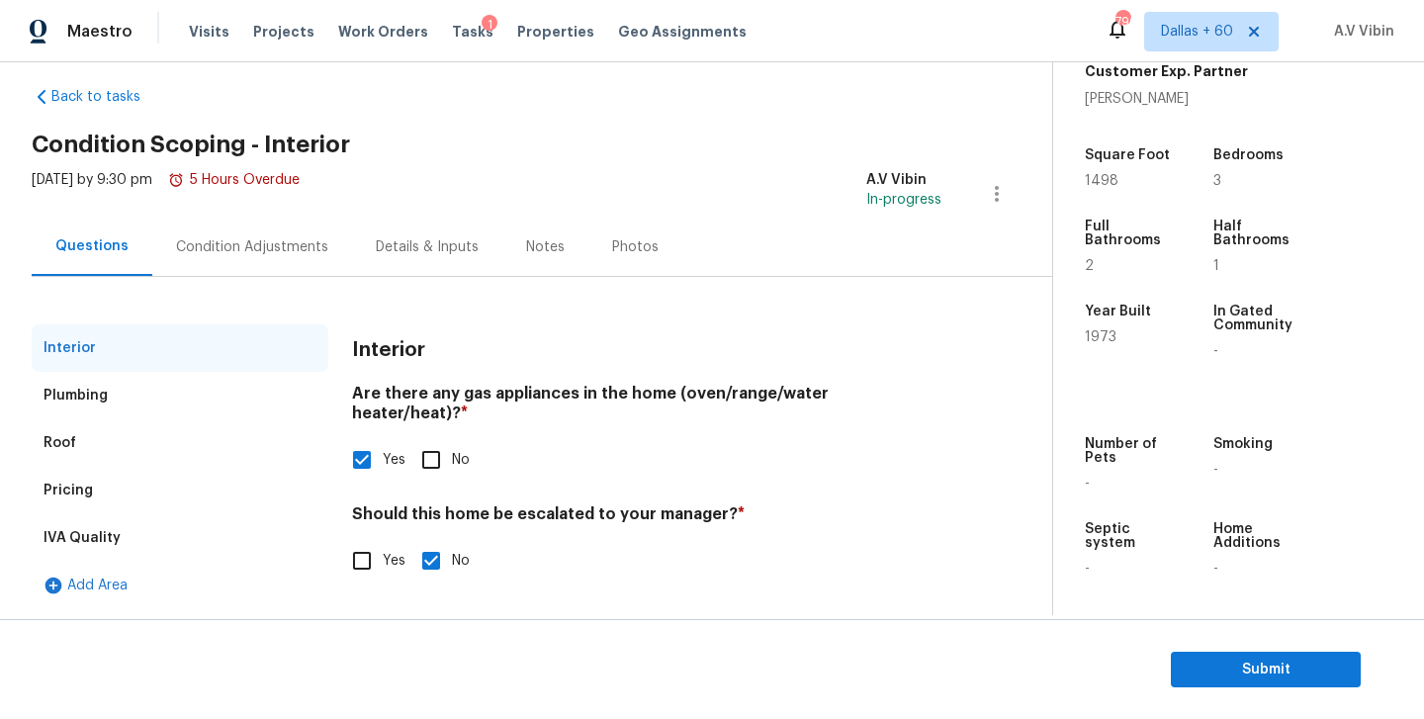
scroll to position [23, 0]
click at [362, 543] on input "Yes" at bounding box center [362, 561] width 42 height 42
checkbox input "true"
checkbox input "false"
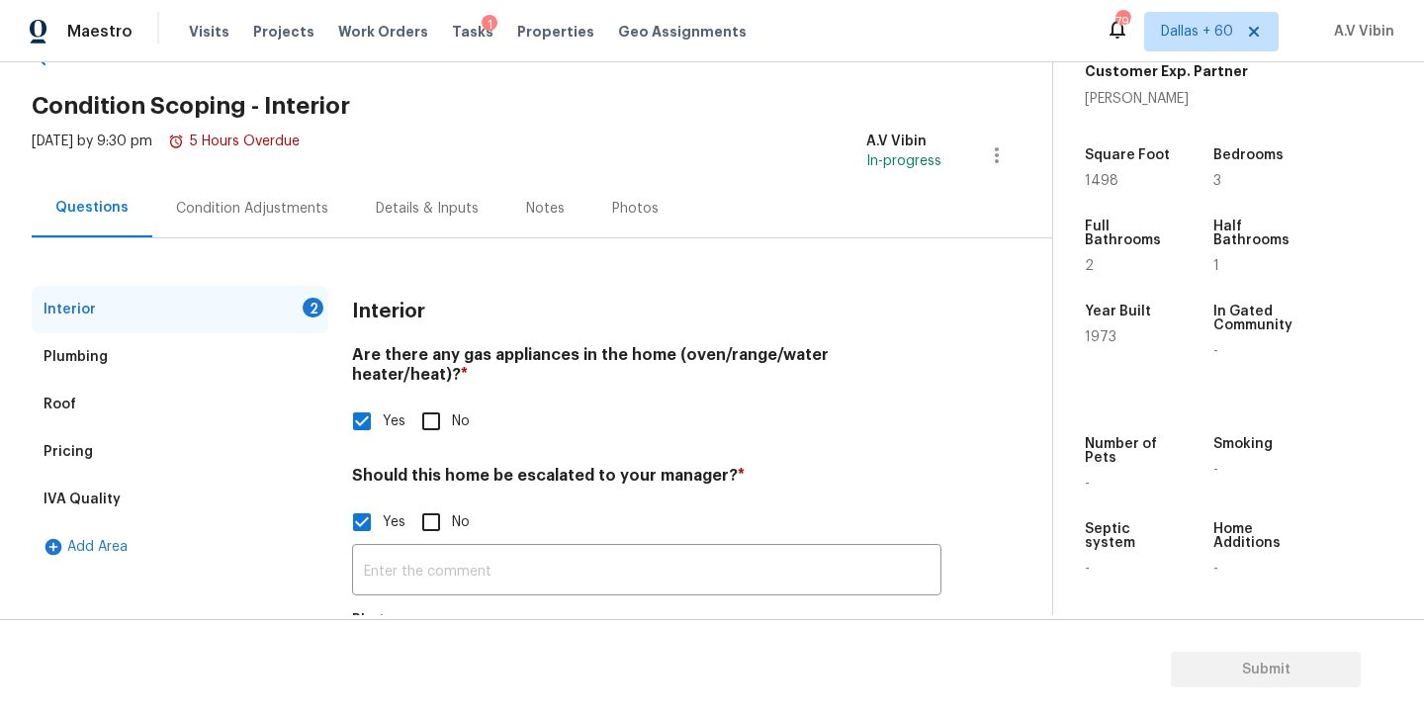
scroll to position [97, 0]
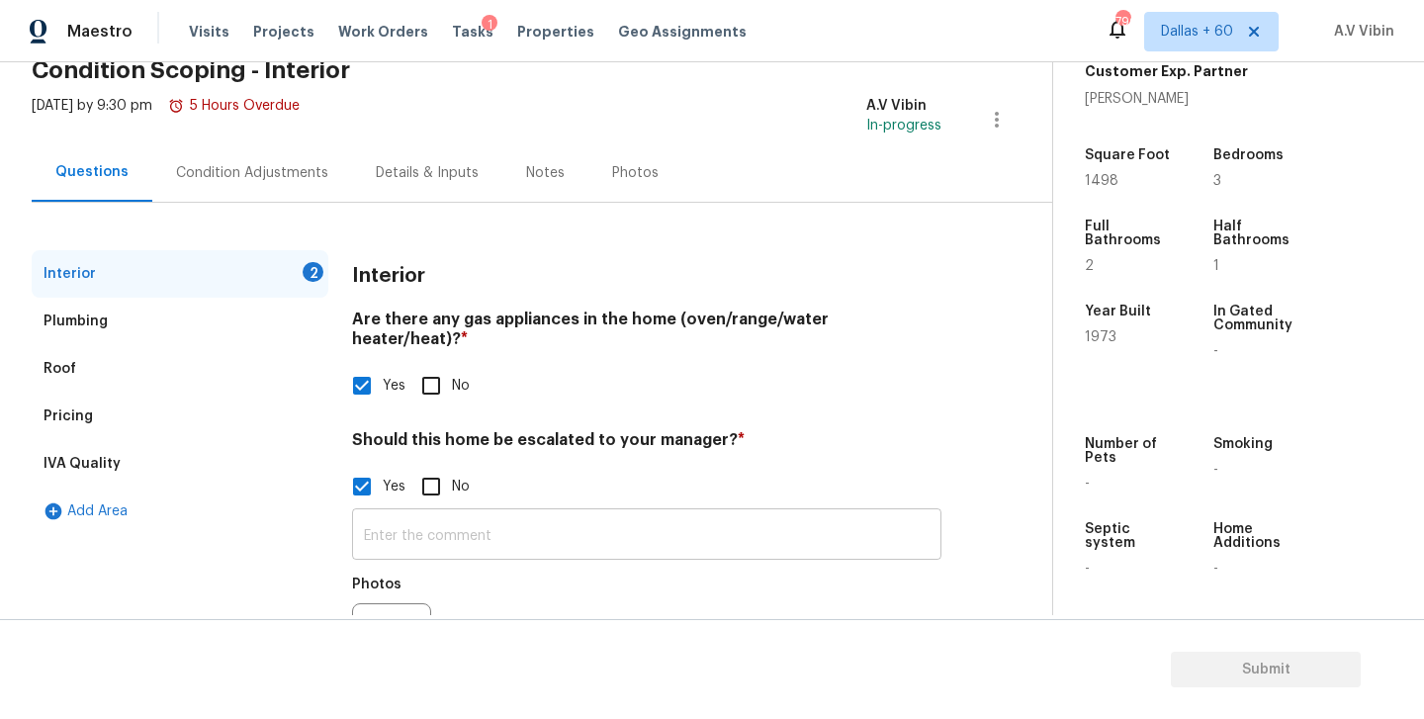
click at [402, 535] on input "text" at bounding box center [646, 536] width 589 height 46
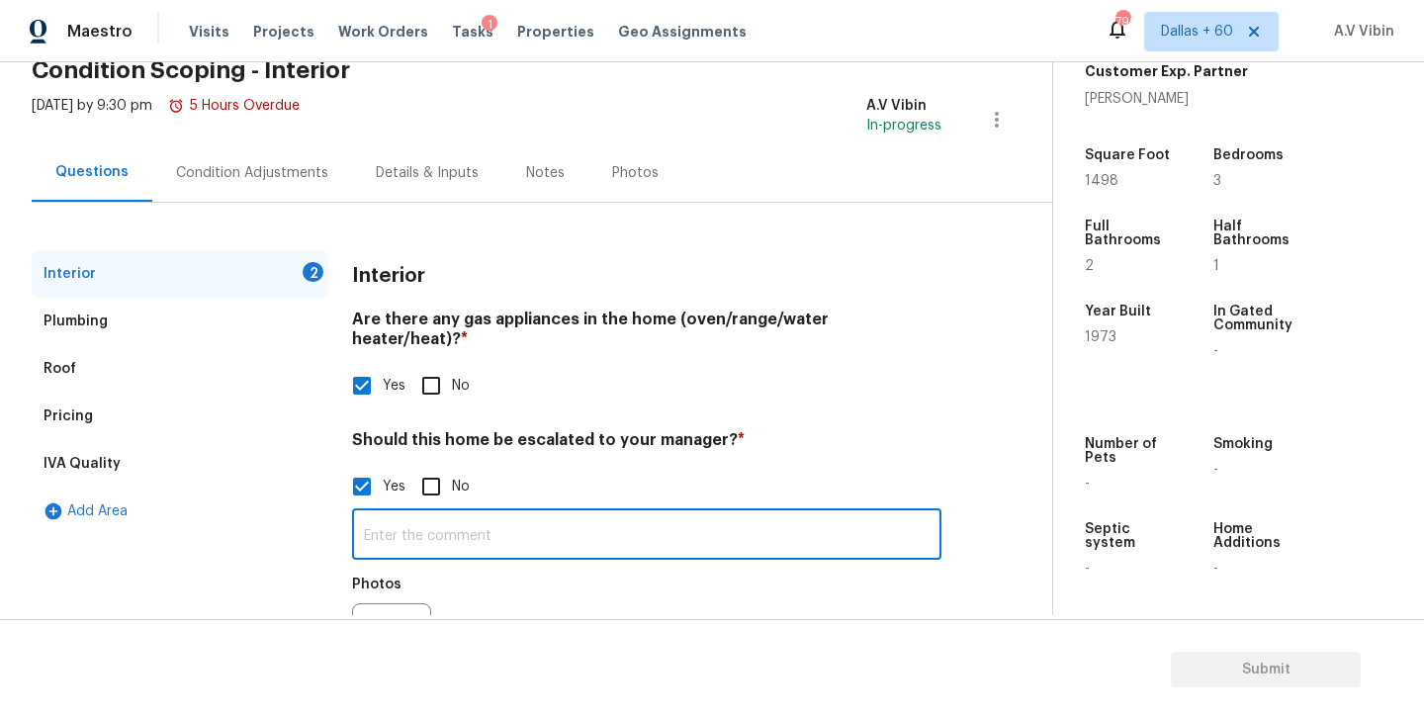
paste input "Major foundation issues"
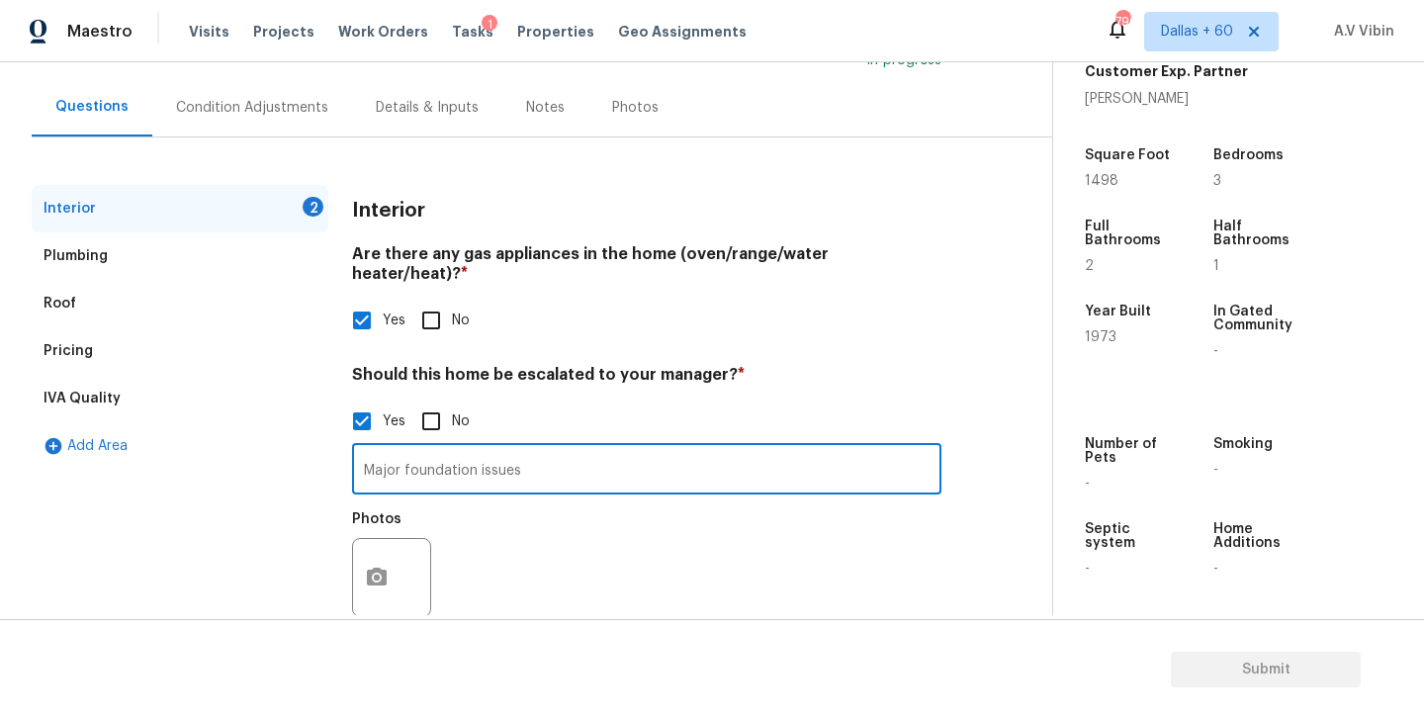
scroll to position [186, 0]
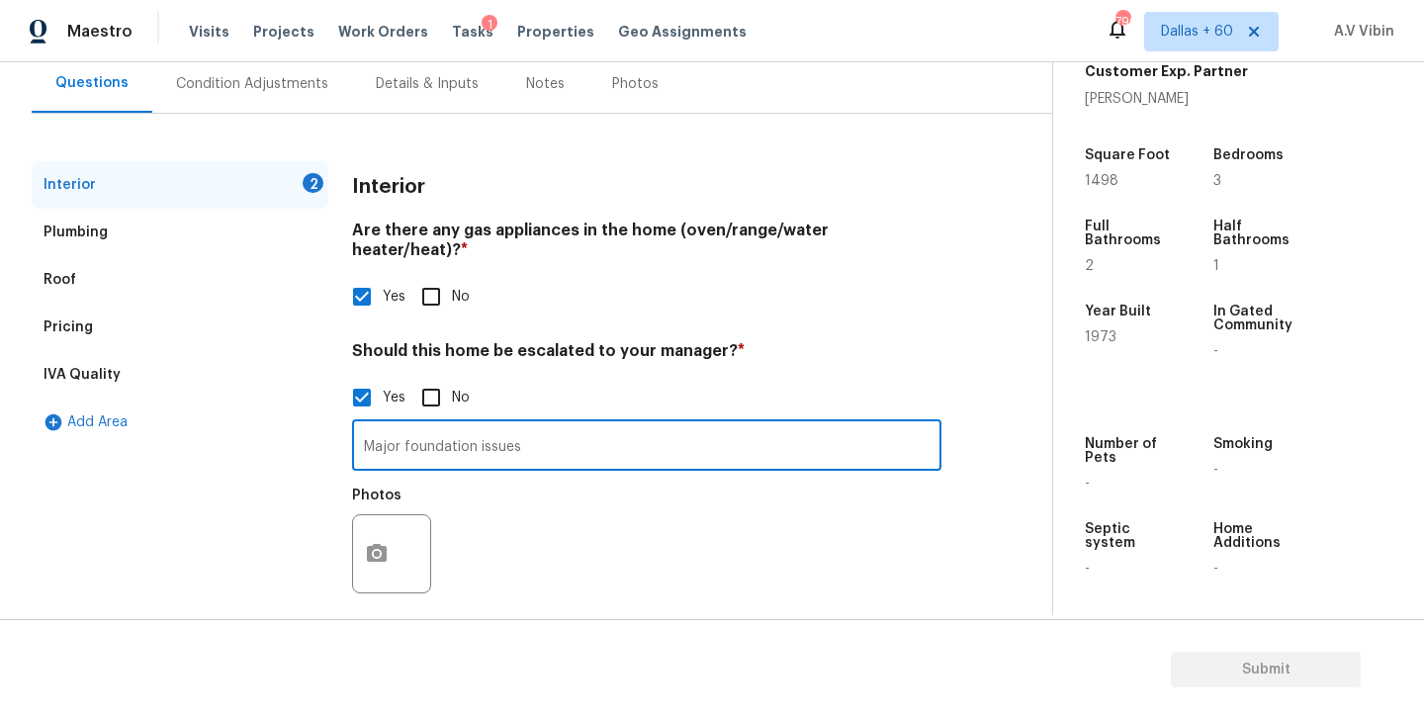
type input "Major foundation issues"
click at [383, 518] on button "button" at bounding box center [376, 553] width 47 height 77
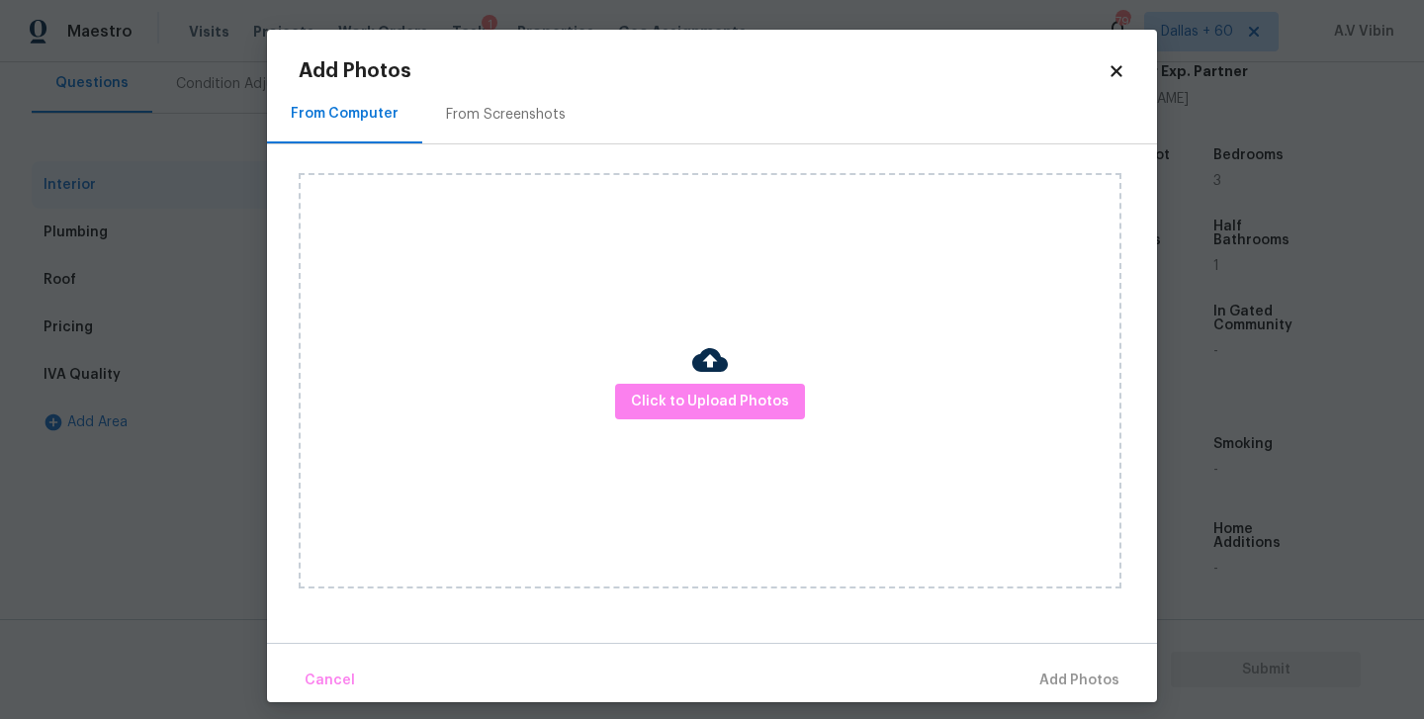
click at [646, 382] on div "Click to Upload Photos" at bounding box center [710, 380] width 823 height 415
click at [656, 391] on span "Click to Upload Photos" at bounding box center [710, 402] width 158 height 25
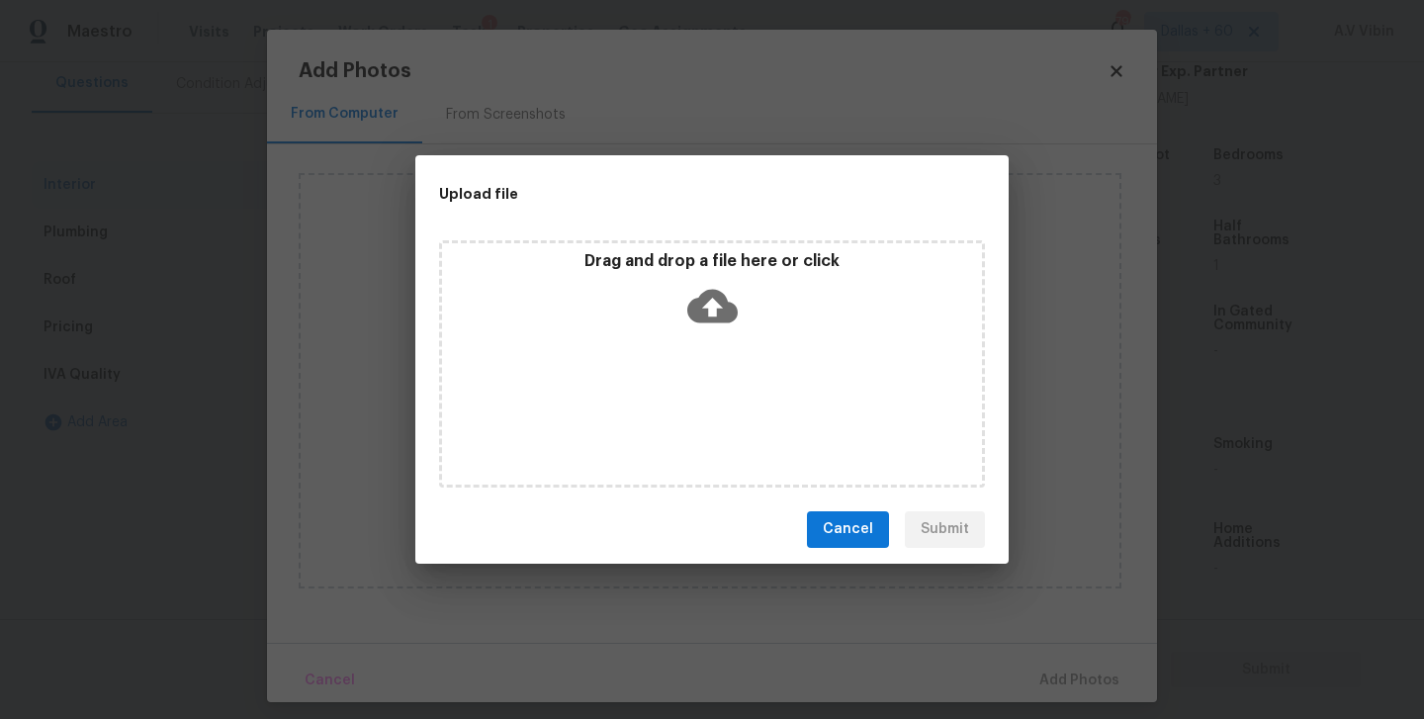
click at [701, 288] on icon at bounding box center [712, 306] width 50 height 50
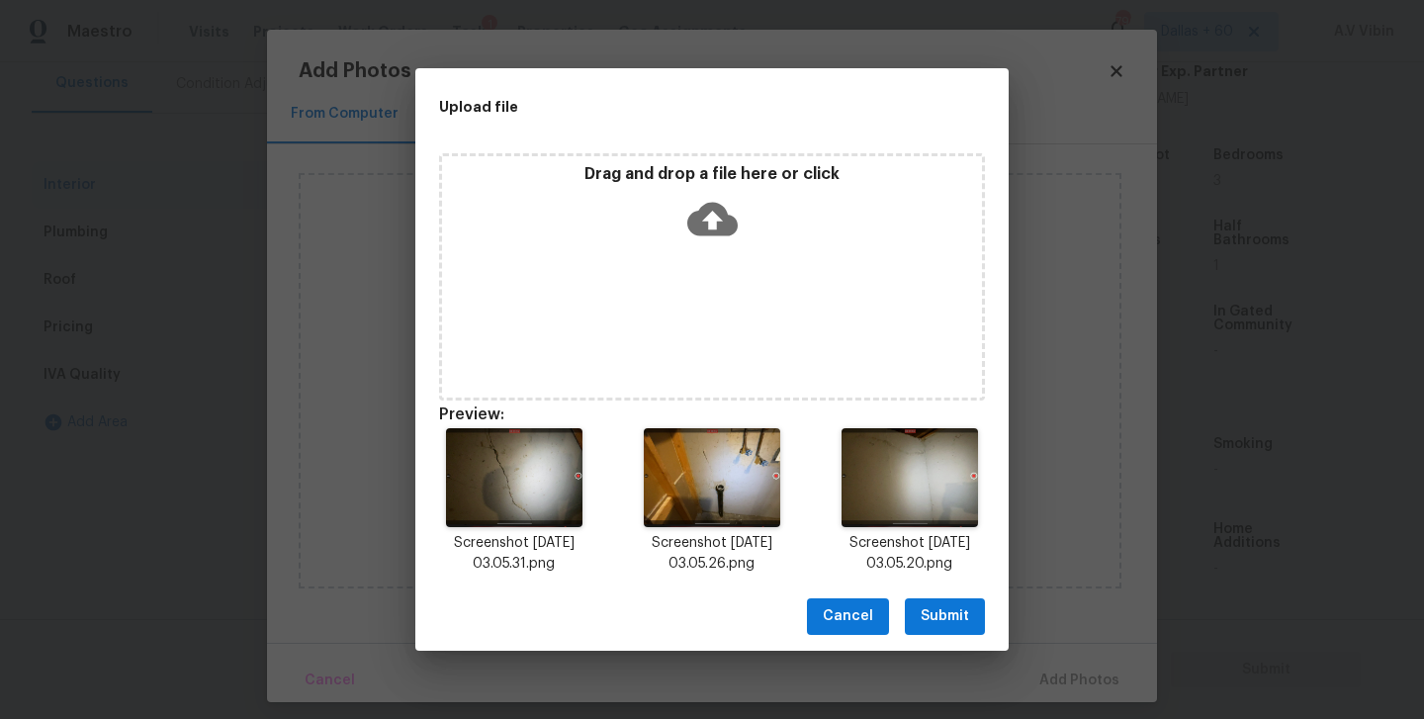
click at [942, 622] on span "Submit" at bounding box center [944, 616] width 48 height 25
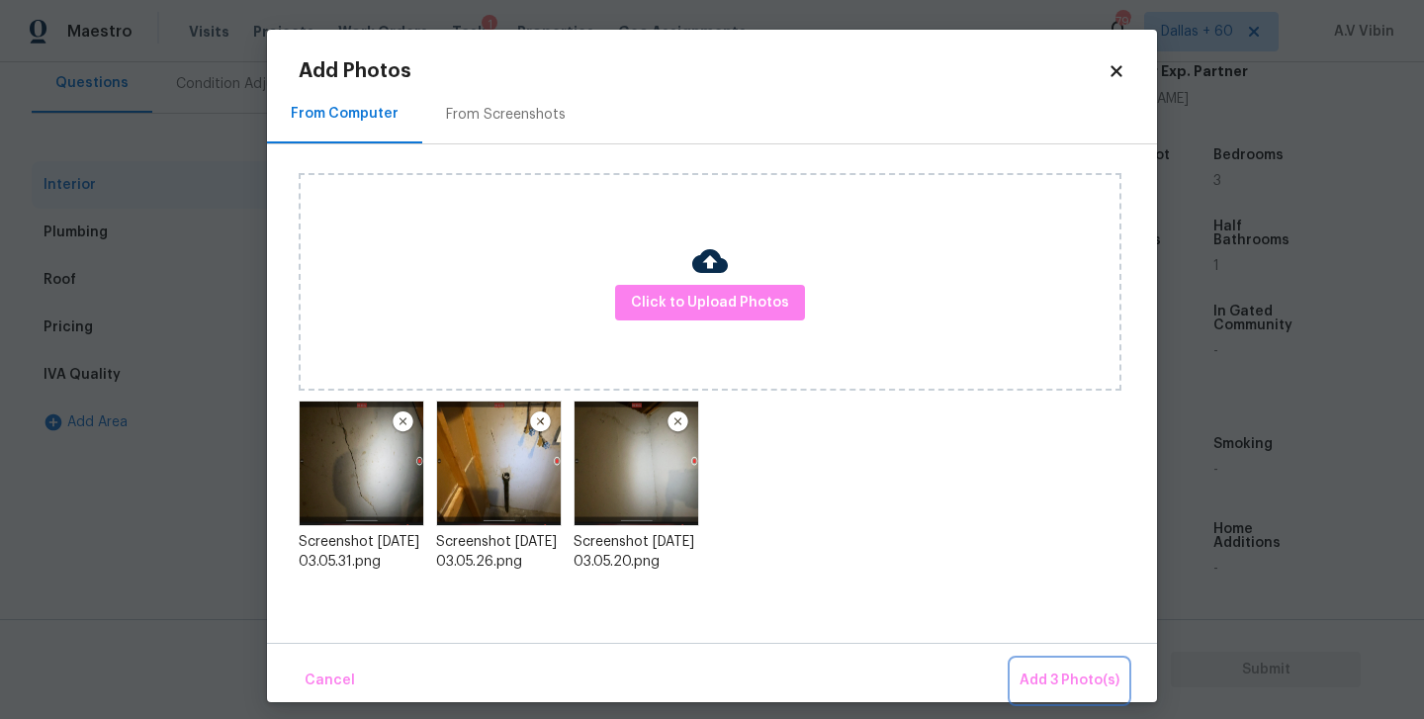
click at [1078, 688] on span "Add 3 Photo(s)" at bounding box center [1069, 680] width 100 height 25
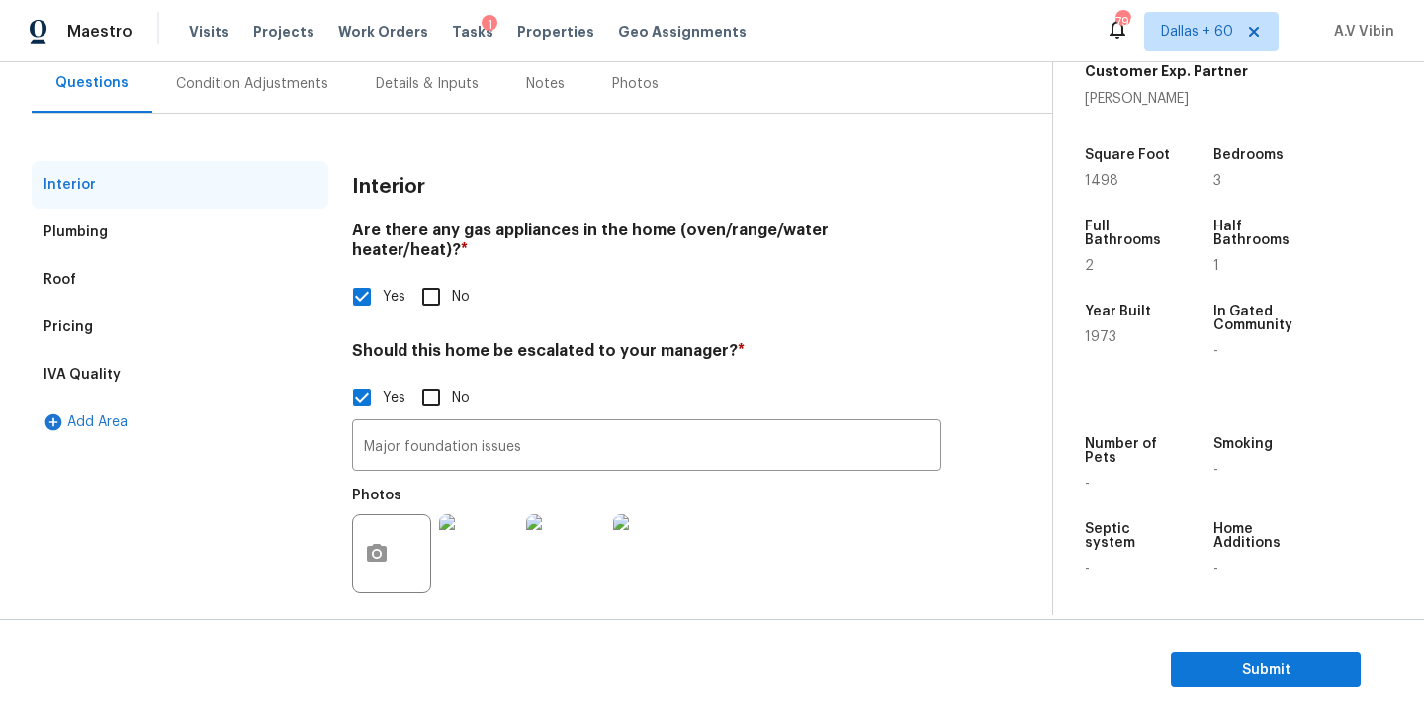
click at [281, 97] on div "Condition Adjustments" at bounding box center [252, 83] width 200 height 58
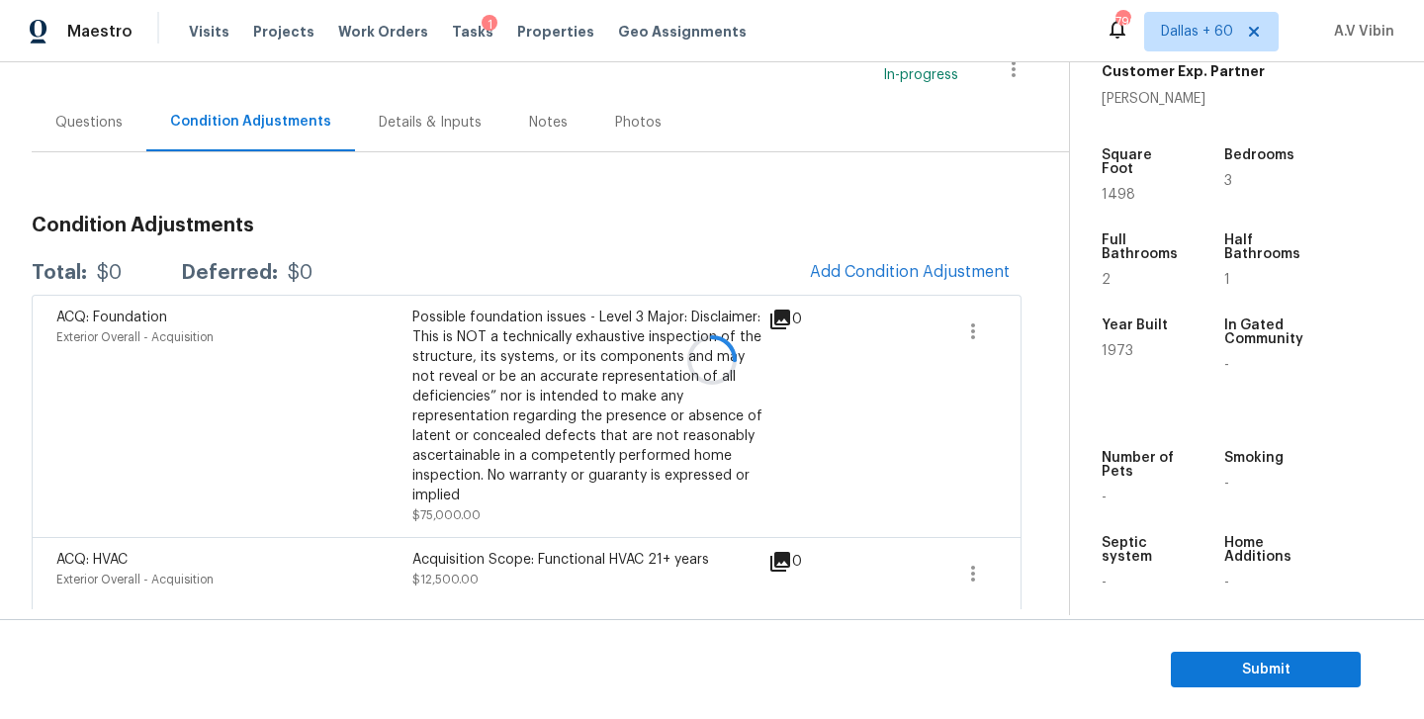
scroll to position [148, 0]
click at [123, 131] on div "Questions" at bounding box center [89, 121] width 115 height 58
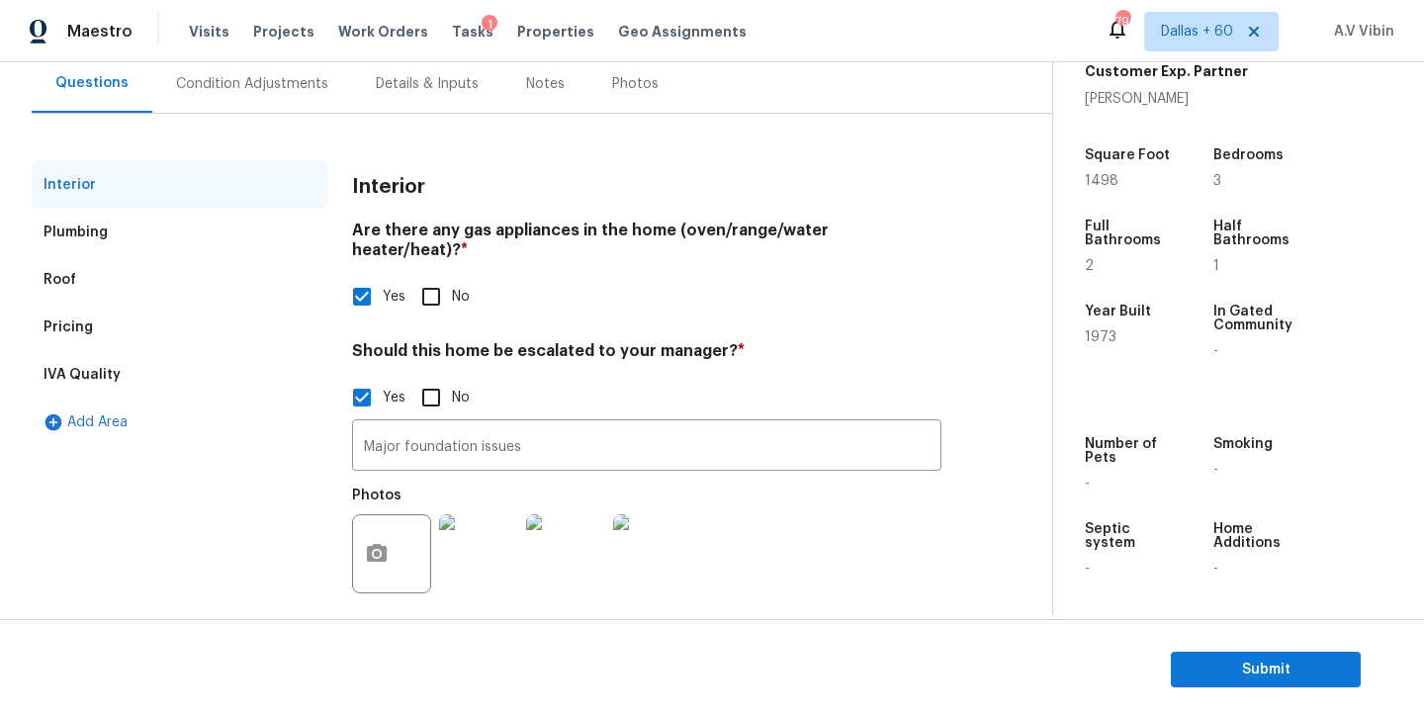
click at [287, 79] on div "Condition Adjustments" at bounding box center [252, 84] width 152 height 20
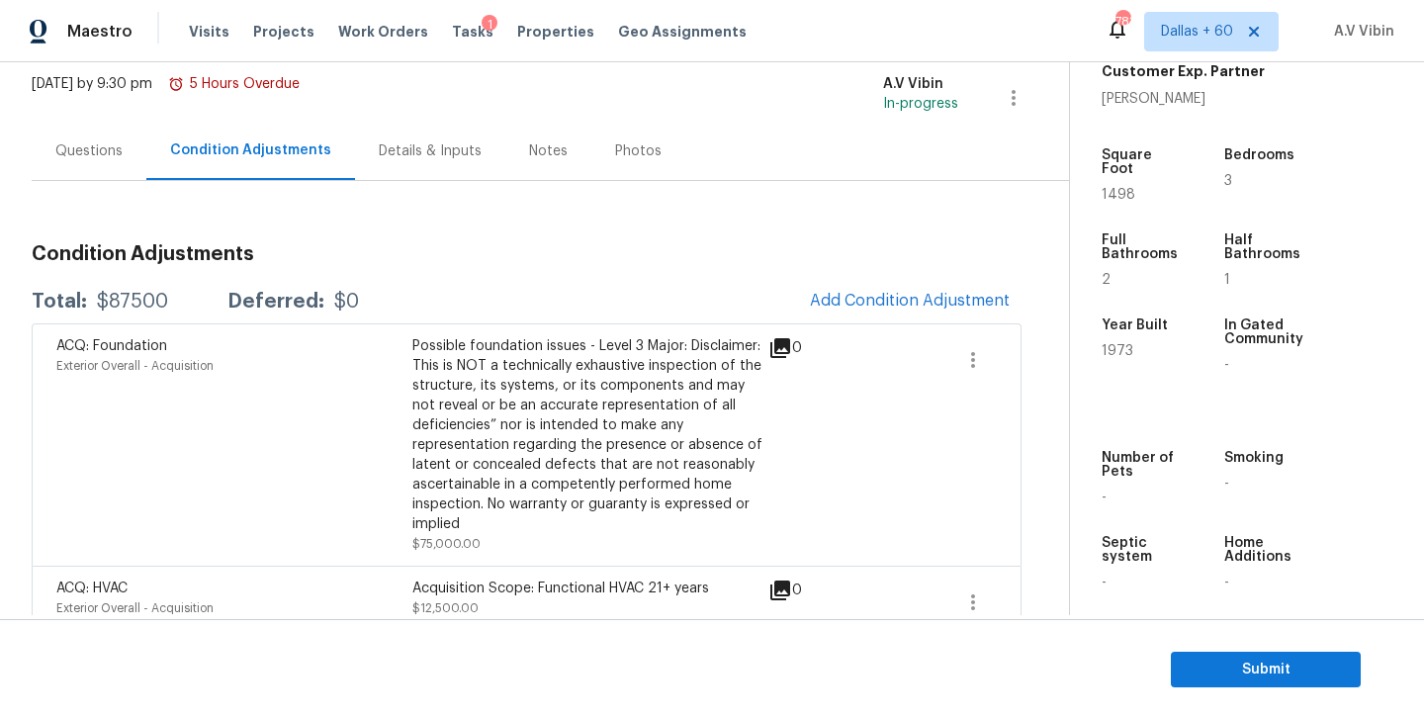
scroll to position [148, 0]
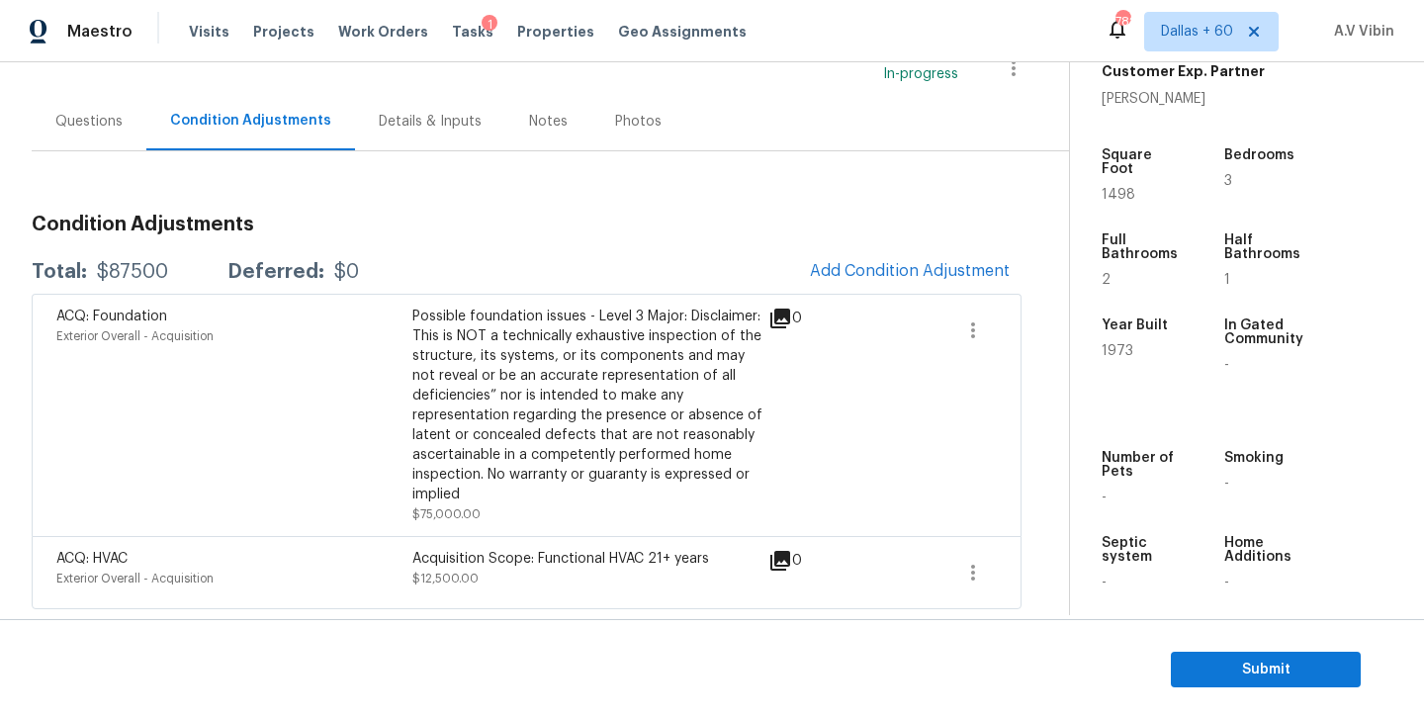
click at [102, 117] on div "Questions" at bounding box center [88, 122] width 67 height 20
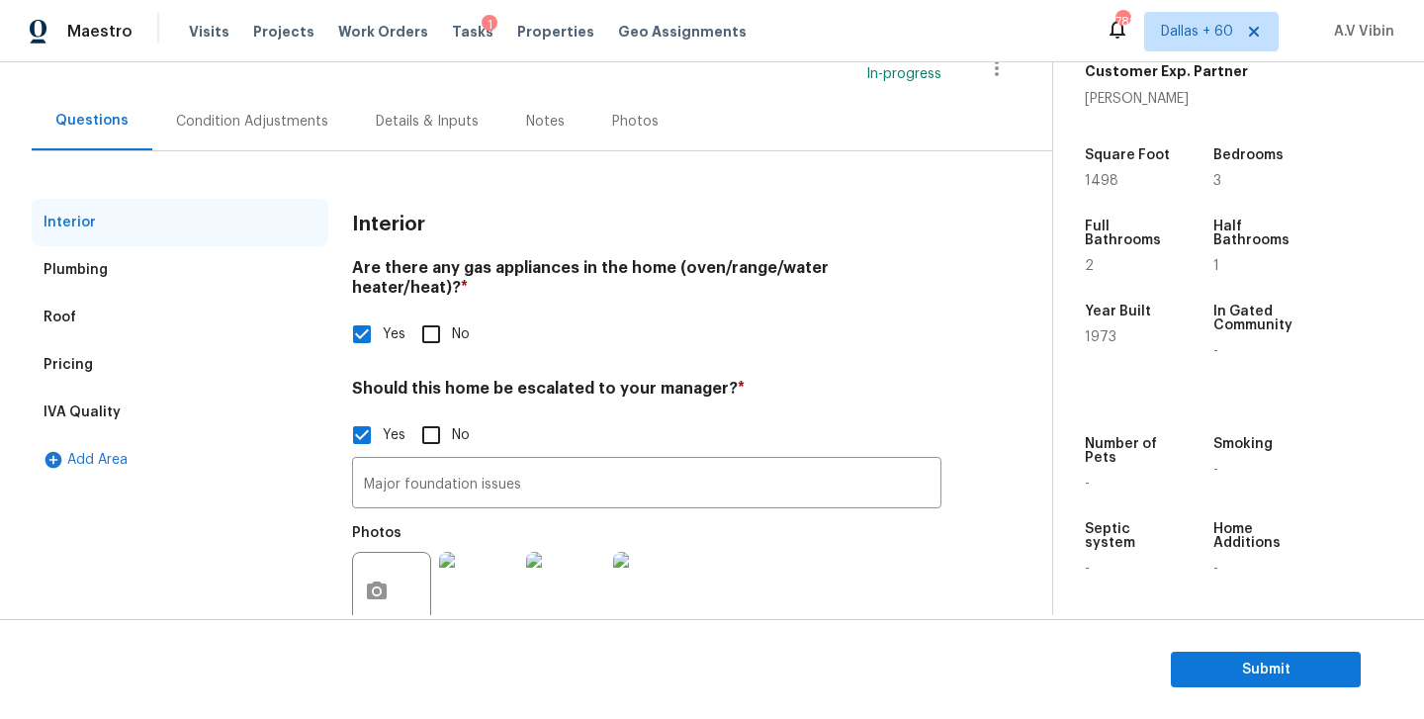
scroll to position [148, 0]
click at [306, 119] on div "Condition Adjustments" at bounding box center [252, 122] width 152 height 20
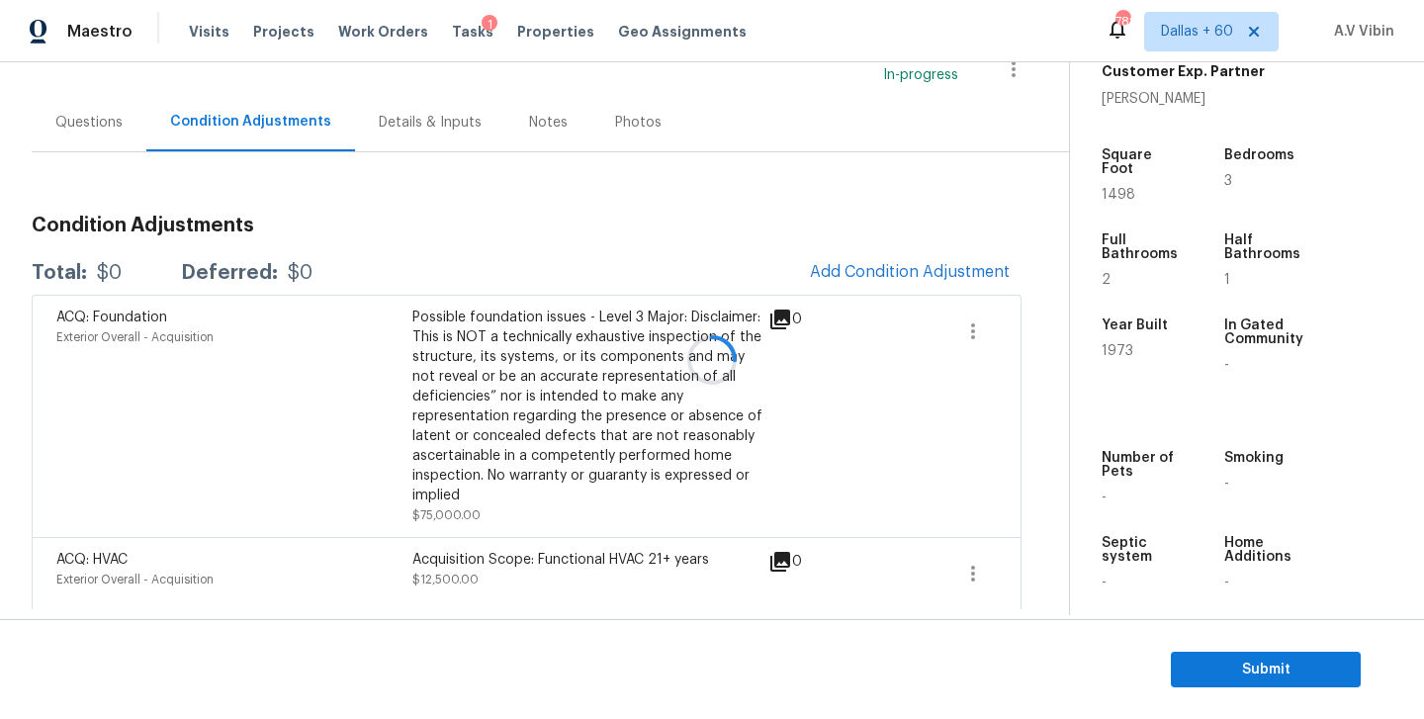
scroll to position [148, 0]
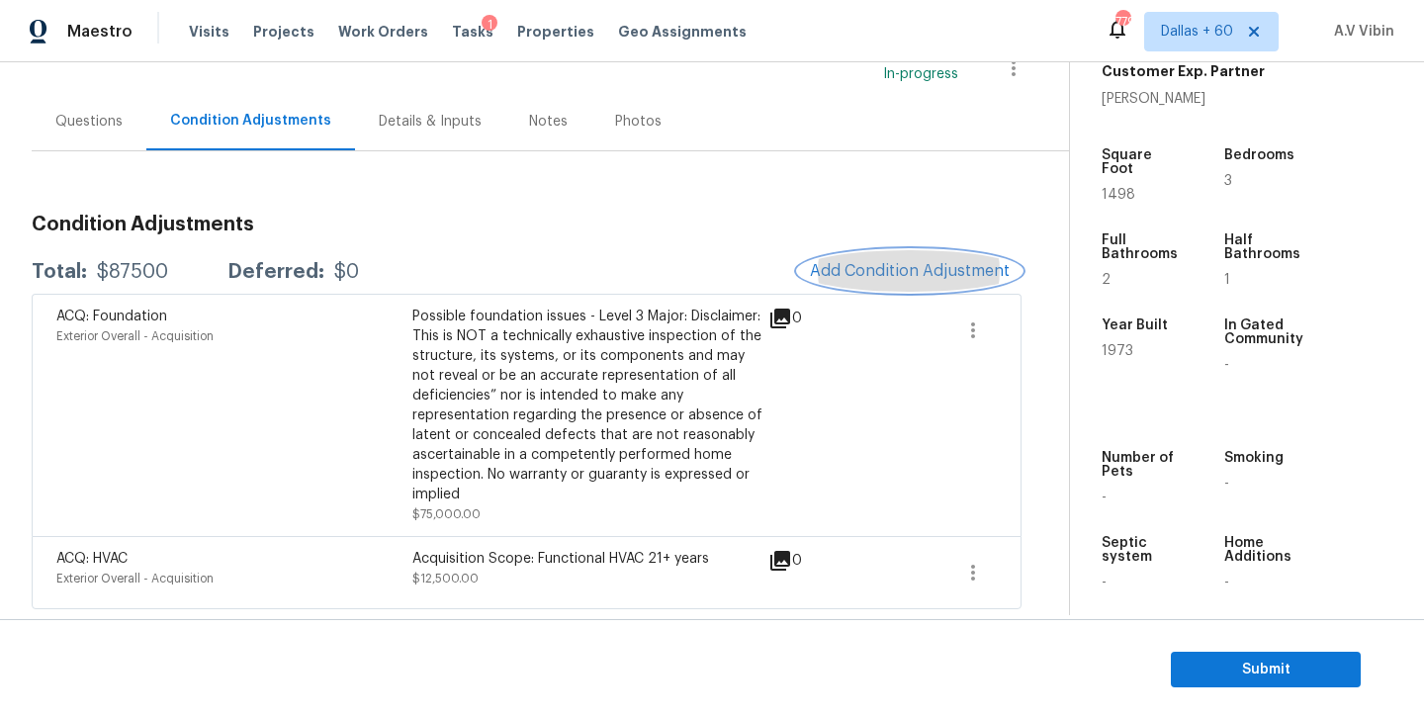
click at [905, 262] on span "Add Condition Adjustment" at bounding box center [910, 271] width 200 height 18
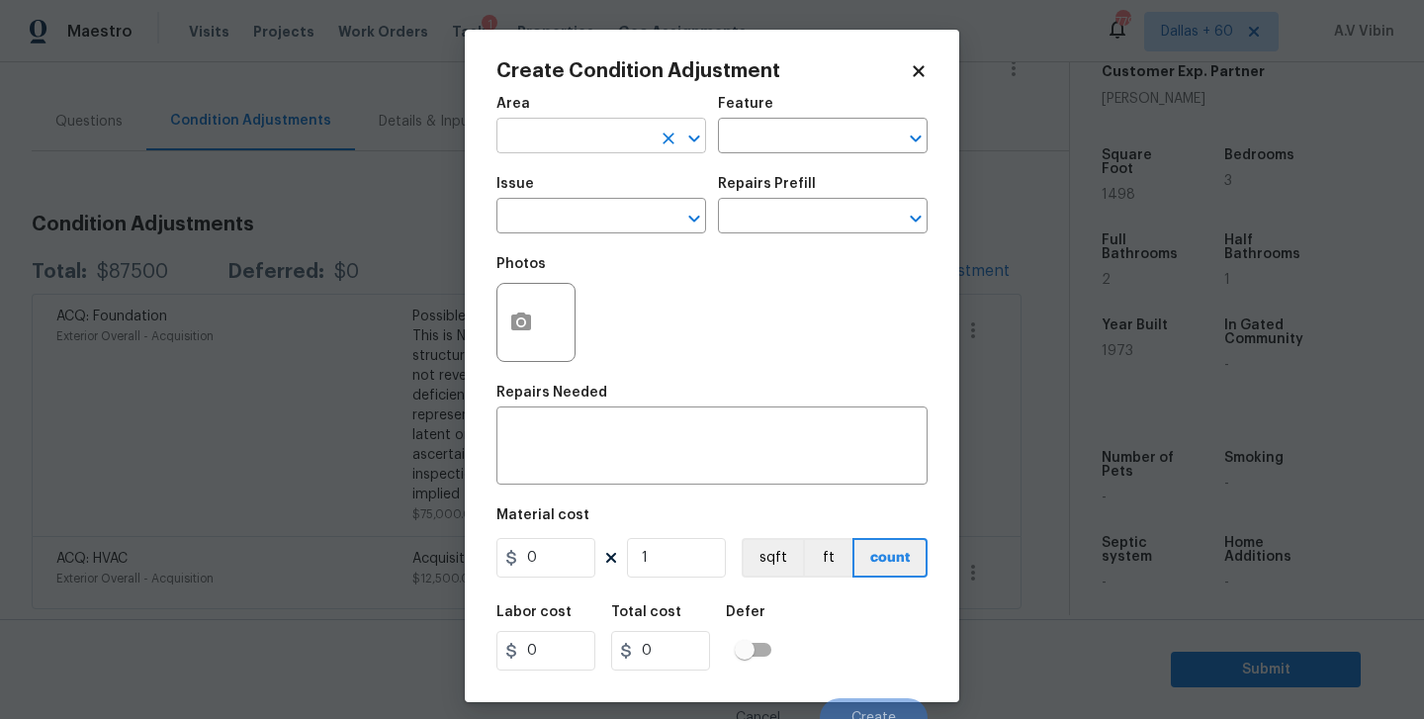
click at [561, 125] on input "text" at bounding box center [573, 138] width 154 height 31
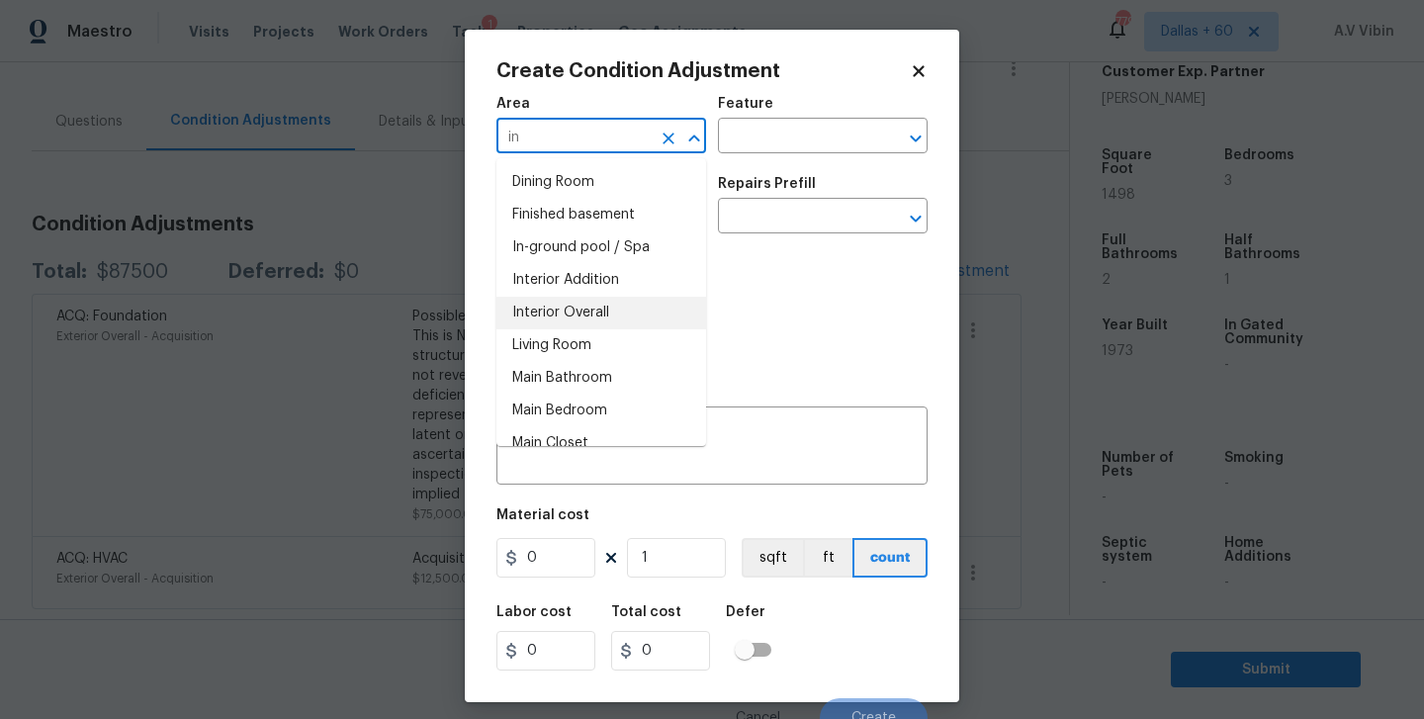
click at [548, 299] on li "Interior Overall" at bounding box center [601, 313] width 210 height 33
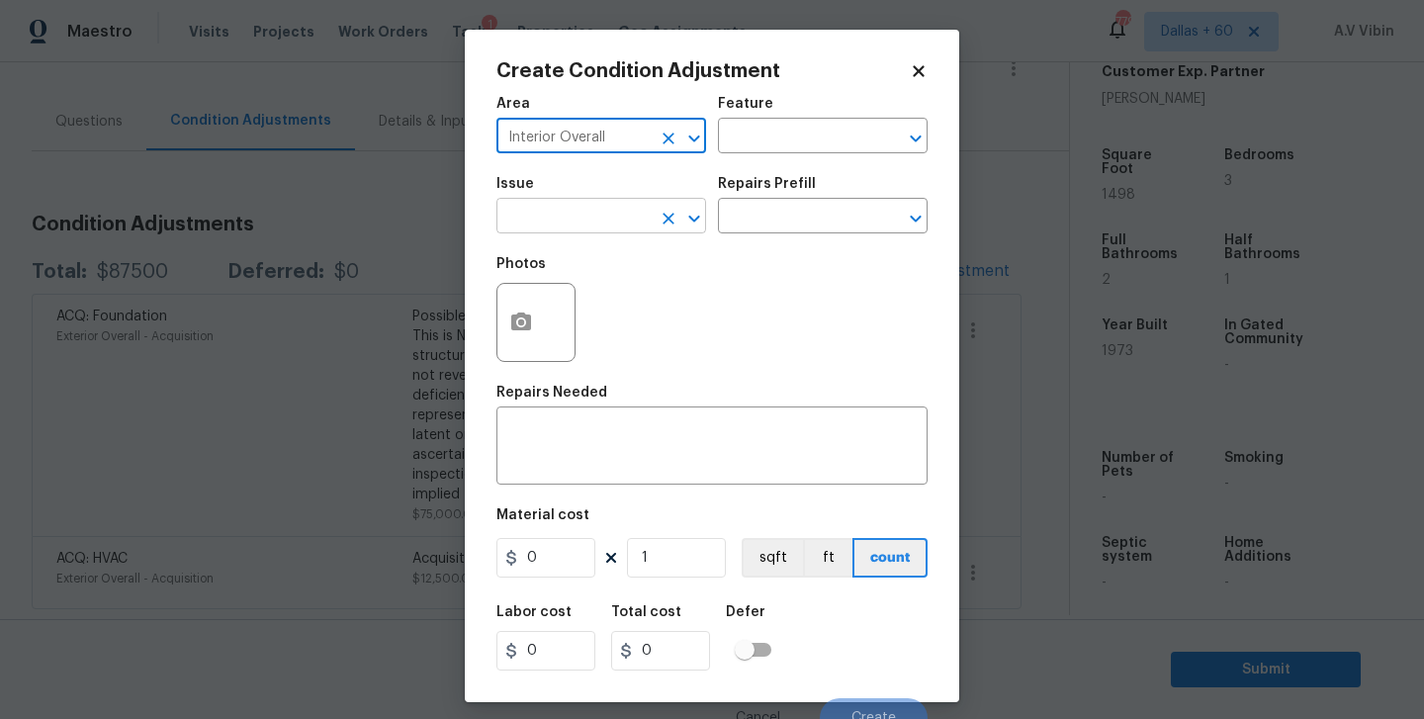
type input "Interior Overall"
click at [593, 215] on input "text" at bounding box center [573, 218] width 154 height 31
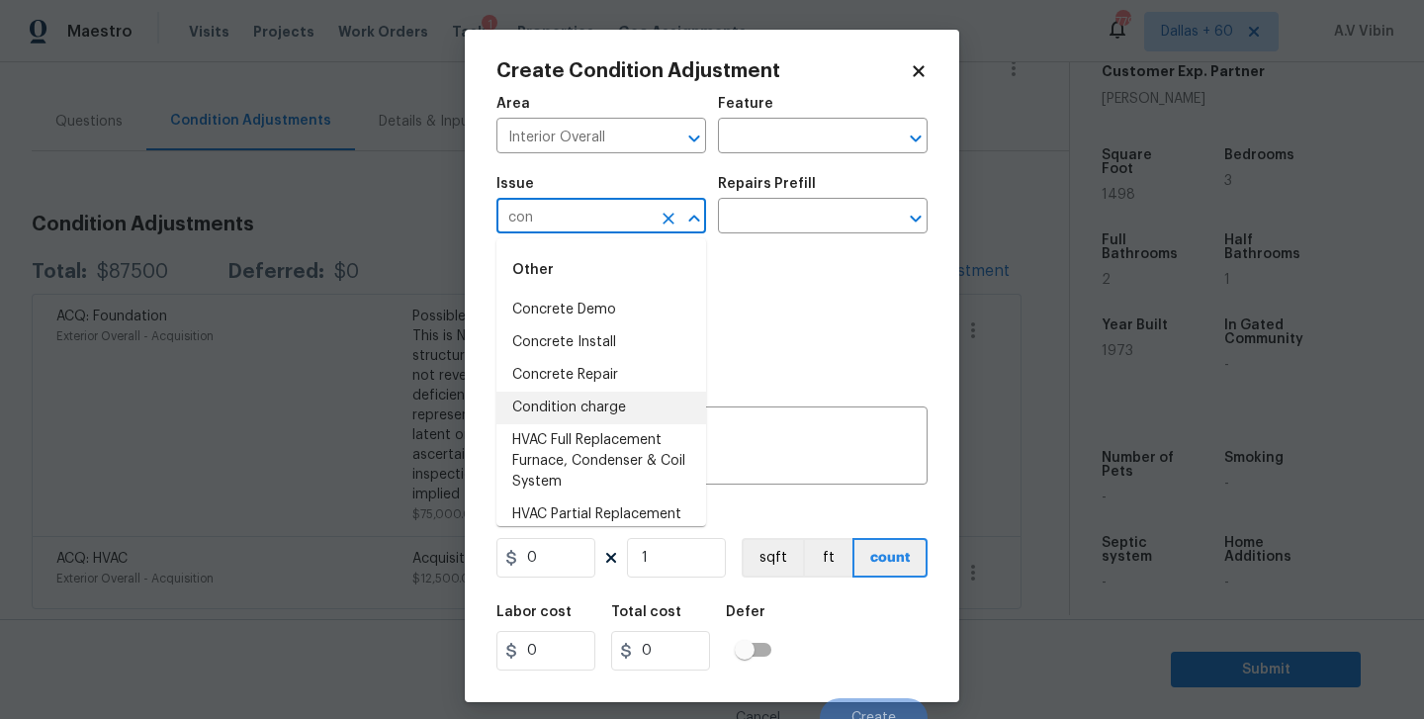
click at [596, 410] on li "Condition charge" at bounding box center [601, 408] width 210 height 33
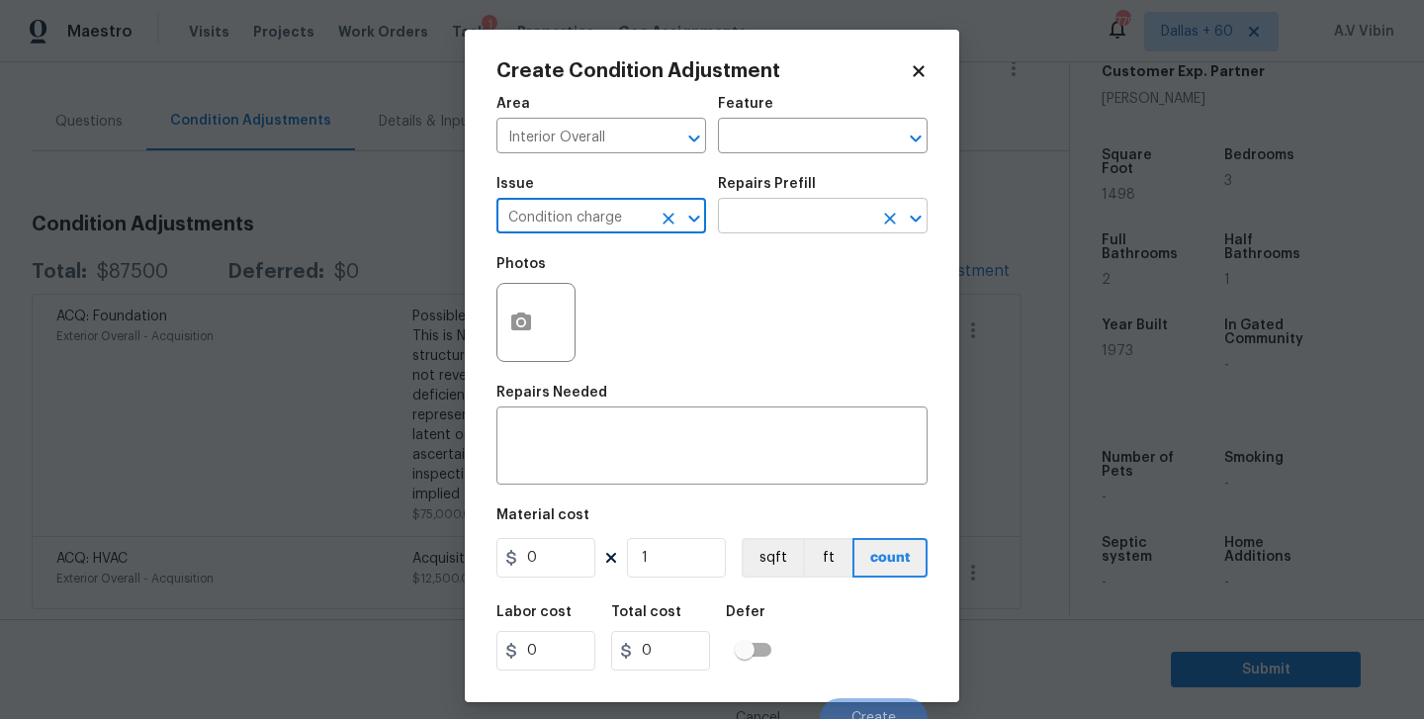
type input "Condition charge"
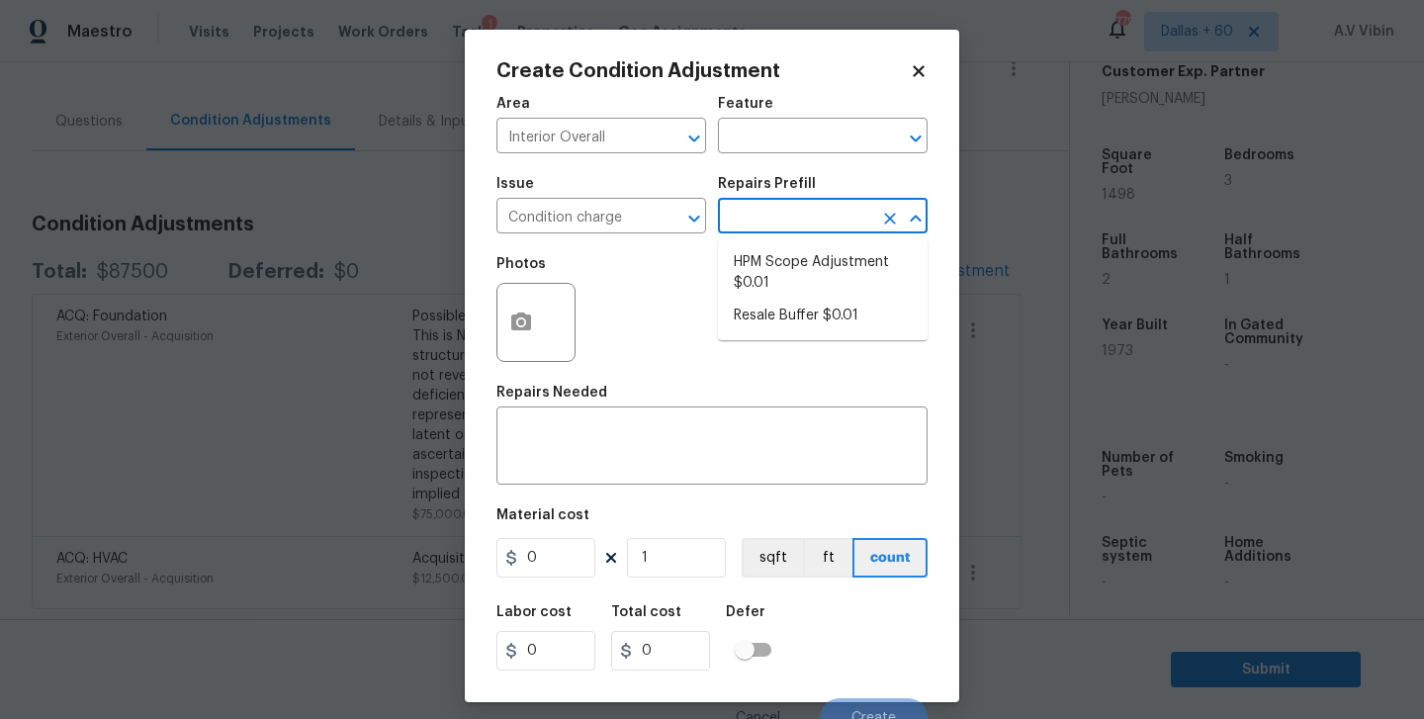
click at [770, 222] on input "text" at bounding box center [795, 218] width 154 height 31
click at [917, 73] on icon at bounding box center [918, 70] width 11 height 11
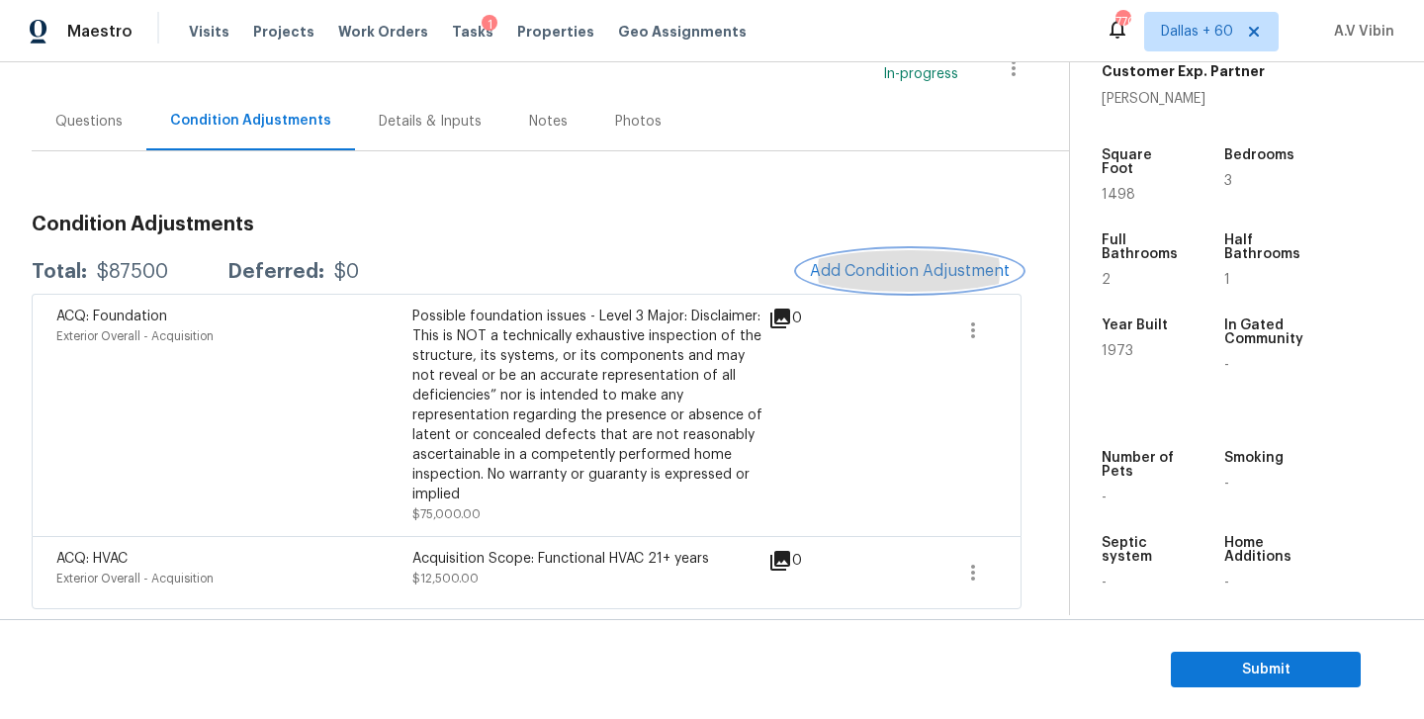
click at [920, 264] on span "Add Condition Adjustment" at bounding box center [910, 271] width 200 height 18
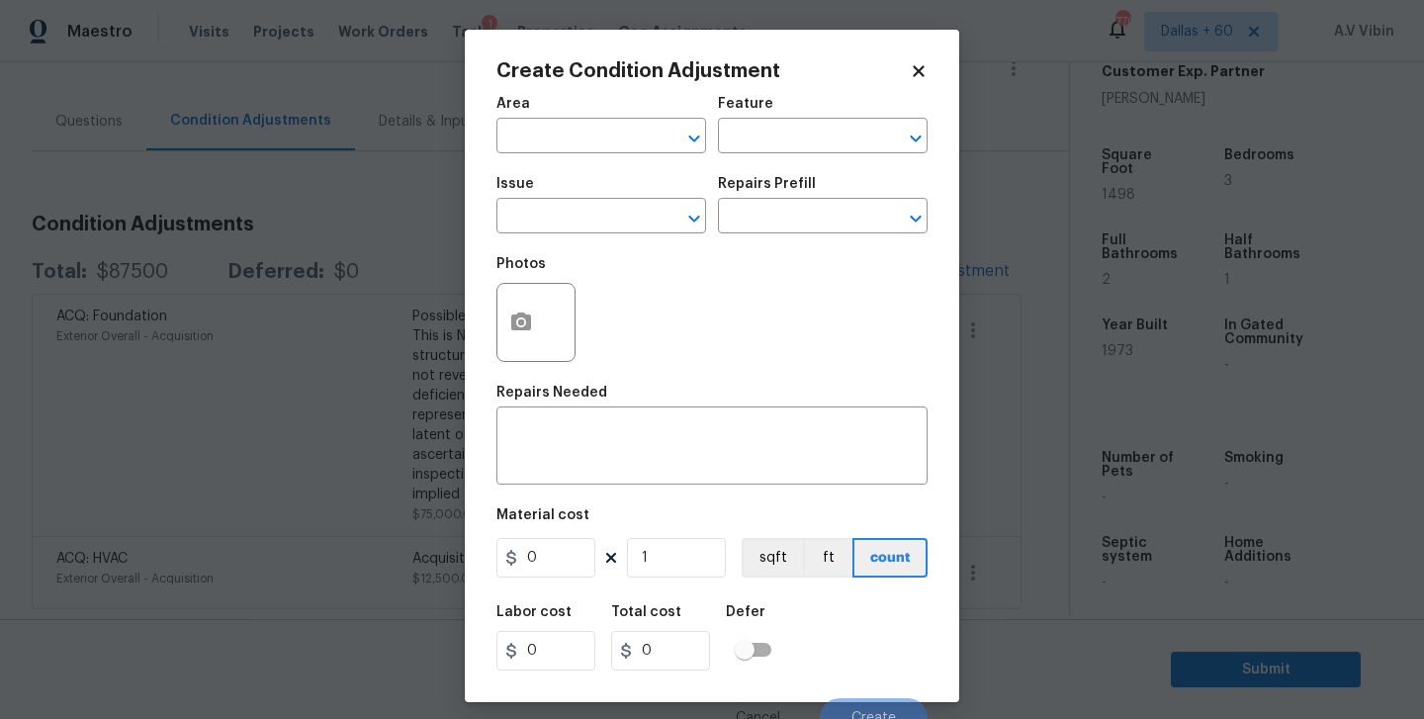
click at [552, 116] on div "Area" at bounding box center [601, 110] width 210 height 26
click at [544, 134] on input "text" at bounding box center [573, 138] width 154 height 31
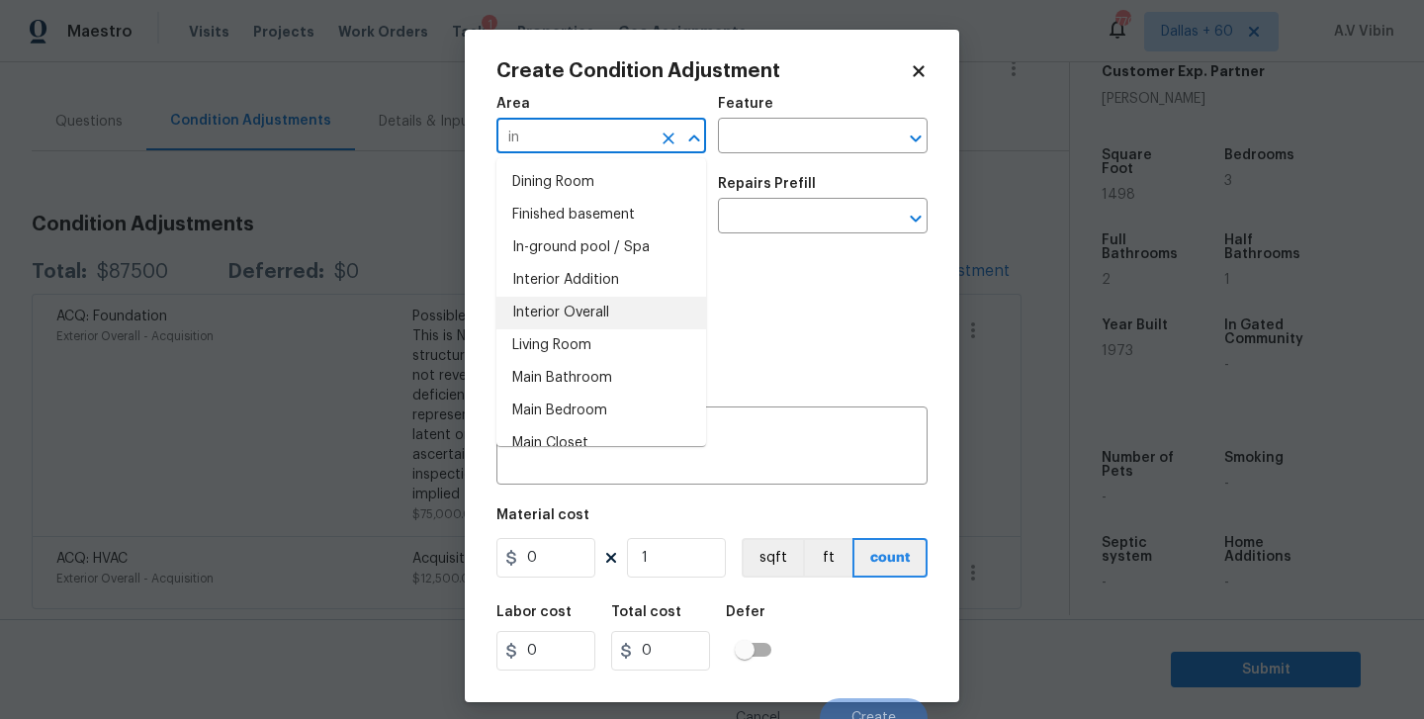
click at [530, 313] on li "Interior Overall" at bounding box center [601, 313] width 210 height 33
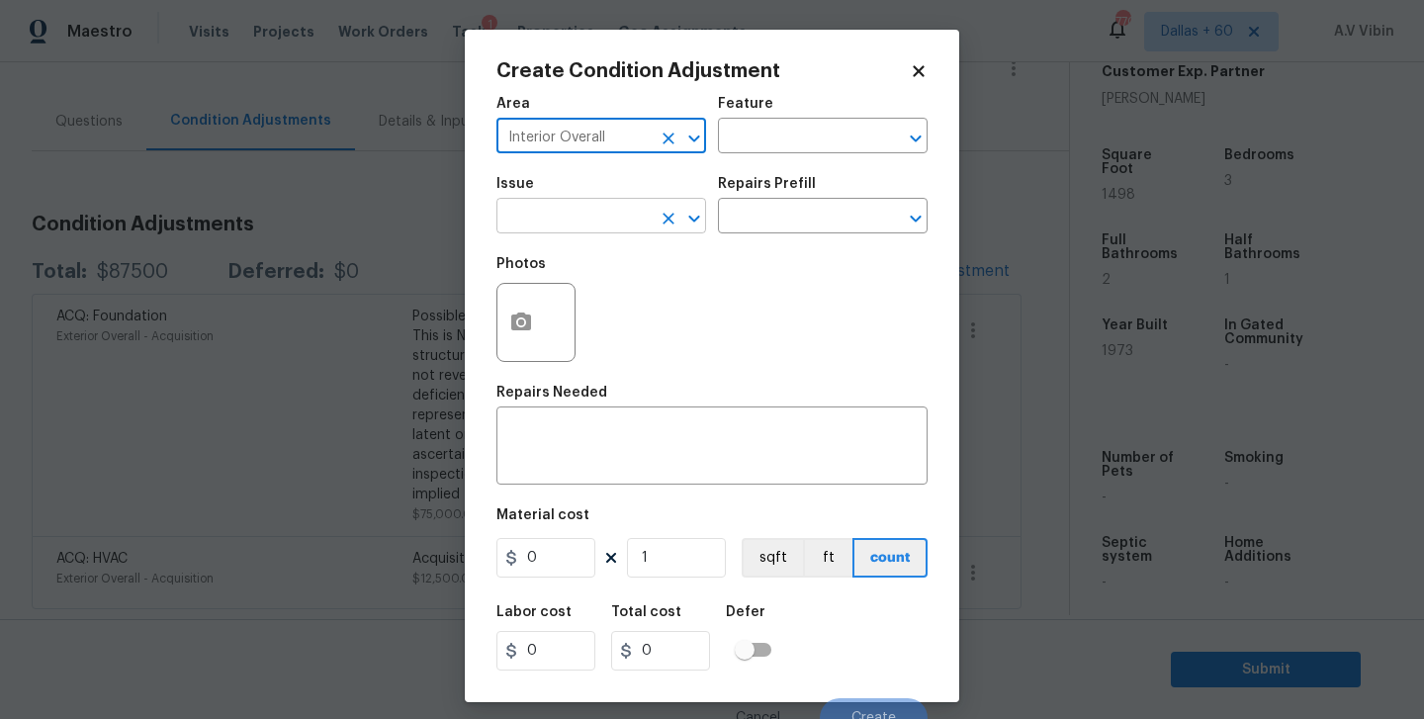
type input "Interior Overall"
click at [539, 219] on input "text" at bounding box center [573, 218] width 154 height 31
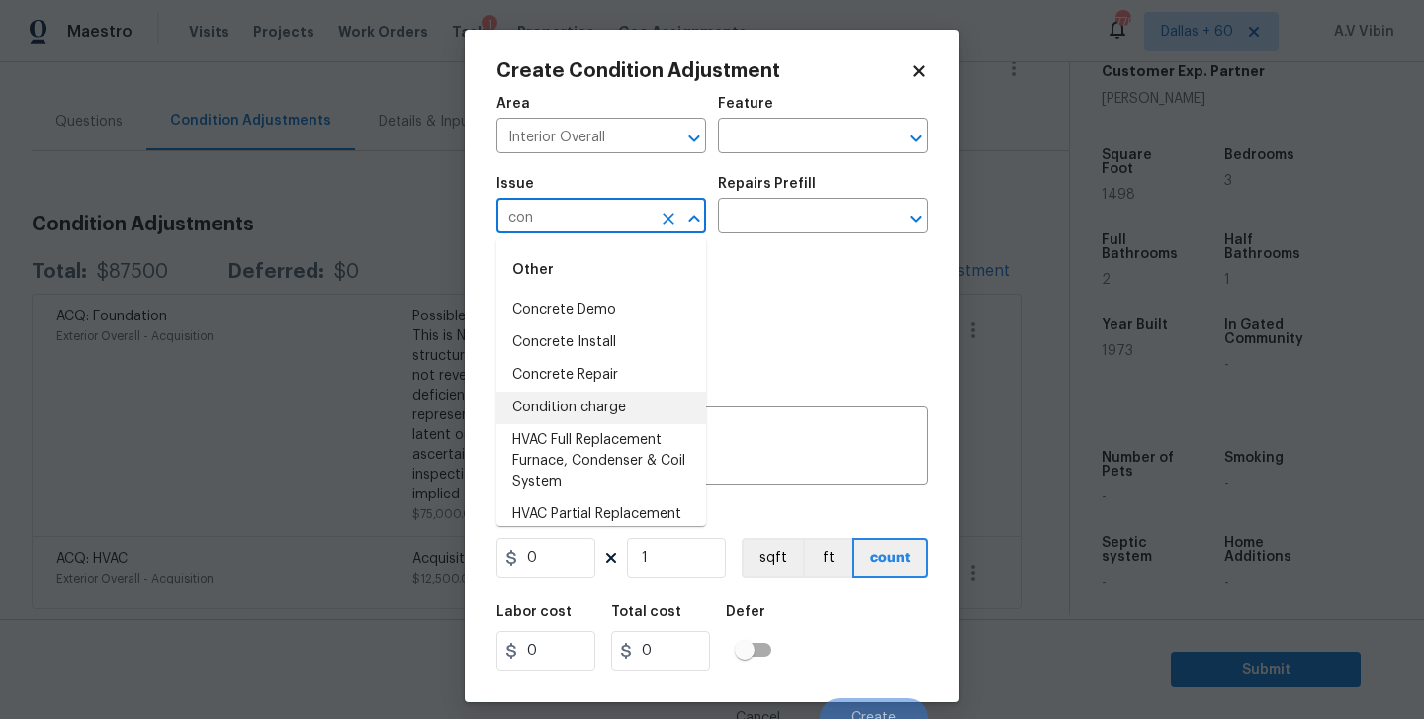
click at [572, 404] on li "Condition charge" at bounding box center [601, 408] width 210 height 33
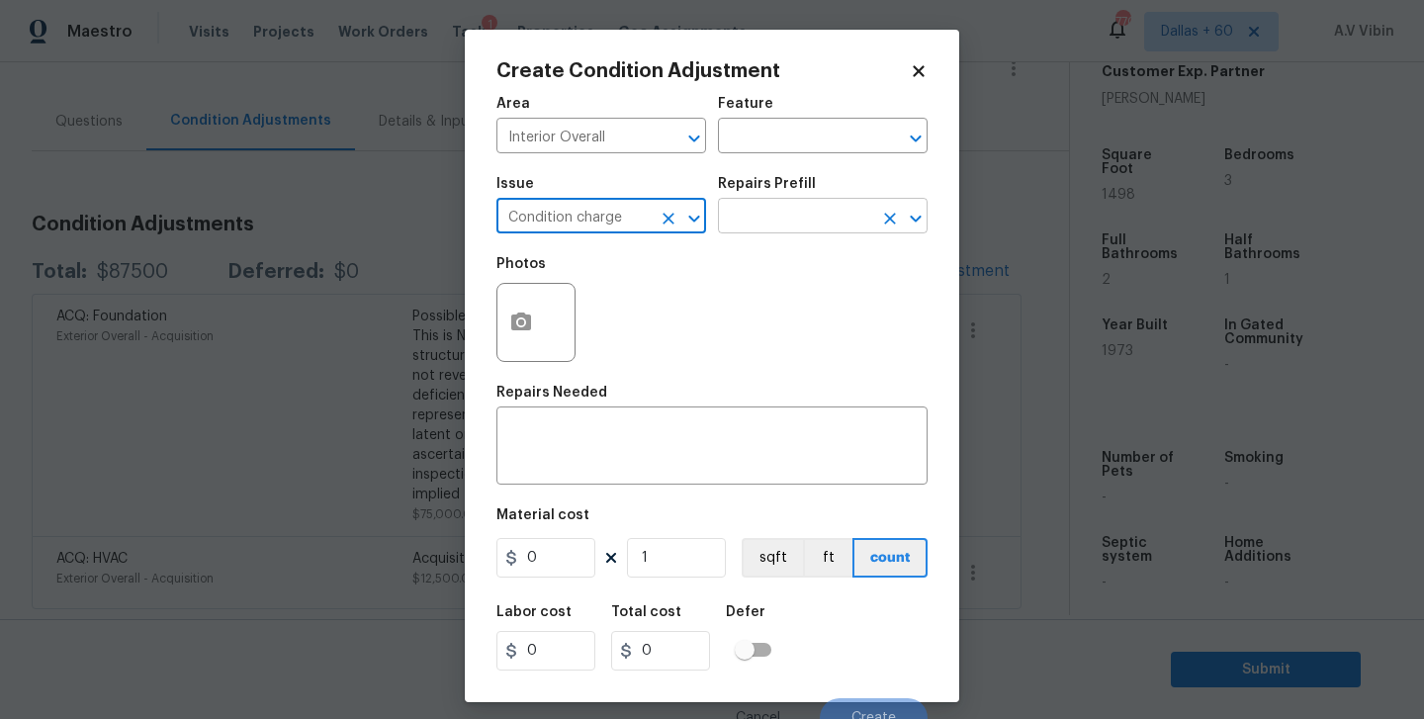
type input "Condition charge"
click at [783, 223] on input "text" at bounding box center [795, 218] width 154 height 31
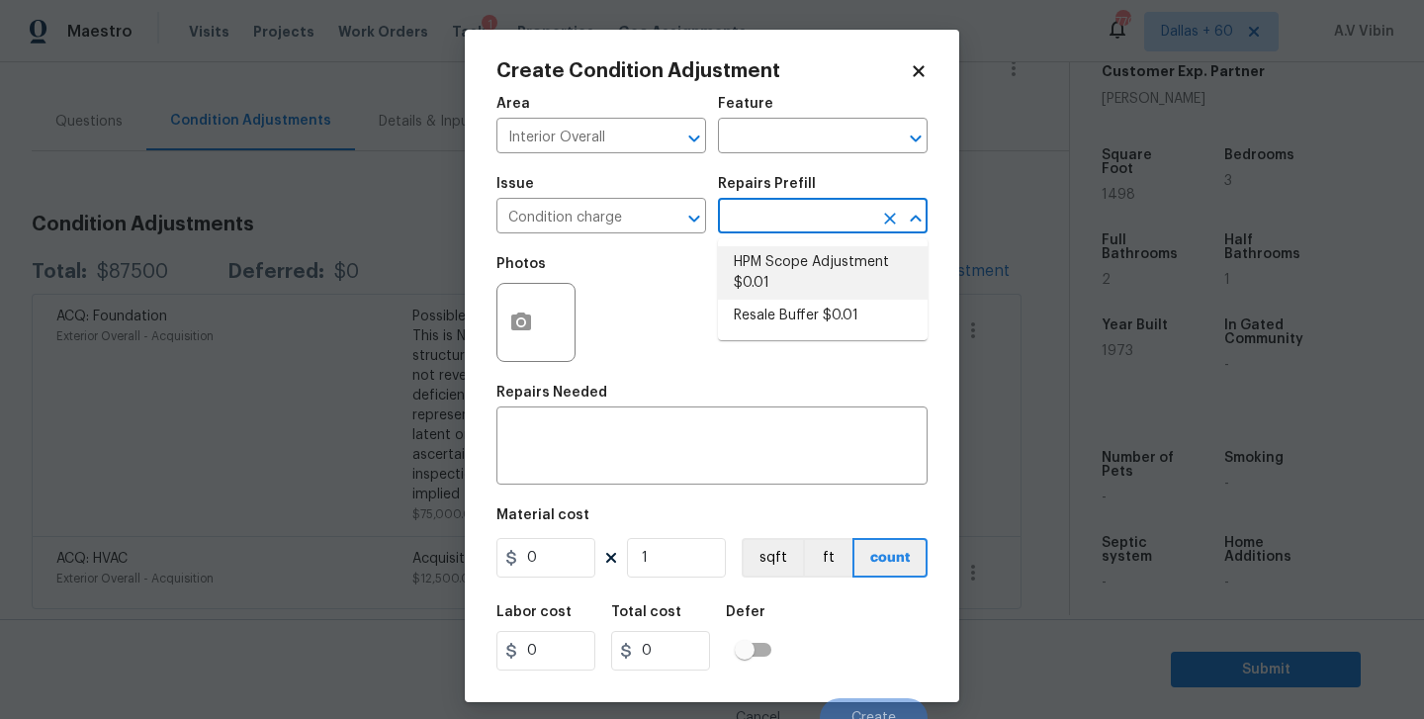
click at [917, 81] on div "Create Condition Adjustment Area Interior Overall ​ Feature ​ Issue Condition c…" at bounding box center [711, 365] width 431 height 609
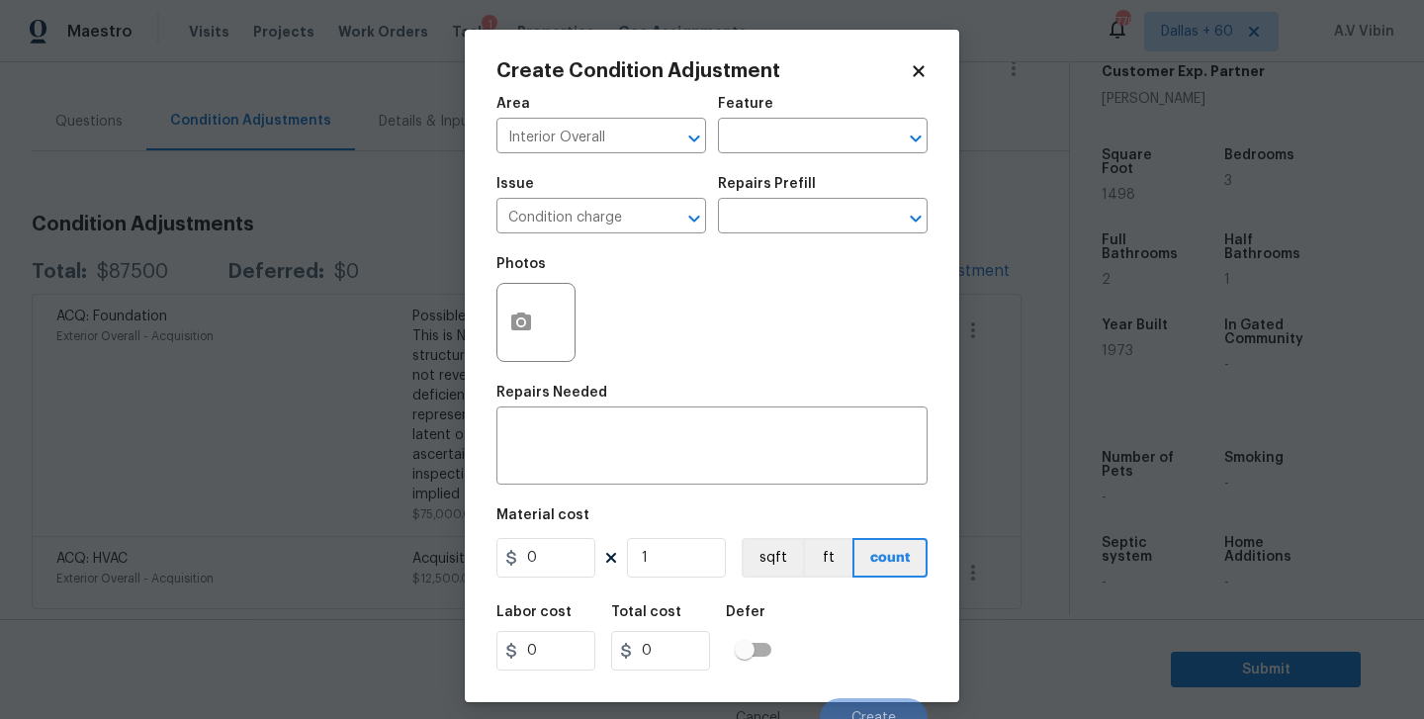
click at [919, 72] on icon at bounding box center [918, 70] width 11 height 11
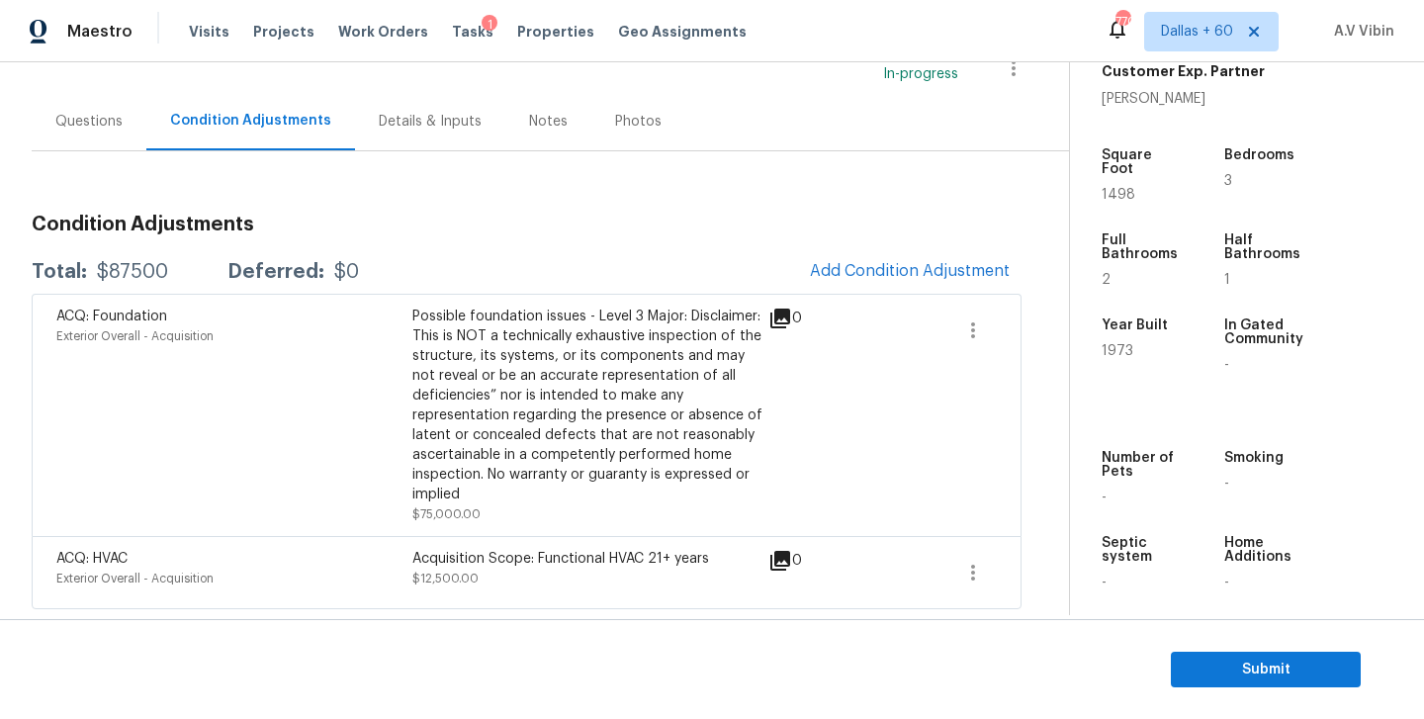
click at [88, 130] on div "Questions" at bounding box center [88, 122] width 67 height 20
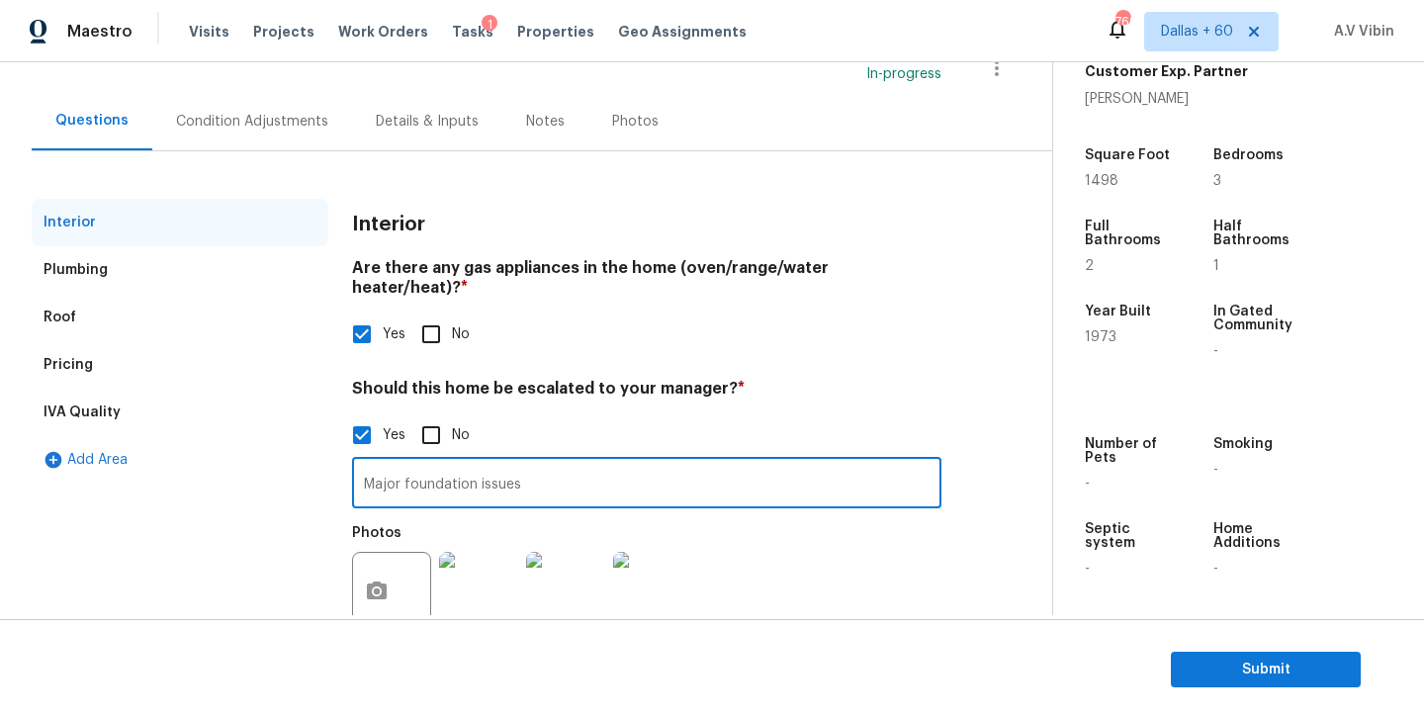
click at [435, 467] on input "Major foundation issues" at bounding box center [646, 485] width 589 height 46
paste input "Major foundation issues. This is a middle unit townhouse, so repairs will be ex…"
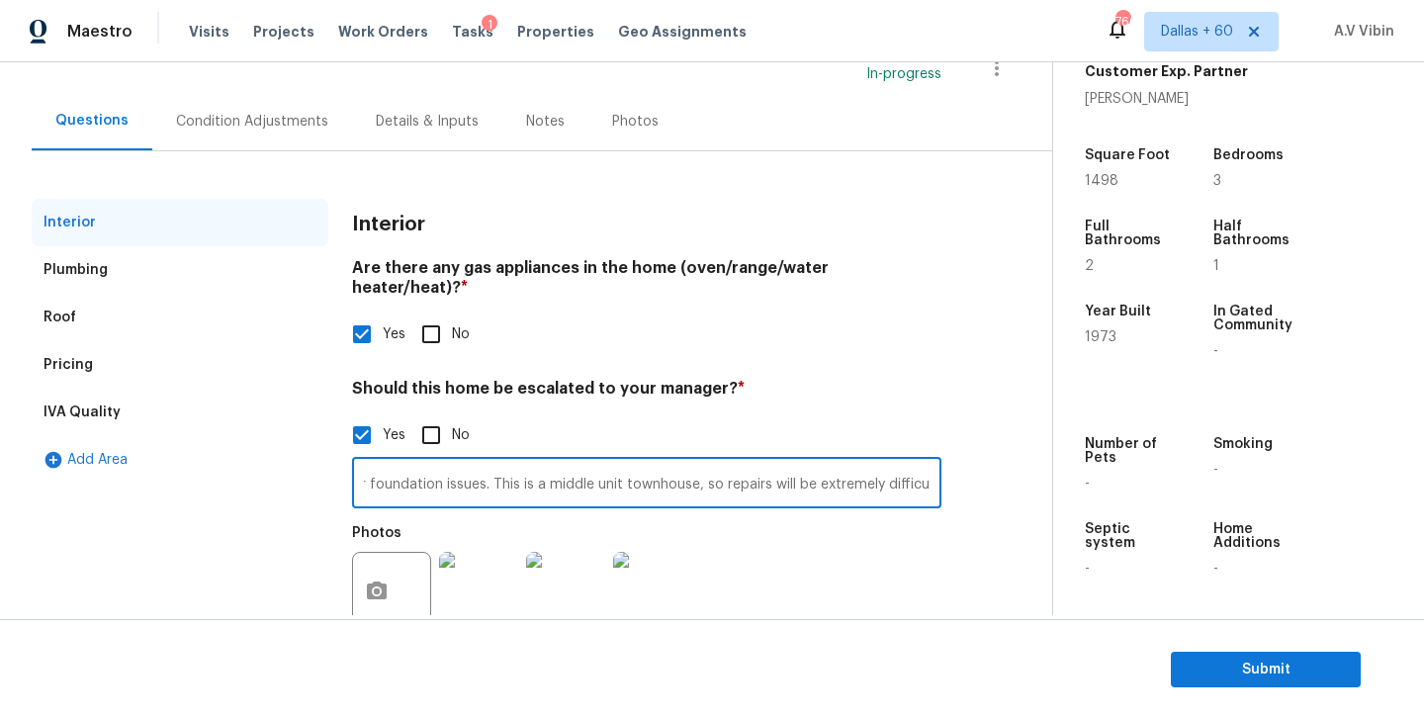
type input "As per HPM notes (Major foundation issues. This is a middle unit townhouse, so …"
click at [710, 466] on input "As per HPM notes (Major foundation issues. This is a middle unit townhouse, so …" at bounding box center [646, 485] width 589 height 46
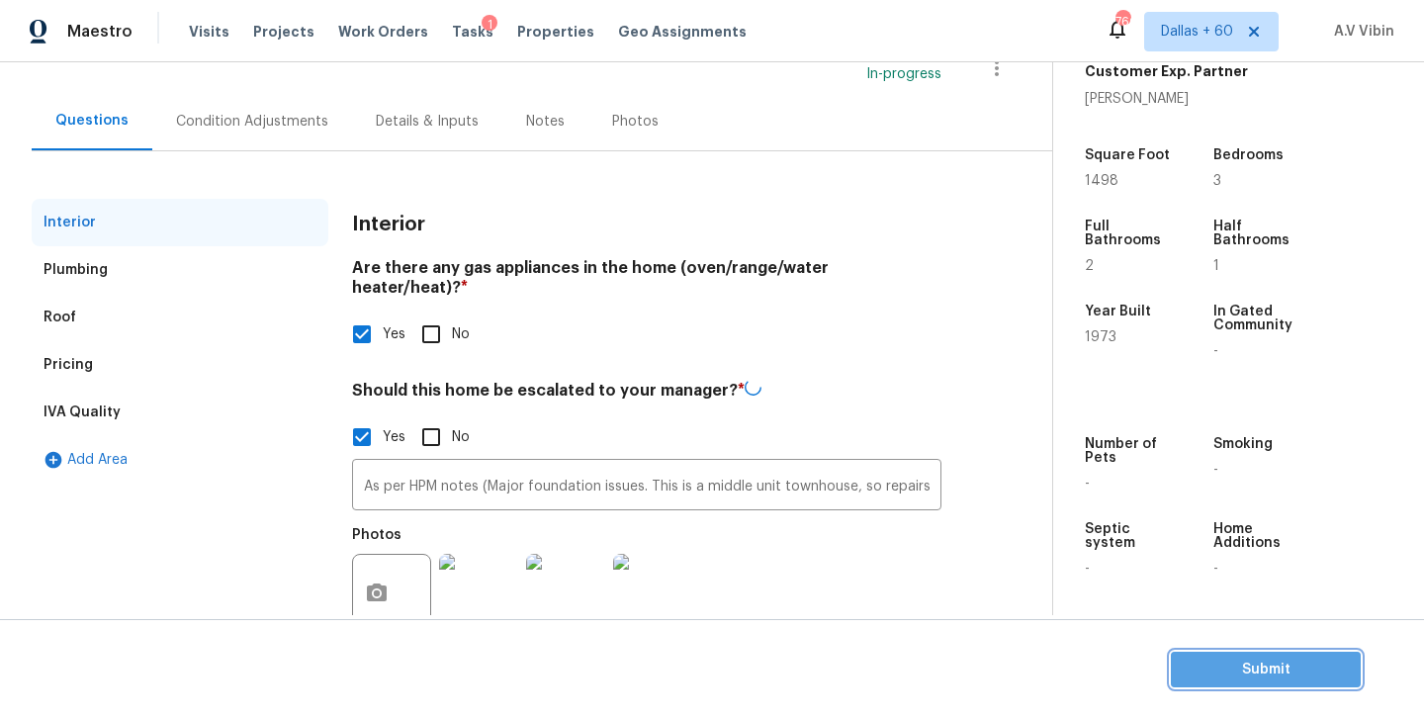
click at [1286, 662] on span "Submit" at bounding box center [1265, 669] width 158 height 25
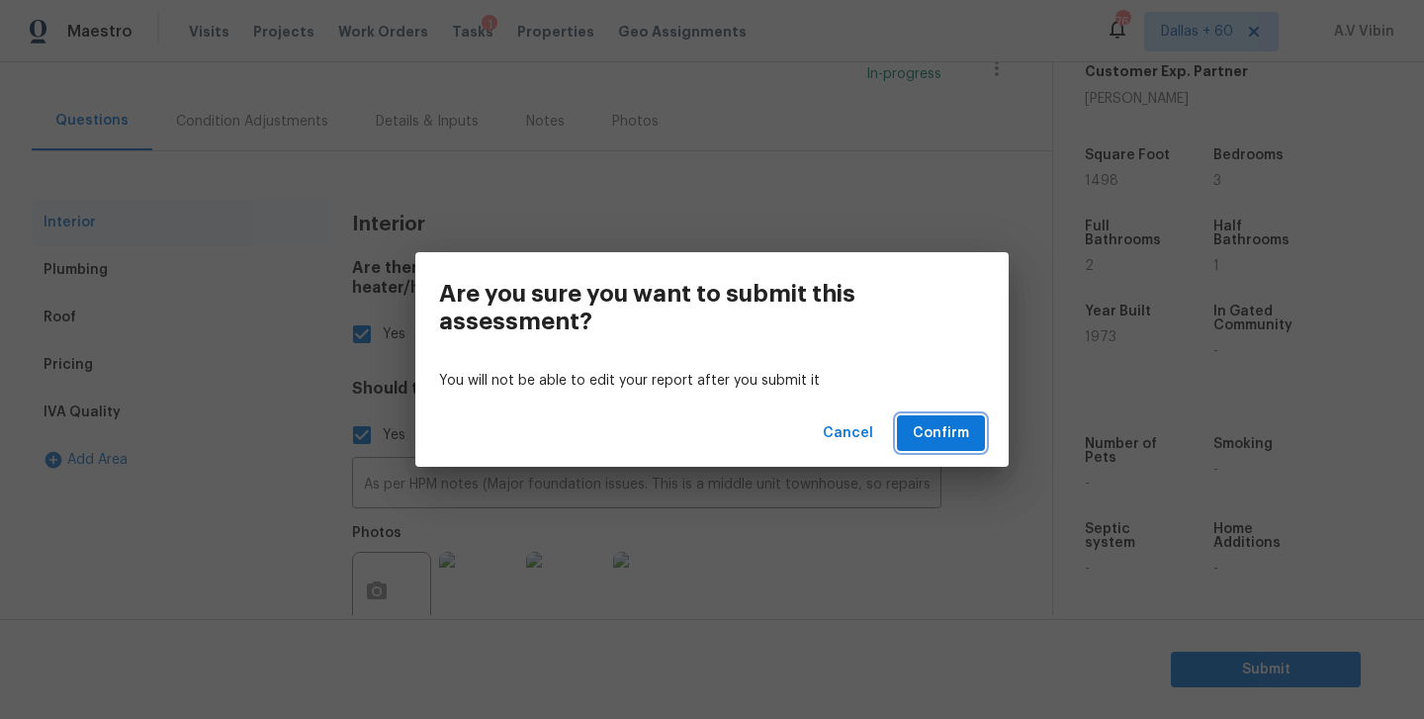
click at [940, 422] on span "Confirm" at bounding box center [941, 433] width 56 height 25
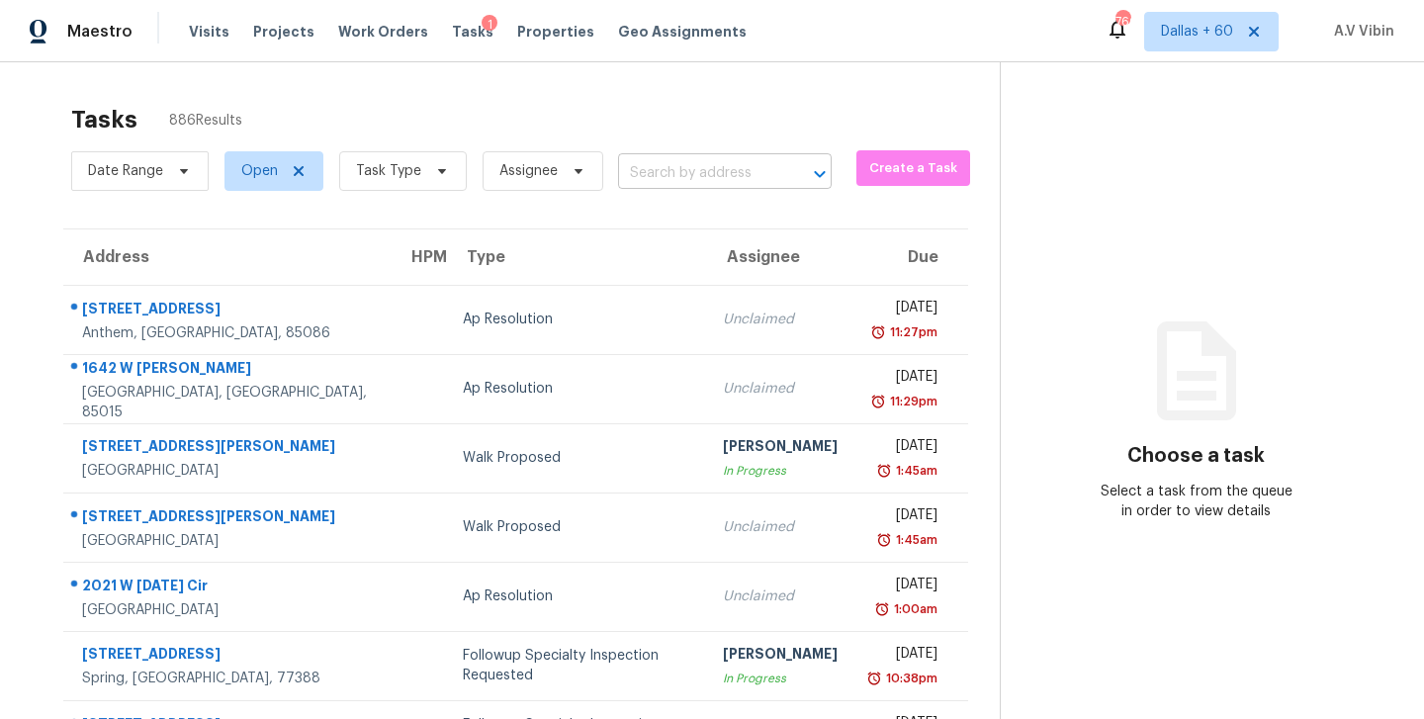
click at [741, 181] on input "text" at bounding box center [697, 173] width 158 height 31
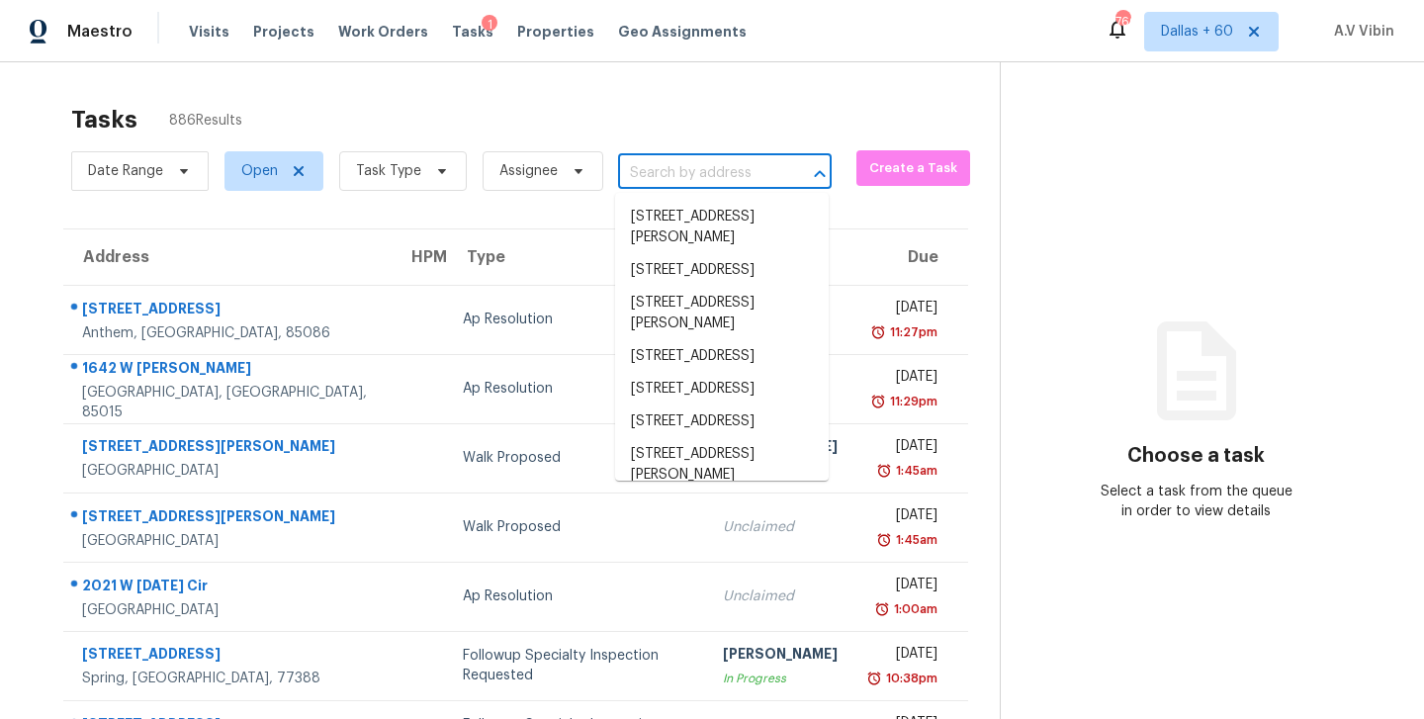
paste input "[STREET_ADDRESS][PERSON_NAME]"
type input "[STREET_ADDRESS][PERSON_NAME]"
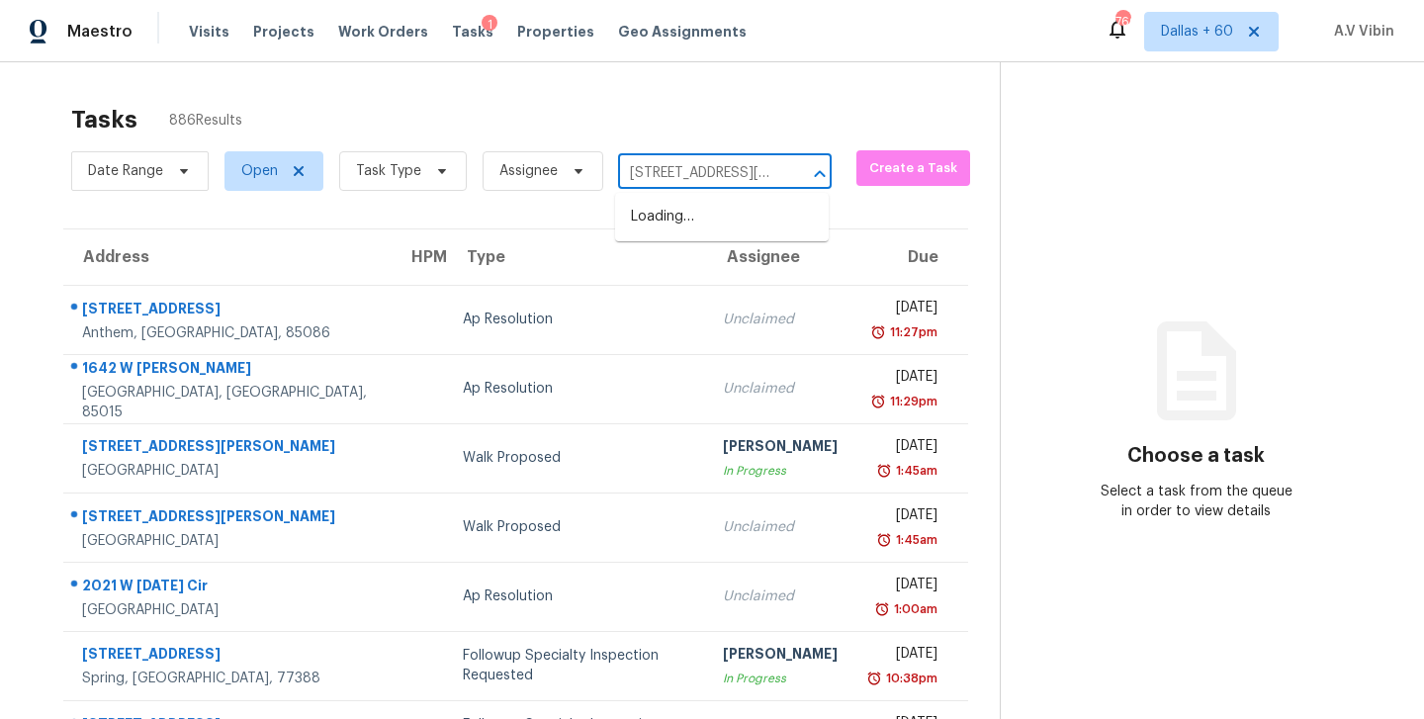
scroll to position [0, 95]
click at [744, 222] on li "[STREET_ADDRESS][PERSON_NAME]" at bounding box center [722, 227] width 214 height 53
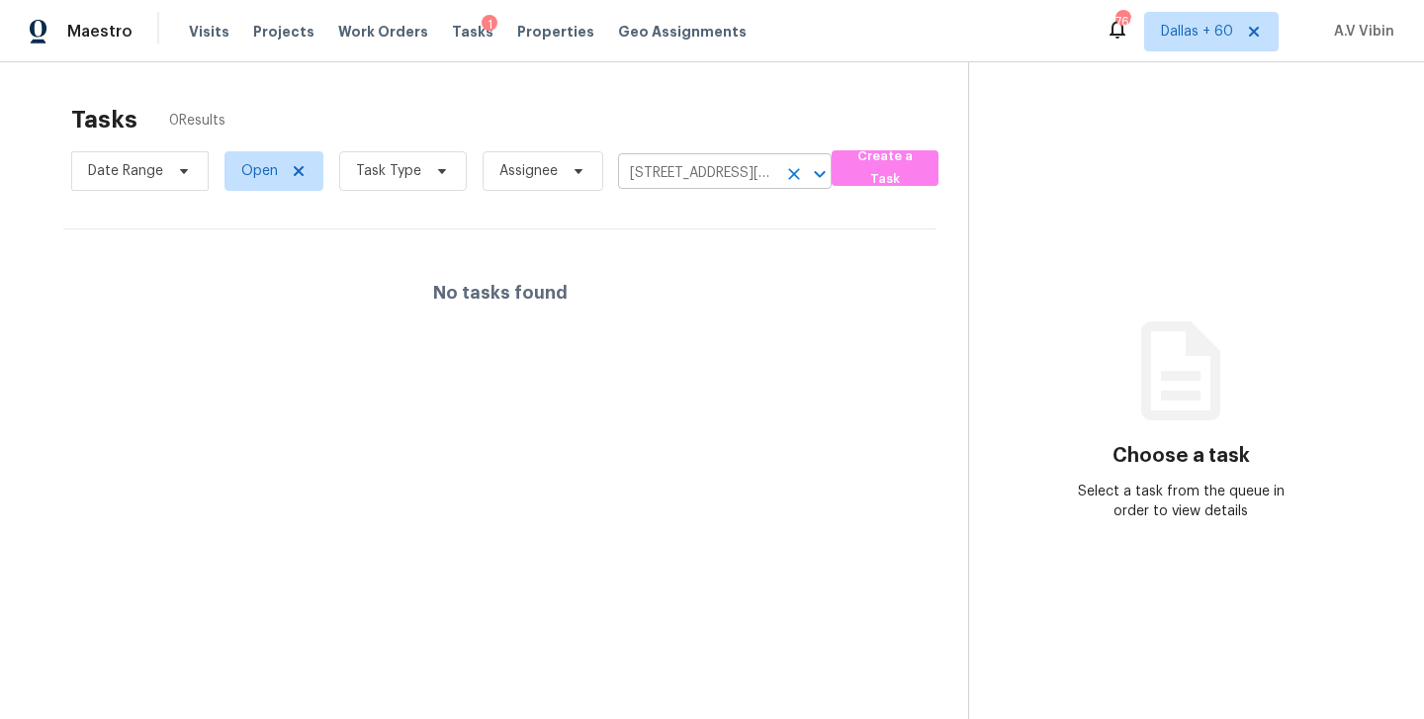
click at [740, 179] on input "[STREET_ADDRESS][PERSON_NAME]" at bounding box center [697, 173] width 158 height 31
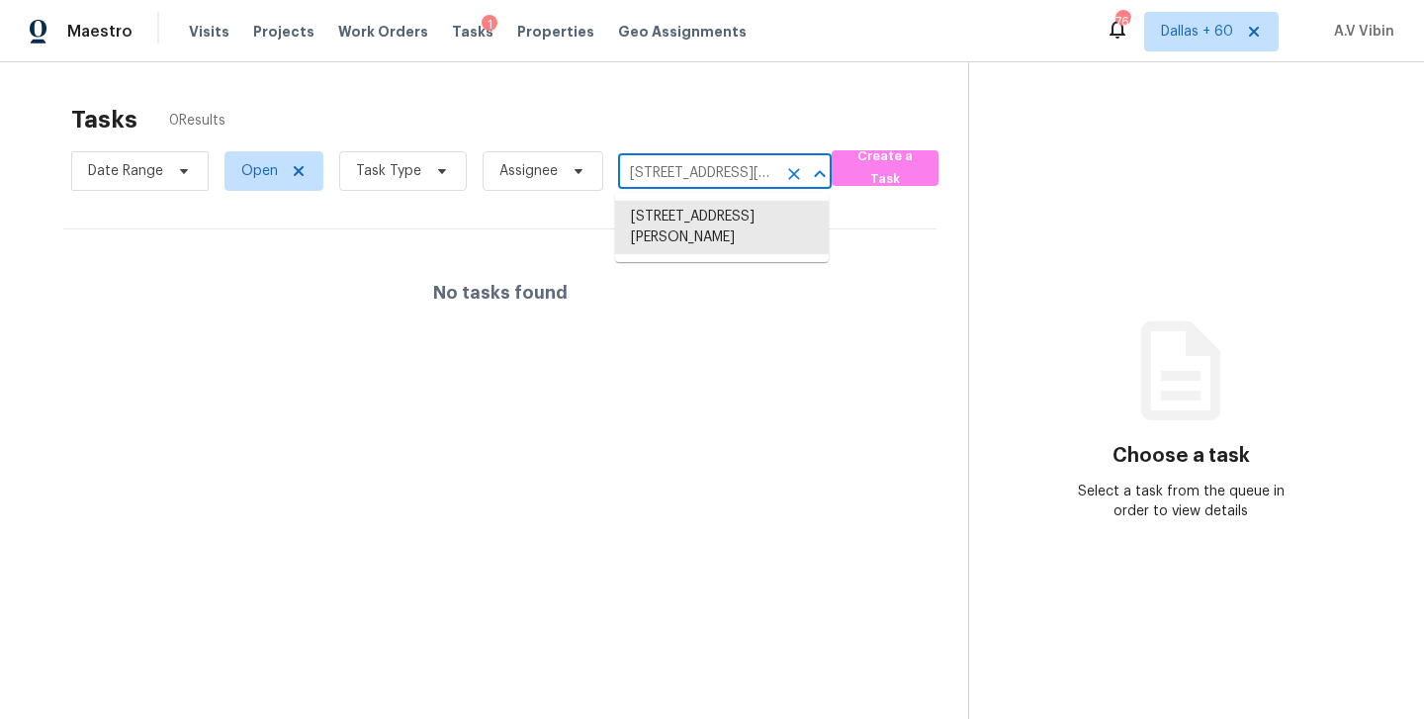
click at [740, 179] on input "[STREET_ADDRESS][PERSON_NAME]" at bounding box center [697, 173] width 158 height 31
click at [741, 212] on li "[STREET_ADDRESS][PERSON_NAME]" at bounding box center [722, 227] width 214 height 53
click at [752, 167] on input "[STREET_ADDRESS][PERSON_NAME]" at bounding box center [697, 173] width 158 height 31
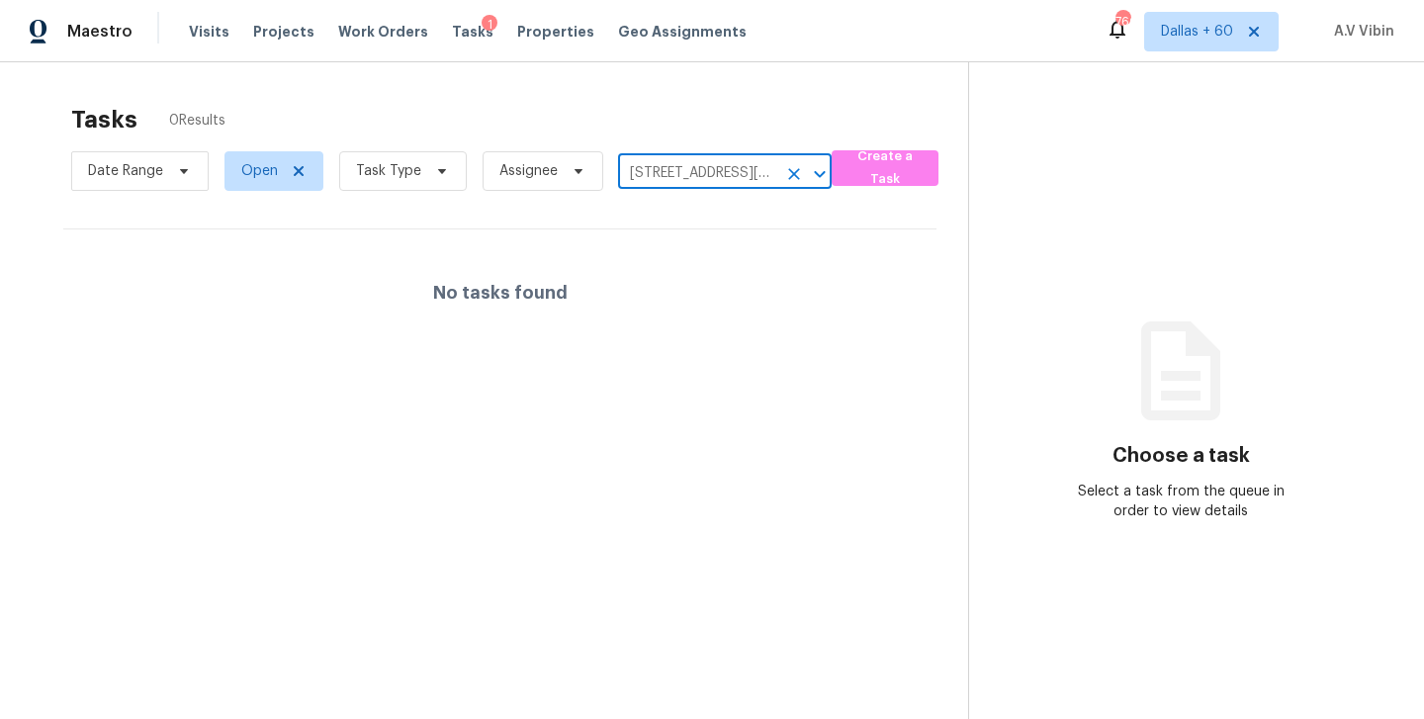
click at [752, 167] on input "[STREET_ADDRESS][PERSON_NAME]" at bounding box center [697, 173] width 158 height 31
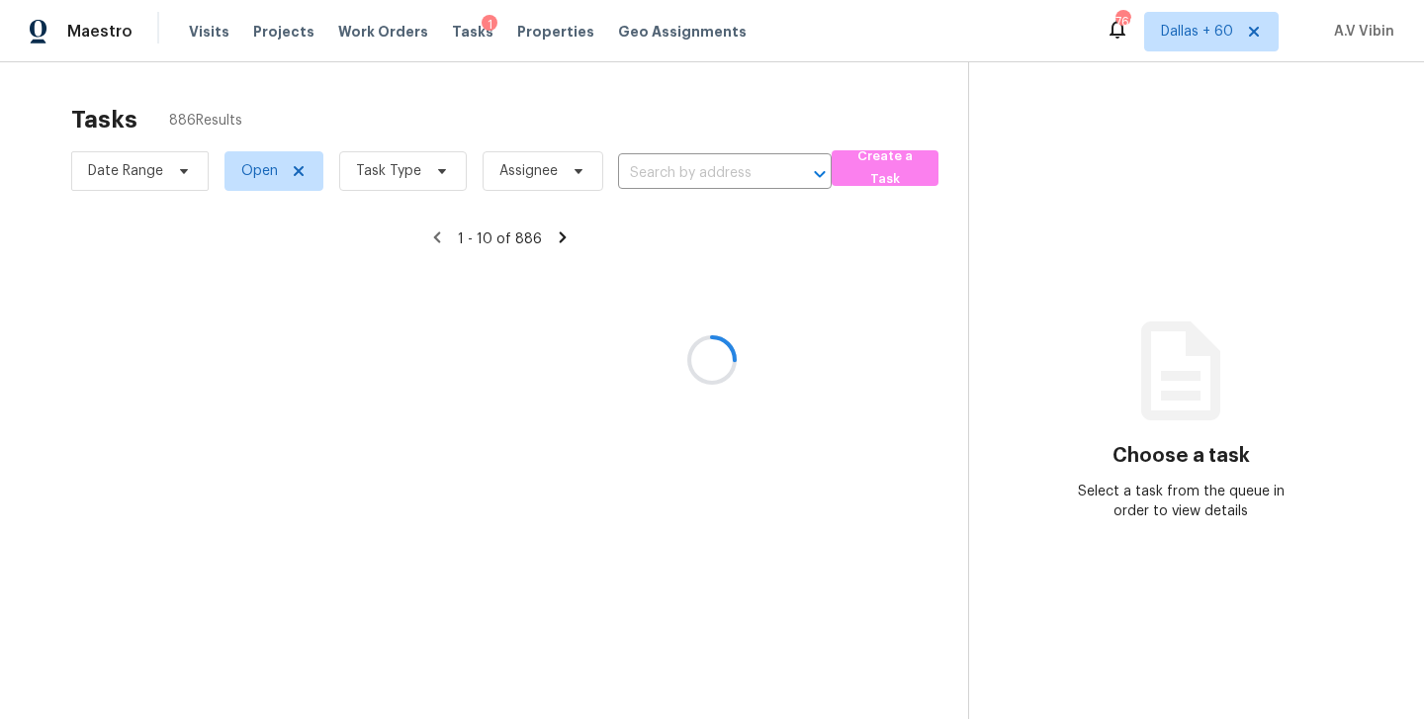
click at [721, 159] on div at bounding box center [712, 359] width 1424 height 719
click at [717, 162] on div at bounding box center [712, 359] width 1424 height 719
click at [708, 173] on div at bounding box center [712, 359] width 1424 height 719
click at [697, 177] on div at bounding box center [712, 359] width 1424 height 719
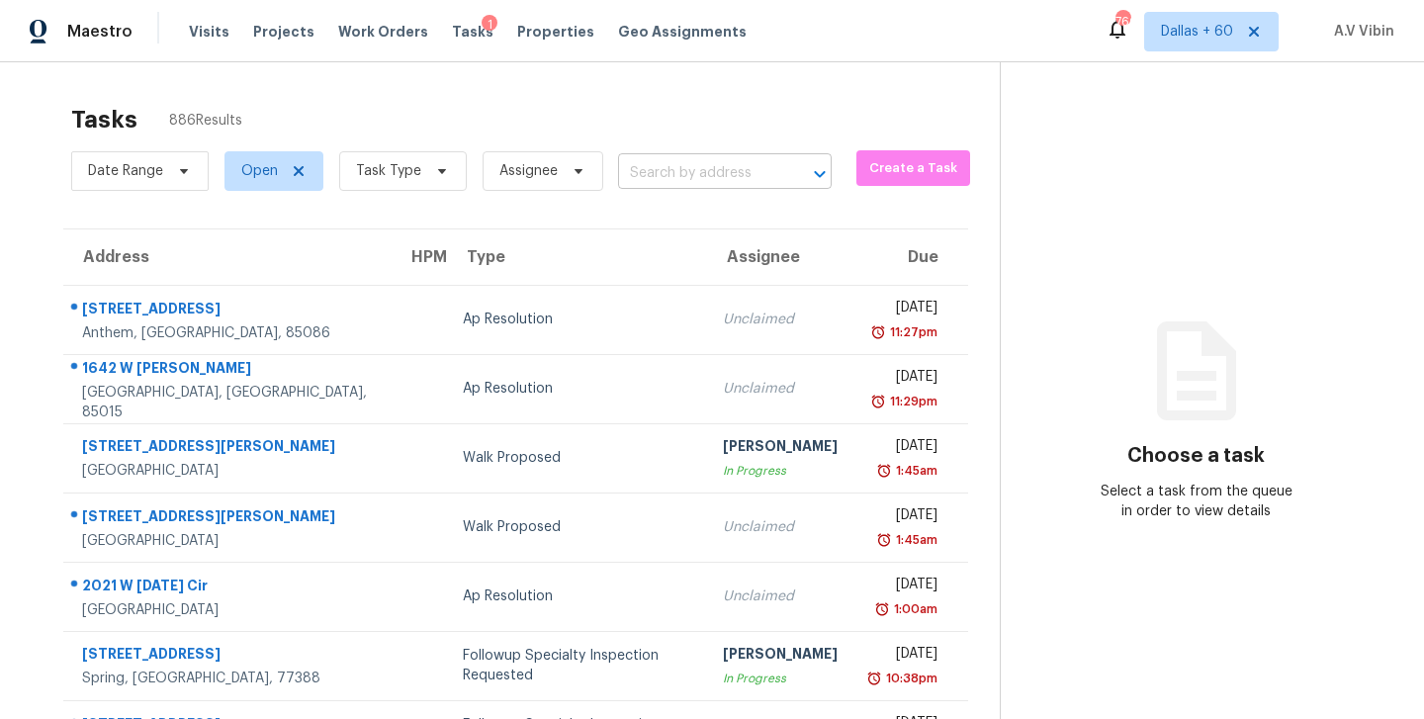
click at [679, 180] on input "text" at bounding box center [697, 173] width 158 height 31
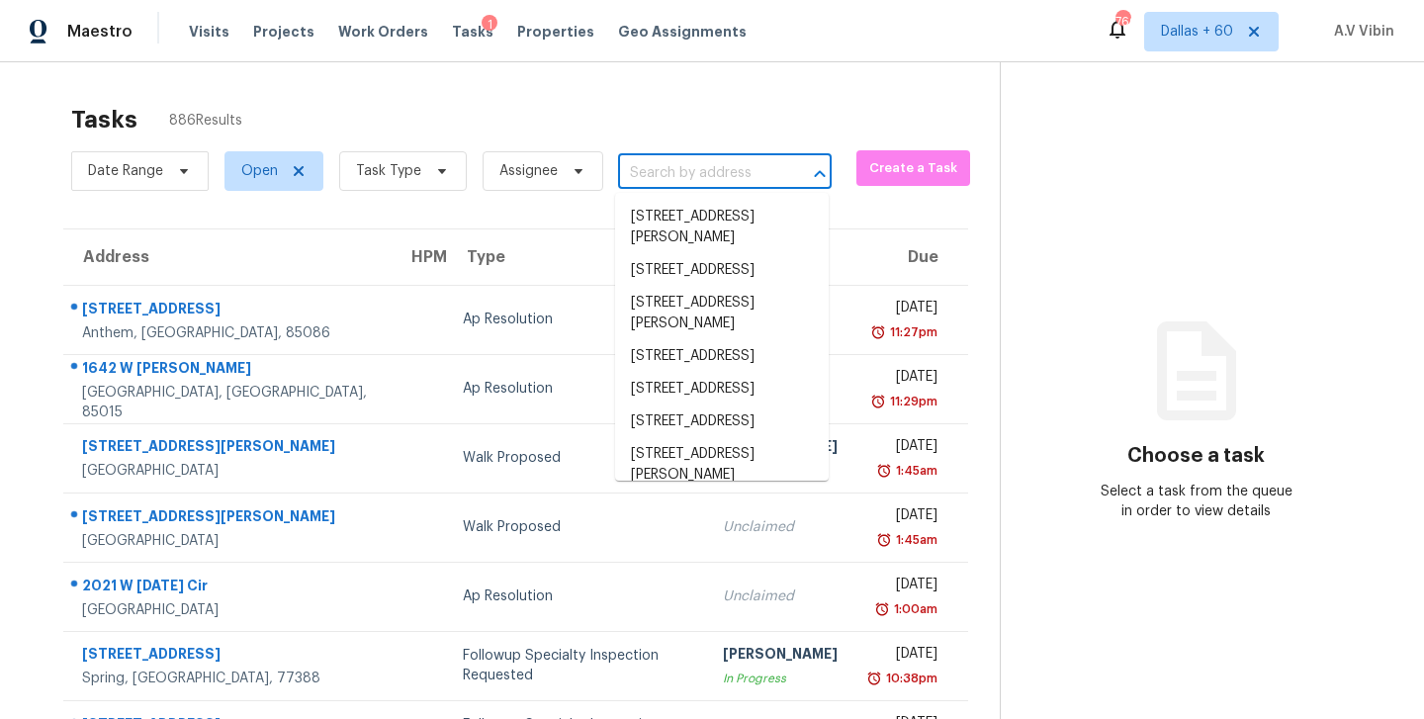
paste input "[STREET_ADDRESS][PERSON_NAME]"
type input "[STREET_ADDRESS][PERSON_NAME]"
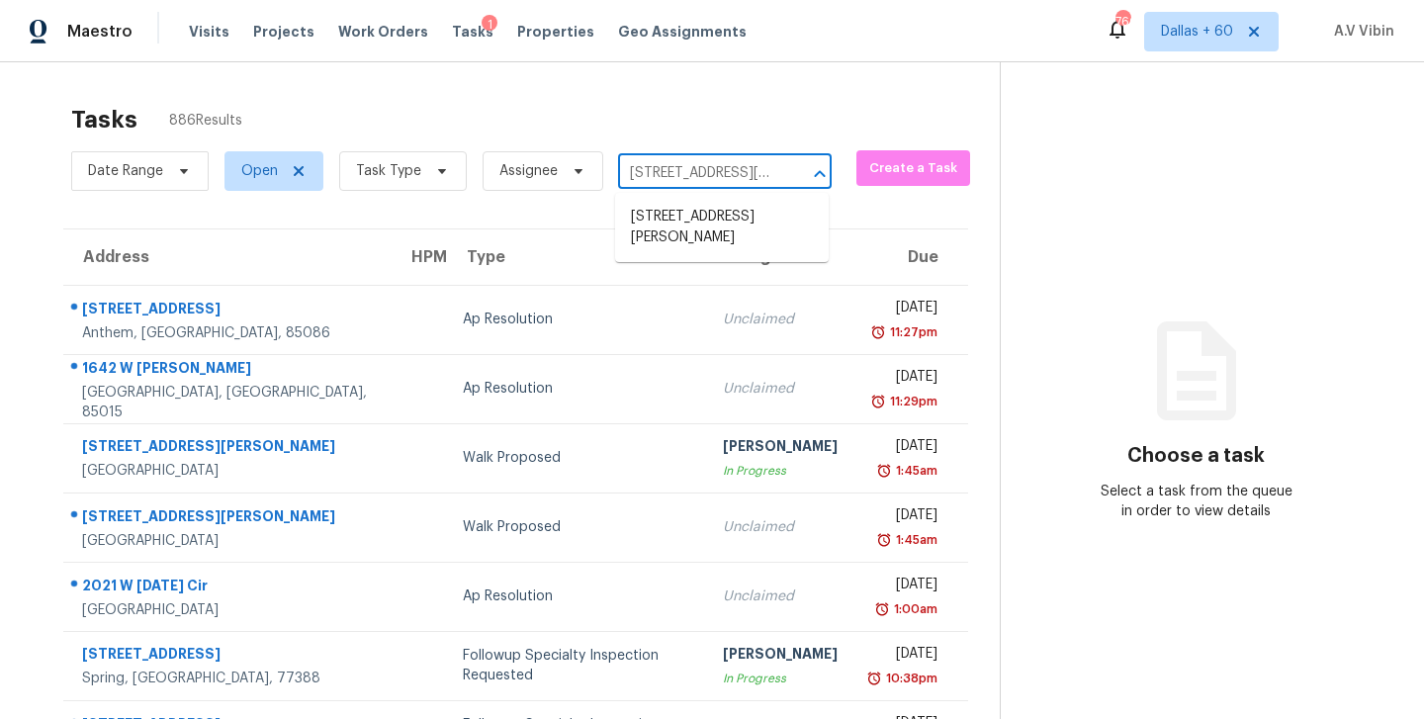
scroll to position [0, 95]
click at [696, 218] on li "[STREET_ADDRESS][PERSON_NAME]" at bounding box center [722, 227] width 214 height 53
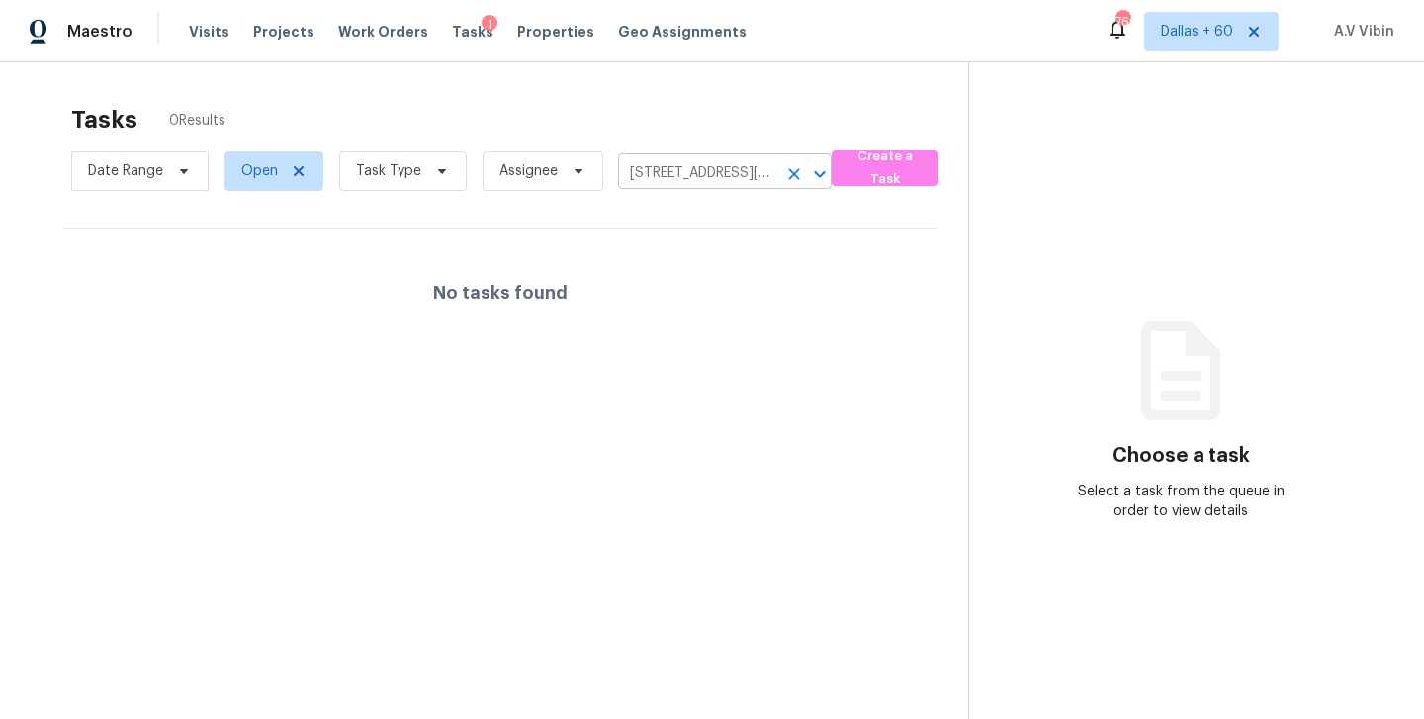
click at [712, 173] on input "[STREET_ADDRESS][PERSON_NAME]" at bounding box center [697, 173] width 158 height 31
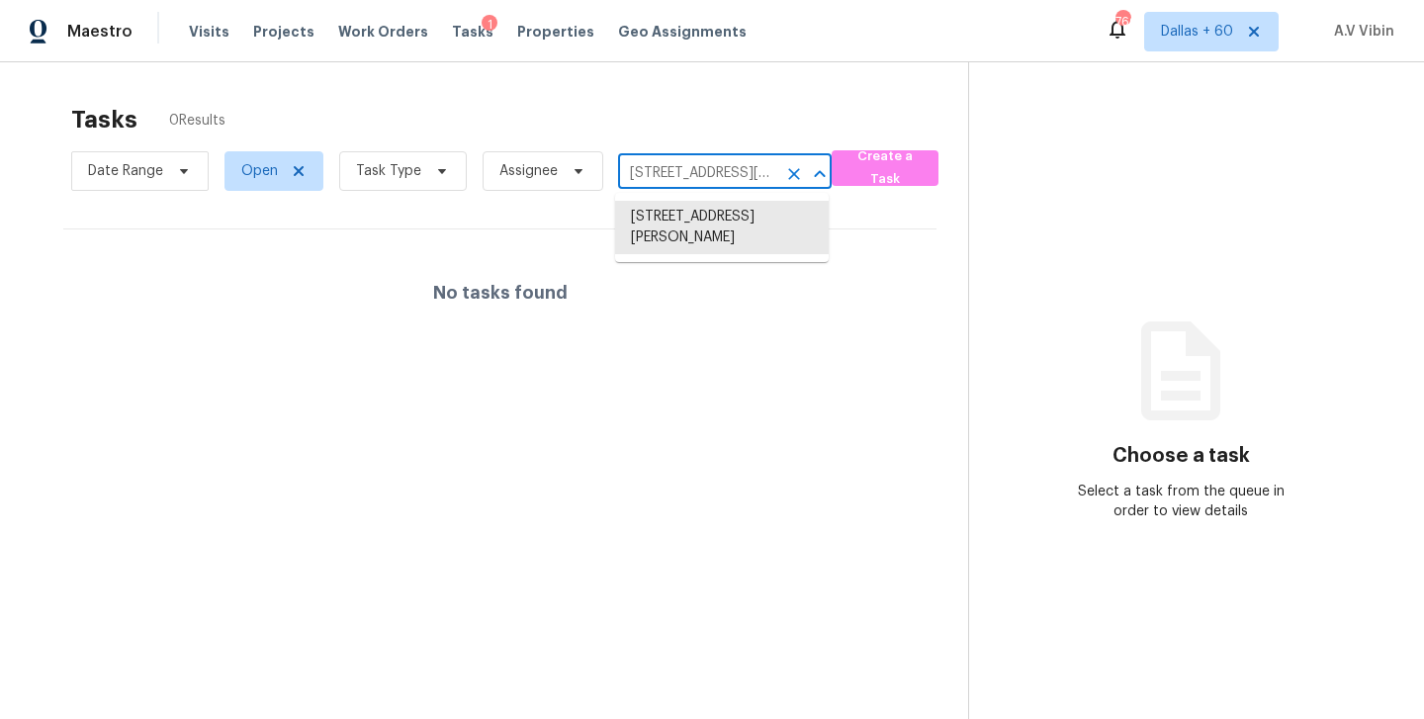
click at [712, 173] on input "[STREET_ADDRESS][PERSON_NAME]" at bounding box center [697, 173] width 158 height 31
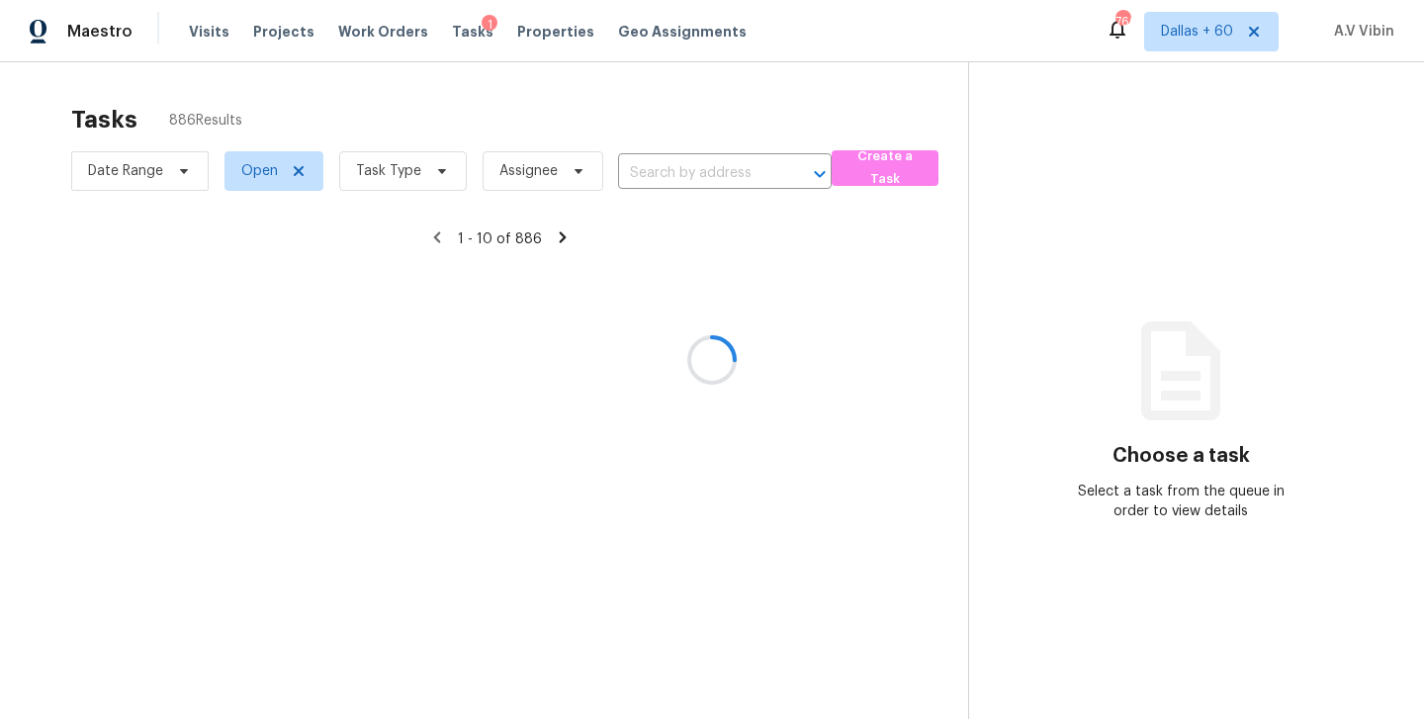
click at [720, 167] on div at bounding box center [712, 359] width 1424 height 719
click at [713, 178] on div at bounding box center [712, 359] width 1424 height 719
click at [657, 176] on div at bounding box center [712, 359] width 1424 height 719
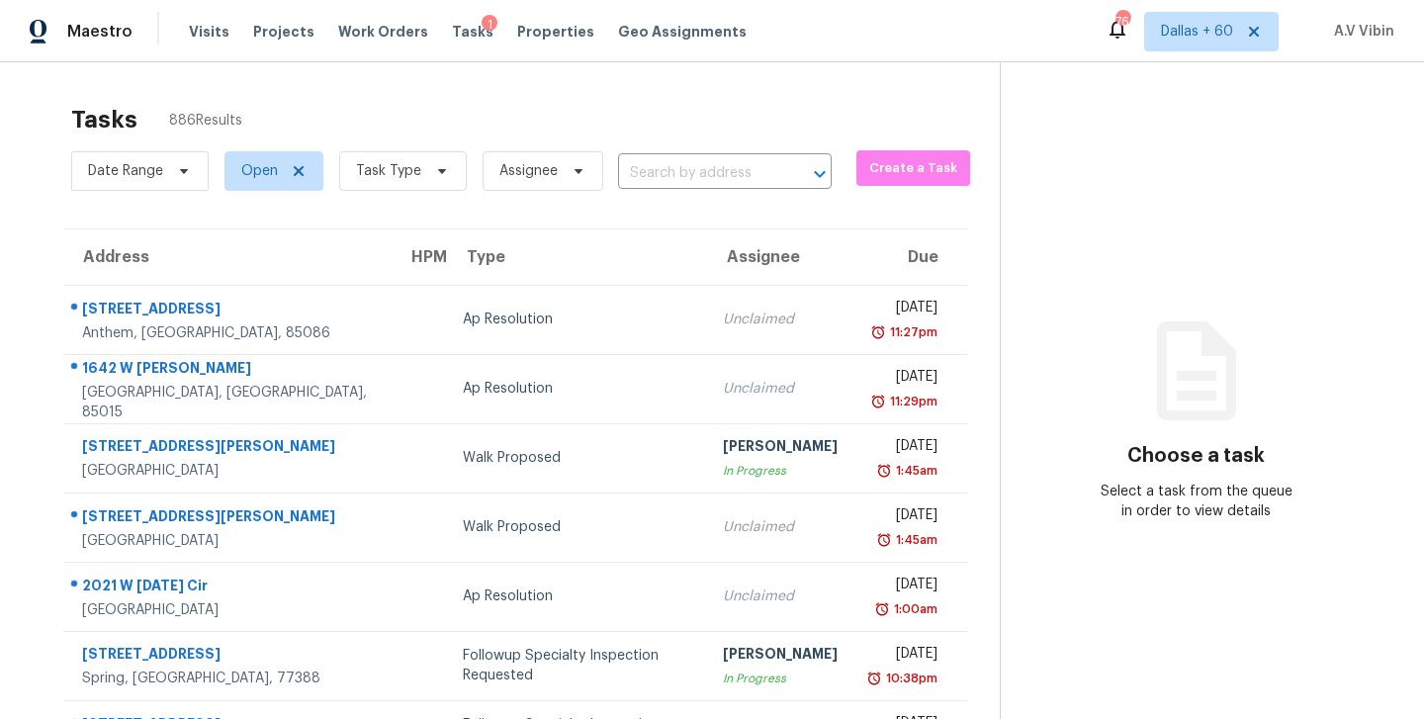
click at [657, 176] on input "text" at bounding box center [697, 173] width 158 height 31
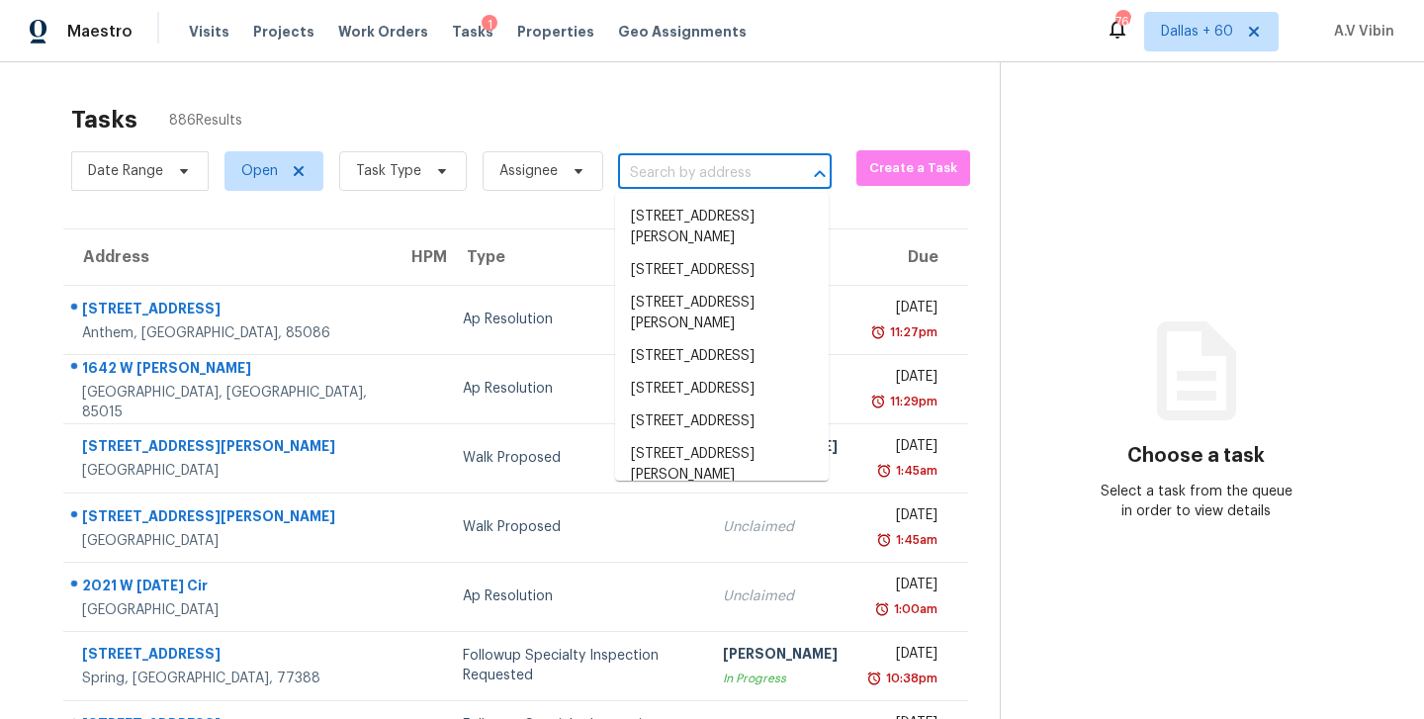
paste input "[STREET_ADDRESS][PERSON_NAME]"
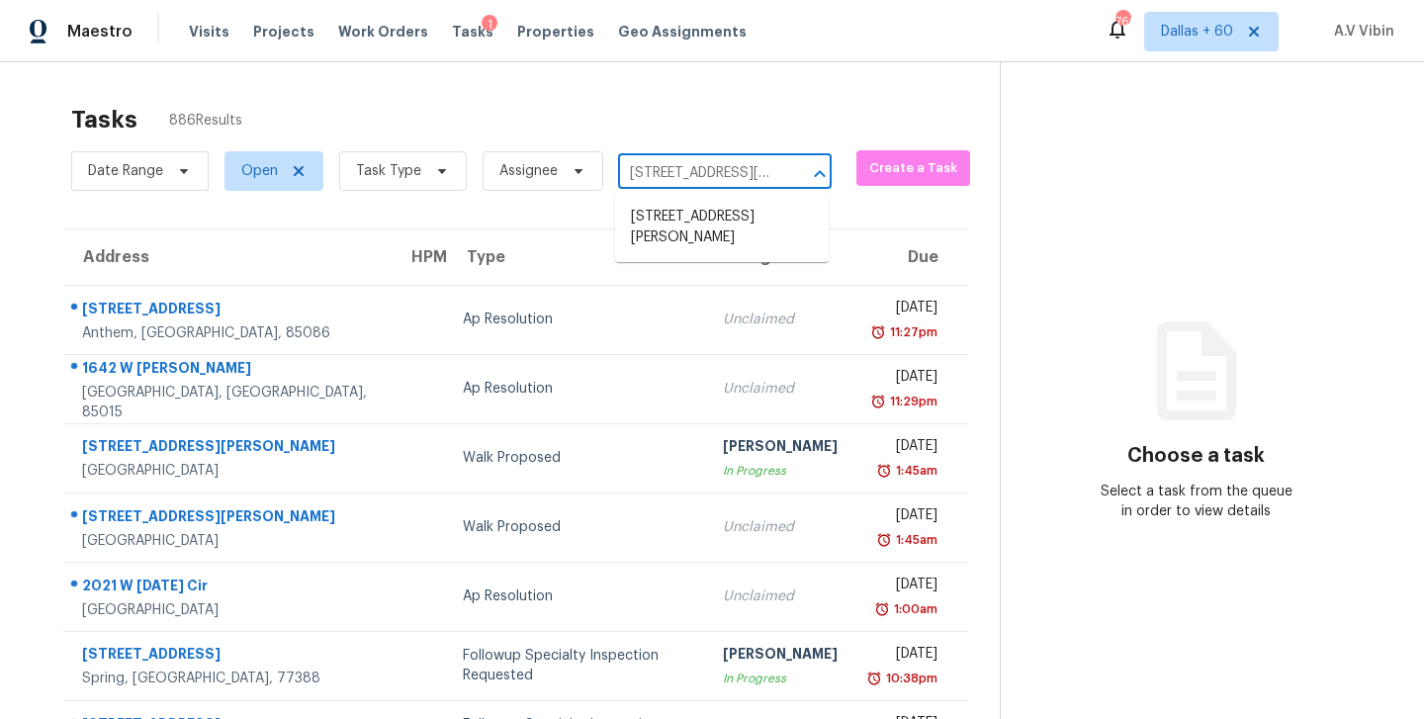
scroll to position [0, 95]
type input "1786 [PERSON_NAME] Ave Deltona"
click at [700, 179] on input "1786 [PERSON_NAME] Ave Deltona" at bounding box center [697, 173] width 158 height 31
click at [695, 226] on li "[STREET_ADDRESS][PERSON_NAME]" at bounding box center [722, 227] width 214 height 53
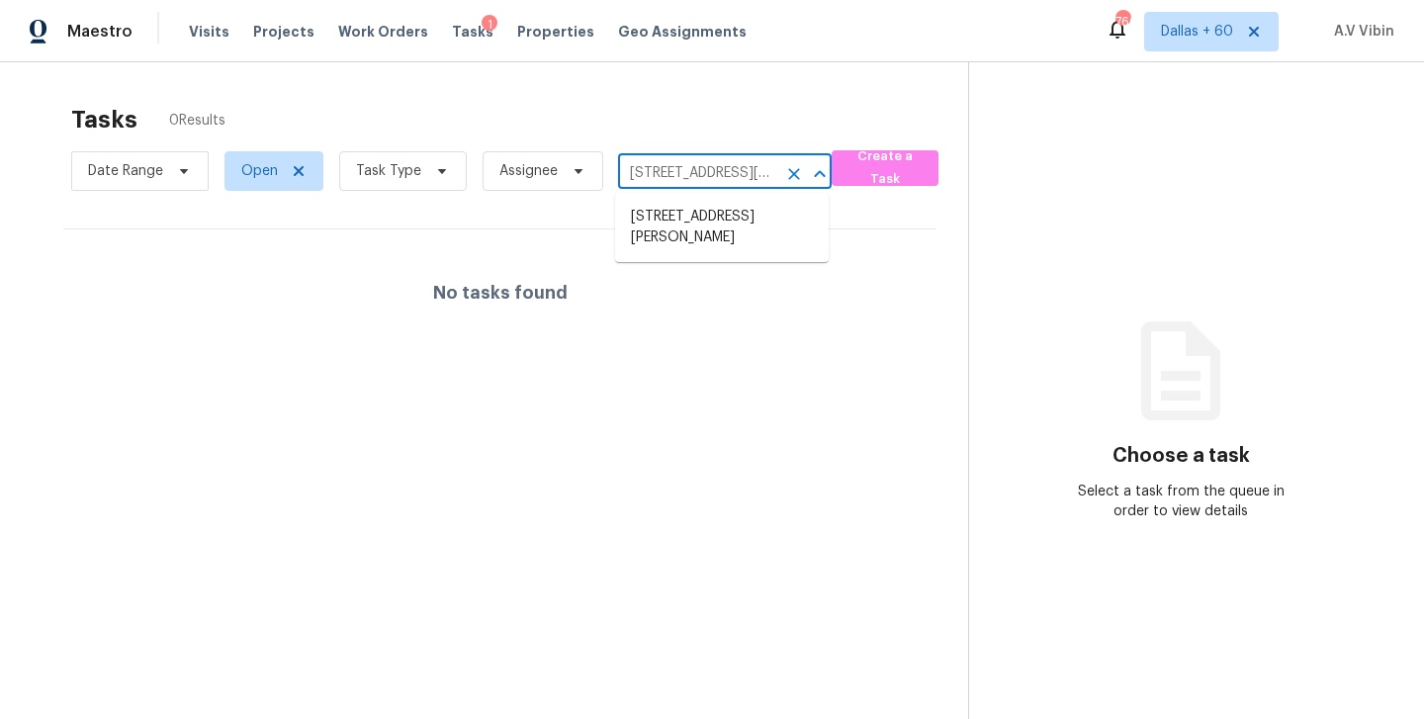
click at [755, 168] on input "[STREET_ADDRESS][PERSON_NAME]" at bounding box center [697, 173] width 158 height 31
click at [792, 176] on icon "Clear" at bounding box center [794, 174] width 12 height 12
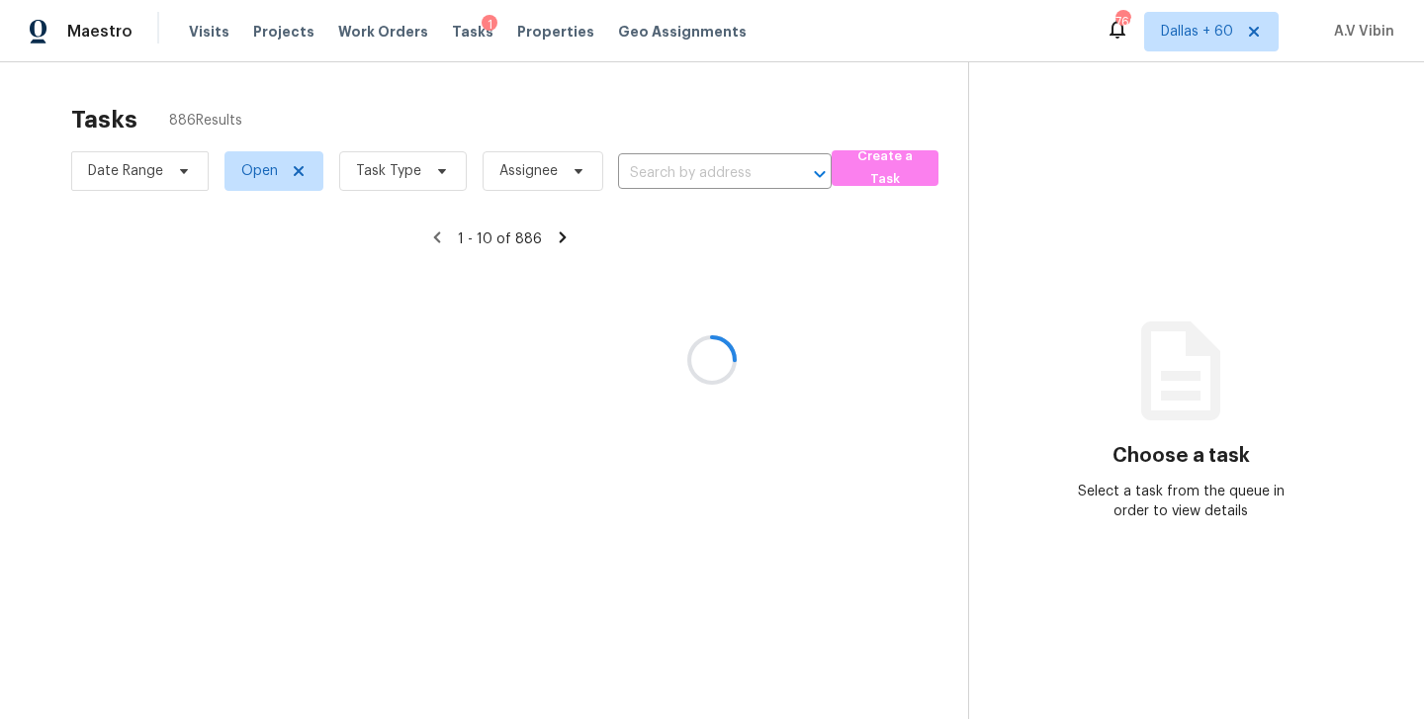
click at [676, 171] on div at bounding box center [712, 359] width 1424 height 719
